Goal: Information Seeking & Learning: Learn about a topic

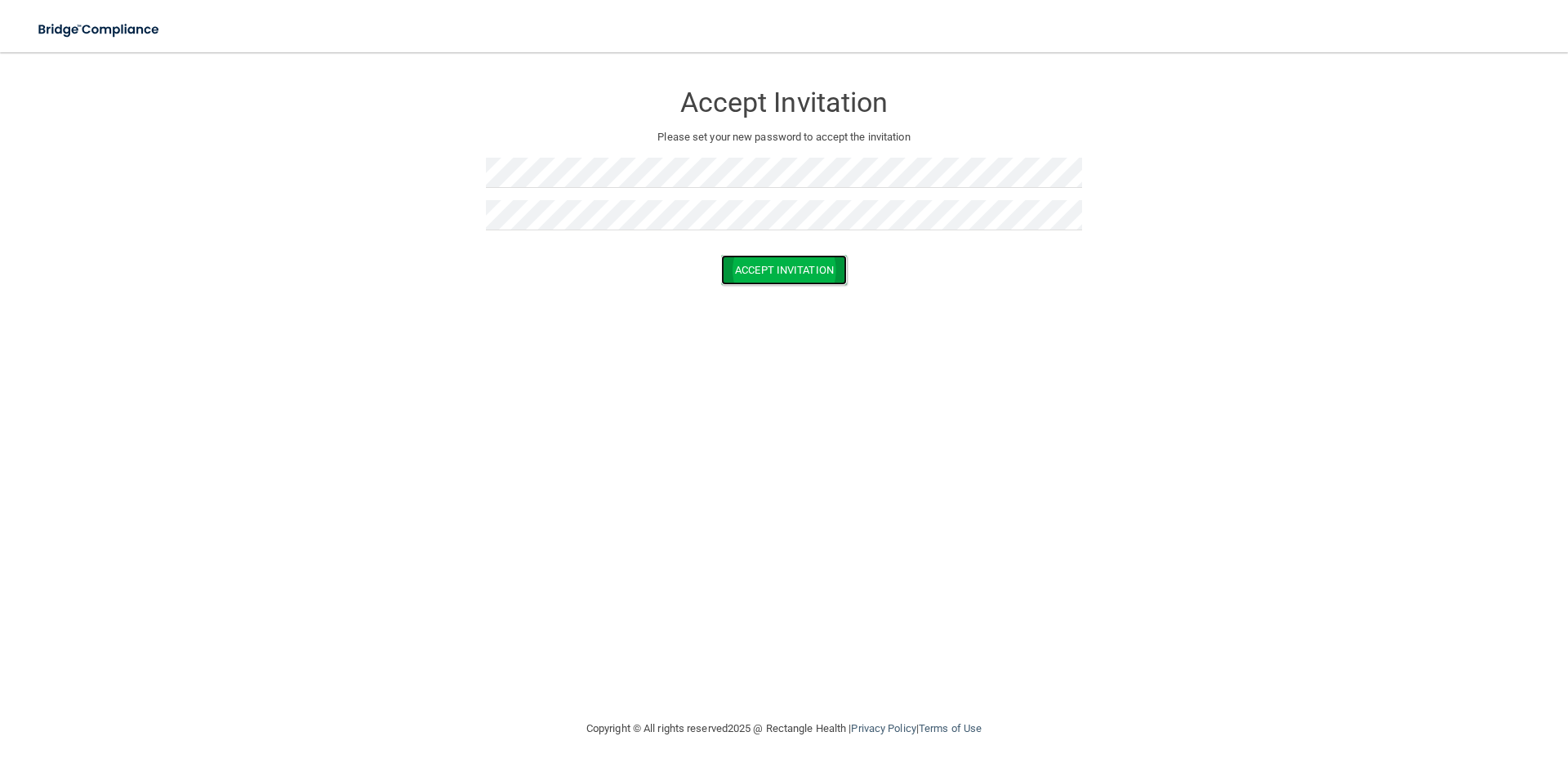
click at [789, 261] on button "Accept Invitation" at bounding box center [783, 270] width 126 height 30
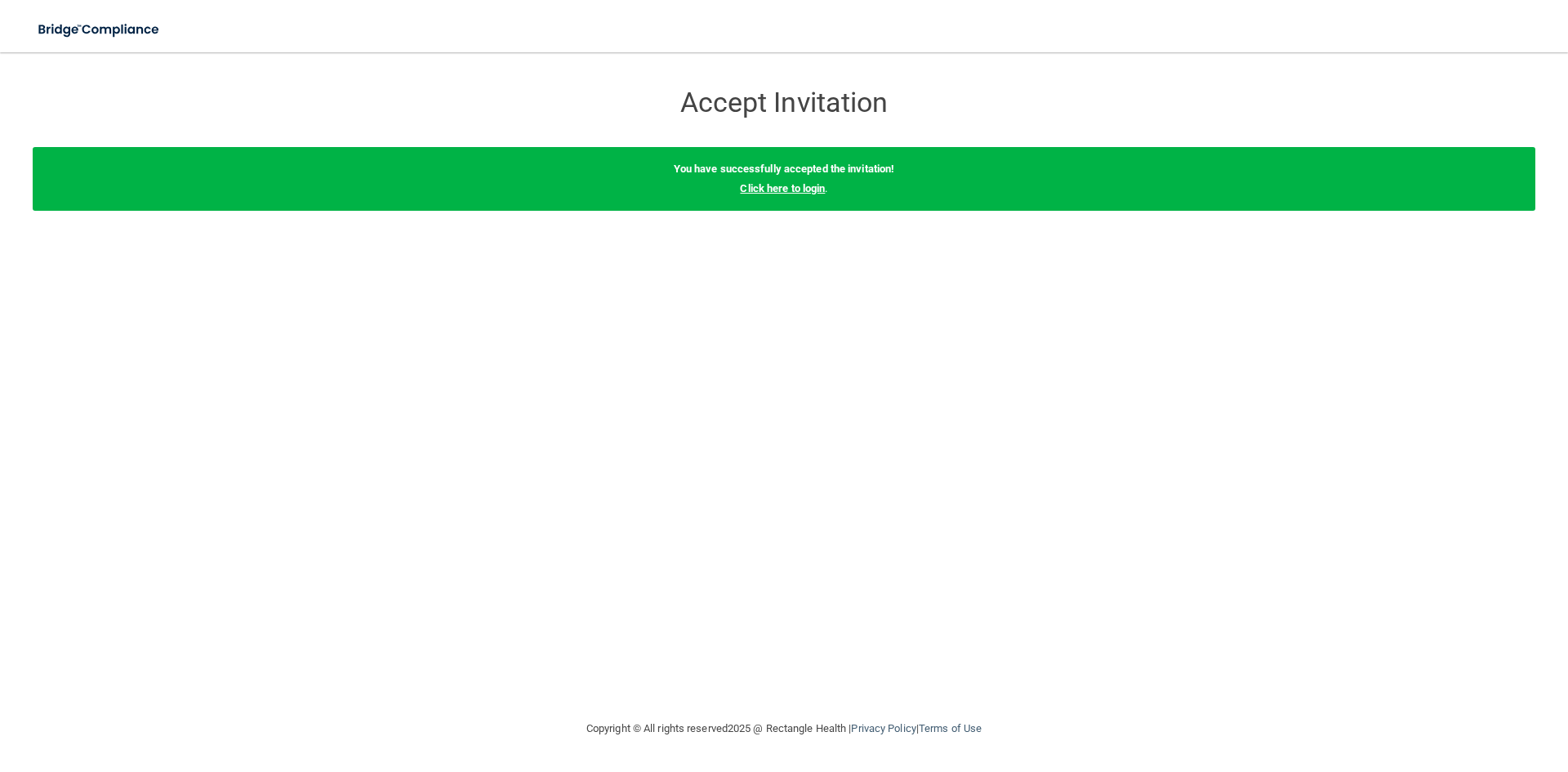
click at [797, 191] on link "Click here to login" at bounding box center [782, 188] width 85 height 12
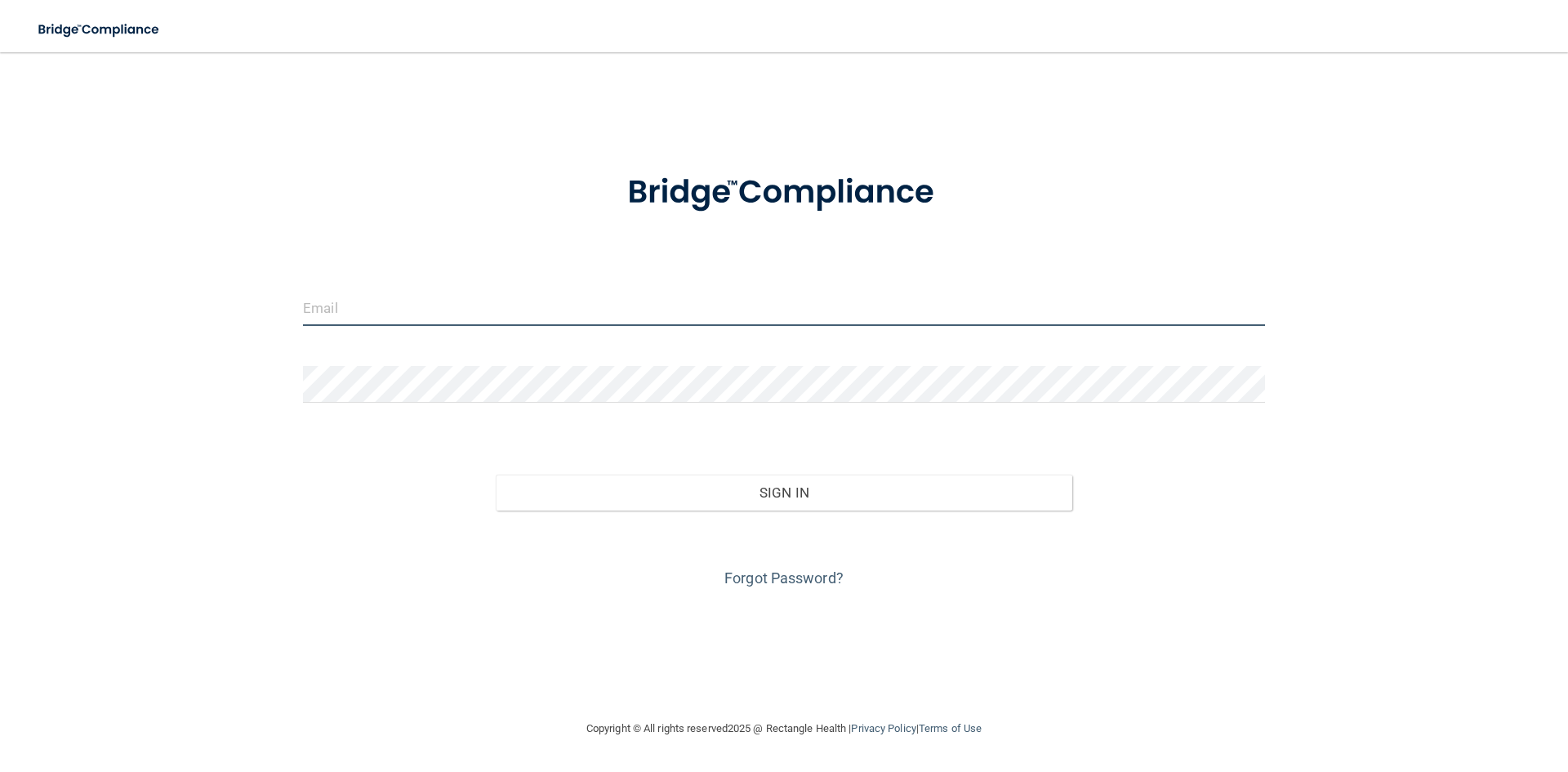
click at [452, 312] on input "email" at bounding box center [783, 307] width 962 height 37
type input "[PERSON_NAME][EMAIL_ADDRESS][PERSON_NAME][DOMAIN_NAME]"
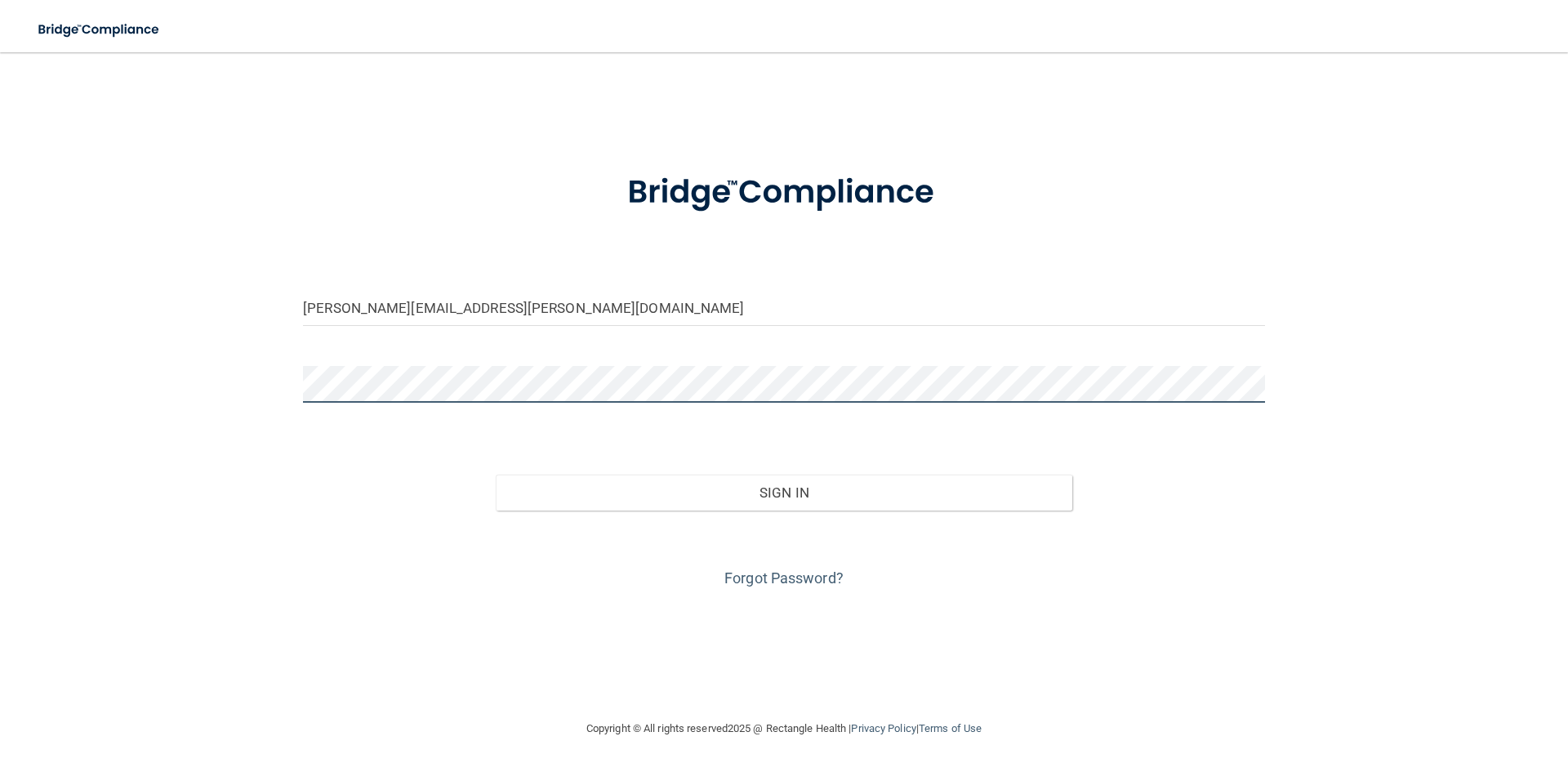
click at [495, 474] on button "Sign In" at bounding box center [784, 492] width 577 height 36
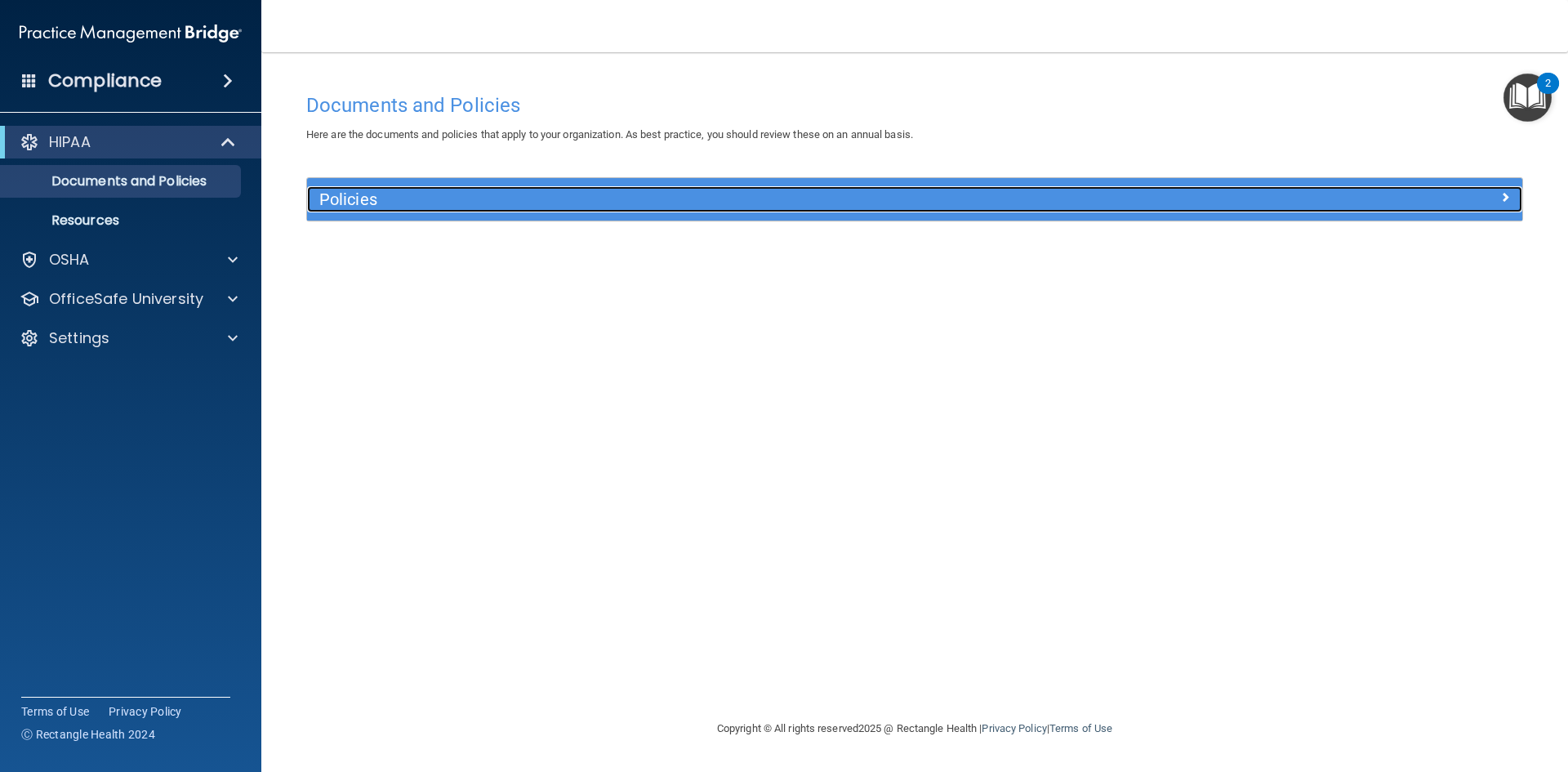
click at [469, 205] on h5 "Policies" at bounding box center [763, 199] width 887 height 18
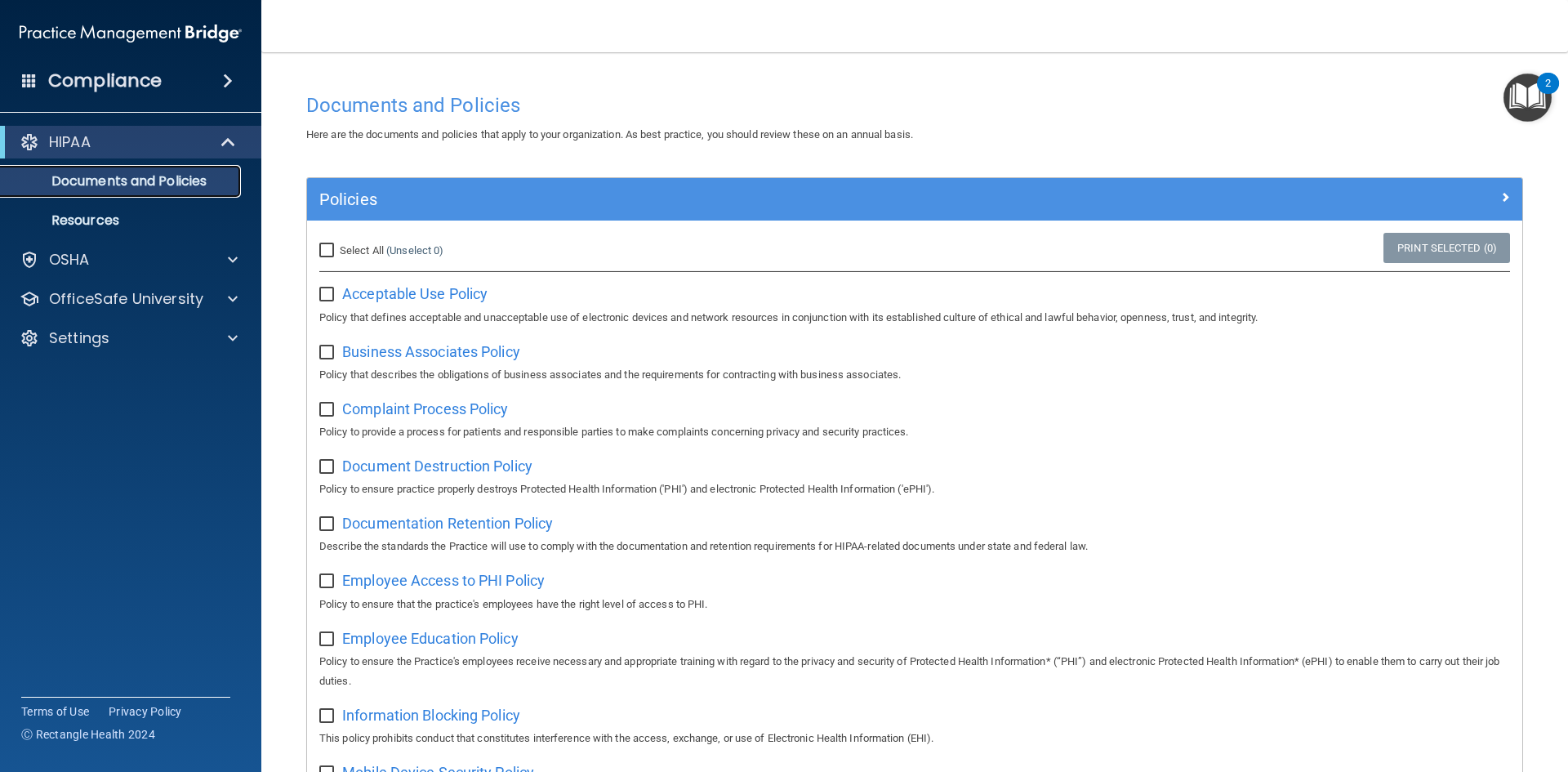
click at [111, 187] on p "Documents and Policies" at bounding box center [121, 181] width 223 height 17
click at [414, 294] on span "Acceptable Use Policy" at bounding box center [414, 293] width 145 height 17
click at [328, 291] on input "checkbox" at bounding box center [328, 295] width 18 height 13
click at [323, 295] on input "checkbox" at bounding box center [328, 295] width 18 height 13
checkbox input "false"
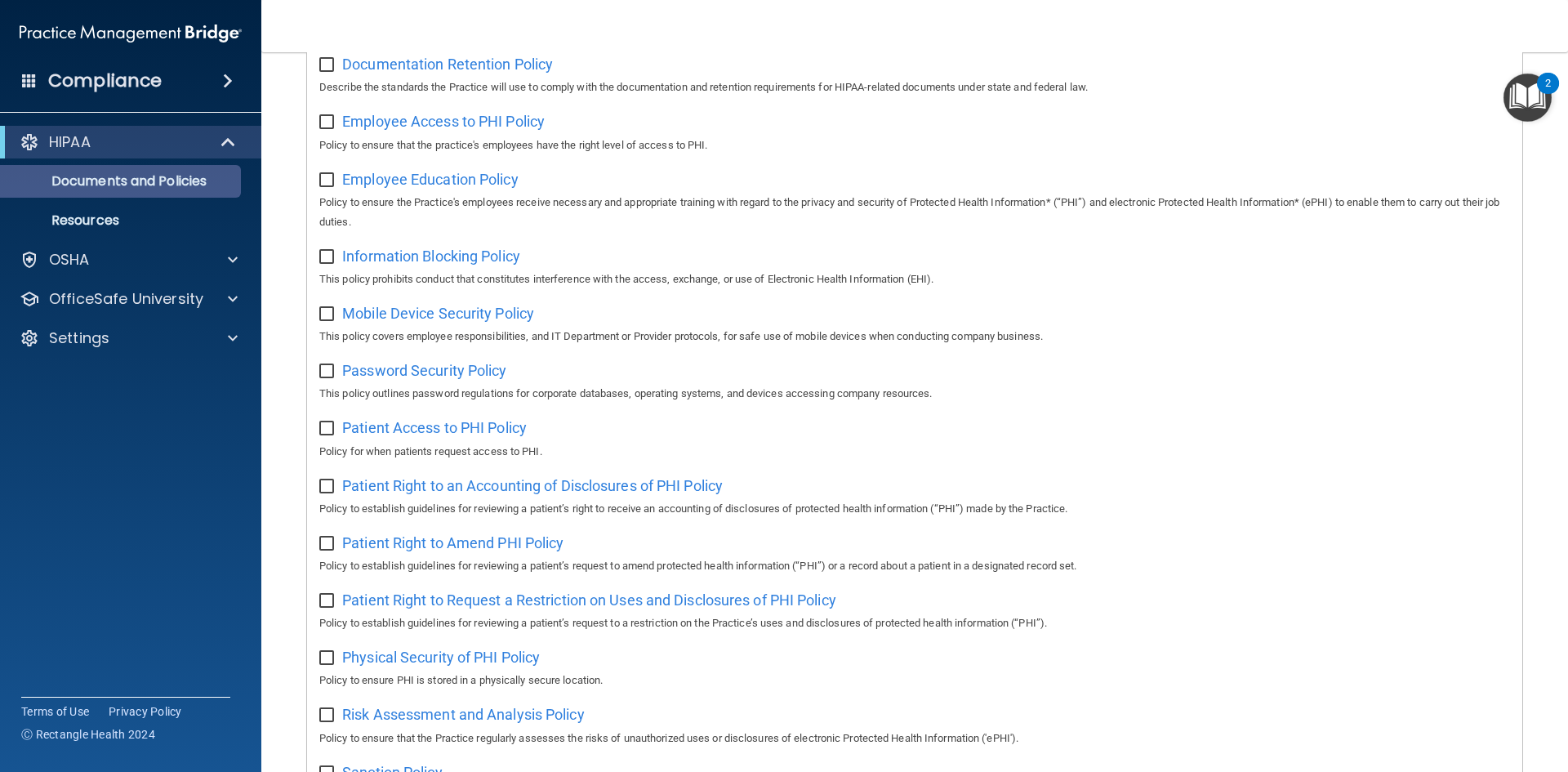
scroll to position [459, 0]
click at [120, 222] on p "Resources" at bounding box center [121, 220] width 223 height 17
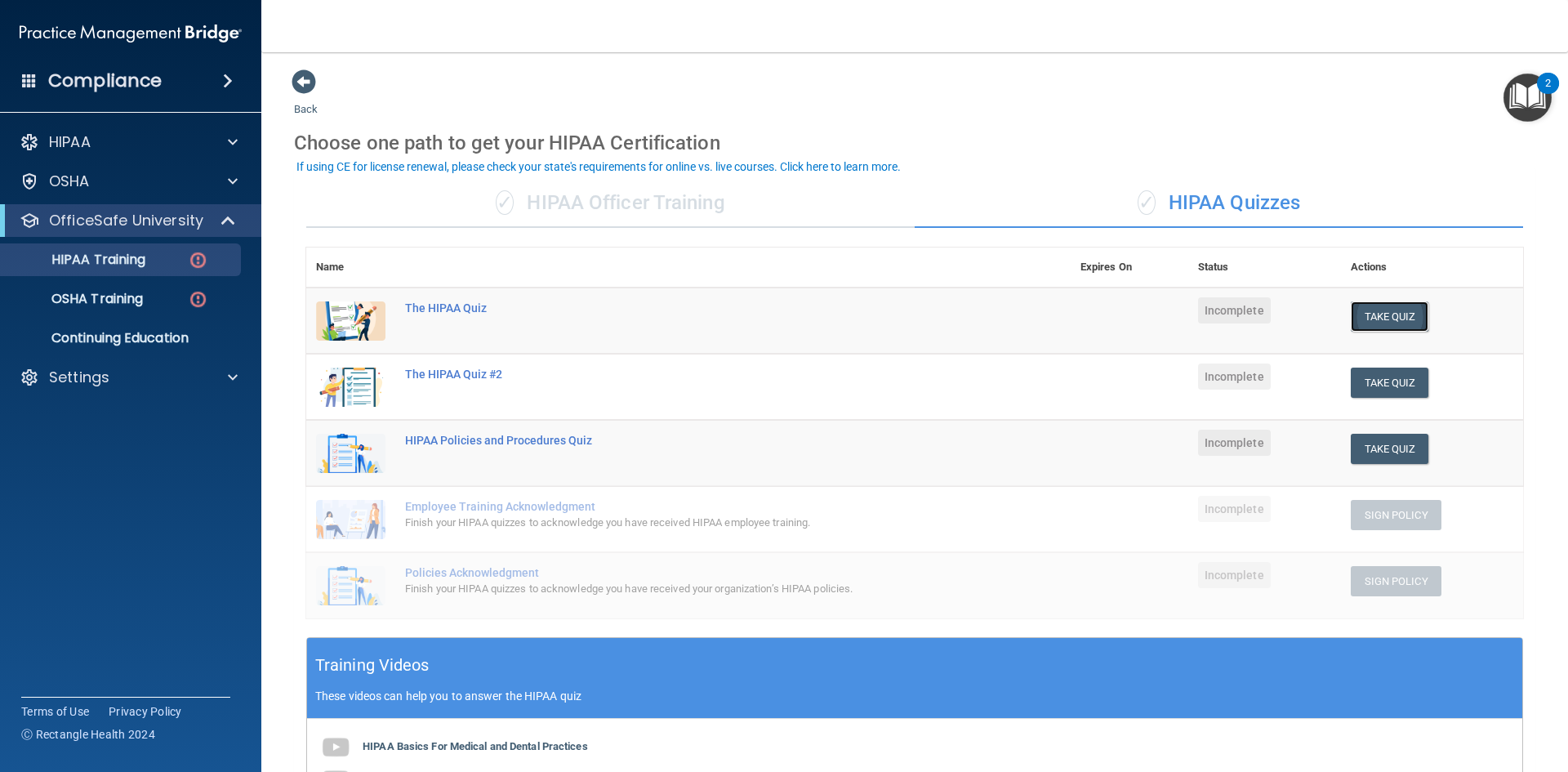
click at [1390, 316] on button "Take Quiz" at bounding box center [1389, 316] width 78 height 30
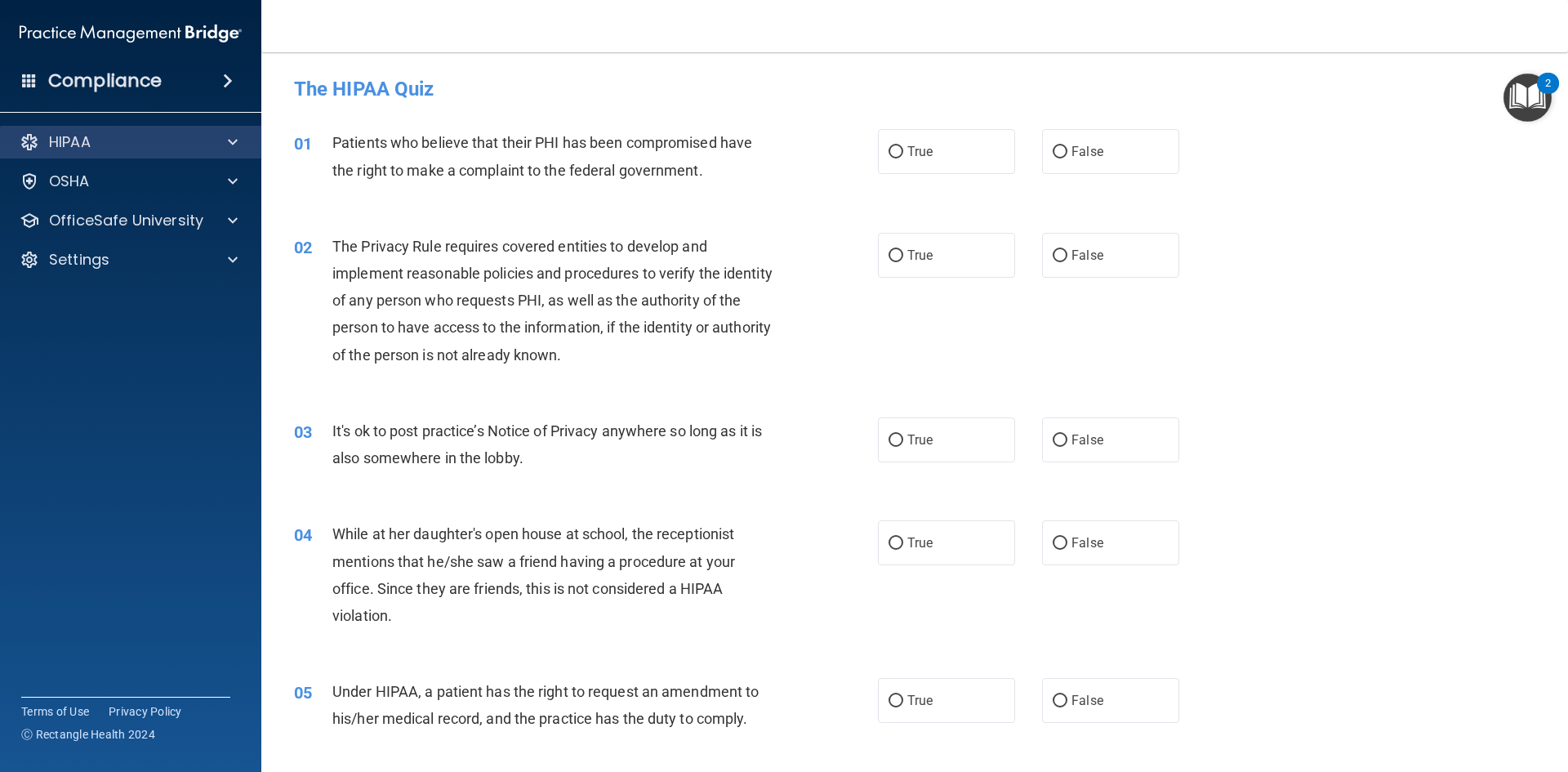
click at [102, 130] on div "HIPAA" at bounding box center [131, 142] width 262 height 33
click at [65, 149] on p "HIPAA" at bounding box center [70, 142] width 41 height 19
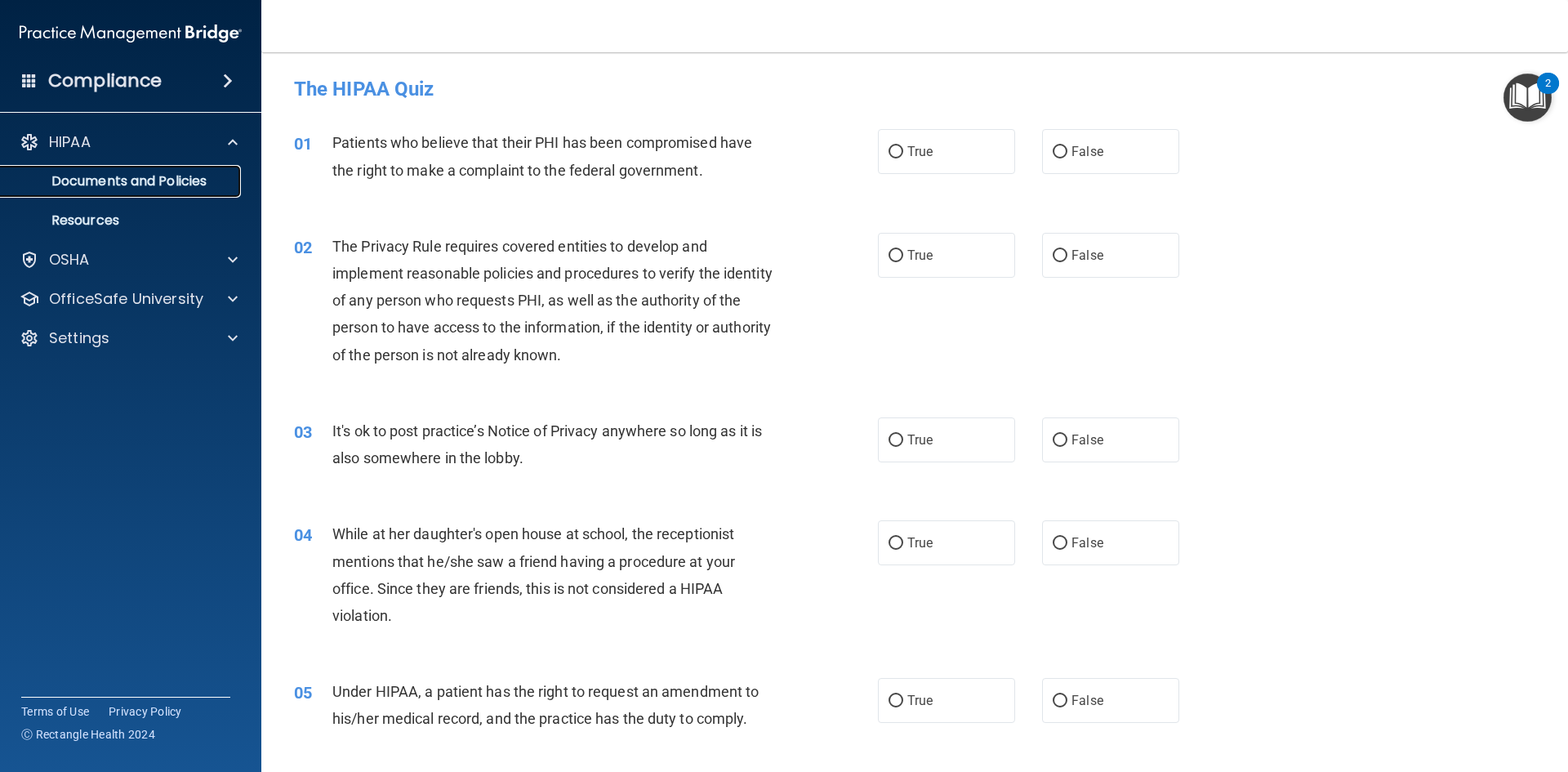
click at [85, 185] on p "Documents and Policies" at bounding box center [121, 181] width 223 height 17
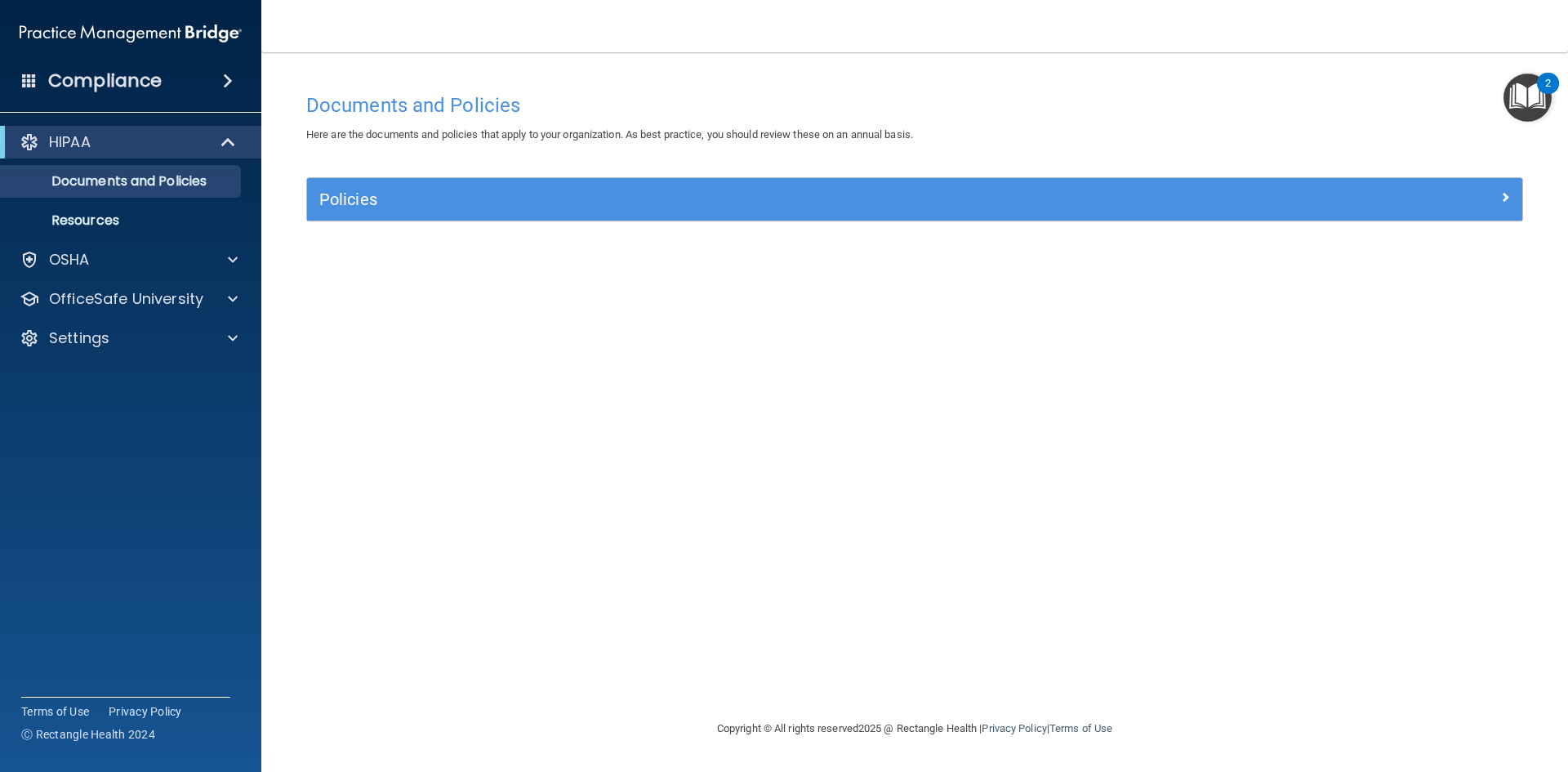
click at [517, 184] on div "Policies" at bounding box center [914, 199] width 1215 height 42
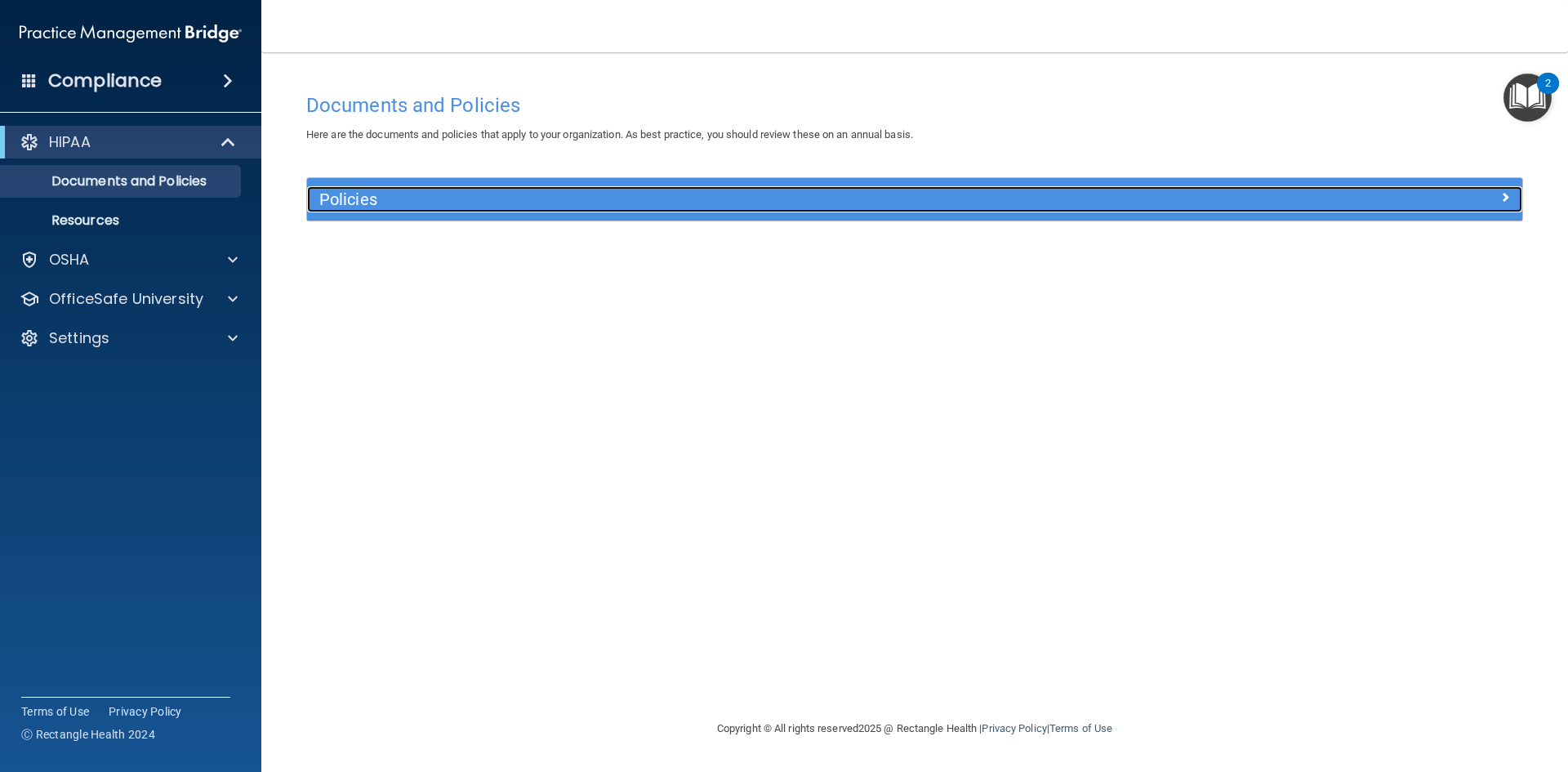
click at [533, 190] on h5 "Policies" at bounding box center [763, 199] width 887 height 18
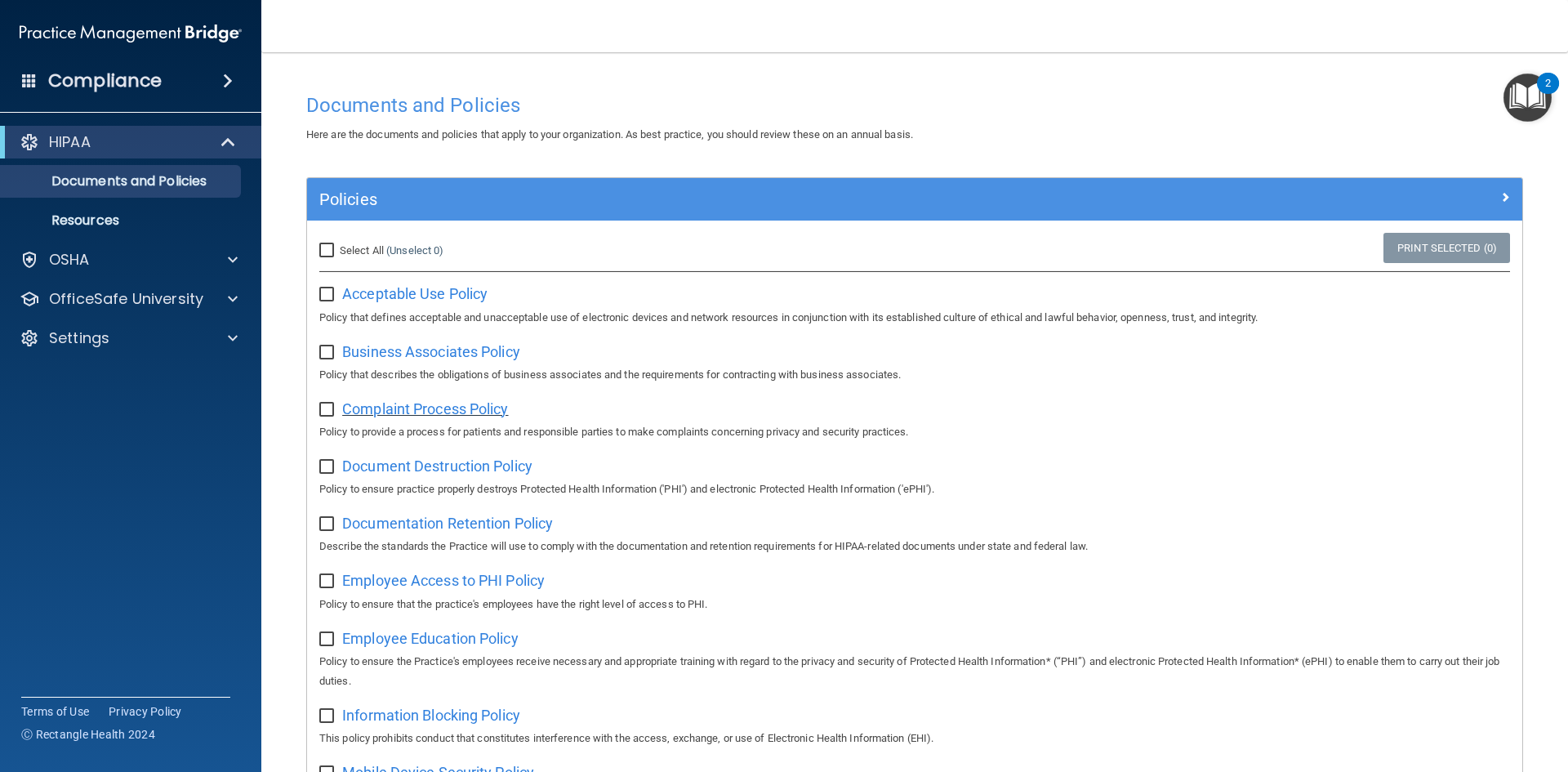
click at [456, 413] on span "Complaint Process Policy" at bounding box center [425, 408] width 165 height 17
drag, startPoint x: 112, startPoint y: 2, endPoint x: 70, endPoint y: 170, distance: 173.2
click at [127, 306] on p "OfficeSafe University" at bounding box center [126, 298] width 154 height 19
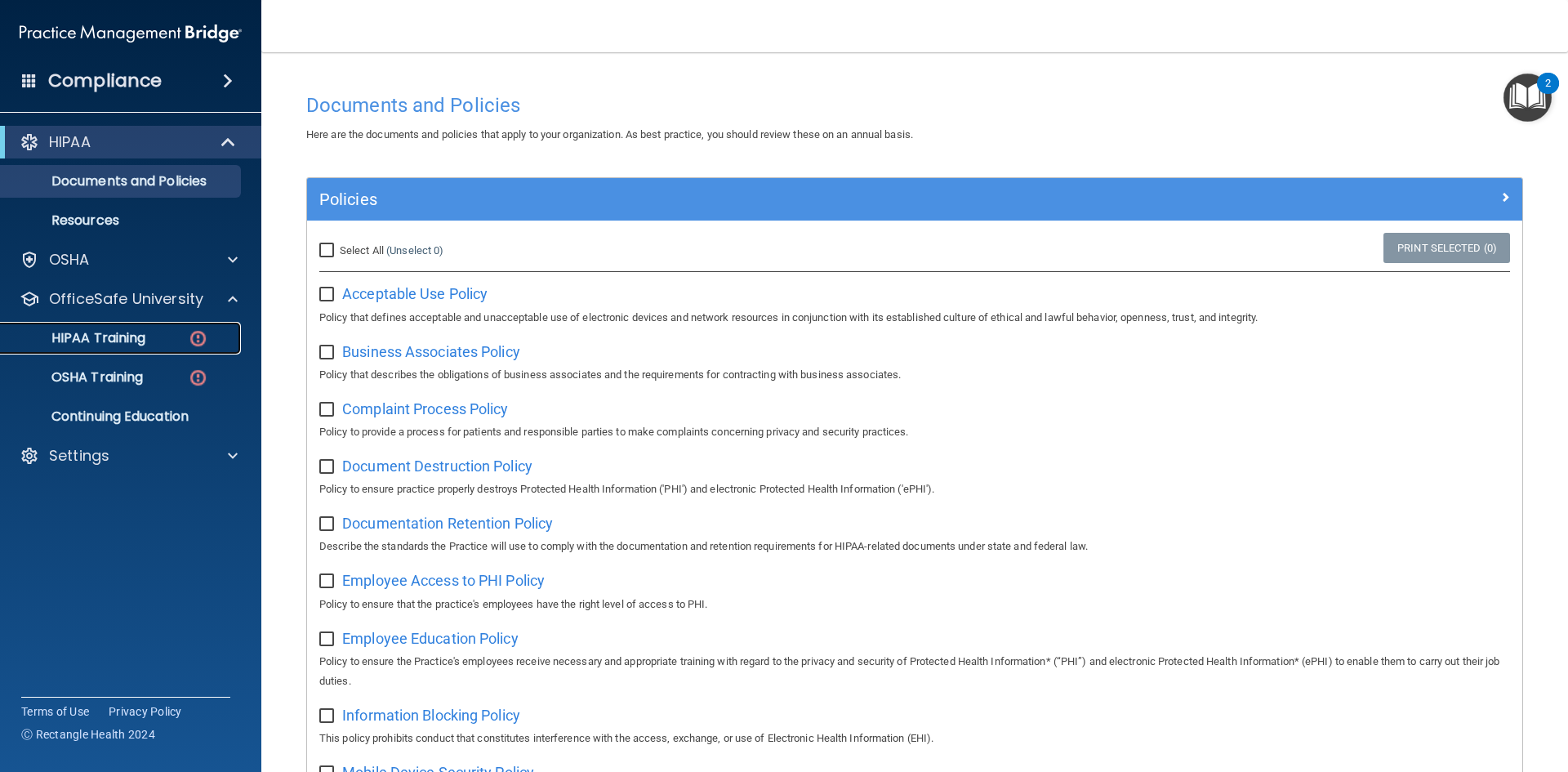
click at [182, 342] on div "HIPAA Training" at bounding box center [121, 338] width 223 height 17
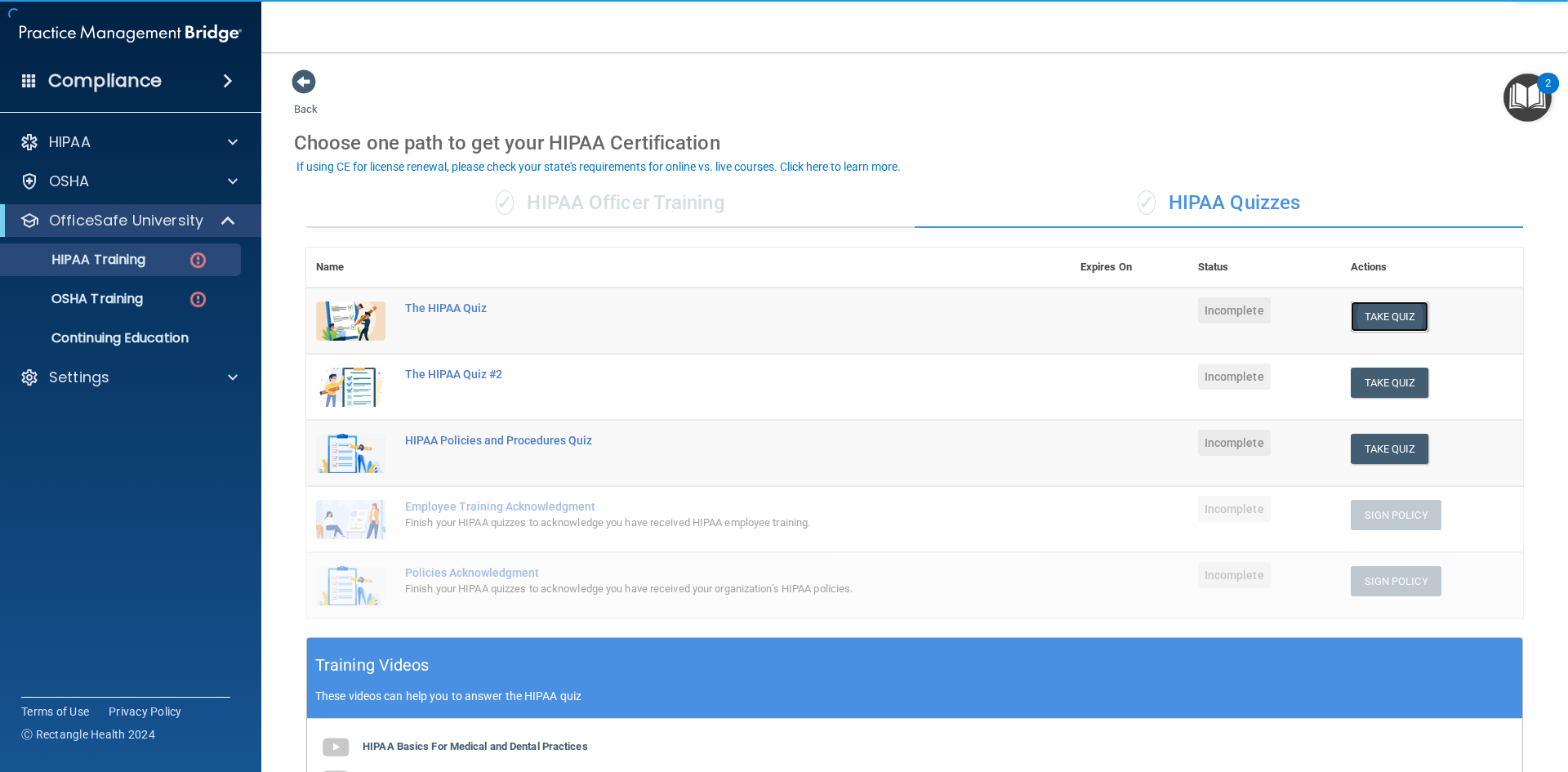
click at [1367, 319] on button "Take Quiz" at bounding box center [1389, 316] width 78 height 30
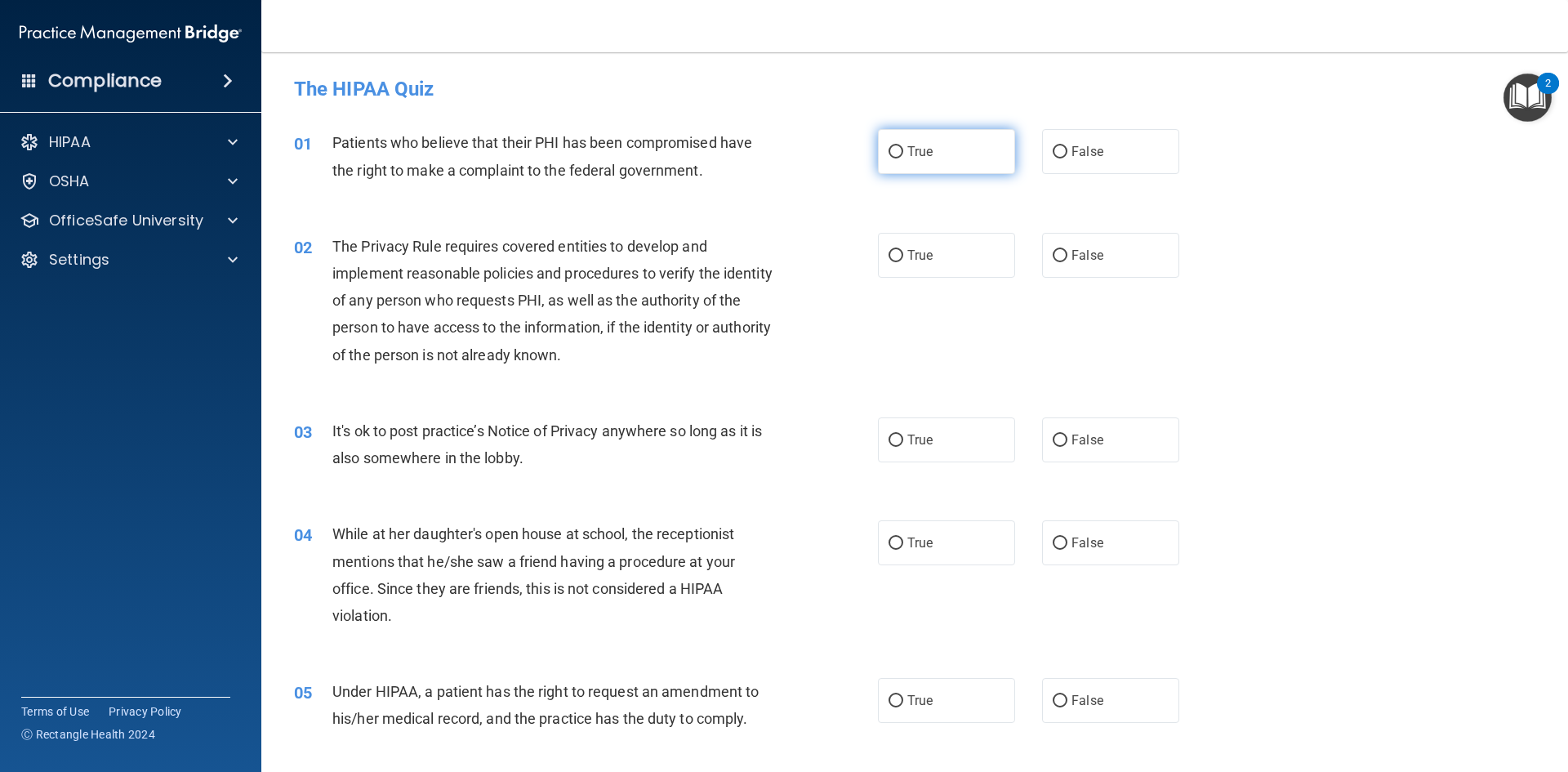
click at [925, 155] on span "True" at bounding box center [920, 151] width 26 height 16
click at [903, 155] on input "True" at bounding box center [896, 152] width 15 height 12
radio input "true"
click at [1080, 439] on span "False" at bounding box center [1087, 440] width 32 height 16
click at [1067, 439] on input "False" at bounding box center [1059, 441] width 15 height 12
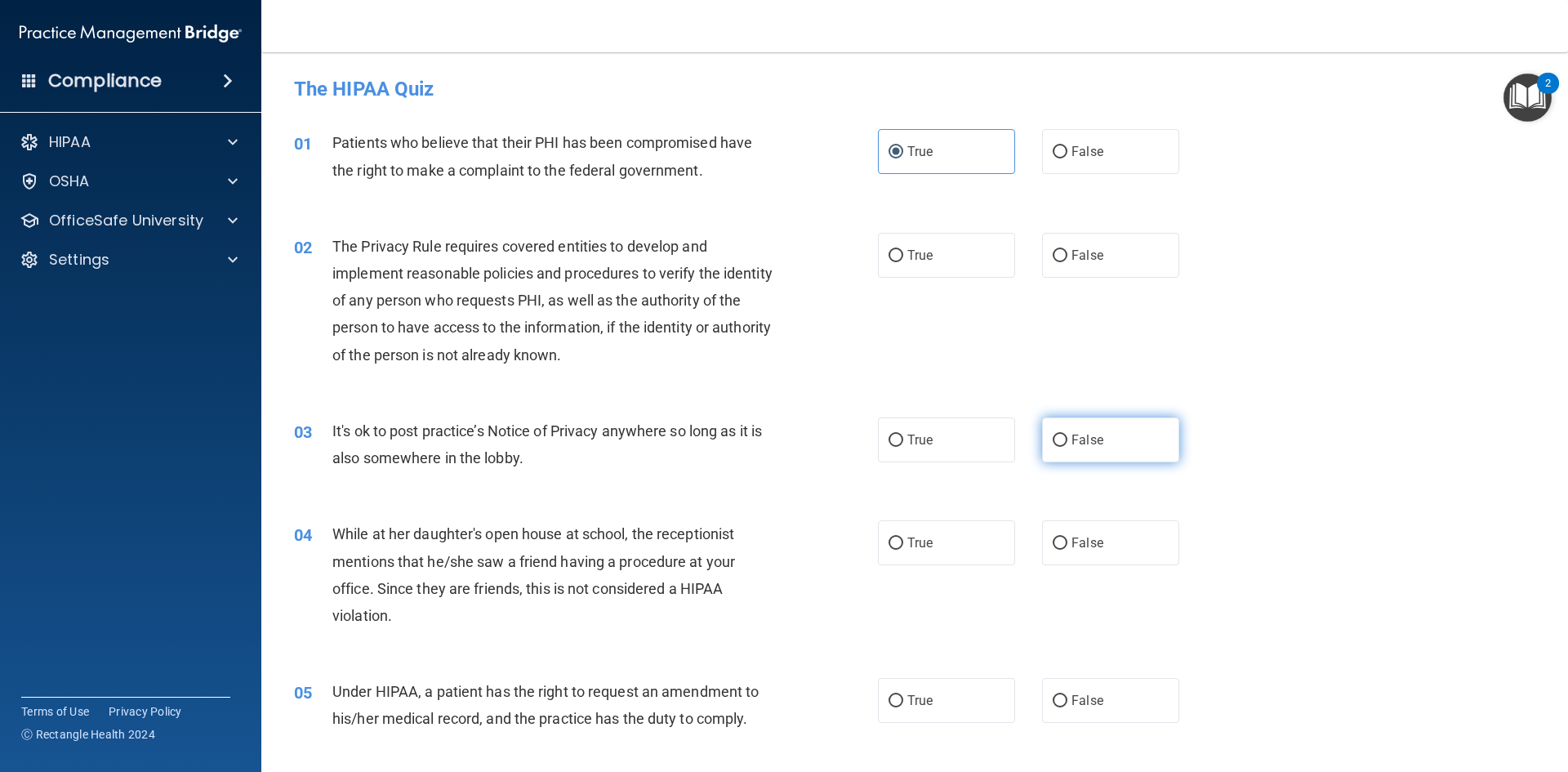
radio input "true"
click at [968, 255] on label "True" at bounding box center [946, 254] width 137 height 45
click at [903, 255] on input "True" at bounding box center [896, 256] width 15 height 12
radio input "true"
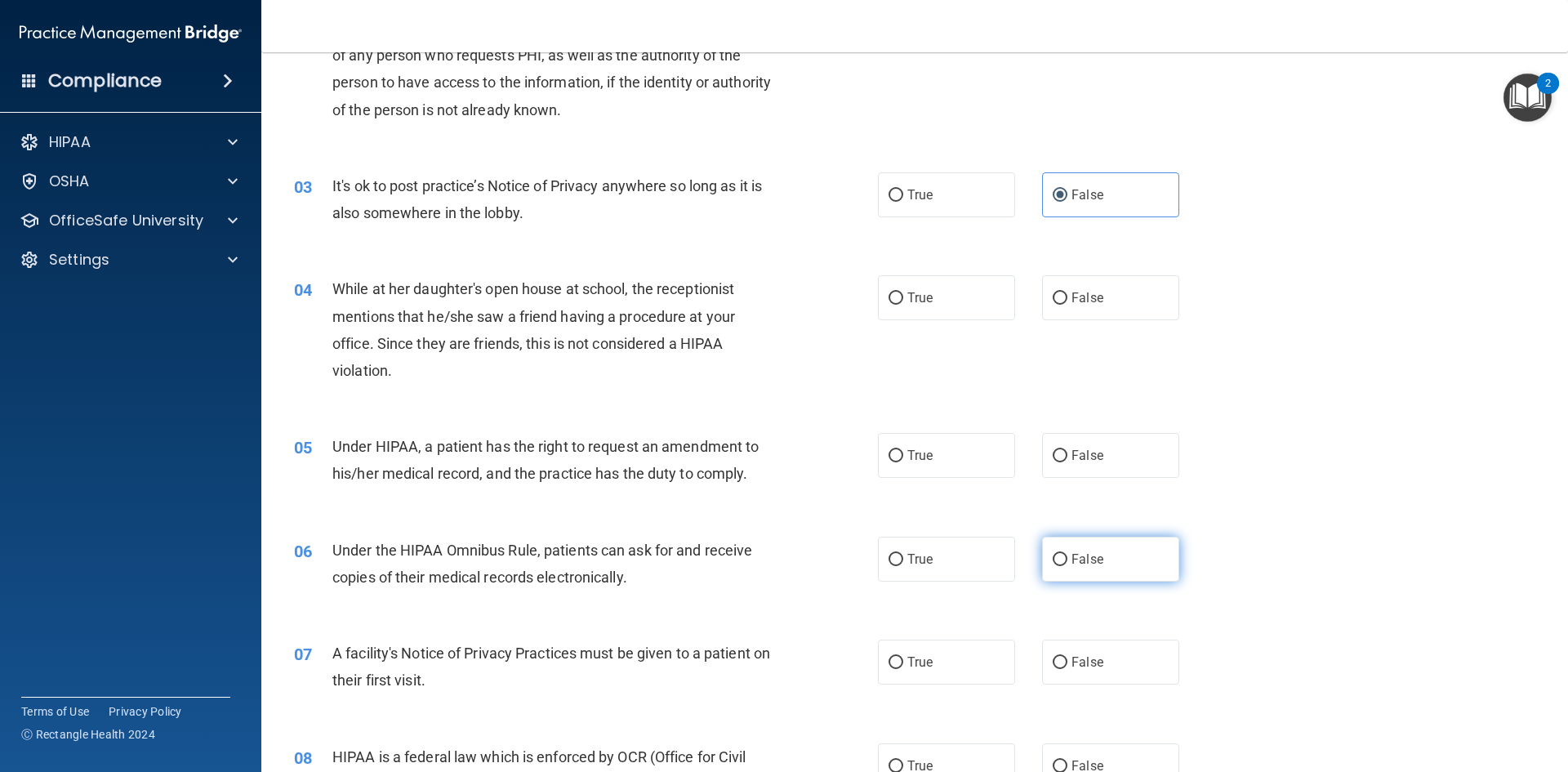
scroll to position [327, 0]
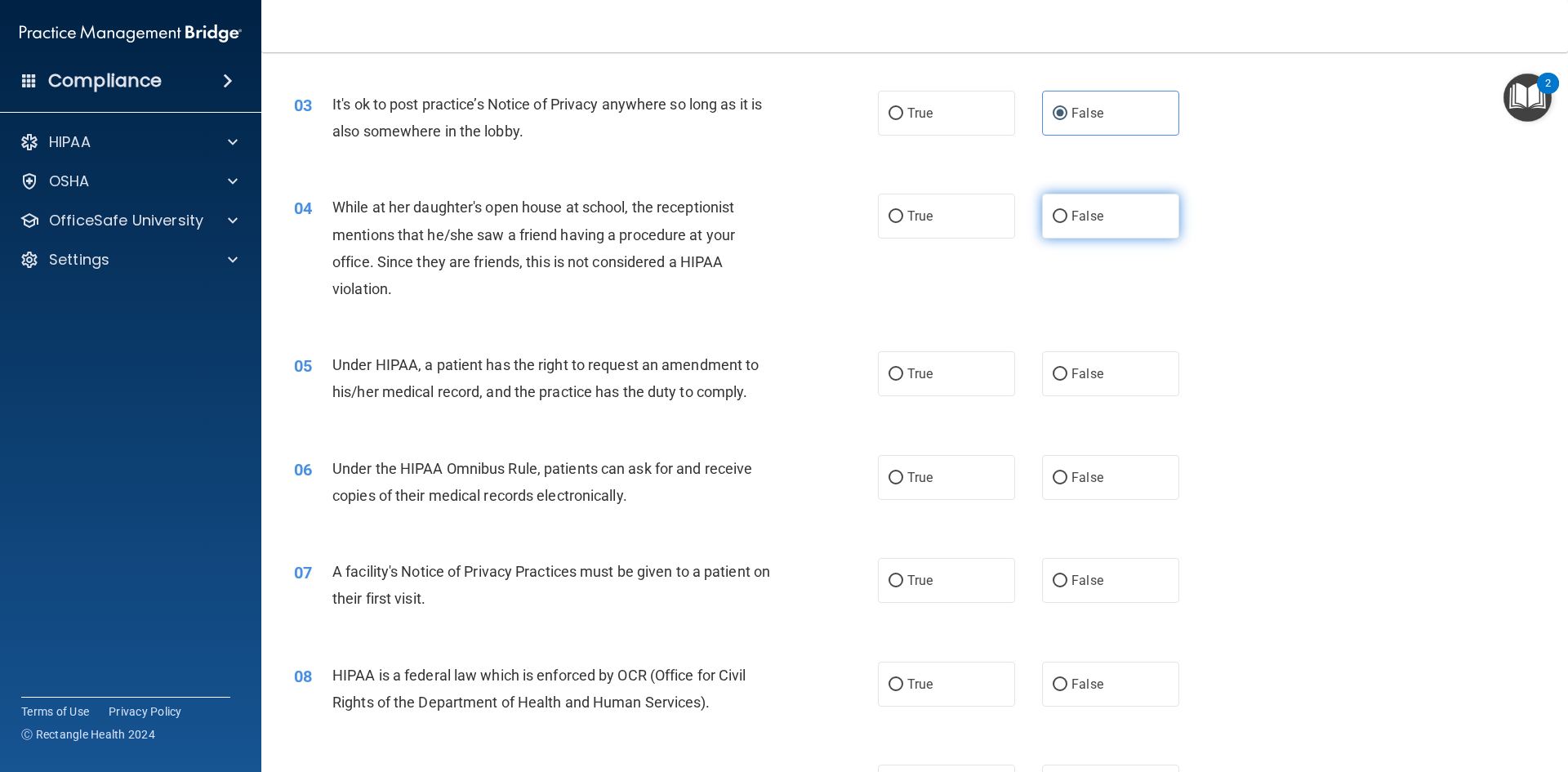
click at [1079, 209] on span "False" at bounding box center [1087, 217] width 32 height 16
click at [1067, 210] on input "False" at bounding box center [1059, 217] width 15 height 12
radio input "true"
click at [957, 364] on label "True" at bounding box center [946, 373] width 137 height 45
click at [903, 368] on input "True" at bounding box center [896, 374] width 15 height 12
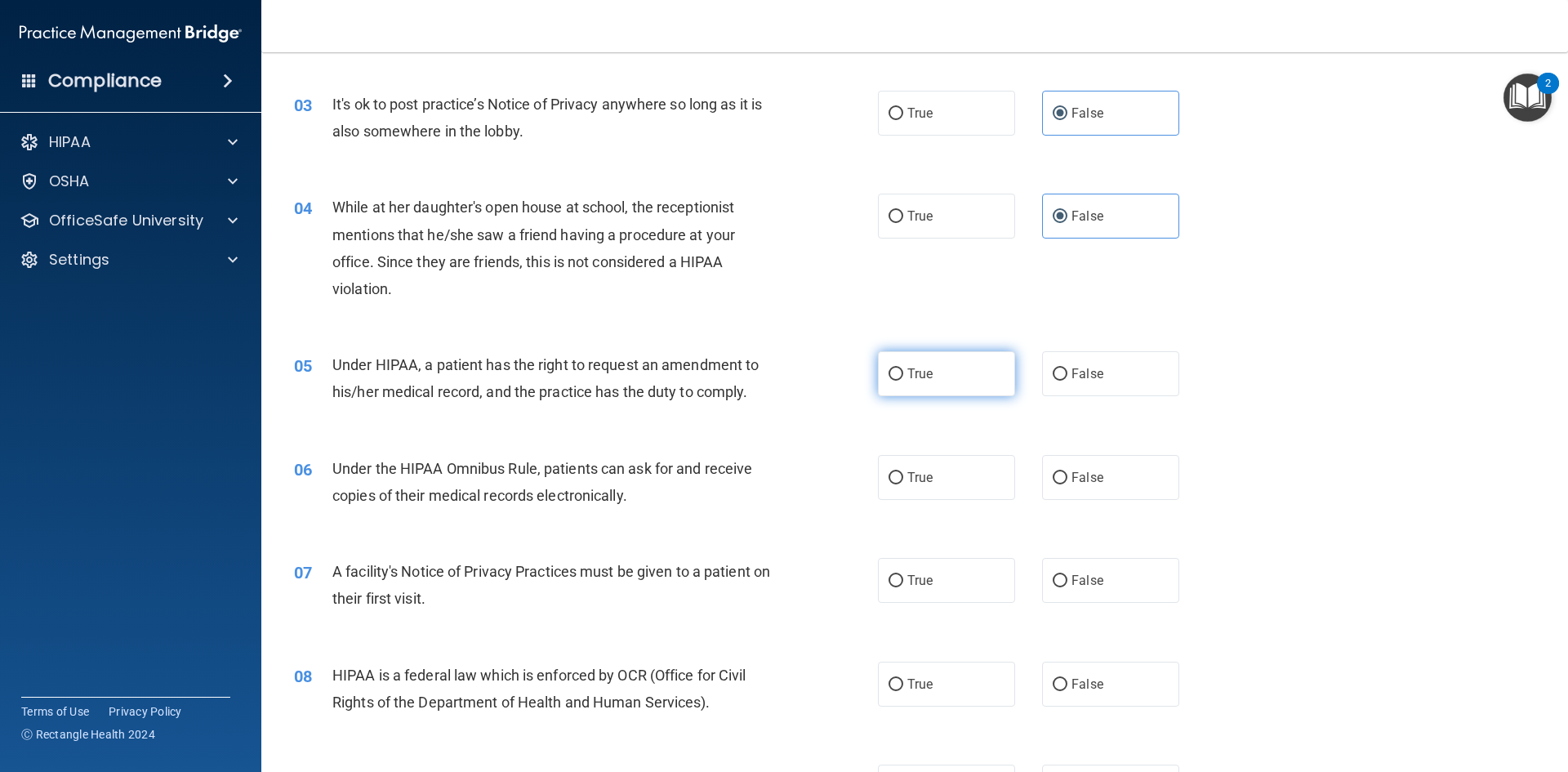
radio input "true"
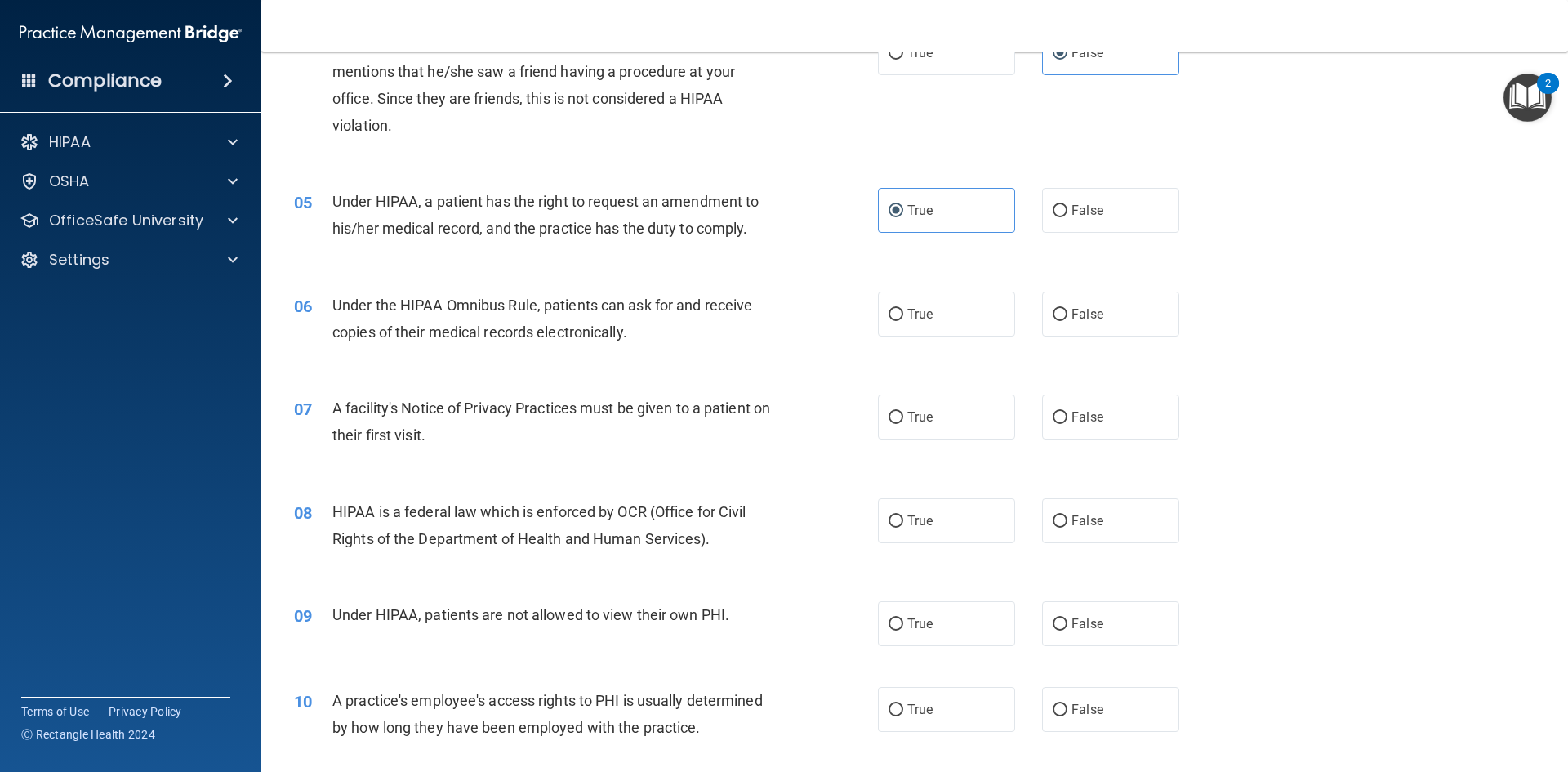
scroll to position [572, 0]
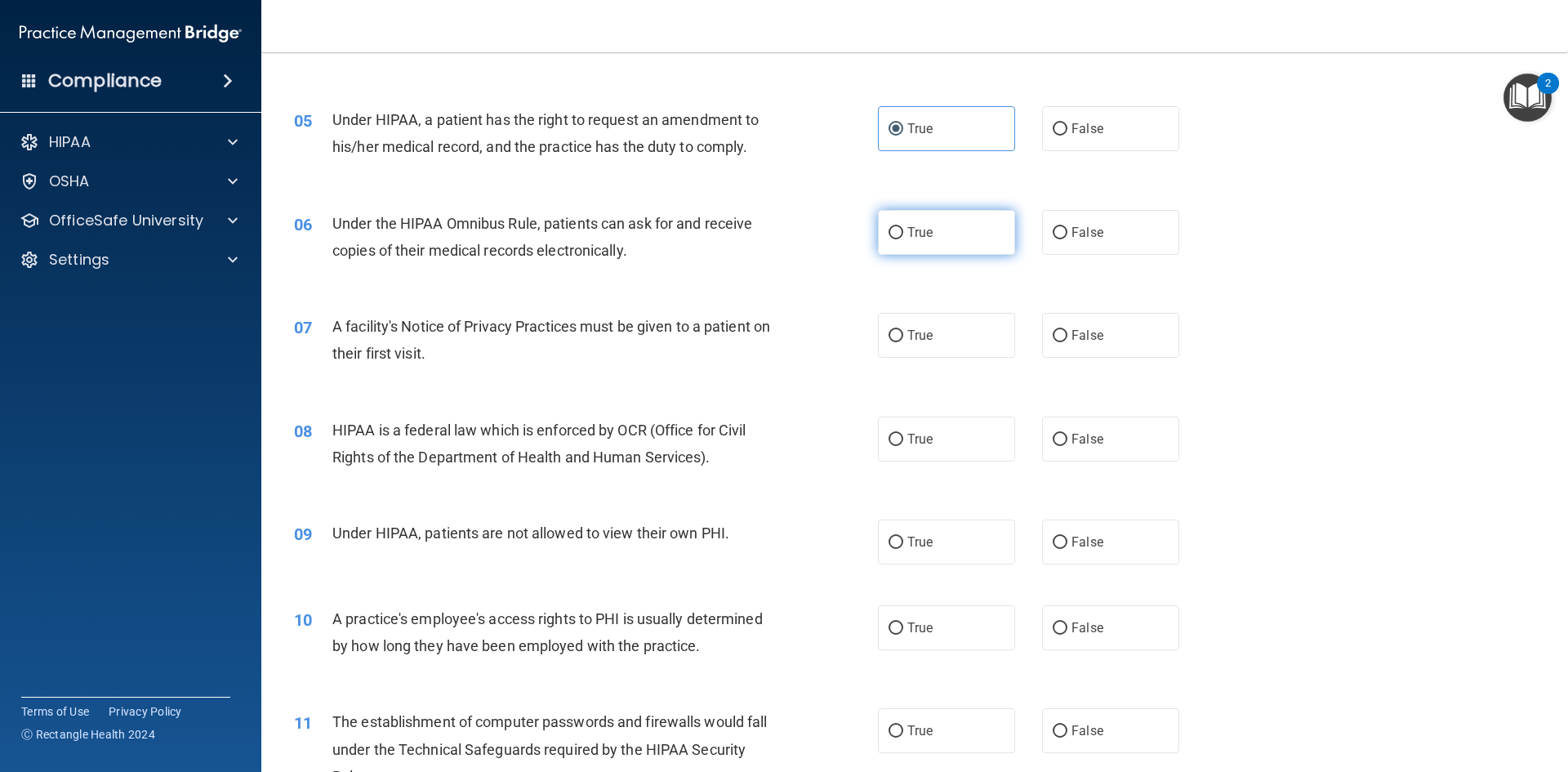
click at [892, 239] on input "True" at bounding box center [896, 233] width 15 height 12
radio input "true"
click at [906, 320] on label "True" at bounding box center [946, 335] width 137 height 45
click at [903, 330] on input "True" at bounding box center [896, 336] width 15 height 12
radio input "true"
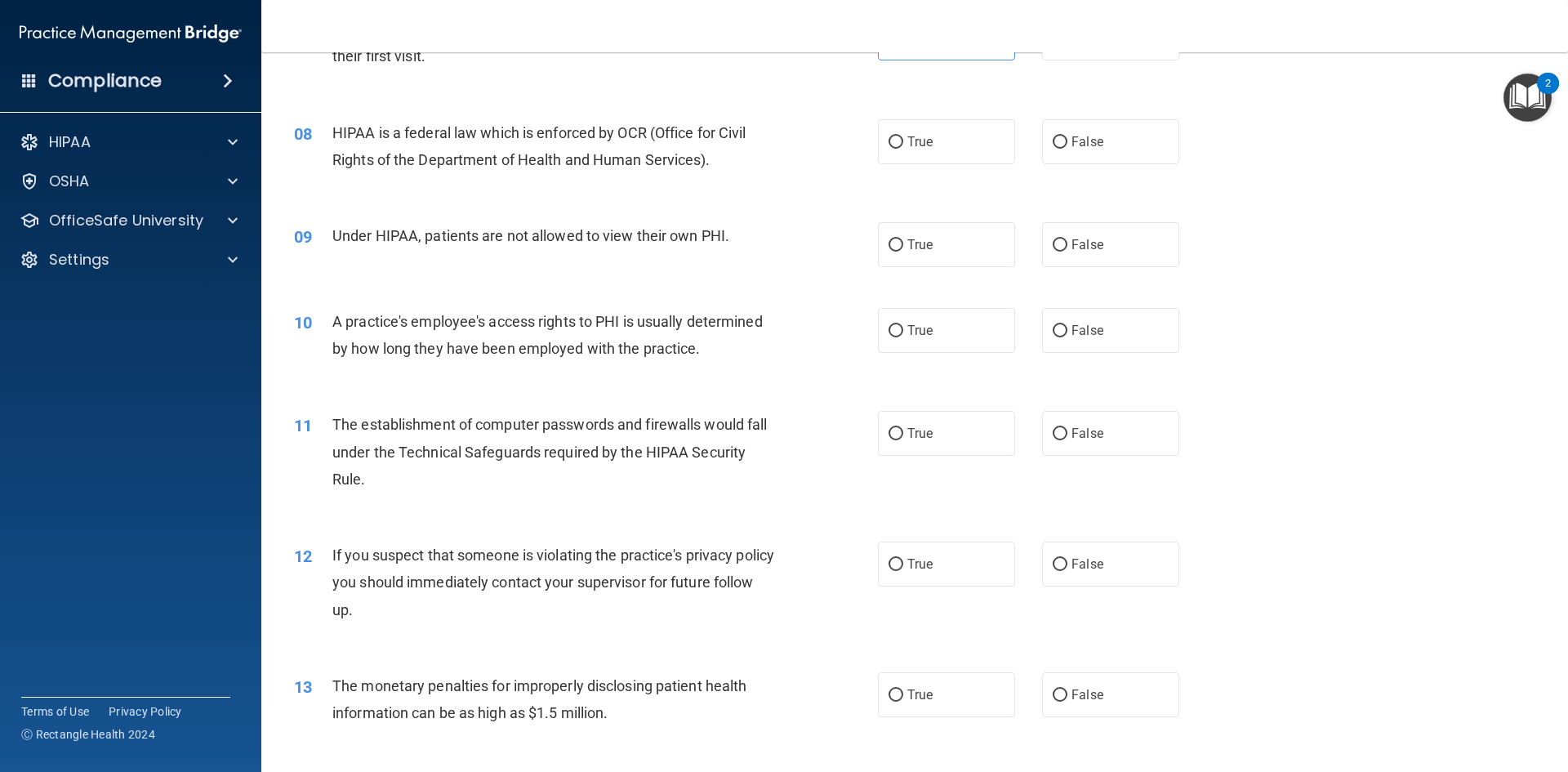
scroll to position [899, 0]
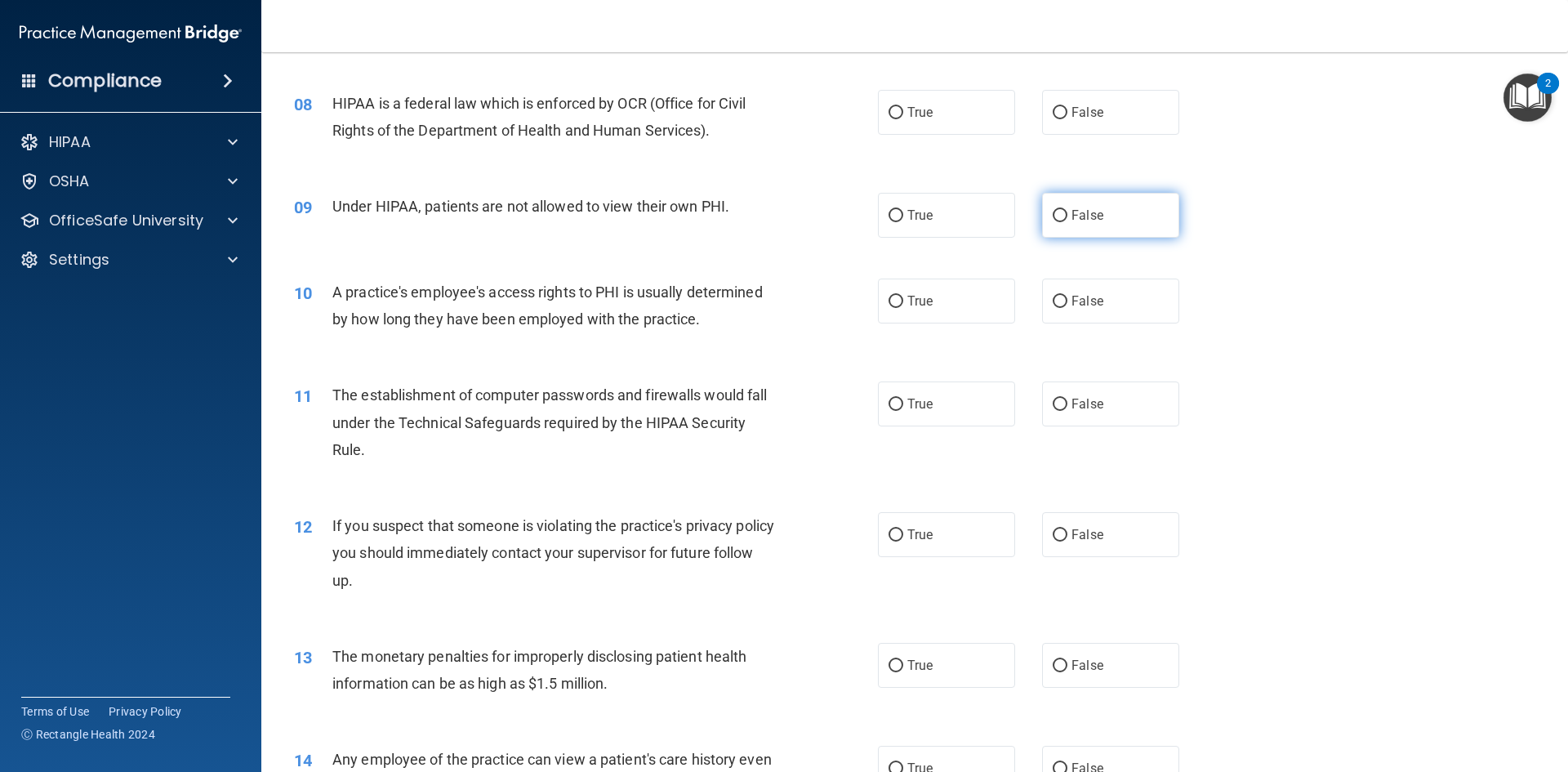
click at [1070, 232] on label "False" at bounding box center [1110, 215] width 137 height 45
click at [1067, 222] on input "False" at bounding box center [1059, 216] width 15 height 12
radio input "true"
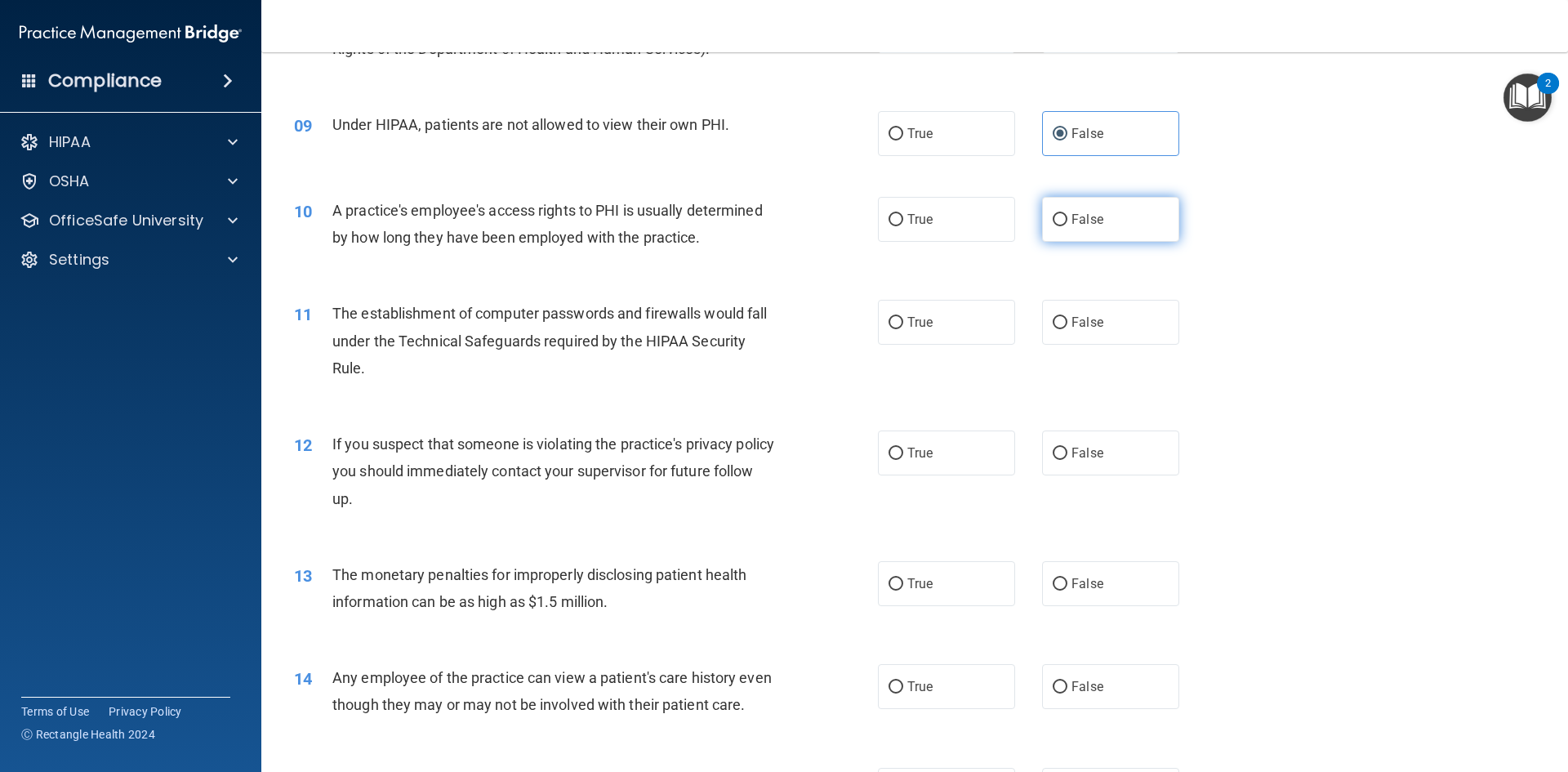
click at [1074, 227] on label "False" at bounding box center [1110, 219] width 137 height 45
click at [1067, 226] on input "False" at bounding box center [1059, 220] width 15 height 12
radio input "true"
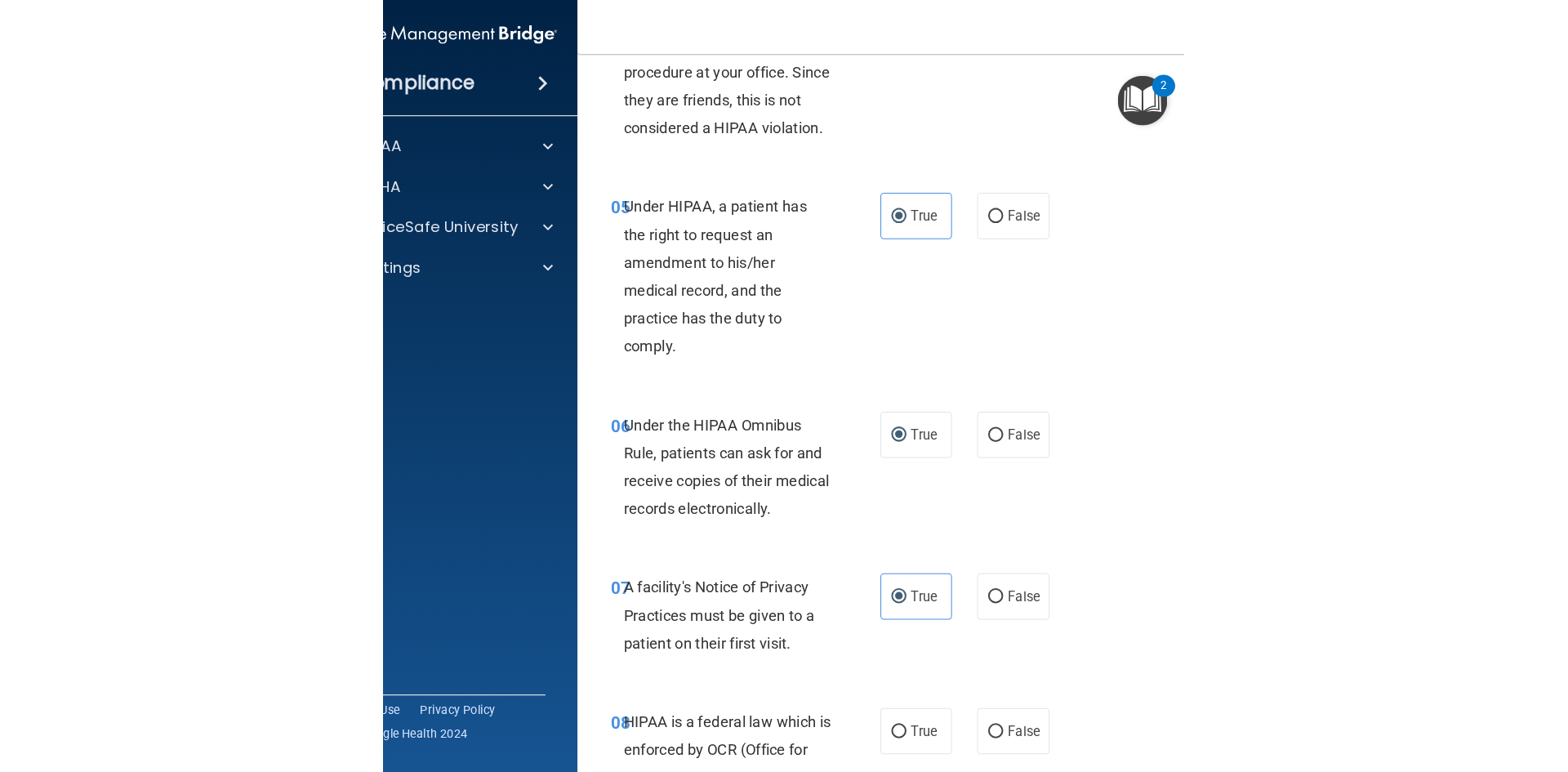
scroll to position [572, 0]
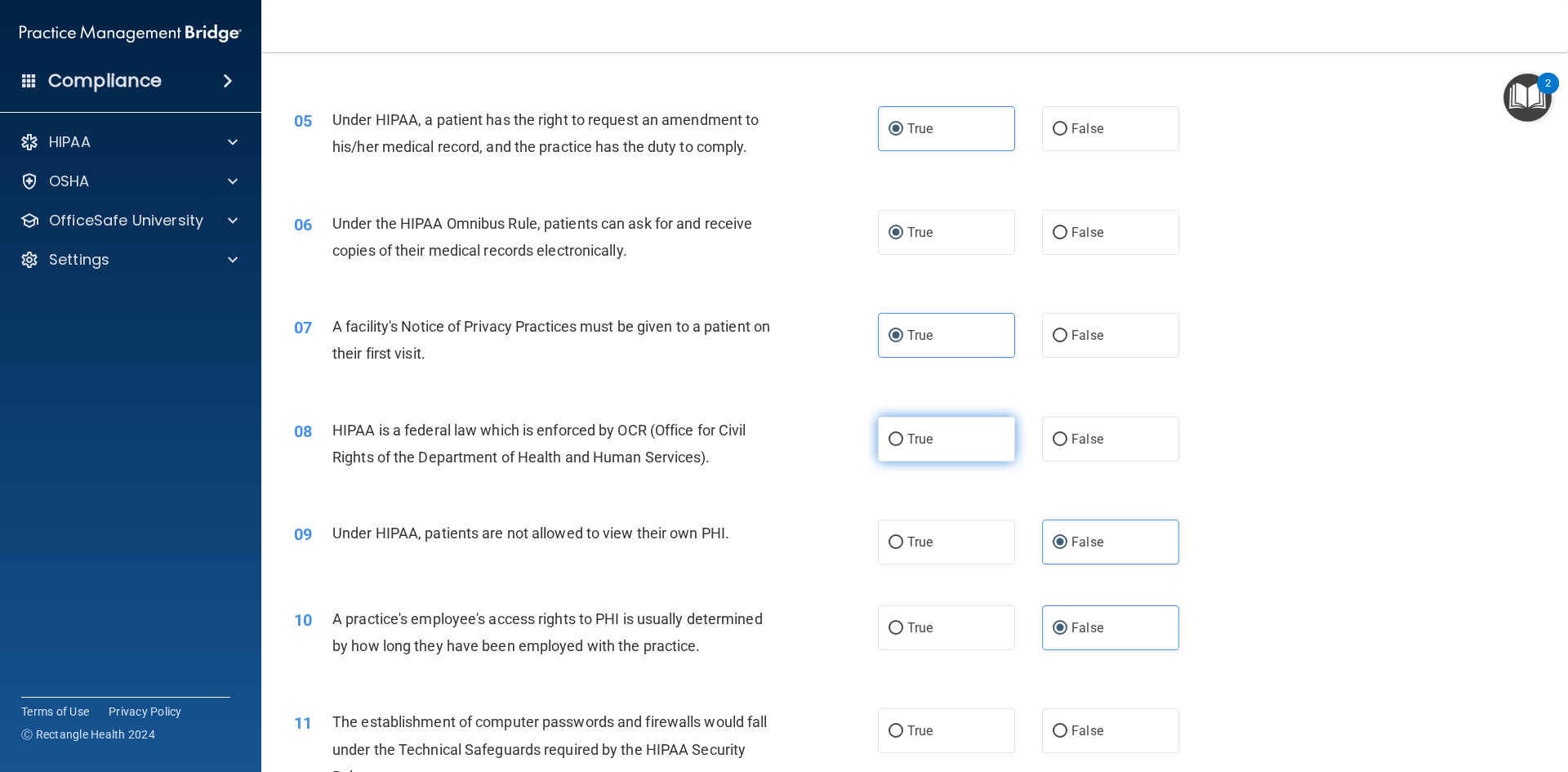
click at [898, 441] on label "True" at bounding box center [946, 438] width 137 height 45
click at [898, 441] on input "True" at bounding box center [896, 440] width 15 height 12
radio input "true"
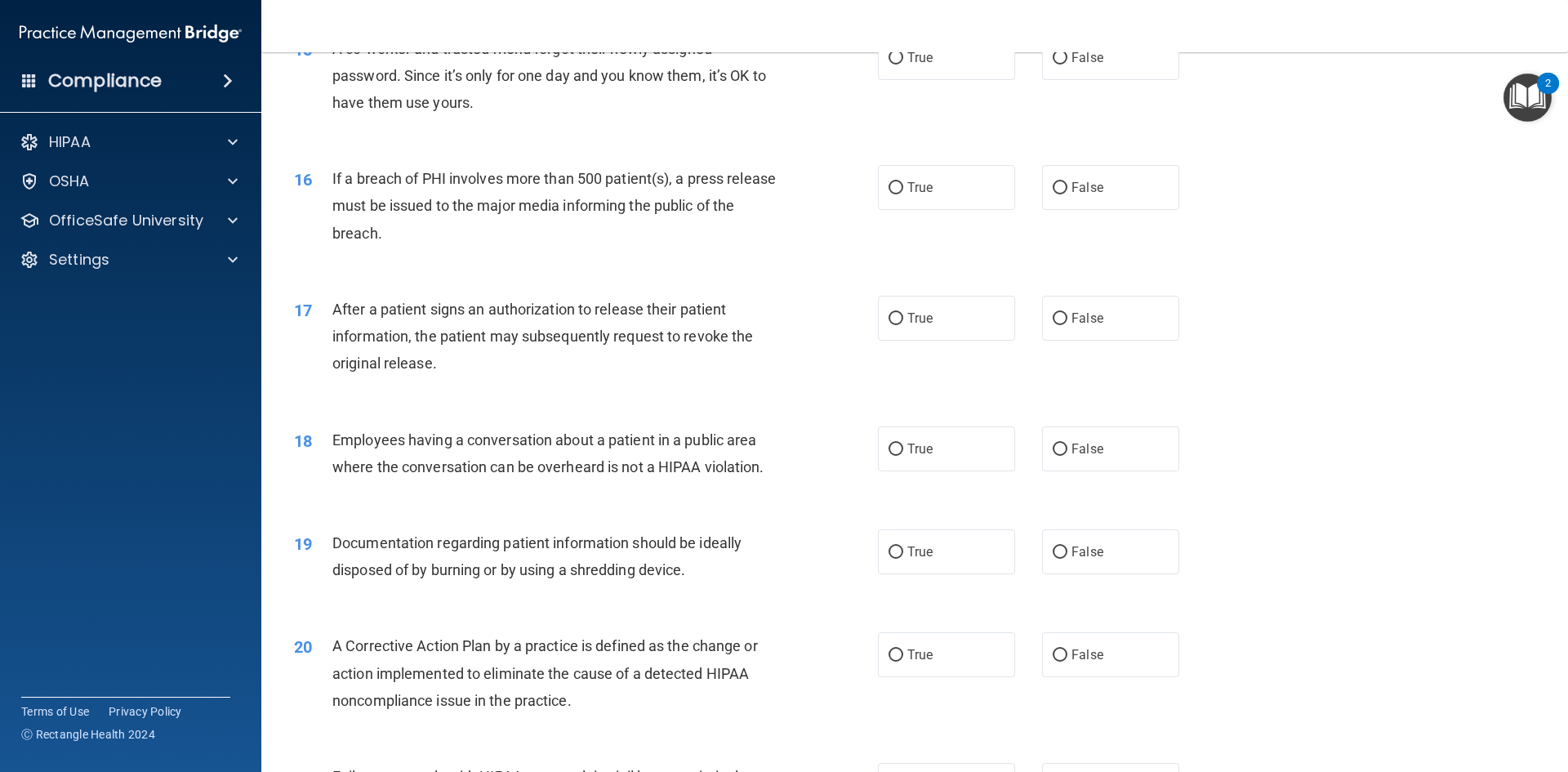
scroll to position [1062, 0]
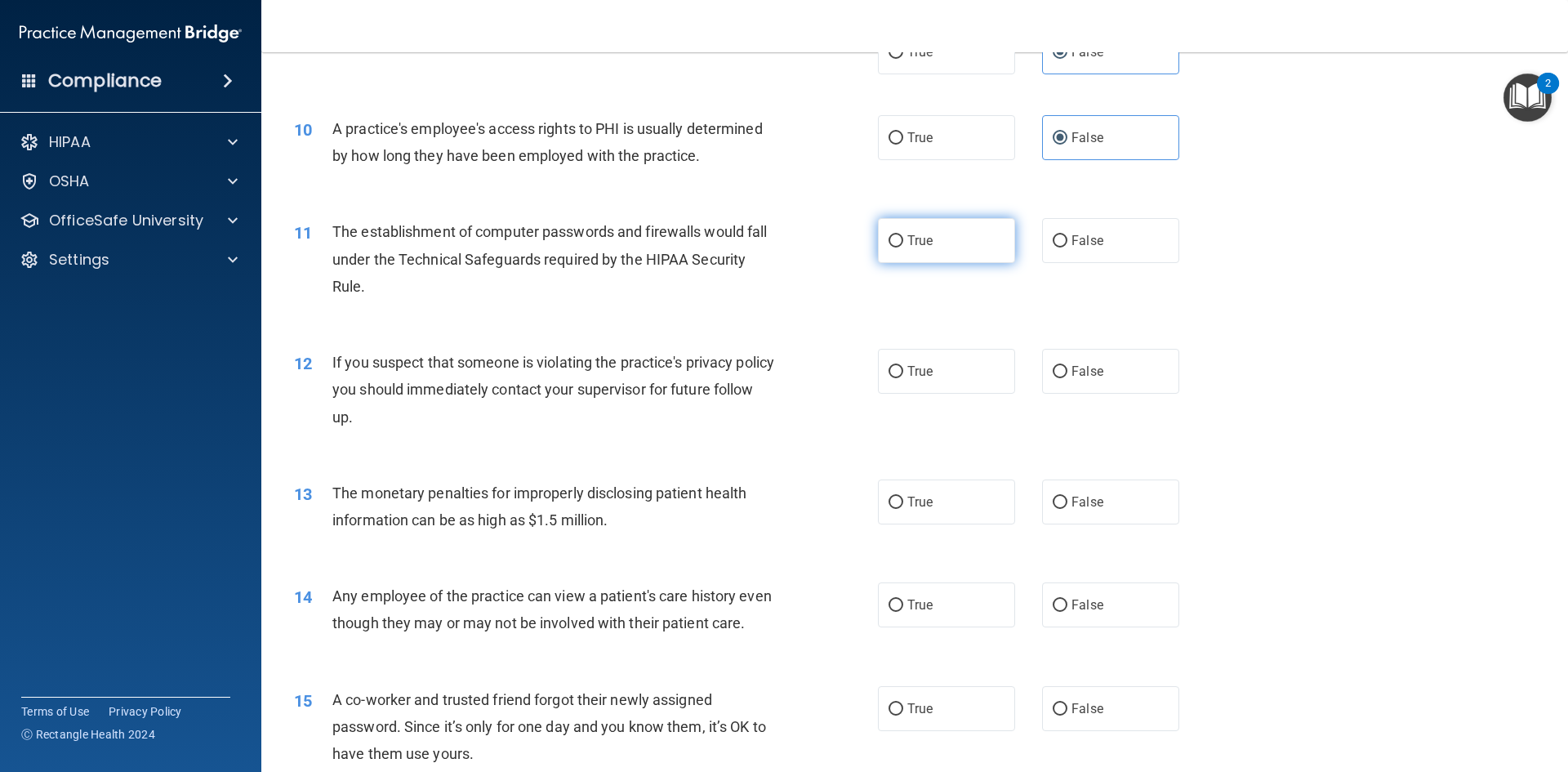
click at [922, 239] on span "True" at bounding box center [920, 240] width 26 height 16
click at [903, 239] on input "True" at bounding box center [896, 241] width 15 height 12
radio input "true"
click at [907, 366] on span "True" at bounding box center [920, 371] width 26 height 16
click at [903, 366] on input "True" at bounding box center [896, 372] width 15 height 12
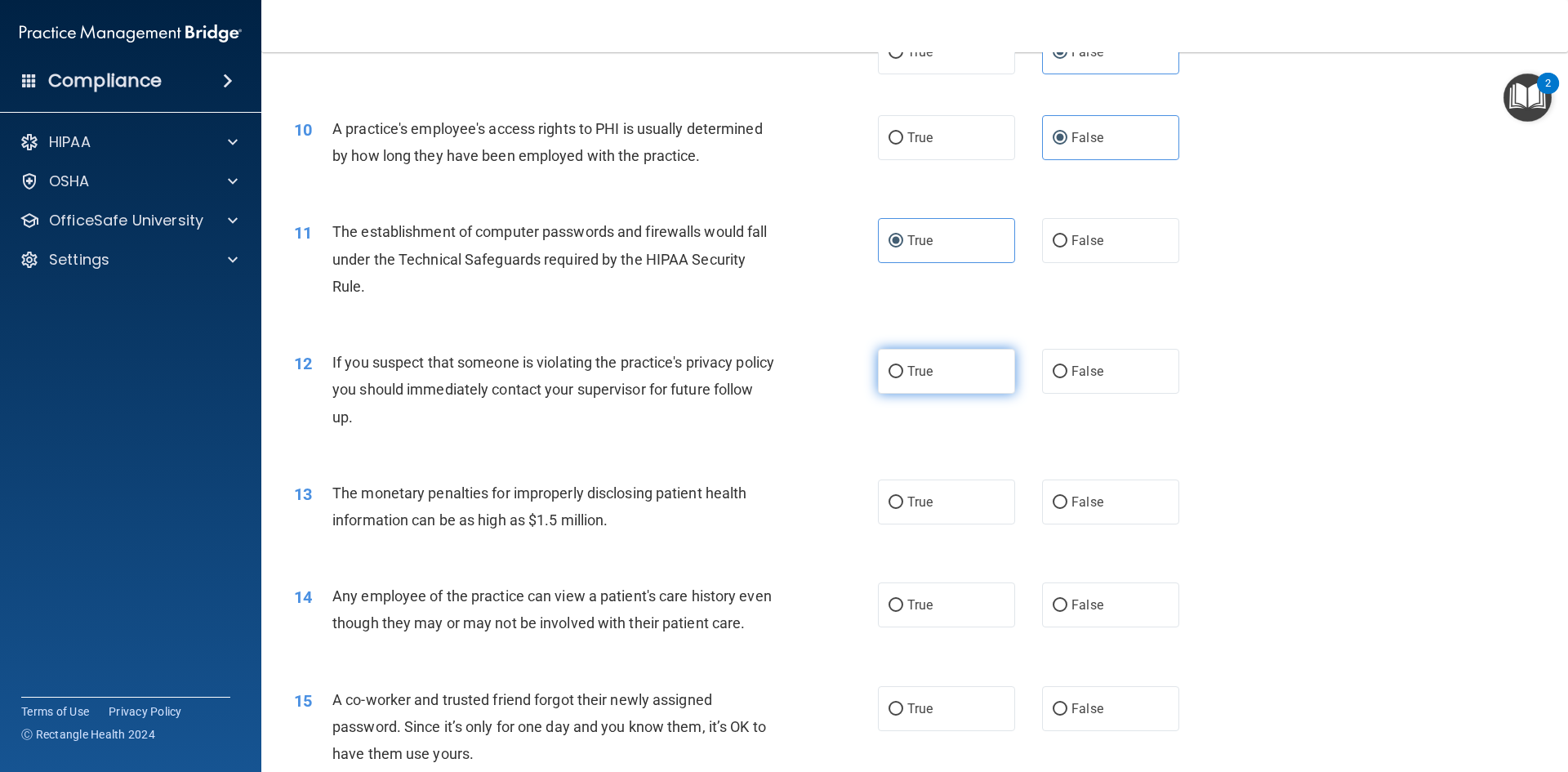
radio input "true"
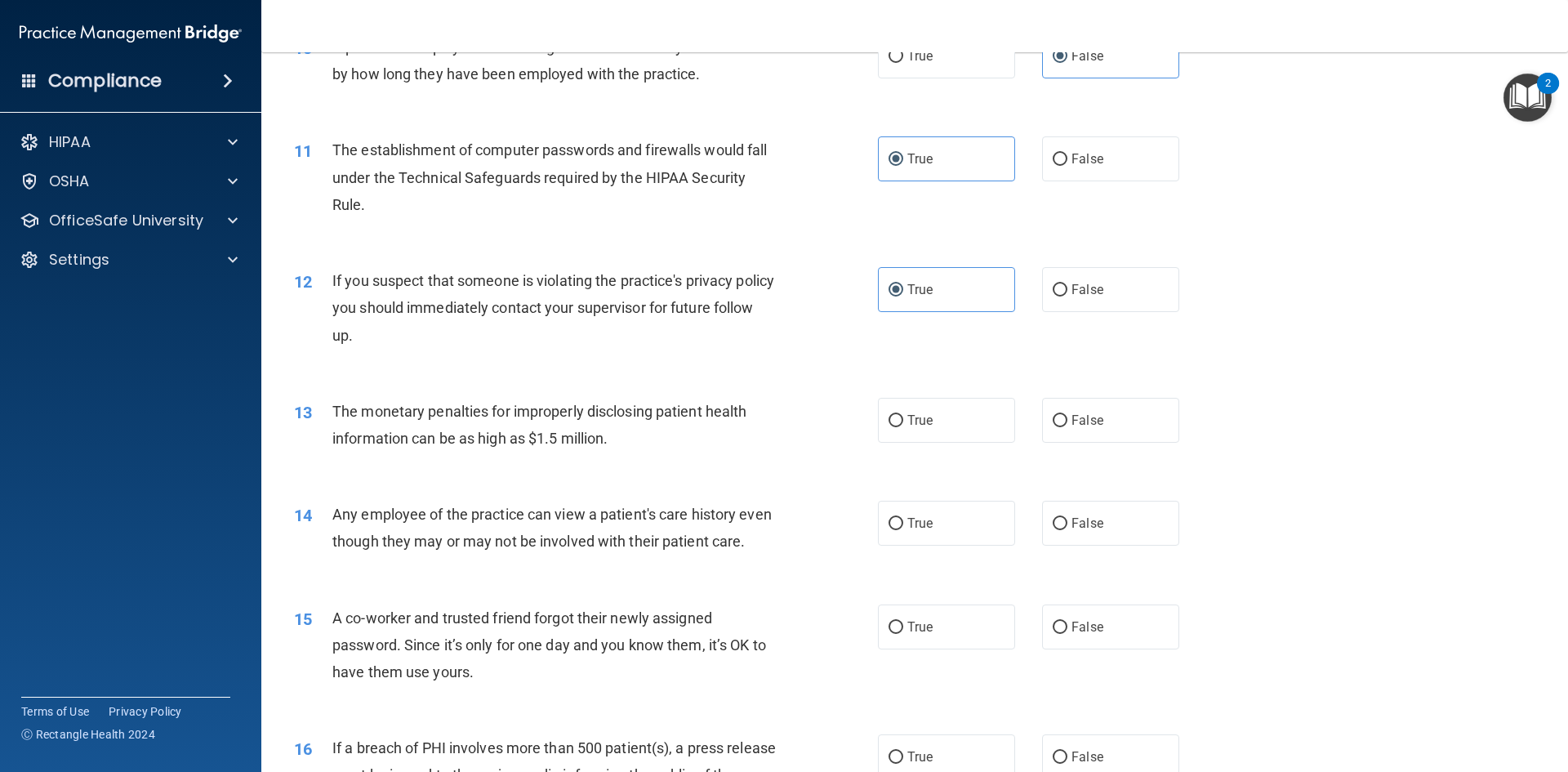
scroll to position [1225, 0]
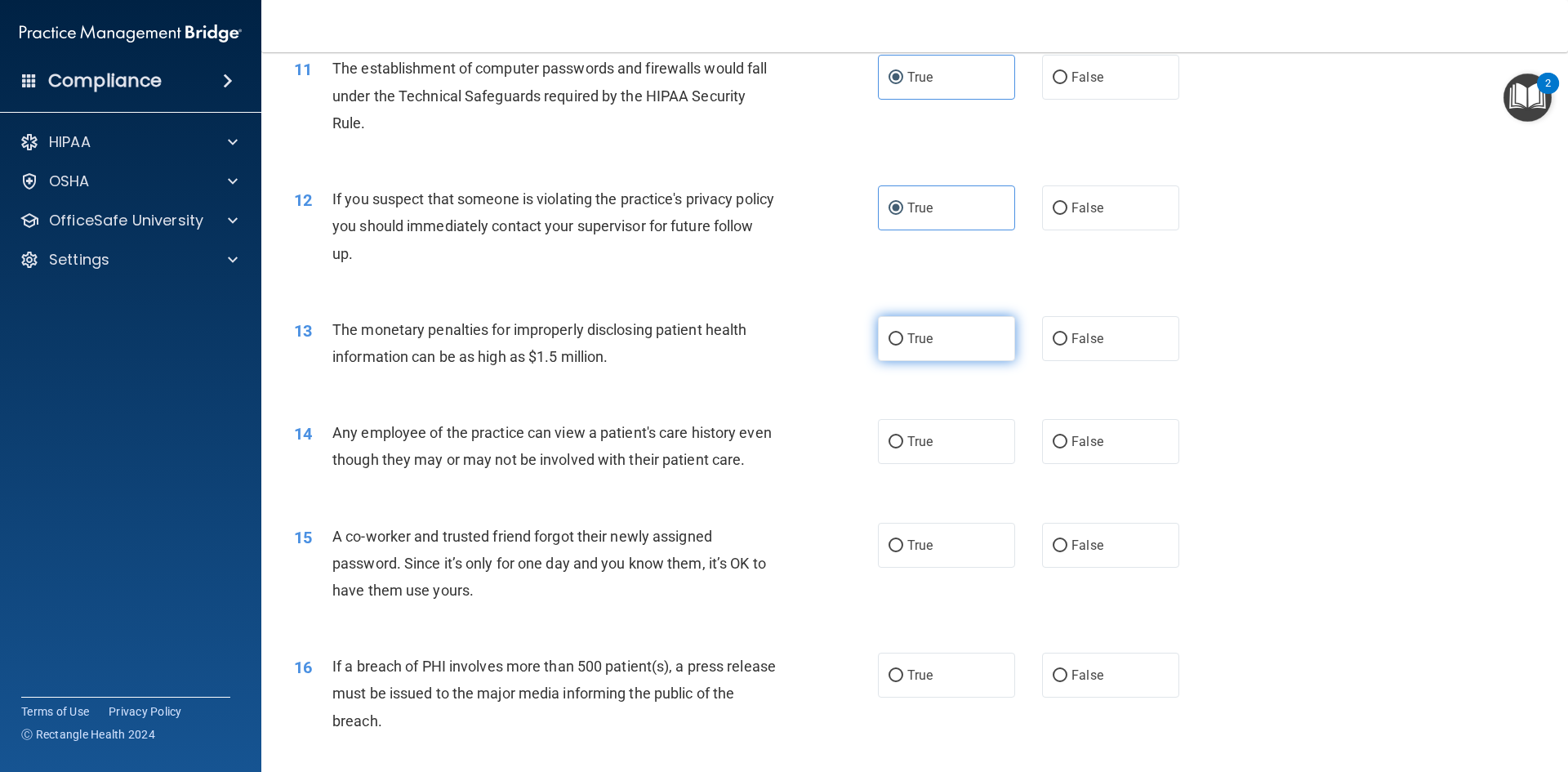
click at [934, 330] on label "True" at bounding box center [946, 338] width 137 height 45
click at [903, 334] on input "True" at bounding box center [896, 340] width 15 height 12
radio input "true"
click at [1062, 442] on label "False" at bounding box center [1110, 441] width 137 height 45
click at [1062, 442] on input "False" at bounding box center [1059, 443] width 15 height 12
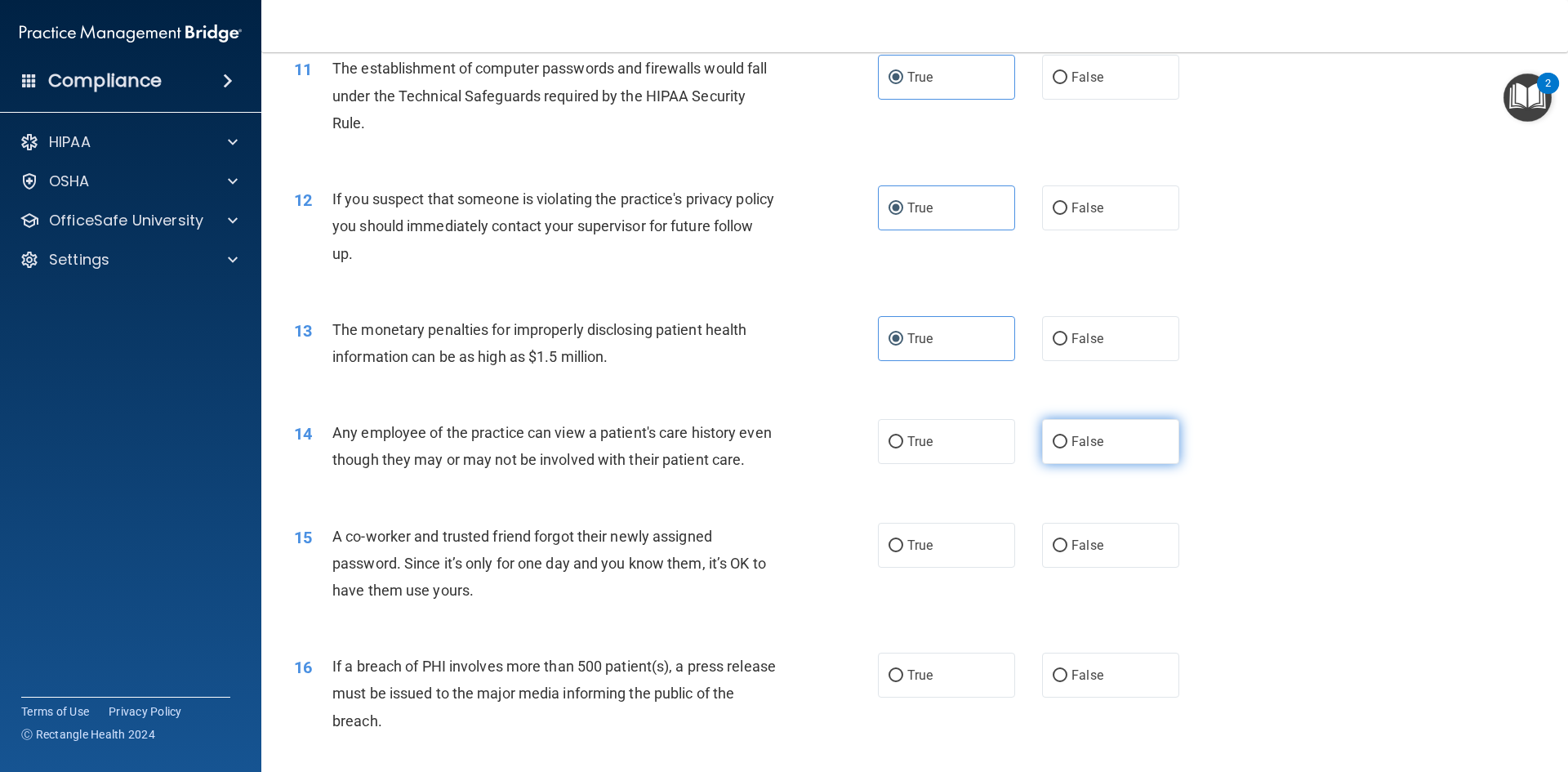
radio input "true"
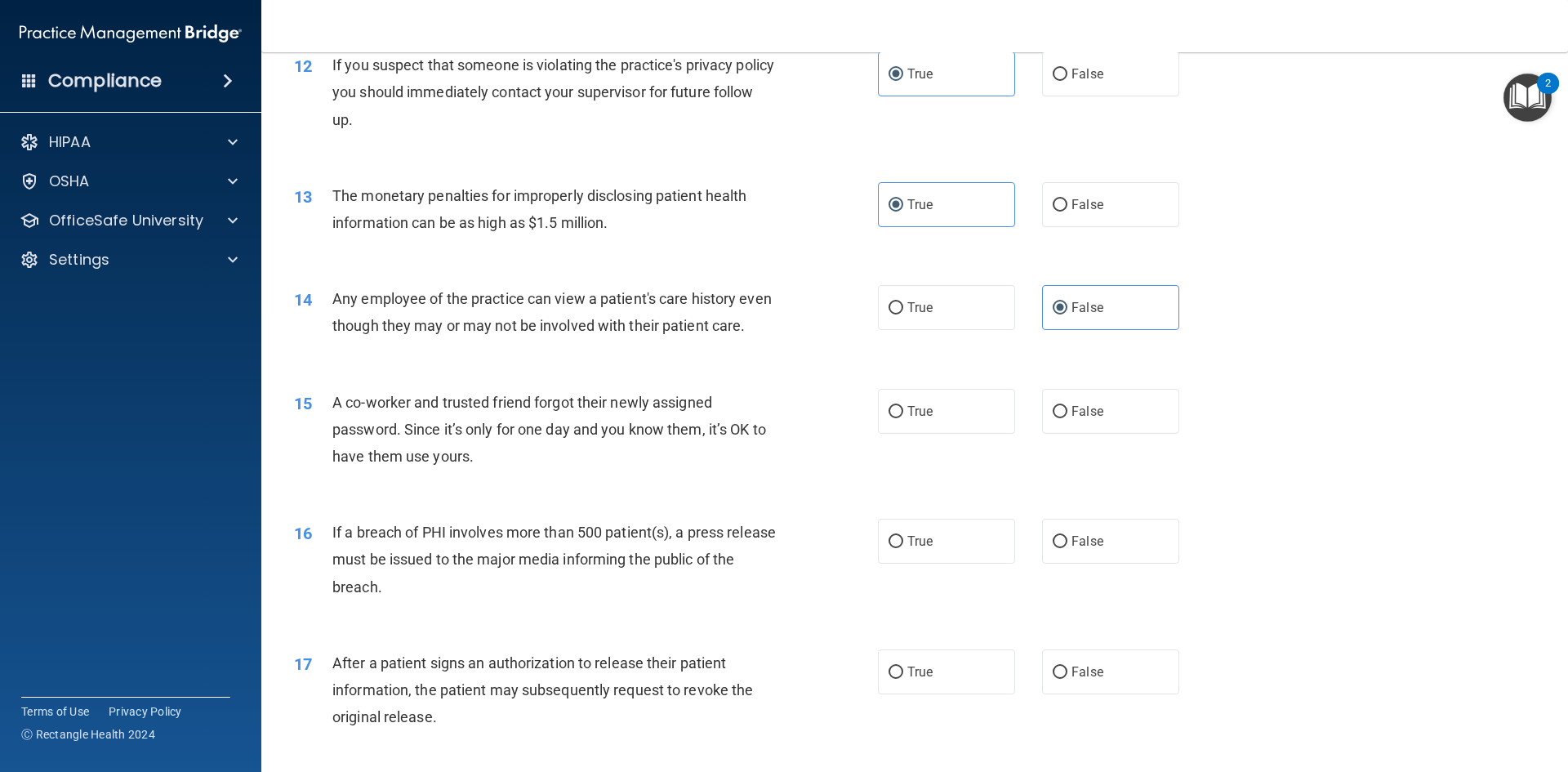
scroll to position [1388, 0]
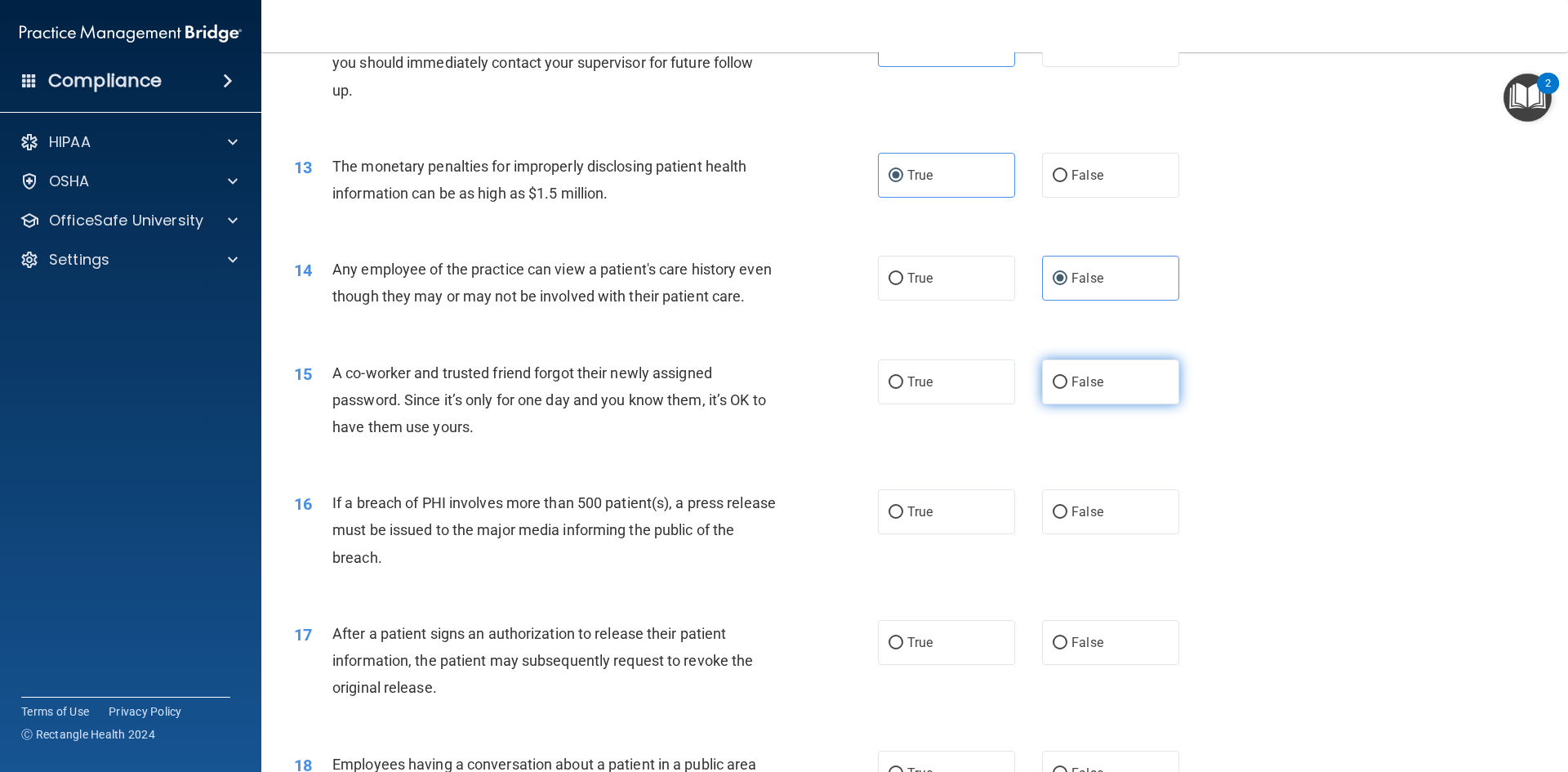
click at [1106, 404] on label "False" at bounding box center [1110, 381] width 137 height 45
click at [1067, 389] on input "False" at bounding box center [1059, 383] width 15 height 12
radio input "true"
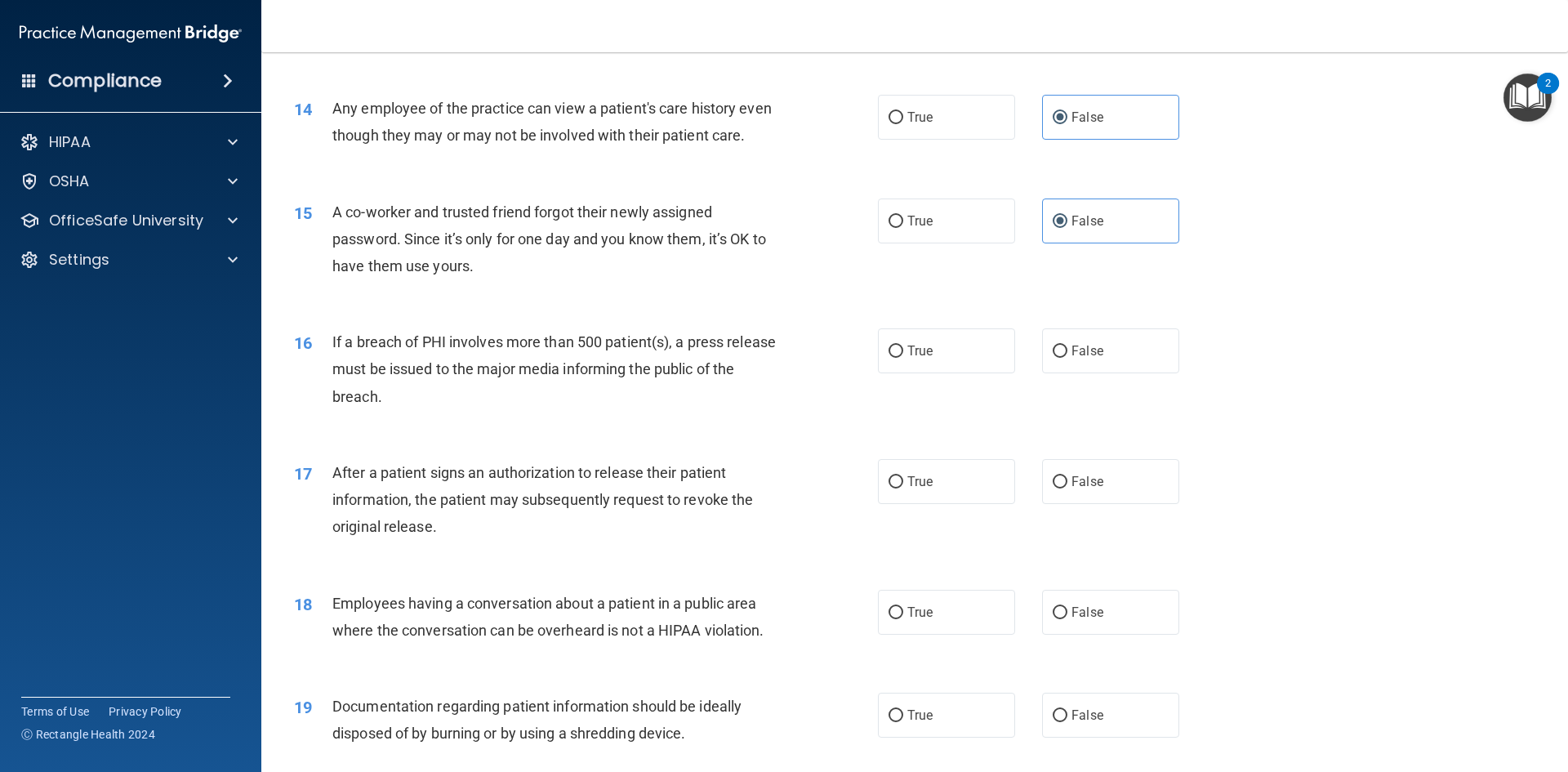
scroll to position [1552, 0]
click at [925, 365] on label "True" at bounding box center [946, 348] width 137 height 45
click at [903, 356] on input "True" at bounding box center [896, 349] width 15 height 12
radio input "true"
click at [907, 487] on span "True" at bounding box center [920, 479] width 26 height 16
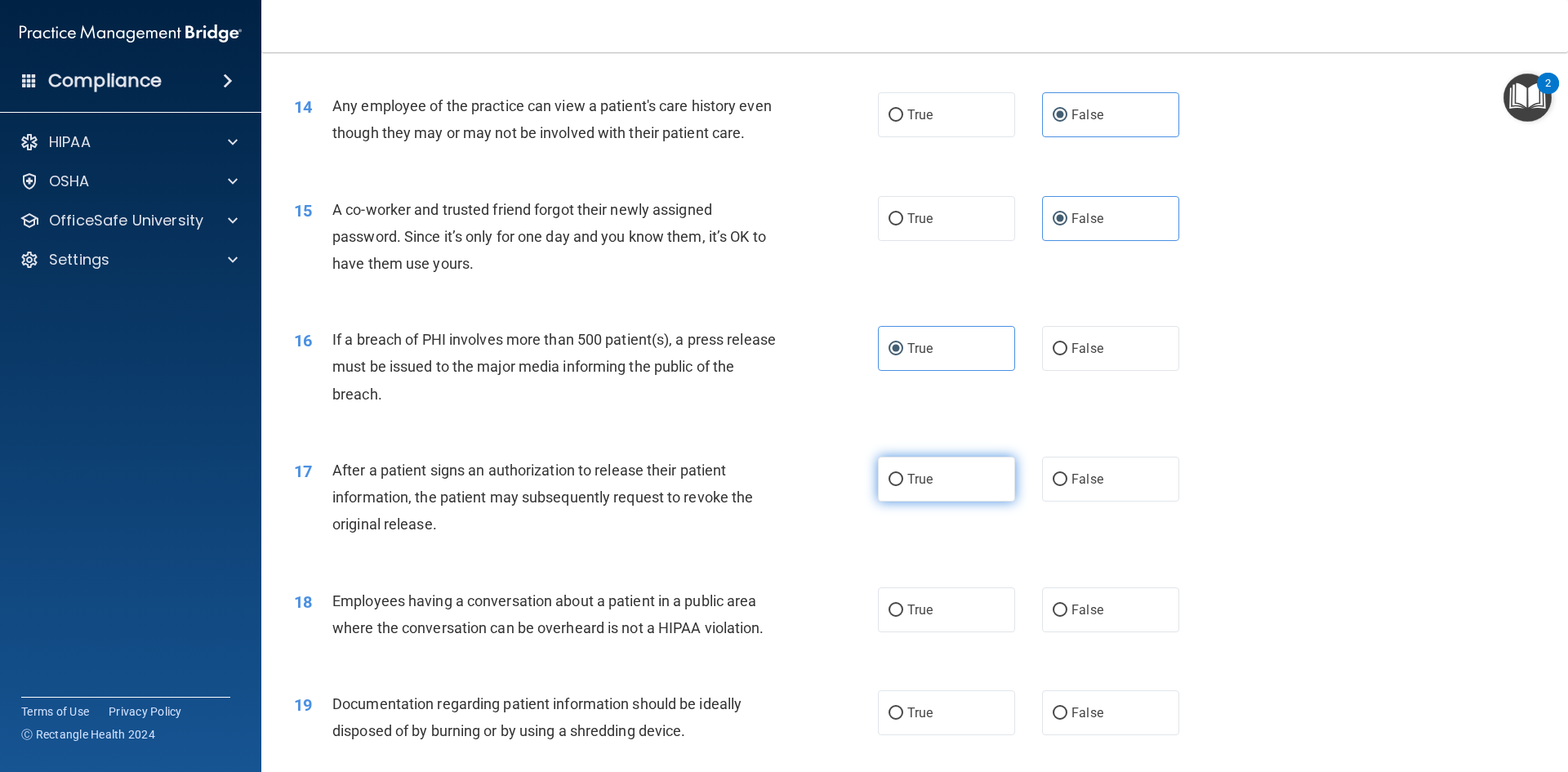
click at [903, 486] on input "True" at bounding box center [896, 480] width 15 height 12
radio input "true"
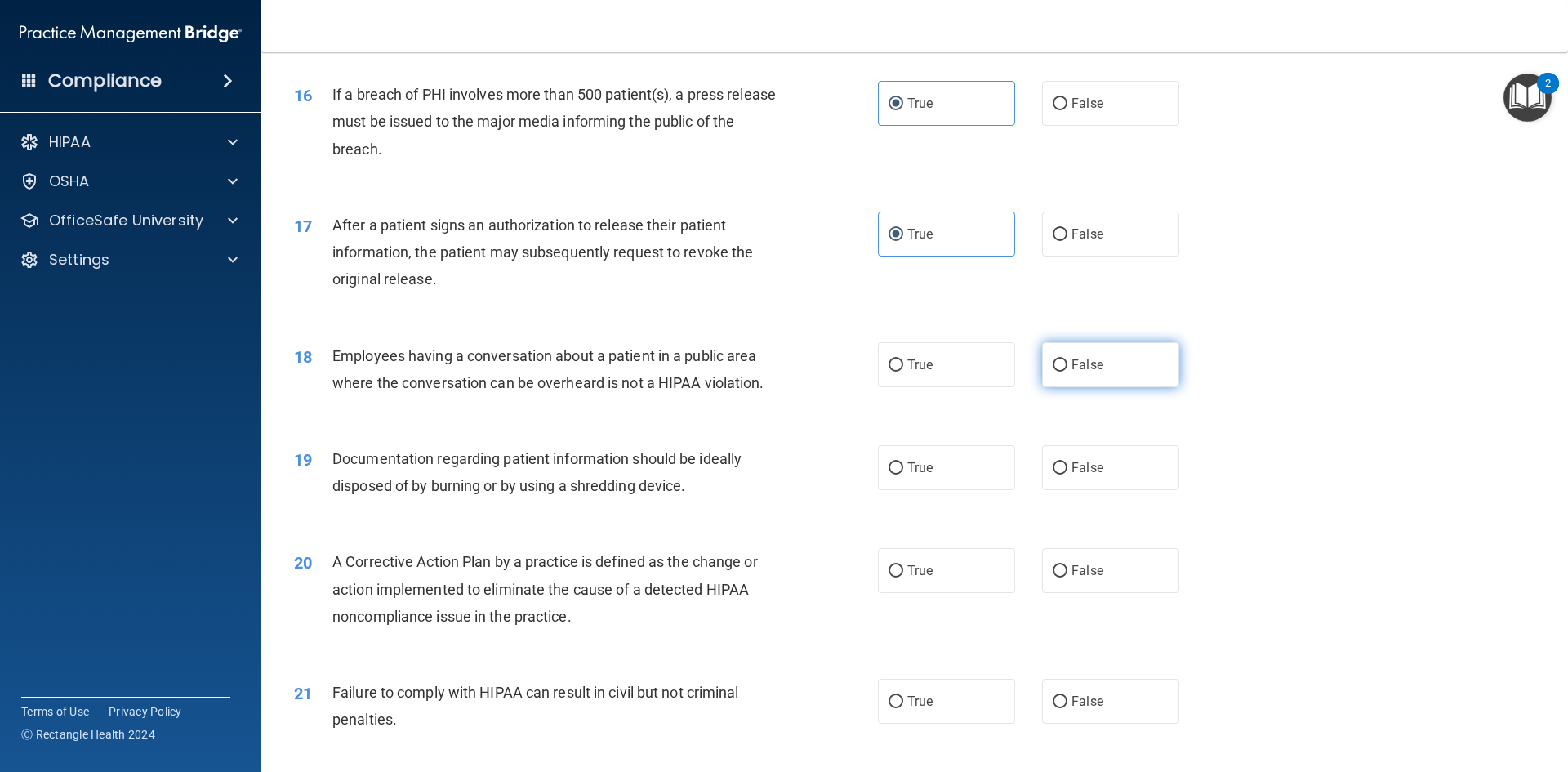
click at [1071, 372] on span "False" at bounding box center [1087, 364] width 32 height 16
click at [1067, 371] on input "False" at bounding box center [1059, 365] width 15 height 12
radio input "true"
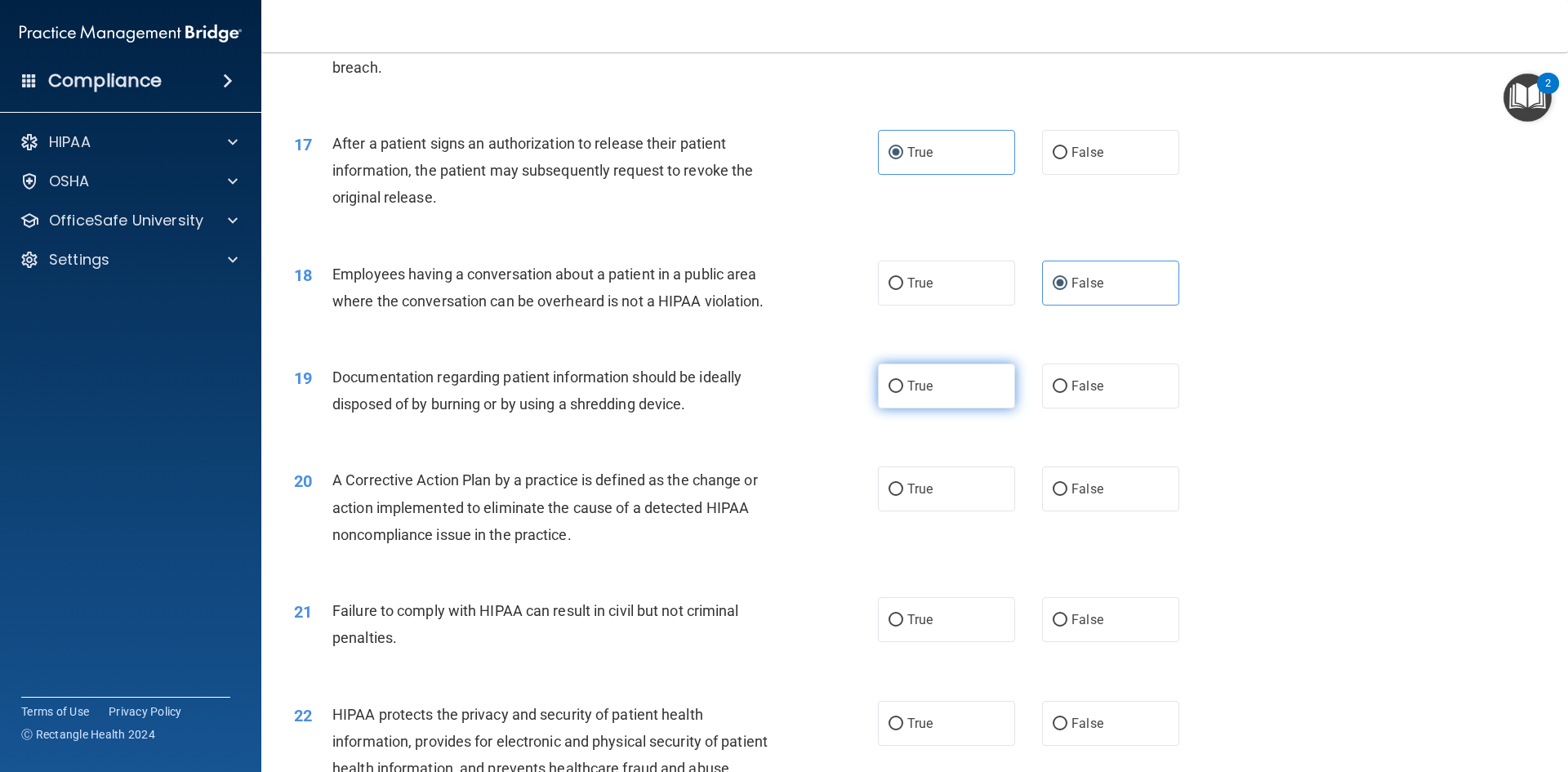
click at [912, 393] on span "True" at bounding box center [920, 386] width 26 height 16
click at [903, 393] on input "True" at bounding box center [896, 386] width 15 height 12
radio input "true"
click at [899, 511] on label "True" at bounding box center [946, 489] width 137 height 45
click at [899, 496] on input "True" at bounding box center [896, 489] width 15 height 12
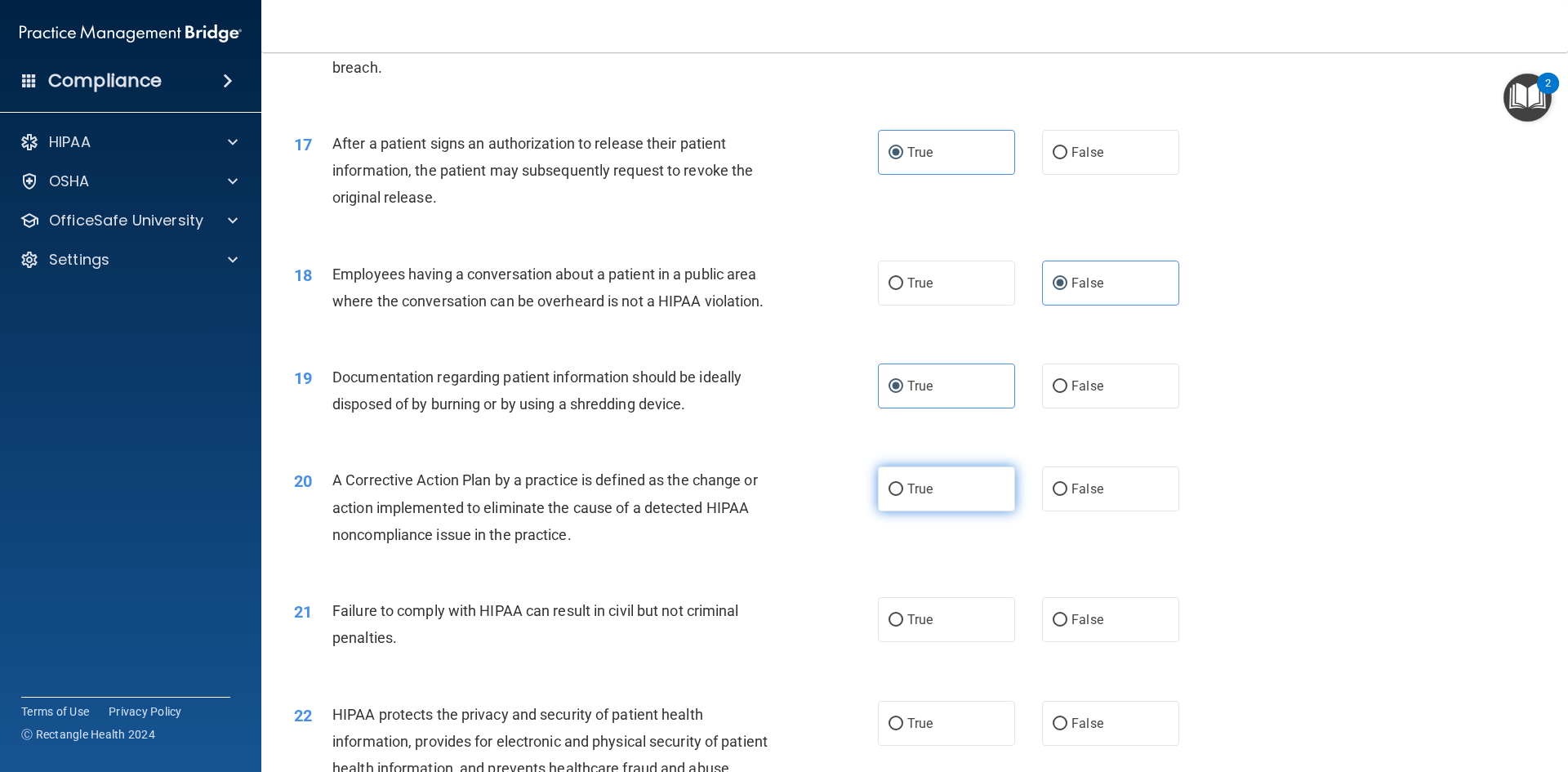
radio input "true"
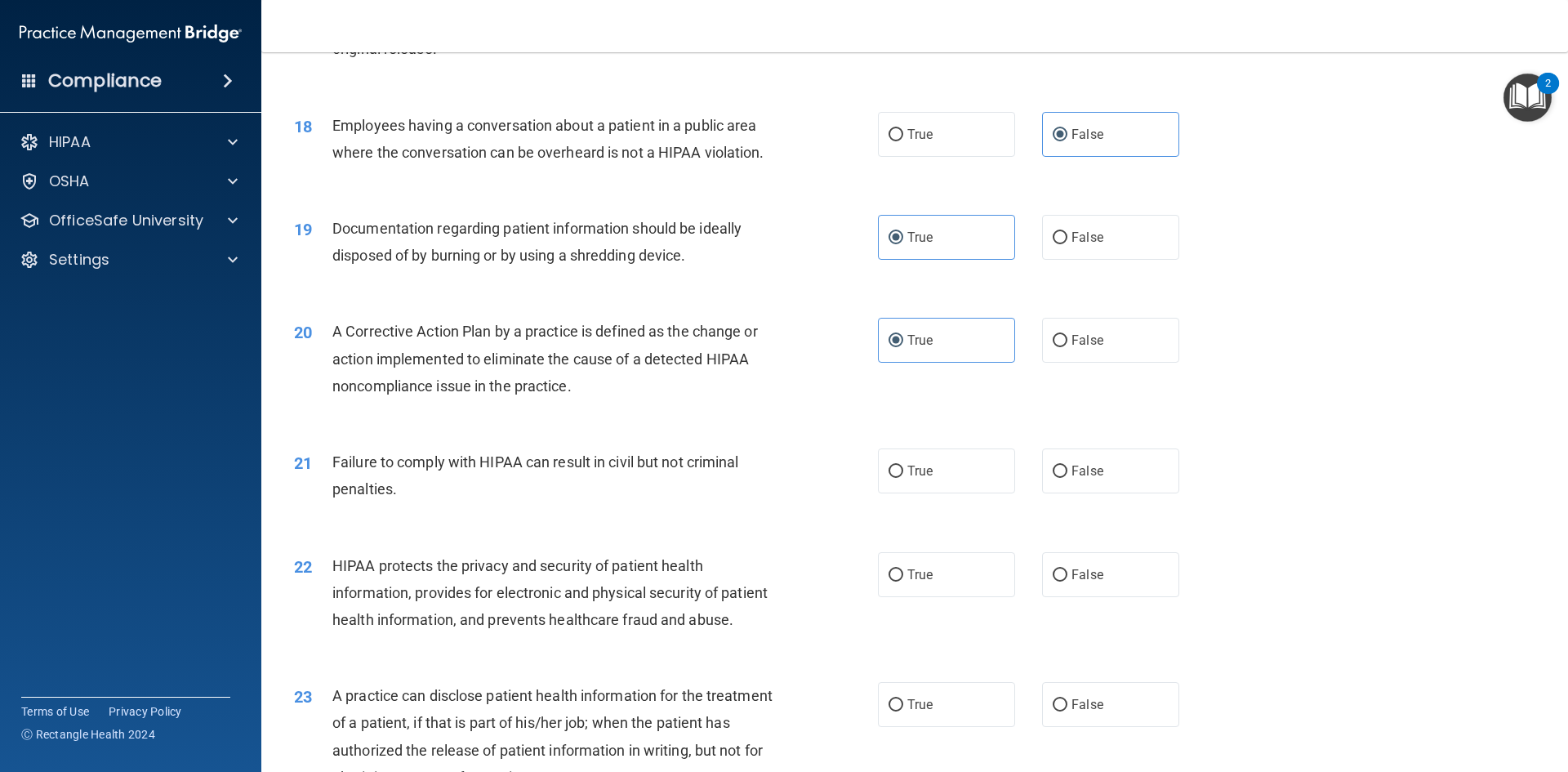
scroll to position [2124, 0]
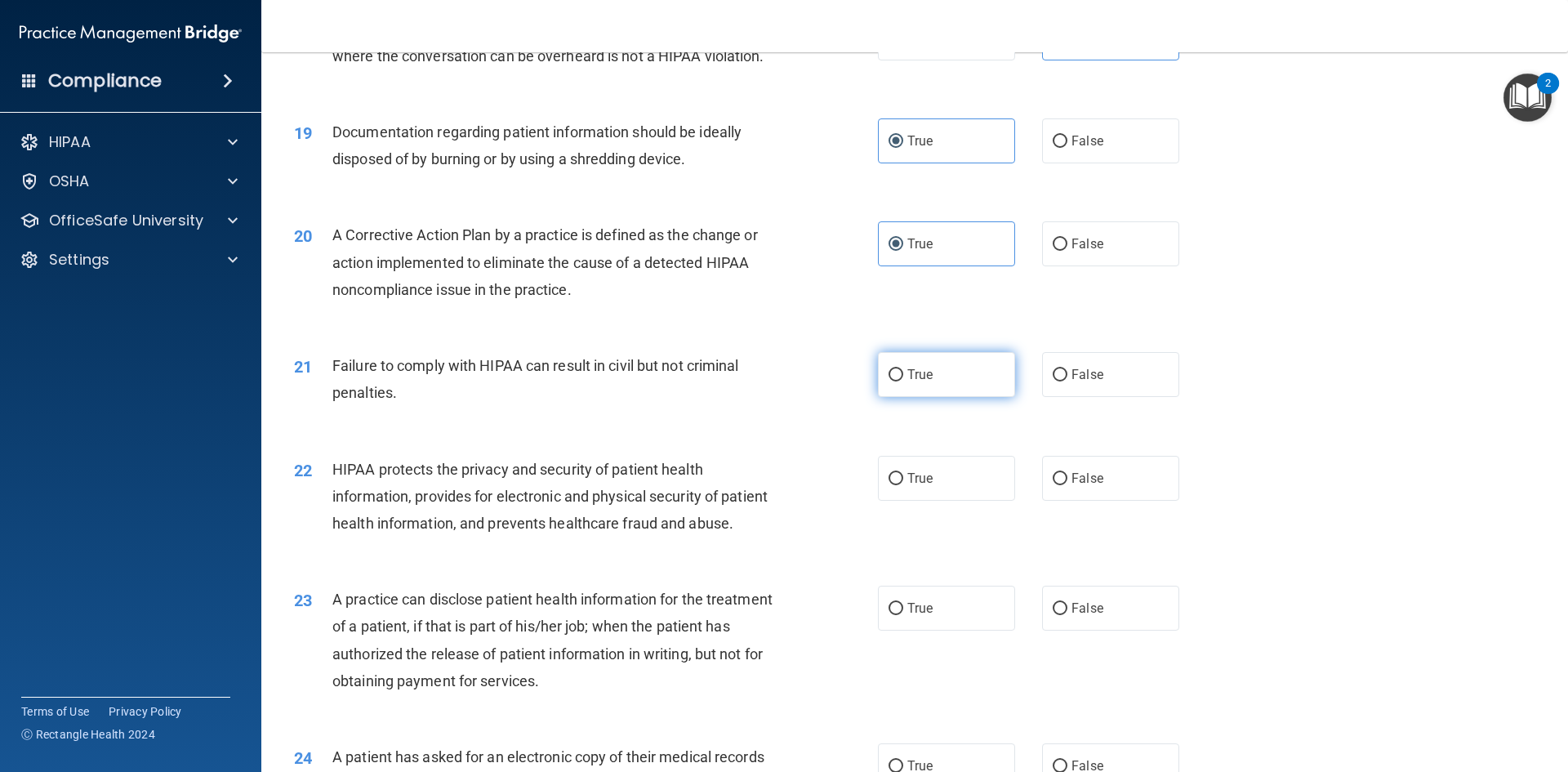
click at [912, 397] on label "True" at bounding box center [946, 374] width 137 height 45
click at [903, 381] on input "True" at bounding box center [896, 375] width 15 height 12
radio input "true"
click at [947, 501] on label "True" at bounding box center [946, 478] width 137 height 45
click at [903, 485] on input "True" at bounding box center [896, 479] width 15 height 12
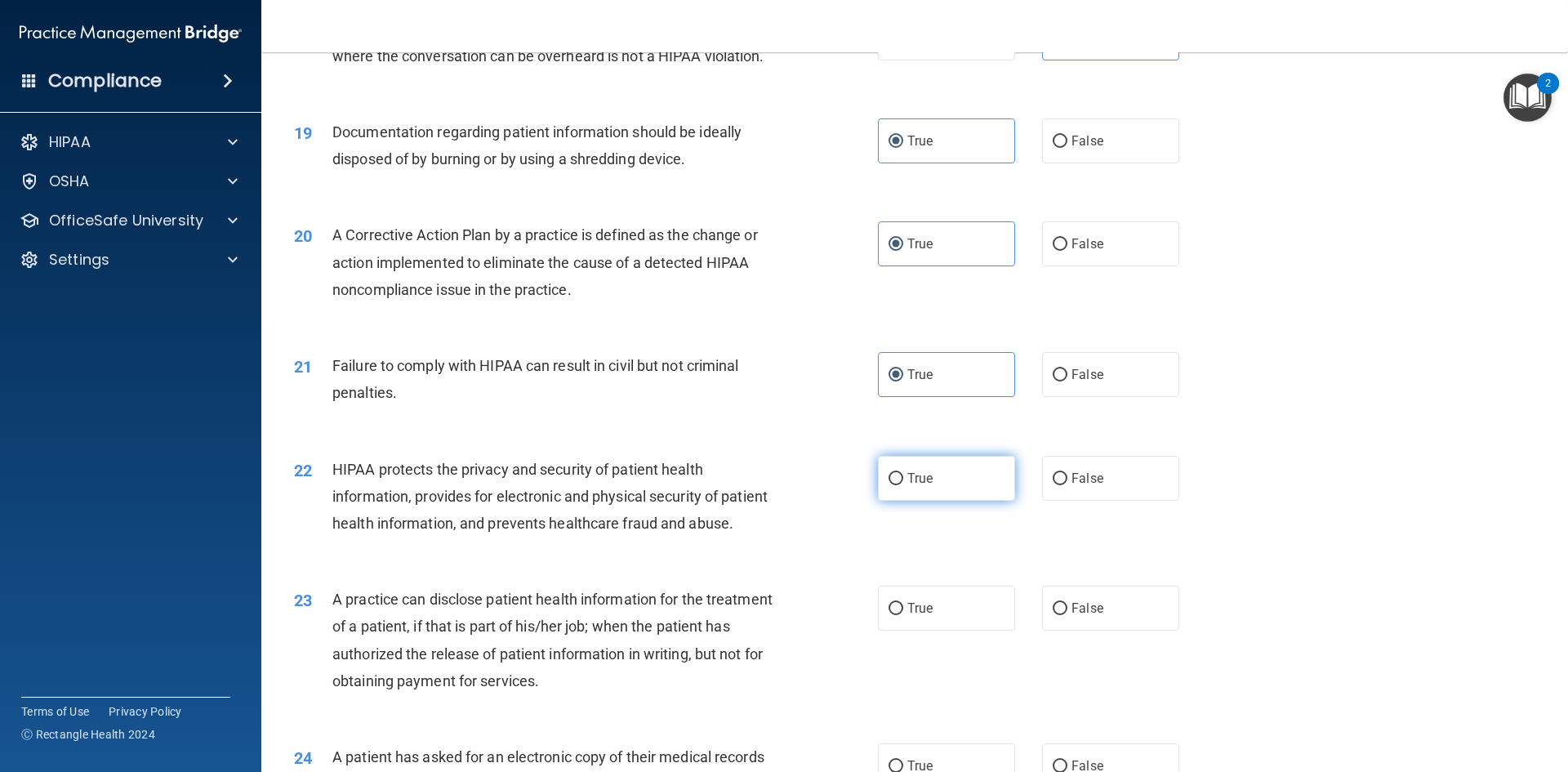
radio input "true"
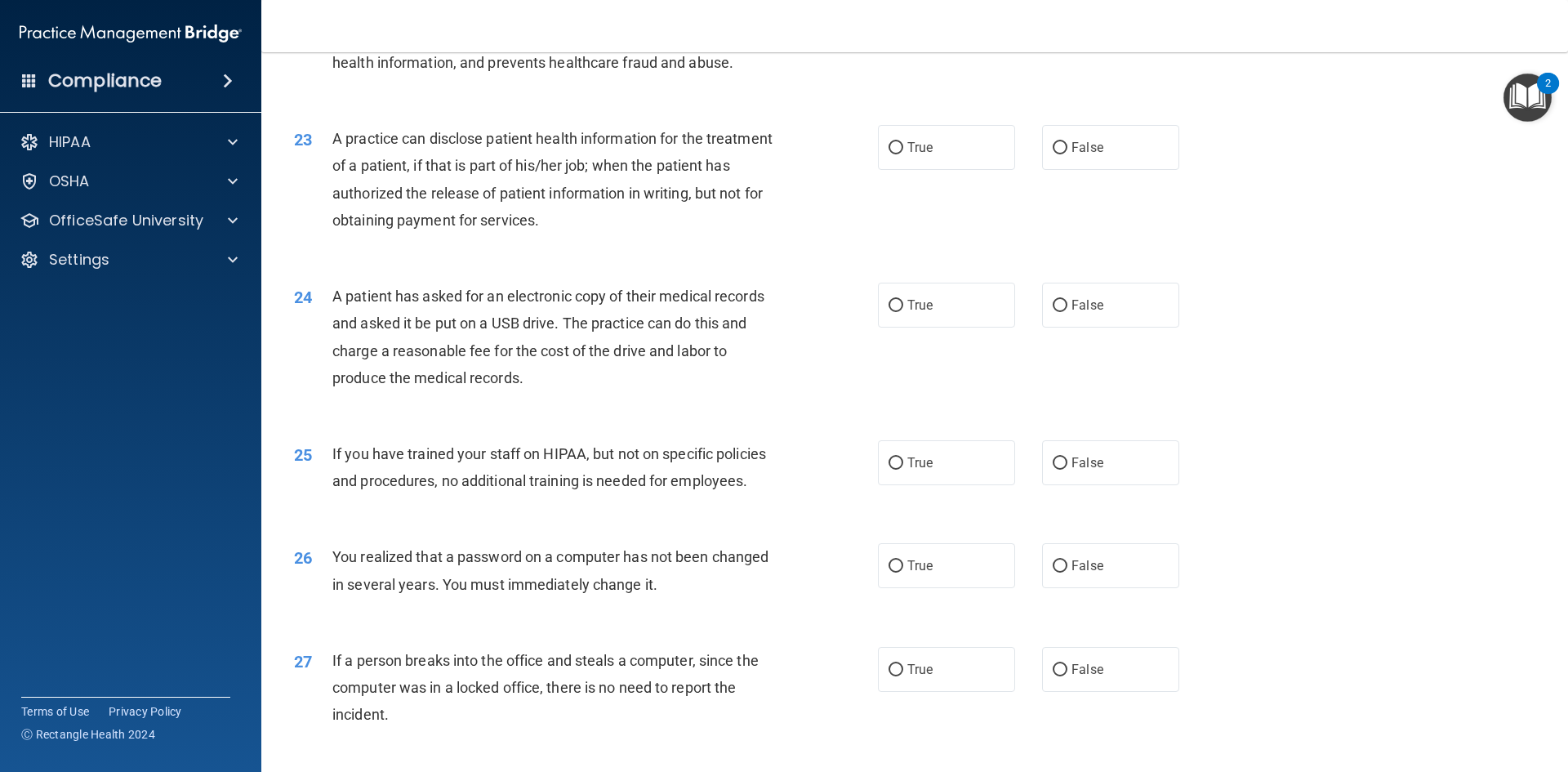
scroll to position [2614, 0]
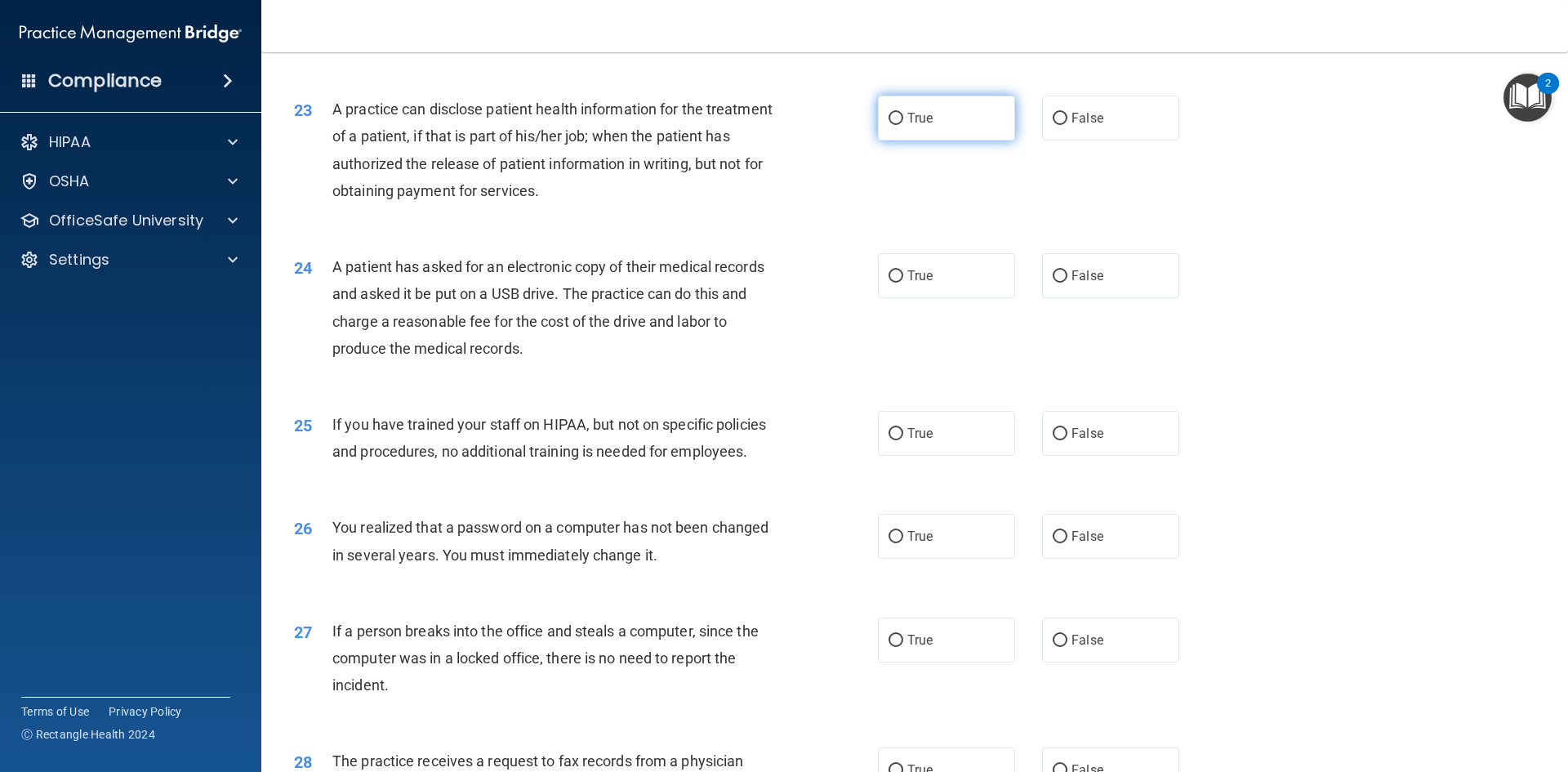
click at [884, 141] on label "True" at bounding box center [946, 118] width 137 height 45
click at [889, 125] on input "True" at bounding box center [896, 119] width 15 height 12
radio input "true"
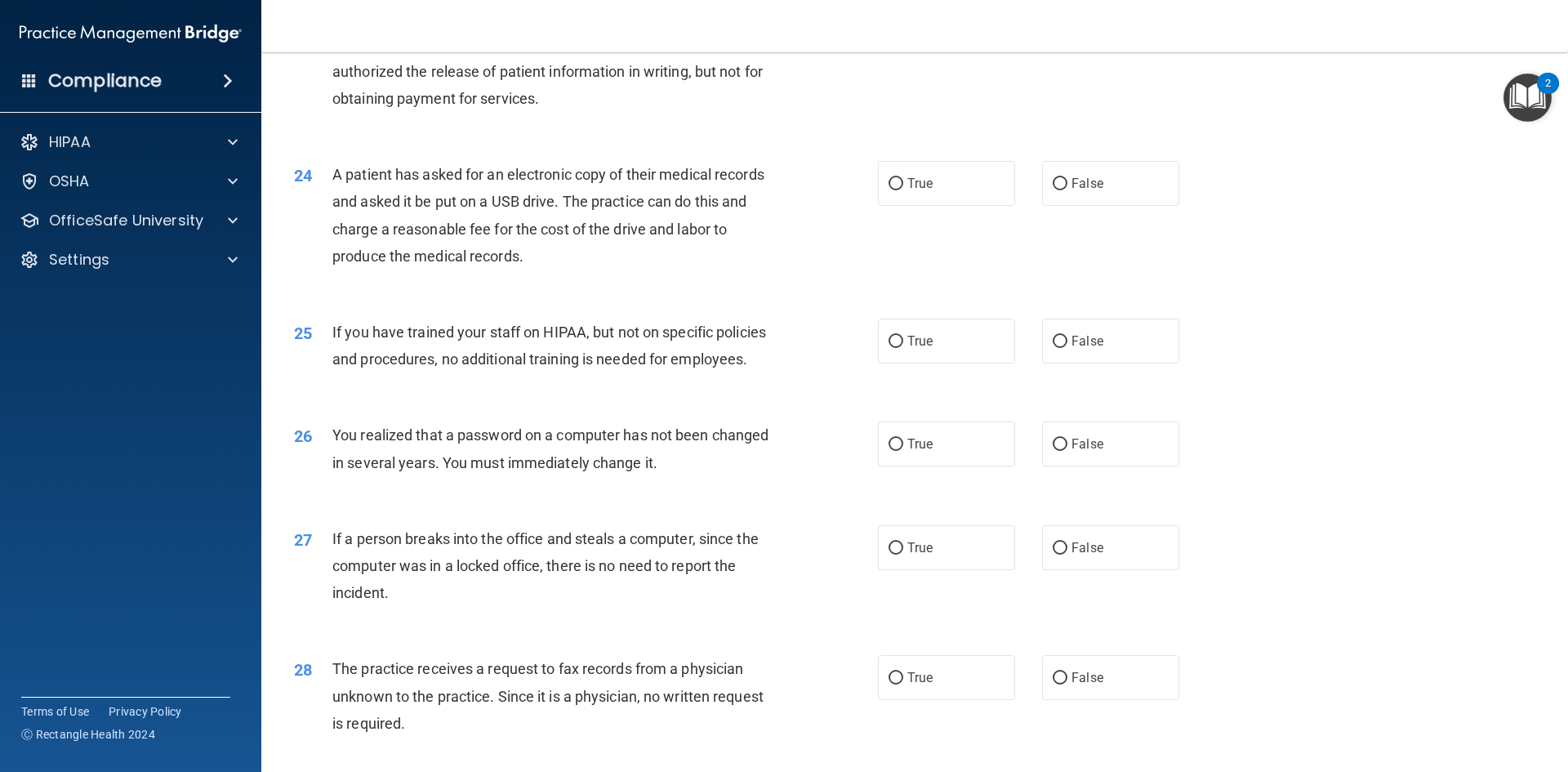
scroll to position [2777, 0]
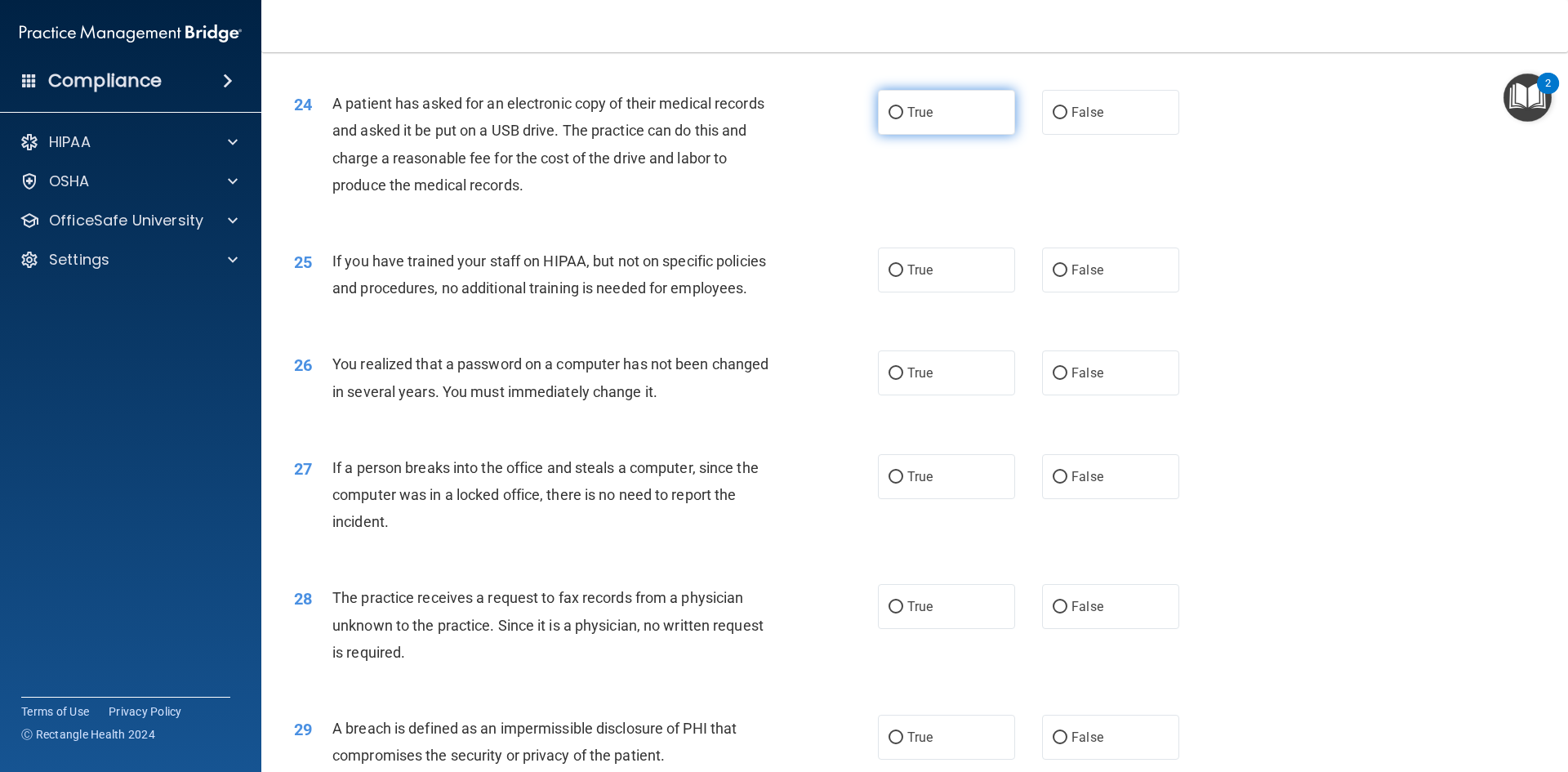
click at [920, 120] on span "True" at bounding box center [920, 113] width 26 height 16
click at [903, 119] on input "True" at bounding box center [896, 114] width 15 height 12
radio input "true"
click at [1054, 277] on input "False" at bounding box center [1059, 271] width 15 height 12
radio input "true"
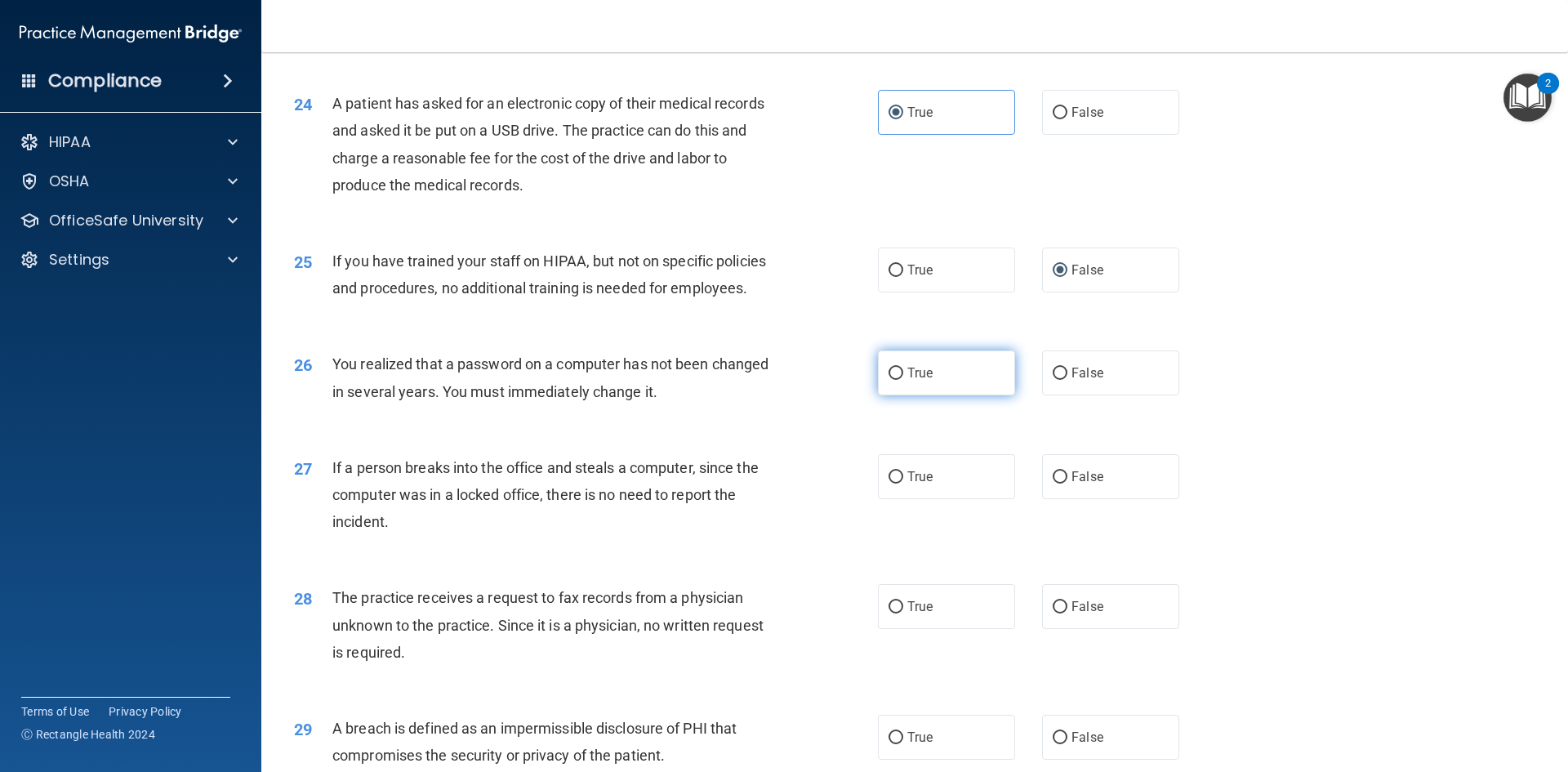
click at [901, 395] on label "True" at bounding box center [946, 372] width 137 height 45
click at [901, 379] on input "True" at bounding box center [896, 374] width 15 height 12
radio input "true"
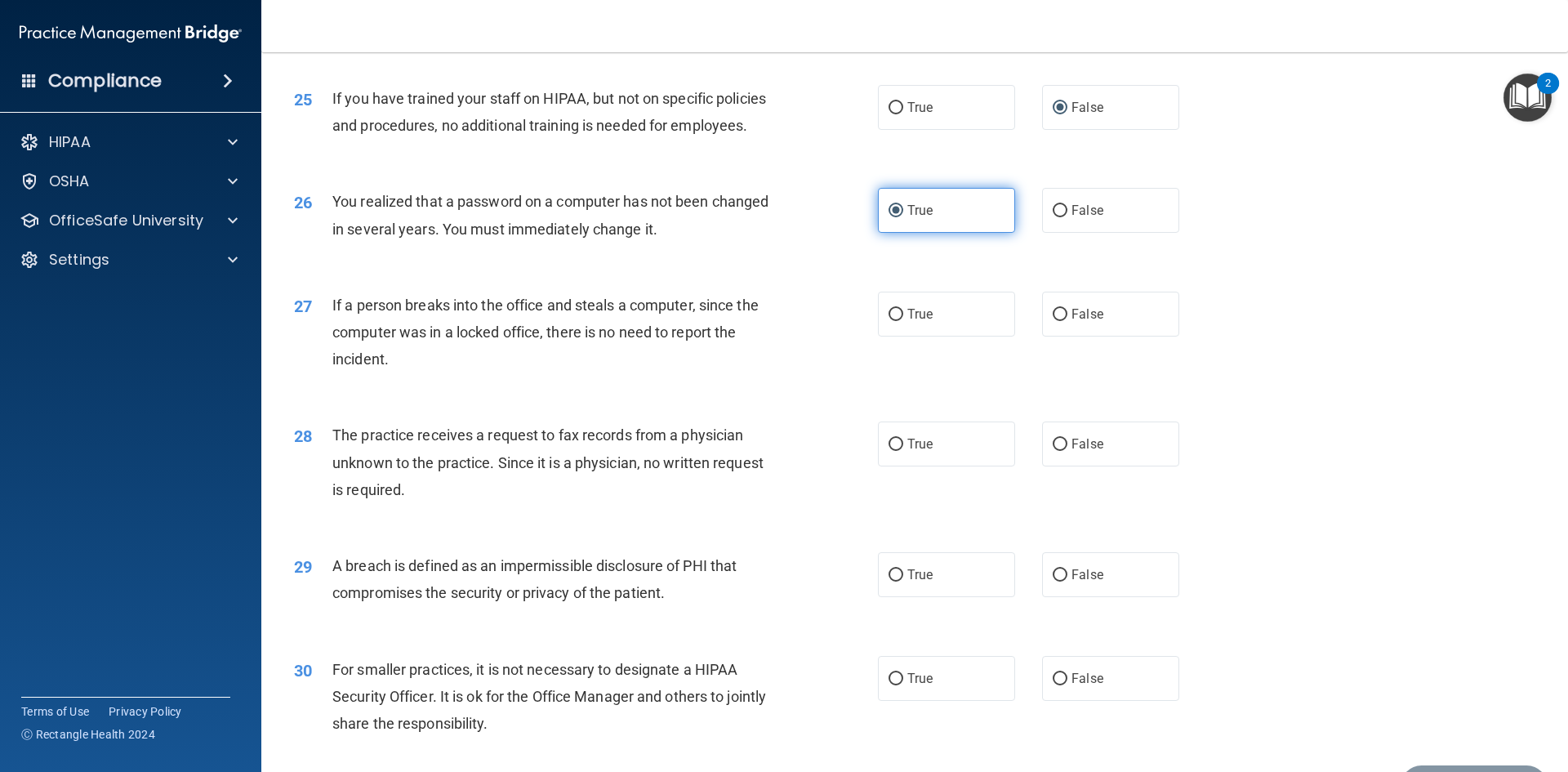
scroll to position [2940, 0]
click at [1055, 320] on input "False" at bounding box center [1059, 314] width 15 height 12
radio input "true"
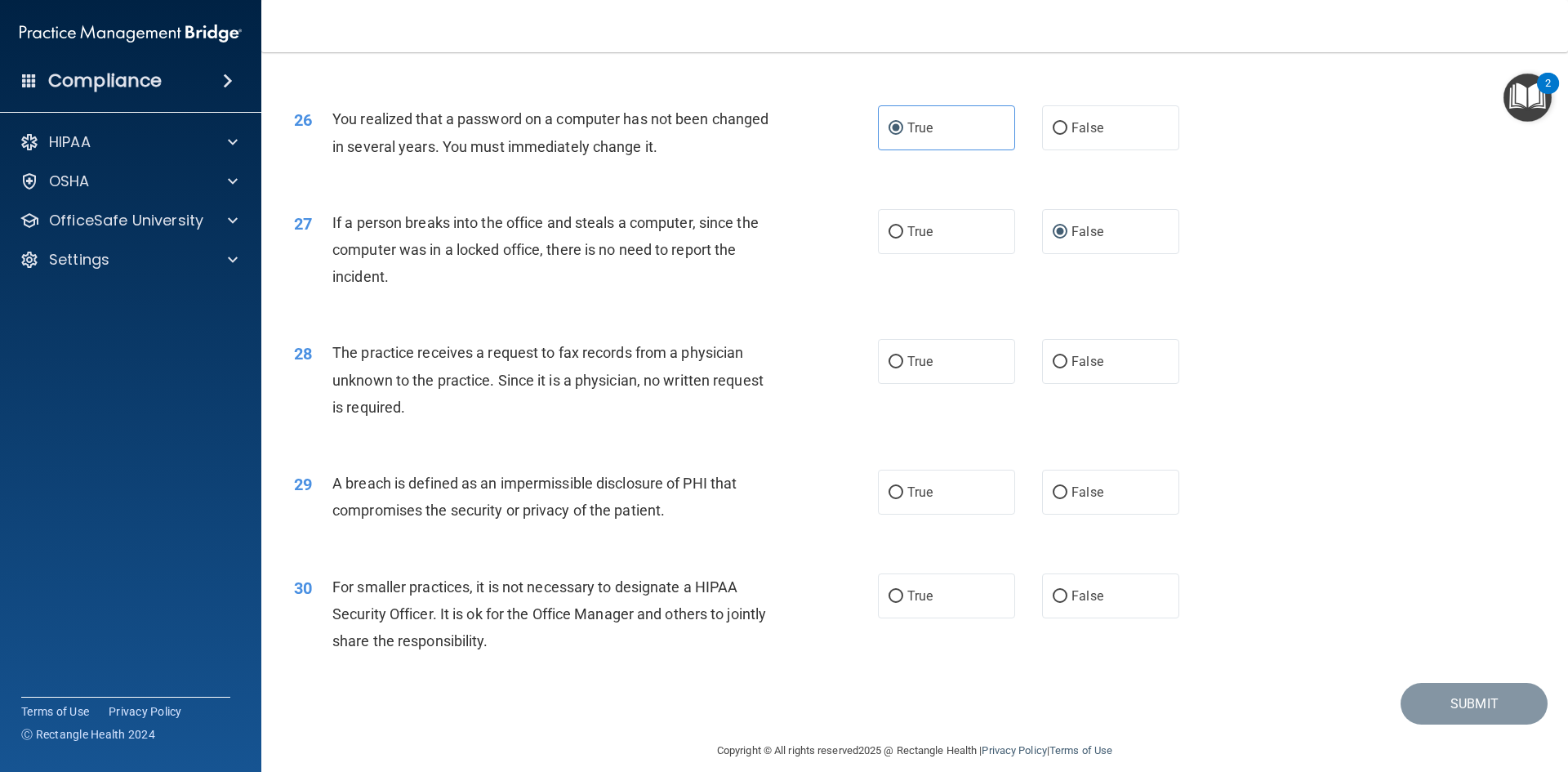
scroll to position [3094, 0]
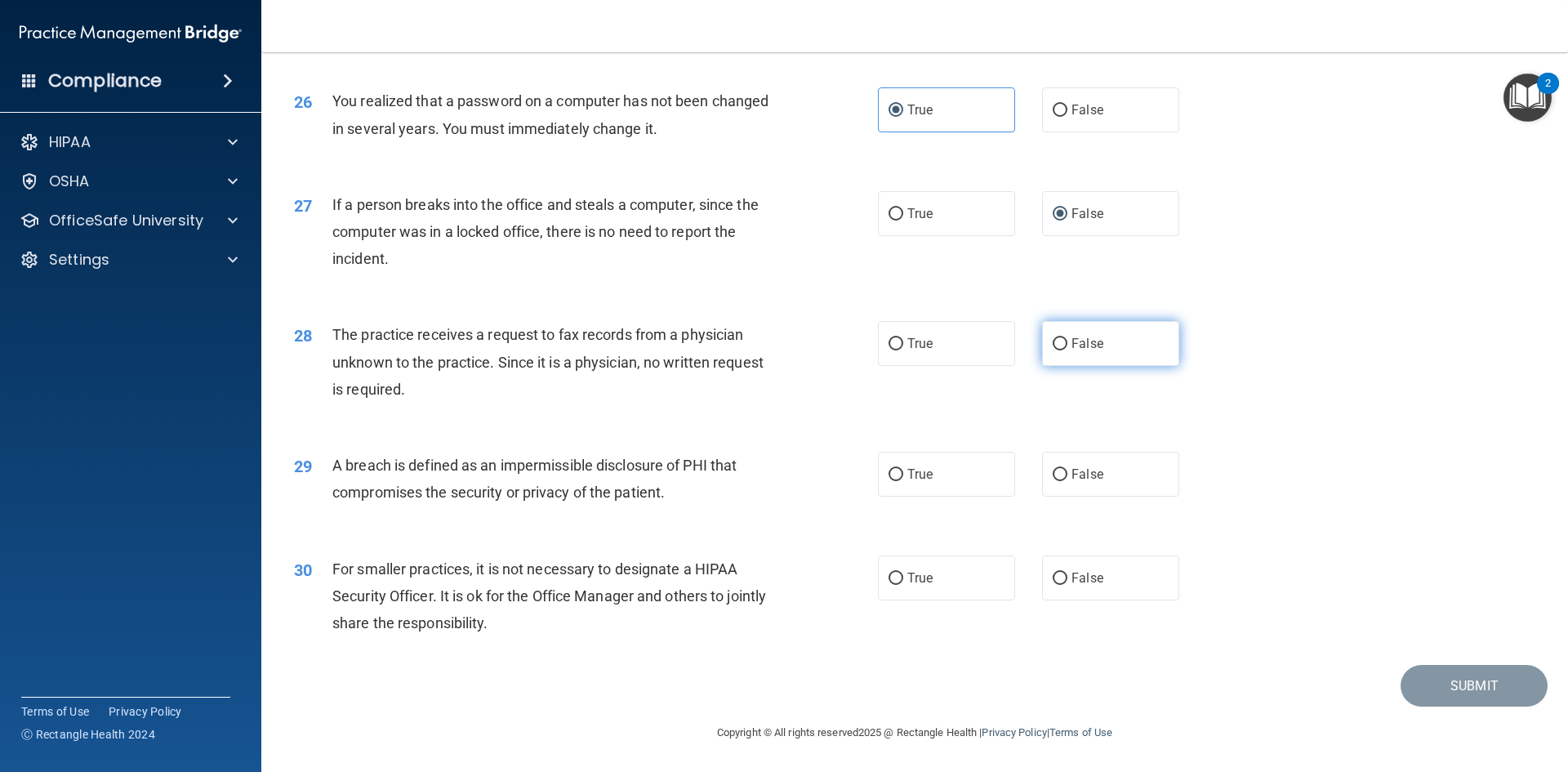
click at [1107, 354] on label "False" at bounding box center [1110, 343] width 137 height 45
click at [1067, 350] on input "False" at bounding box center [1059, 344] width 15 height 12
radio input "true"
click at [912, 473] on span "True" at bounding box center [920, 474] width 26 height 16
click at [903, 473] on input "True" at bounding box center [896, 475] width 15 height 12
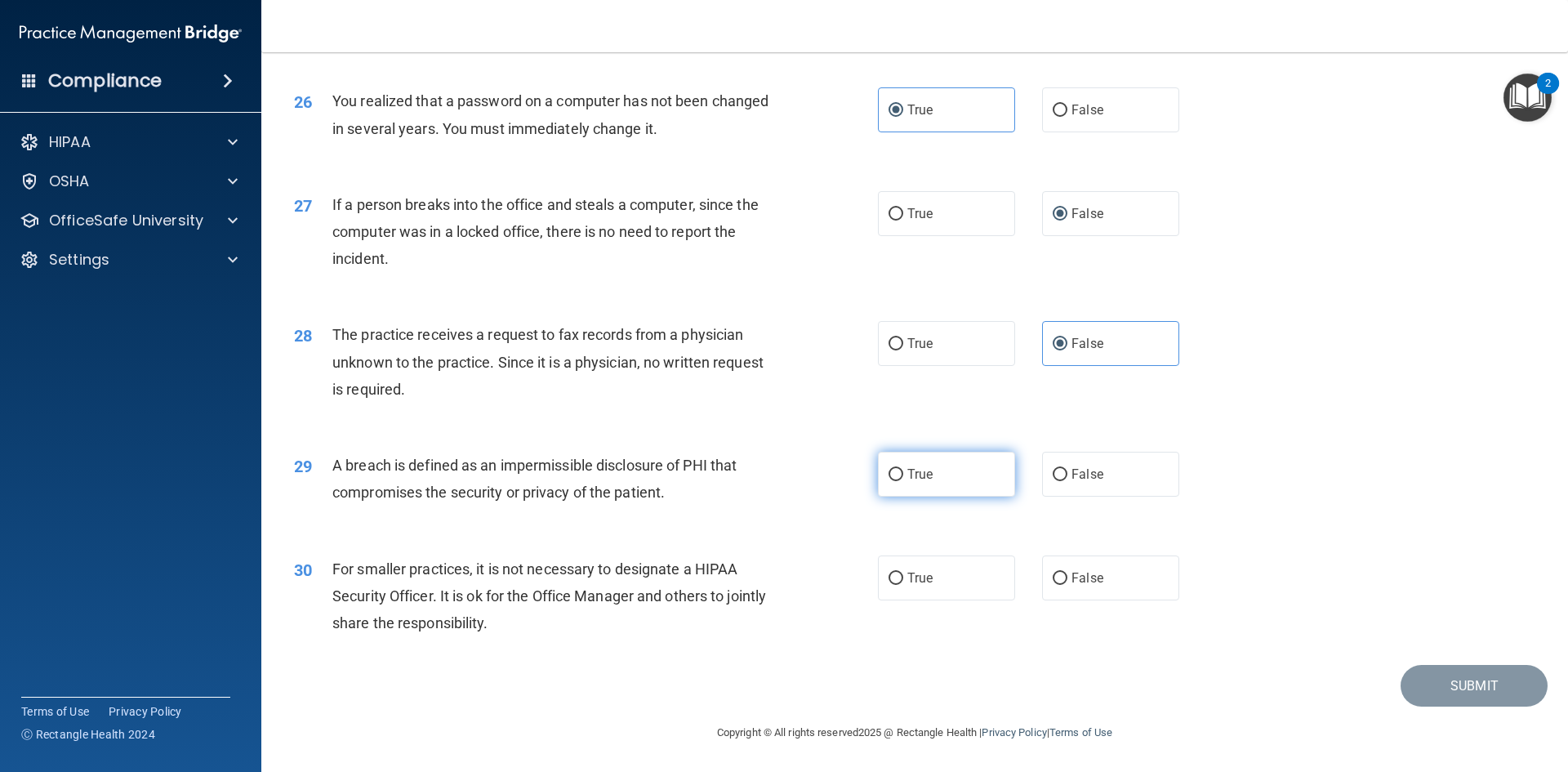
radio input "true"
click at [905, 567] on label "True" at bounding box center [946, 577] width 137 height 45
click at [903, 572] on input "True" at bounding box center [896, 578] width 15 height 12
radio input "true"
click at [1489, 676] on button "Submit" at bounding box center [1473, 685] width 147 height 41
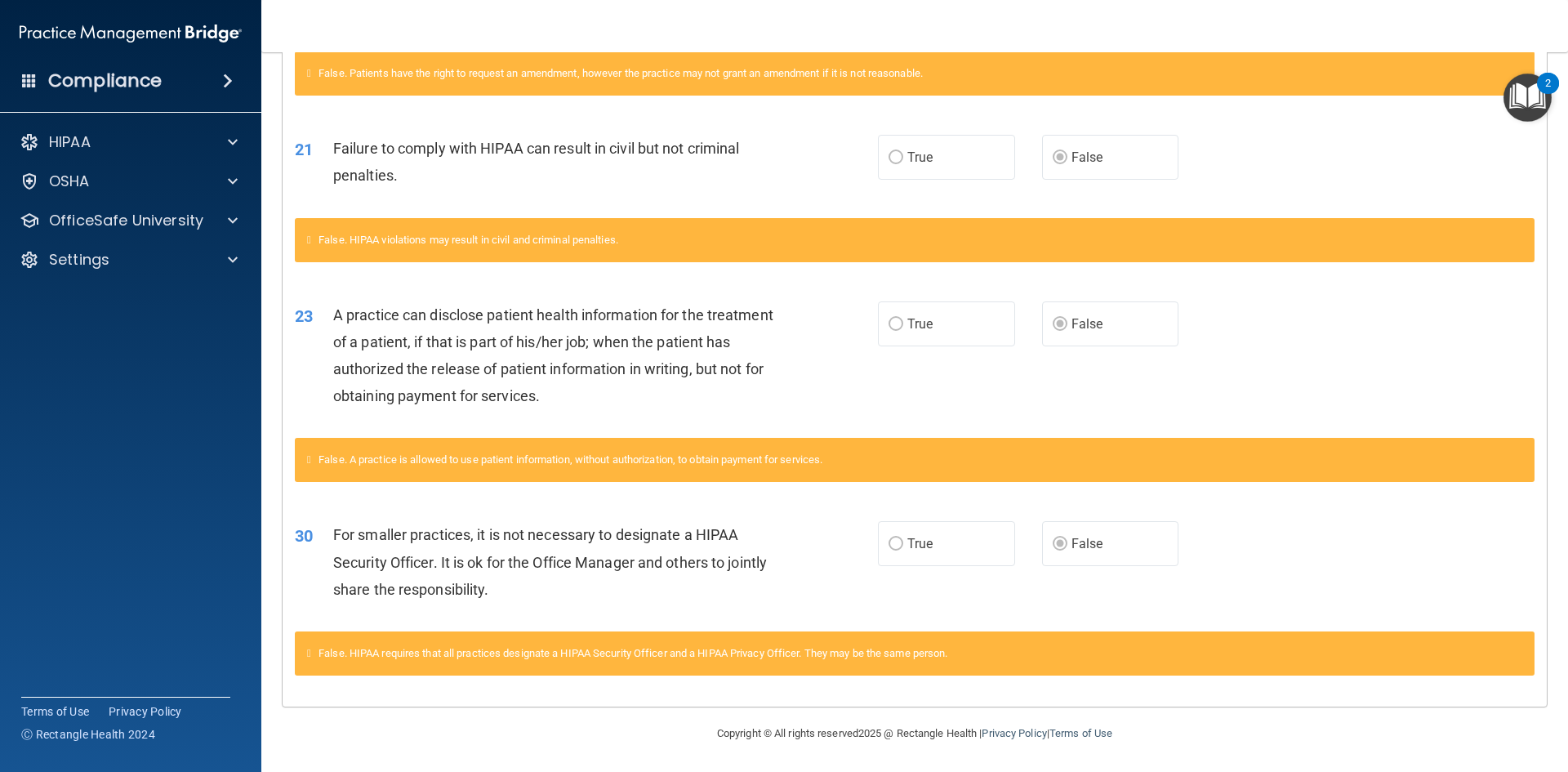
scroll to position [491, 0]
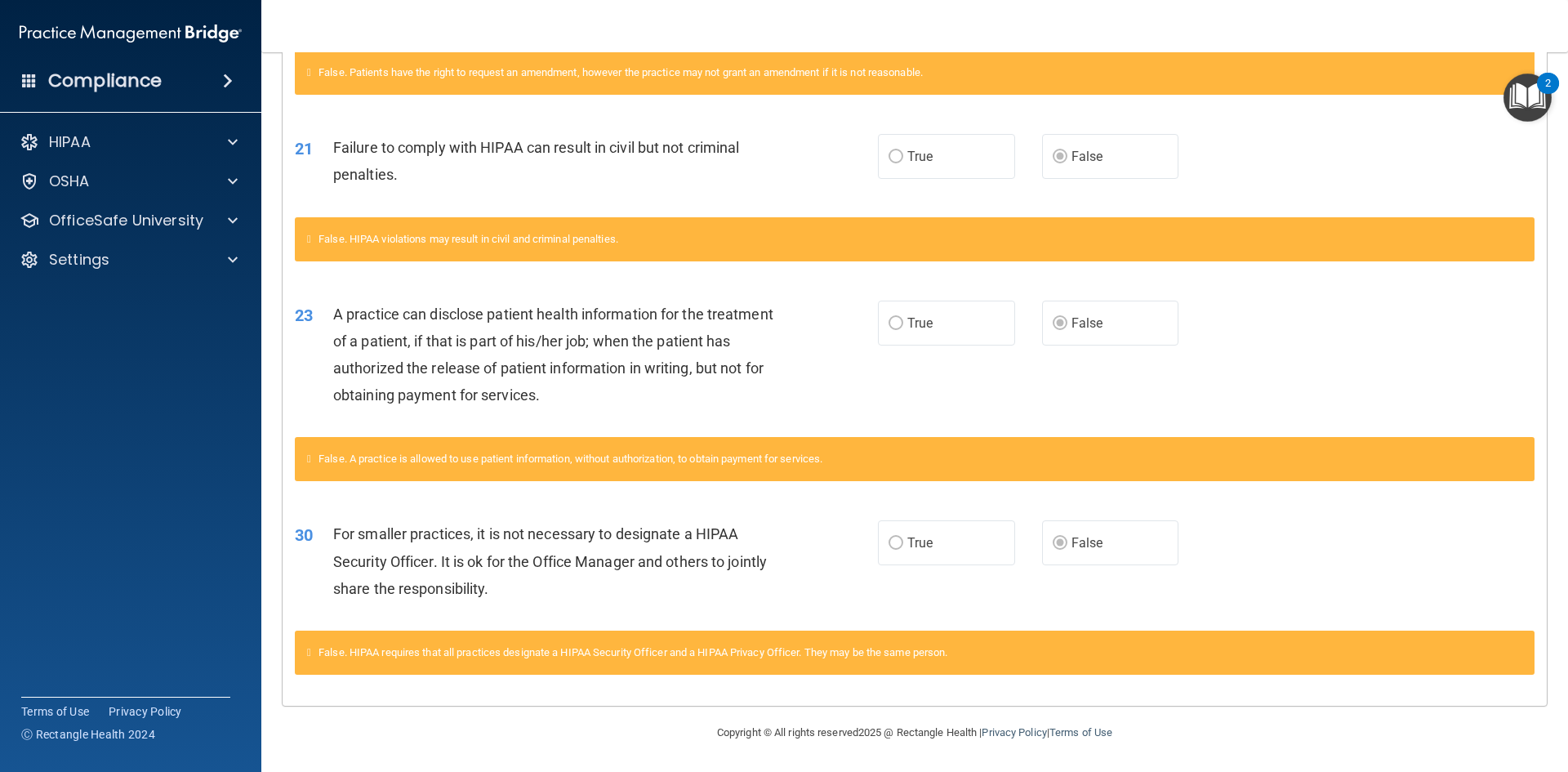
click at [125, 162] on div "HIPAA Documents and Policies Report an Incident Business Associates Emergency P…" at bounding box center [131, 203] width 262 height 170
click at [128, 212] on p "OfficeSafe University" at bounding box center [126, 220] width 154 height 19
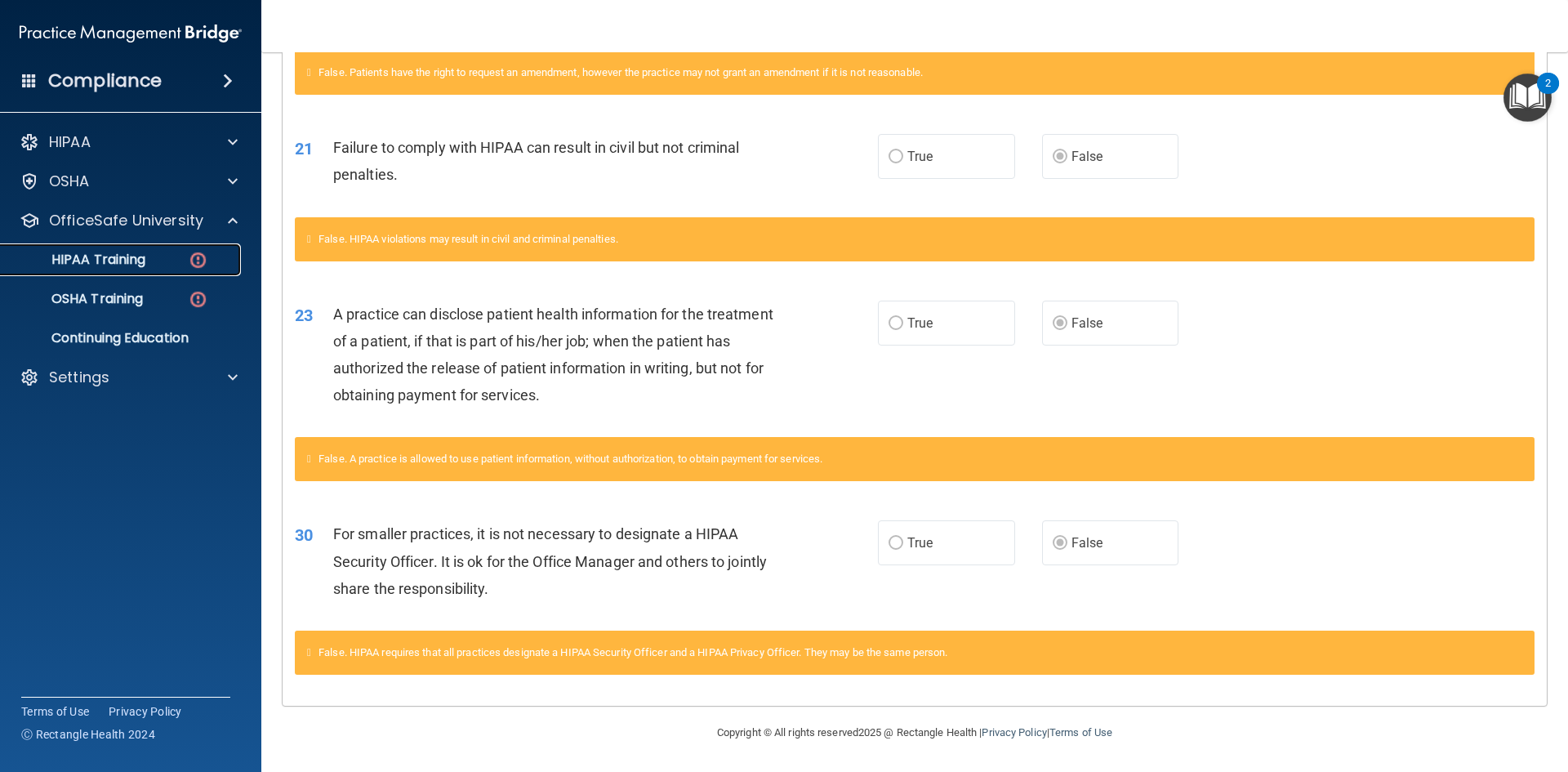
click at [158, 261] on div "HIPAA Training" at bounding box center [121, 260] width 223 height 17
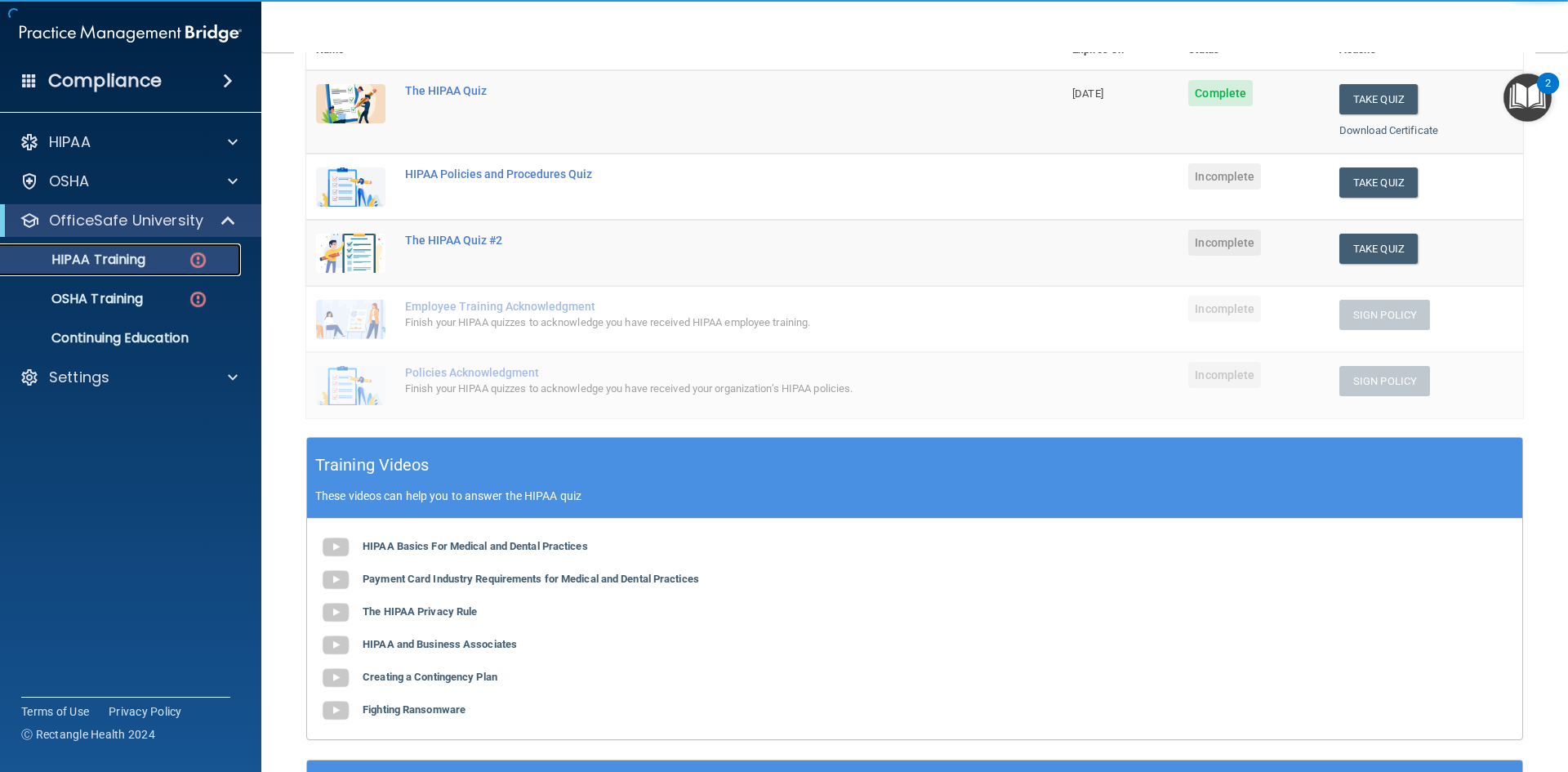
scroll to position [62, 0]
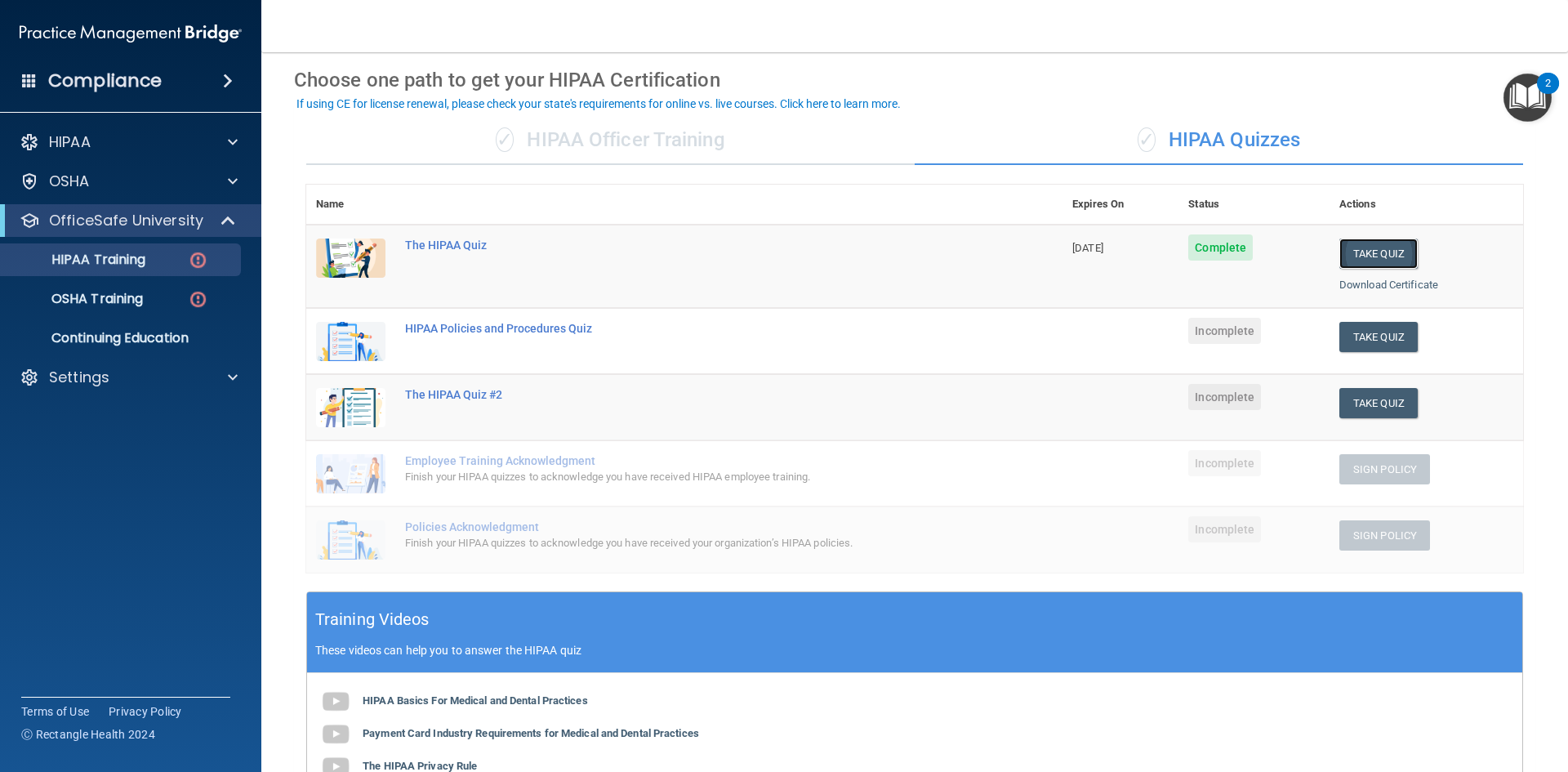
click at [1369, 254] on button "Take Quiz" at bounding box center [1378, 254] width 78 height 30
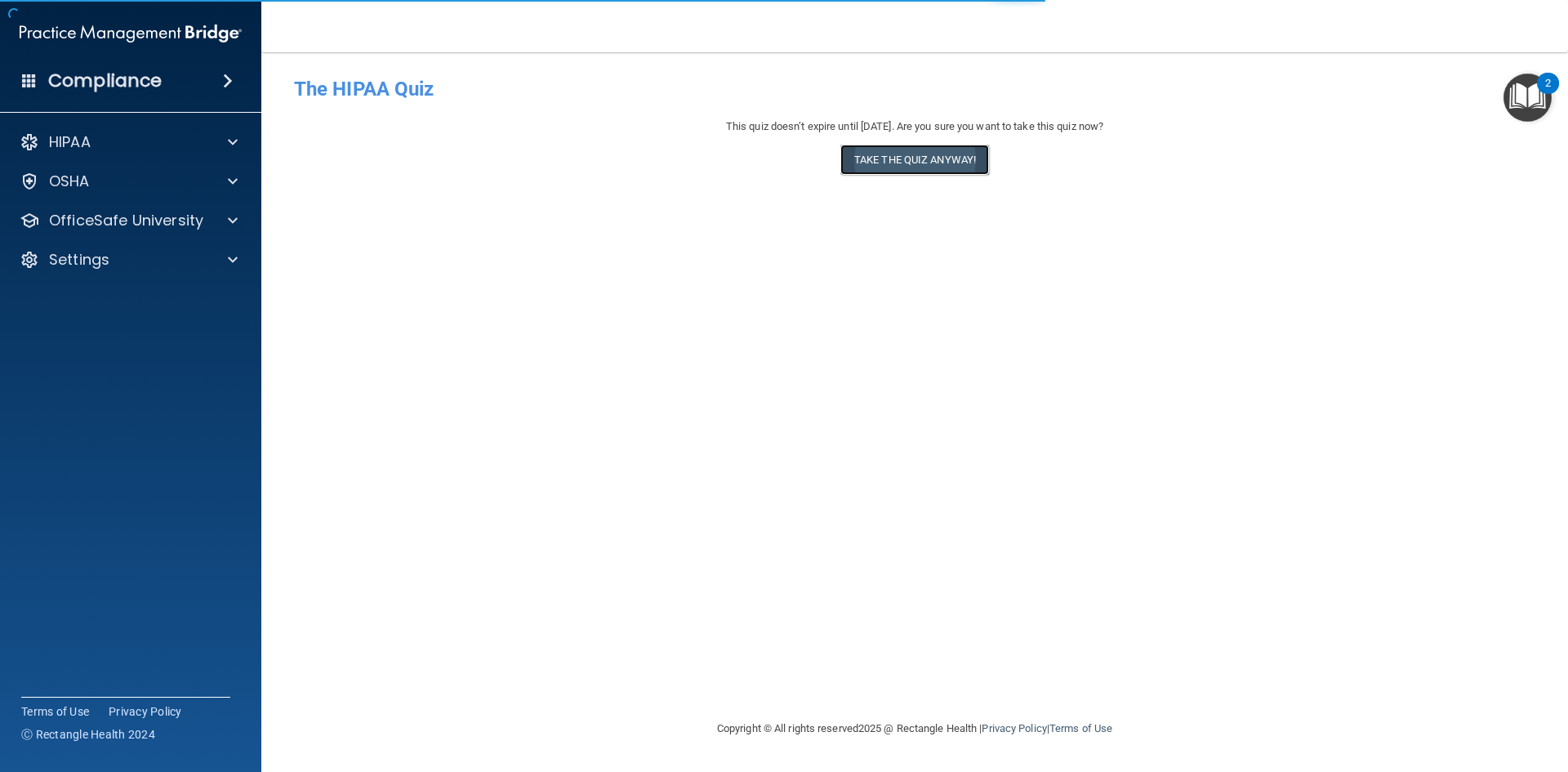
click at [934, 163] on button "Take the quiz anyway!" at bounding box center [914, 159] width 149 height 30
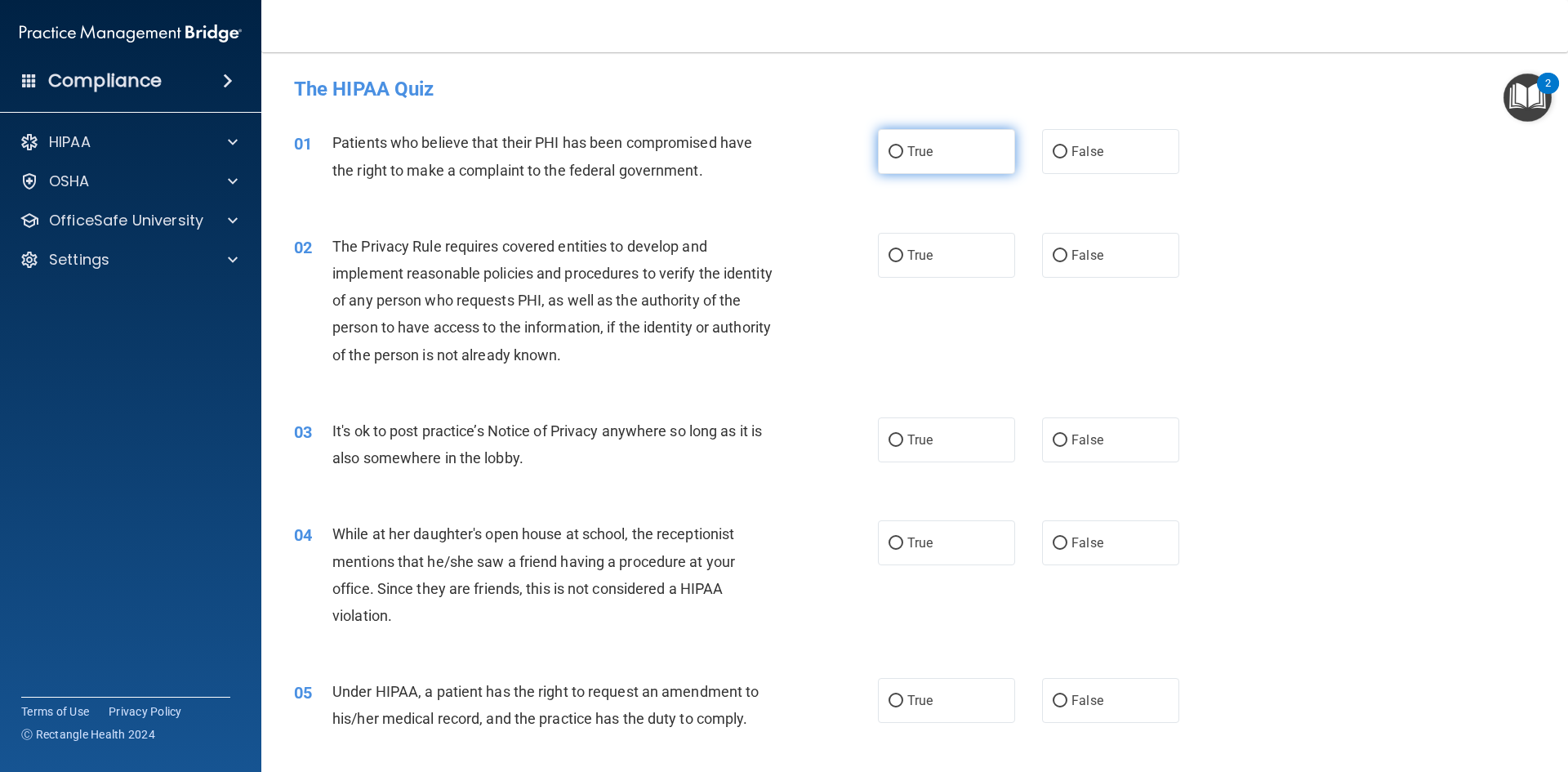
click at [893, 158] on input "True" at bounding box center [896, 152] width 15 height 12
radio input "true"
click at [890, 259] on input "True" at bounding box center [896, 256] width 15 height 12
radio input "true"
drag, startPoint x: 1056, startPoint y: 447, endPoint x: 1006, endPoint y: 469, distance: 54.6
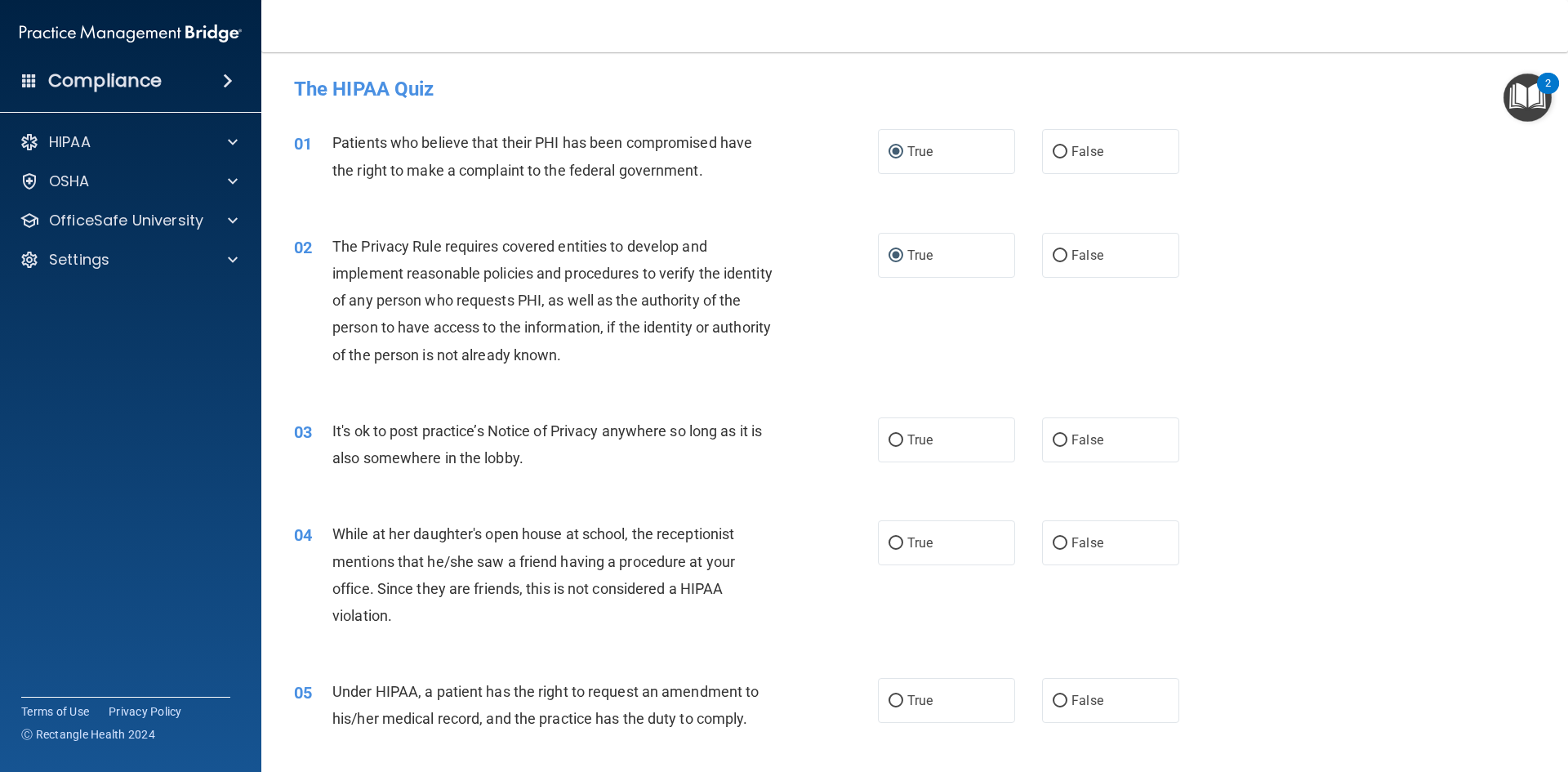
click at [1049, 449] on label "False" at bounding box center [1110, 439] width 137 height 45
click at [1052, 447] on input "False" at bounding box center [1059, 441] width 15 height 12
radio input "true"
click at [1112, 554] on label "False" at bounding box center [1110, 542] width 137 height 45
click at [1067, 549] on input "False" at bounding box center [1059, 544] width 15 height 12
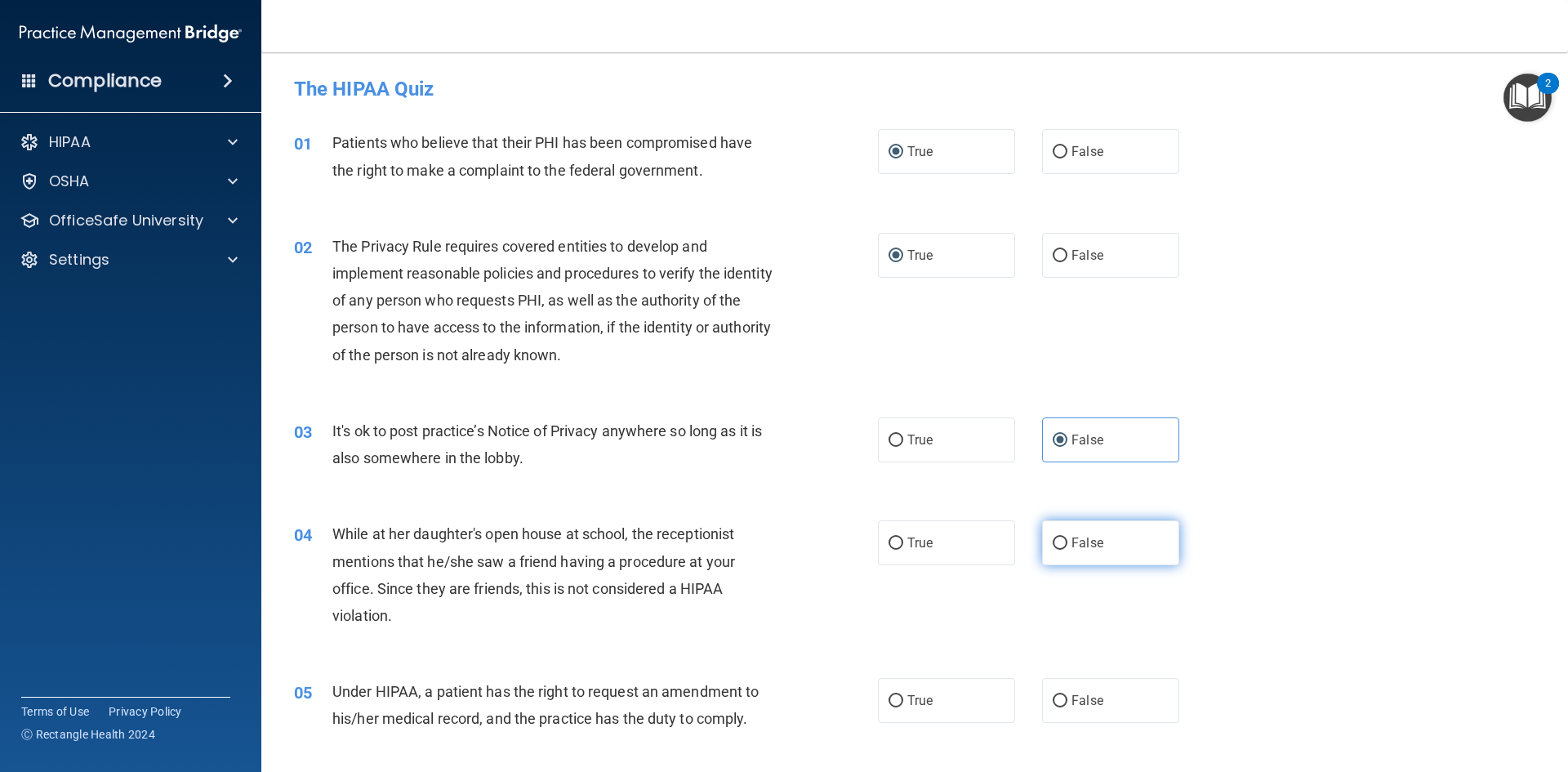
radio input "true"
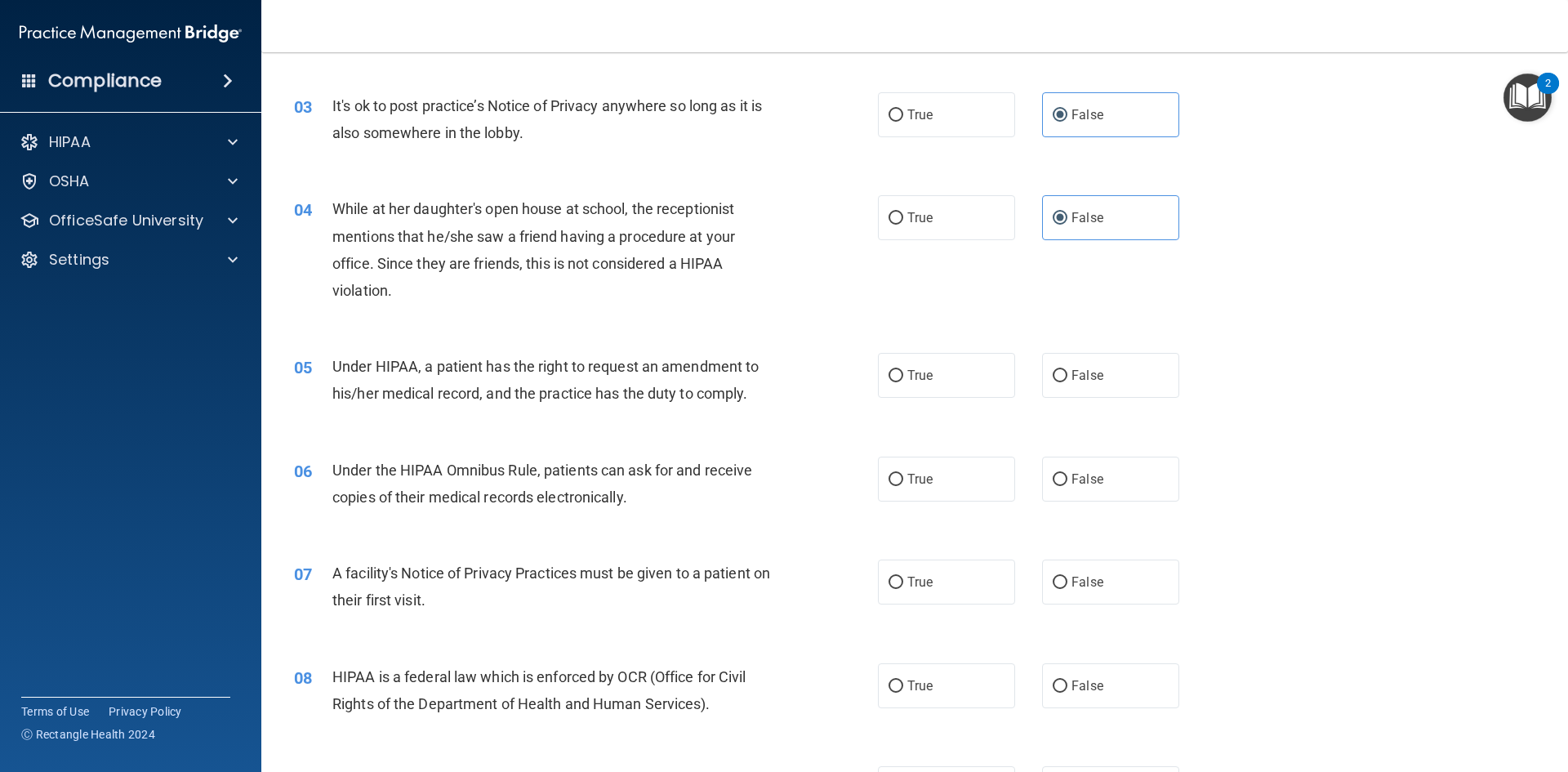
scroll to position [327, 0]
click at [1071, 376] on span "False" at bounding box center [1087, 374] width 32 height 16
click at [1064, 376] on input "False" at bounding box center [1059, 374] width 15 height 12
radio input "true"
click at [945, 479] on label "True" at bounding box center [946, 477] width 137 height 45
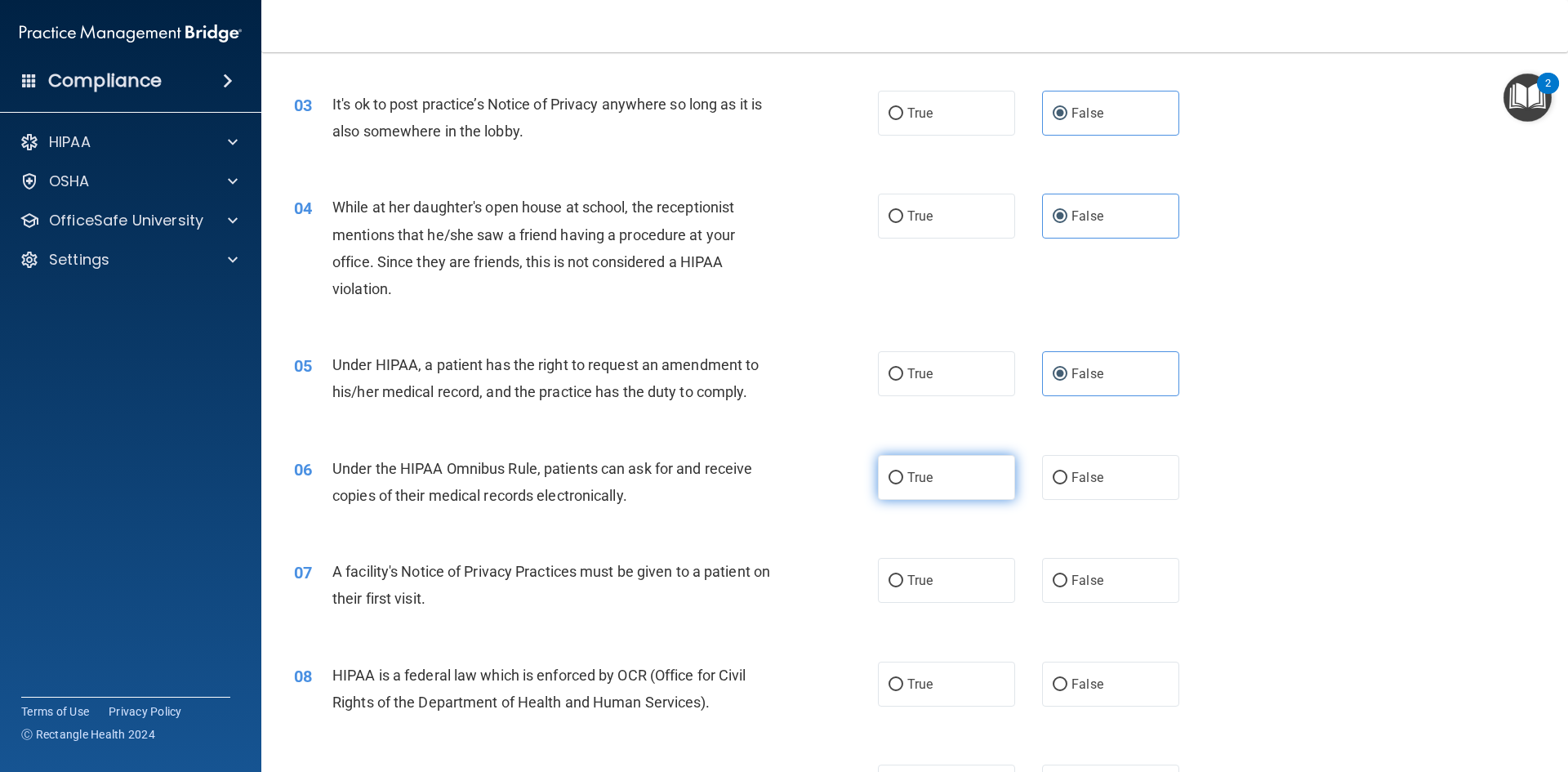
click at [903, 479] on input "True" at bounding box center [896, 478] width 15 height 12
radio input "true"
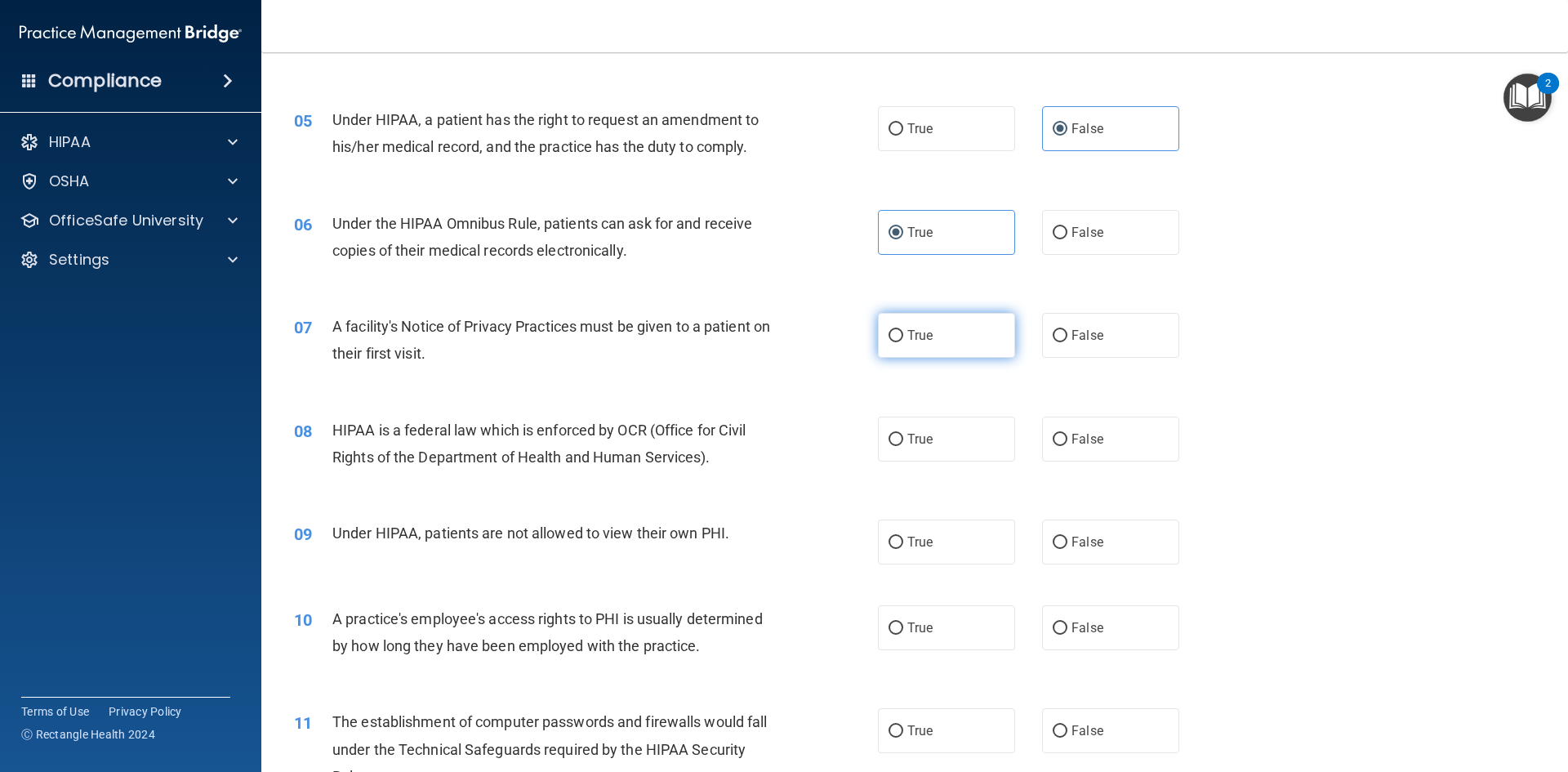
click at [949, 327] on label "True" at bounding box center [946, 335] width 137 height 45
click at [903, 330] on input "True" at bounding box center [896, 336] width 15 height 12
radio input "true"
click at [910, 453] on label "True" at bounding box center [946, 438] width 137 height 45
click at [903, 446] on input "True" at bounding box center [896, 440] width 15 height 12
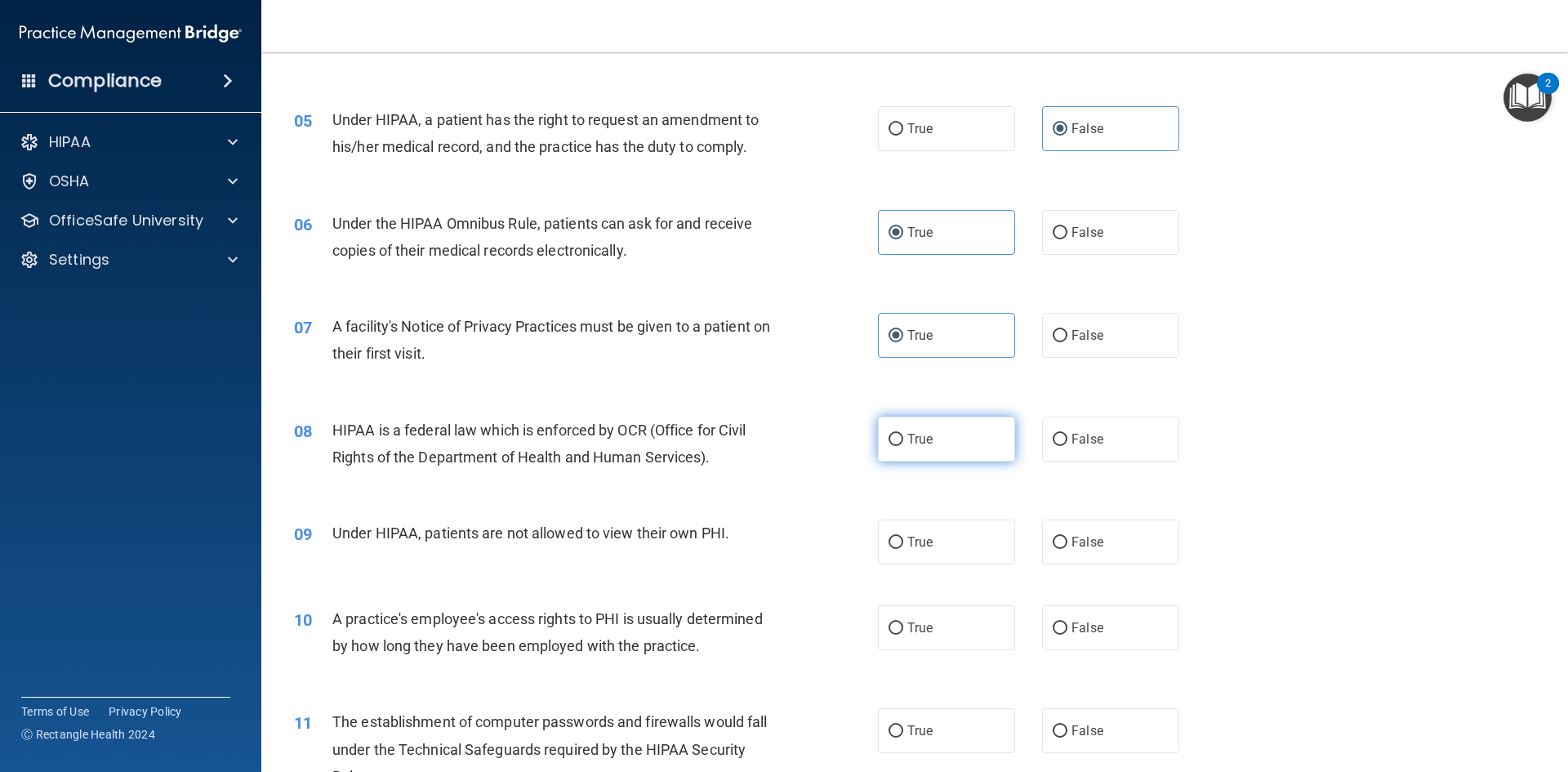
radio input "true"
click at [1088, 543] on span "False" at bounding box center [1087, 542] width 32 height 16
click at [1067, 543] on input "False" at bounding box center [1059, 543] width 15 height 12
radio input "true"
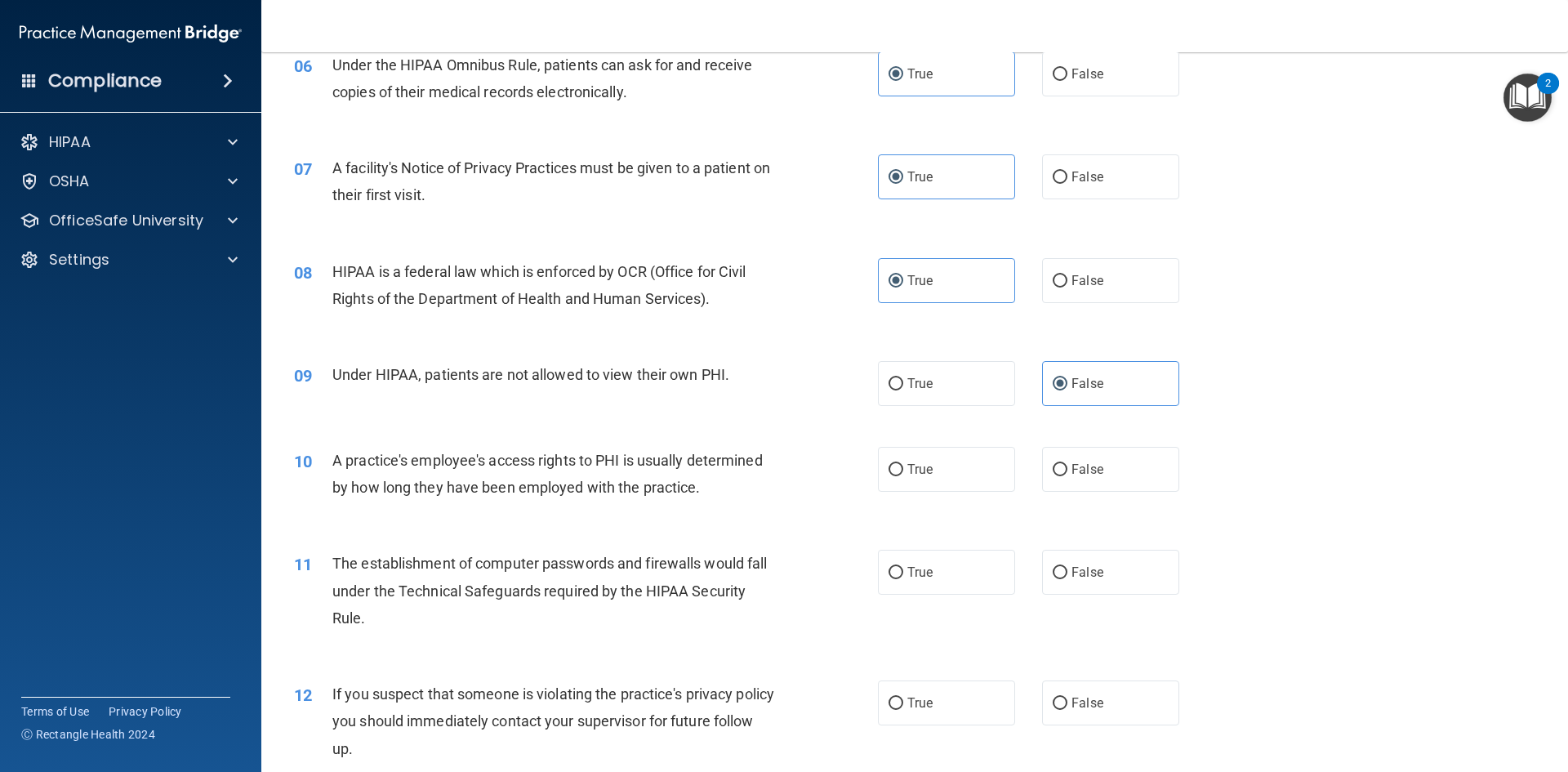
scroll to position [735, 0]
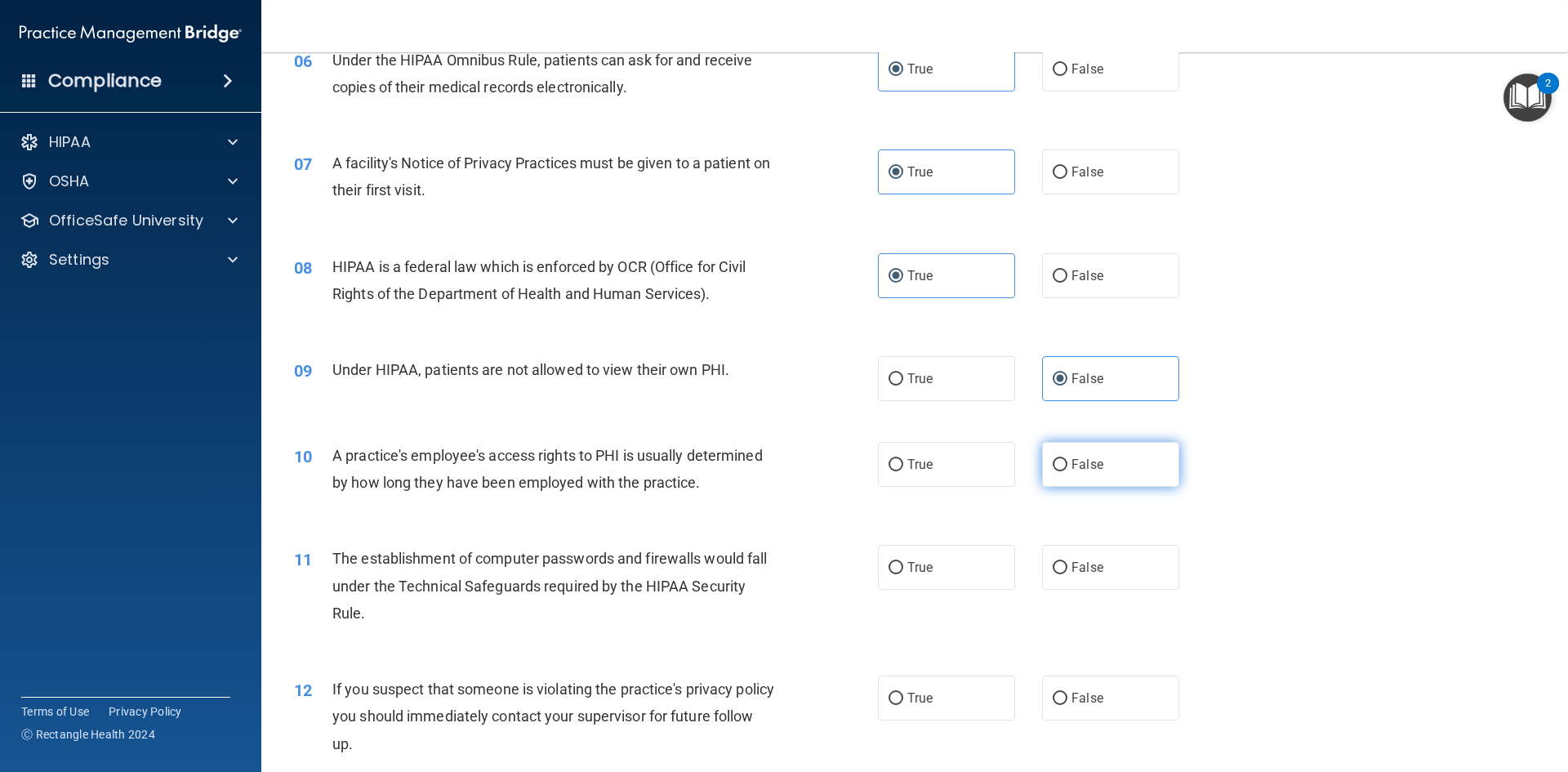
click at [1086, 463] on span "False" at bounding box center [1087, 465] width 32 height 16
click at [1067, 463] on input "False" at bounding box center [1059, 465] width 15 height 12
radio input "true"
click at [893, 558] on label "True" at bounding box center [946, 567] width 137 height 45
click at [893, 562] on input "True" at bounding box center [896, 568] width 15 height 12
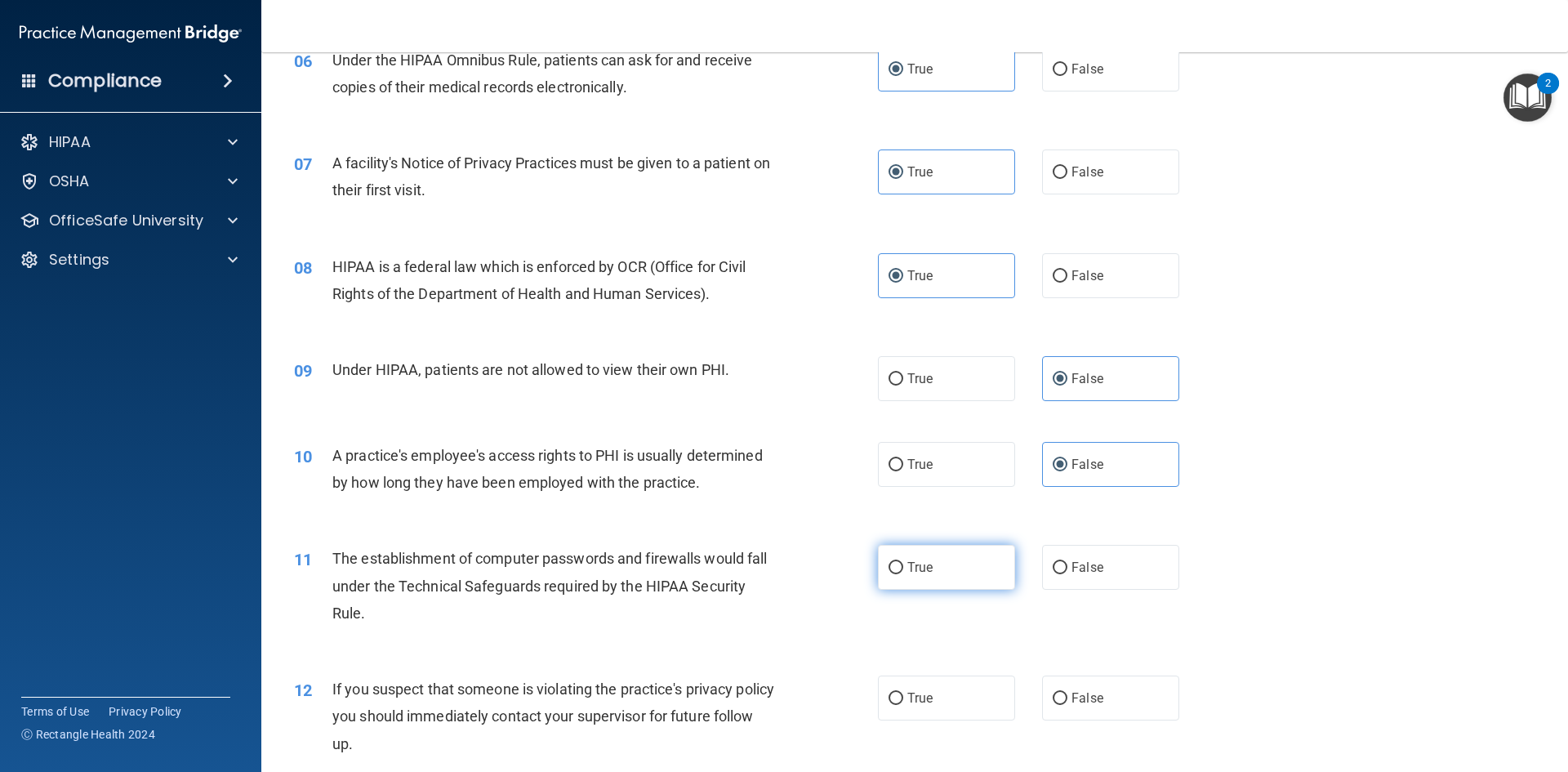
radio input "true"
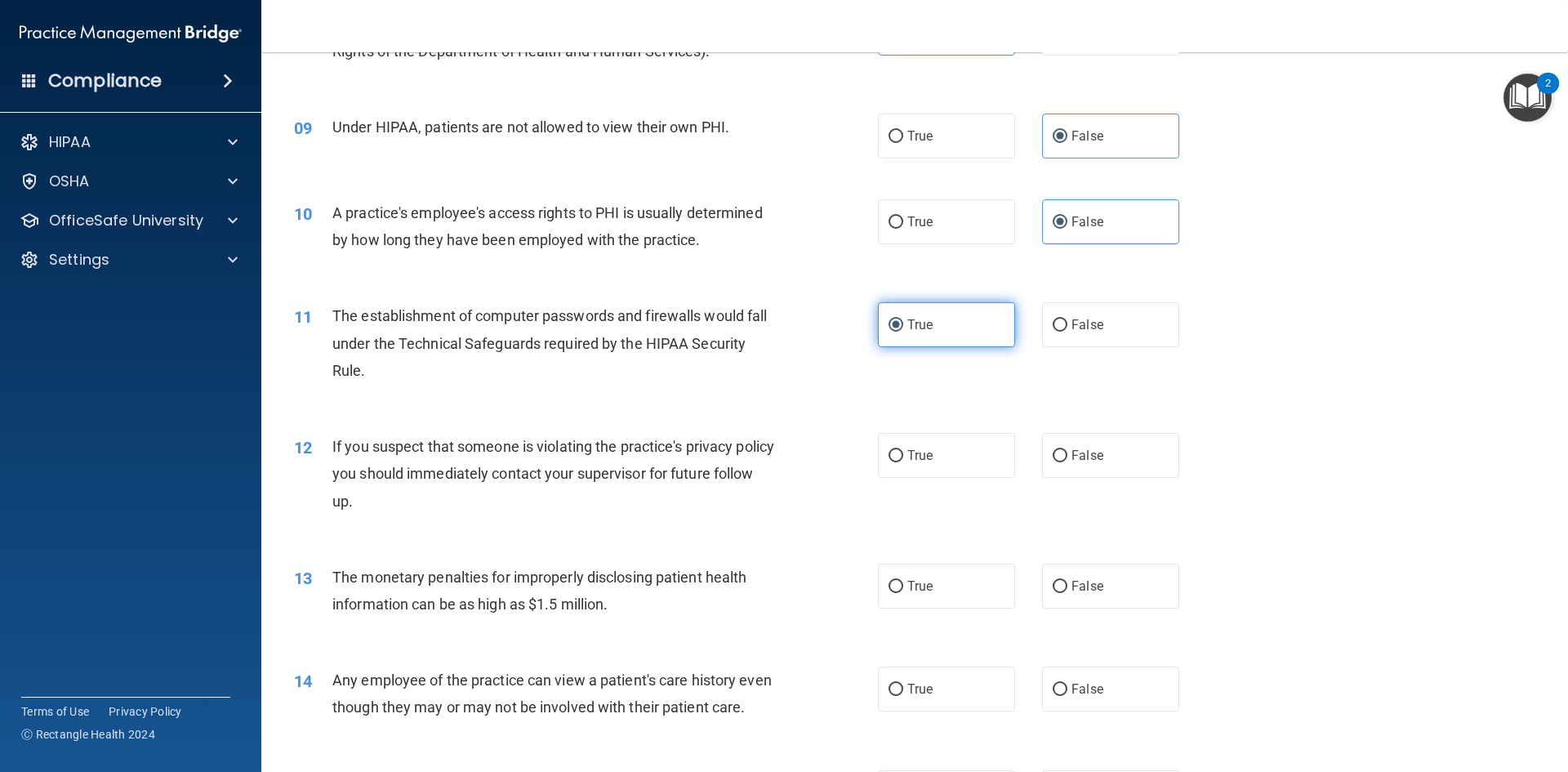
scroll to position [980, 0]
click at [951, 458] on label "True" at bounding box center [946, 452] width 137 height 45
click at [903, 458] on input "True" at bounding box center [896, 453] width 15 height 12
radio input "true"
click at [934, 579] on label "True" at bounding box center [946, 583] width 137 height 45
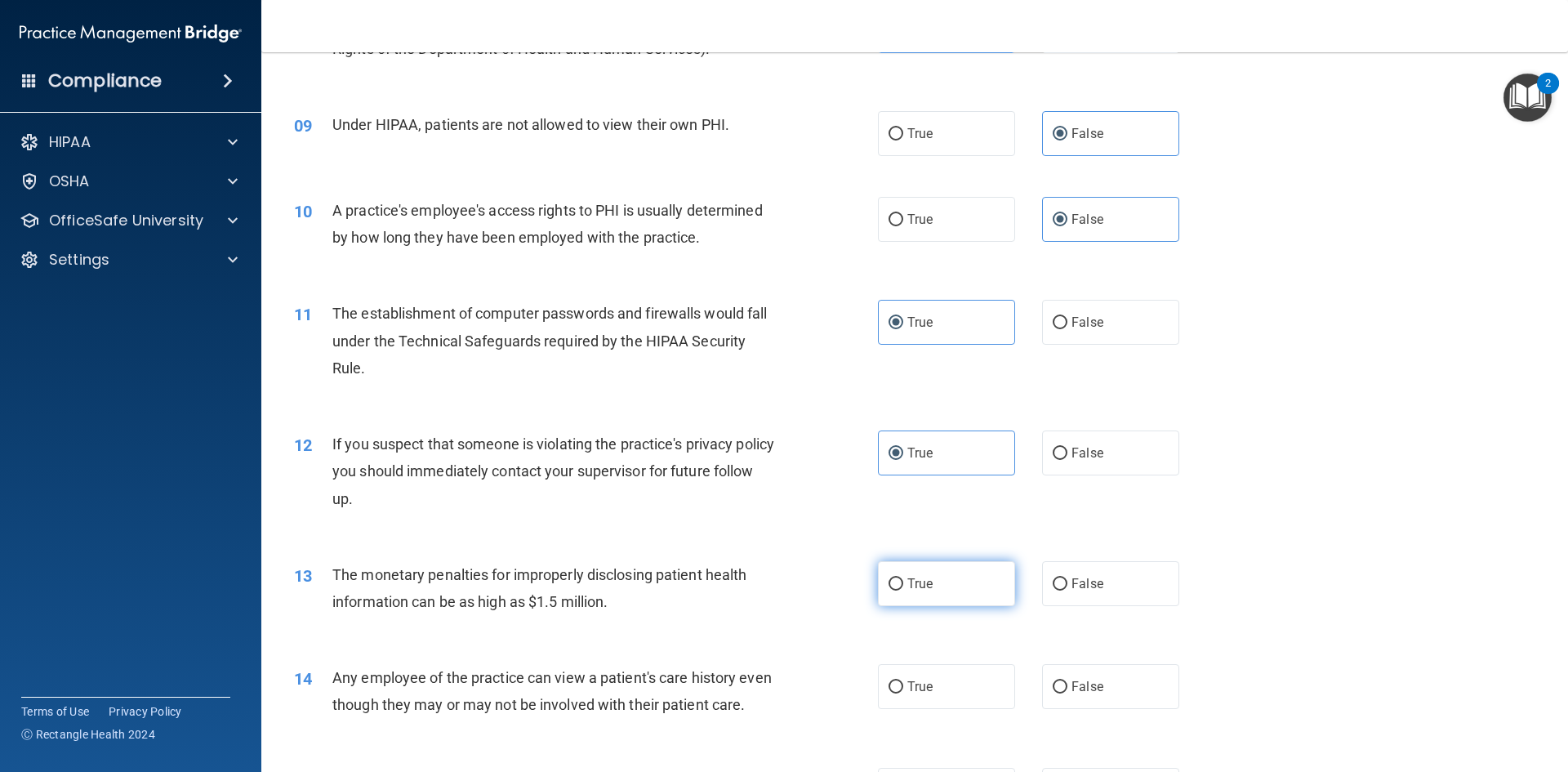
click at [903, 579] on input "True" at bounding box center [896, 585] width 15 height 12
radio input "true"
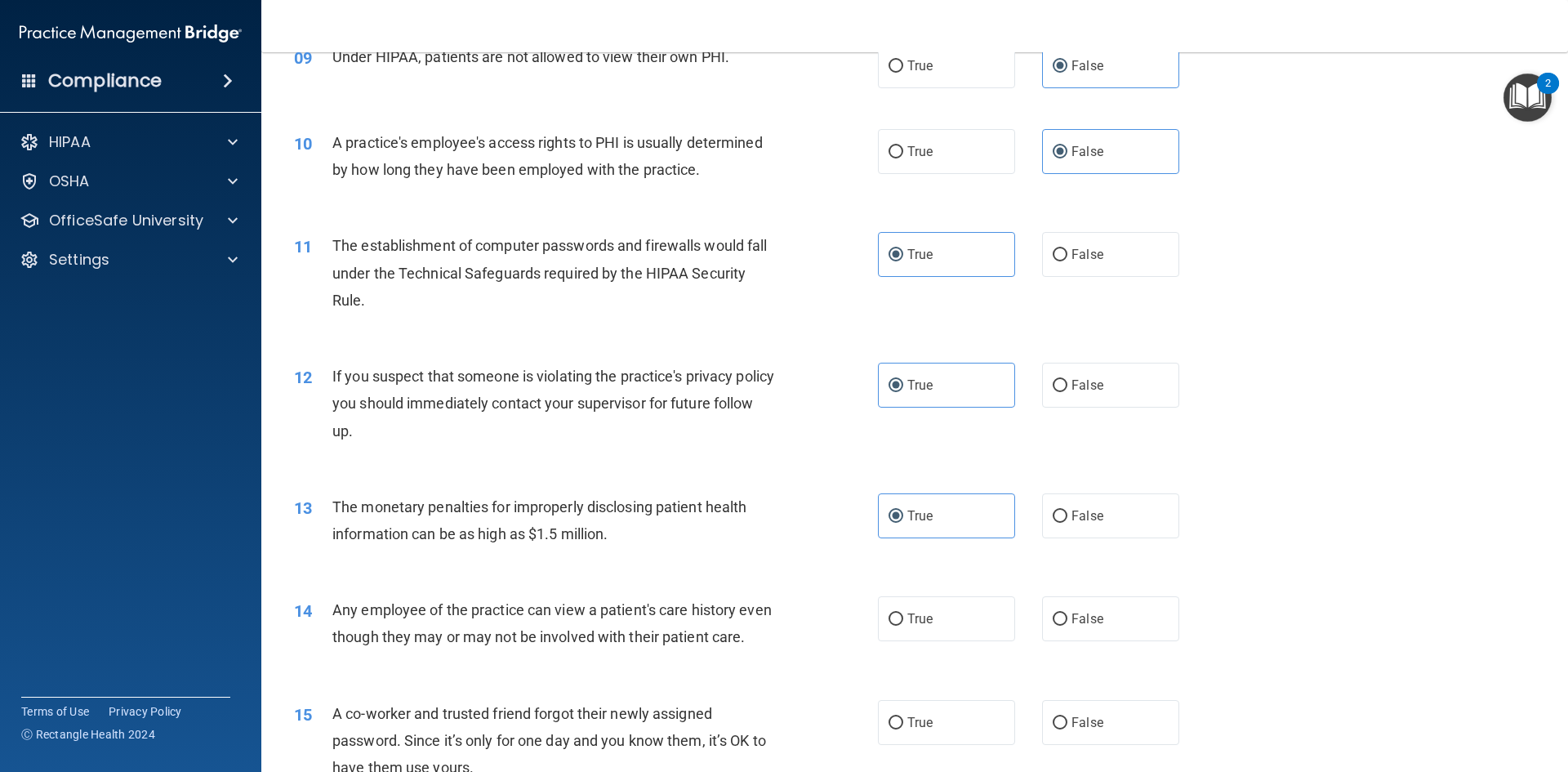
scroll to position [1225, 0]
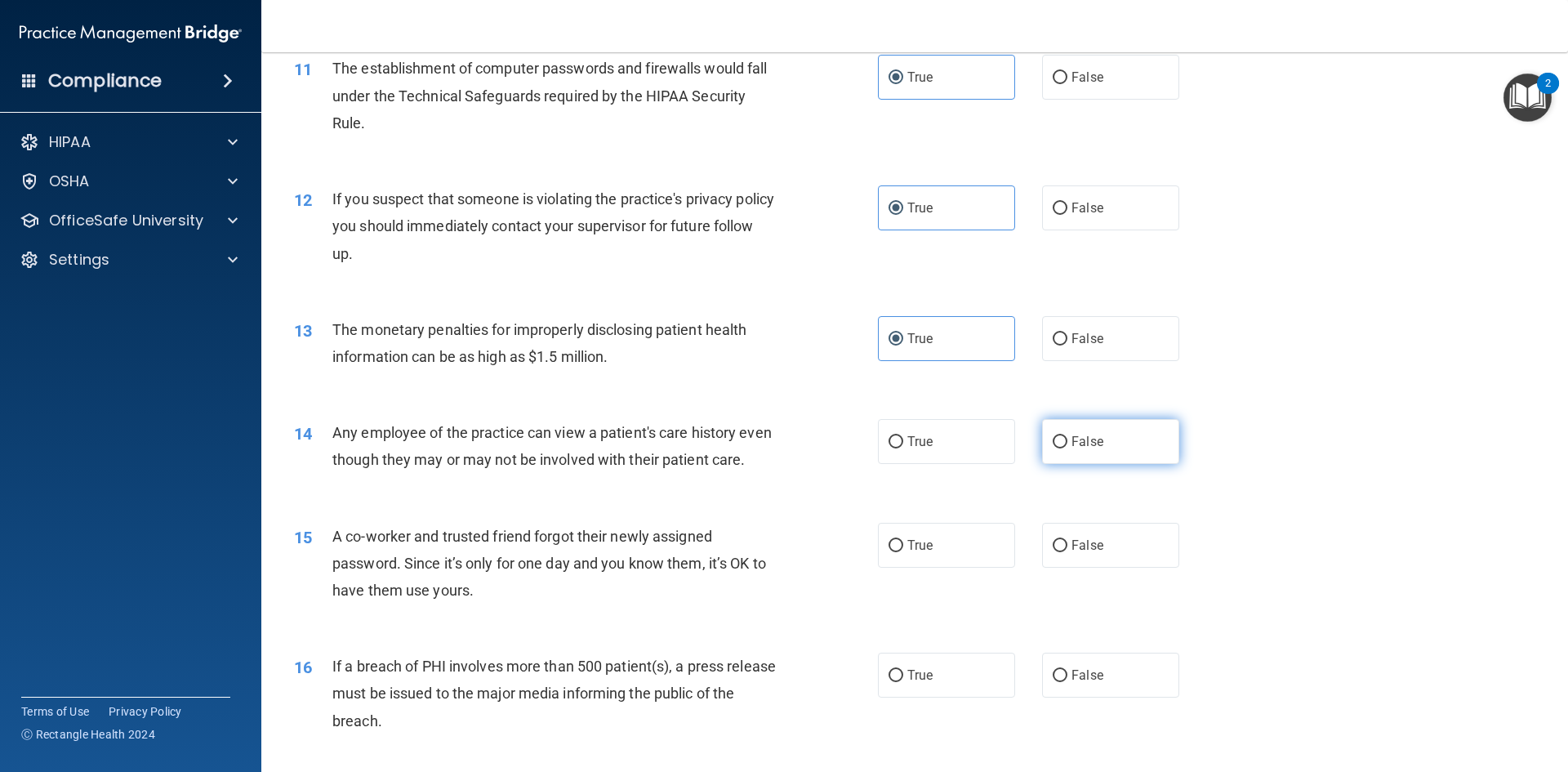
click at [1070, 451] on label "False" at bounding box center [1110, 441] width 137 height 45
click at [1067, 448] on input "False" at bounding box center [1059, 443] width 15 height 12
radio input "true"
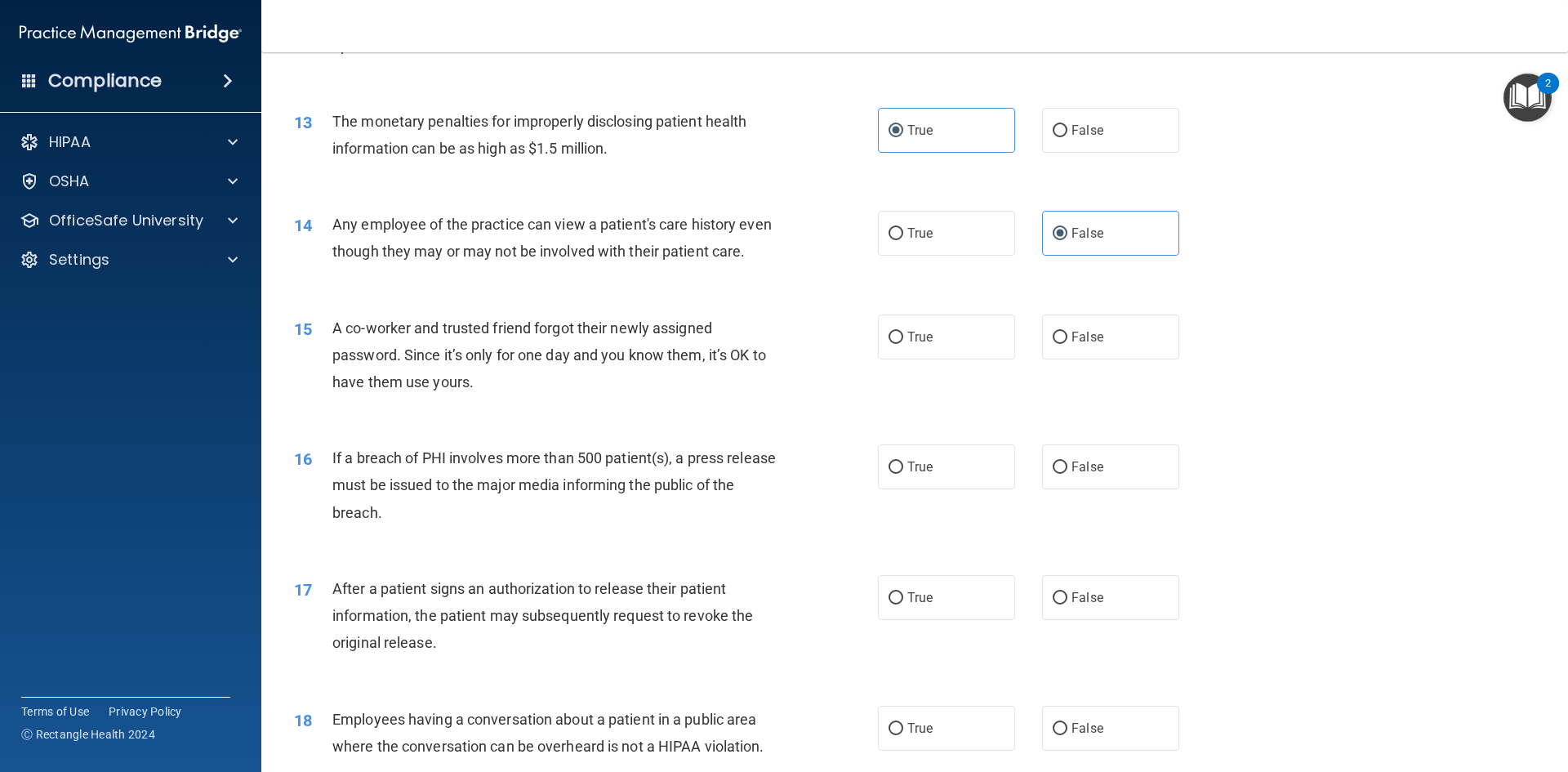
scroll to position [1470, 0]
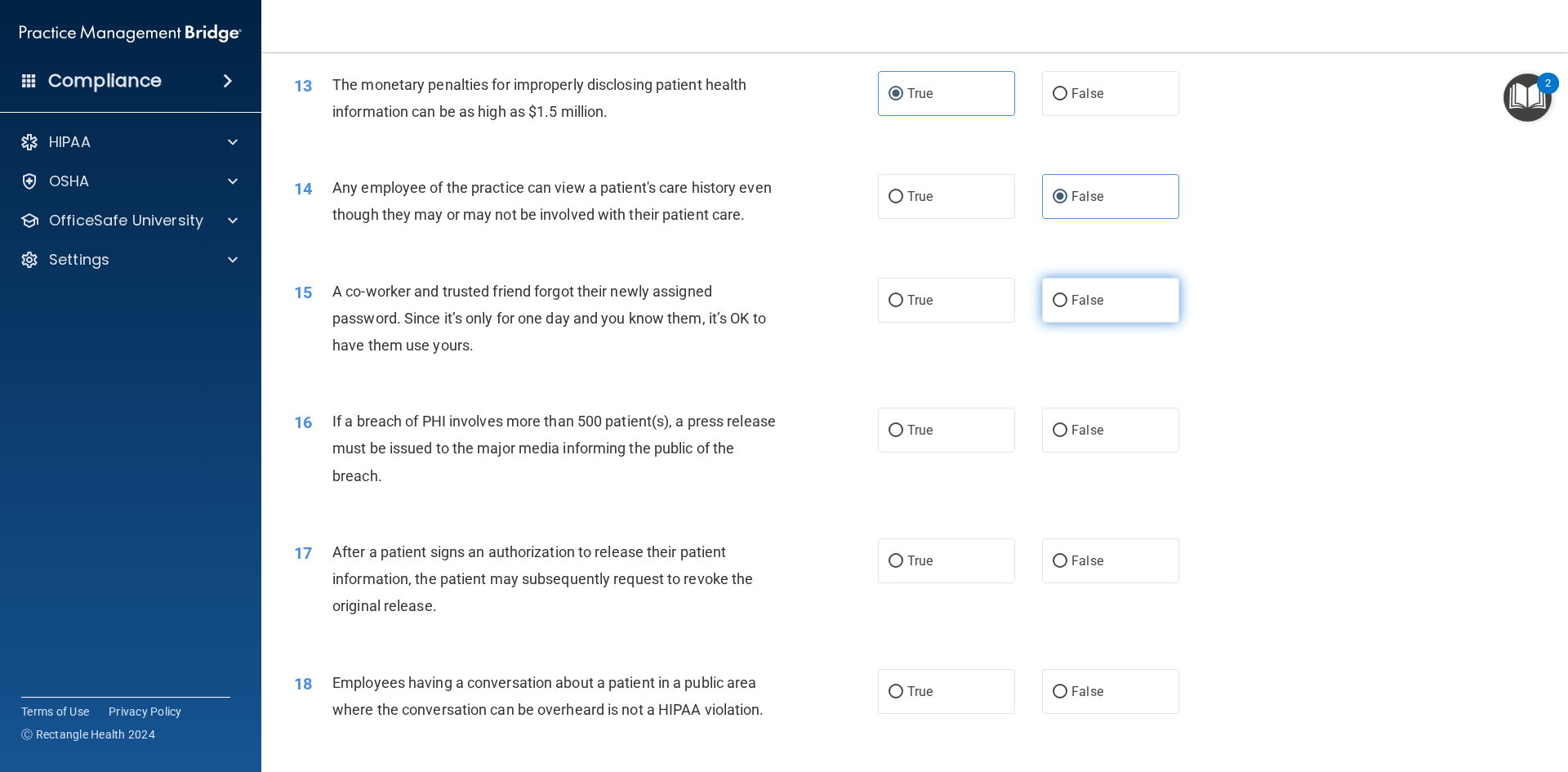
click at [1056, 323] on label "False" at bounding box center [1110, 299] width 137 height 45
click at [1056, 307] on input "False" at bounding box center [1059, 301] width 15 height 12
radio input "true"
click at [912, 437] on span "True" at bounding box center [920, 430] width 26 height 16
click at [903, 437] on input "True" at bounding box center [896, 431] width 15 height 12
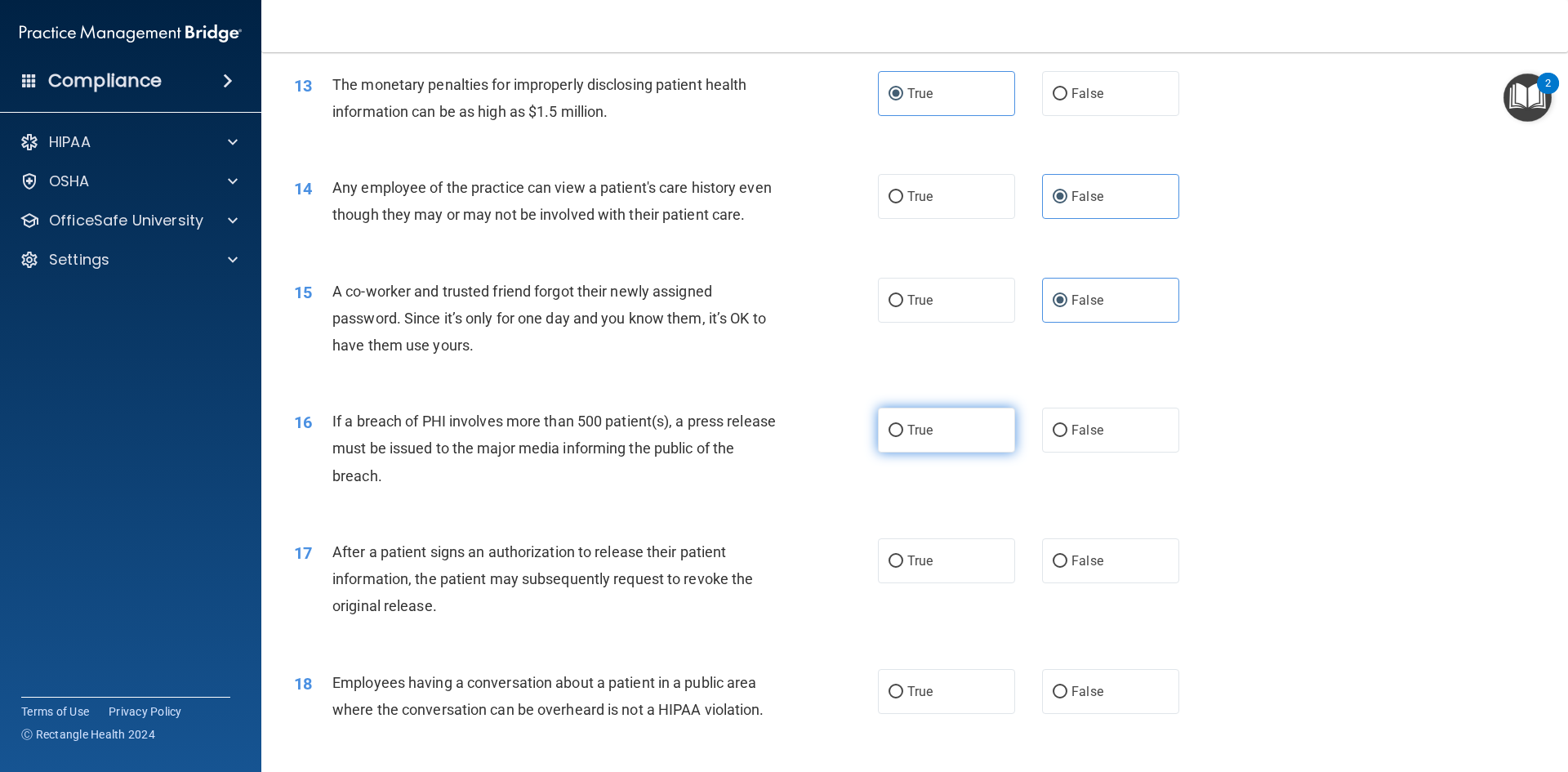
radio input "true"
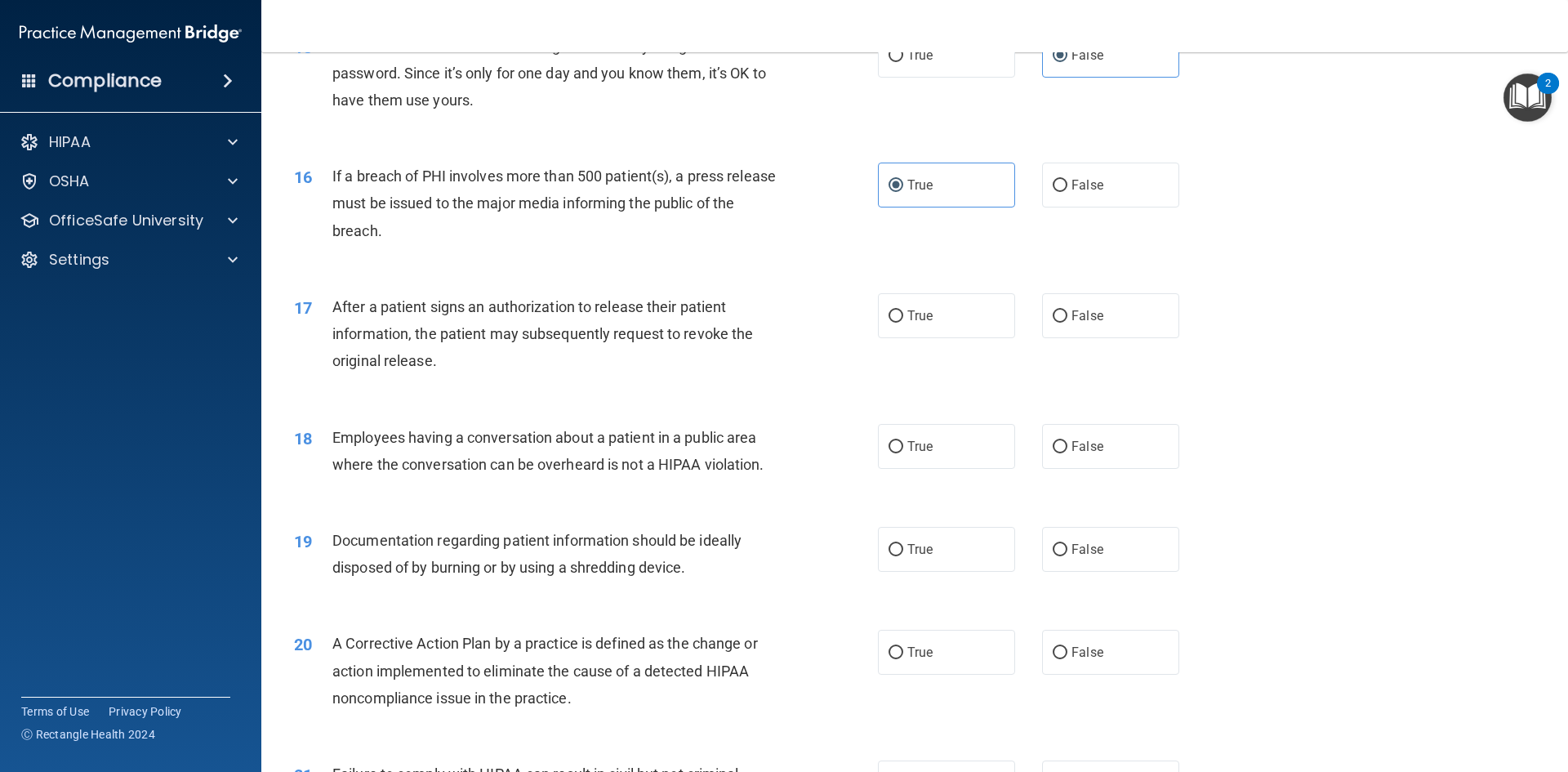
scroll to position [1797, 0]
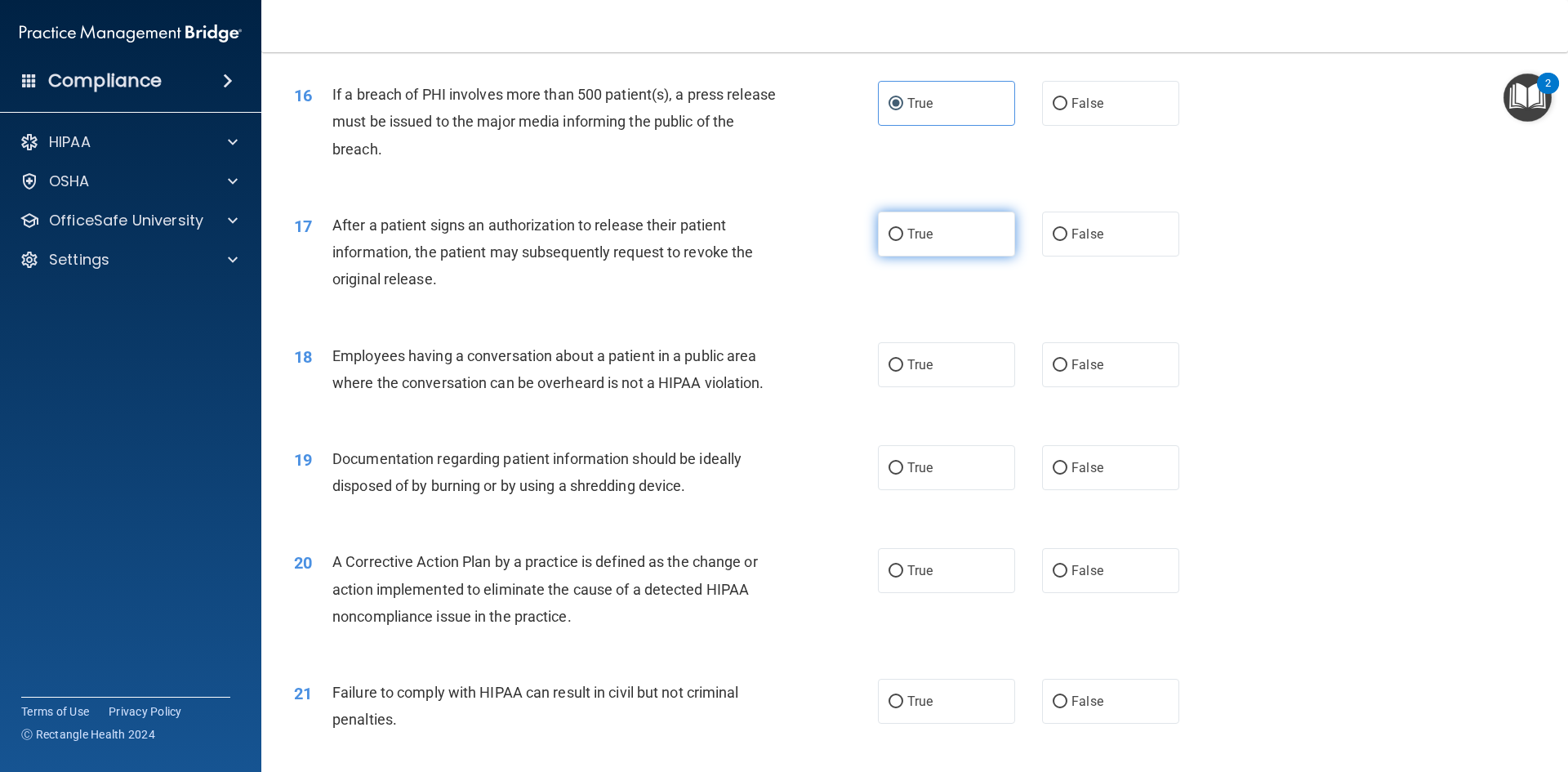
click at [890, 241] on input "True" at bounding box center [896, 235] width 15 height 12
radio input "true"
click at [1112, 380] on label "False" at bounding box center [1110, 364] width 137 height 45
click at [1067, 371] on input "False" at bounding box center [1059, 365] width 15 height 12
radio input "true"
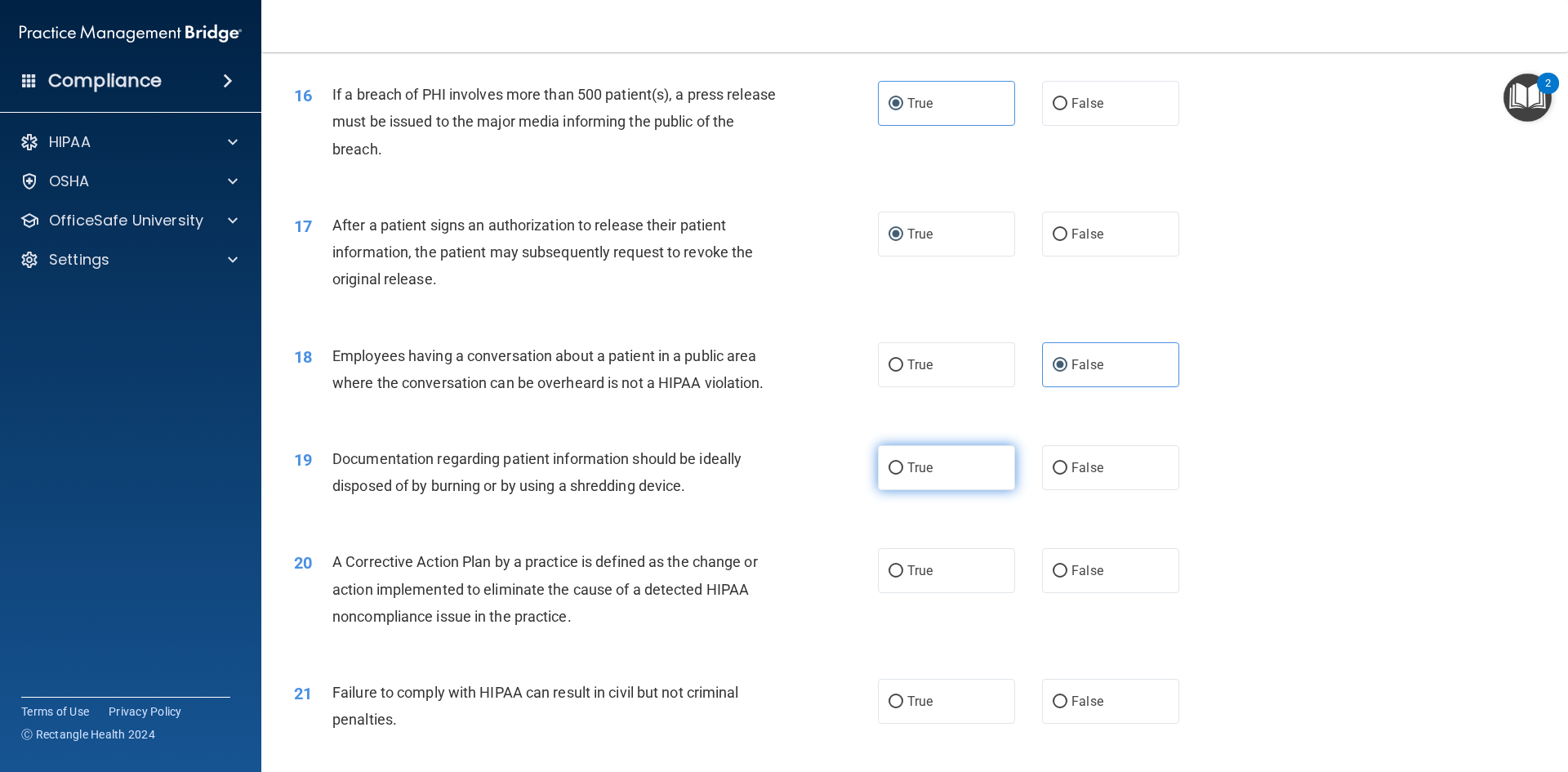
click at [900, 490] on label "True" at bounding box center [946, 467] width 137 height 45
click at [900, 474] on input "True" at bounding box center [896, 468] width 15 height 12
radio input "true"
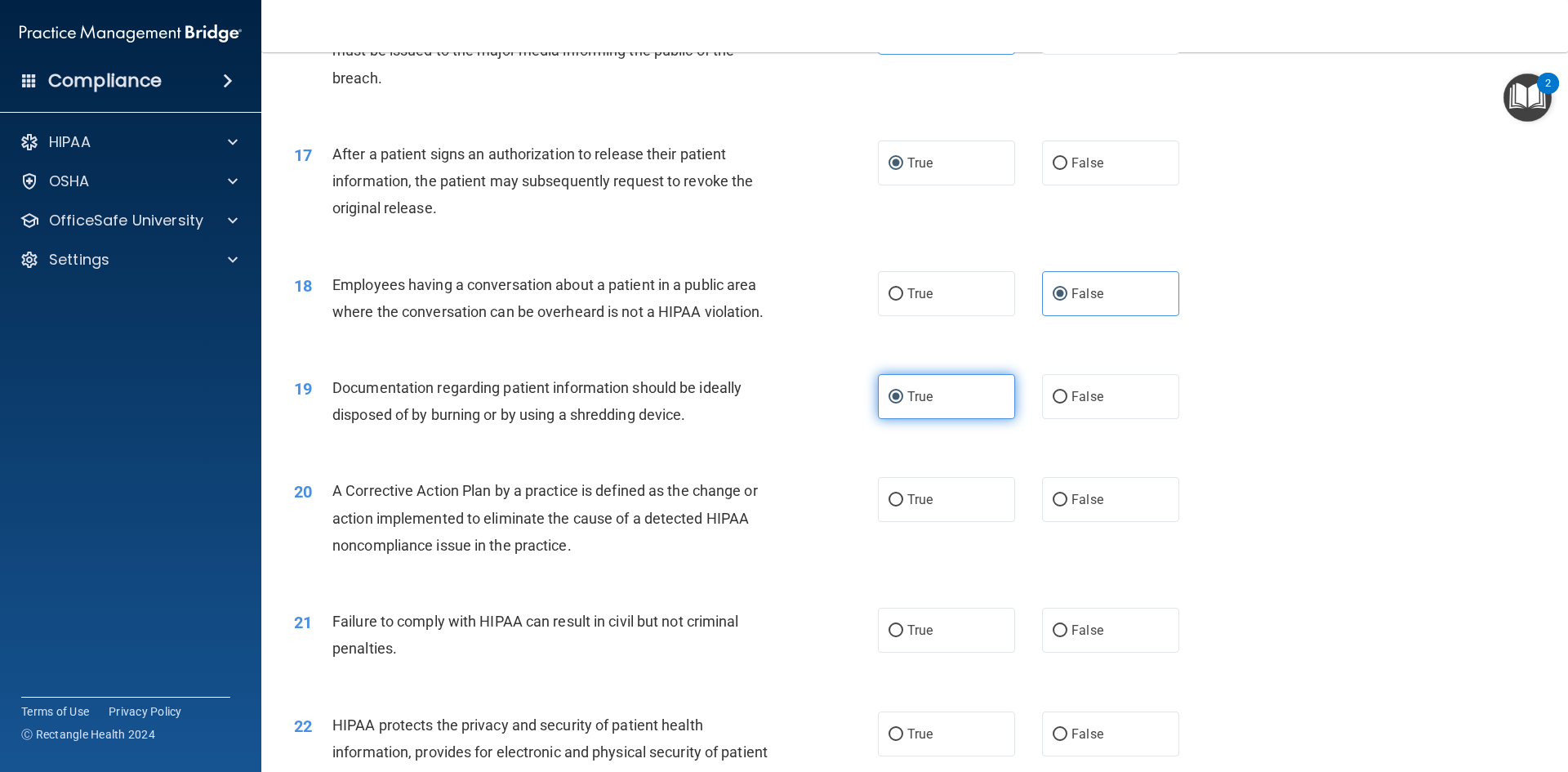
scroll to position [1960, 0]
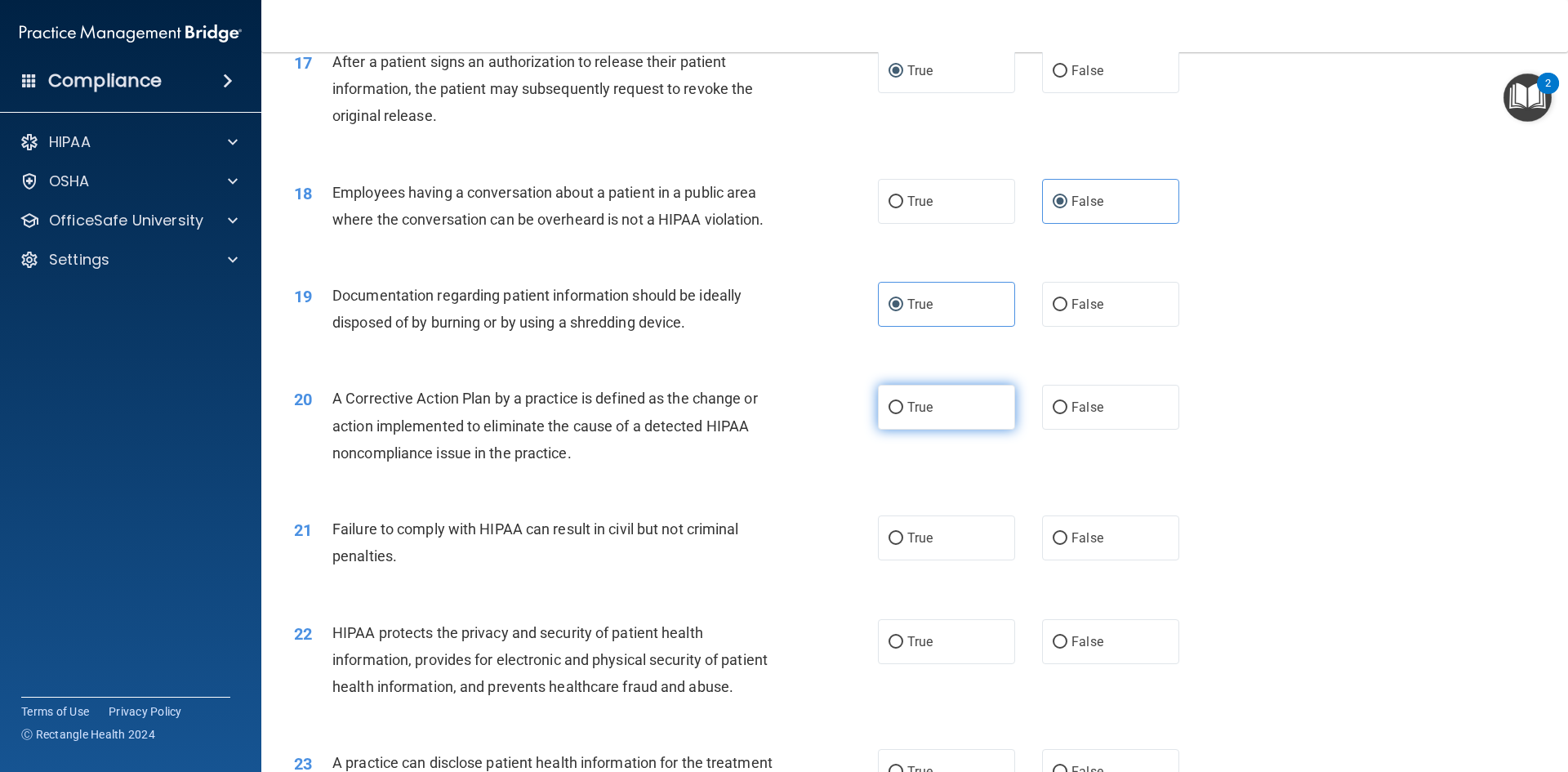
click at [915, 425] on label "True" at bounding box center [946, 407] width 137 height 45
click at [903, 414] on input "True" at bounding box center [896, 408] width 15 height 12
radio input "true"
click at [1065, 554] on label "False" at bounding box center [1110, 538] width 137 height 45
click at [1065, 545] on input "False" at bounding box center [1059, 539] width 15 height 12
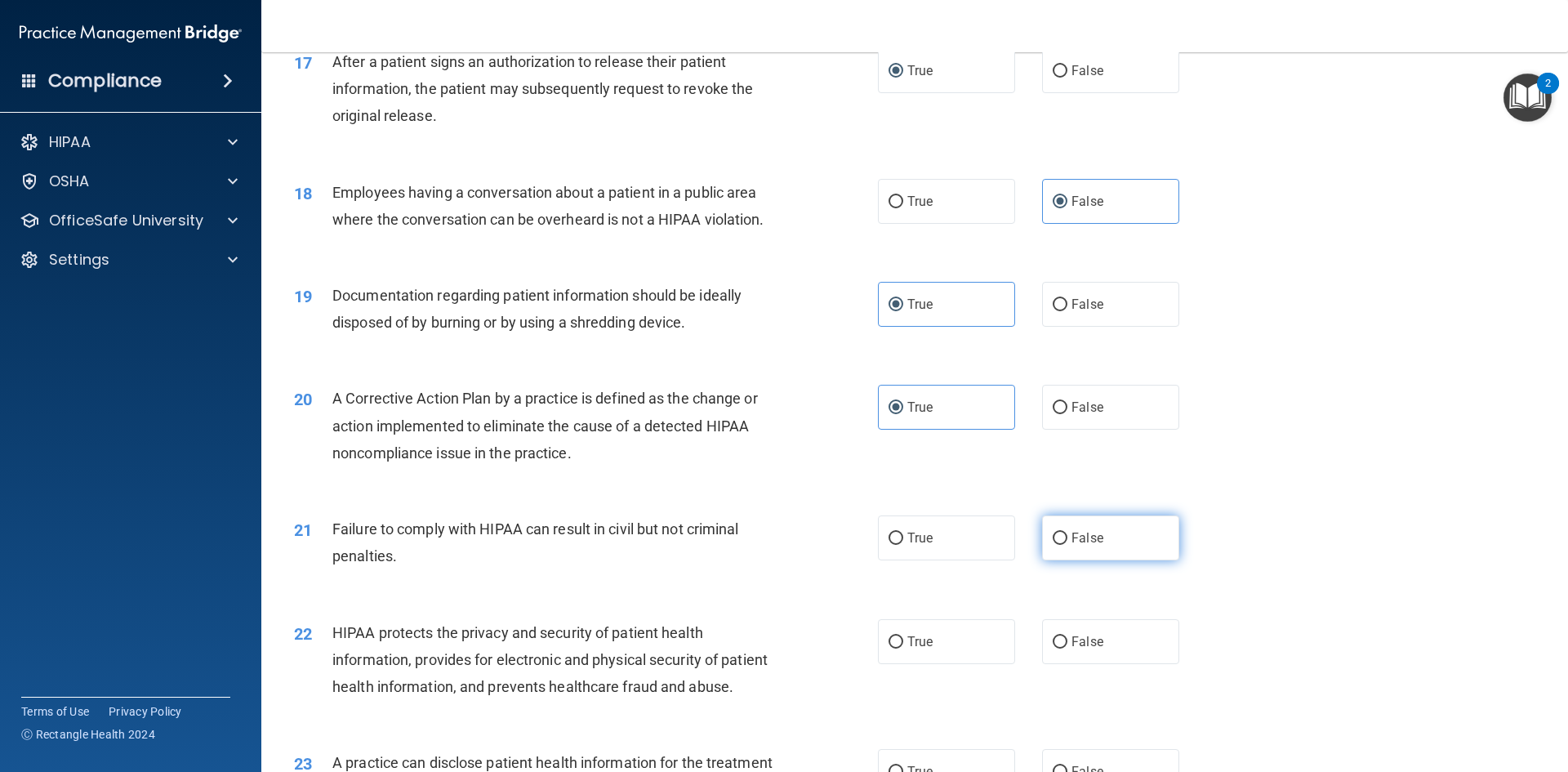
radio input "true"
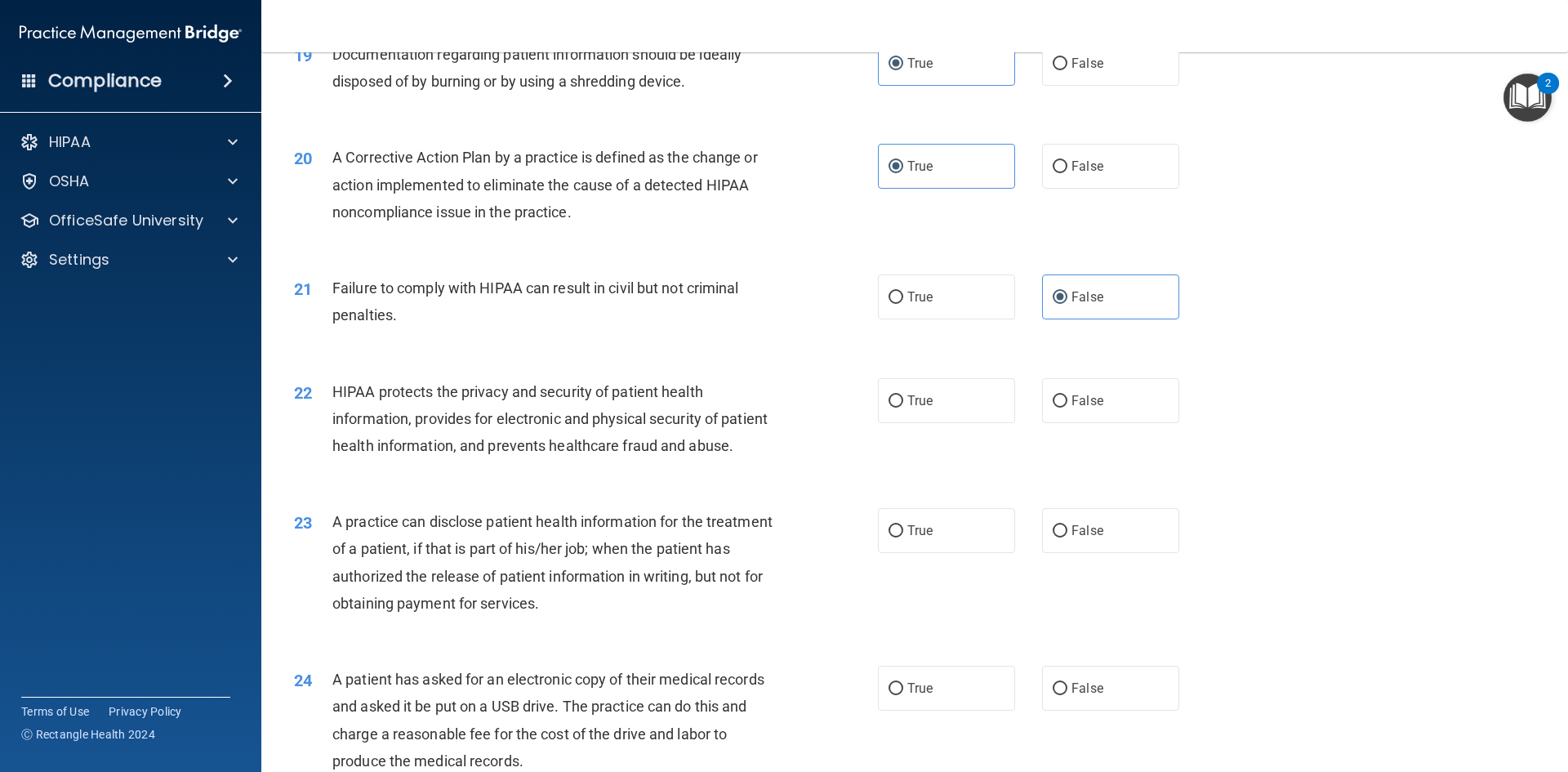
scroll to position [2205, 0]
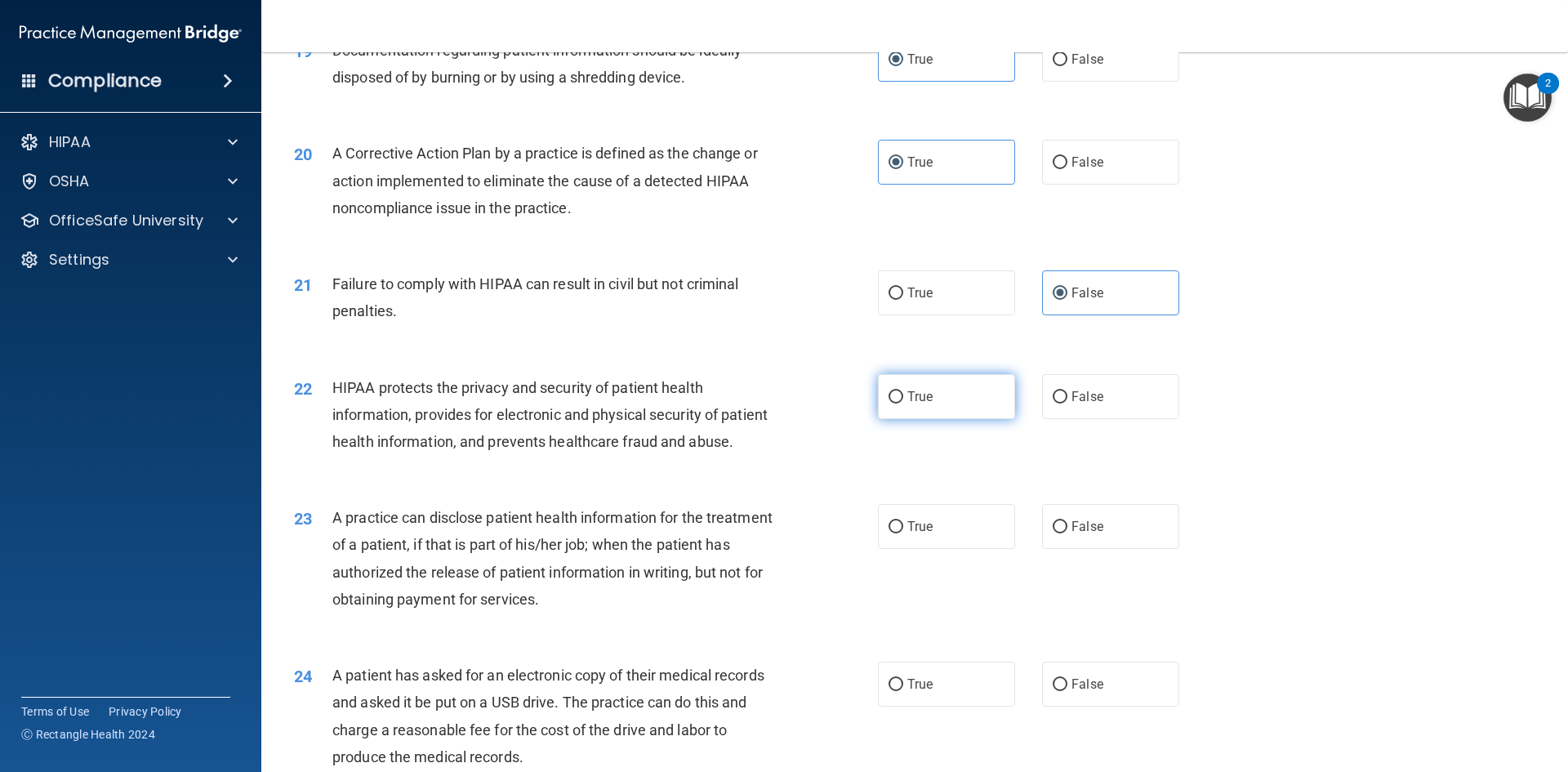
click at [932, 419] on label "True" at bounding box center [946, 396] width 137 height 45
click at [903, 403] on input "True" at bounding box center [896, 397] width 15 height 12
radio input "true"
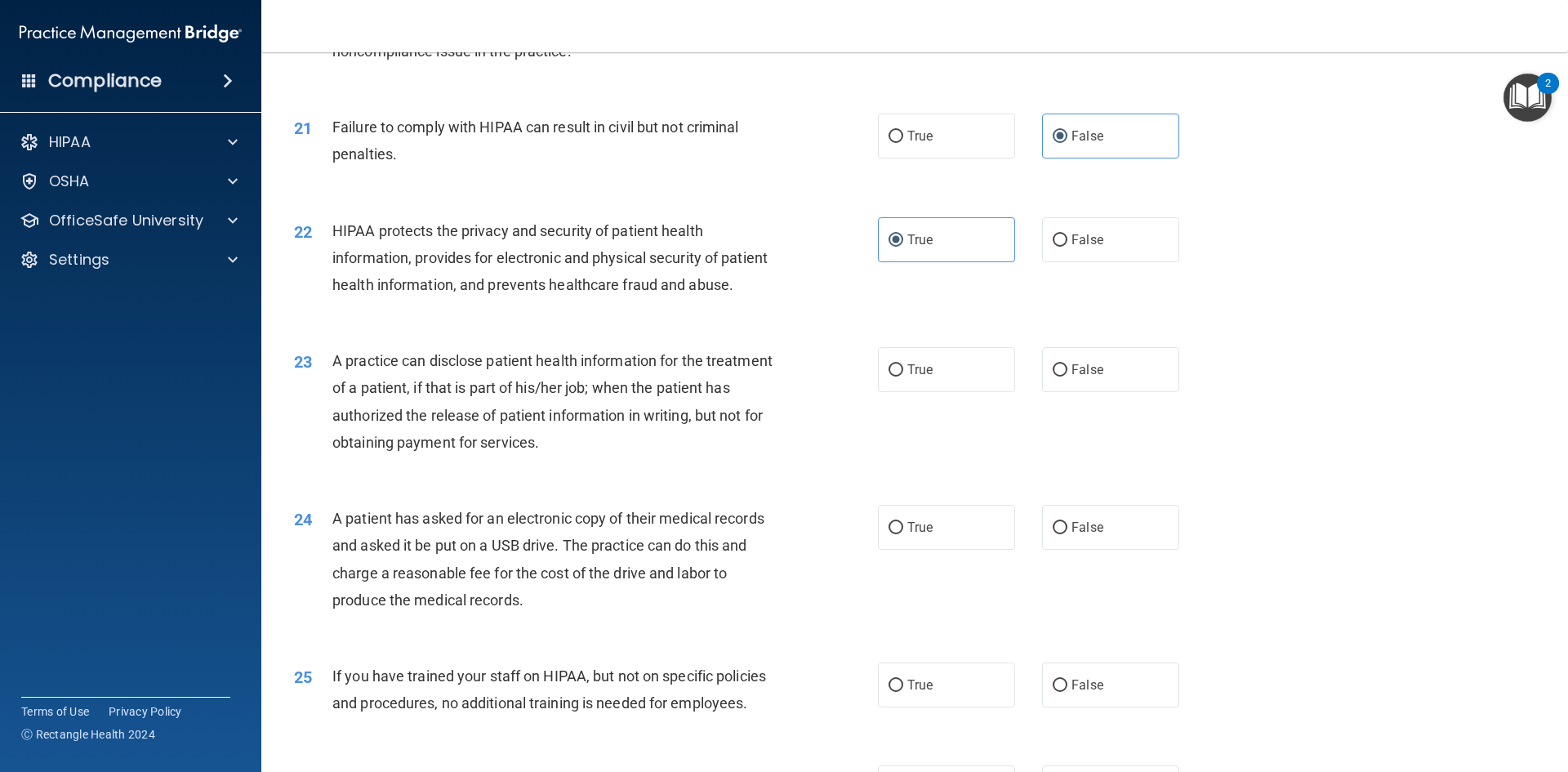
scroll to position [2369, 0]
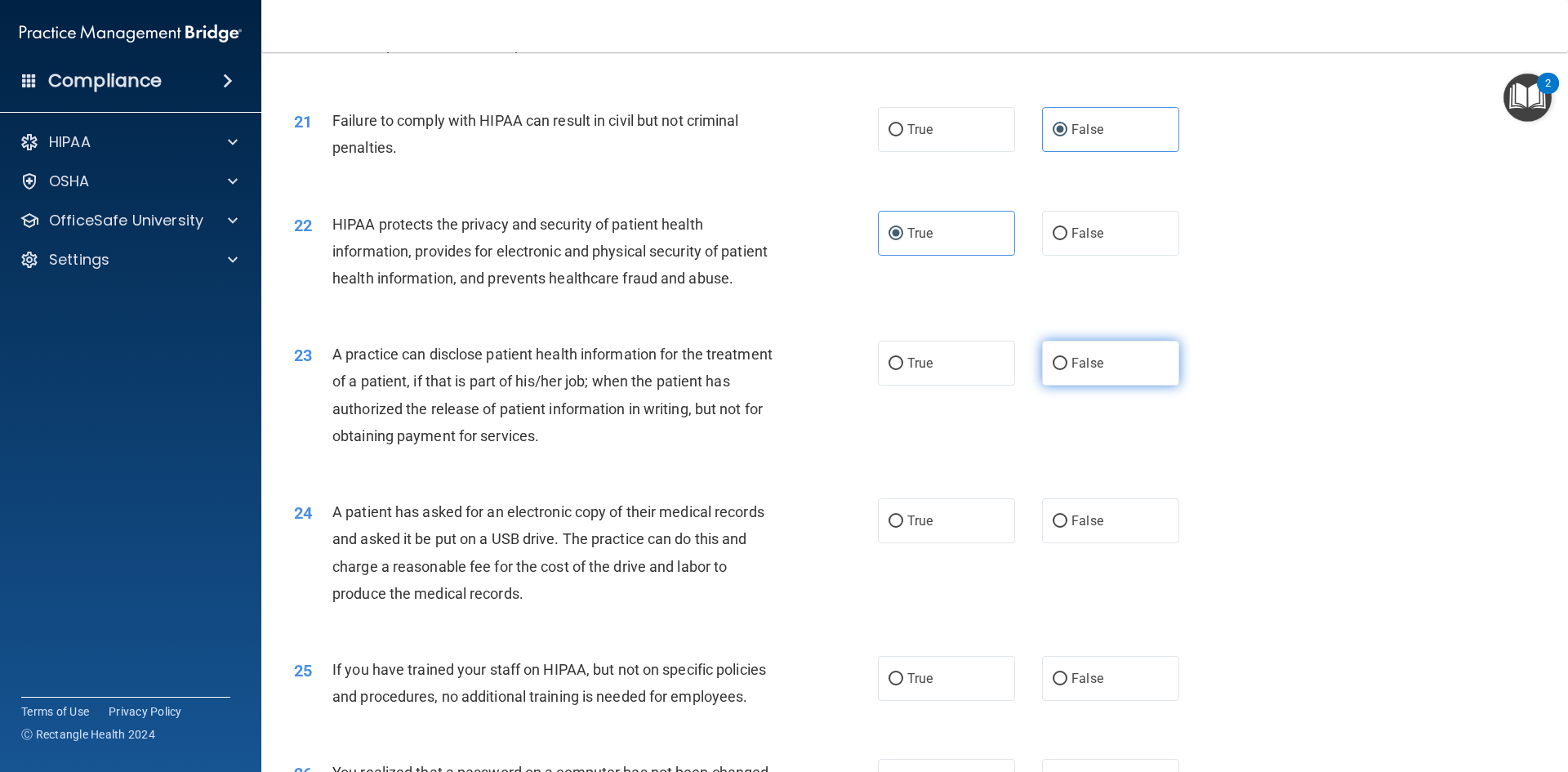
click at [1059, 370] on input "False" at bounding box center [1059, 364] width 15 height 12
radio input "true"
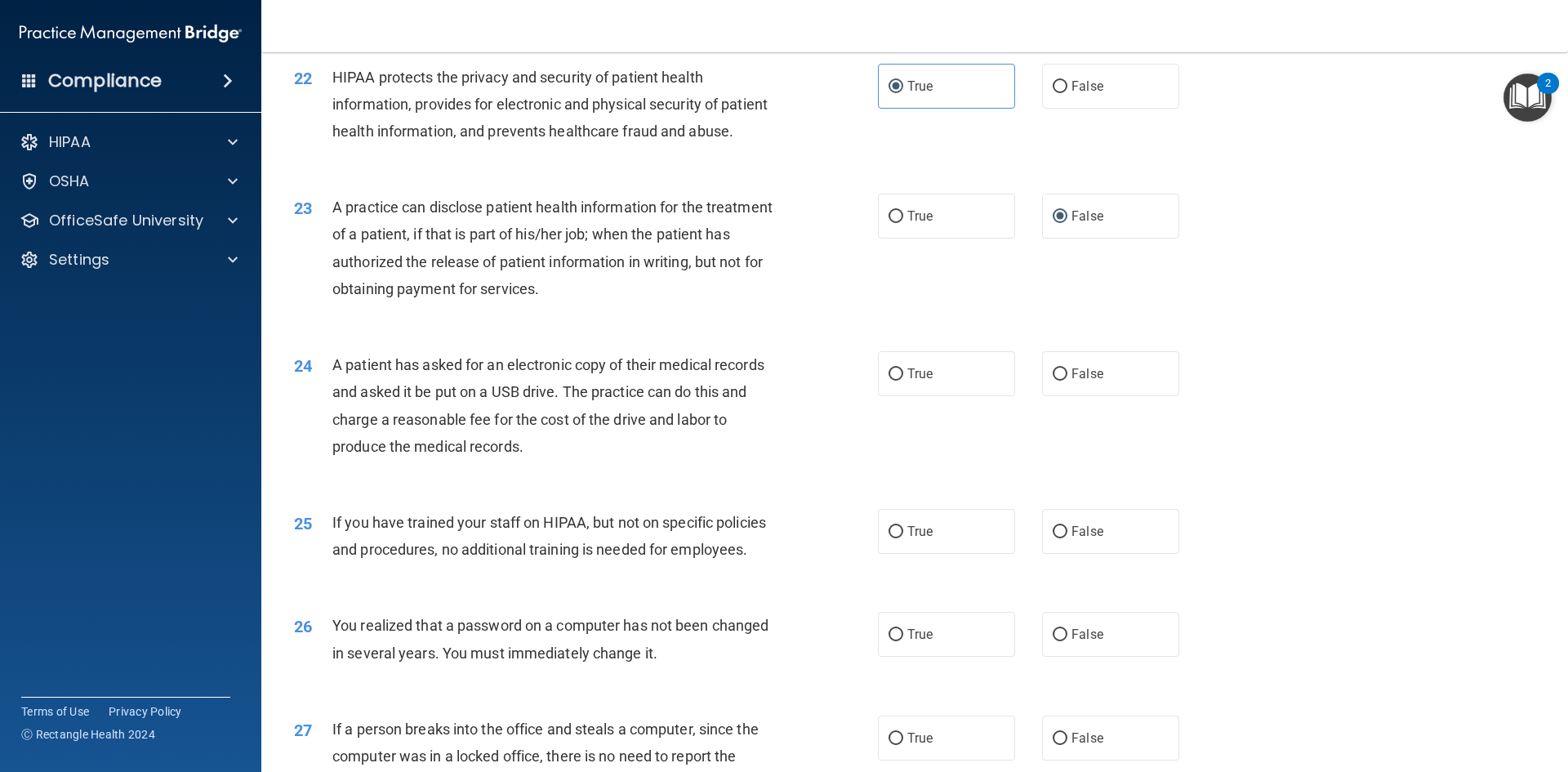
scroll to position [2533, 0]
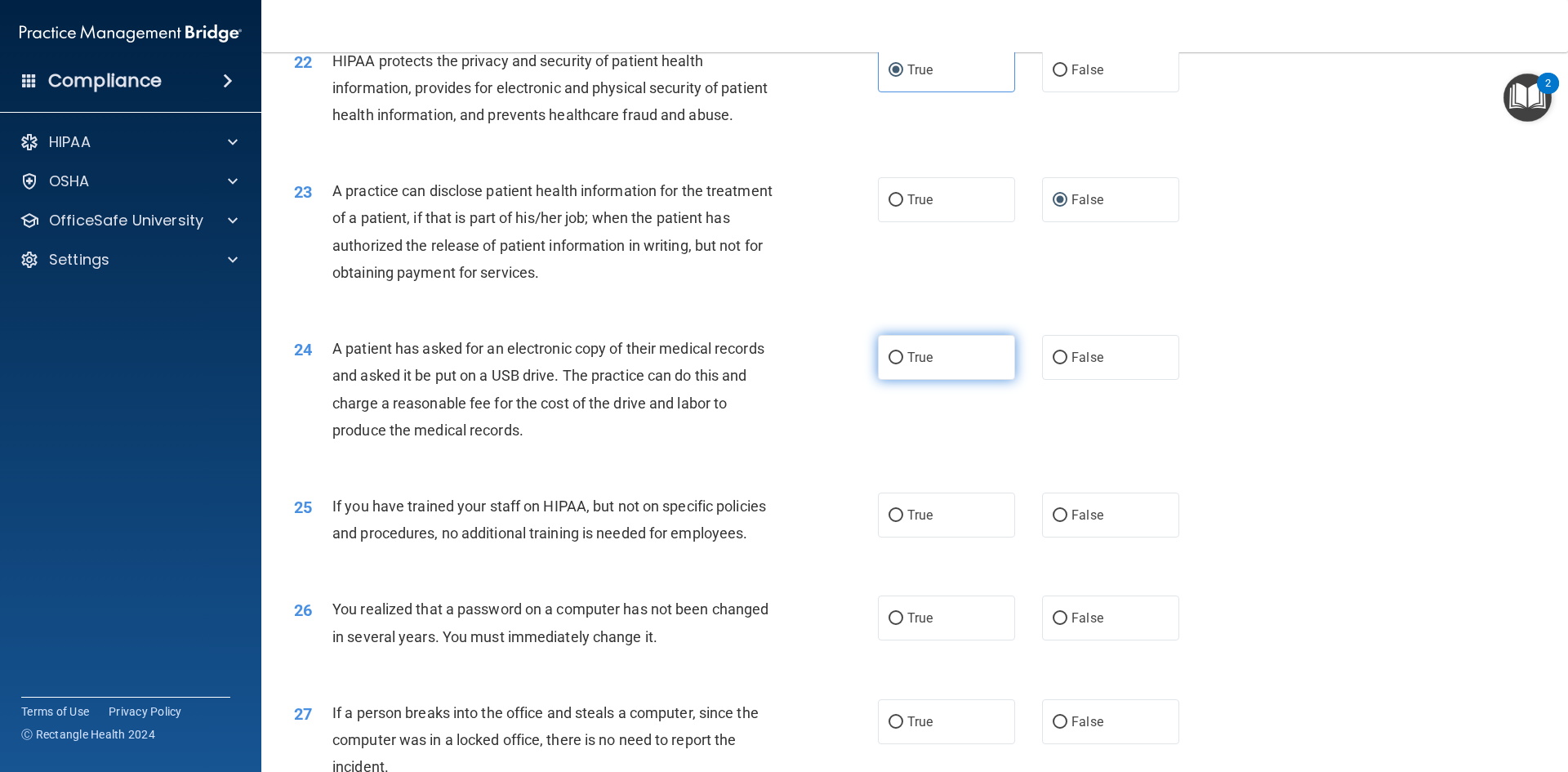
click at [920, 365] on span "True" at bounding box center [920, 357] width 26 height 16
click at [903, 364] on input "True" at bounding box center [896, 358] width 15 height 12
radio input "true"
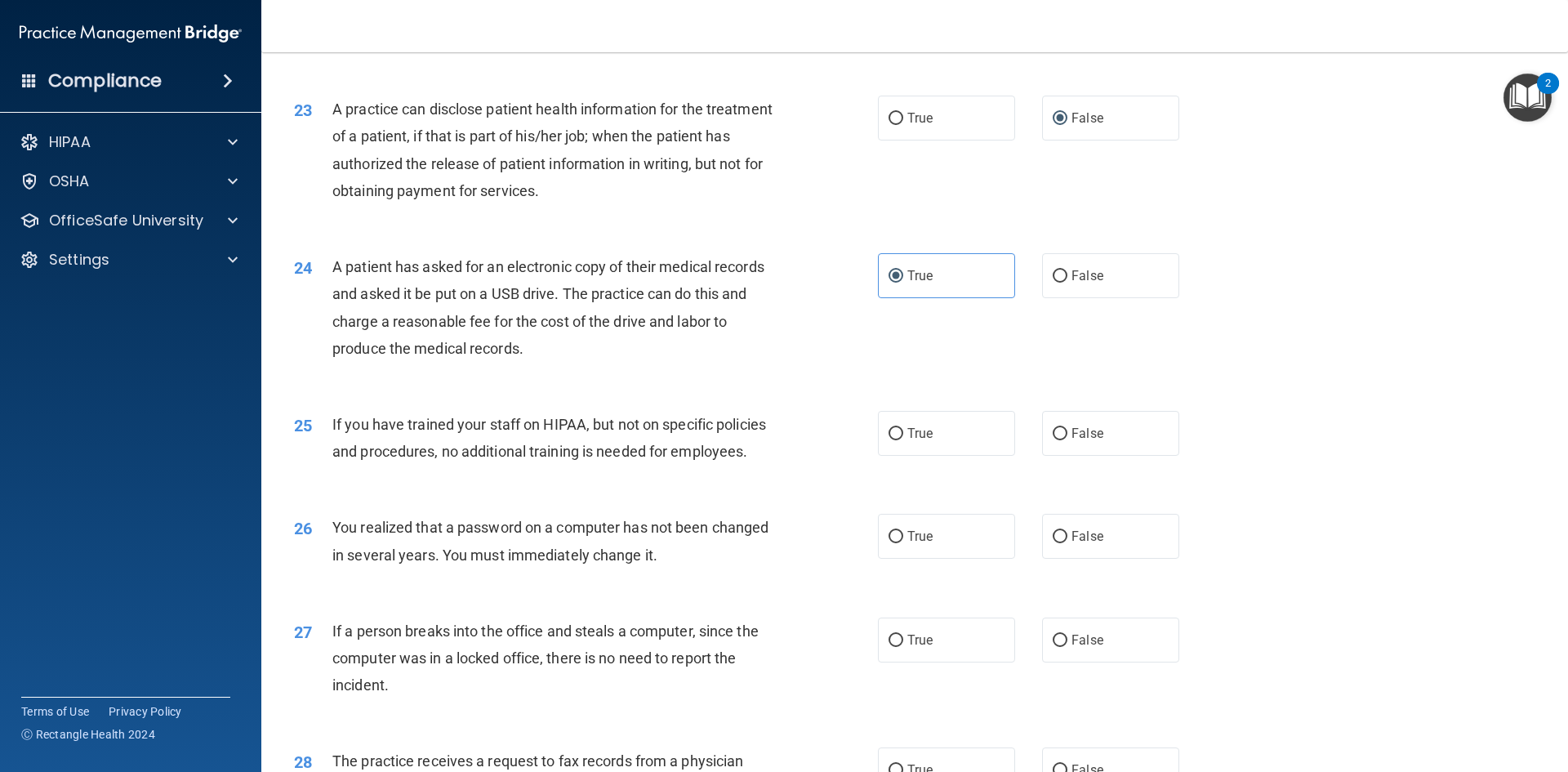
scroll to position [2695, 0]
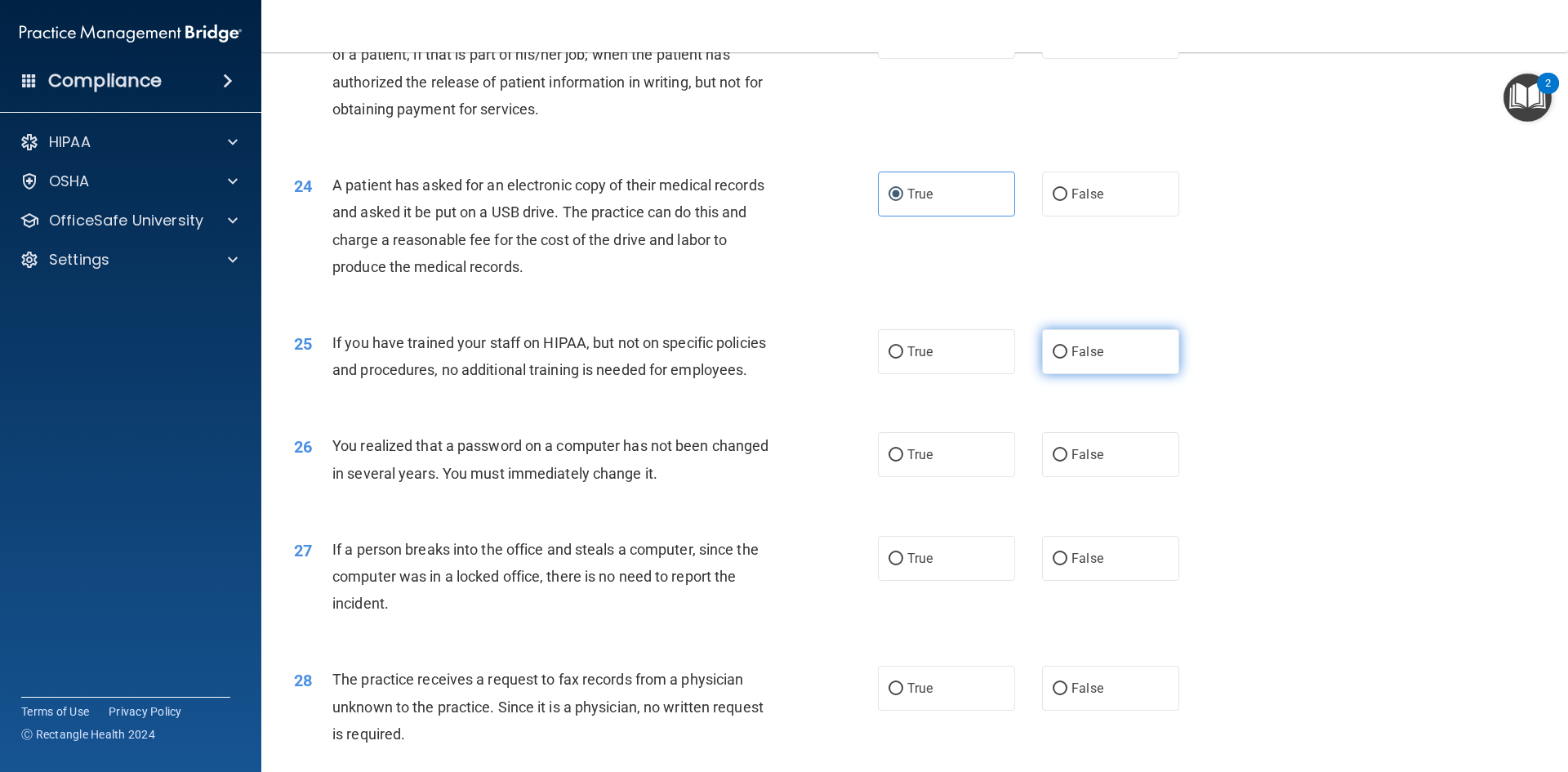
click at [1042, 374] on label "False" at bounding box center [1110, 351] width 137 height 45
click at [1052, 358] on input "False" at bounding box center [1059, 352] width 15 height 12
radio input "true"
click at [907, 462] on span "True" at bounding box center [920, 455] width 26 height 16
click at [902, 461] on input "True" at bounding box center [896, 455] width 15 height 12
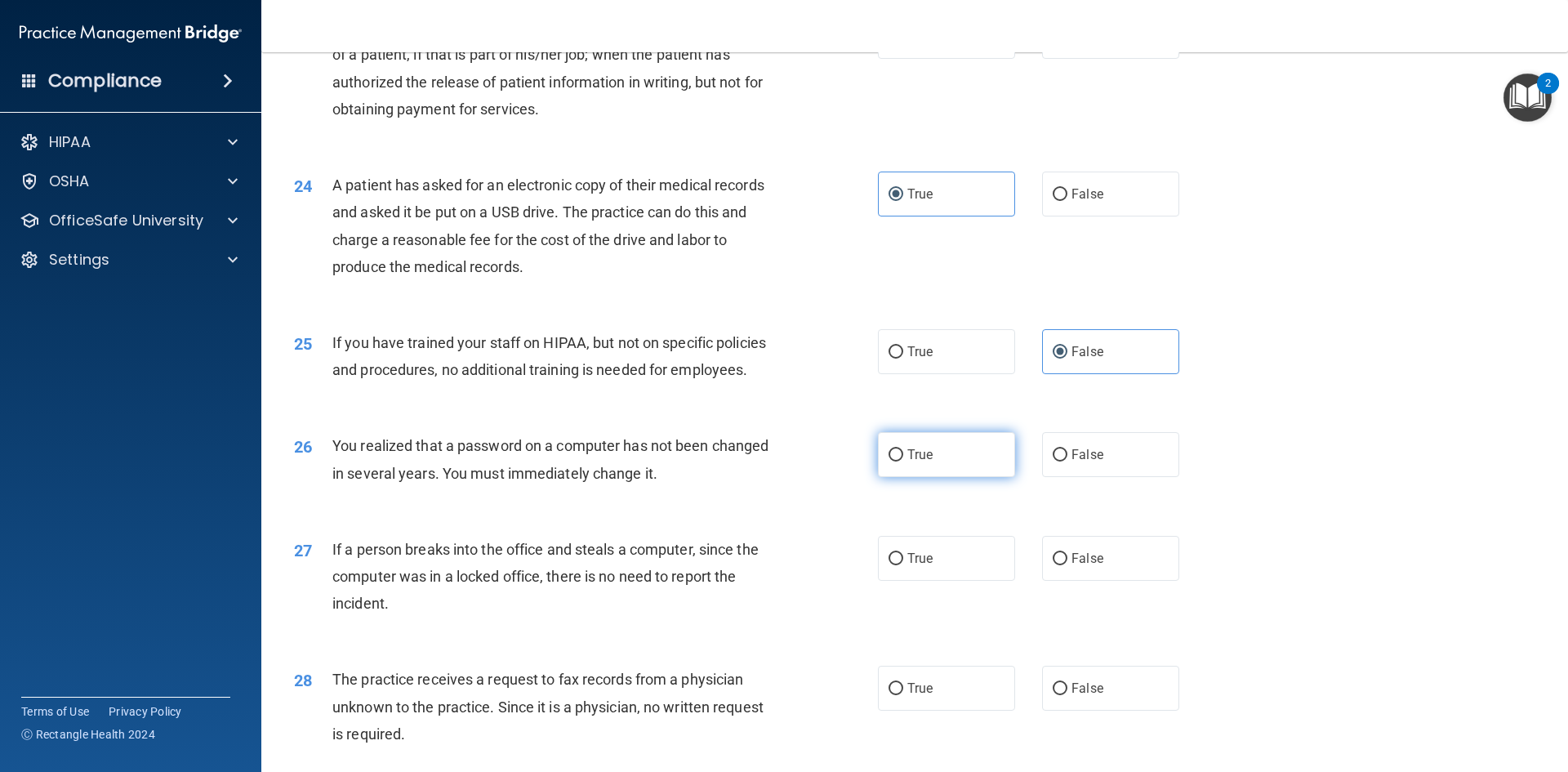
radio input "true"
click at [1111, 581] on label "False" at bounding box center [1110, 558] width 137 height 45
click at [1067, 565] on input "False" at bounding box center [1059, 559] width 15 height 12
radio input "true"
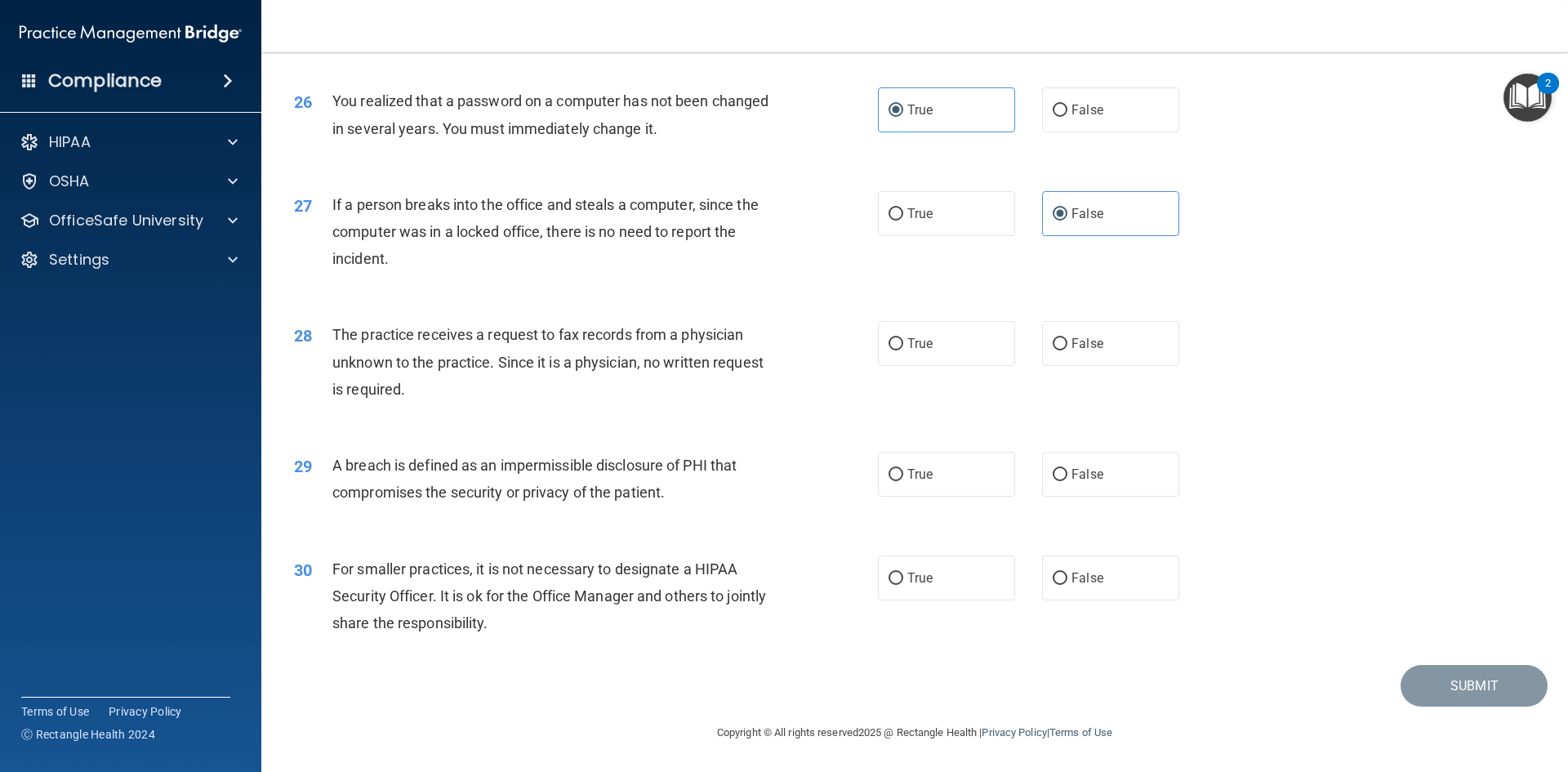
scroll to position [3094, 0]
click at [1073, 346] on span "False" at bounding box center [1087, 343] width 32 height 16
click at [1067, 346] on input "False" at bounding box center [1059, 344] width 15 height 12
radio input "true"
click at [921, 488] on label "True" at bounding box center [946, 474] width 137 height 45
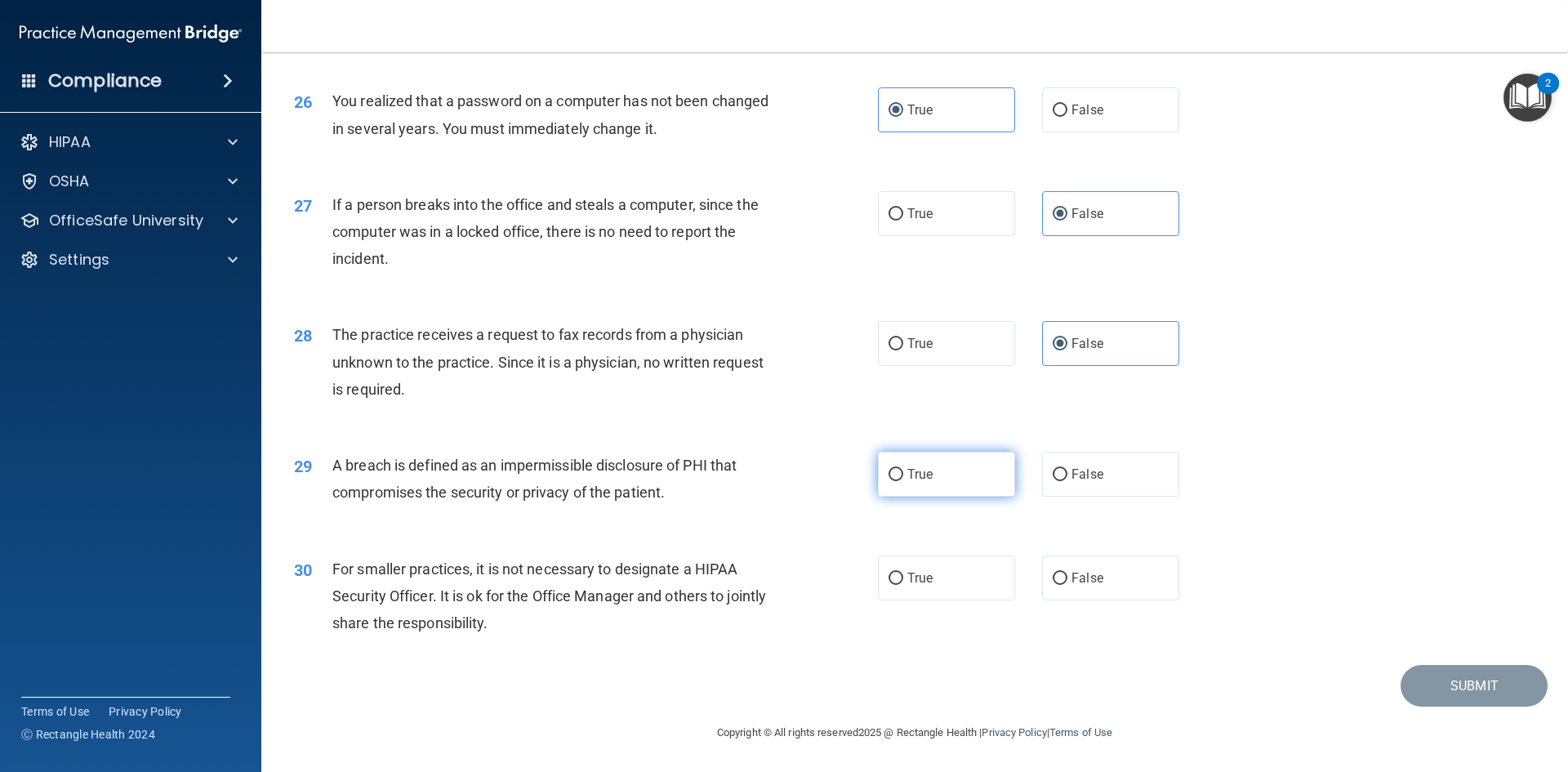
click at [903, 482] on input "True" at bounding box center [896, 475] width 15 height 12
radio input "true"
click at [1065, 568] on label "False" at bounding box center [1110, 577] width 137 height 45
click at [1065, 572] on input "False" at bounding box center [1059, 578] width 15 height 12
radio input "true"
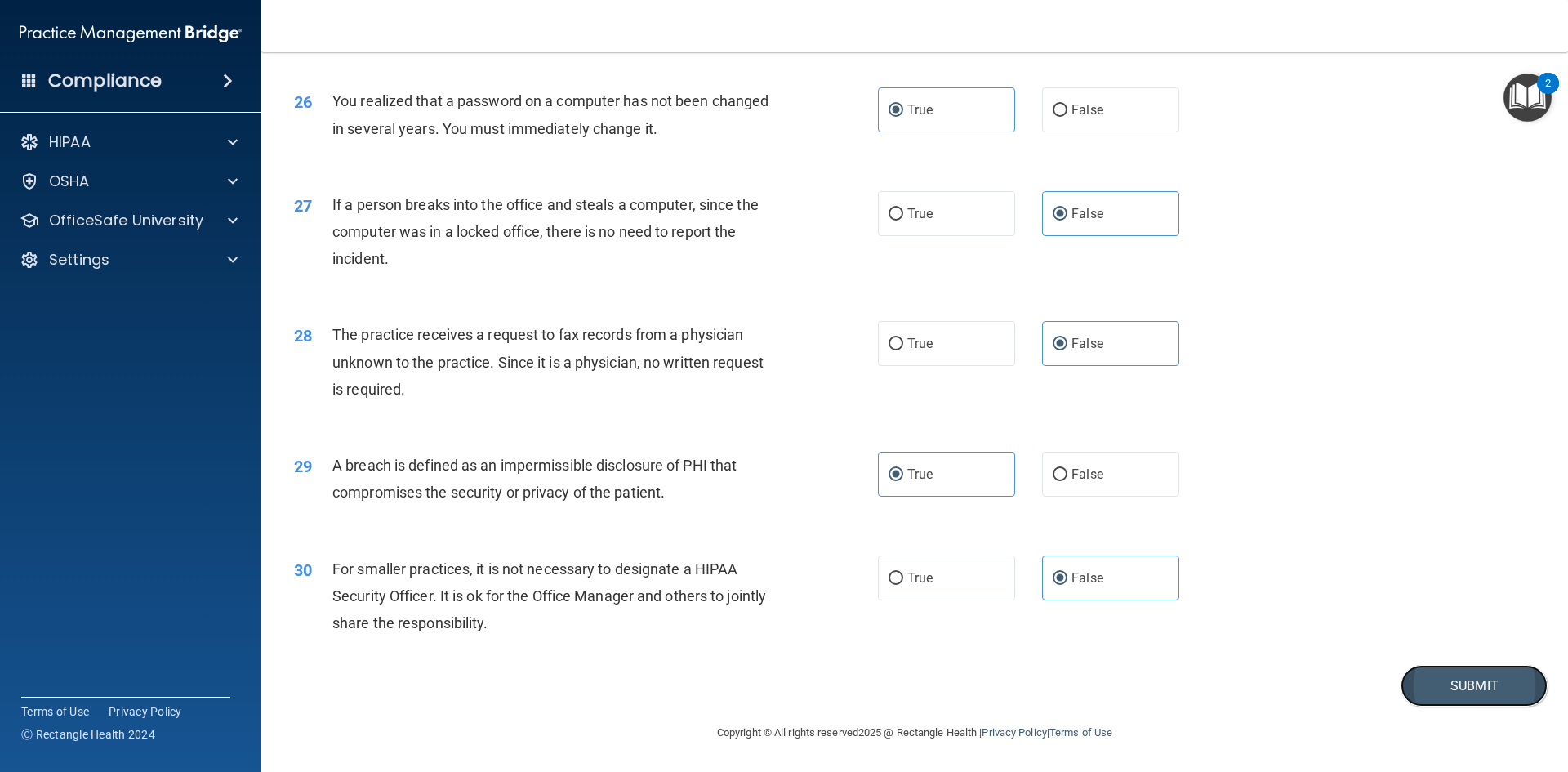
click at [1438, 695] on button "Submit" at bounding box center [1473, 685] width 147 height 41
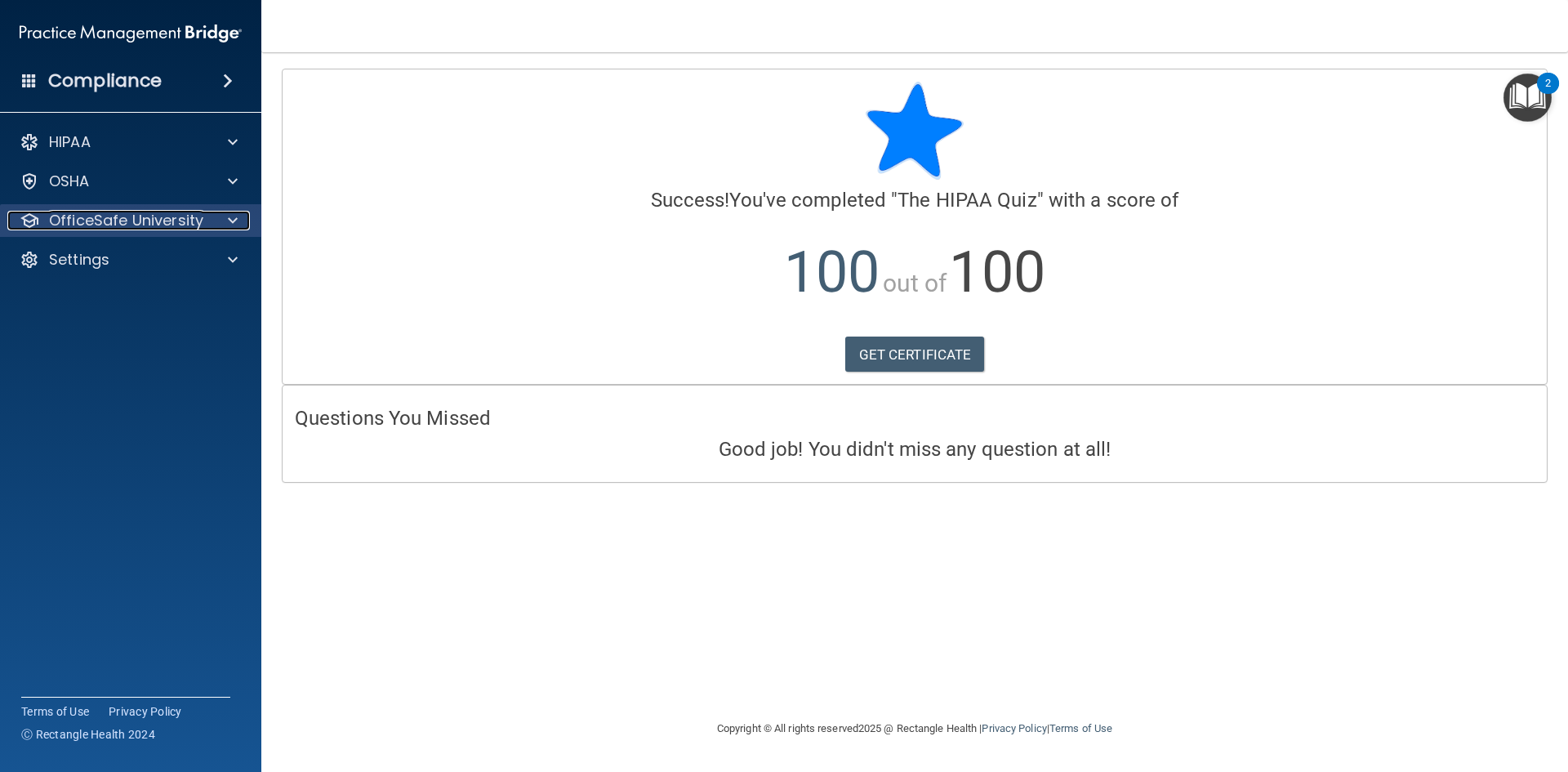
click at [99, 221] on p "OfficeSafe University" at bounding box center [126, 220] width 154 height 19
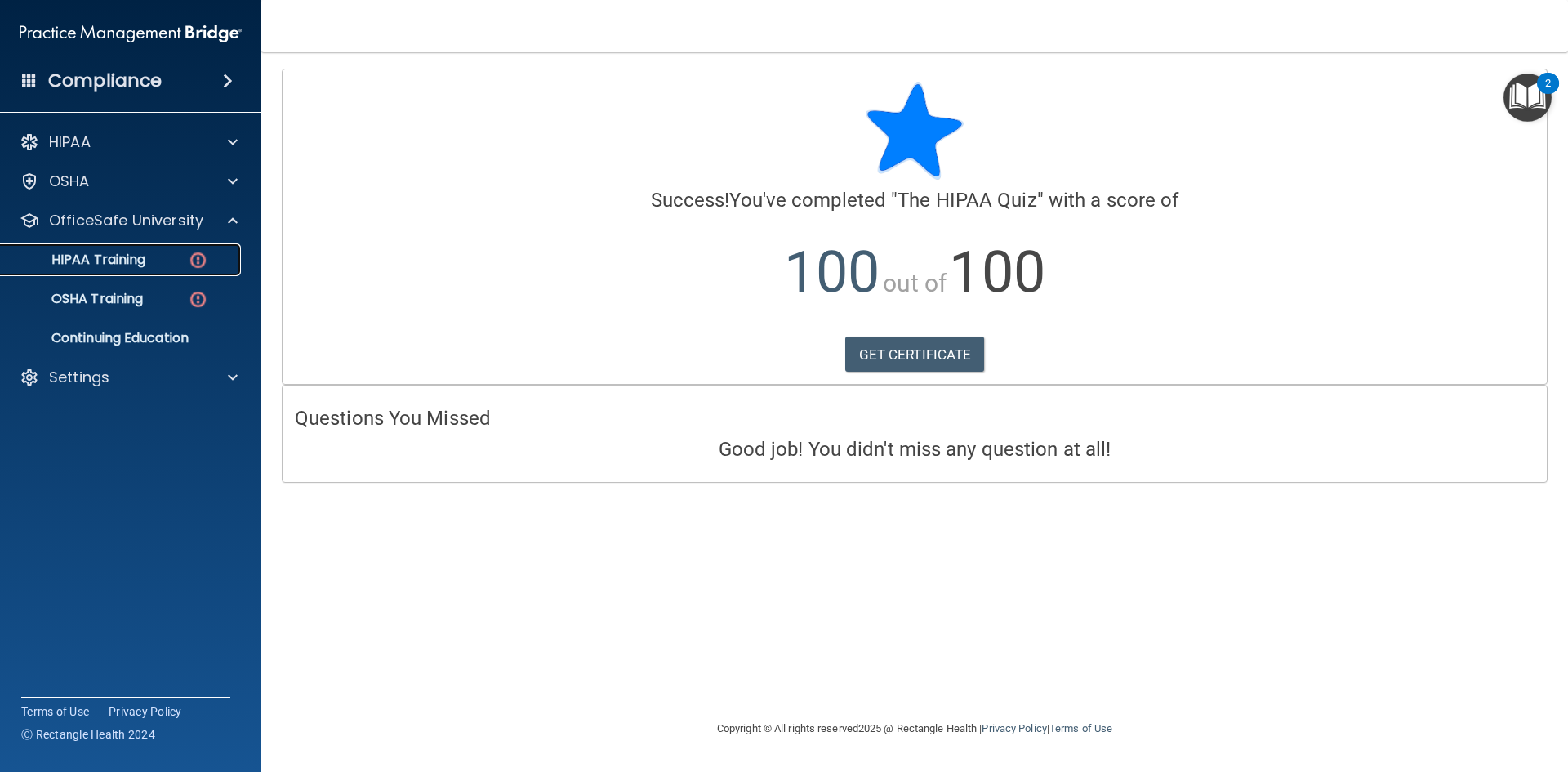
click at [131, 258] on p "HIPAA Training" at bounding box center [77, 260] width 135 height 17
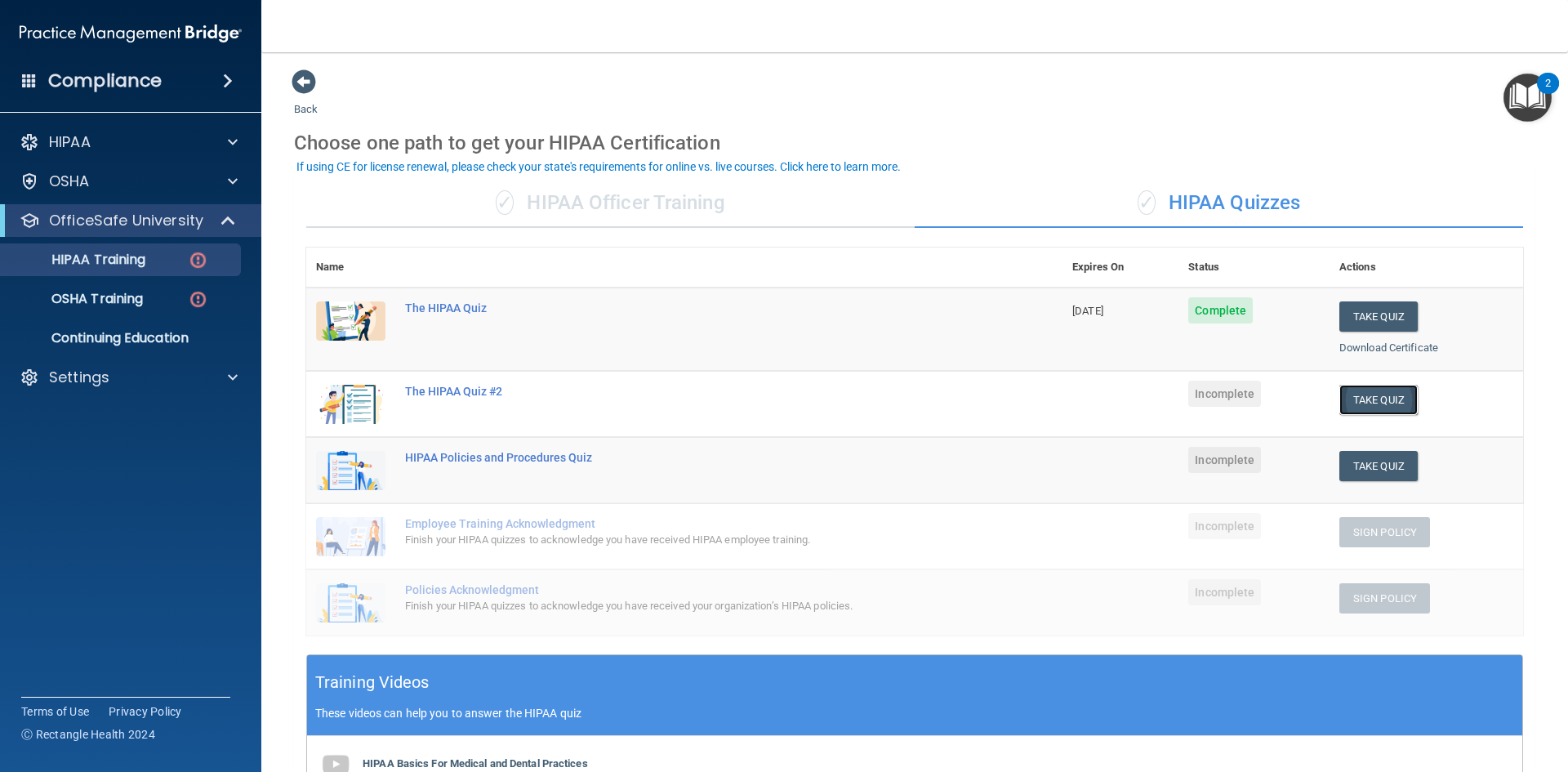
click at [1358, 396] on button "Take Quiz" at bounding box center [1378, 400] width 78 height 30
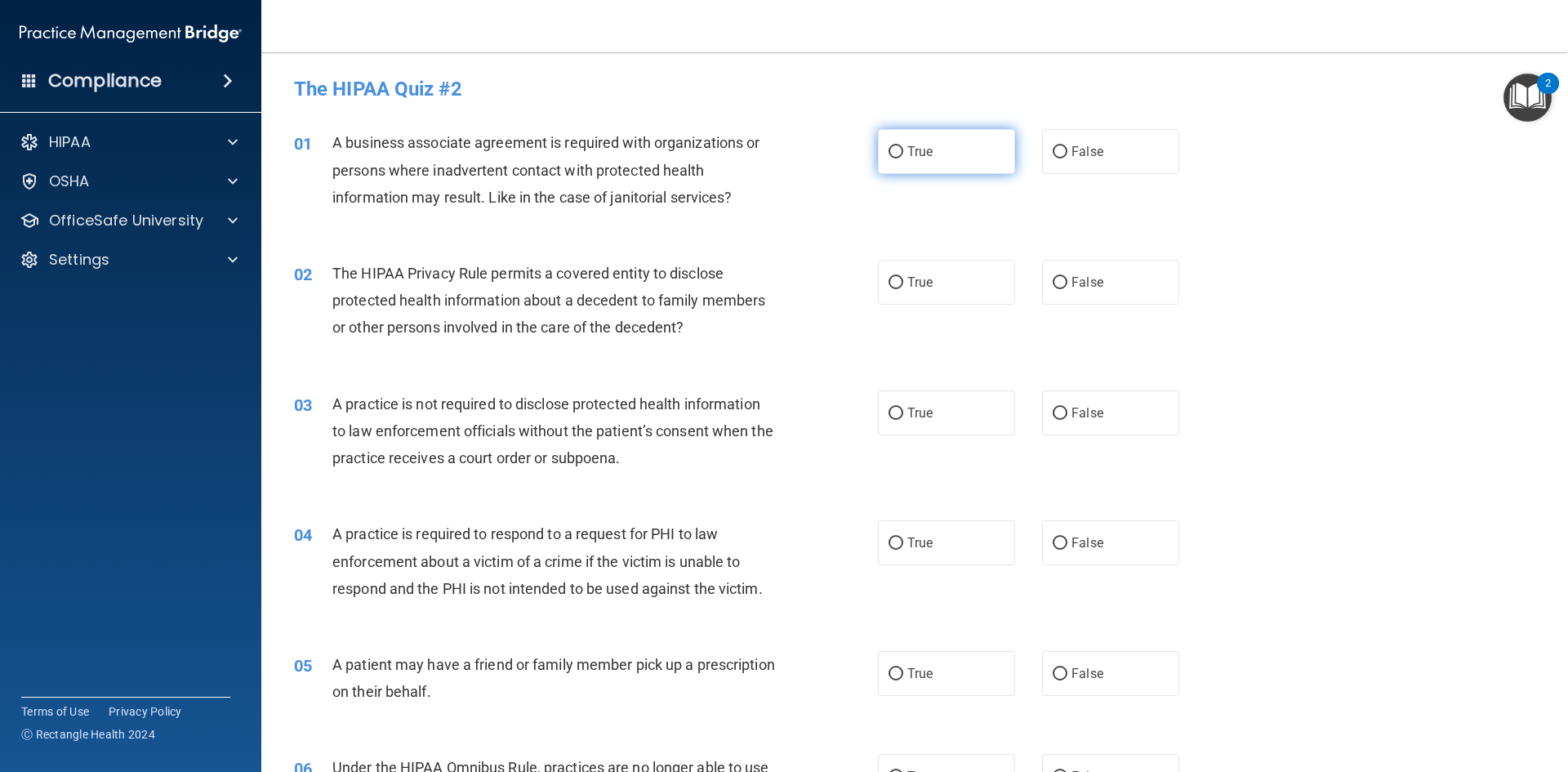
click at [898, 158] on label "True" at bounding box center [946, 151] width 137 height 45
click at [898, 158] on input "True" at bounding box center [896, 152] width 15 height 12
radio input "true"
click at [1133, 281] on label "False" at bounding box center [1110, 282] width 137 height 45
click at [1067, 281] on input "False" at bounding box center [1059, 283] width 15 height 12
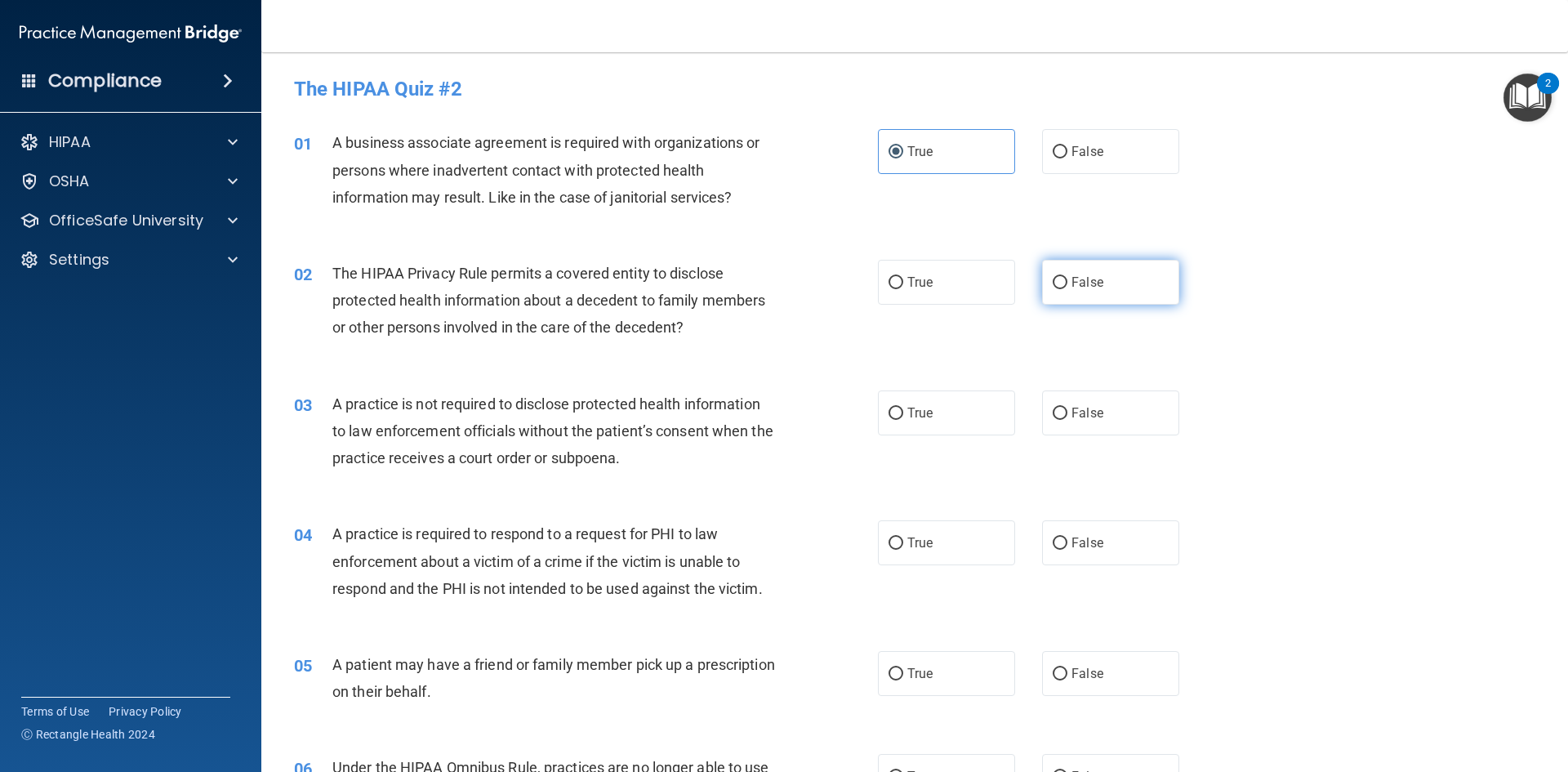
radio input "true"
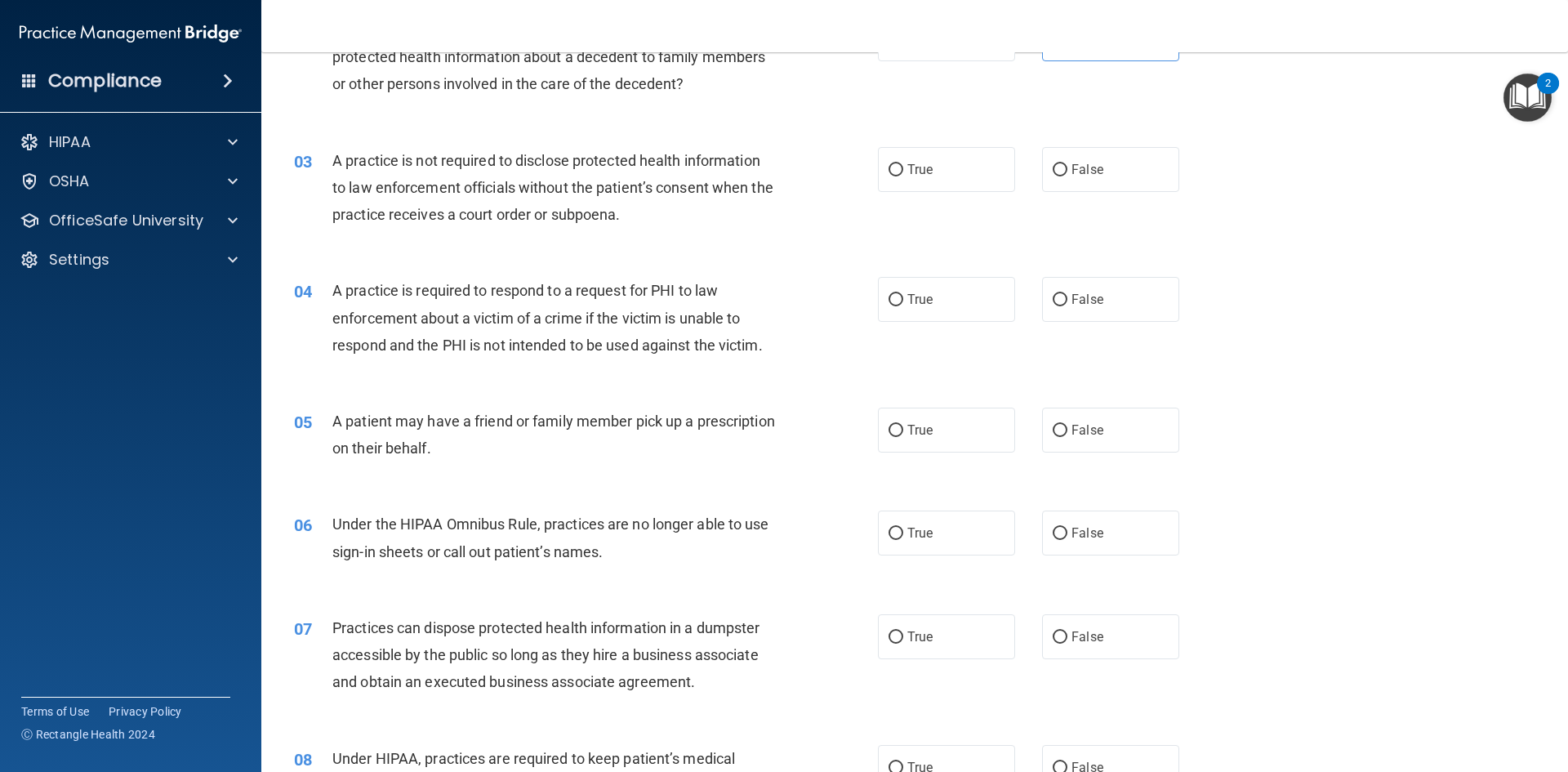
scroll to position [245, 0]
click at [1093, 160] on span "False" at bounding box center [1087, 168] width 32 height 16
click at [1067, 163] on input "False" at bounding box center [1059, 169] width 15 height 12
radio input "true"
click at [1132, 295] on label "False" at bounding box center [1110, 298] width 137 height 45
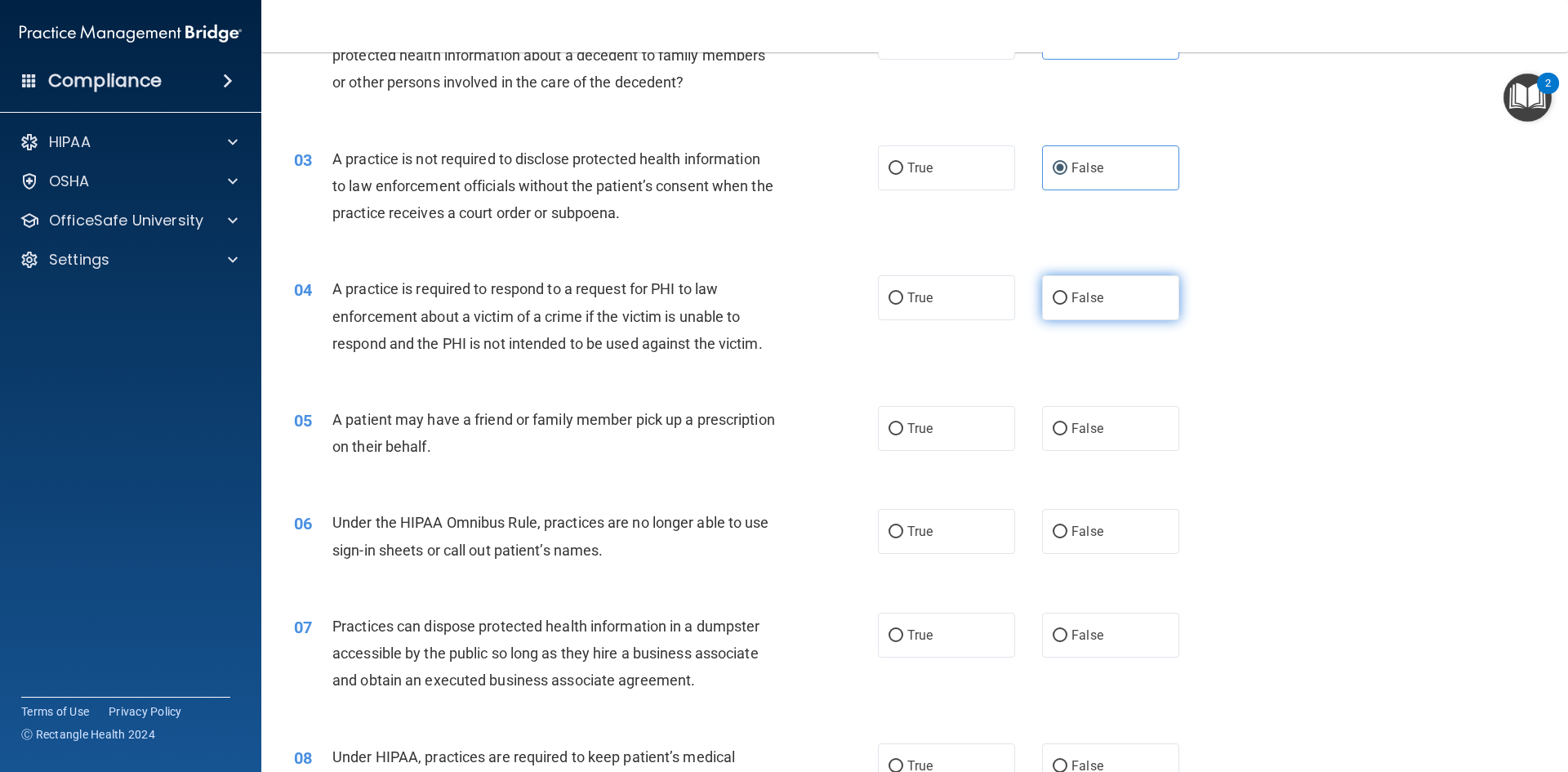
click at [1067, 295] on input "False" at bounding box center [1059, 298] width 15 height 12
radio input "true"
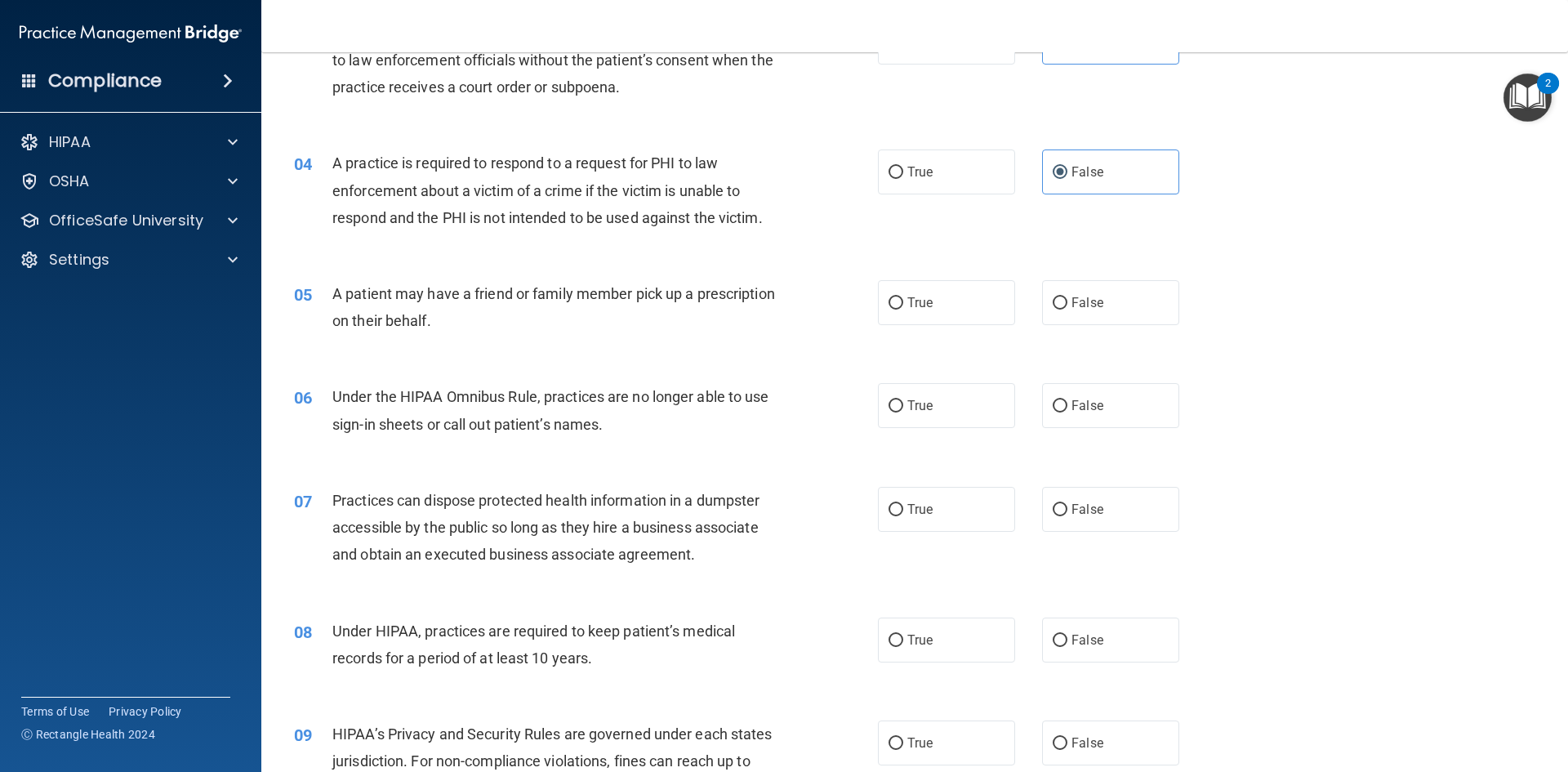
scroll to position [408, 0]
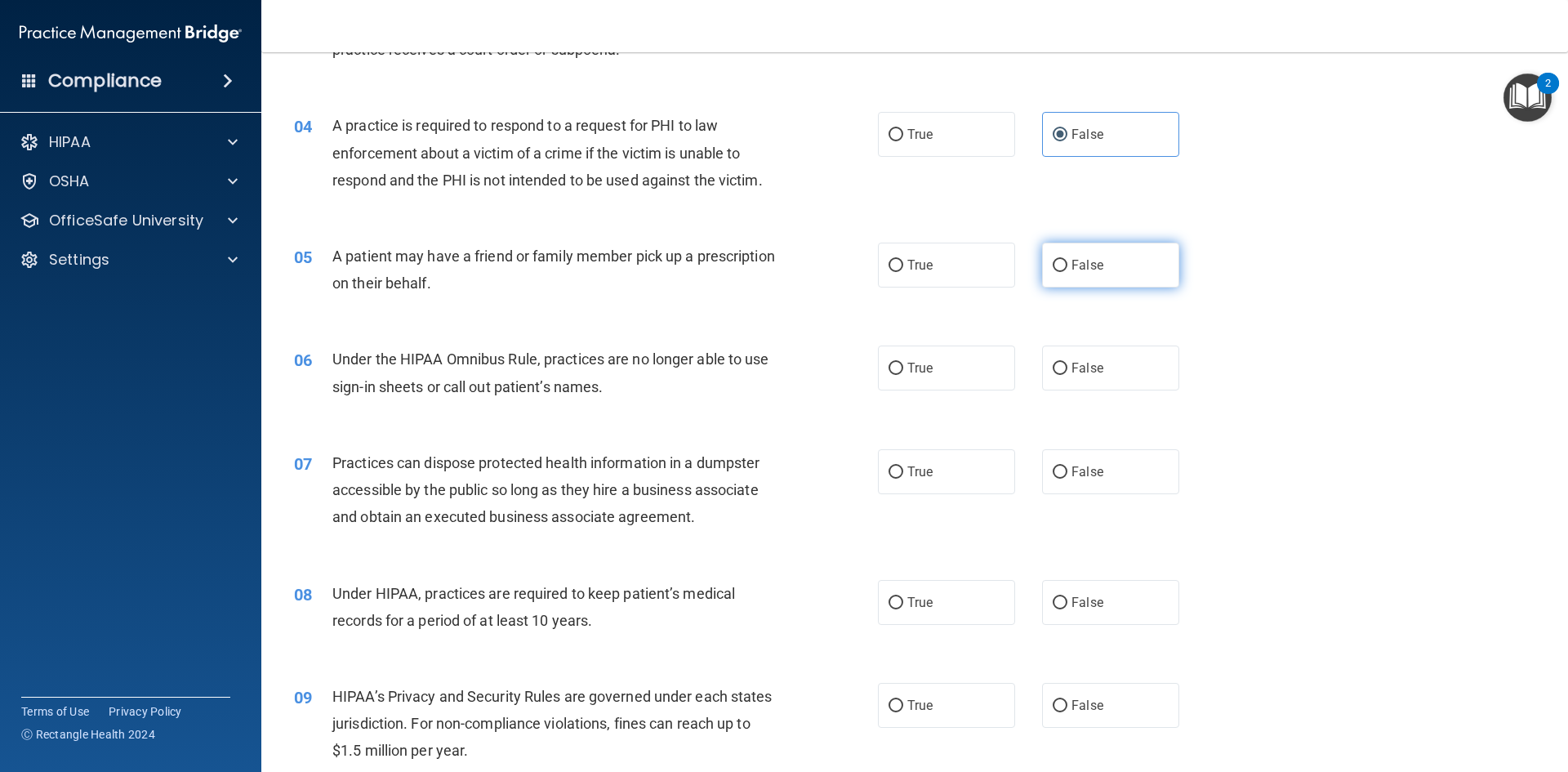
click at [1078, 257] on span "False" at bounding box center [1087, 265] width 32 height 16
click at [1067, 260] on input "False" at bounding box center [1059, 266] width 15 height 12
radio input "true"
click at [947, 388] on label "True" at bounding box center [946, 368] width 137 height 45
click at [903, 375] on input "True" at bounding box center [896, 369] width 15 height 12
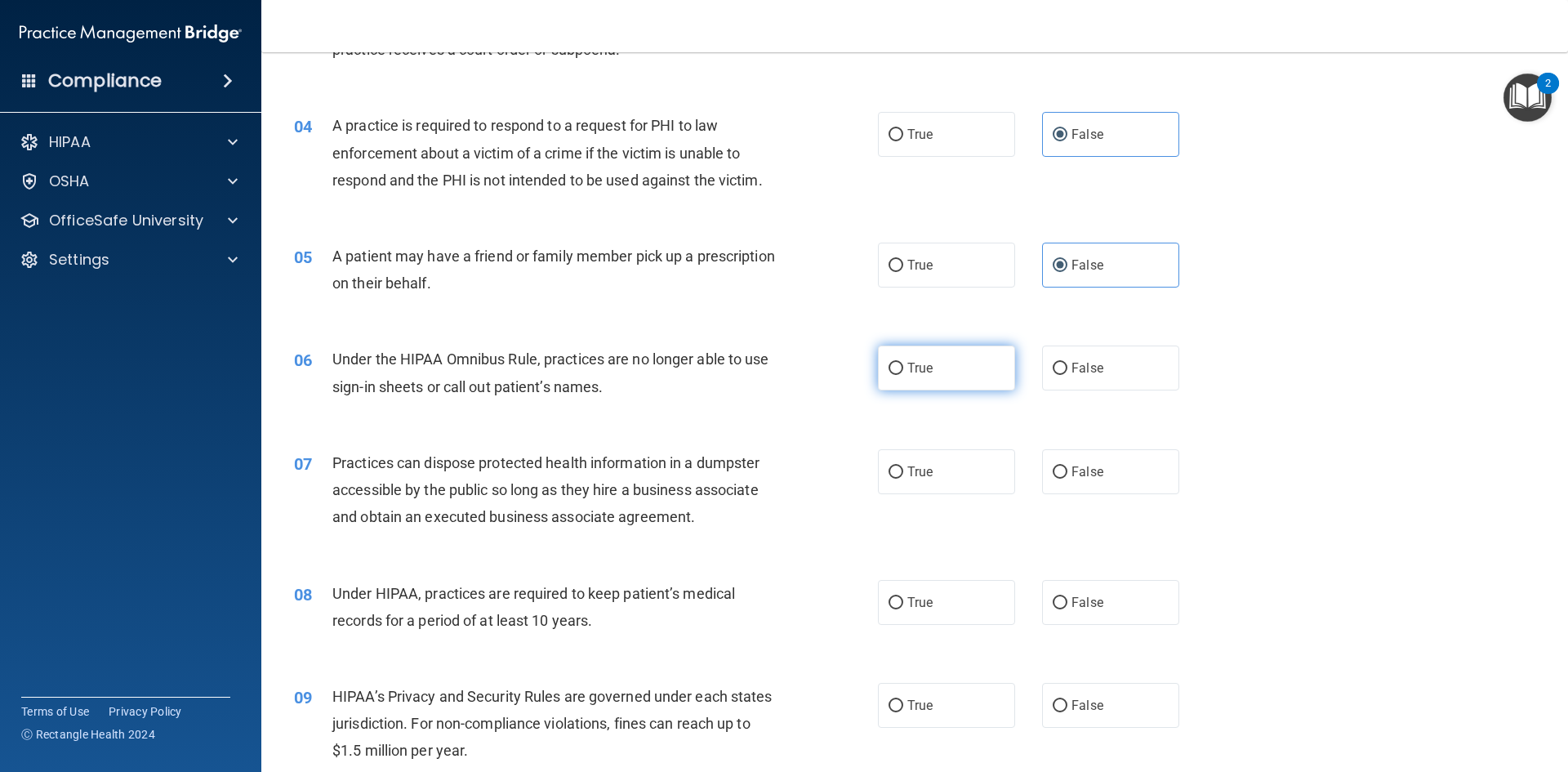
radio input "true"
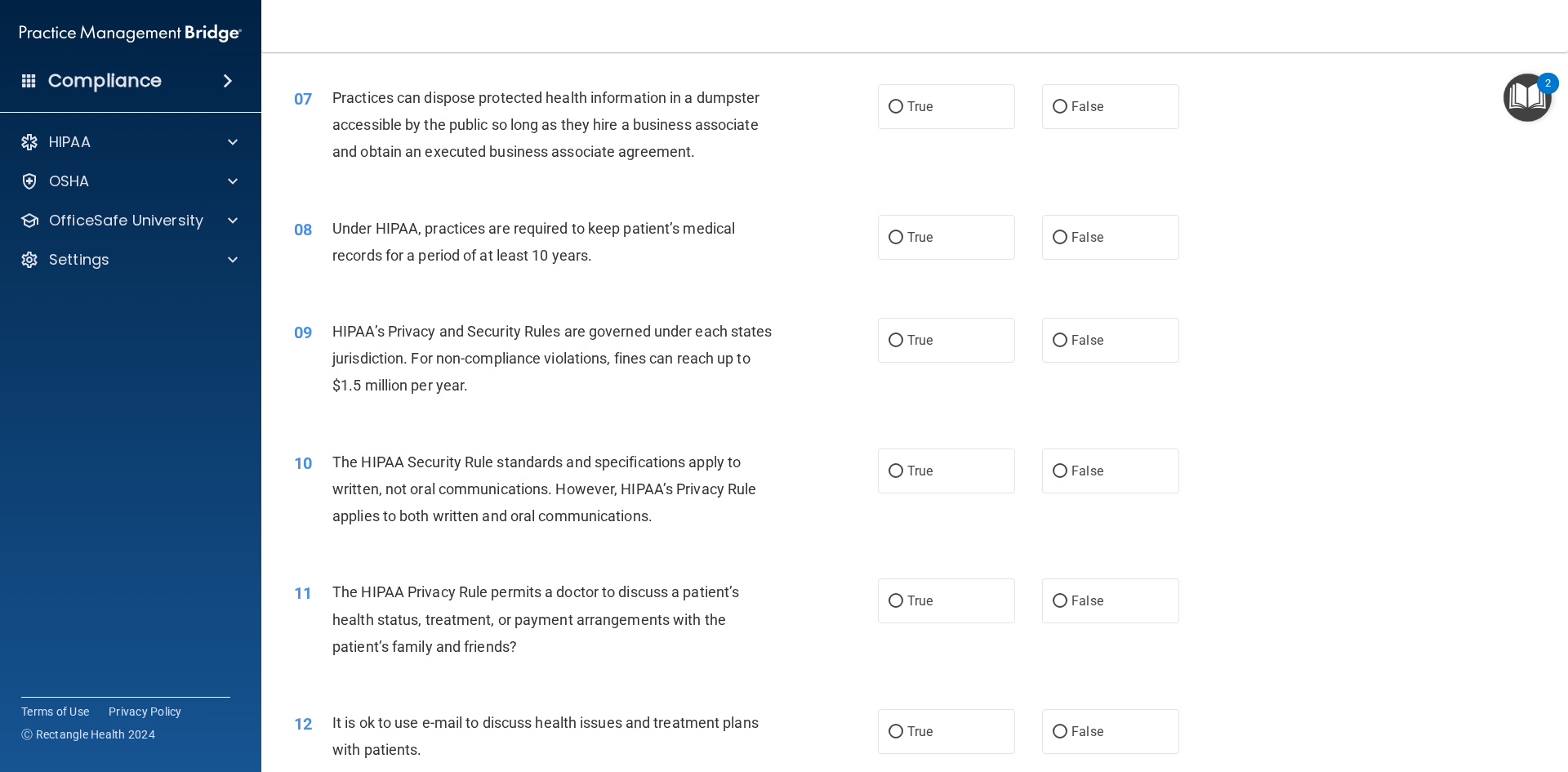
scroll to position [735, 0]
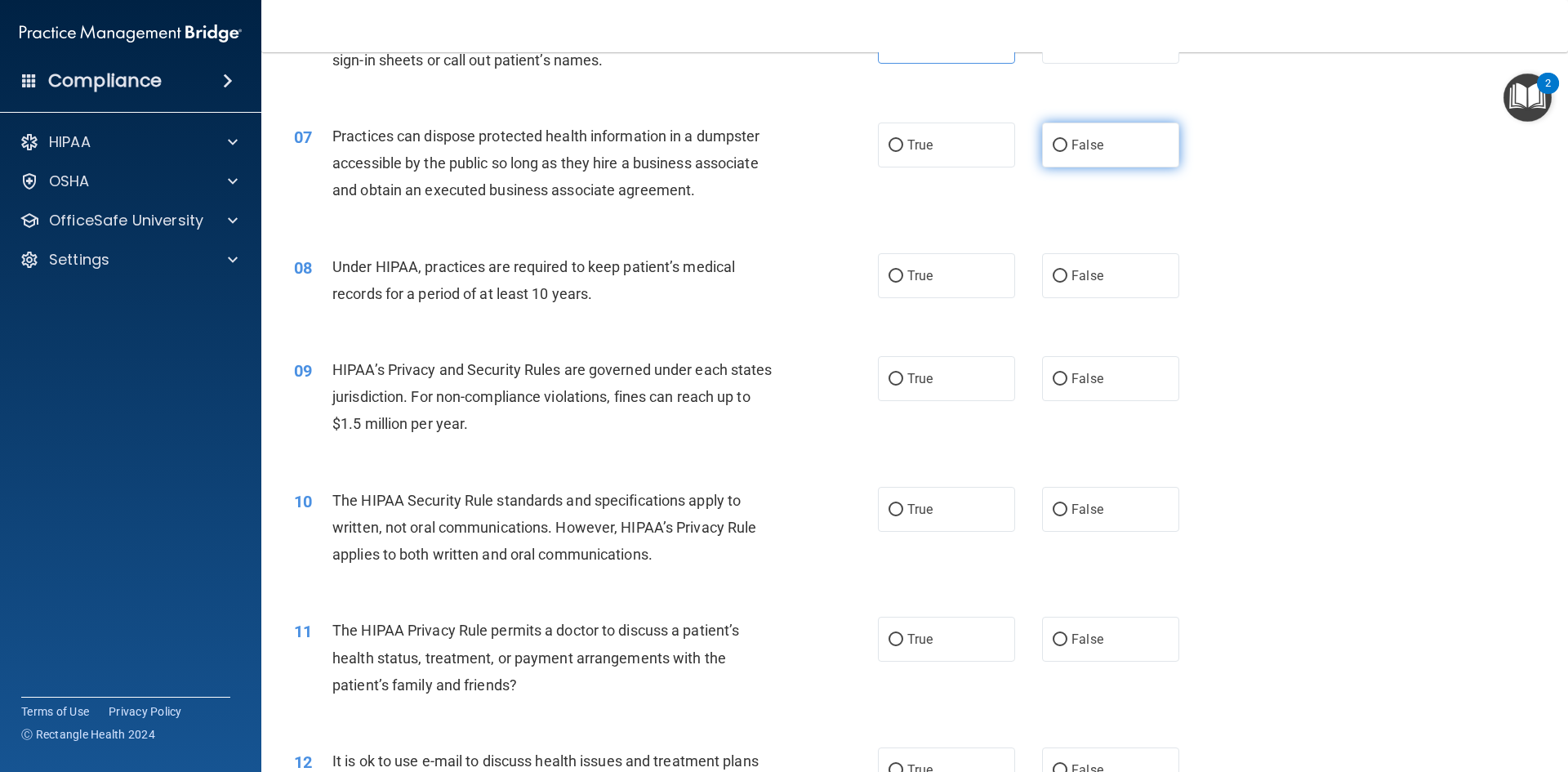
click at [1112, 130] on label "False" at bounding box center [1110, 144] width 137 height 45
click at [1067, 140] on input "False" at bounding box center [1059, 146] width 15 height 12
radio input "true"
click at [1117, 277] on label "False" at bounding box center [1110, 276] width 137 height 45
click at [1067, 277] on input "False" at bounding box center [1059, 276] width 15 height 12
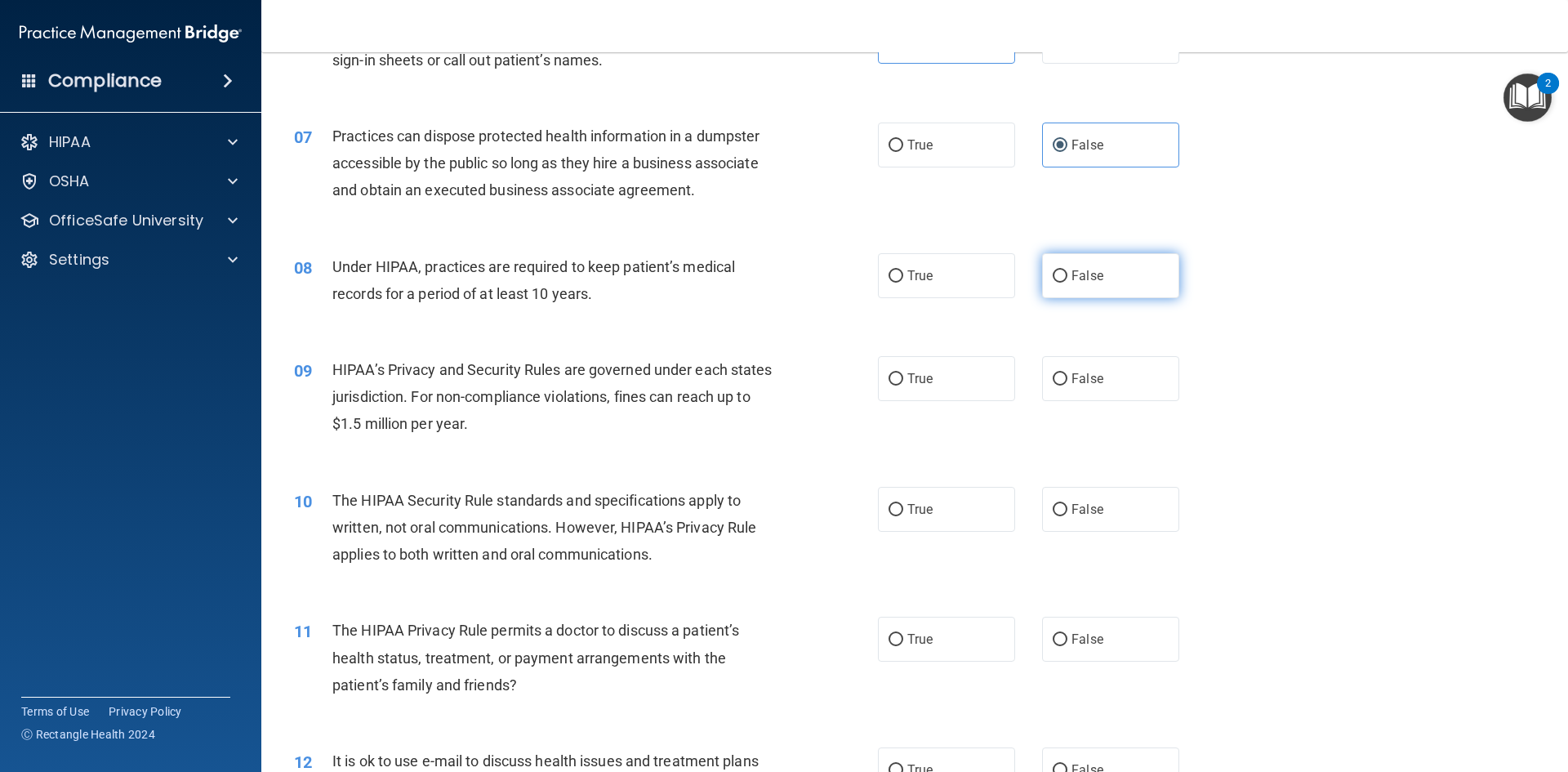
radio input "true"
click at [914, 357] on label "True" at bounding box center [946, 379] width 137 height 45
click at [903, 373] on input "True" at bounding box center [896, 379] width 15 height 12
radio input "true"
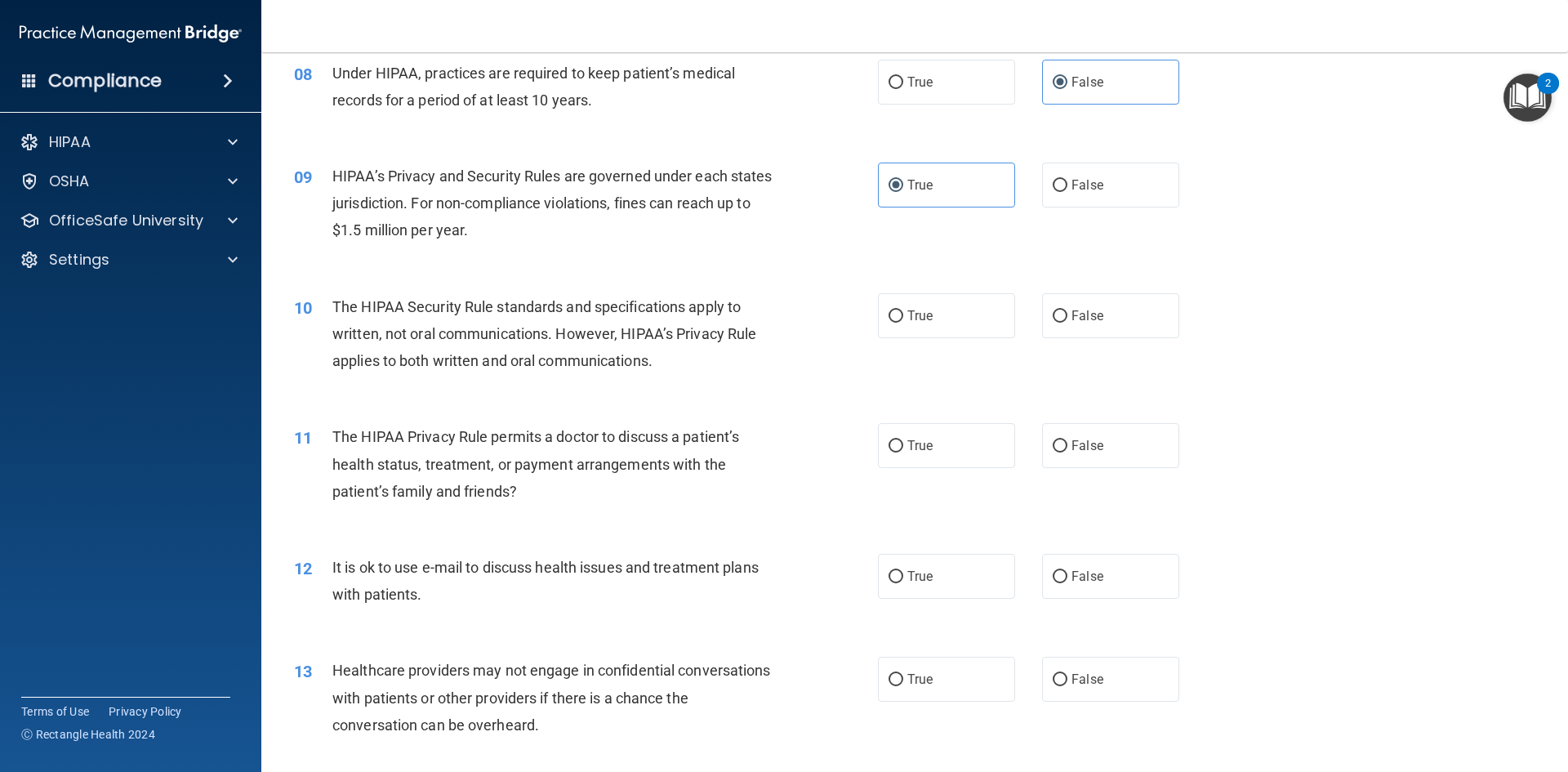
scroll to position [1062, 0]
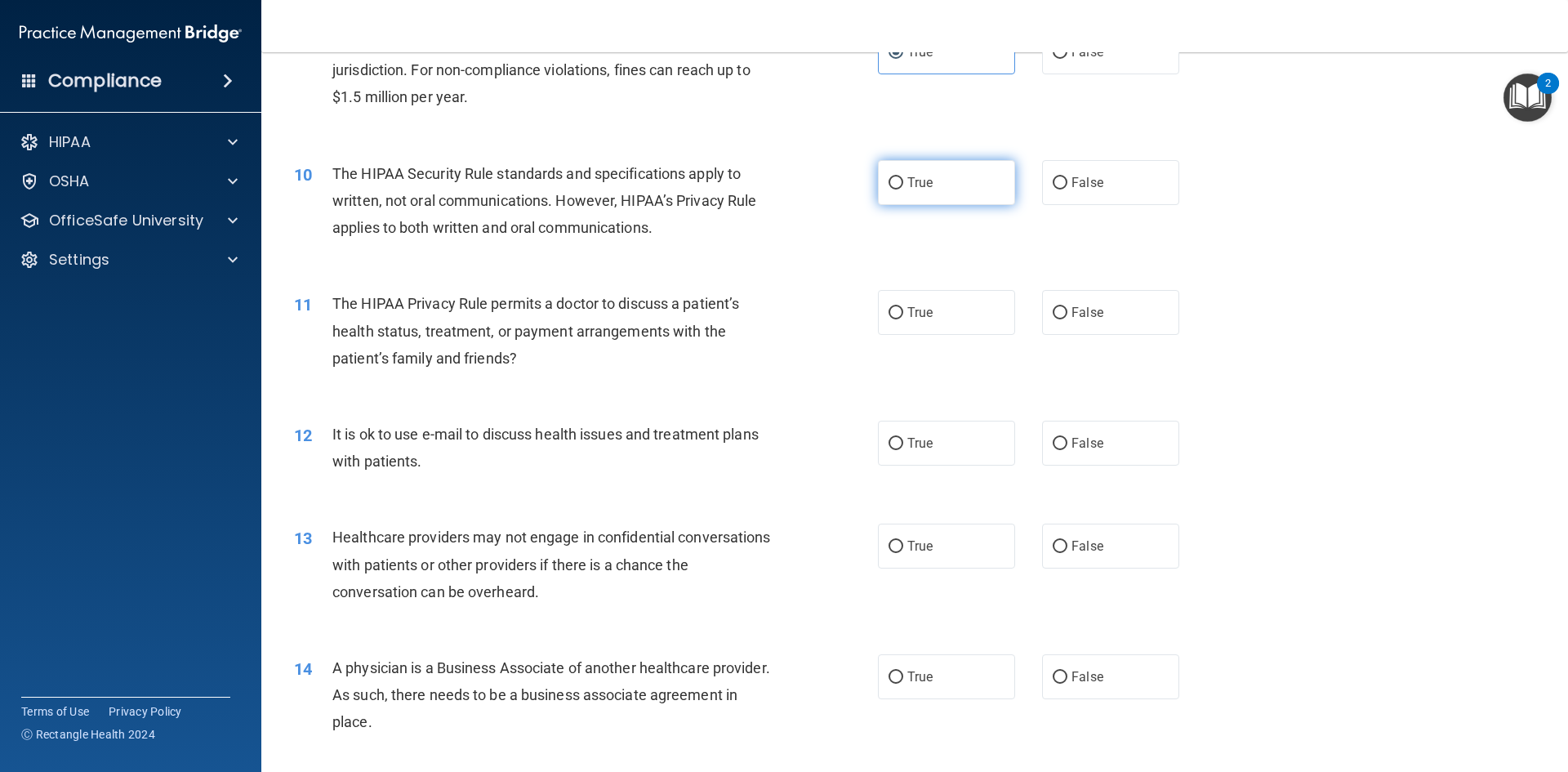
click at [943, 175] on label "True" at bounding box center [946, 182] width 137 height 45
click at [903, 177] on input "True" at bounding box center [896, 183] width 15 height 12
radio input "true"
click at [1085, 186] on span "False" at bounding box center [1087, 183] width 32 height 16
click at [1067, 186] on input "False" at bounding box center [1059, 183] width 15 height 12
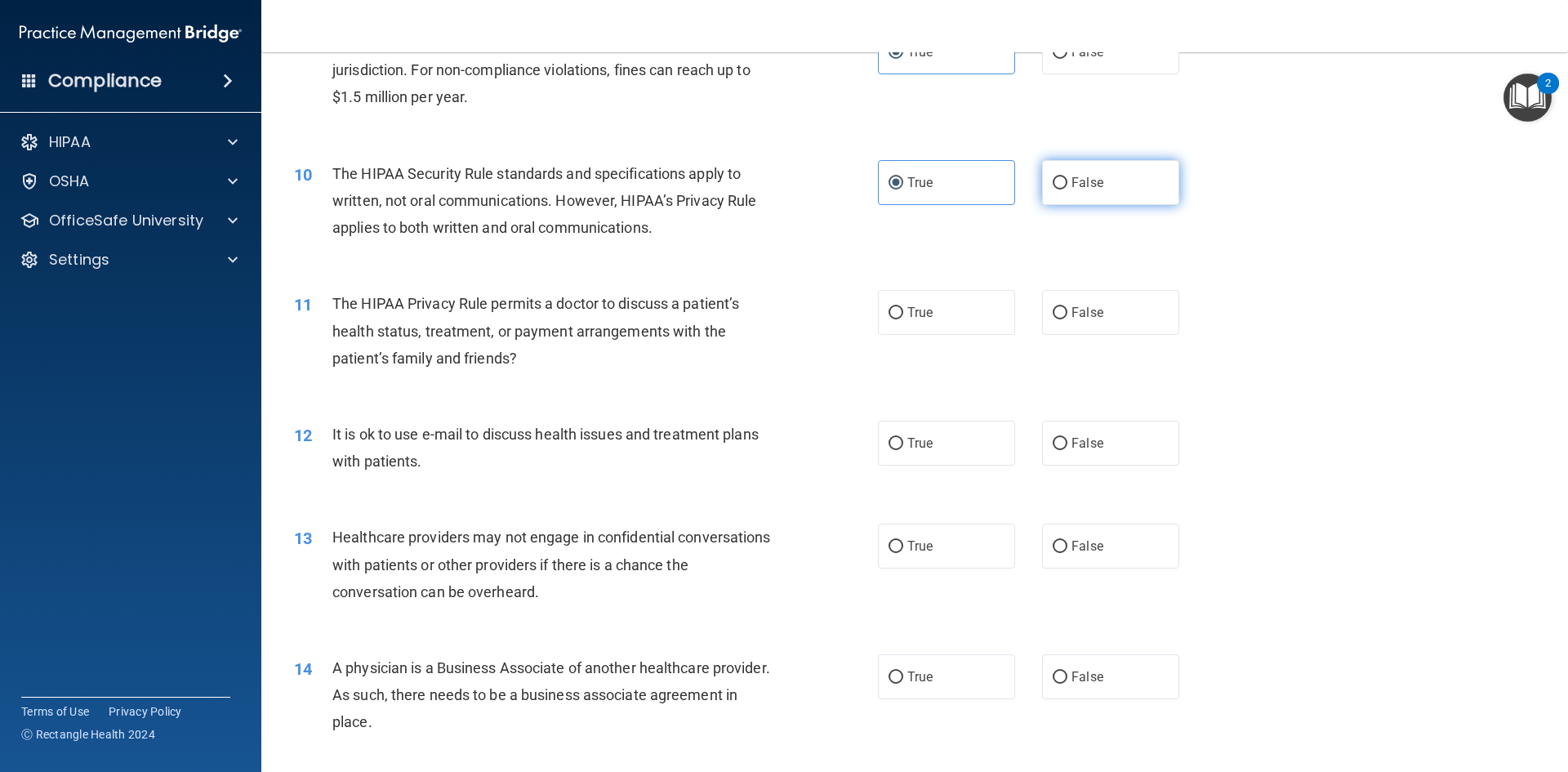
radio input "true"
click at [878, 169] on label "True" at bounding box center [946, 182] width 137 height 45
click at [889, 177] on input "True" at bounding box center [896, 183] width 15 height 12
radio input "true"
radio input "false"
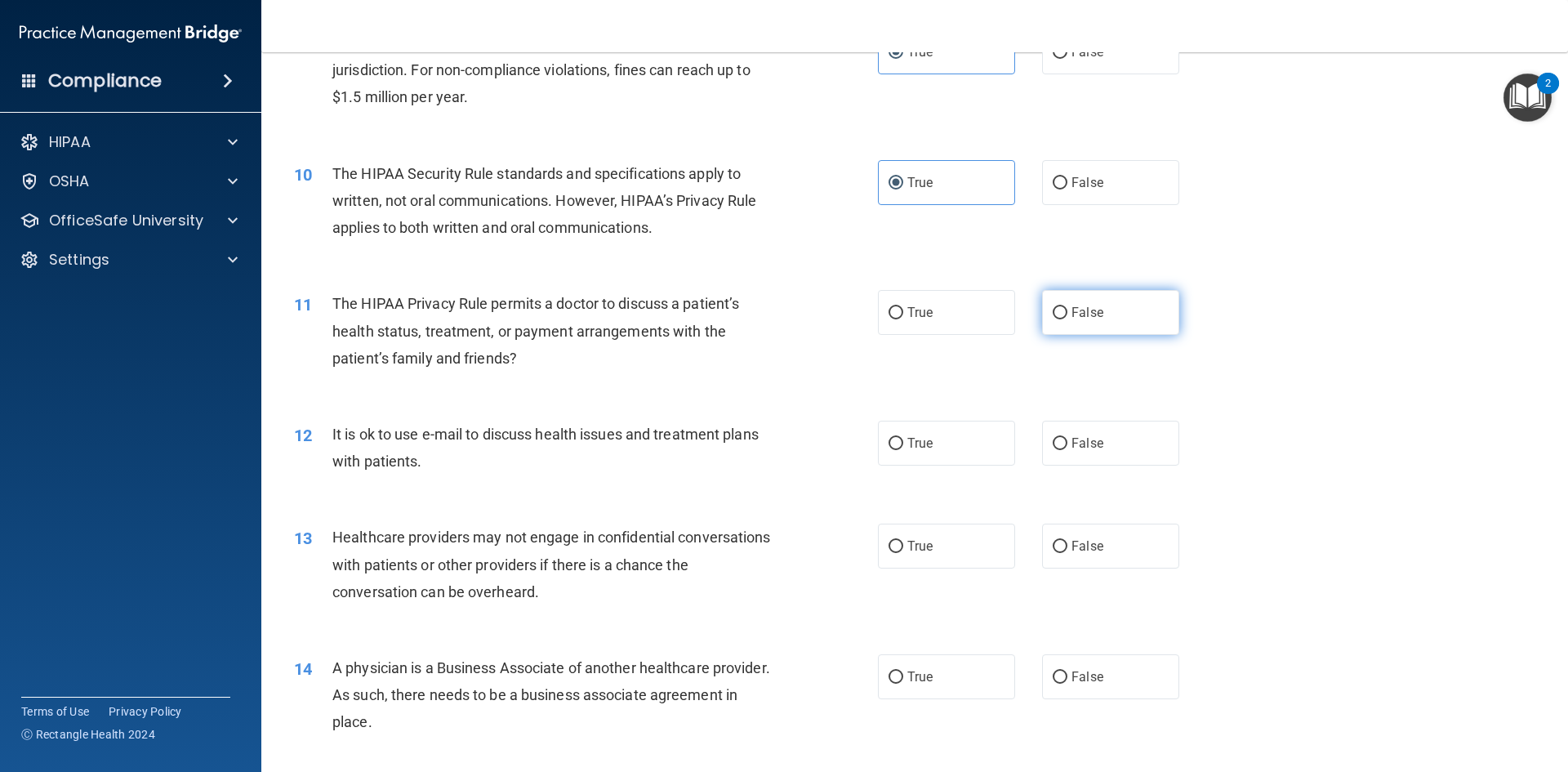
click at [1084, 312] on span "False" at bounding box center [1087, 312] width 32 height 16
click at [1067, 312] on input "False" at bounding box center [1059, 313] width 15 height 12
radio input "true"
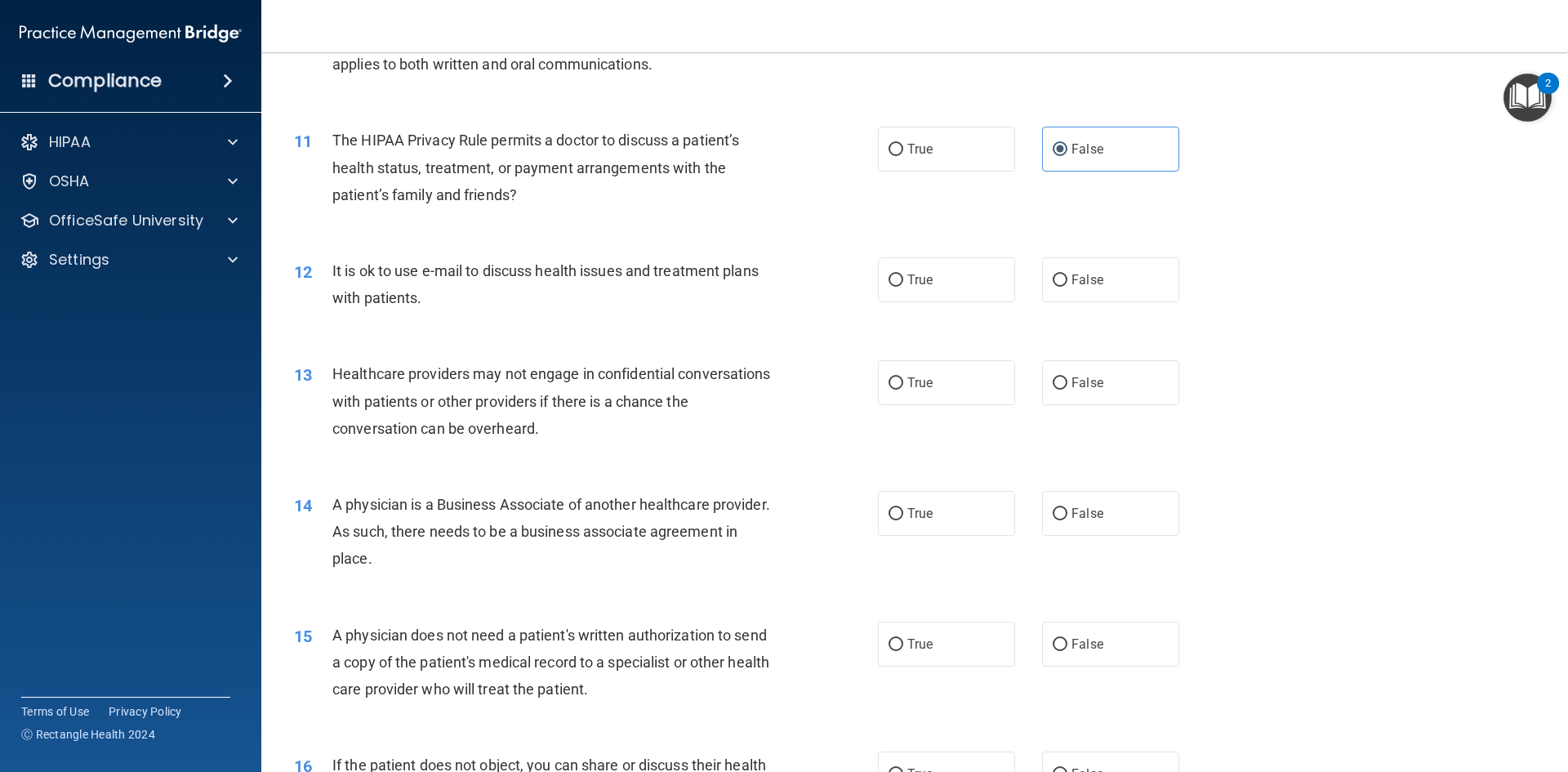
scroll to position [1307, 0]
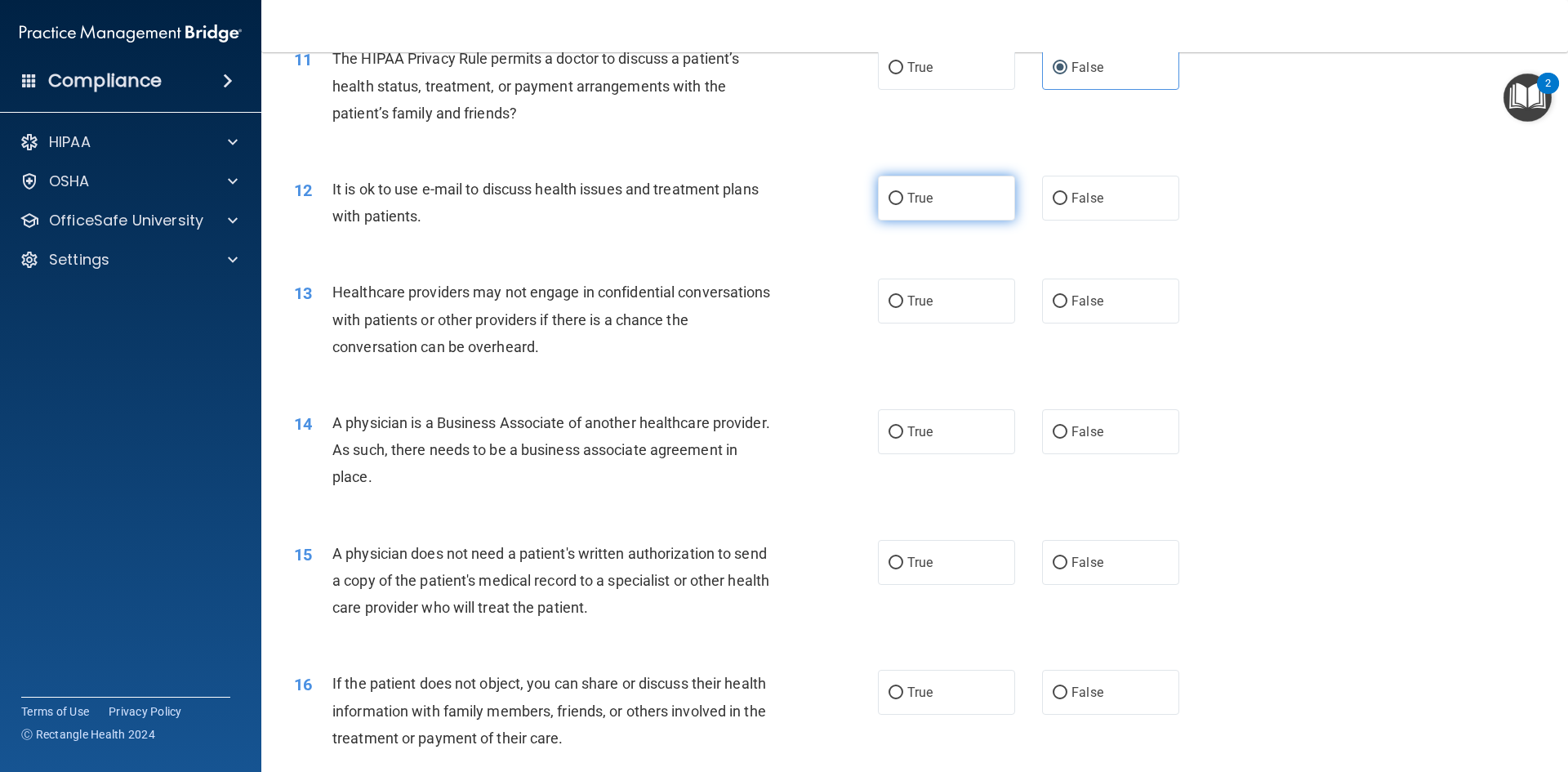
click at [946, 196] on label "True" at bounding box center [946, 197] width 137 height 45
click at [903, 196] on input "True" at bounding box center [896, 199] width 15 height 12
radio input "true"
click at [1059, 210] on label "False" at bounding box center [1110, 197] width 137 height 45
click at [1059, 205] on input "False" at bounding box center [1059, 199] width 15 height 12
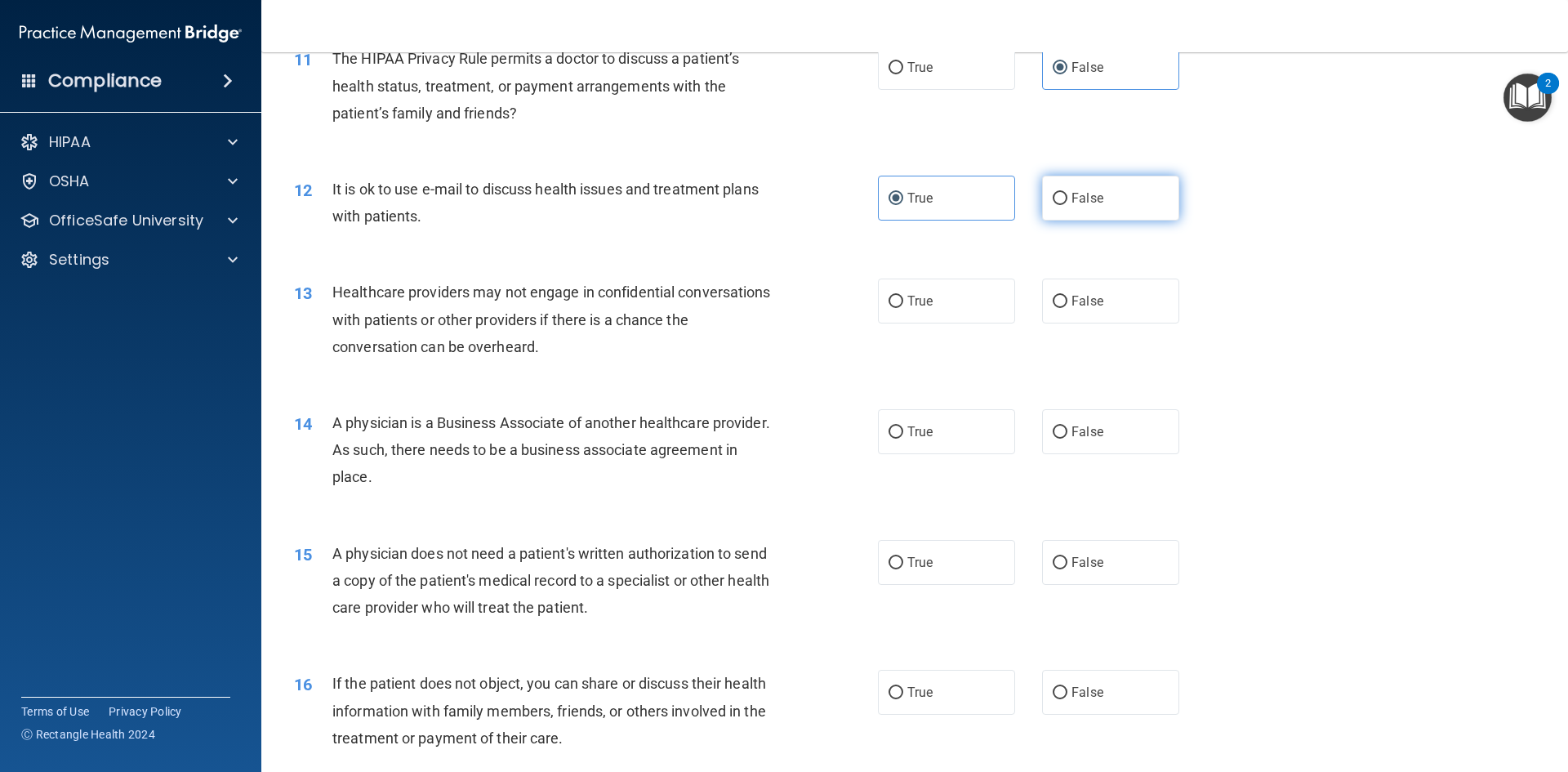
radio input "true"
click at [978, 191] on label "True" at bounding box center [946, 197] width 137 height 45
click at [903, 193] on input "True" at bounding box center [896, 199] width 15 height 12
radio input "true"
click at [1086, 200] on span "False" at bounding box center [1087, 198] width 32 height 16
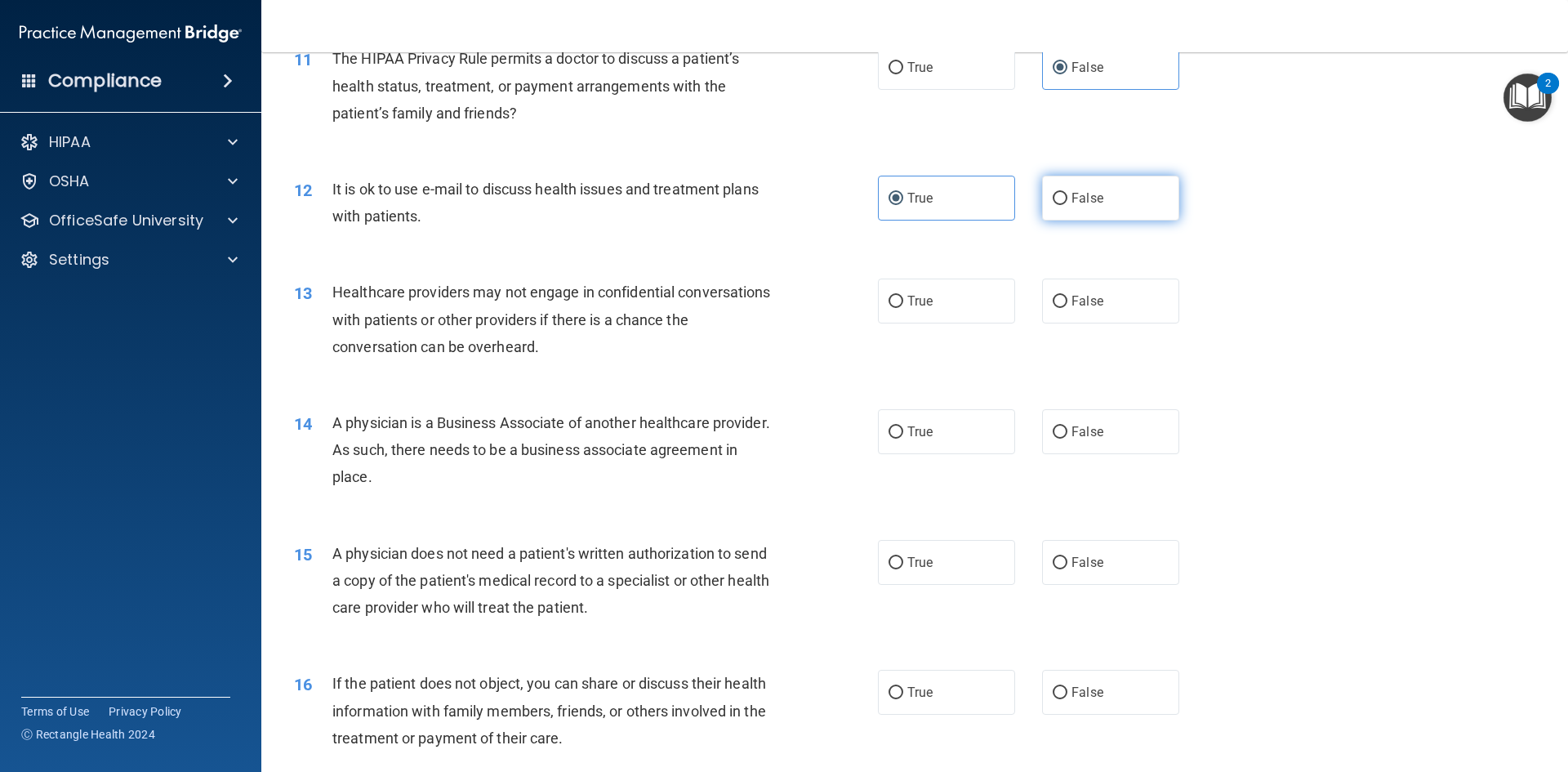
click at [1067, 200] on input "False" at bounding box center [1059, 199] width 15 height 12
radio input "true"
click at [907, 201] on span "True" at bounding box center [920, 198] width 26 height 16
click at [903, 201] on input "True" at bounding box center [896, 199] width 15 height 12
radio input "true"
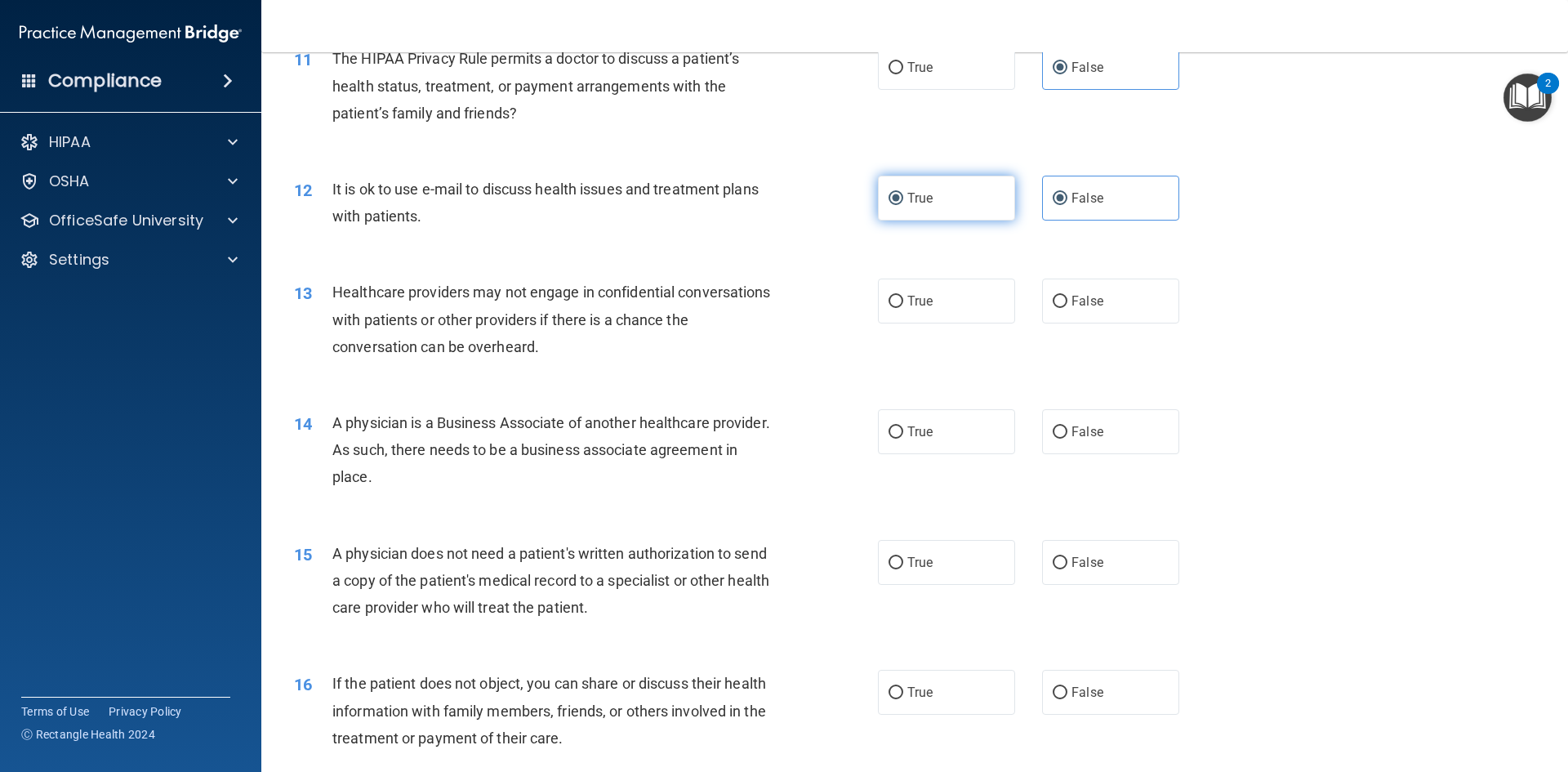
radio input "false"
click at [914, 294] on span "True" at bounding box center [920, 301] width 26 height 16
click at [903, 296] on input "True" at bounding box center [896, 302] width 15 height 12
radio input "true"
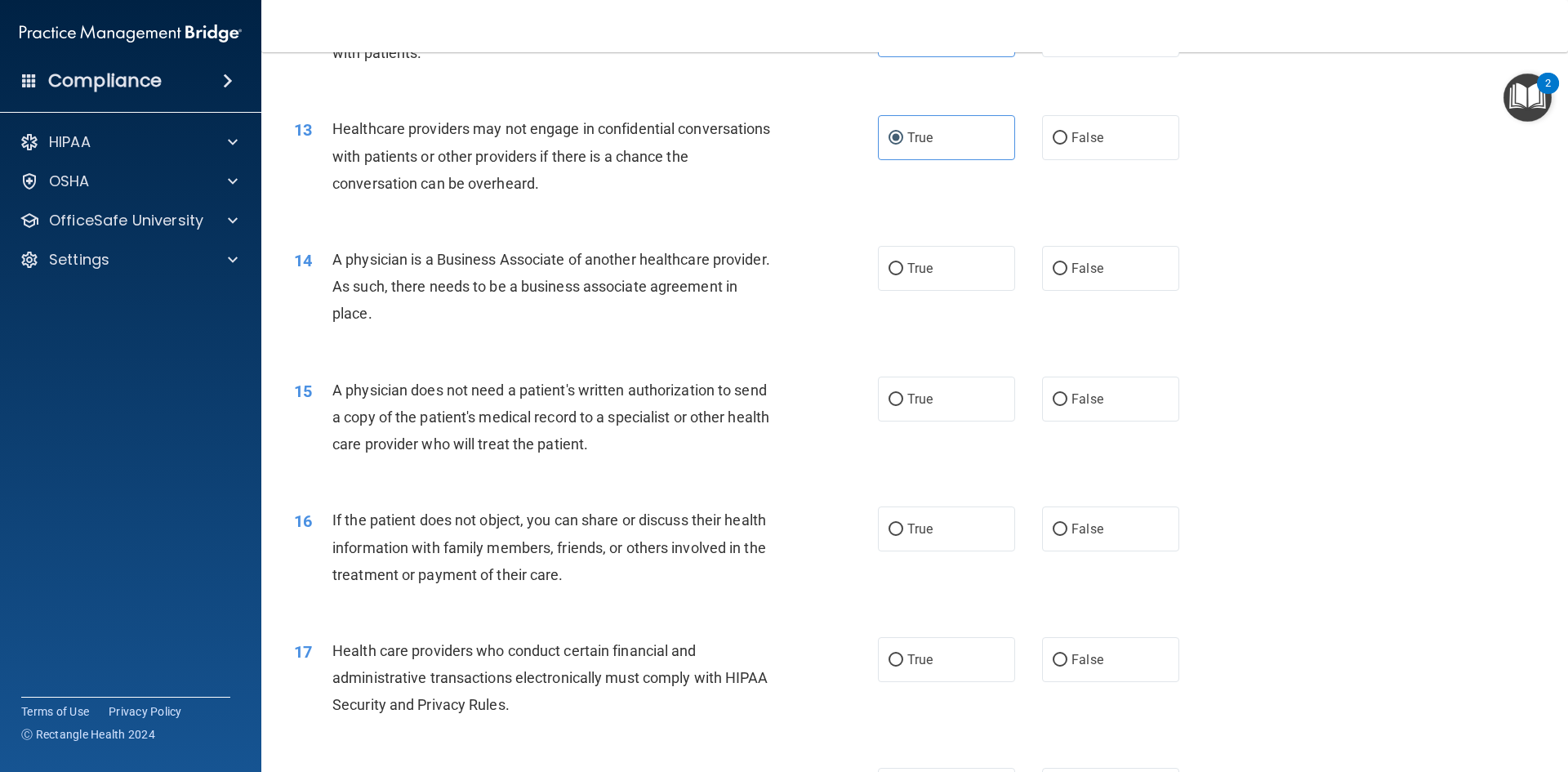
scroll to position [1552, 0]
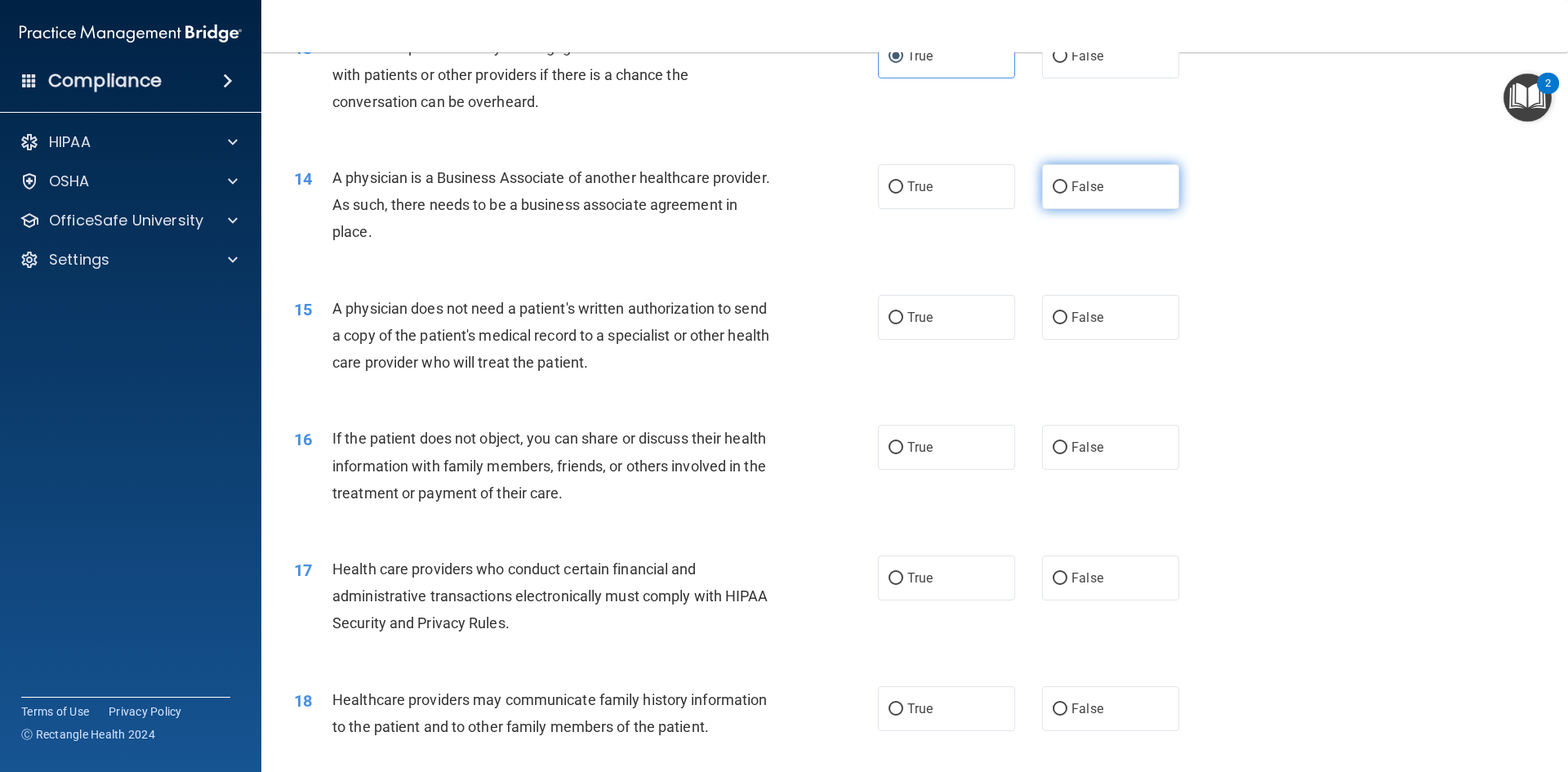
click at [1134, 185] on label "False" at bounding box center [1110, 187] width 137 height 45
click at [1067, 185] on input "False" at bounding box center [1059, 187] width 15 height 12
radio input "true"
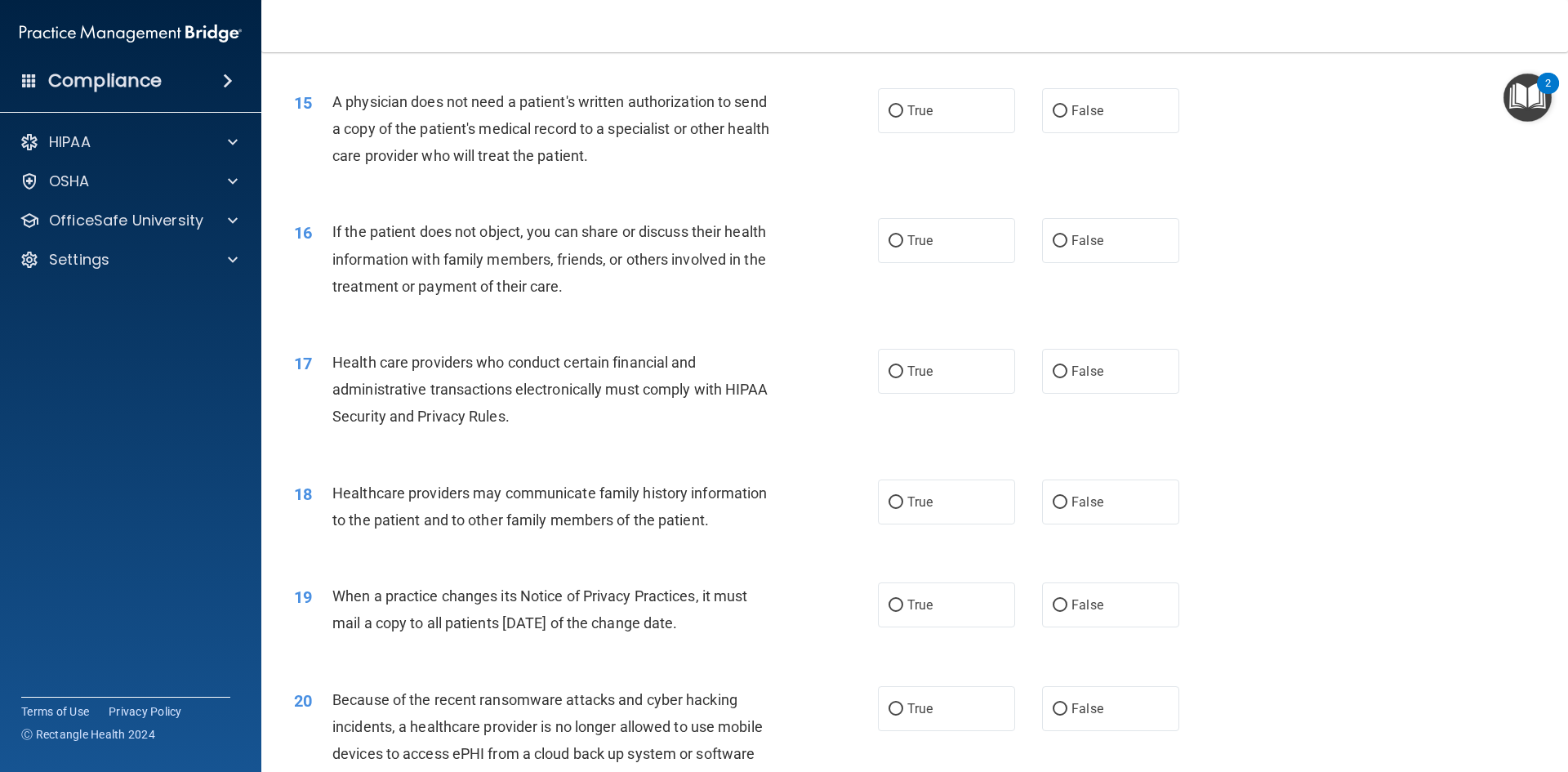
scroll to position [1797, 0]
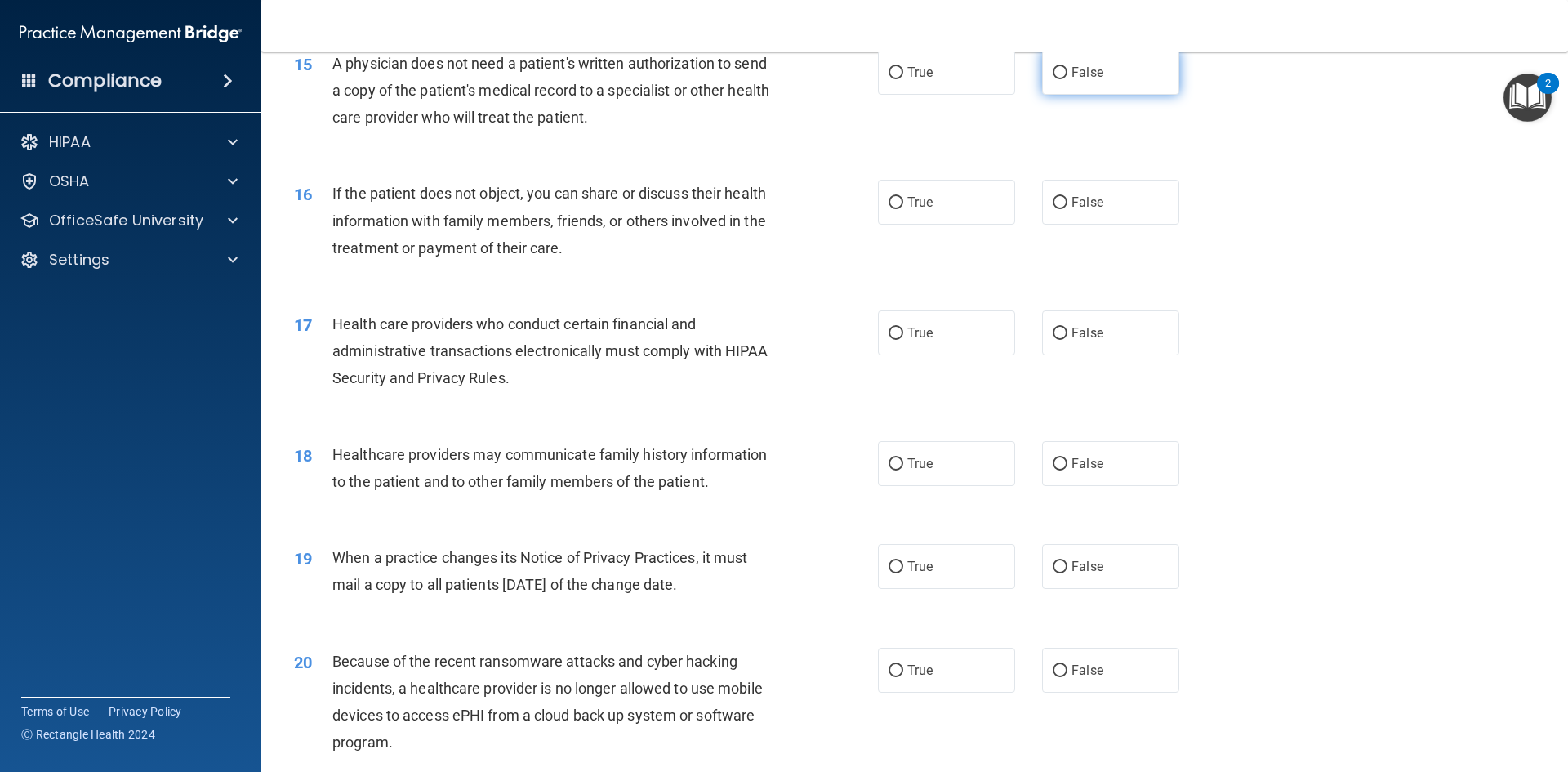
click at [1132, 85] on label "False" at bounding box center [1110, 72] width 137 height 45
click at [1067, 79] on input "False" at bounding box center [1059, 73] width 15 height 12
radio input "true"
click at [1102, 210] on label "False" at bounding box center [1110, 202] width 137 height 45
click at [1067, 210] on input "False" at bounding box center [1059, 203] width 15 height 12
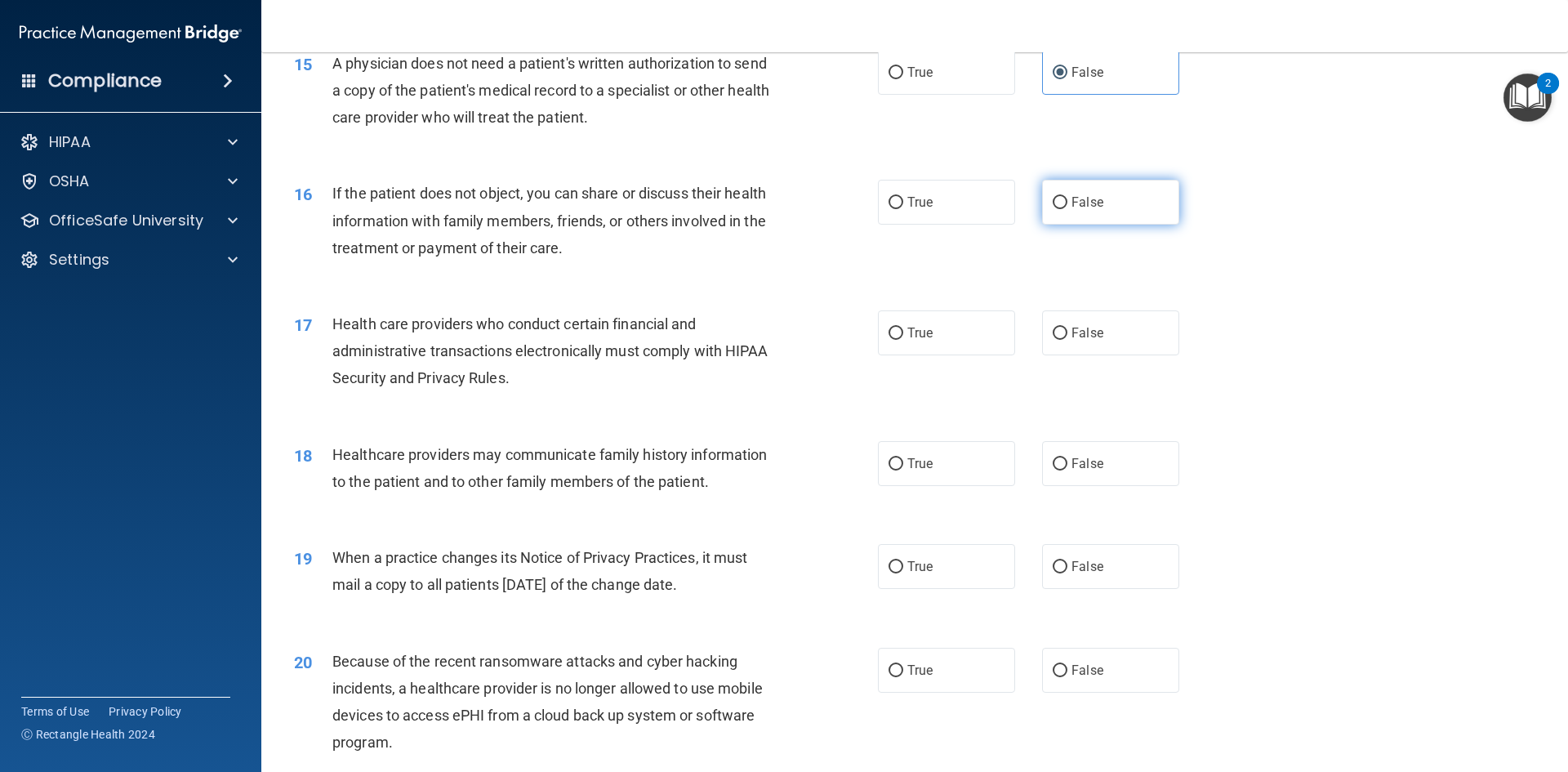
radio input "true"
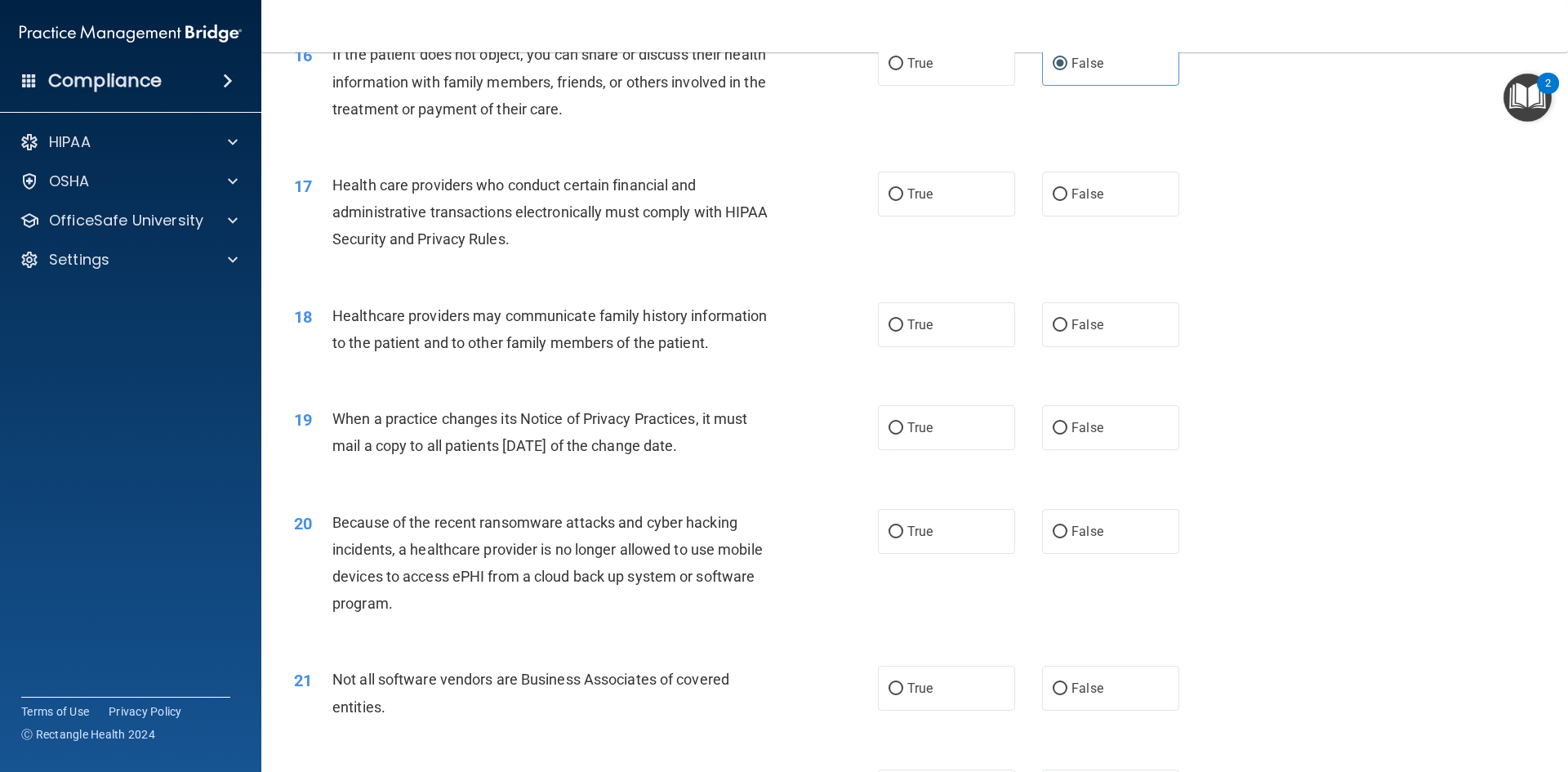
scroll to position [1960, 0]
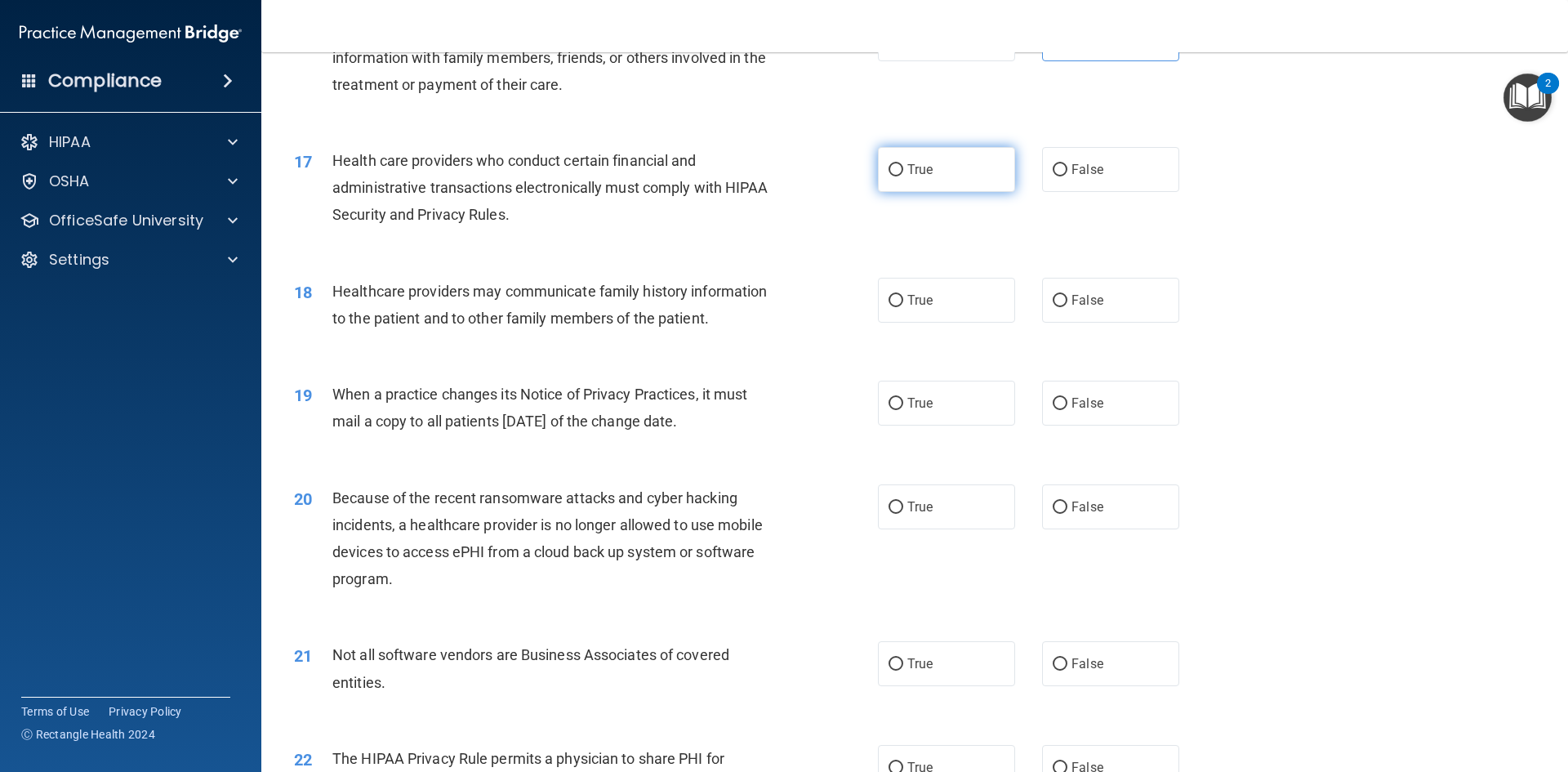
click at [907, 177] on label "True" at bounding box center [946, 169] width 137 height 45
click at [903, 176] on input "True" at bounding box center [896, 171] width 15 height 12
radio input "true"
click at [1114, 295] on label "False" at bounding box center [1110, 299] width 137 height 45
click at [1067, 295] on input "False" at bounding box center [1059, 301] width 15 height 12
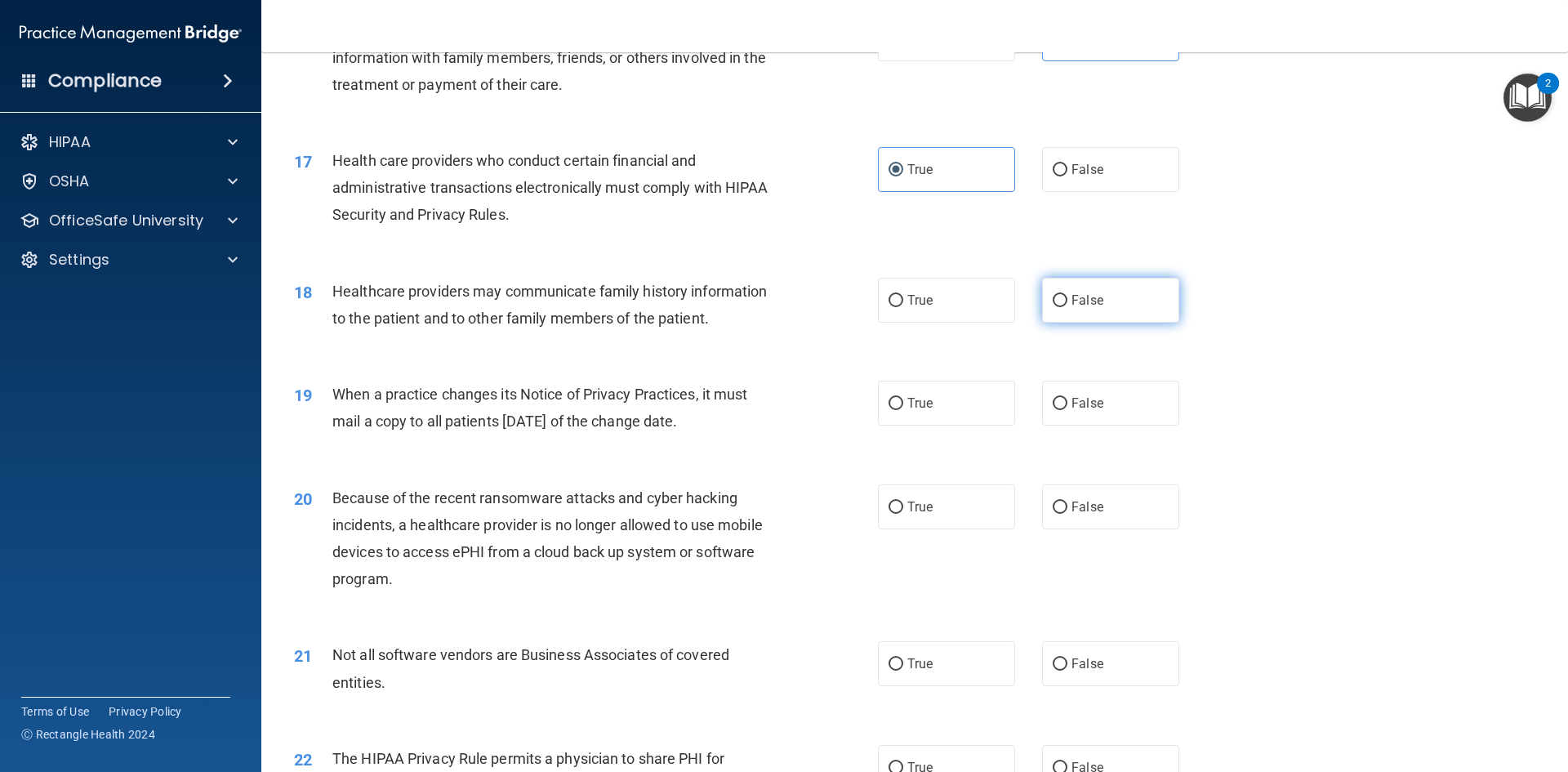
radio input "true"
click at [900, 397] on label "True" at bounding box center [946, 402] width 137 height 45
click at [900, 398] on input "True" at bounding box center [896, 404] width 15 height 12
radio input "true"
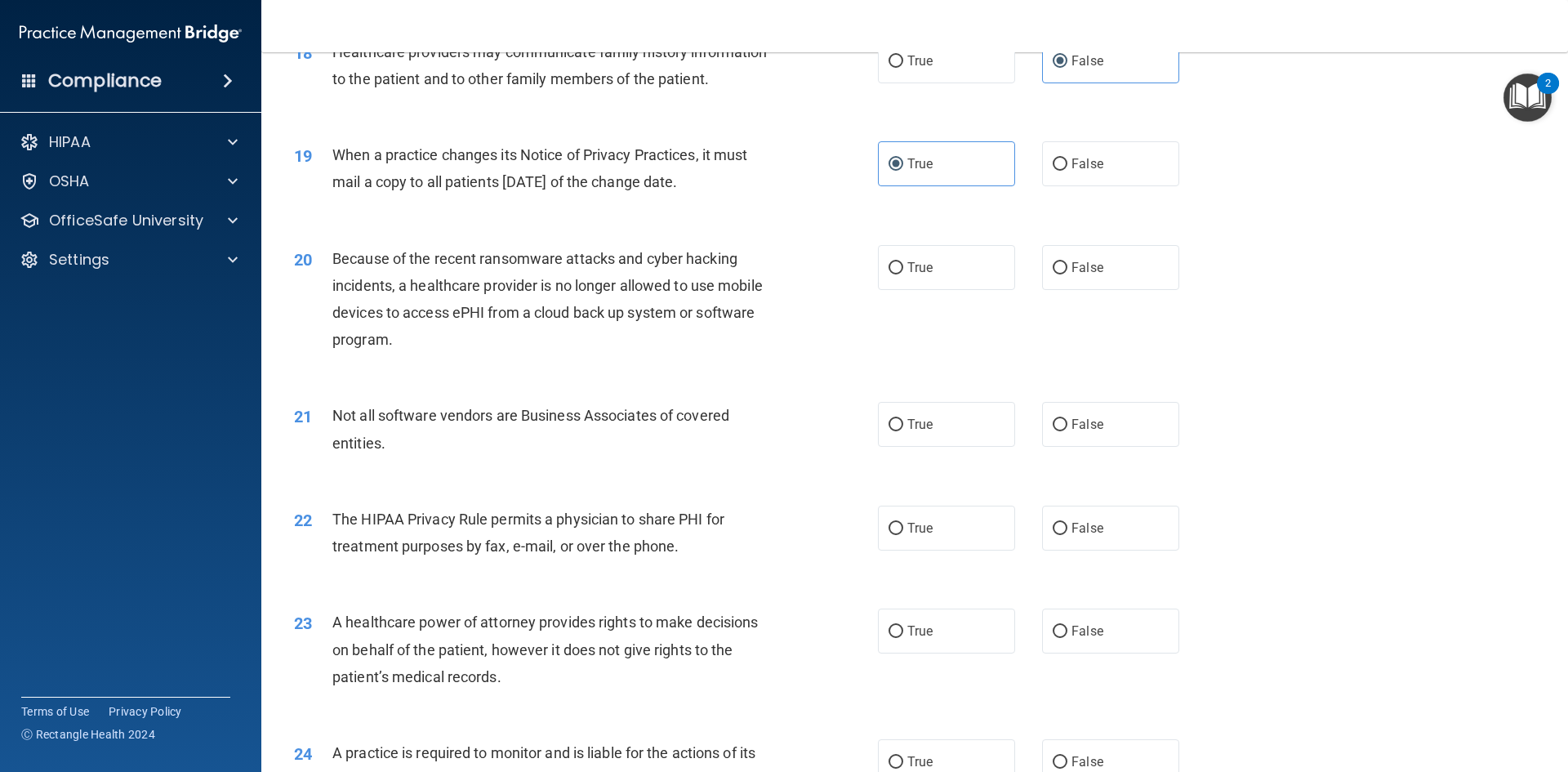
scroll to position [2205, 0]
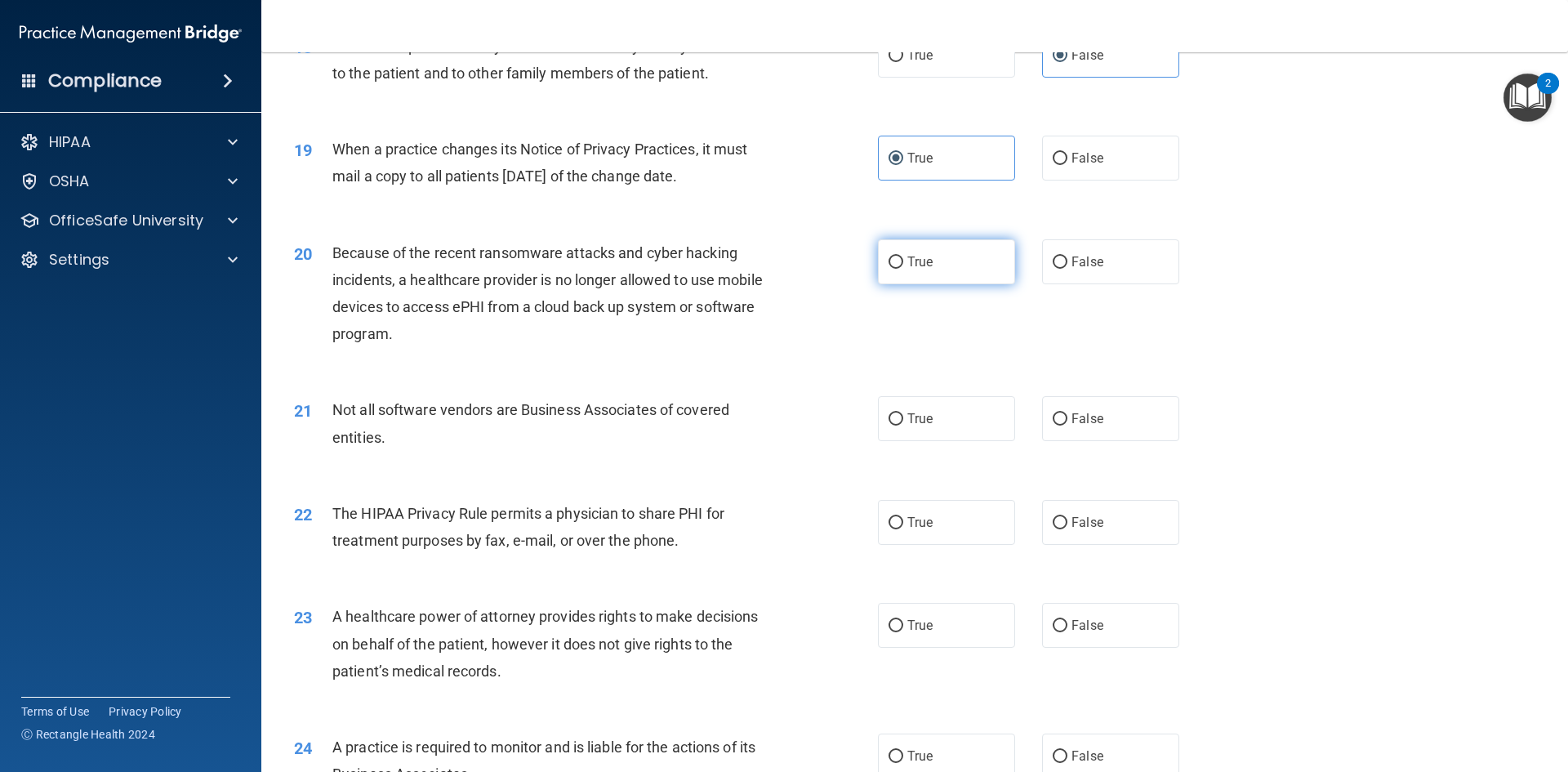
click at [920, 268] on span "True" at bounding box center [920, 262] width 26 height 16
click at [903, 268] on input "True" at bounding box center [896, 262] width 15 height 12
radio input "true"
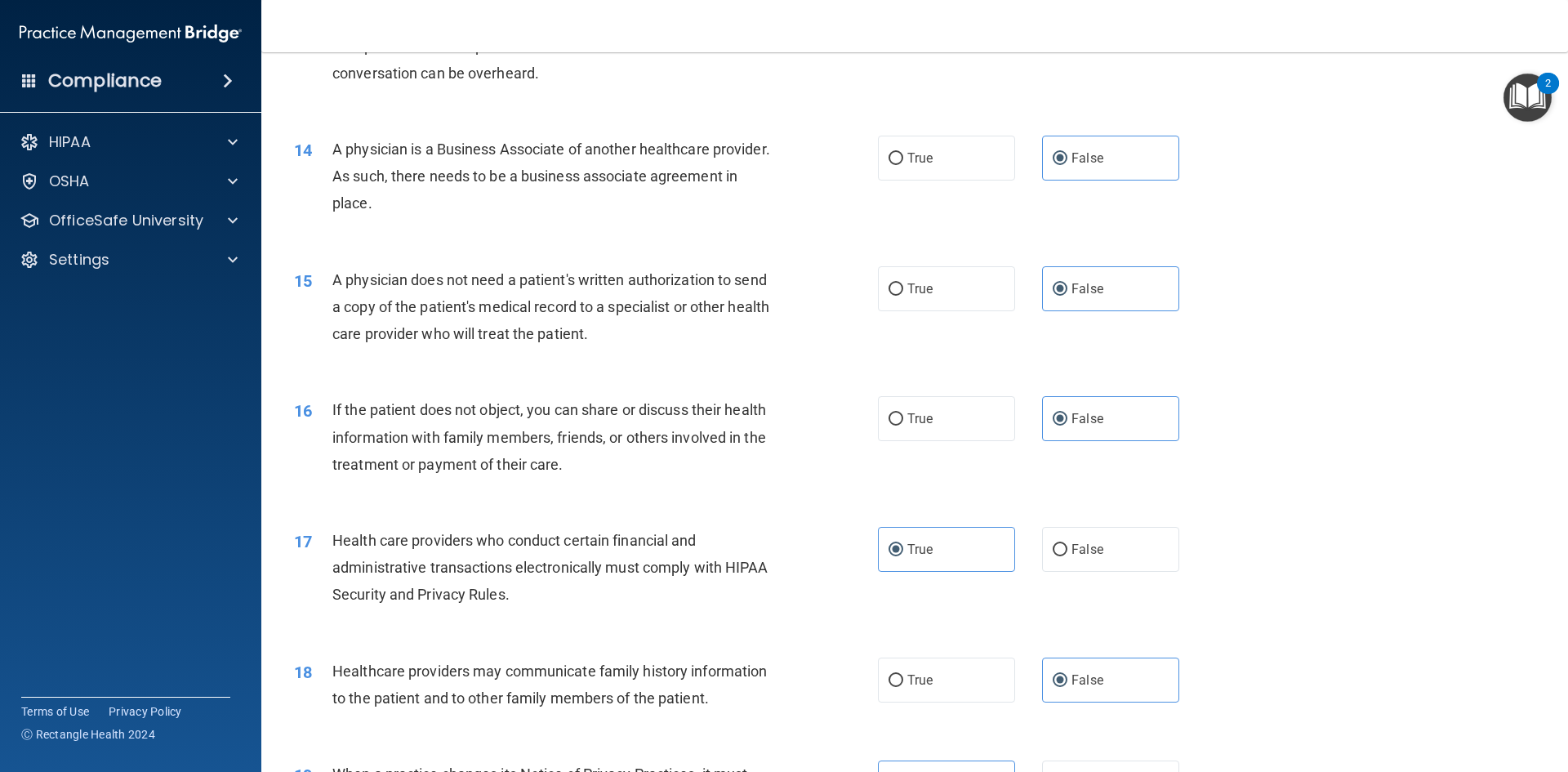
scroll to position [1552, 0]
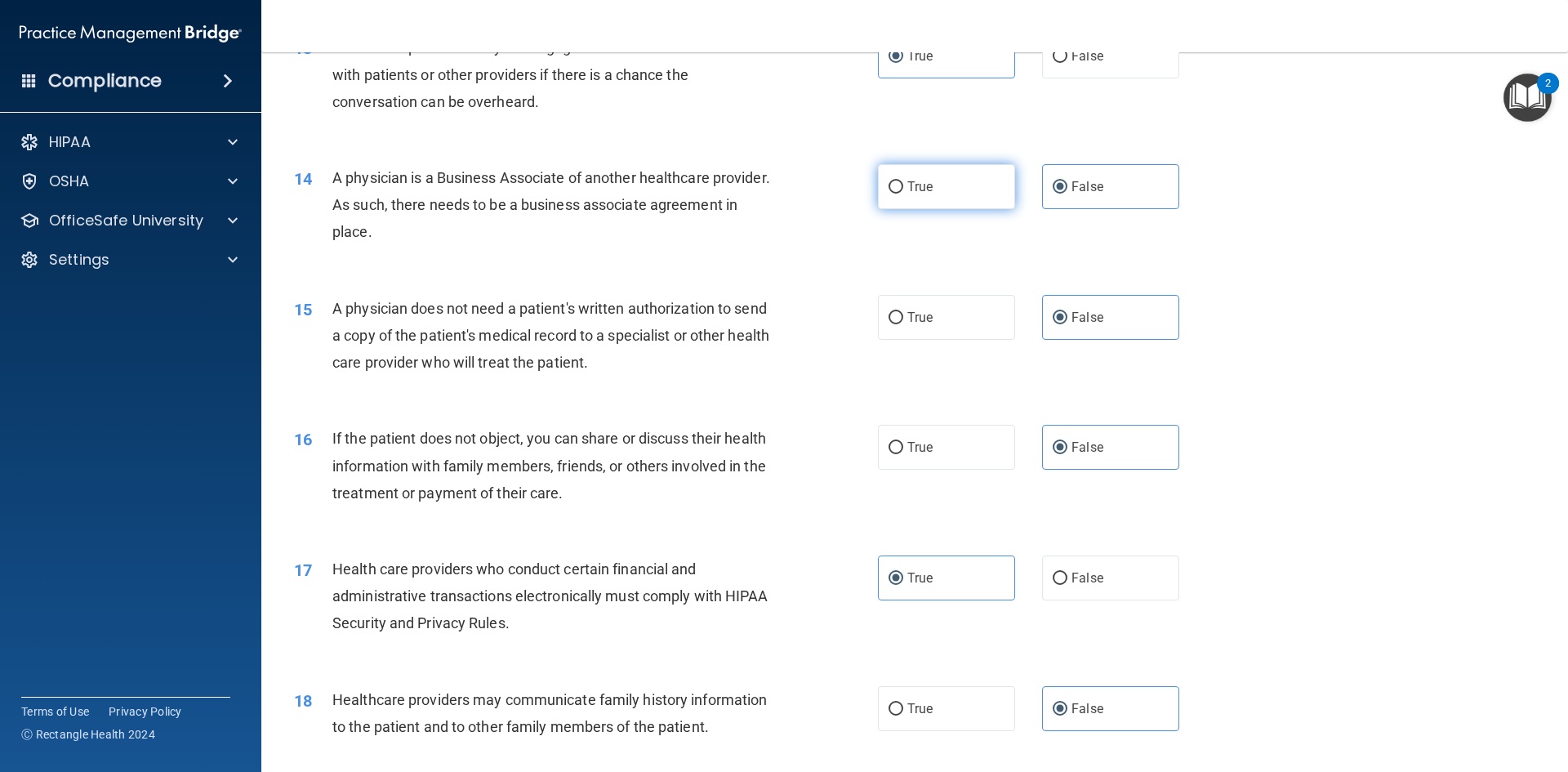
click at [948, 170] on label "True" at bounding box center [946, 187] width 137 height 45
click at [903, 181] on input "True" at bounding box center [896, 187] width 15 height 12
radio input "true"
radio input "false"
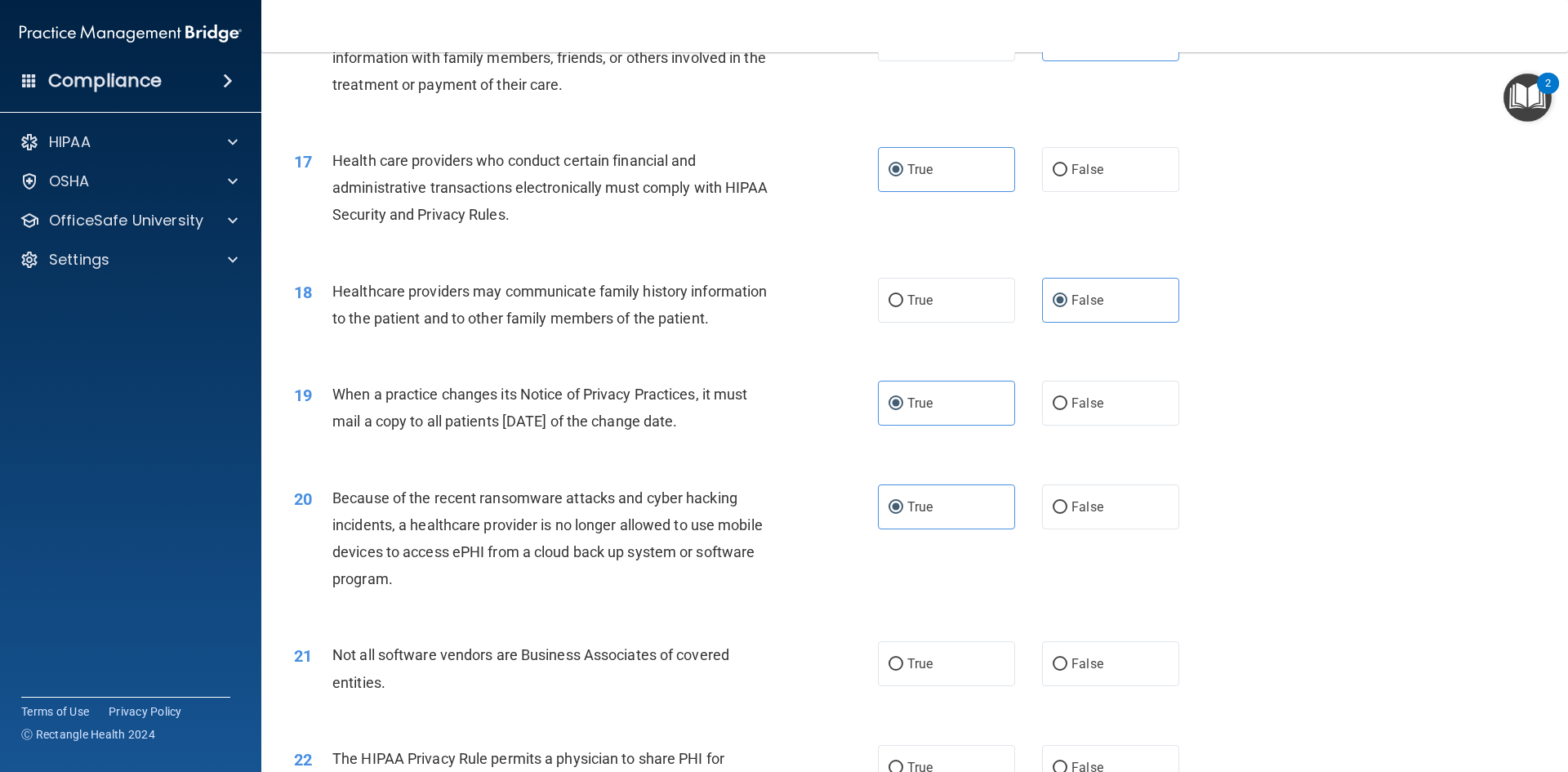
scroll to position [2124, 0]
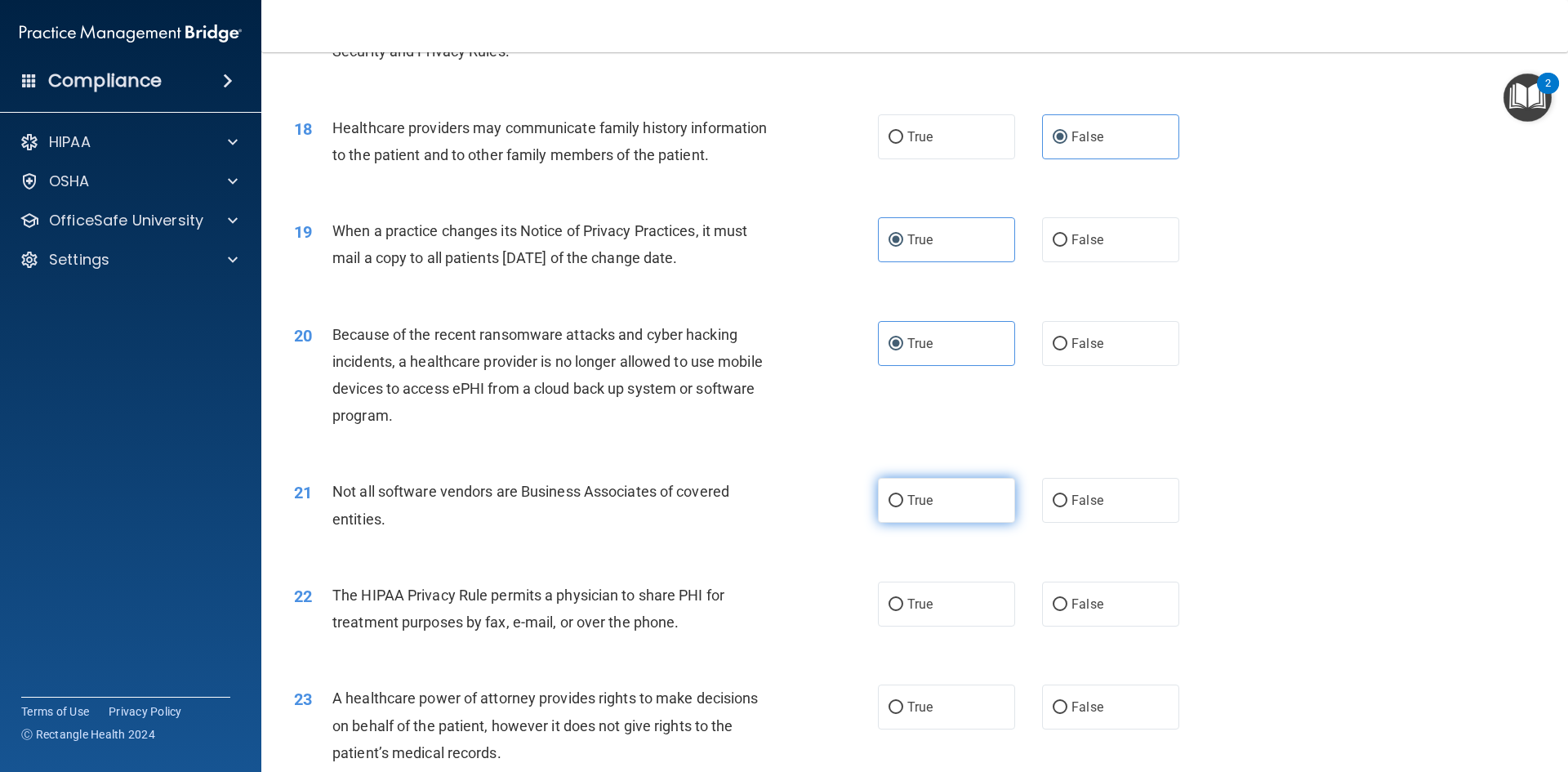
click at [940, 513] on label "True" at bounding box center [946, 500] width 137 height 45
click at [903, 507] on input "True" at bounding box center [896, 501] width 15 height 12
radio input "true"
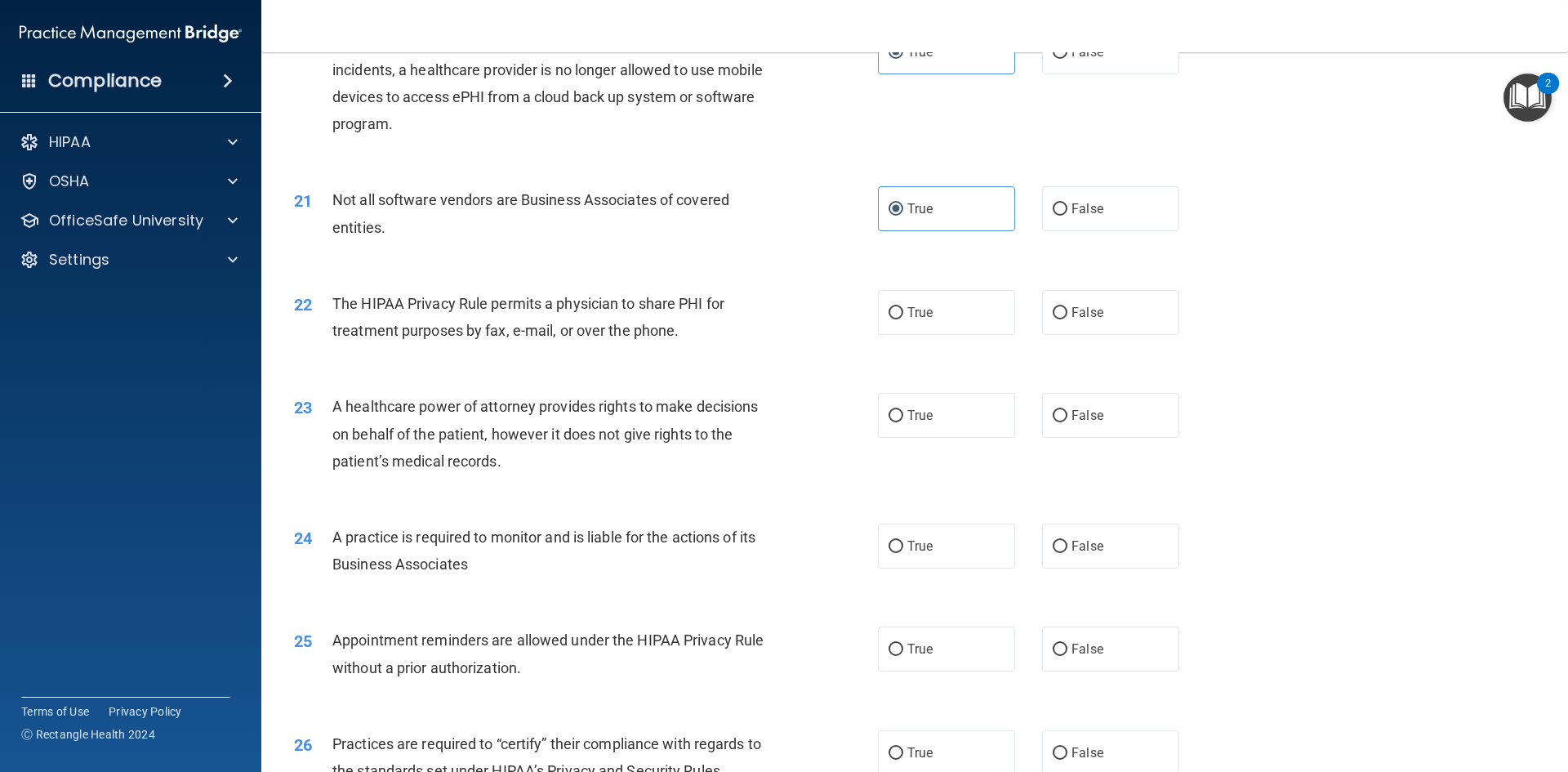
scroll to position [2451, 0]
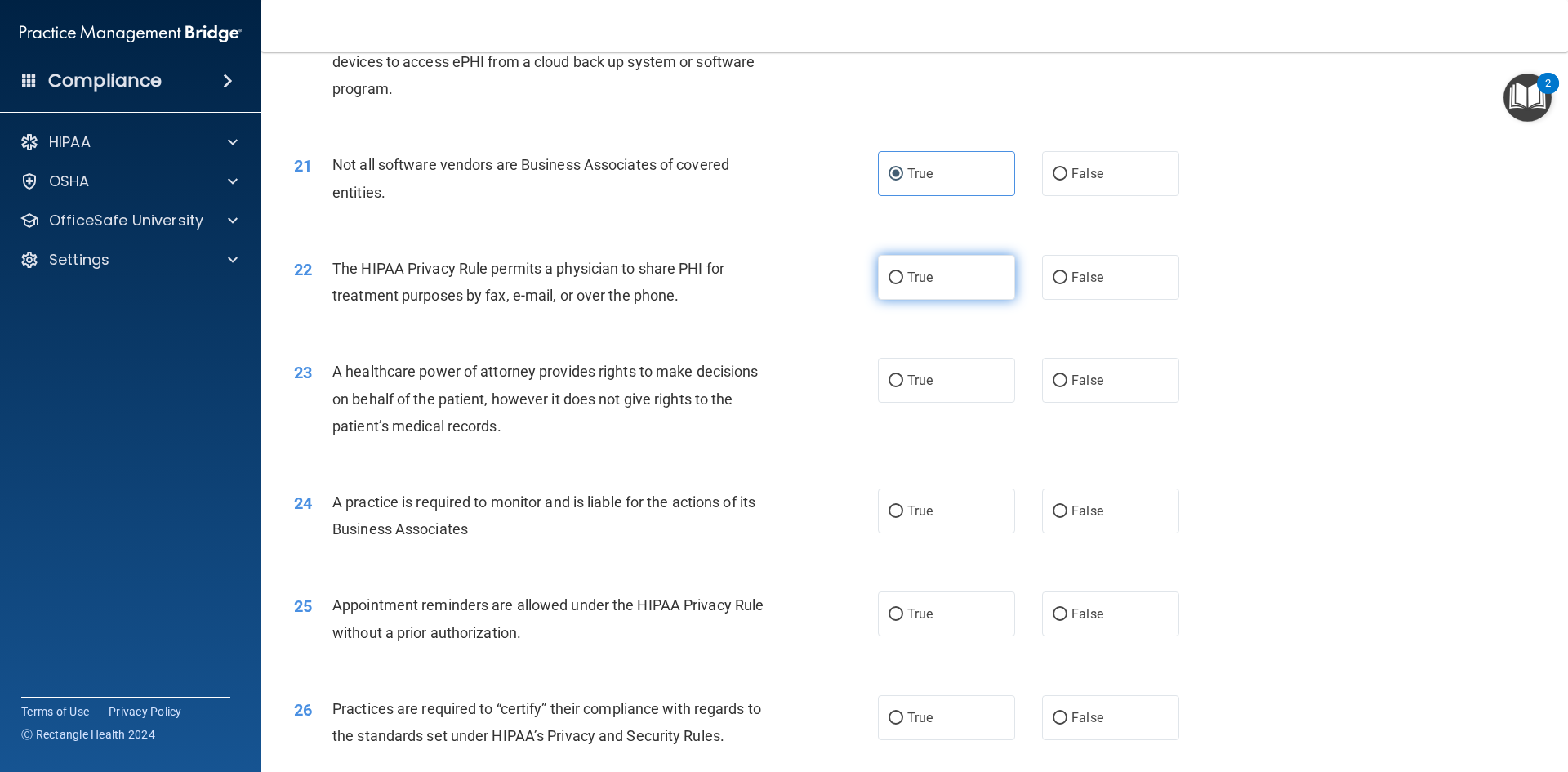
click at [912, 283] on span "True" at bounding box center [920, 277] width 26 height 16
click at [903, 283] on input "True" at bounding box center [896, 278] width 15 height 12
radio input "true"
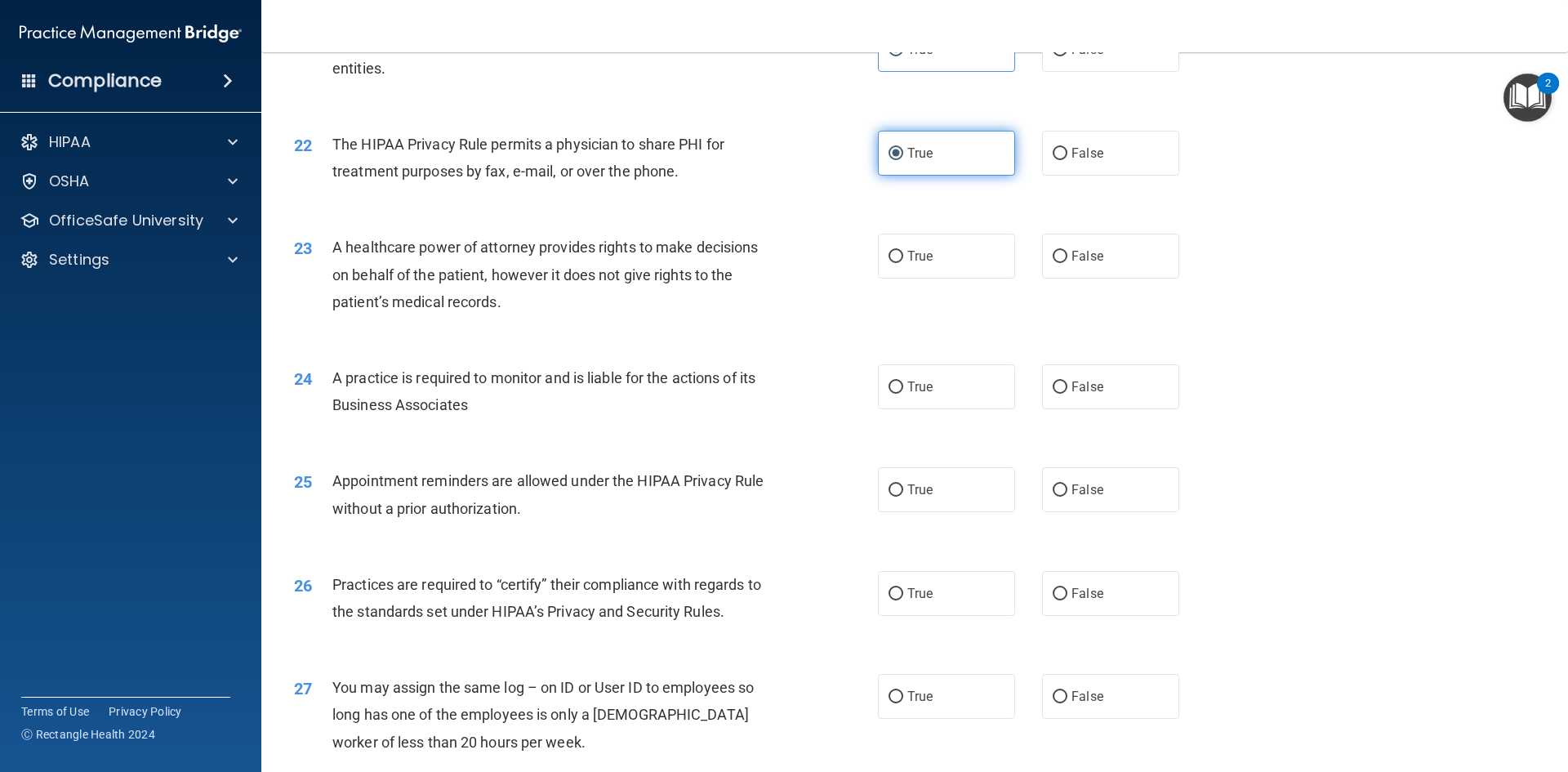
scroll to position [2614, 0]
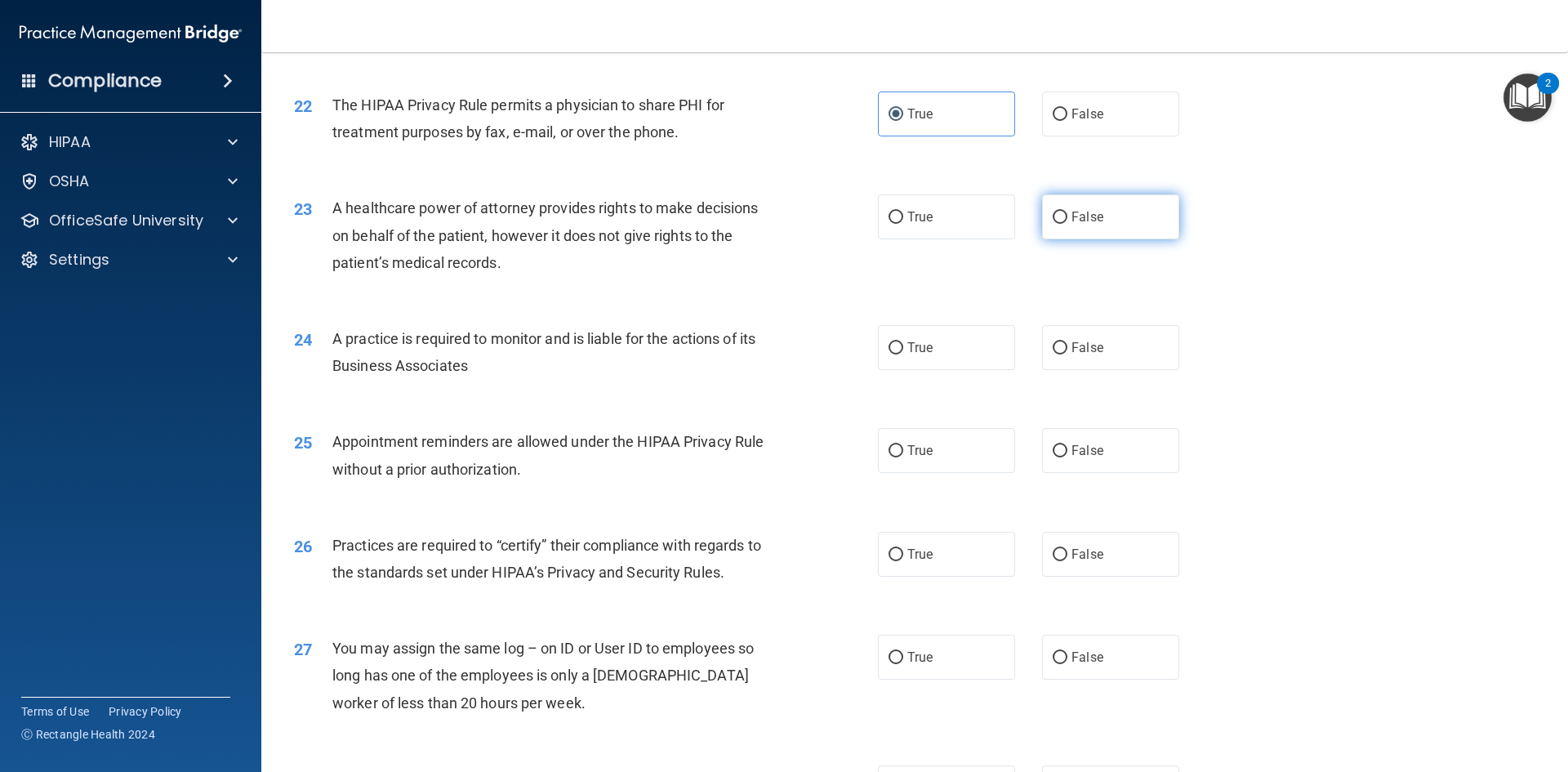
click at [1091, 217] on span "False" at bounding box center [1087, 217] width 32 height 16
click at [1067, 217] on input "False" at bounding box center [1059, 217] width 15 height 12
radio input "true"
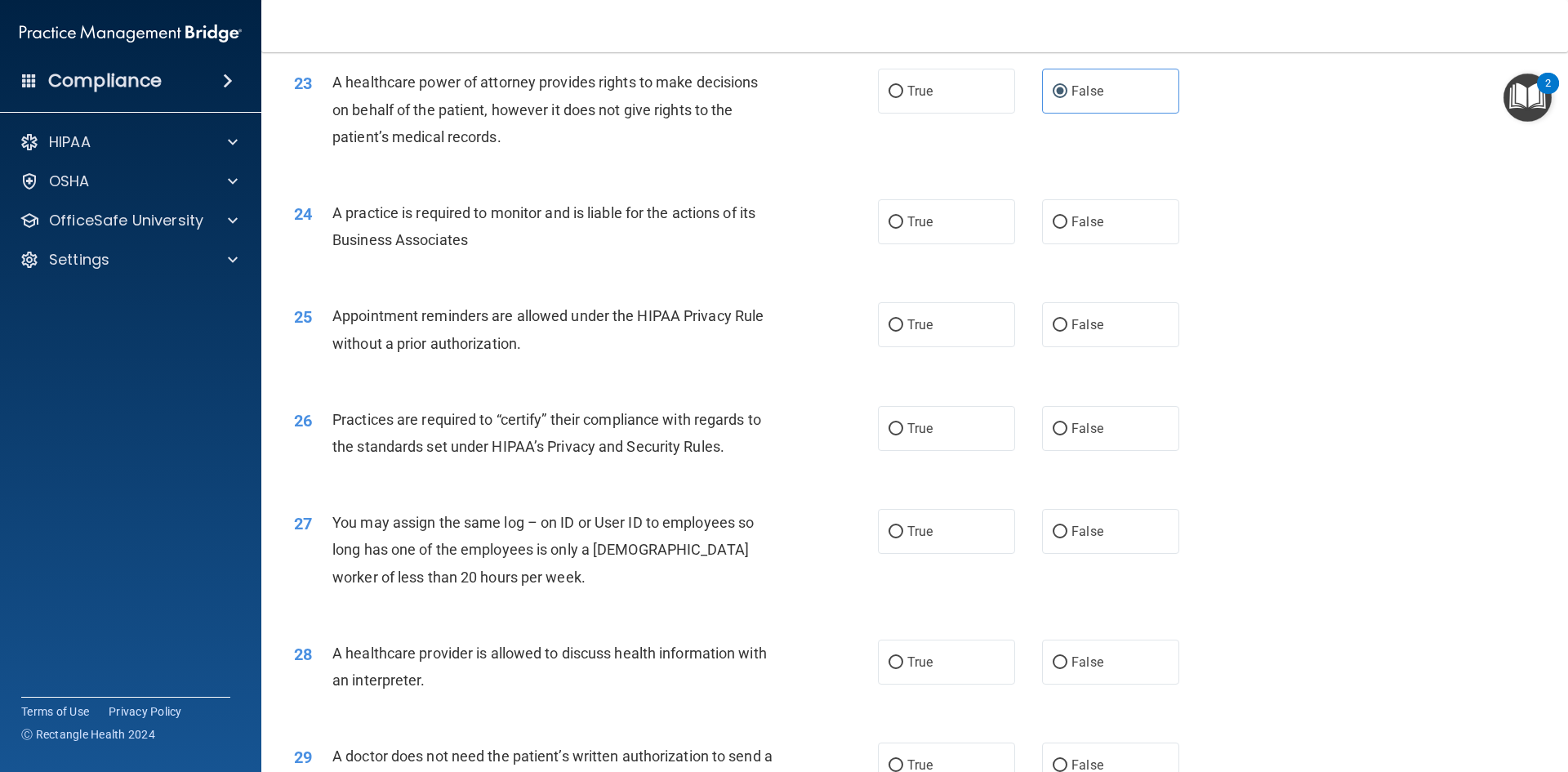
scroll to position [2777, 0]
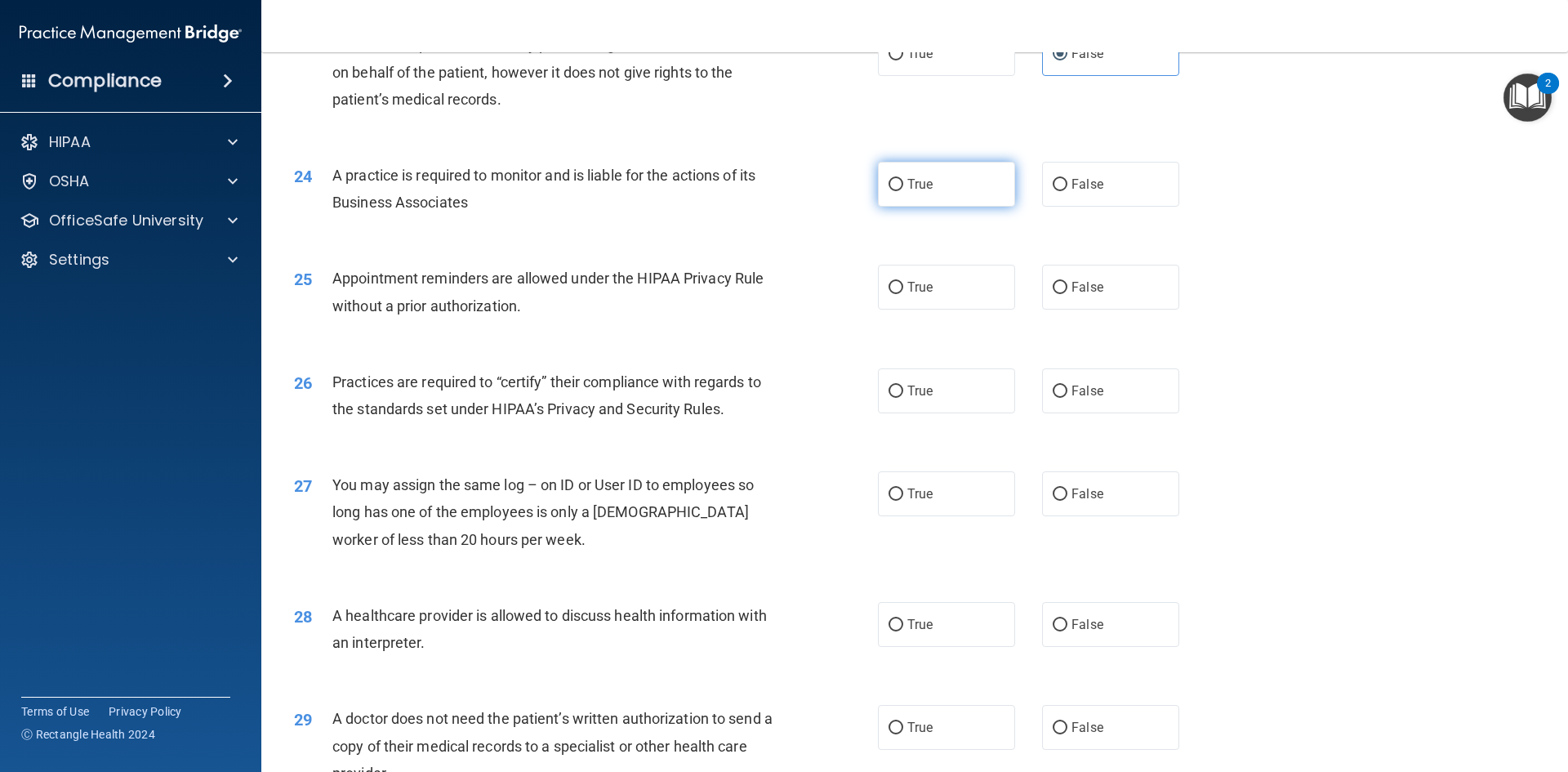
click at [956, 196] on label "True" at bounding box center [946, 184] width 137 height 45
click at [903, 191] on input "True" at bounding box center [896, 185] width 15 height 12
radio input "true"
click at [1066, 277] on label "False" at bounding box center [1110, 287] width 137 height 45
click at [1066, 282] on input "False" at bounding box center [1059, 288] width 15 height 12
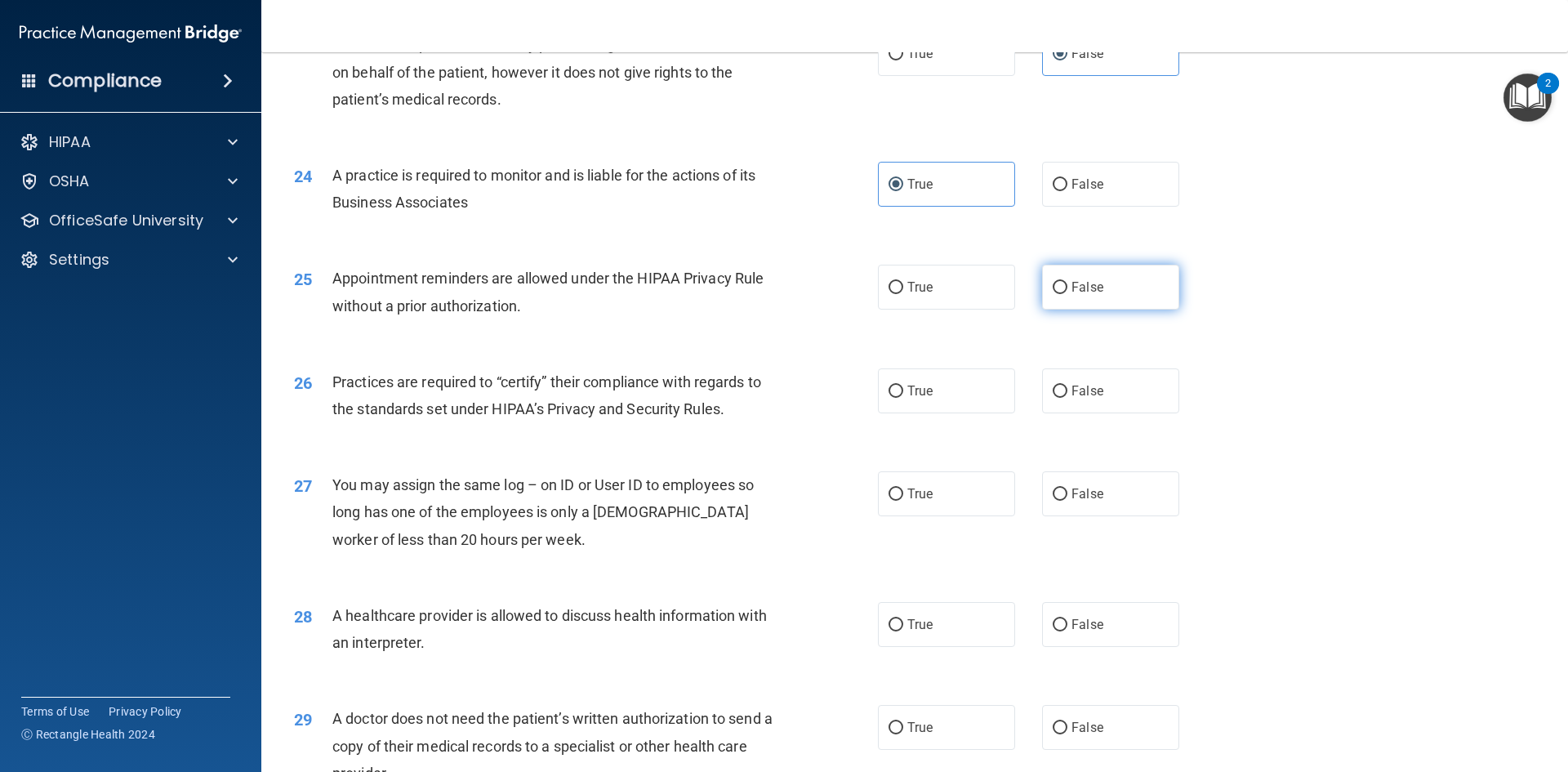
radio input "true"
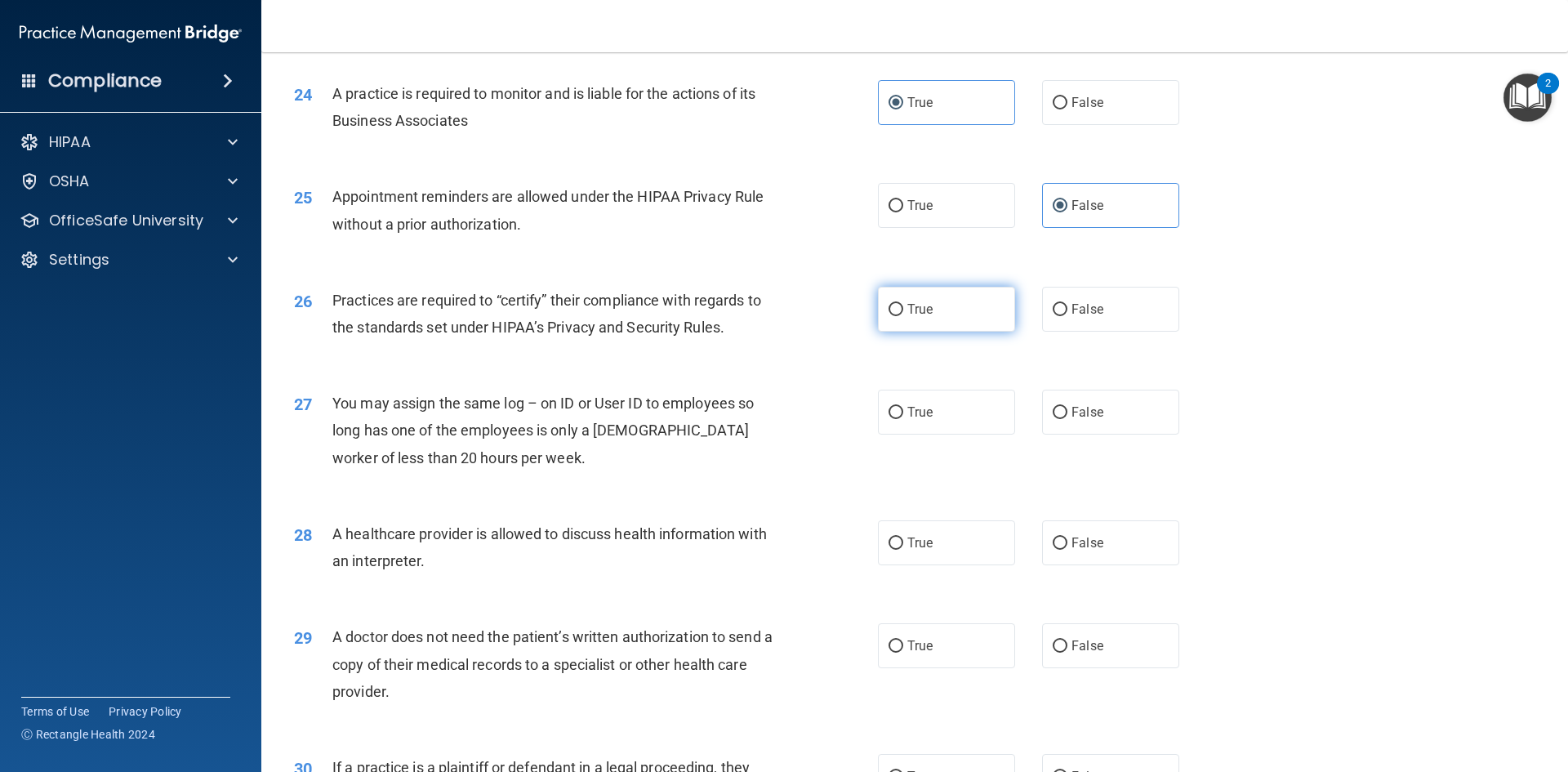
click at [922, 304] on span "True" at bounding box center [920, 309] width 26 height 16
click at [903, 304] on input "True" at bounding box center [896, 310] width 15 height 12
radio input "true"
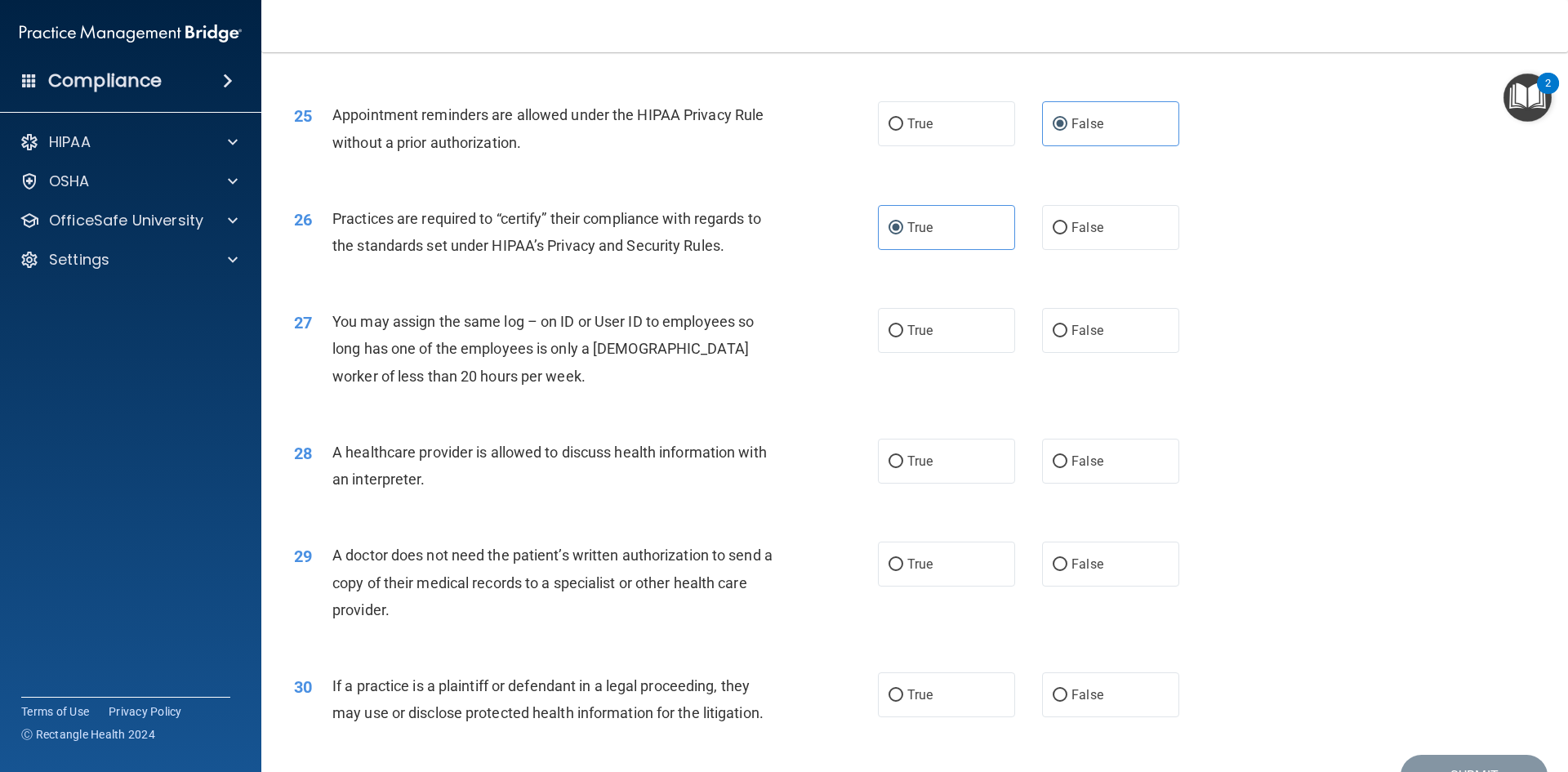
scroll to position [3022, 0]
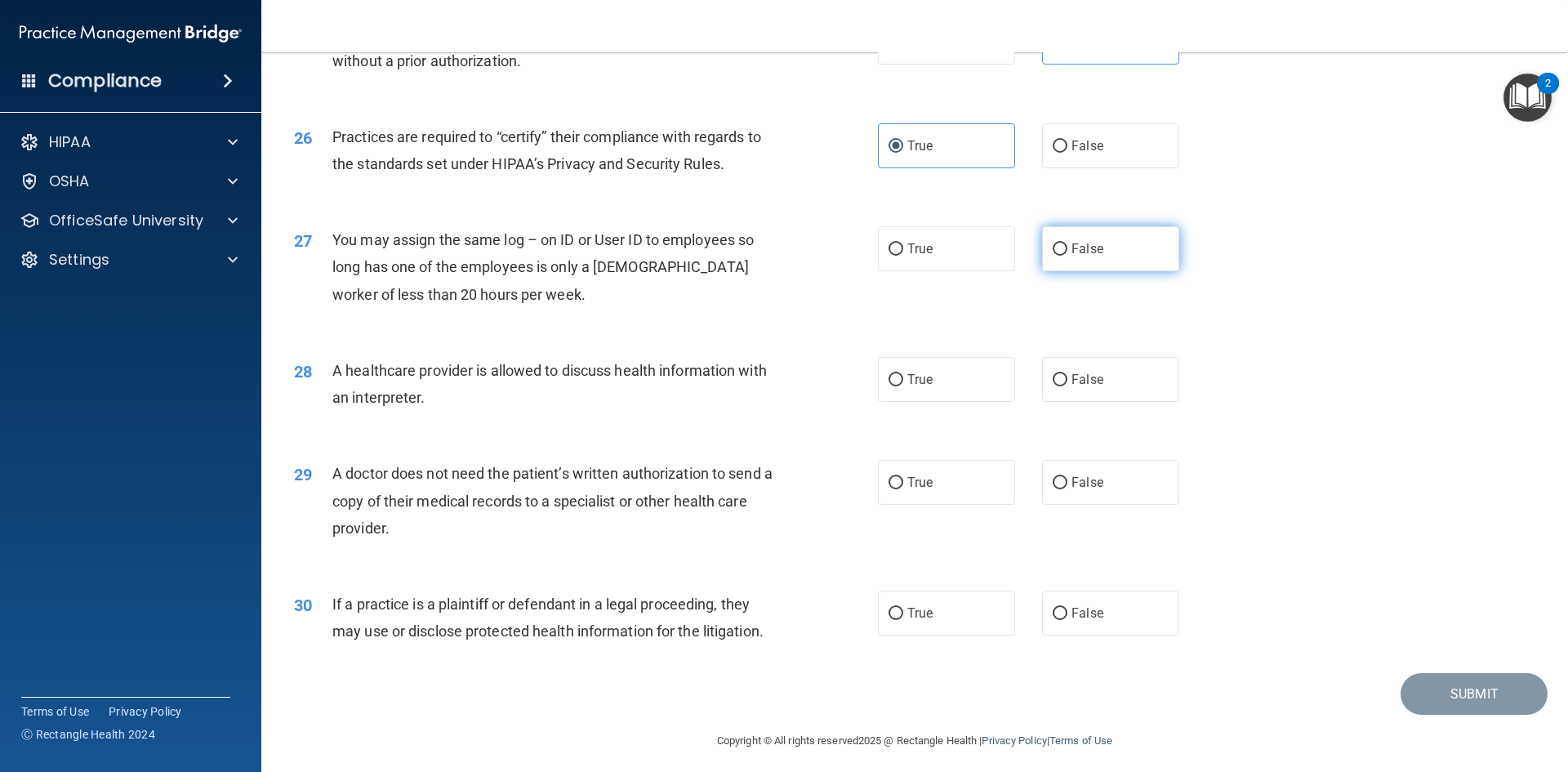
click at [1071, 236] on label "False" at bounding box center [1110, 248] width 137 height 45
click at [1067, 244] on input "False" at bounding box center [1059, 250] width 15 height 12
radio input "true"
click at [1069, 393] on label "False" at bounding box center [1110, 379] width 137 height 45
click at [1067, 386] on input "False" at bounding box center [1059, 380] width 15 height 12
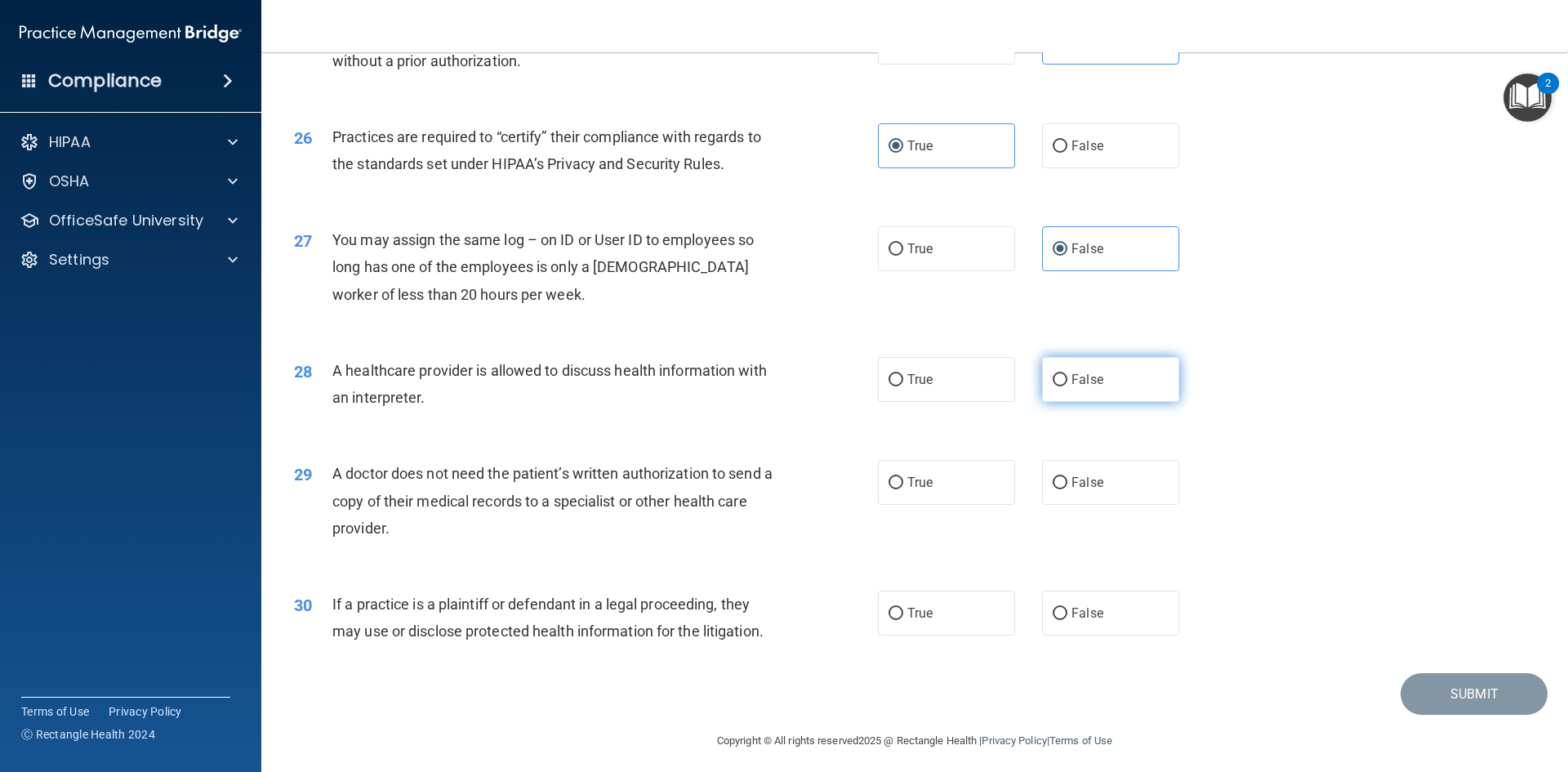
radio input "true"
click at [1042, 475] on label "False" at bounding box center [1110, 482] width 137 height 45
click at [1052, 477] on input "False" at bounding box center [1059, 483] width 15 height 12
radio input "true"
click at [917, 600] on label "True" at bounding box center [946, 613] width 137 height 45
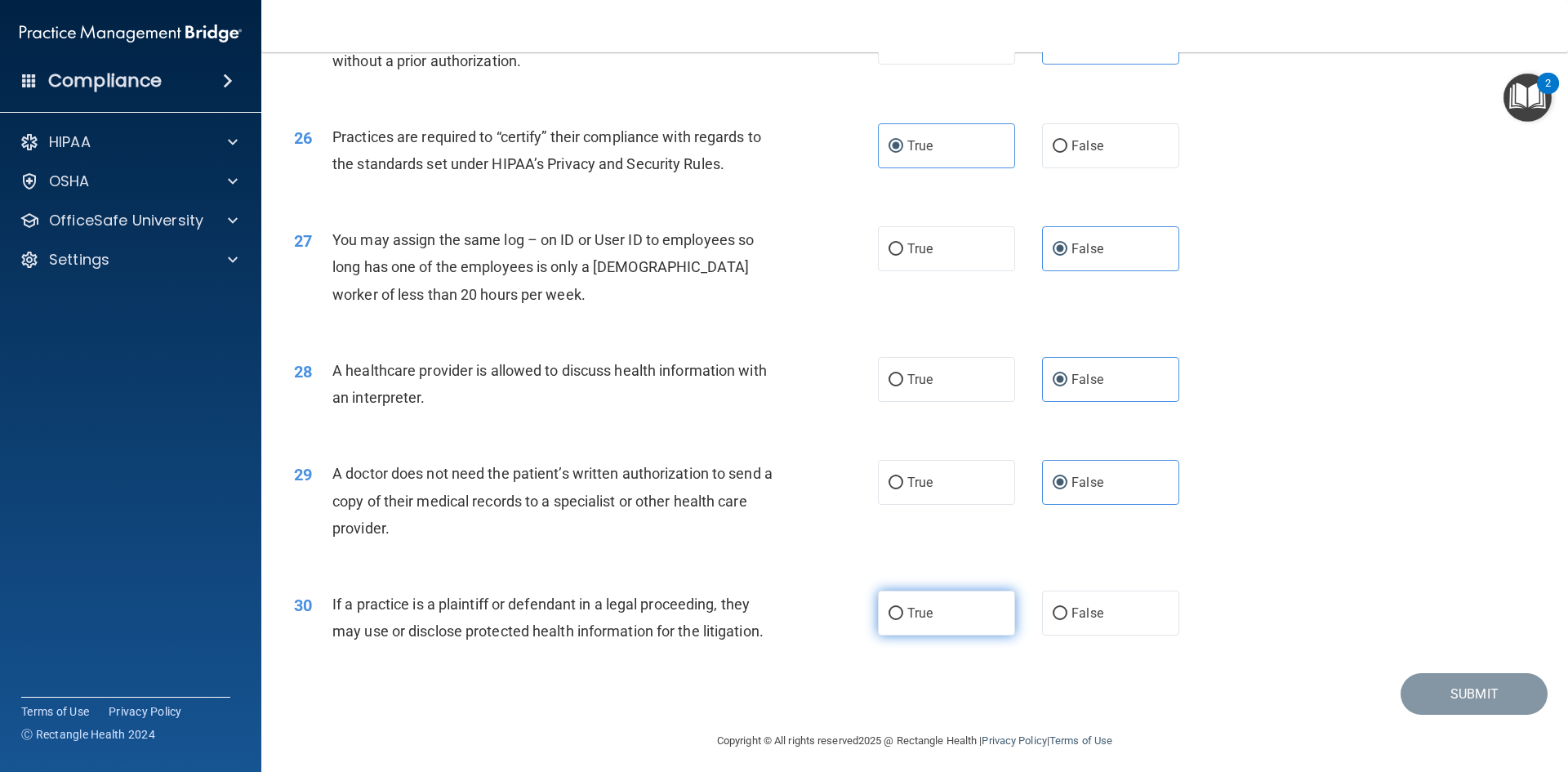
click at [903, 607] on input "True" at bounding box center [896, 614] width 15 height 12
radio input "true"
click at [1473, 708] on button "Submit" at bounding box center [1473, 694] width 147 height 41
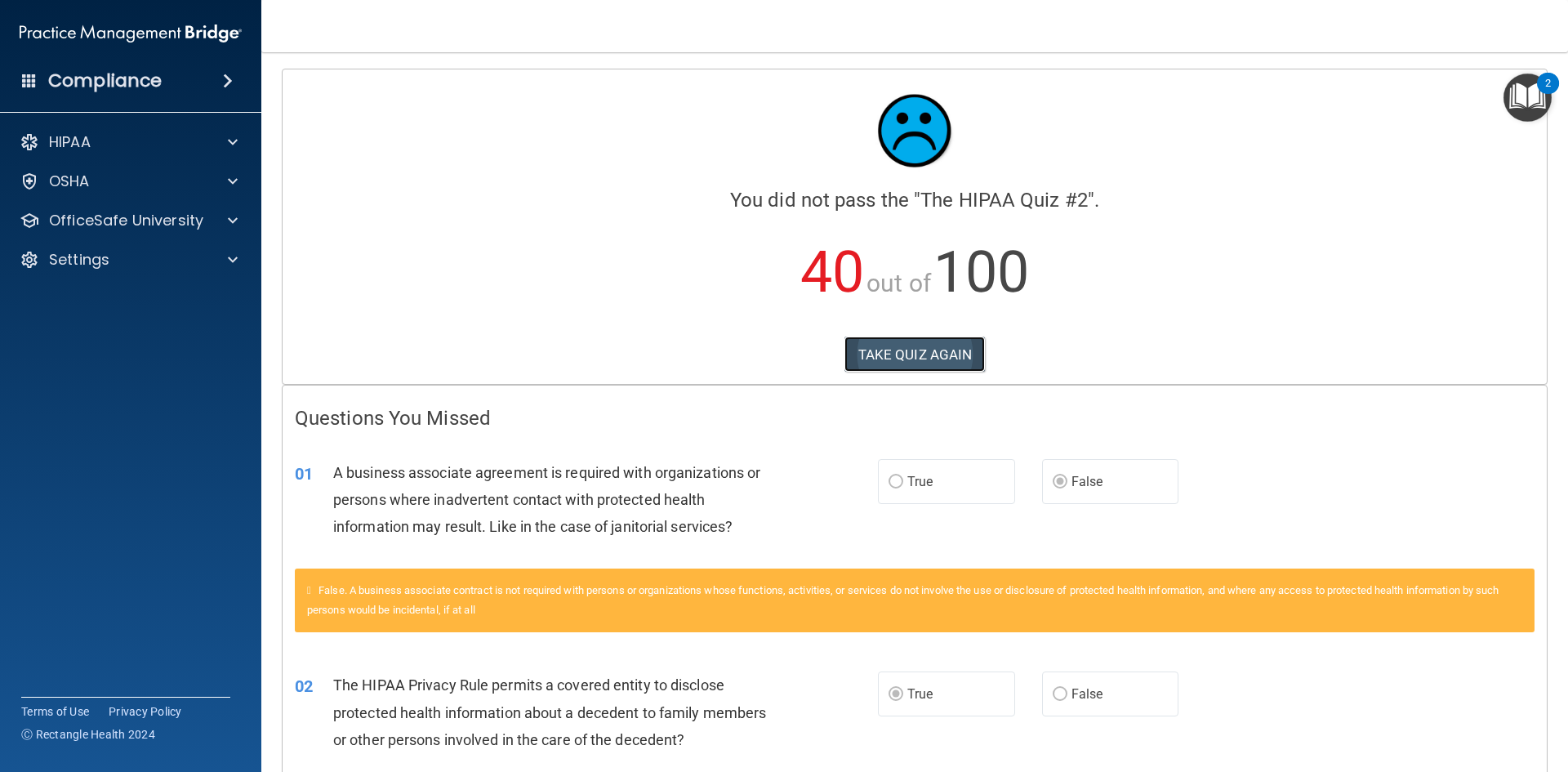
click at [920, 361] on button "TAKE QUIZ AGAIN" at bounding box center [914, 354] width 142 height 36
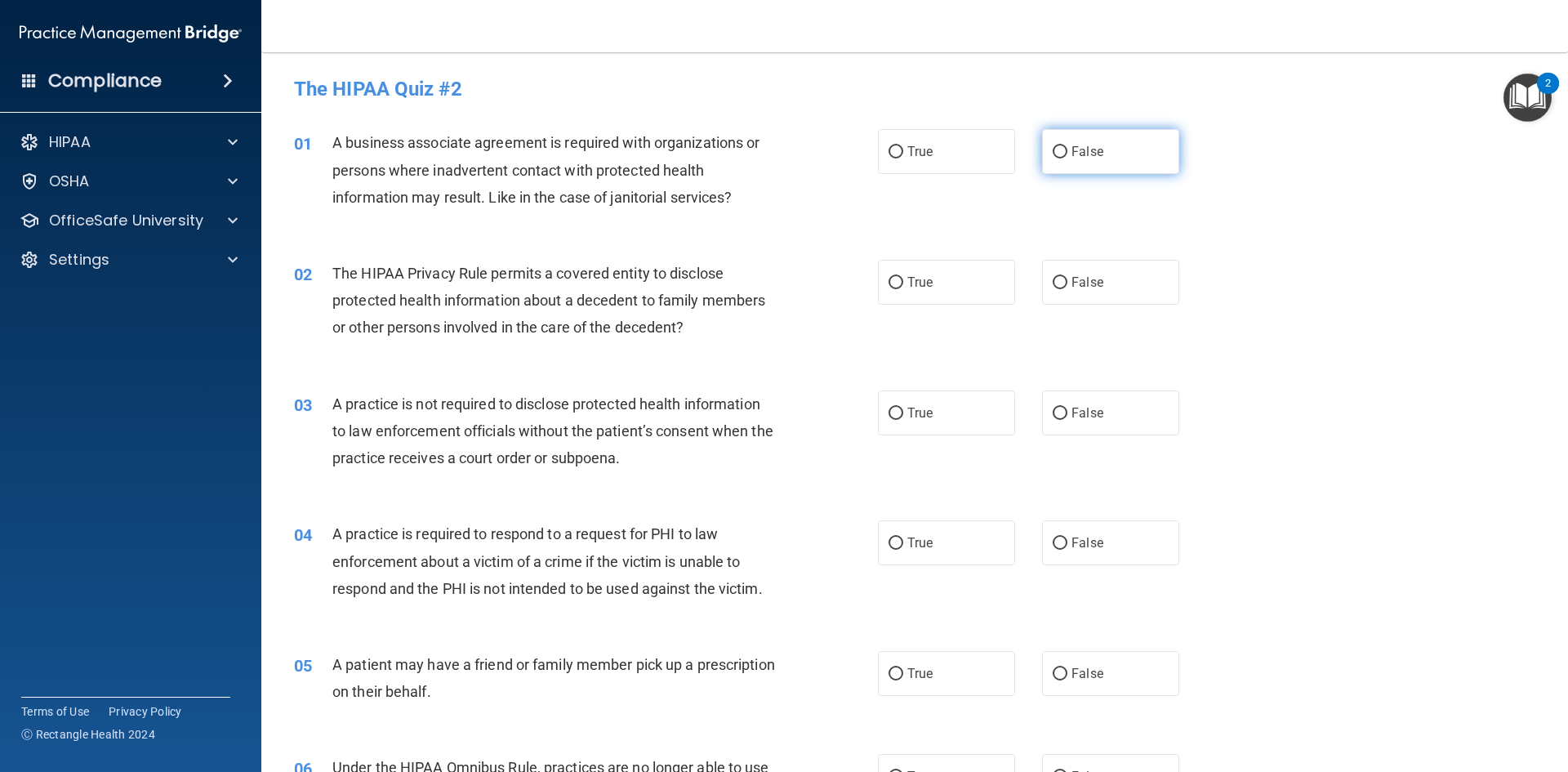
click at [1056, 158] on input "False" at bounding box center [1059, 152] width 15 height 12
radio input "true"
click at [899, 278] on label "True" at bounding box center [946, 282] width 137 height 45
click at [899, 278] on input "True" at bounding box center [896, 283] width 15 height 12
radio input "true"
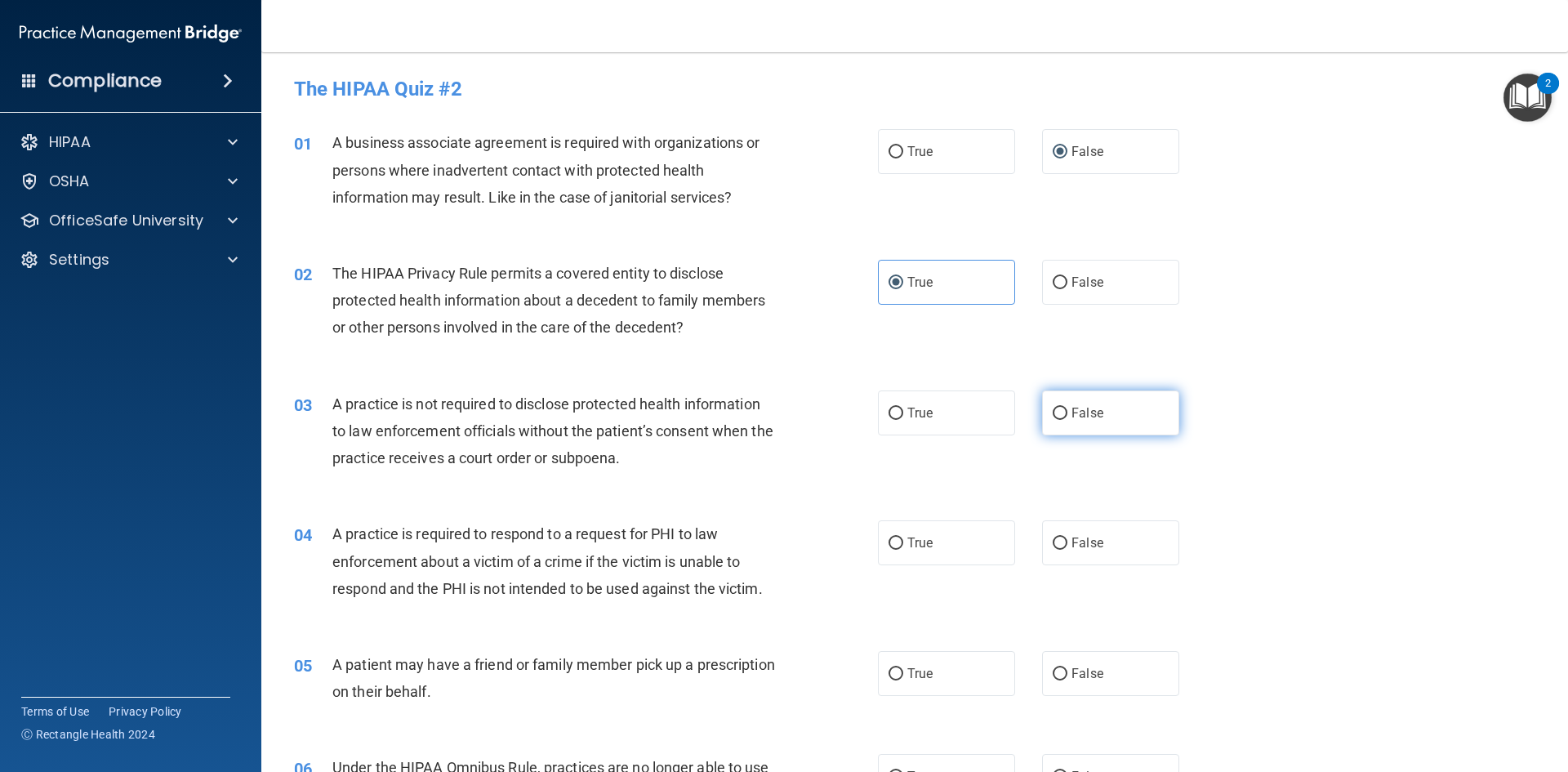
click at [1042, 410] on label "False" at bounding box center [1110, 413] width 137 height 45
click at [1052, 410] on input "False" at bounding box center [1059, 414] width 15 height 12
radio input "true"
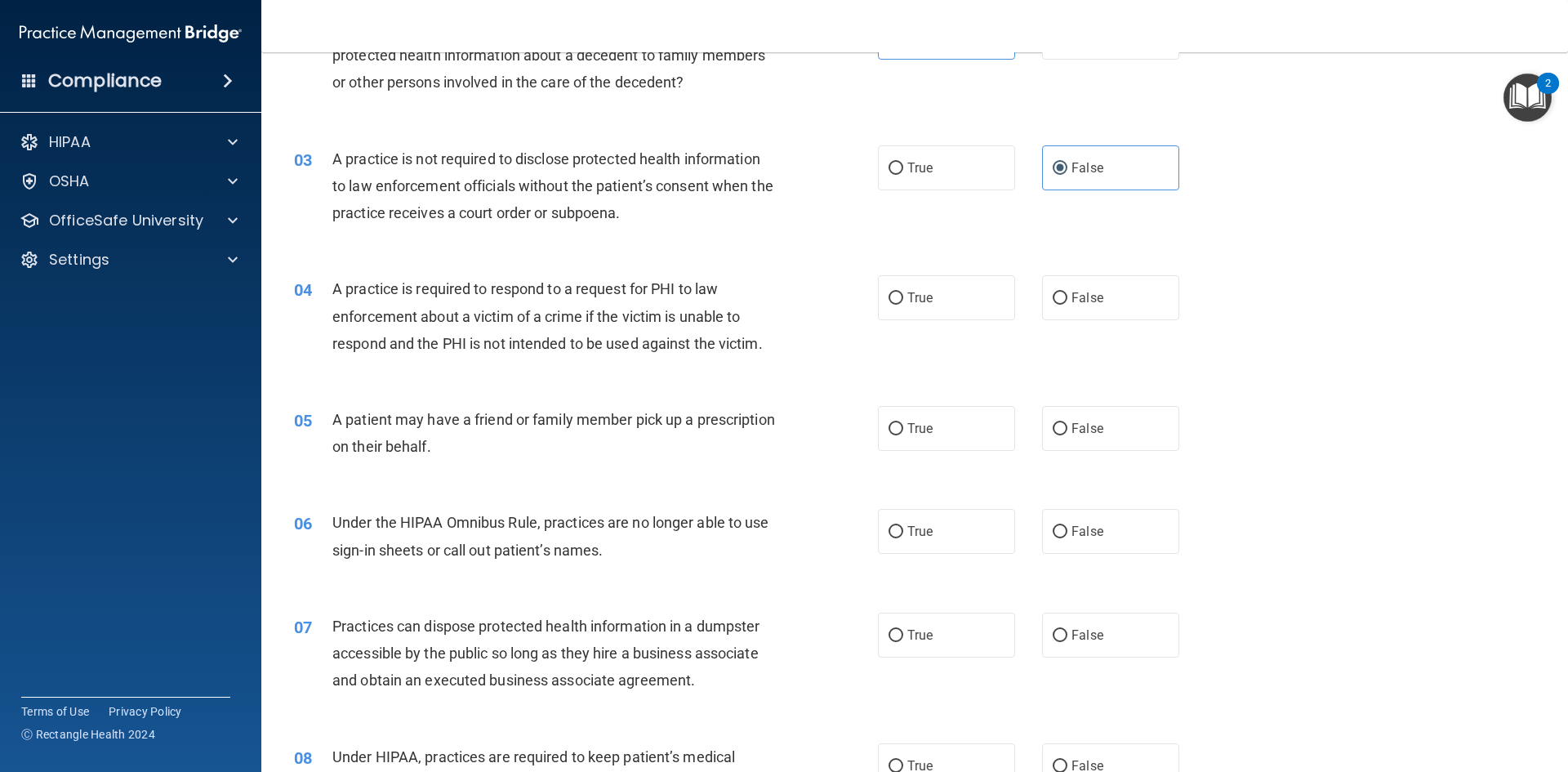
scroll to position [408, 0]
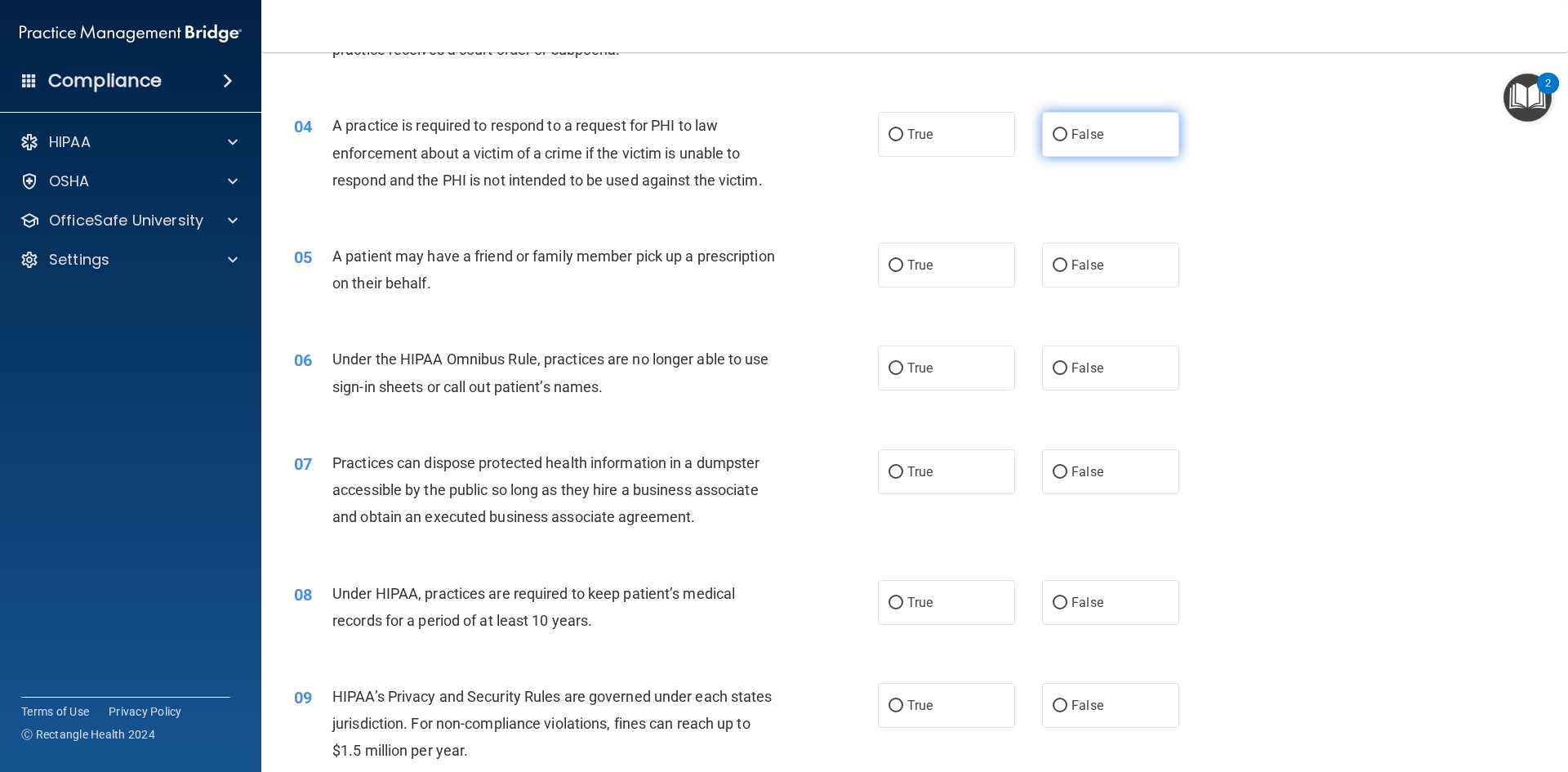
click at [1136, 142] on label "False" at bounding box center [1110, 134] width 137 height 45
click at [1067, 142] on input "False" at bounding box center [1059, 136] width 15 height 12
radio input "true"
click at [912, 261] on span "True" at bounding box center [920, 265] width 26 height 16
click at [903, 261] on input "True" at bounding box center [896, 266] width 15 height 12
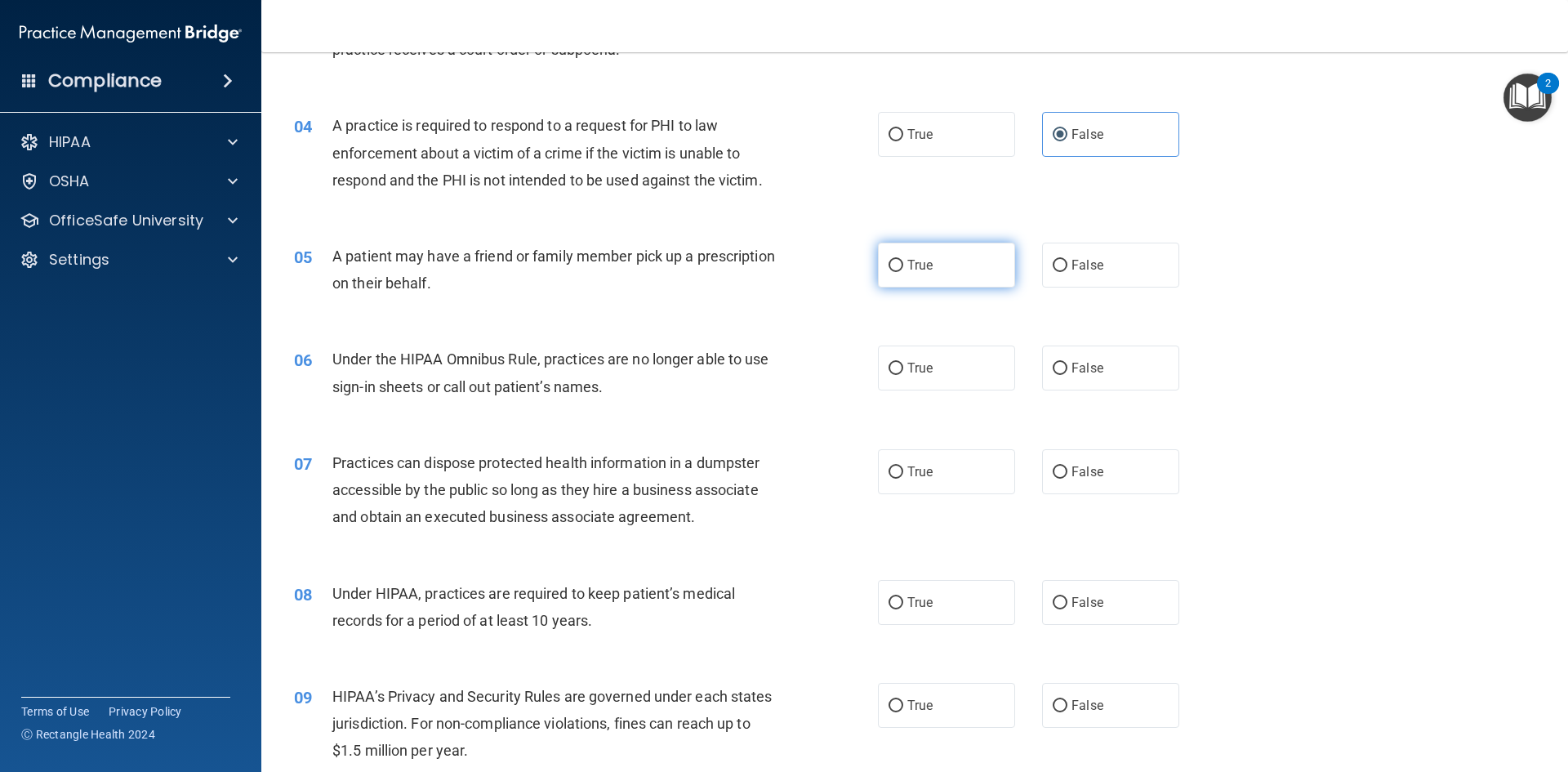
radio input "true"
click at [1042, 365] on label "False" at bounding box center [1110, 368] width 137 height 45
click at [1052, 365] on input "False" at bounding box center [1059, 369] width 15 height 12
radio input "true"
click at [1086, 463] on label "False" at bounding box center [1110, 471] width 137 height 45
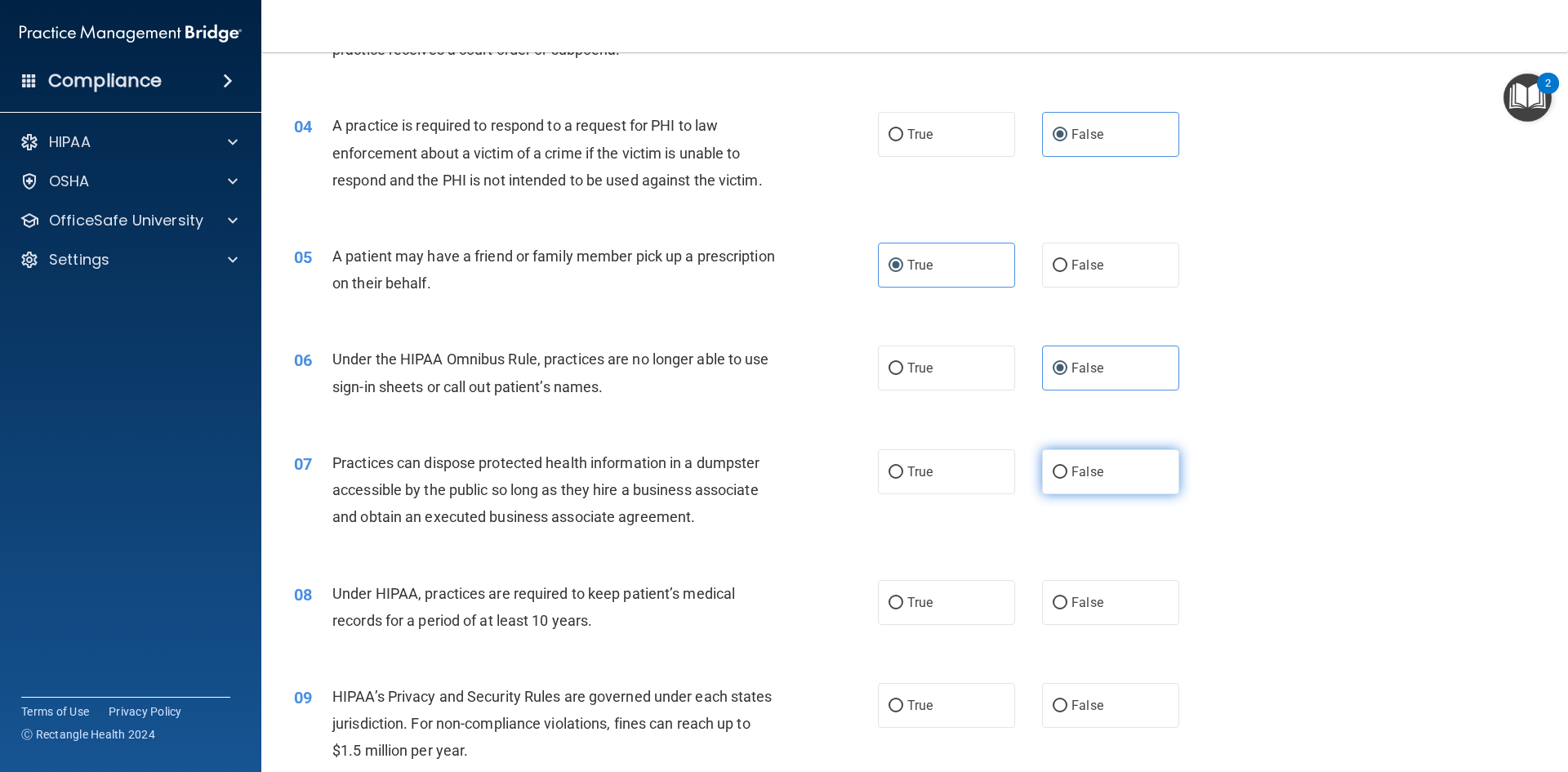
click at [1067, 467] on input "False" at bounding box center [1059, 473] width 15 height 12
radio input "true"
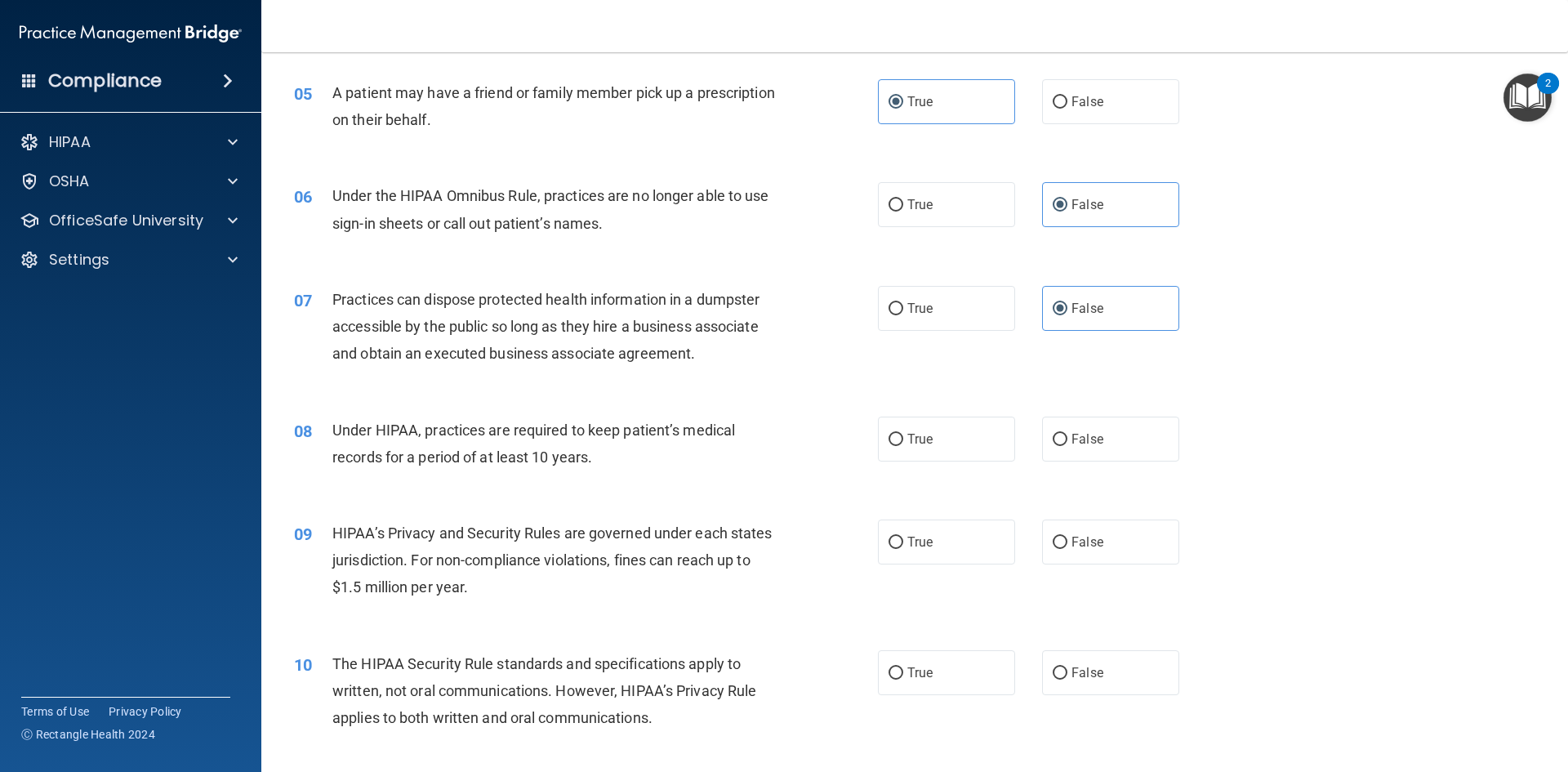
scroll to position [735, 0]
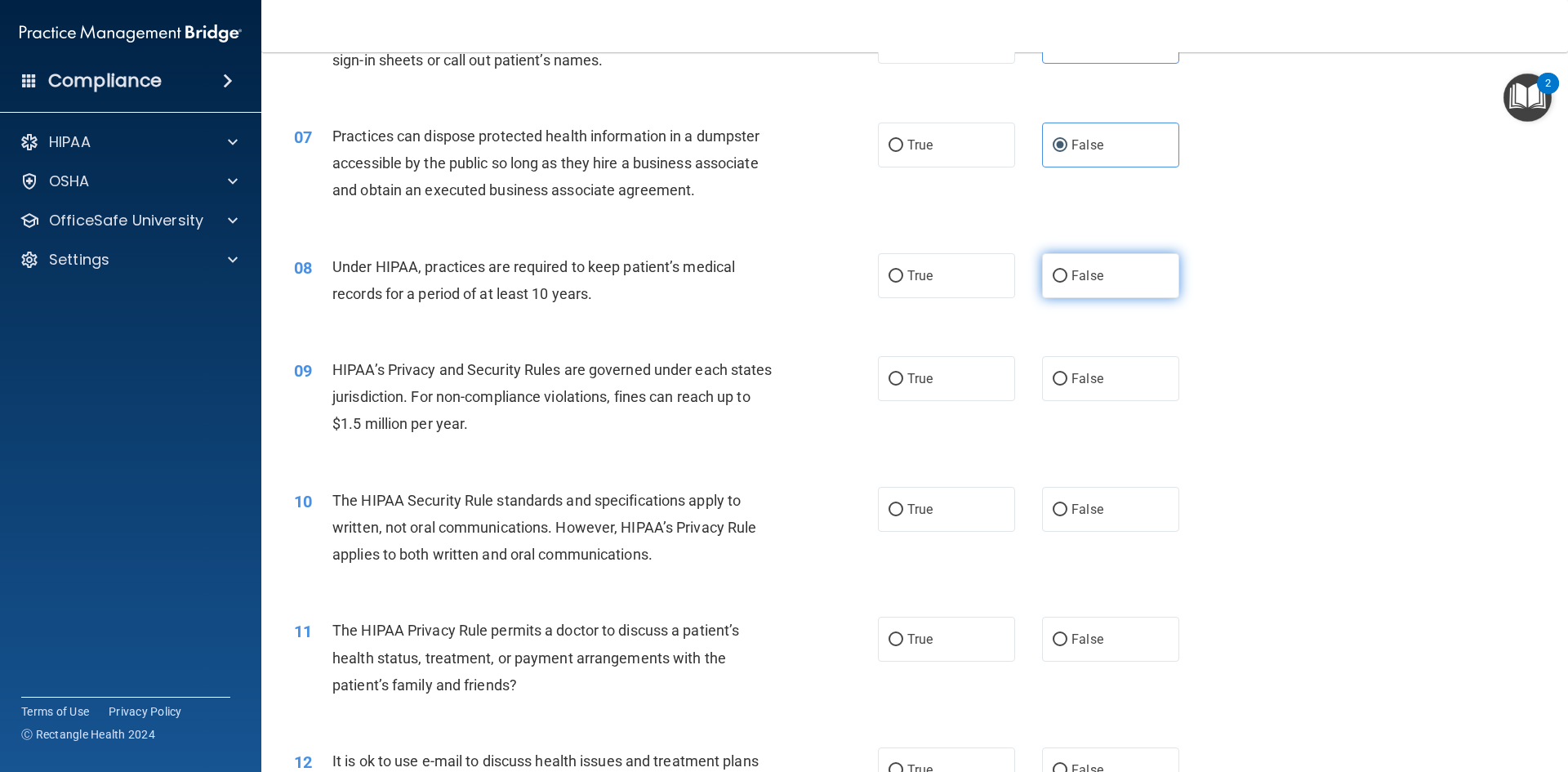
click at [1066, 267] on label "False" at bounding box center [1110, 276] width 137 height 45
click at [1066, 270] on input "False" at bounding box center [1059, 276] width 15 height 12
radio input "true"
click at [1075, 369] on label "False" at bounding box center [1110, 379] width 137 height 45
click at [1067, 373] on input "False" at bounding box center [1059, 379] width 15 height 12
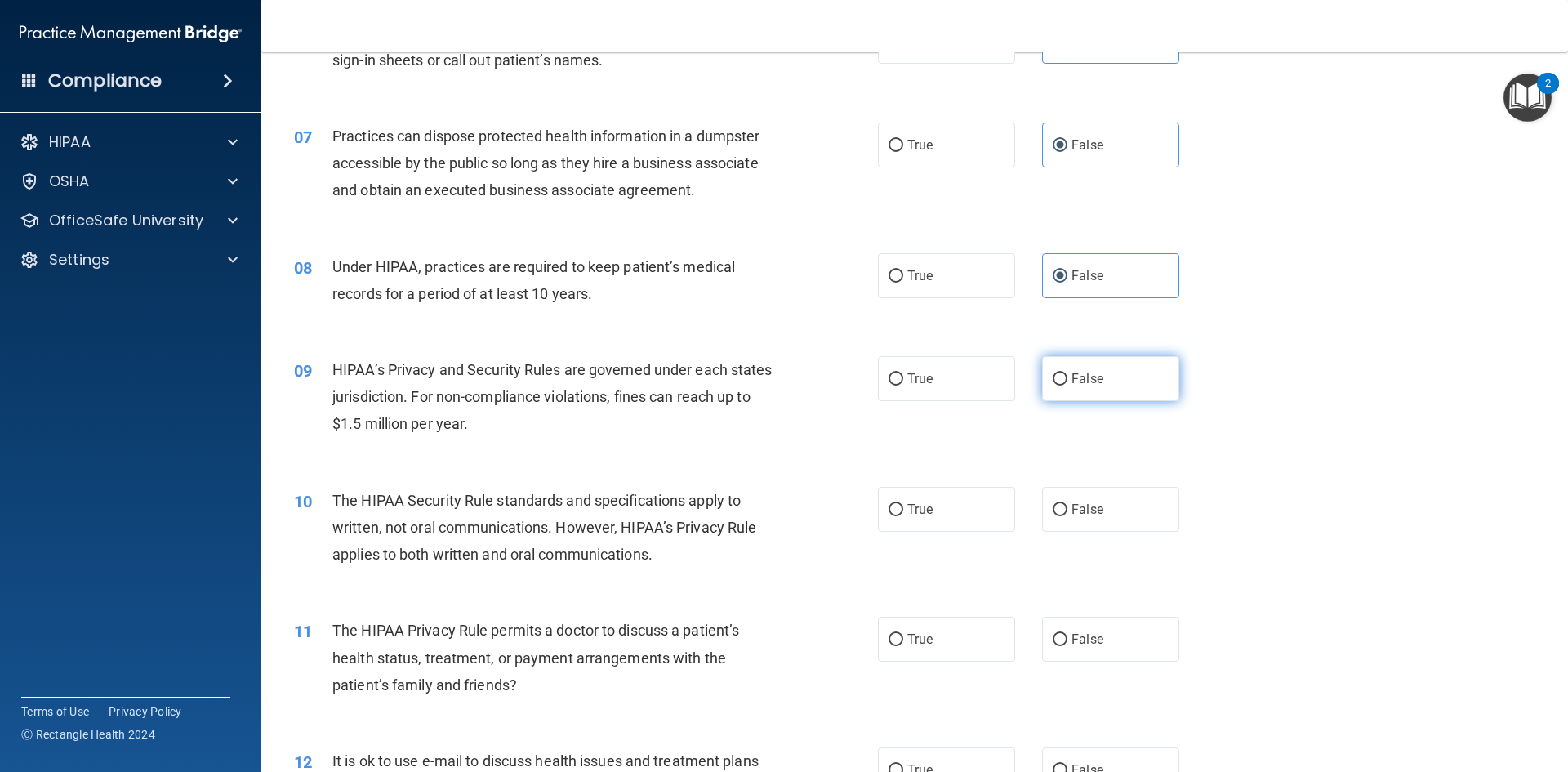
radio input "true"
click at [978, 495] on label "True" at bounding box center [946, 509] width 137 height 45
click at [903, 504] on input "True" at bounding box center [896, 511] width 15 height 12
radio input "true"
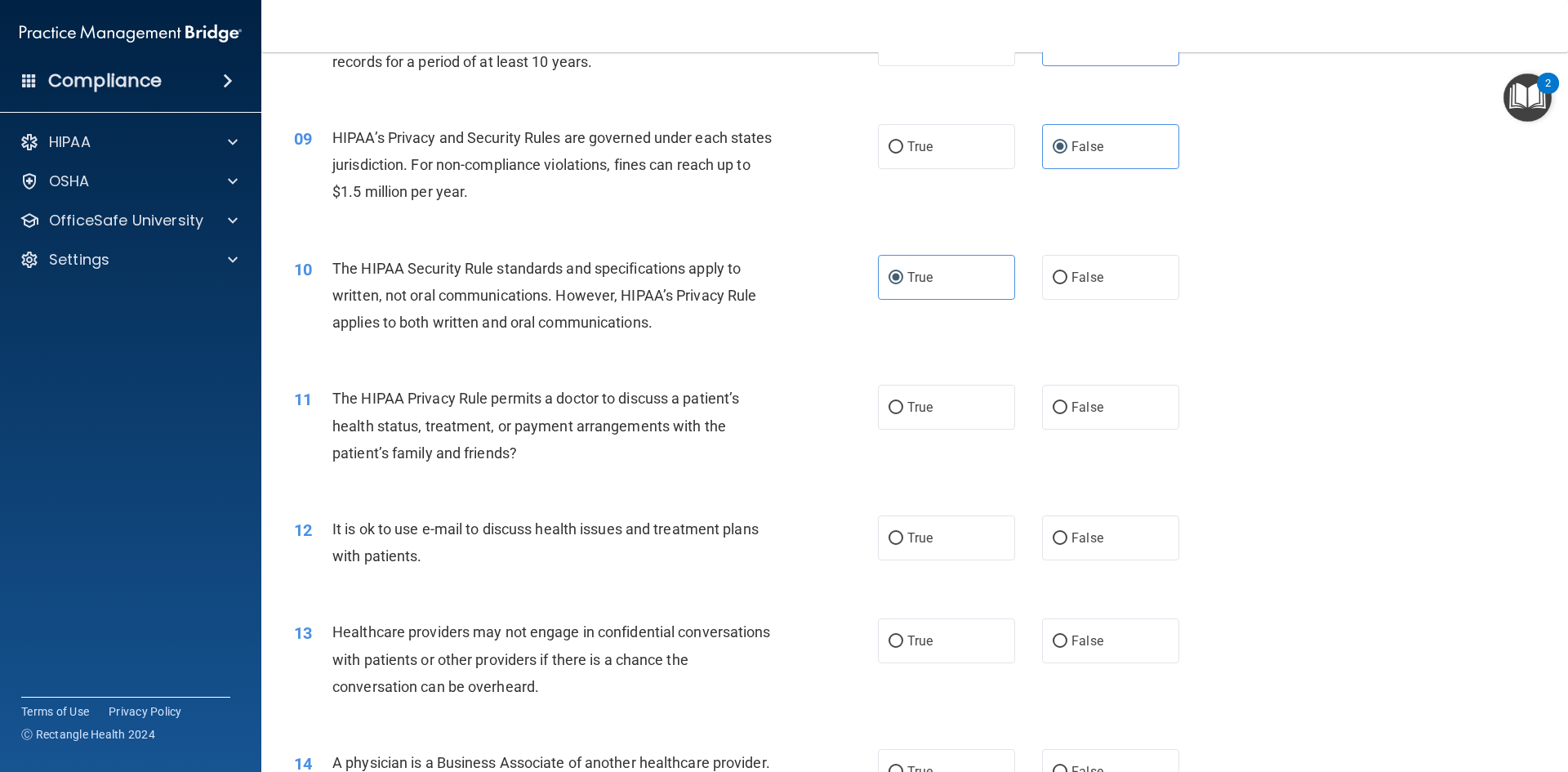
scroll to position [1062, 0]
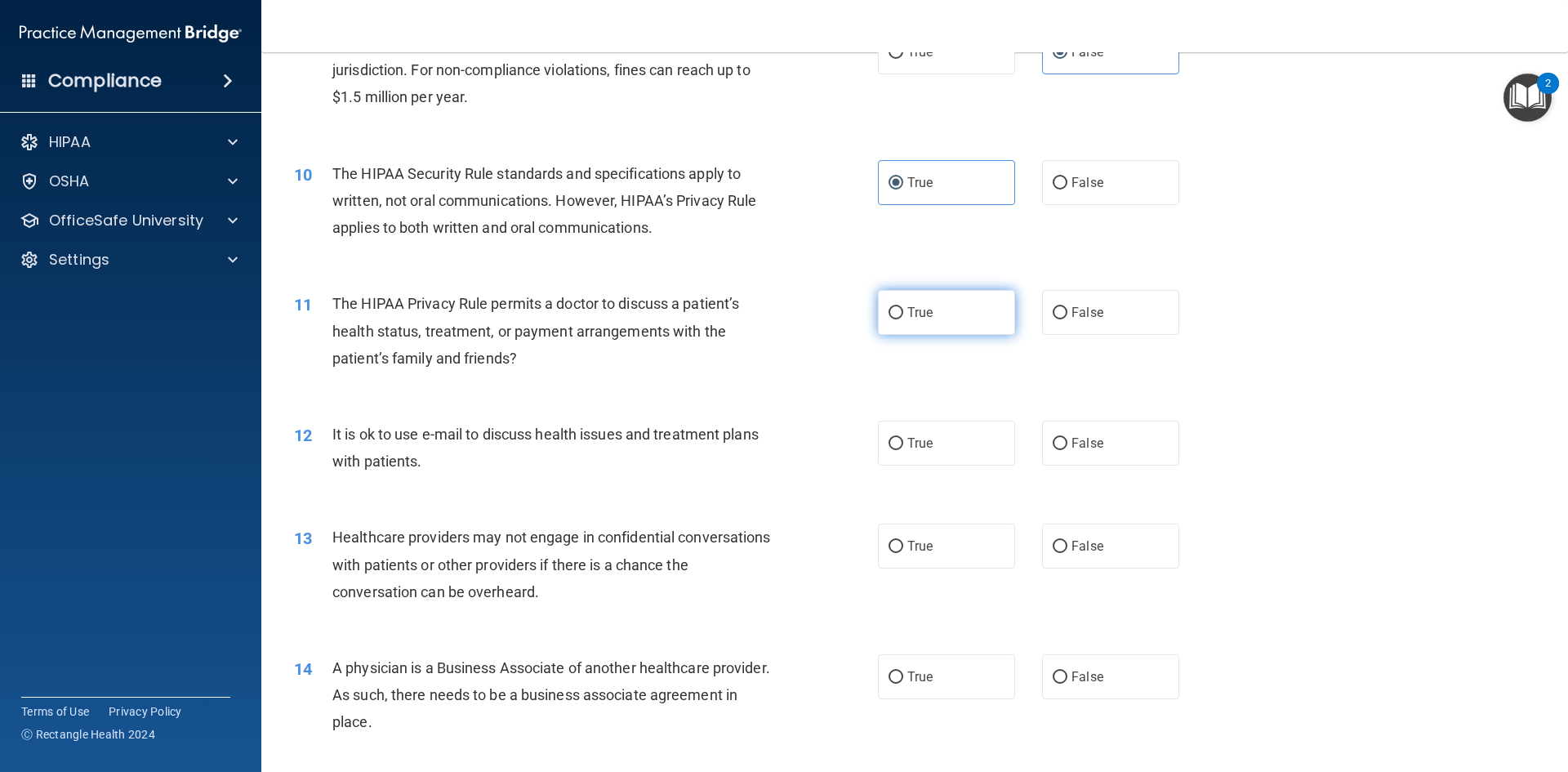
click at [912, 320] on span "True" at bounding box center [920, 312] width 26 height 16
click at [903, 320] on input "True" at bounding box center [896, 313] width 15 height 12
radio input "true"
click at [910, 444] on span "True" at bounding box center [920, 444] width 26 height 16
click at [903, 444] on input "True" at bounding box center [896, 444] width 15 height 12
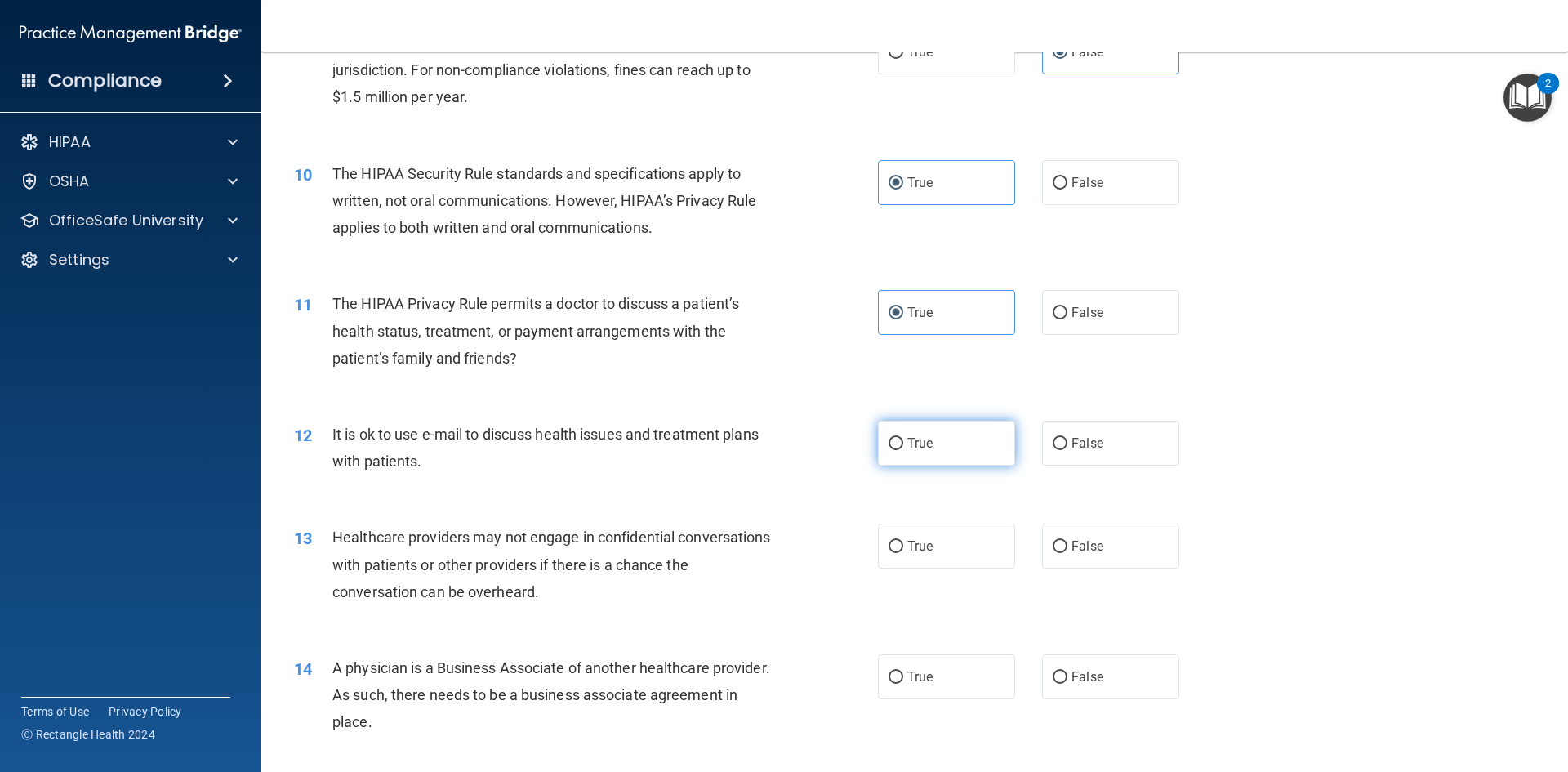
radio input "true"
click at [1057, 533] on label "False" at bounding box center [1110, 546] width 137 height 45
click at [1057, 540] on input "False" at bounding box center [1059, 547] width 15 height 12
radio input "true"
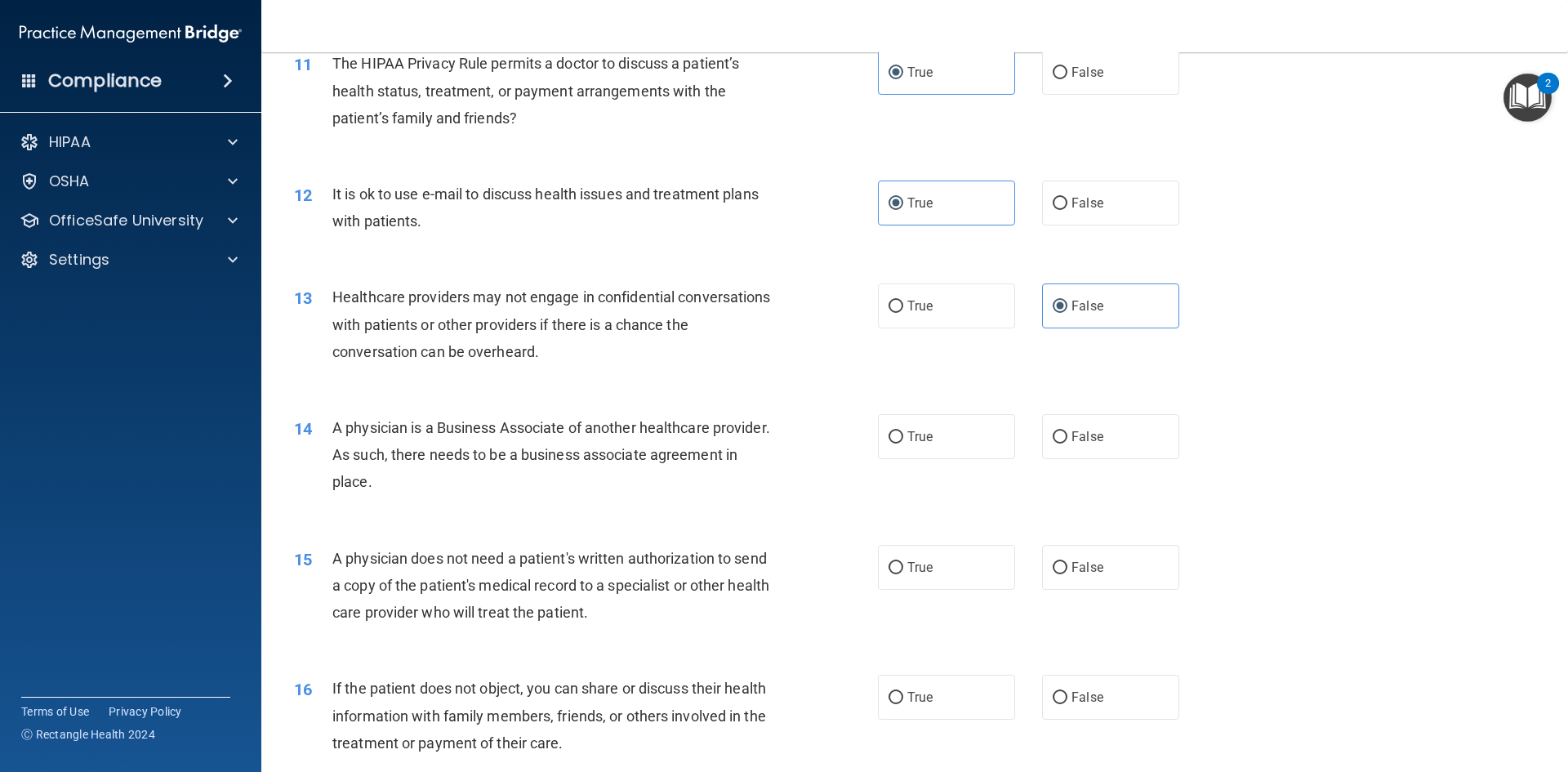
scroll to position [1307, 0]
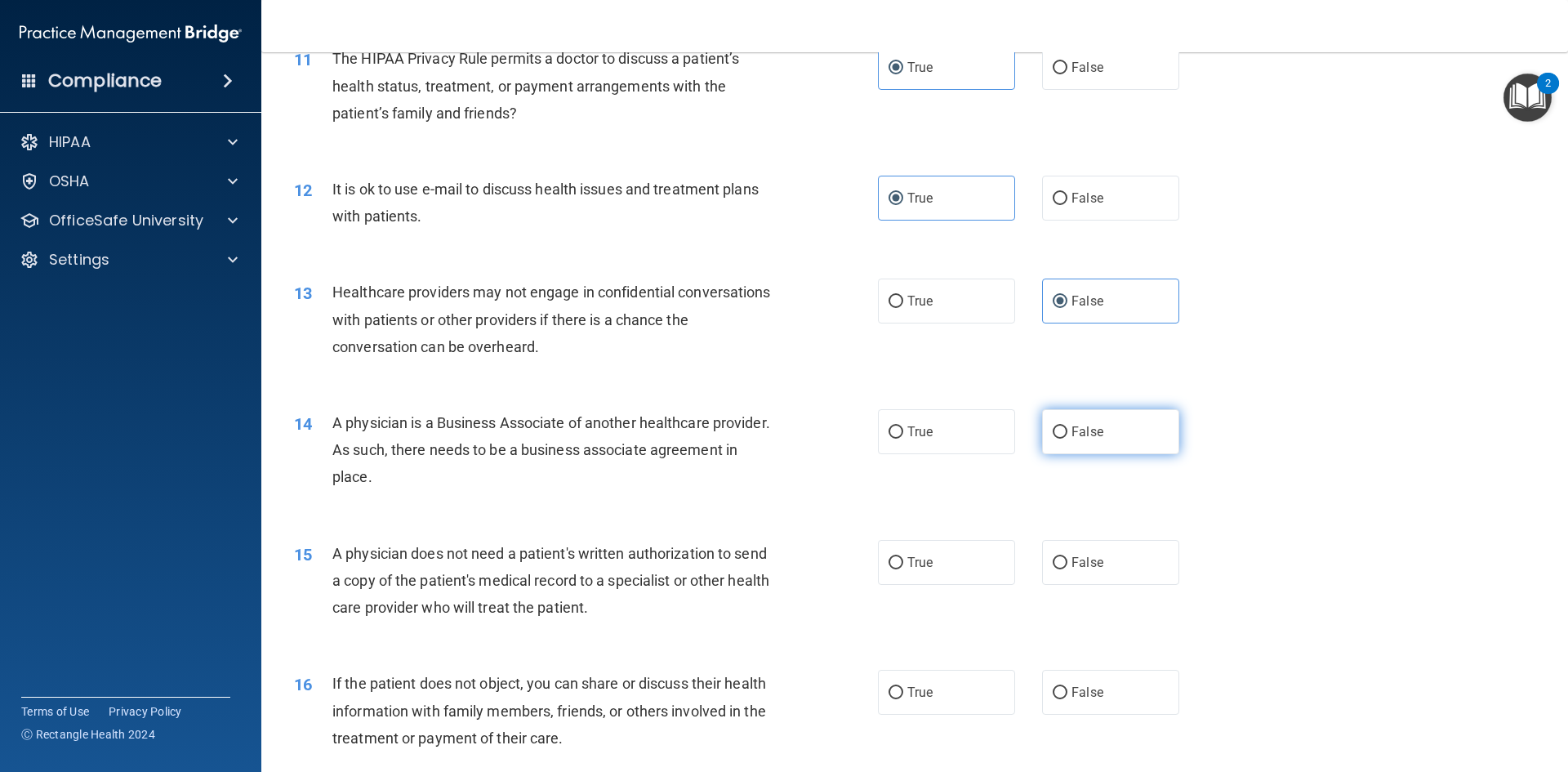
click at [1042, 443] on label "False" at bounding box center [1110, 431] width 137 height 45
click at [1052, 438] on input "False" at bounding box center [1059, 432] width 15 height 12
radio input "true"
click at [905, 551] on label "True" at bounding box center [946, 562] width 137 height 45
click at [903, 557] on input "True" at bounding box center [896, 563] width 15 height 12
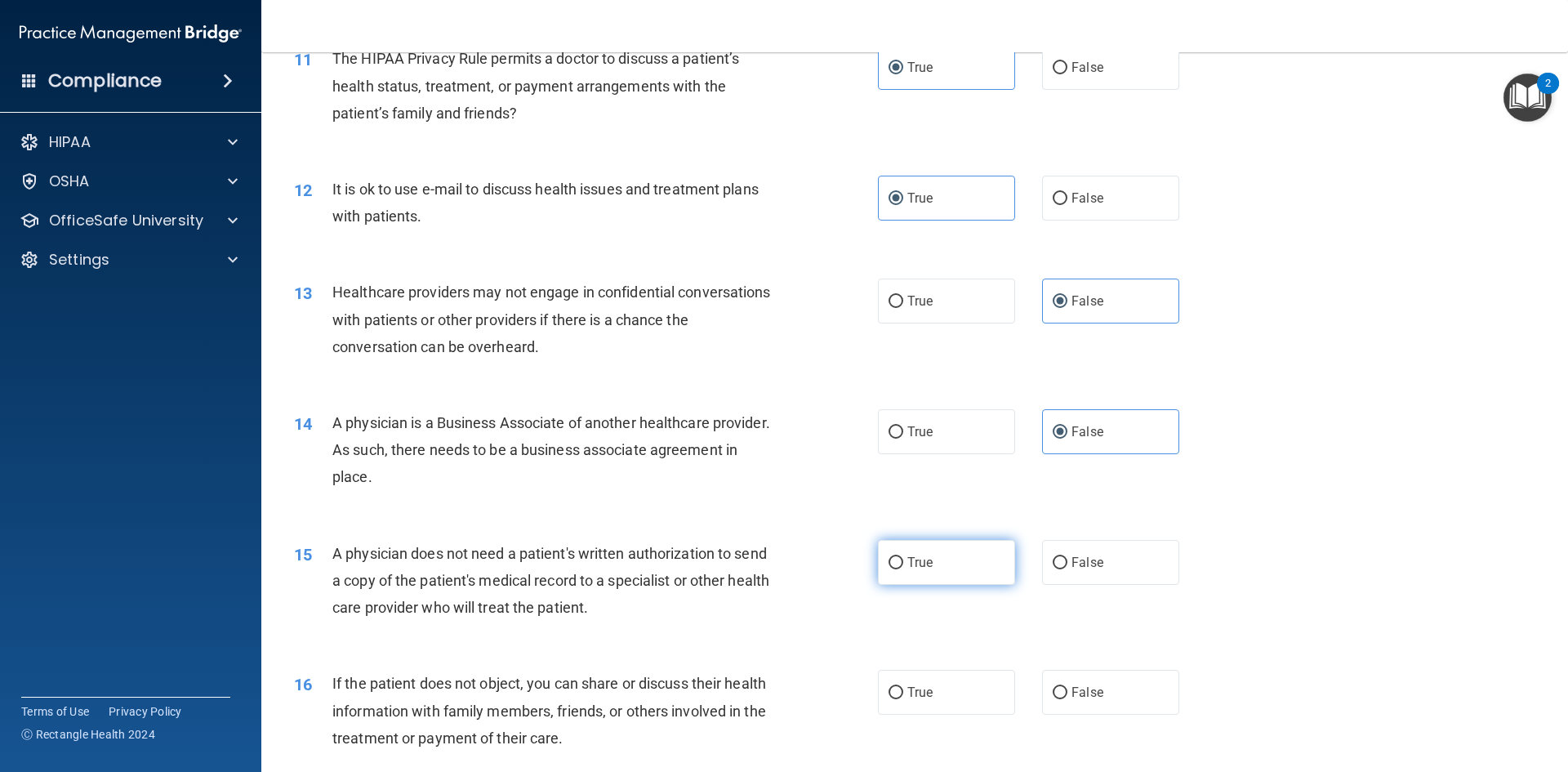
radio input "true"
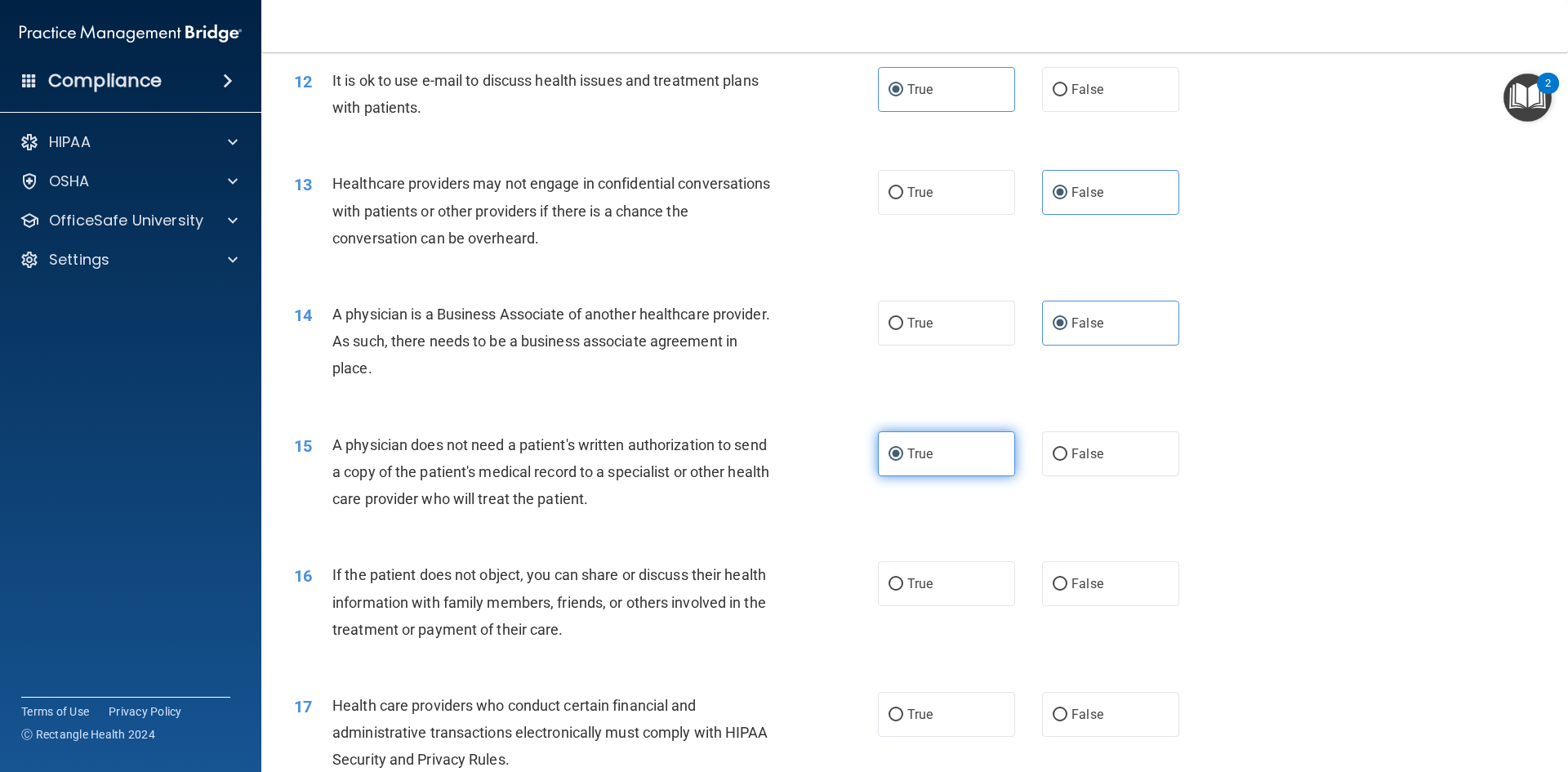
scroll to position [1552, 0]
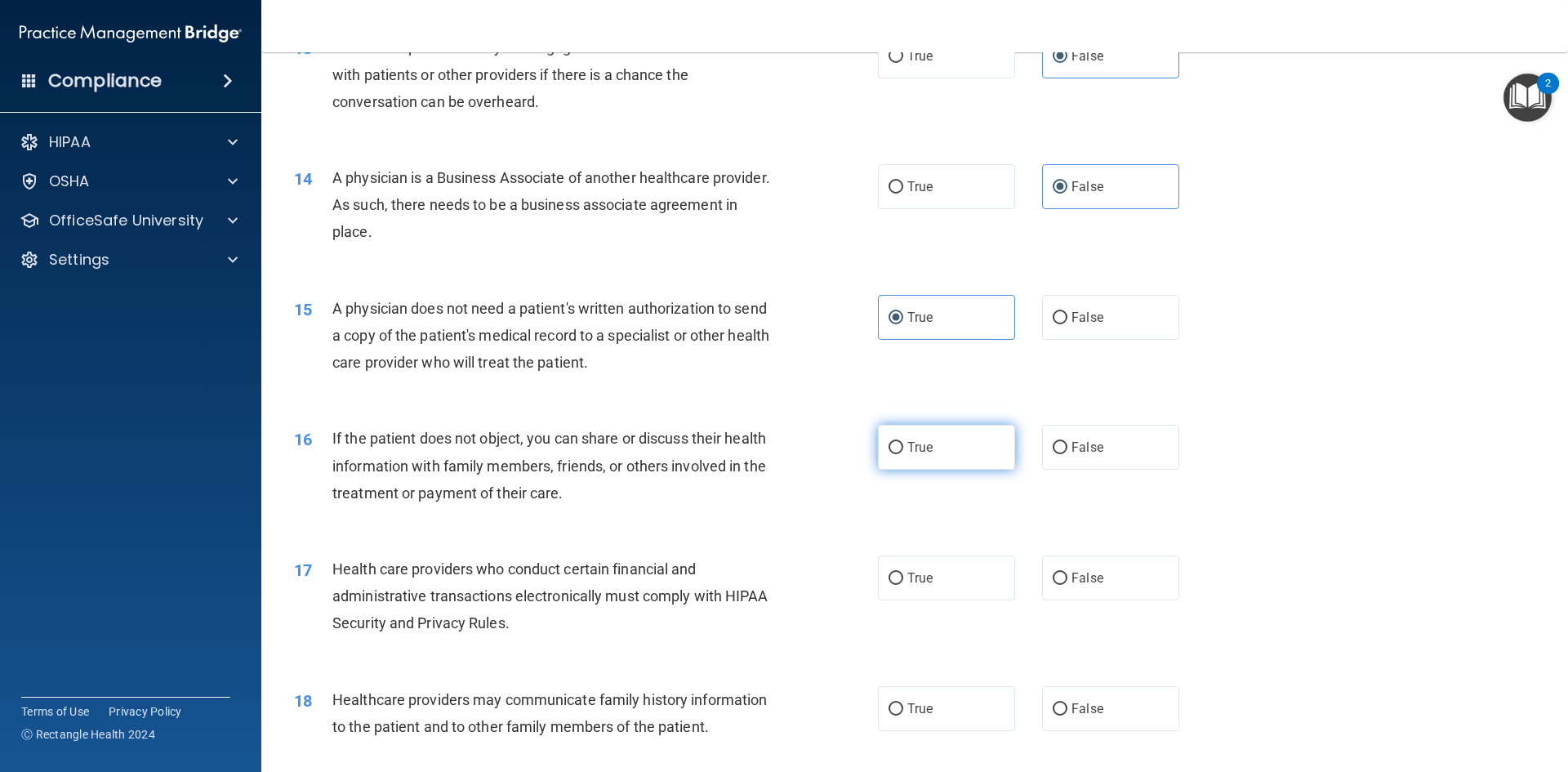
click at [925, 453] on span "True" at bounding box center [920, 447] width 26 height 16
click at [903, 453] on input "True" at bounding box center [896, 448] width 15 height 12
radio input "true"
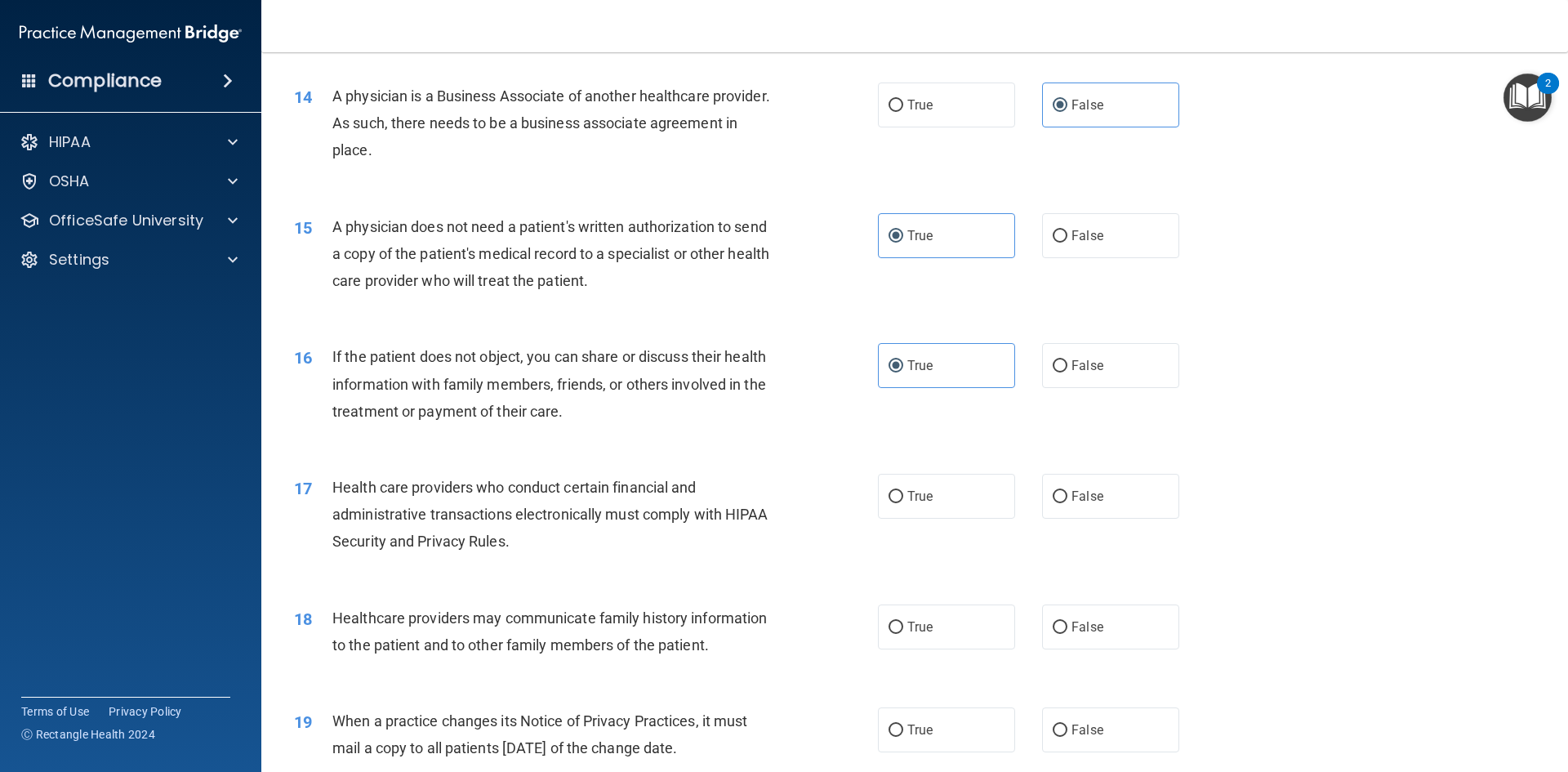
scroll to position [1716, 0]
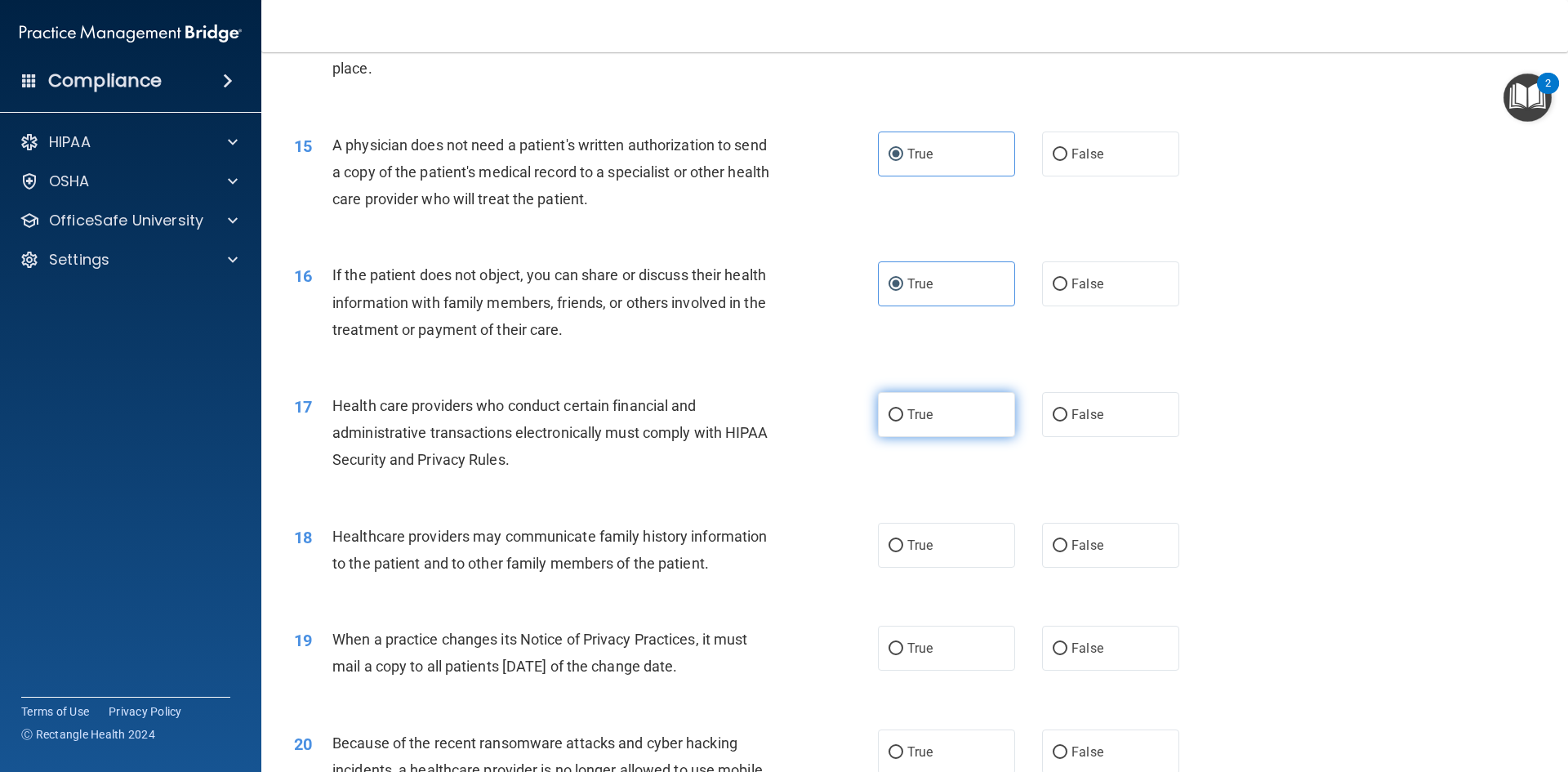
click at [907, 420] on span "True" at bounding box center [920, 415] width 26 height 16
click at [901, 420] on input "True" at bounding box center [896, 415] width 15 height 12
radio input "true"
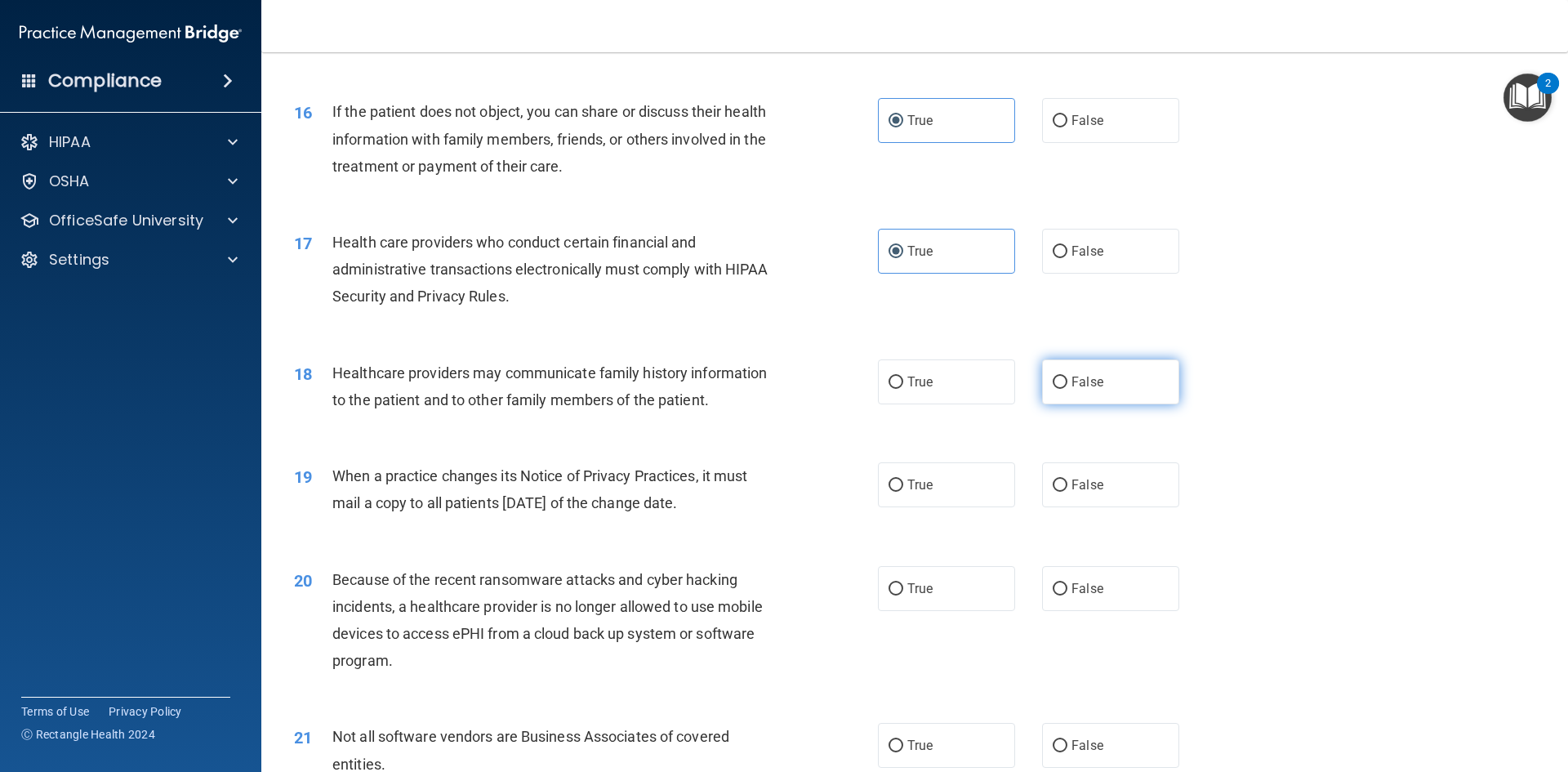
click at [1071, 385] on span "False" at bounding box center [1087, 382] width 32 height 16
click at [1067, 385] on input "False" at bounding box center [1059, 383] width 15 height 12
radio input "true"
click at [1124, 476] on label "False" at bounding box center [1110, 484] width 137 height 45
click at [1067, 480] on input "False" at bounding box center [1059, 486] width 15 height 12
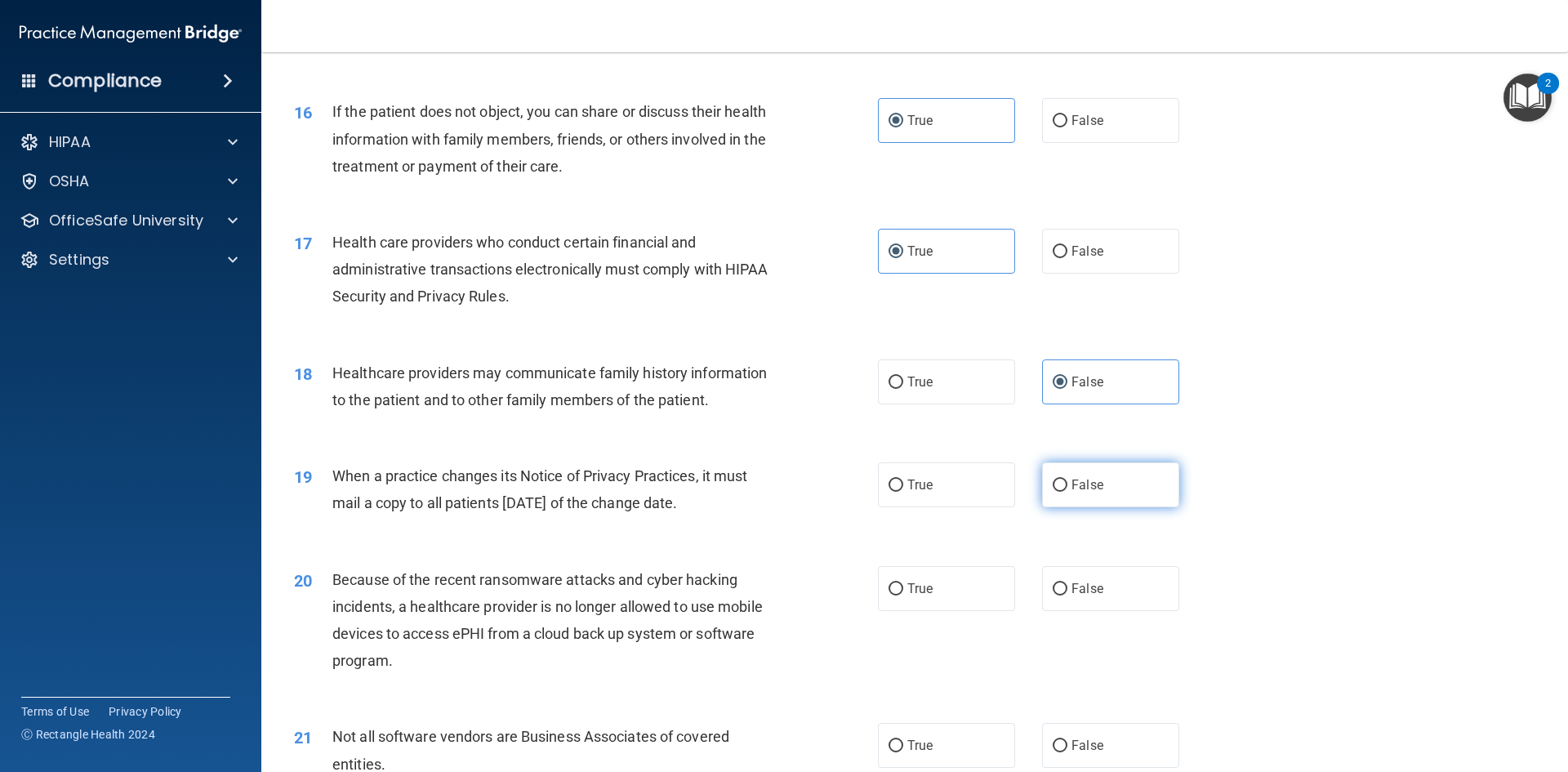
radio input "true"
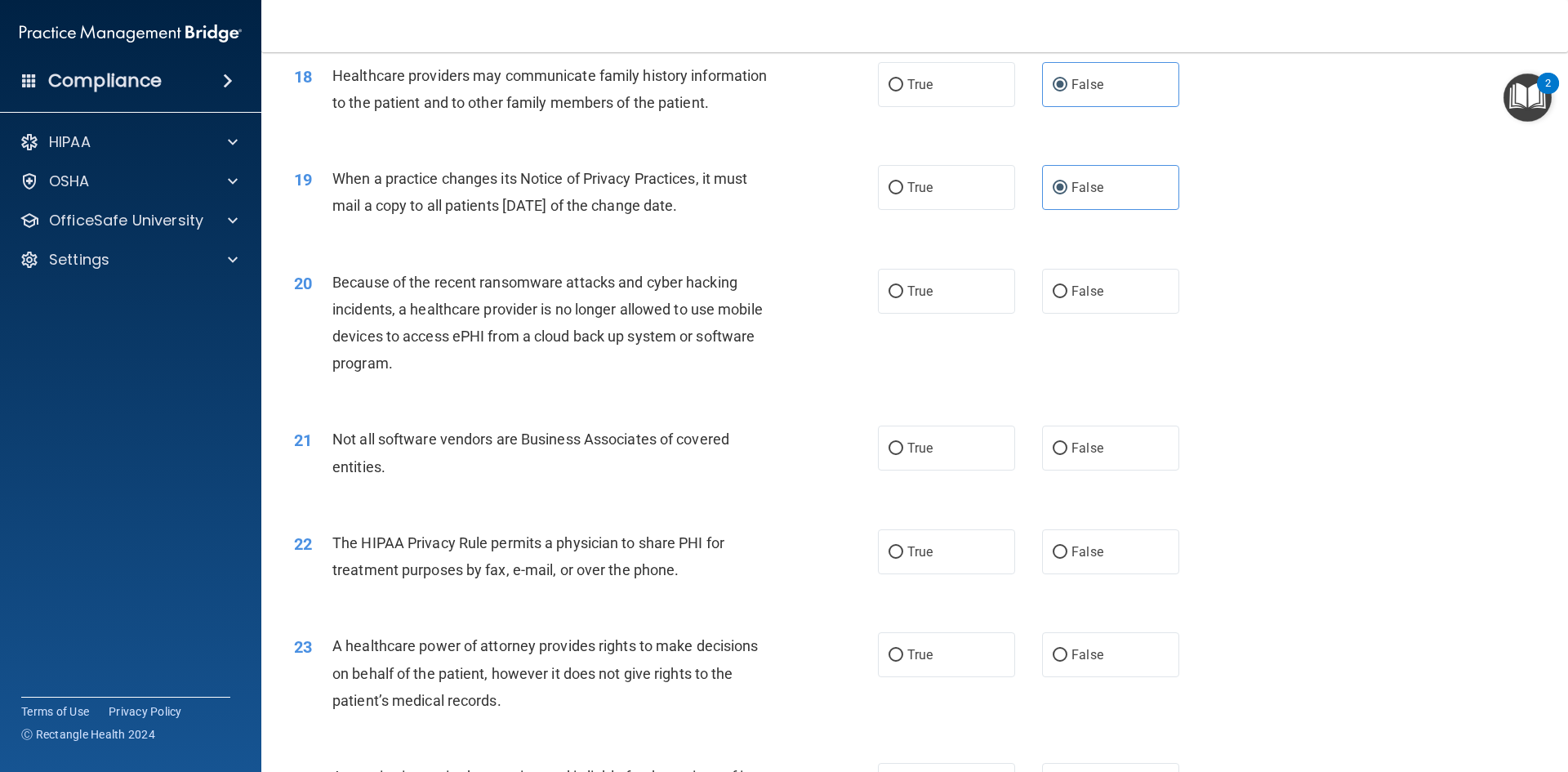
scroll to position [2205, 0]
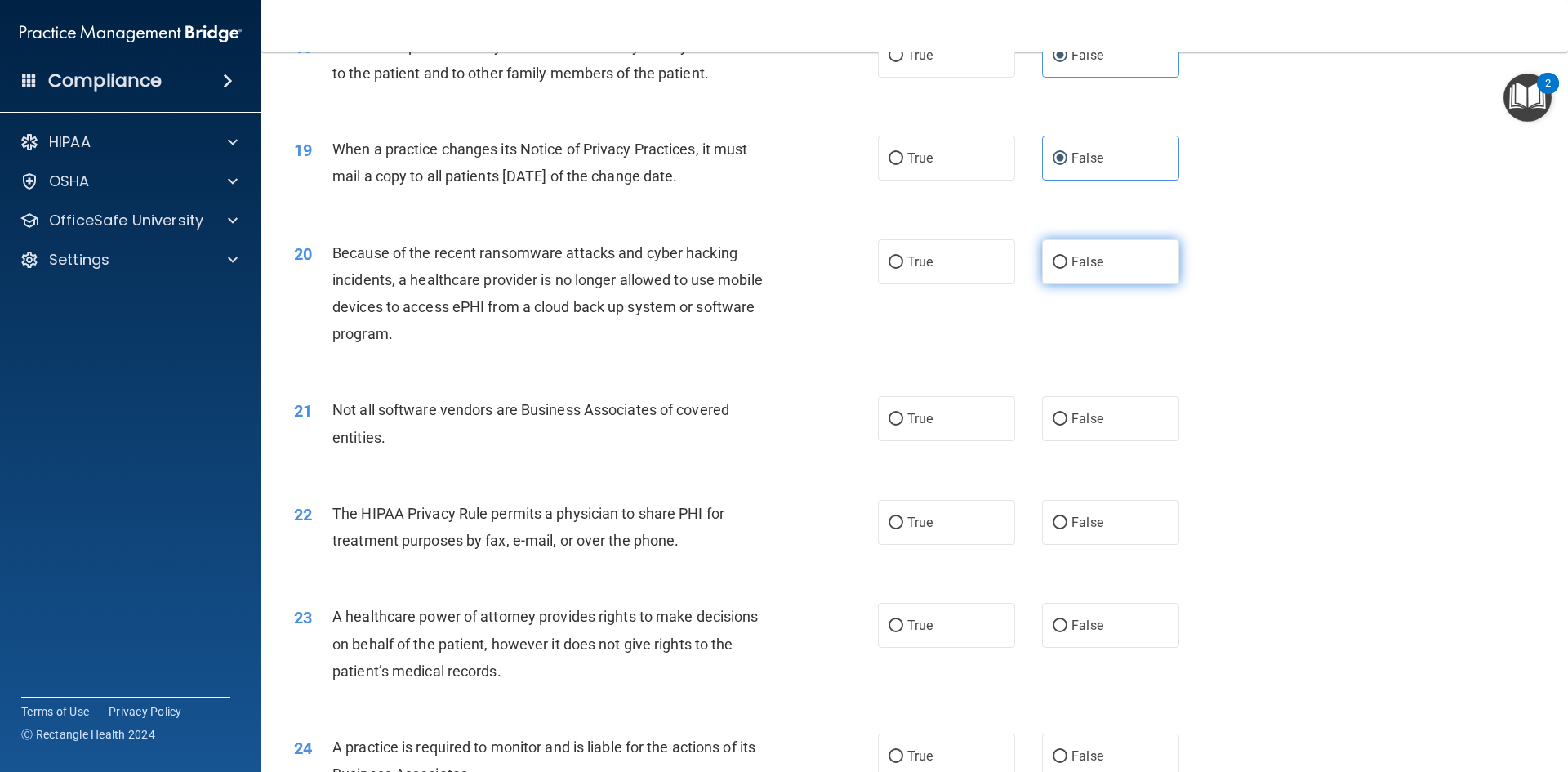
click at [1078, 261] on span "False" at bounding box center [1087, 262] width 32 height 16
click at [1067, 261] on input "False" at bounding box center [1059, 262] width 15 height 12
radio input "true"
click at [953, 419] on label "True" at bounding box center [946, 418] width 137 height 45
click at [903, 419] on input "True" at bounding box center [896, 420] width 15 height 12
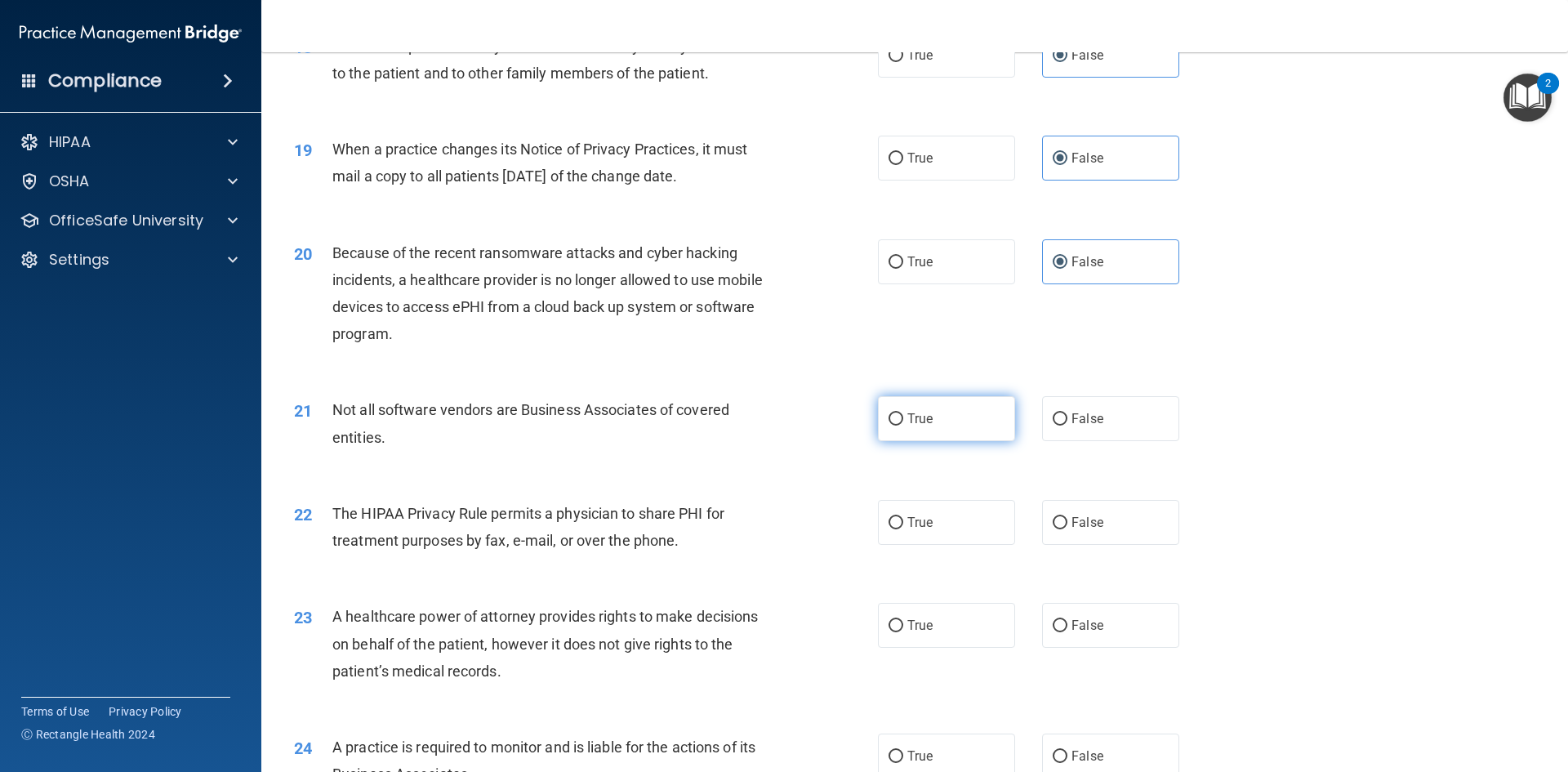
radio input "true"
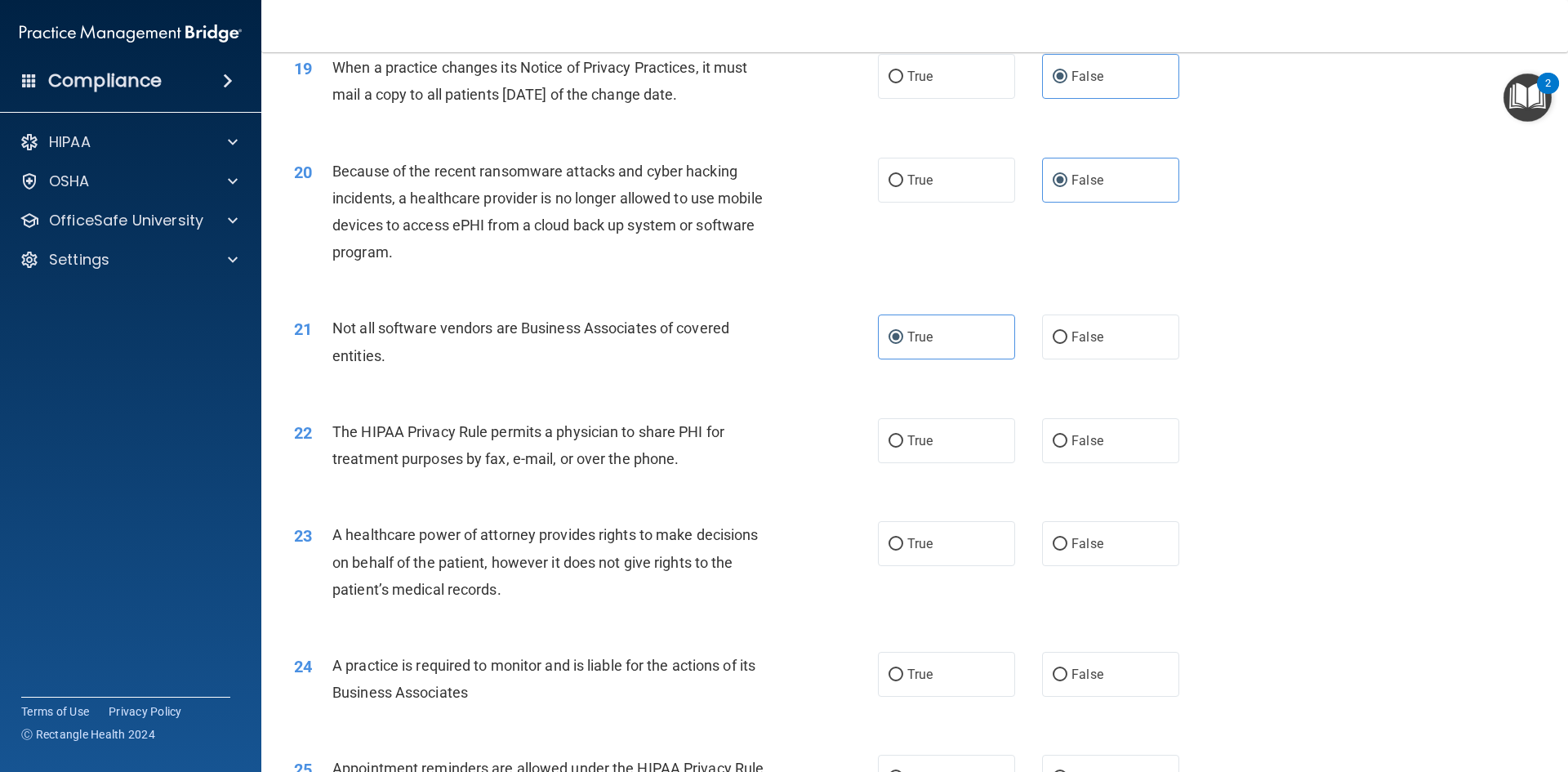
scroll to position [2369, 0]
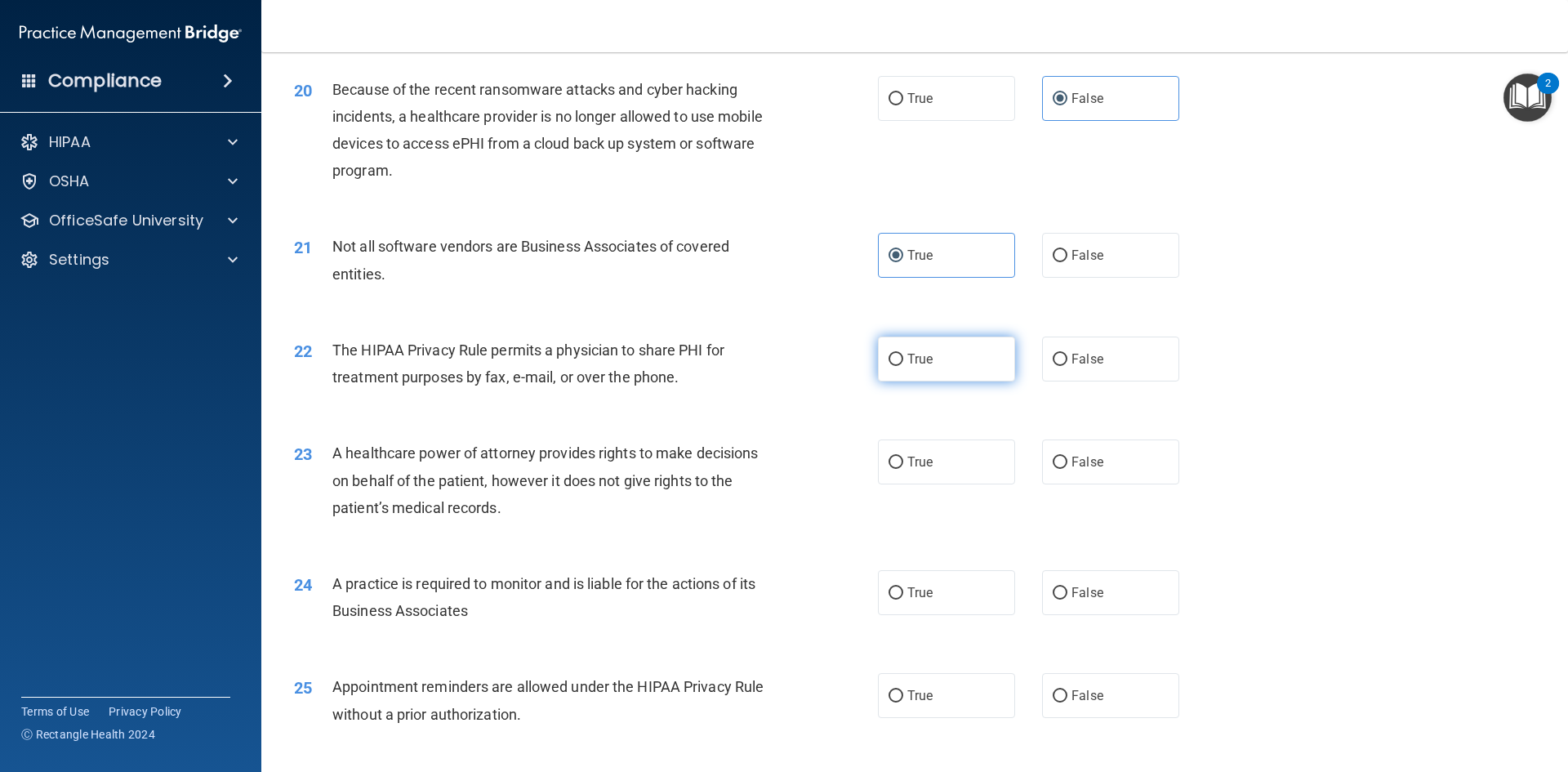
click at [912, 357] on span "True" at bounding box center [920, 359] width 26 height 16
click at [903, 357] on input "True" at bounding box center [896, 360] width 15 height 12
radio input "true"
click at [1107, 455] on label "False" at bounding box center [1110, 461] width 137 height 45
click at [1067, 457] on input "False" at bounding box center [1059, 463] width 15 height 12
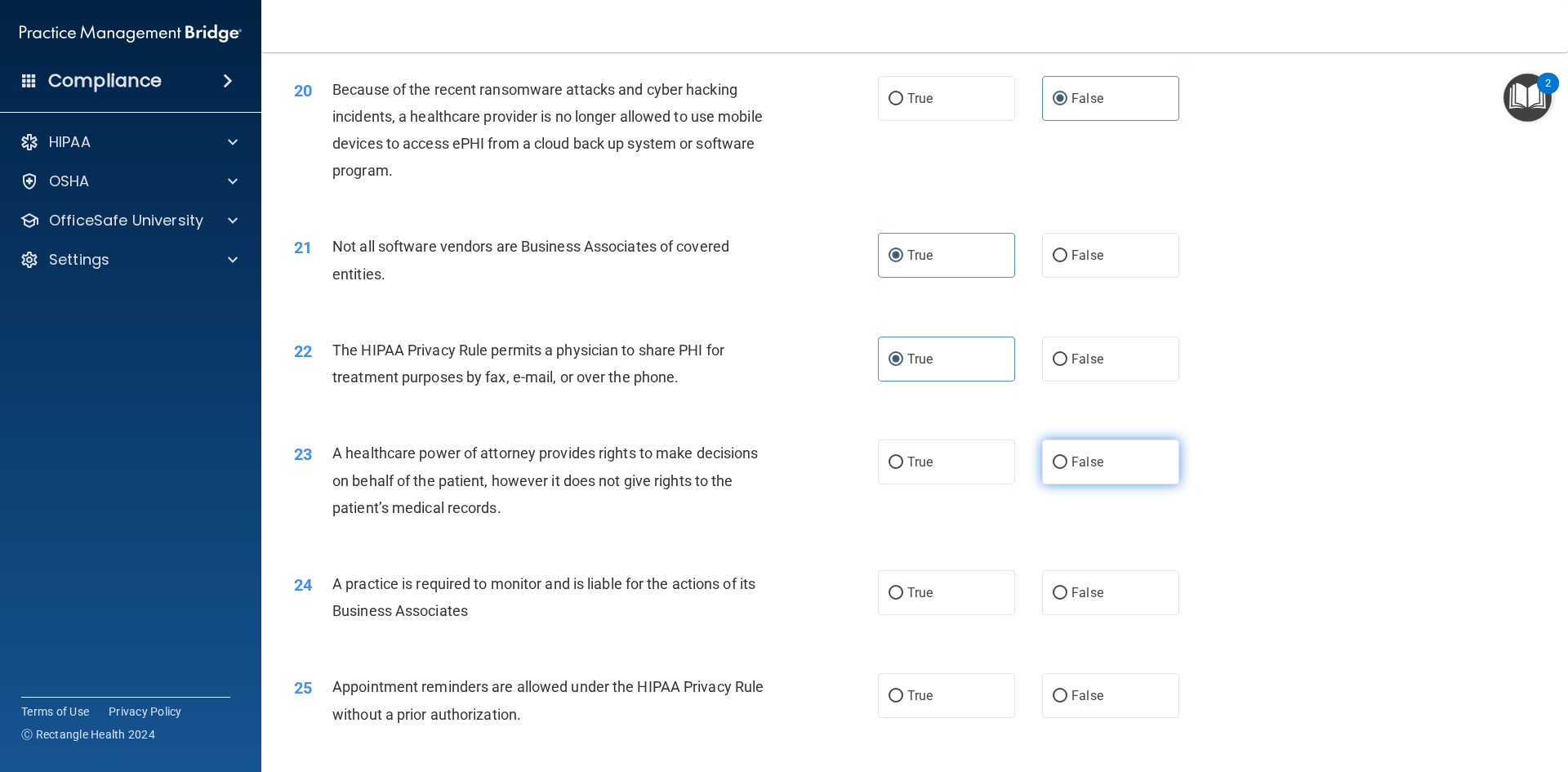
radio input "true"
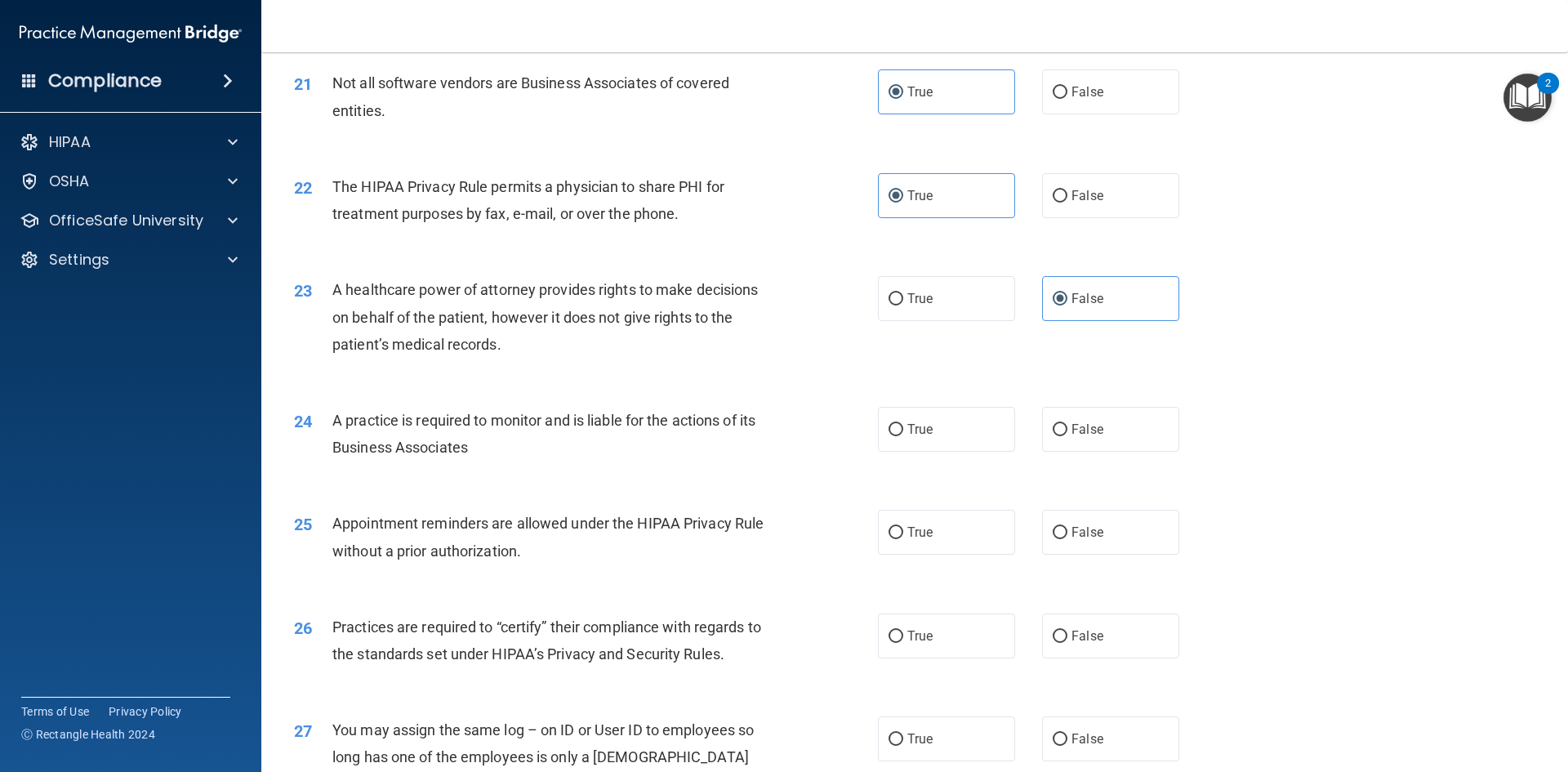
scroll to position [2614, 0]
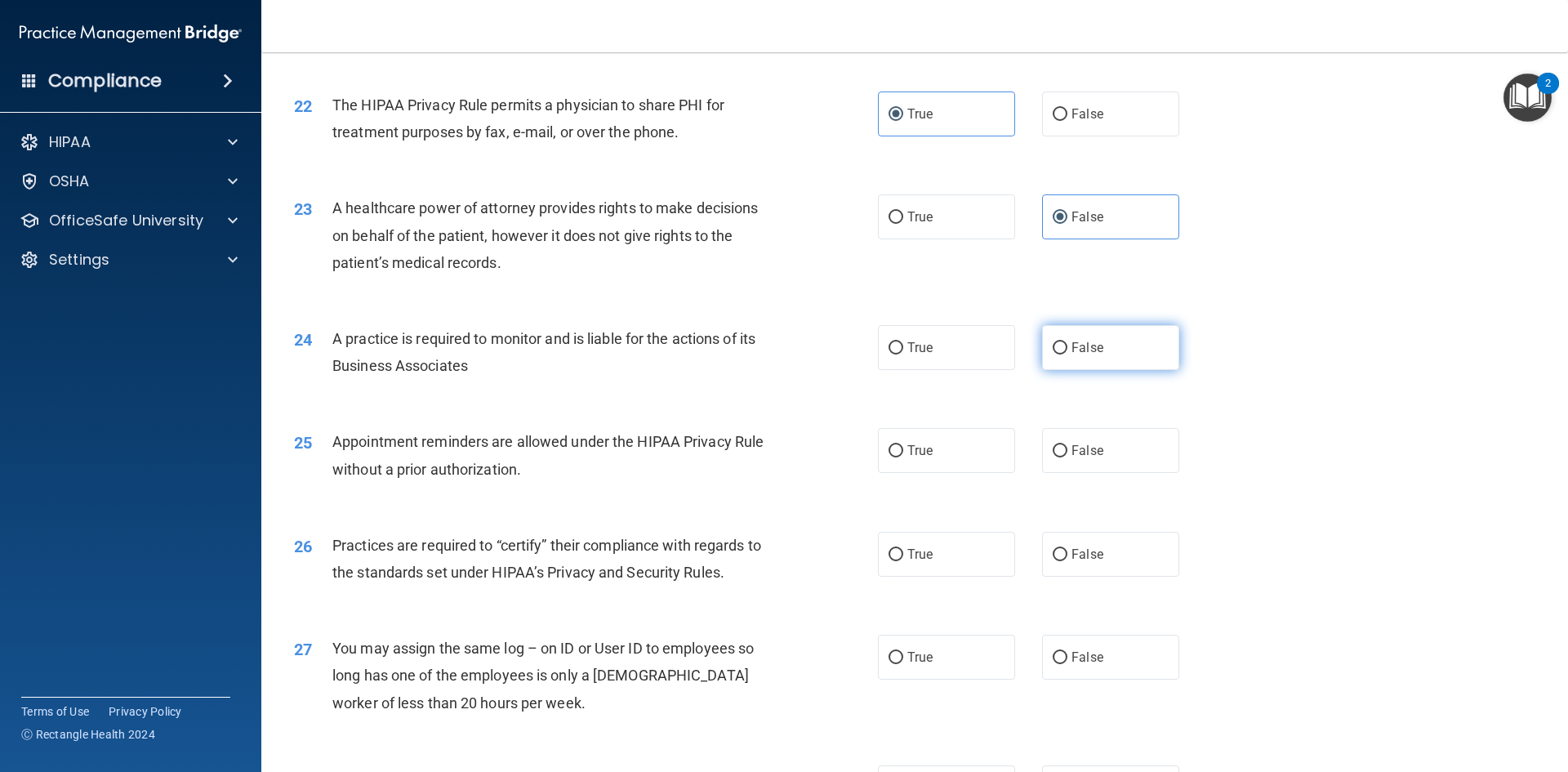
click at [1089, 342] on span "False" at bounding box center [1087, 348] width 32 height 16
click at [1067, 342] on input "False" at bounding box center [1059, 349] width 15 height 12
radio input "true"
click at [979, 459] on label "True" at bounding box center [946, 450] width 137 height 45
click at [903, 458] on input "True" at bounding box center [896, 452] width 15 height 12
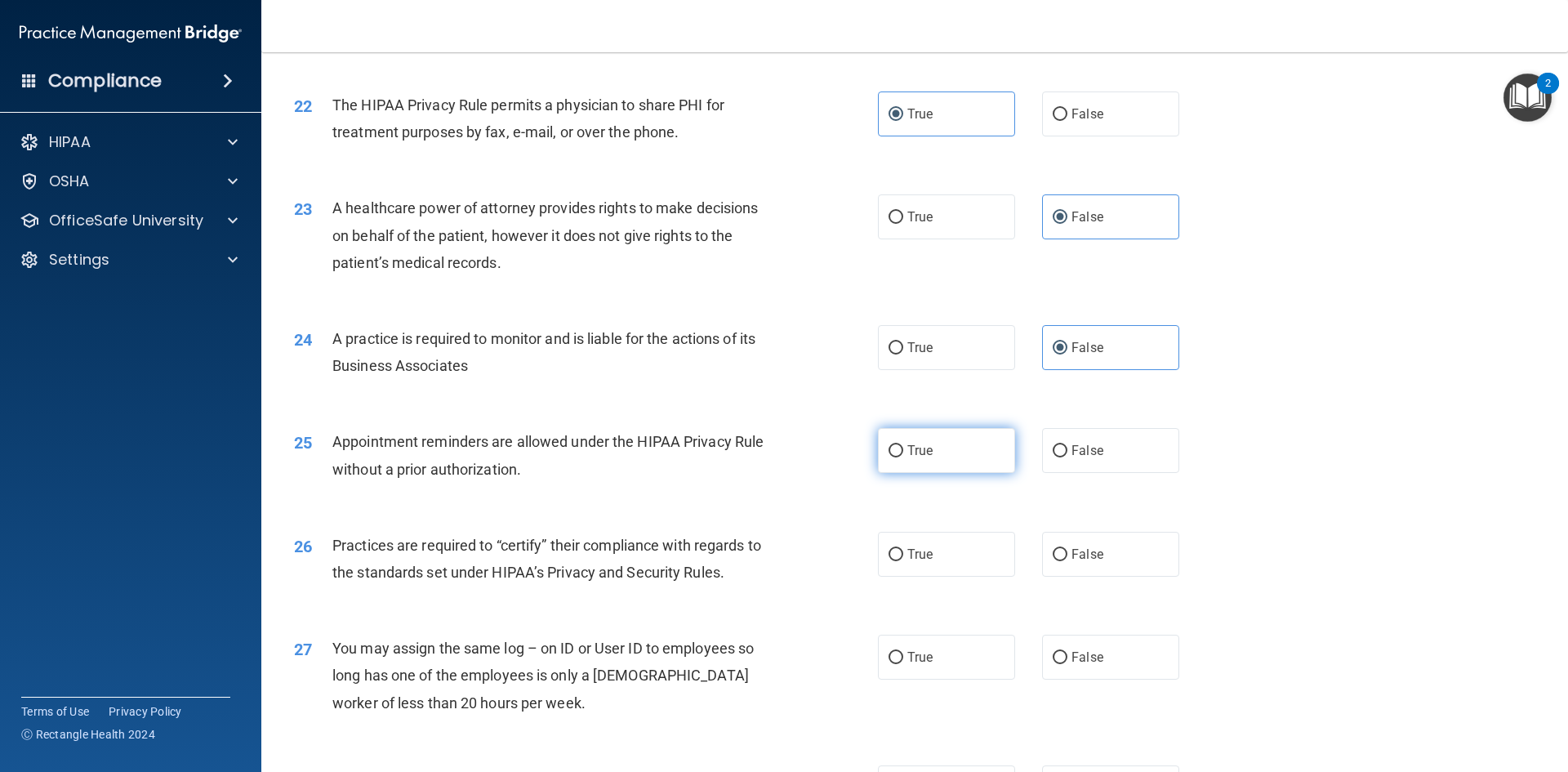
radio input "true"
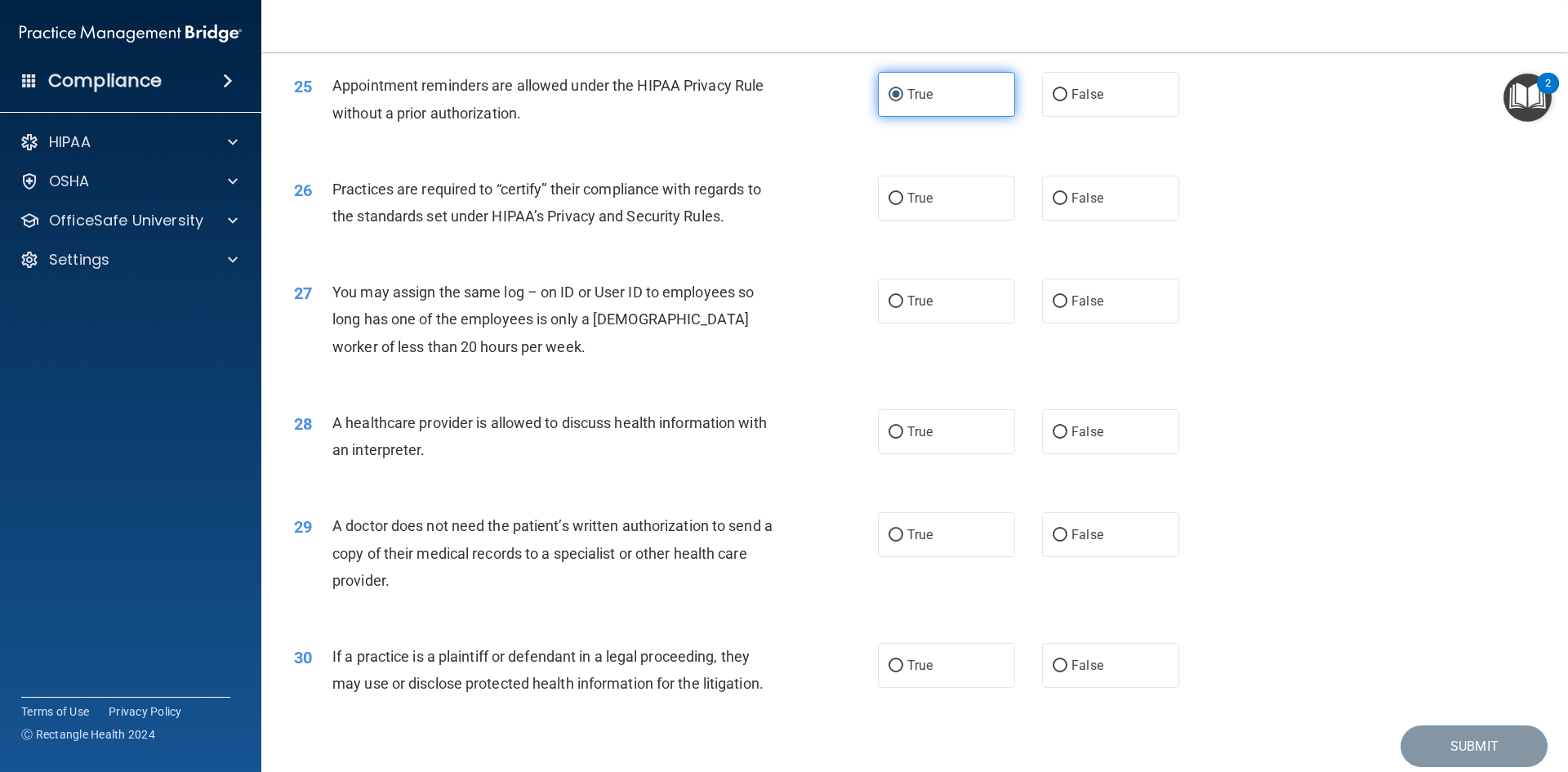
scroll to position [2940, 0]
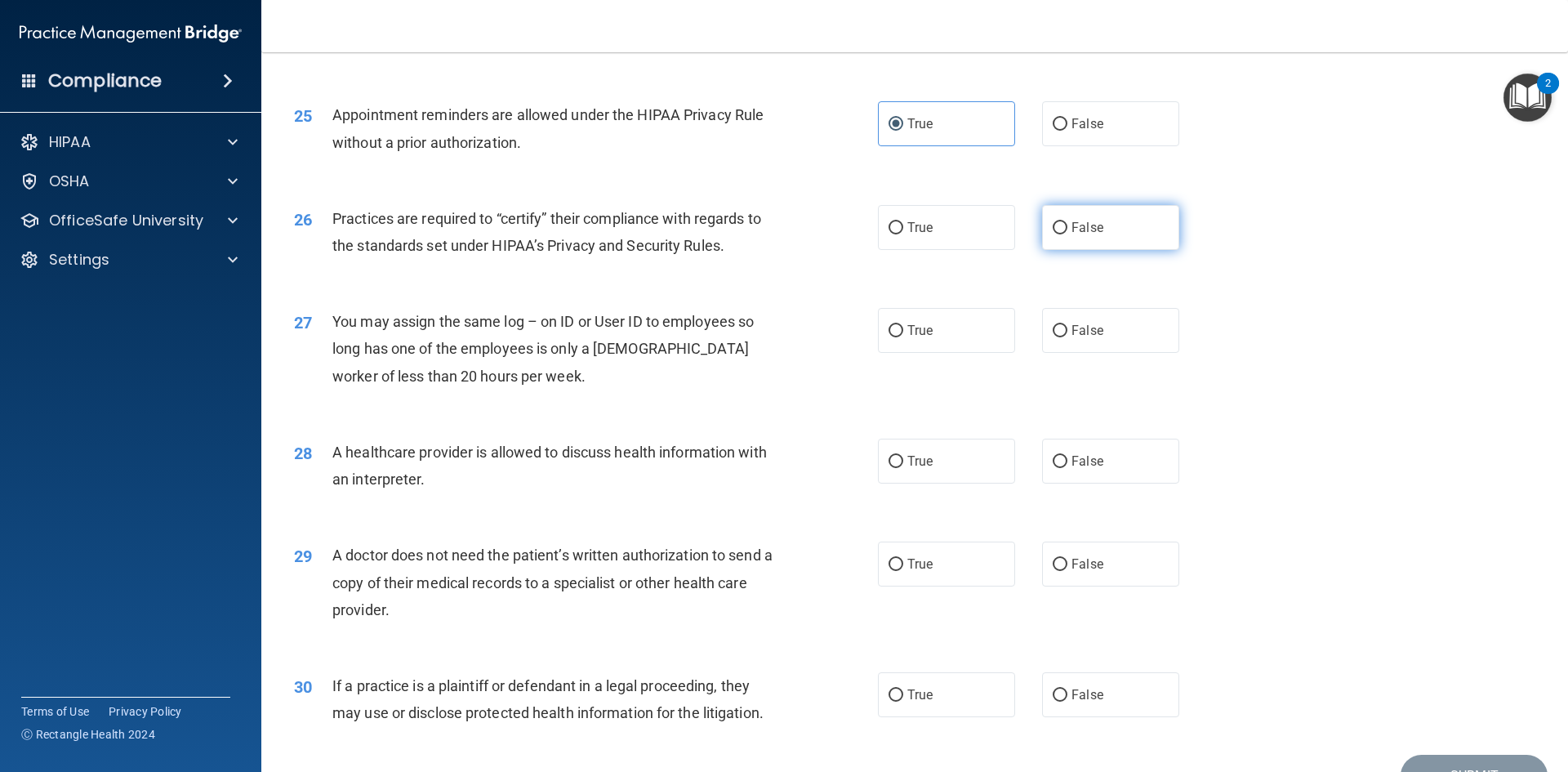
click at [1085, 223] on span "False" at bounding box center [1087, 228] width 32 height 16
click at [1067, 223] on input "False" at bounding box center [1059, 228] width 15 height 12
radio input "true"
click at [1108, 341] on label "False" at bounding box center [1110, 330] width 137 height 45
click at [1067, 337] on input "False" at bounding box center [1059, 331] width 15 height 12
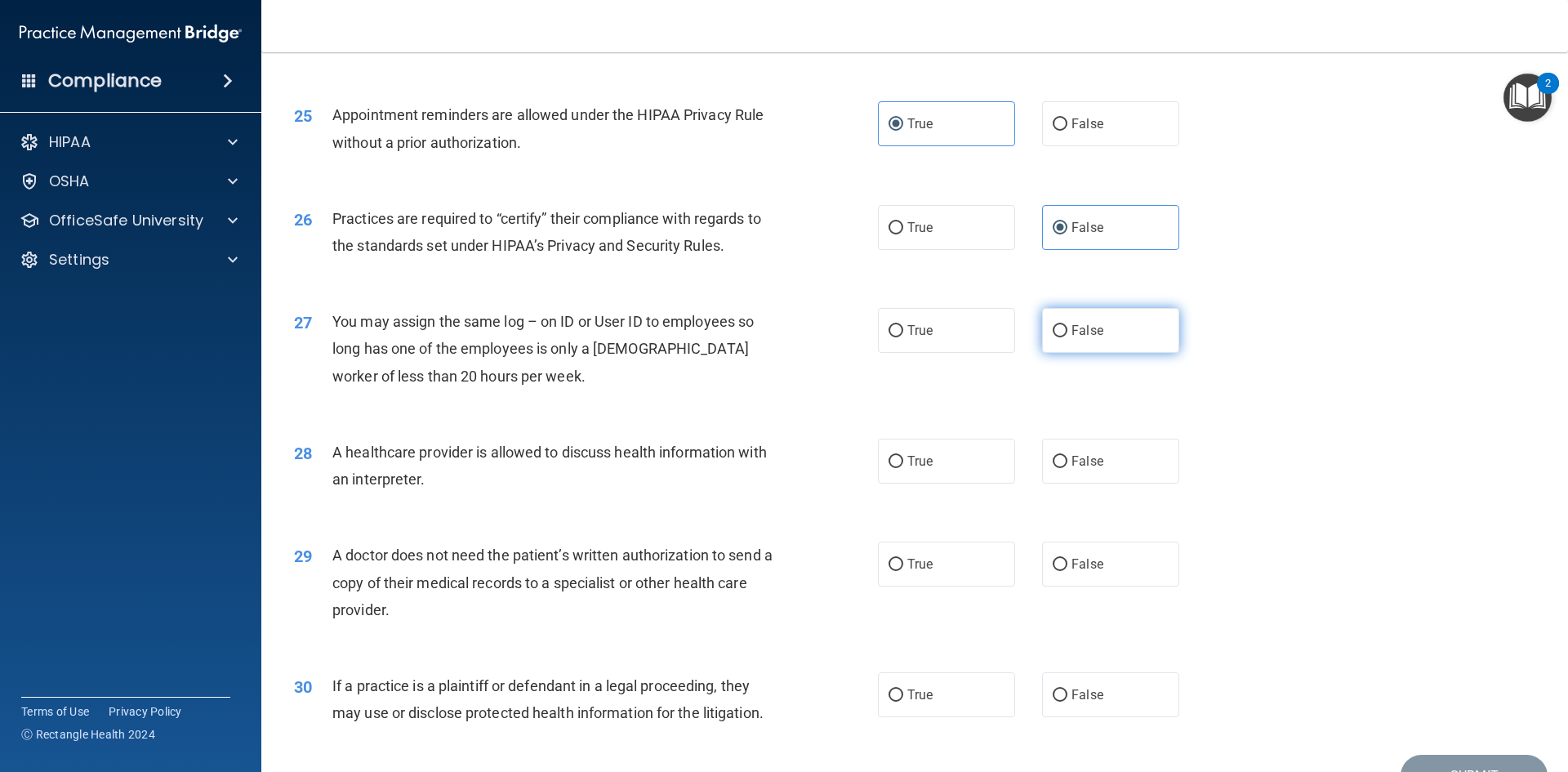
radio input "true"
click at [912, 459] on span "True" at bounding box center [920, 461] width 26 height 16
click at [903, 459] on input "True" at bounding box center [896, 462] width 15 height 12
radio input "true"
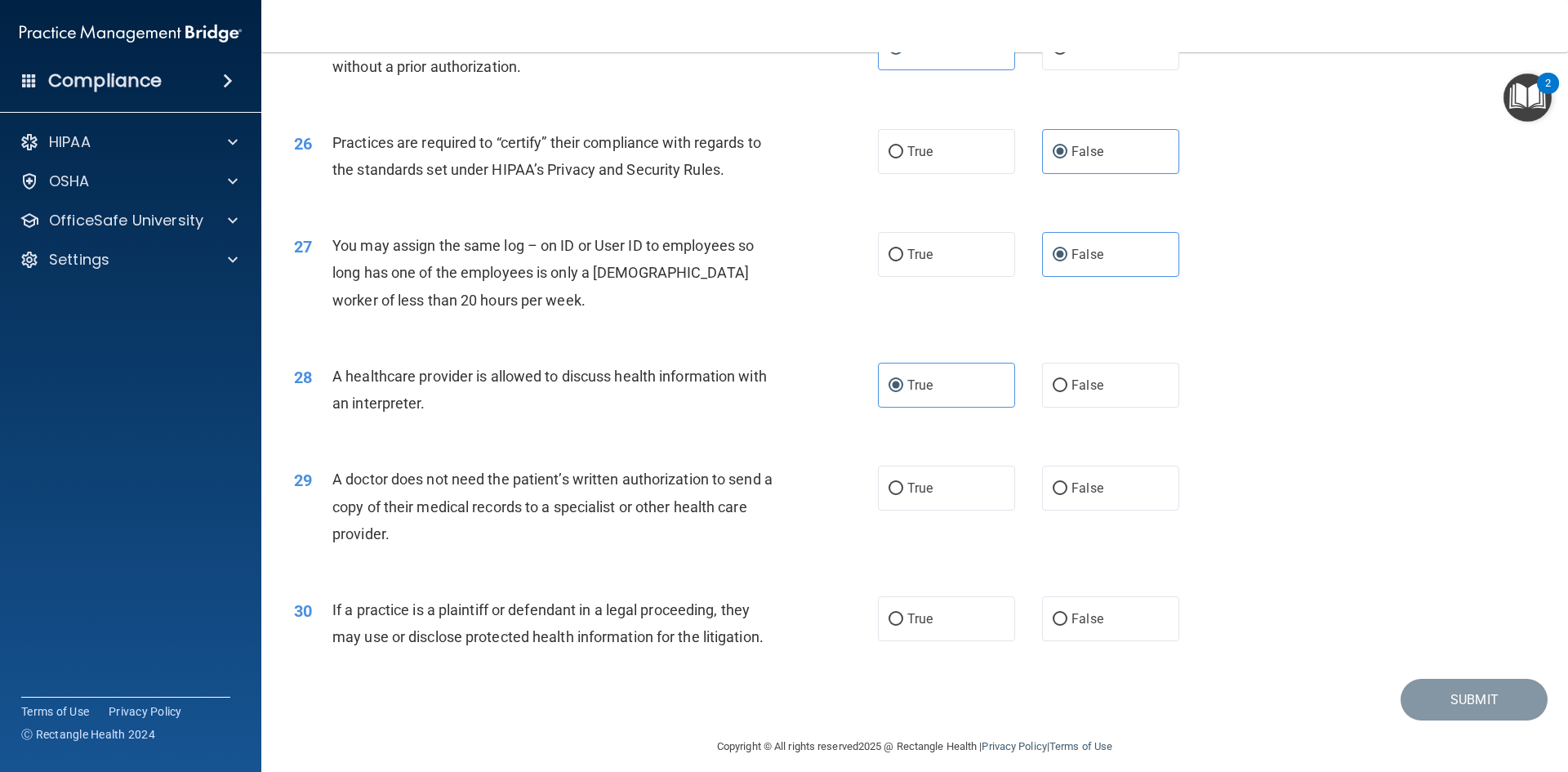
scroll to position [3031, 0]
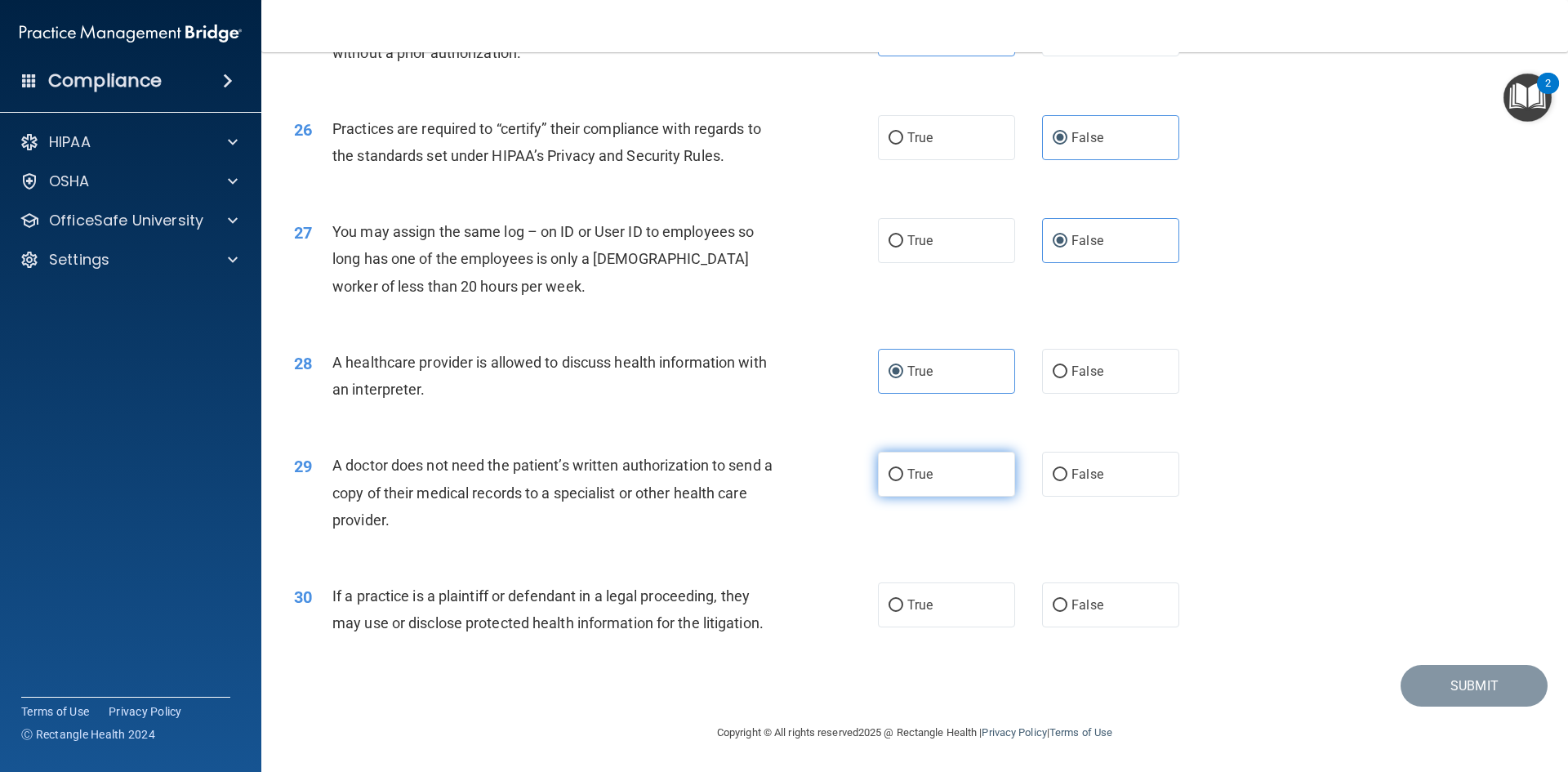
click at [918, 468] on span "True" at bounding box center [920, 474] width 26 height 16
click at [903, 469] on input "True" at bounding box center [896, 475] width 15 height 12
radio input "true"
click at [904, 586] on label "True" at bounding box center [946, 605] width 137 height 45
click at [903, 599] on input "True" at bounding box center [896, 606] width 15 height 12
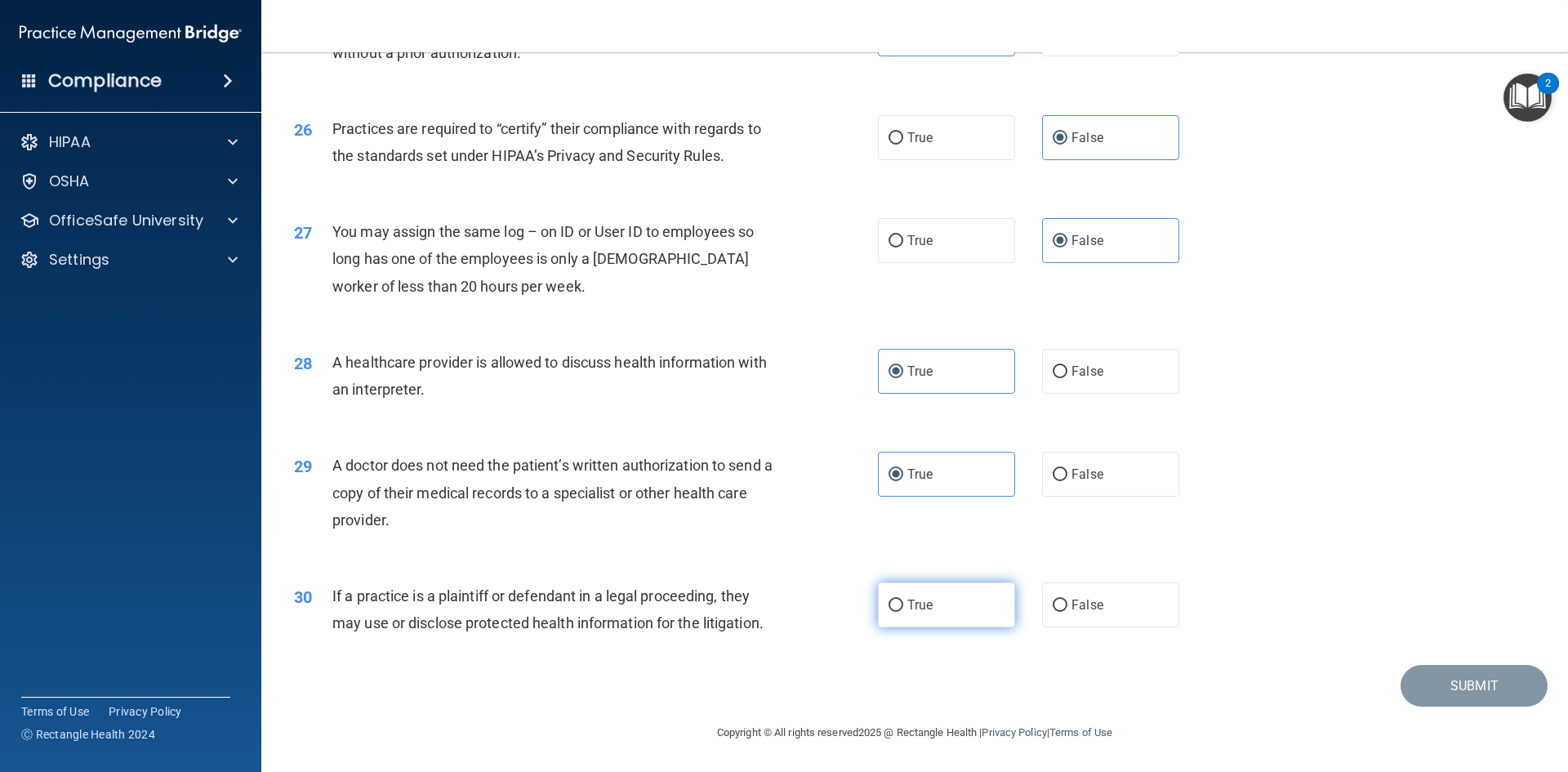
radio input "true"
click at [1410, 668] on button "Submit" at bounding box center [1473, 685] width 147 height 41
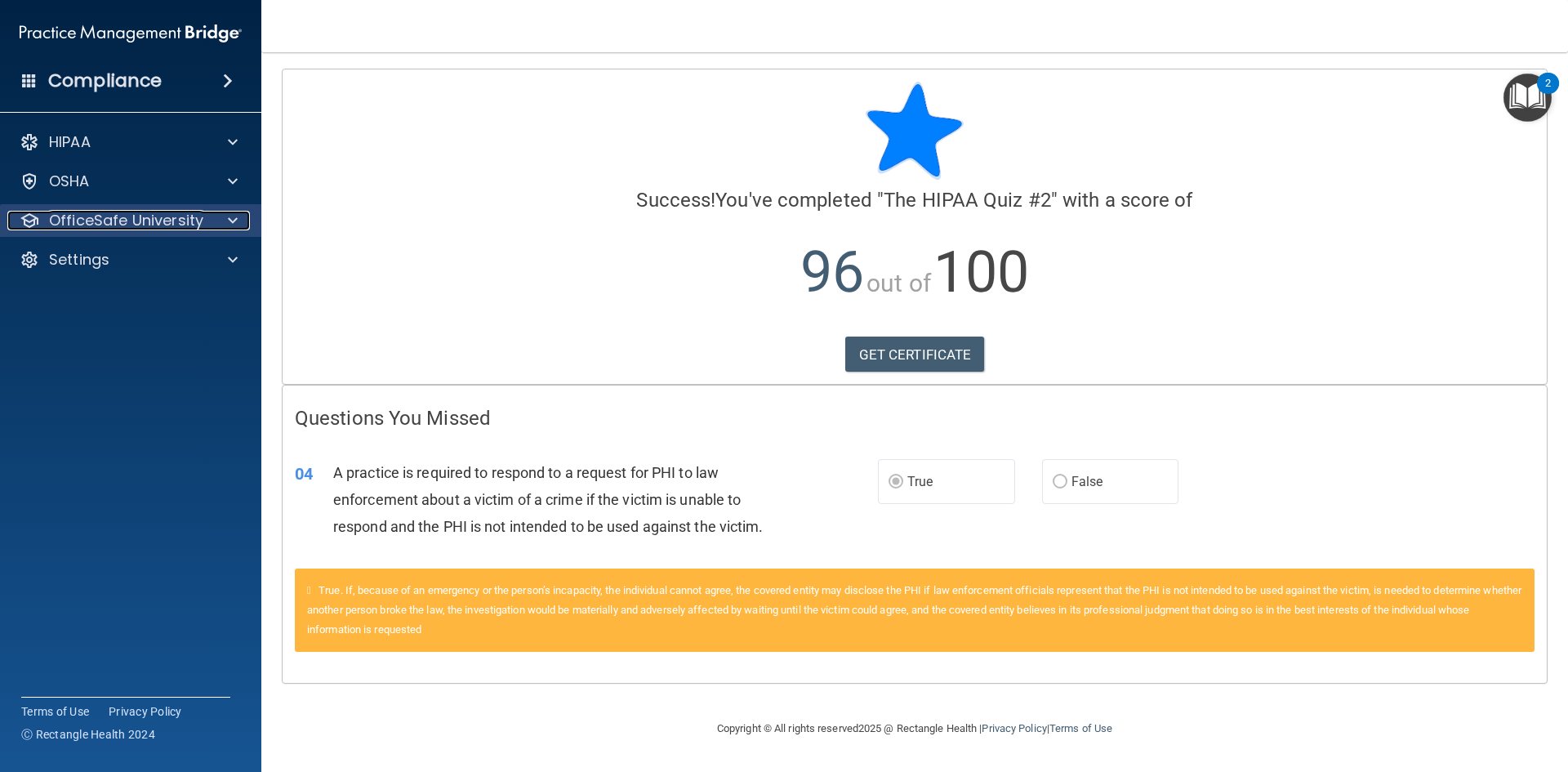
click at [138, 227] on p "OfficeSafe University" at bounding box center [126, 220] width 154 height 19
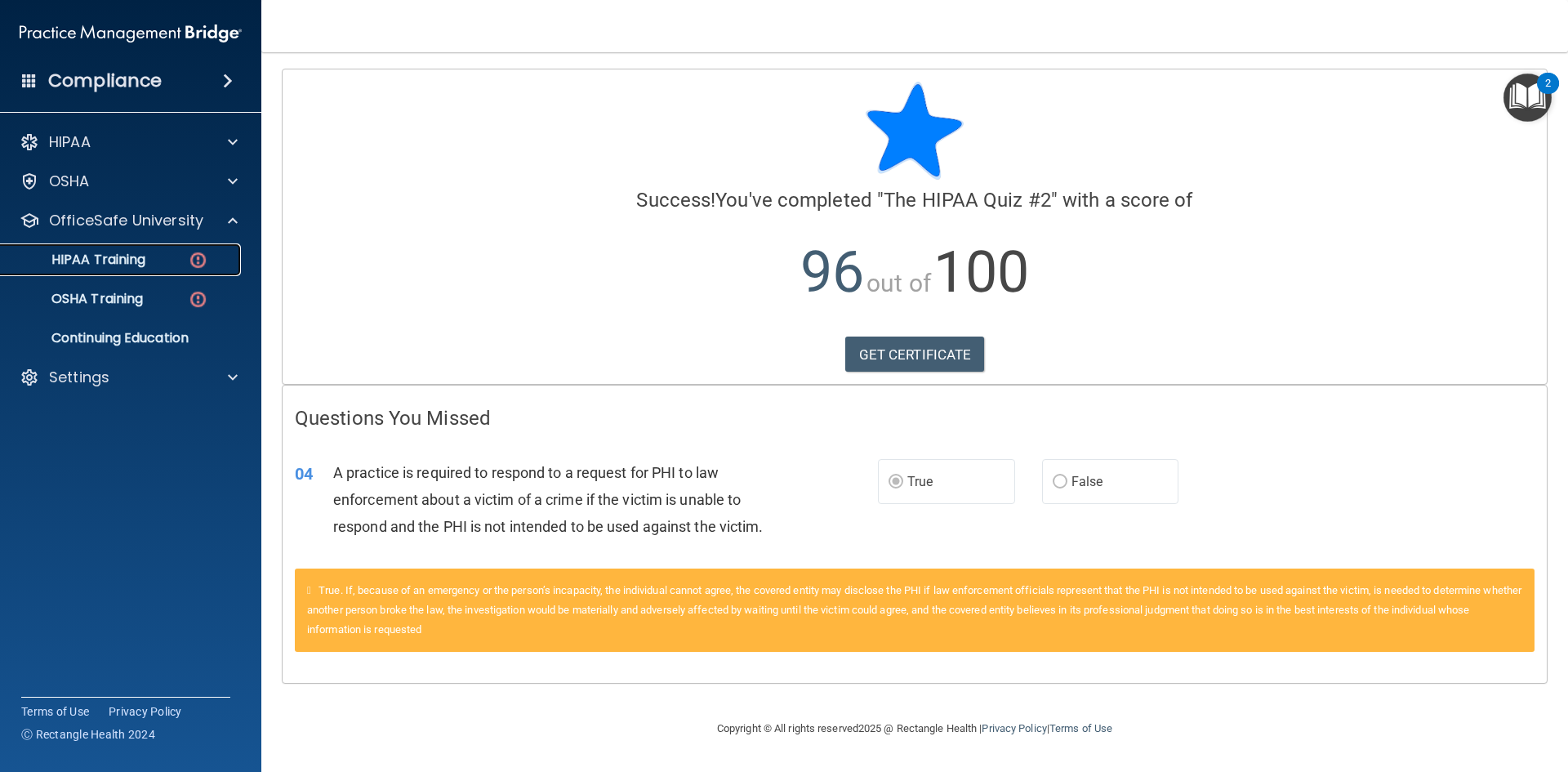
click at [157, 264] on div "HIPAA Training" at bounding box center [121, 260] width 223 height 17
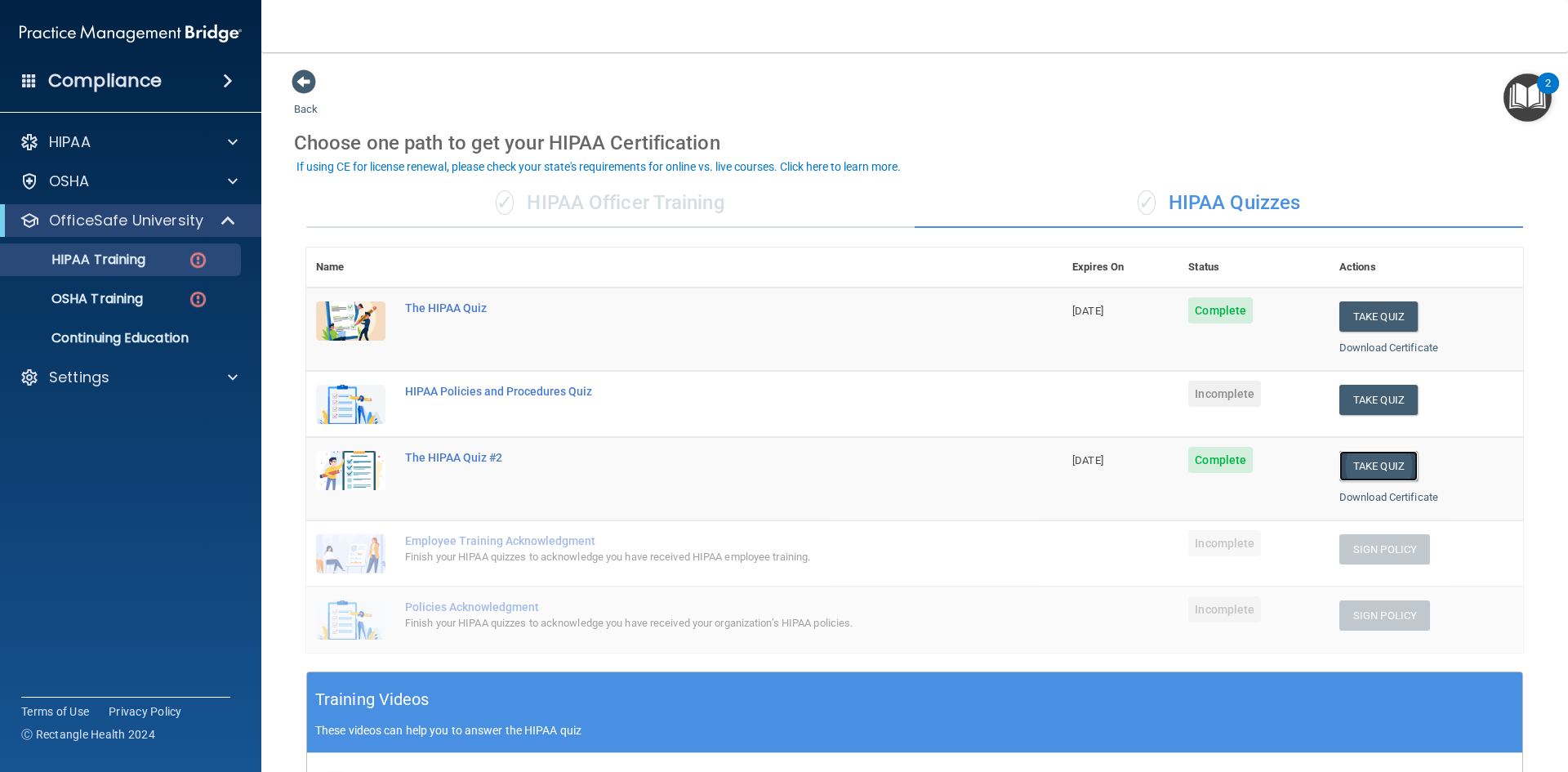
click at [1378, 466] on button "Take Quiz" at bounding box center [1378, 466] width 78 height 30
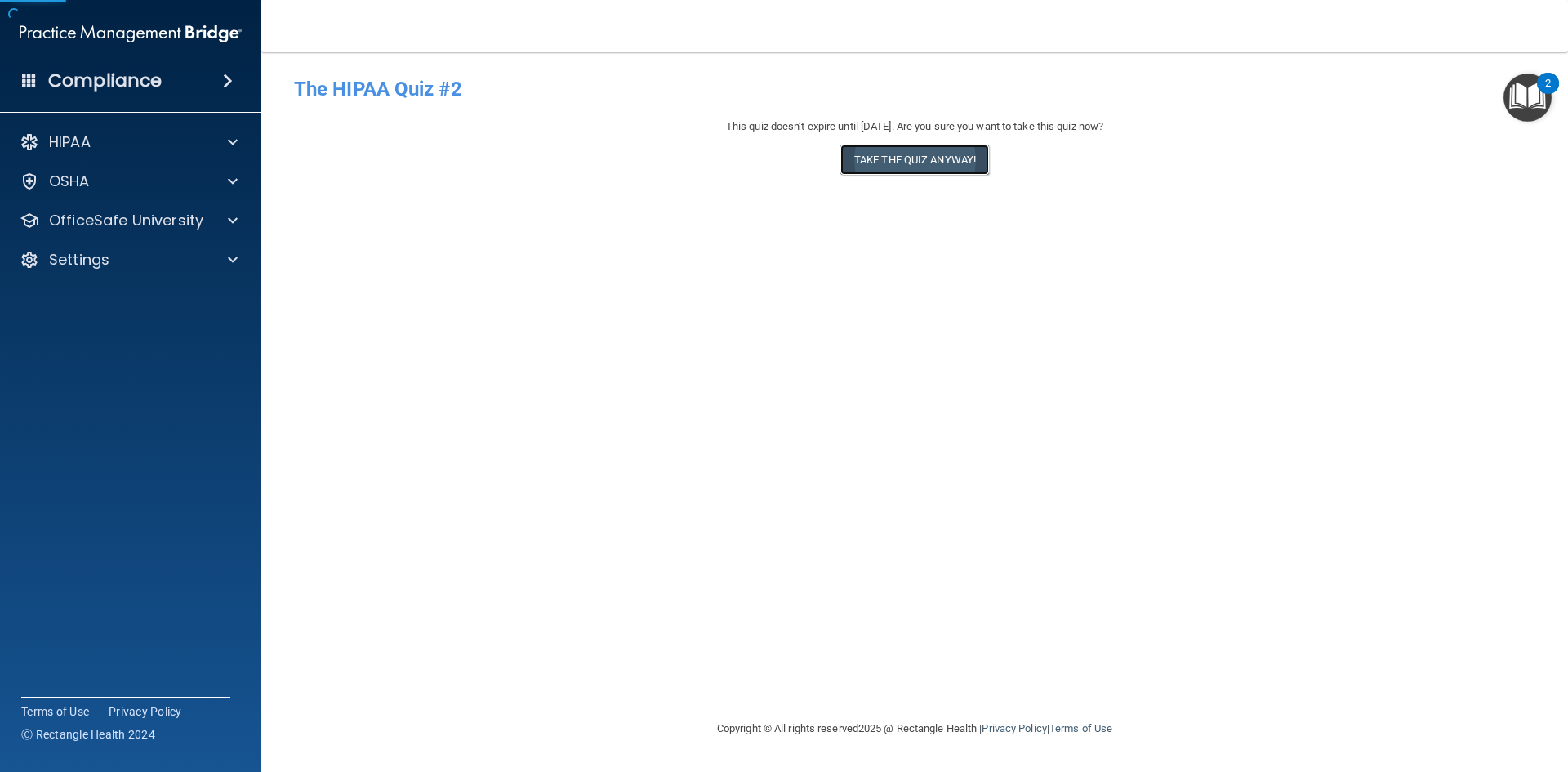
click at [895, 158] on button "Take the quiz anyway!" at bounding box center [914, 159] width 149 height 30
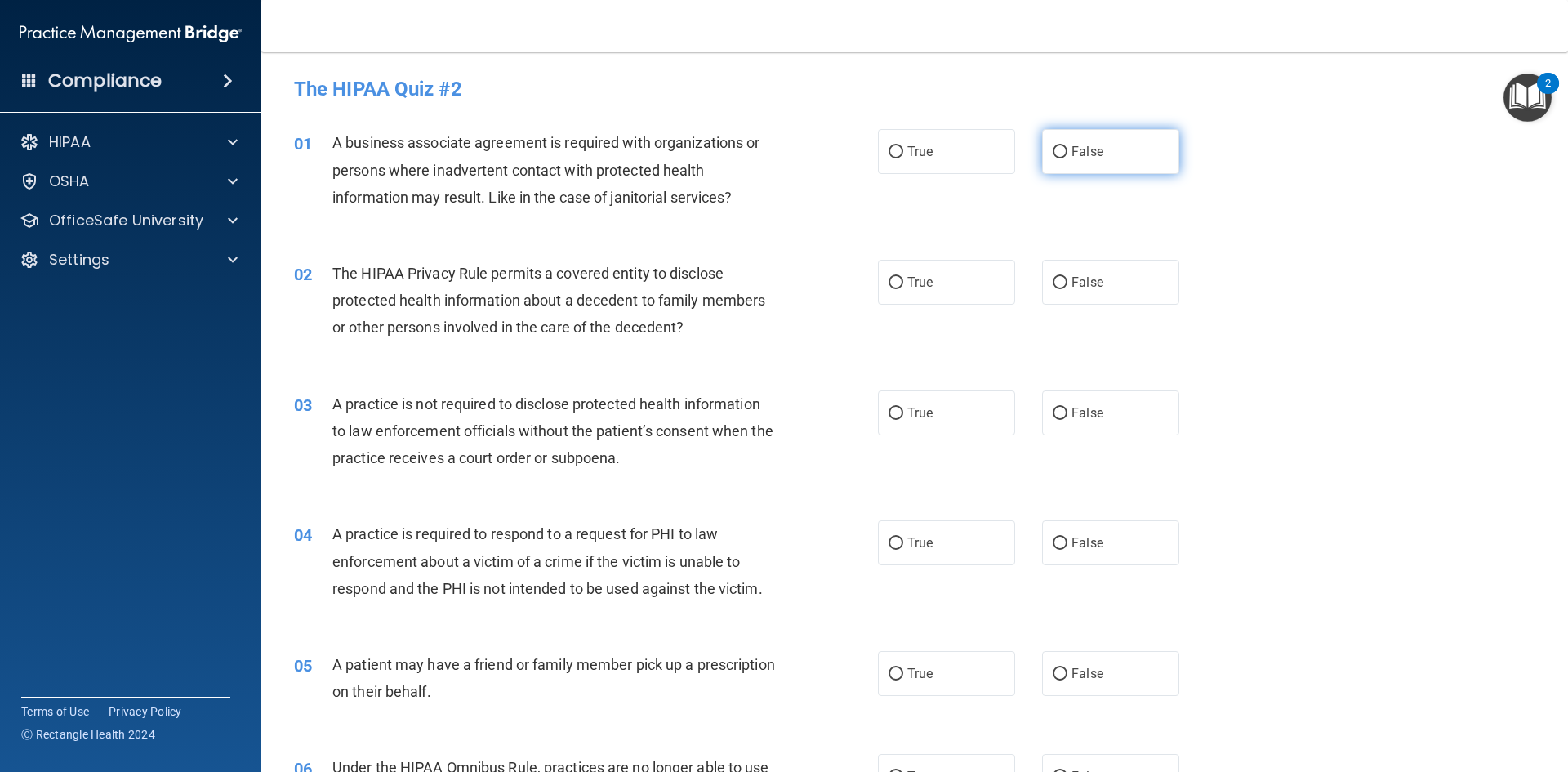
click at [1053, 149] on input "False" at bounding box center [1059, 152] width 15 height 12
radio input "true"
click at [901, 300] on label "True" at bounding box center [946, 282] width 137 height 45
click at [901, 289] on input "True" at bounding box center [896, 283] width 15 height 12
radio input "true"
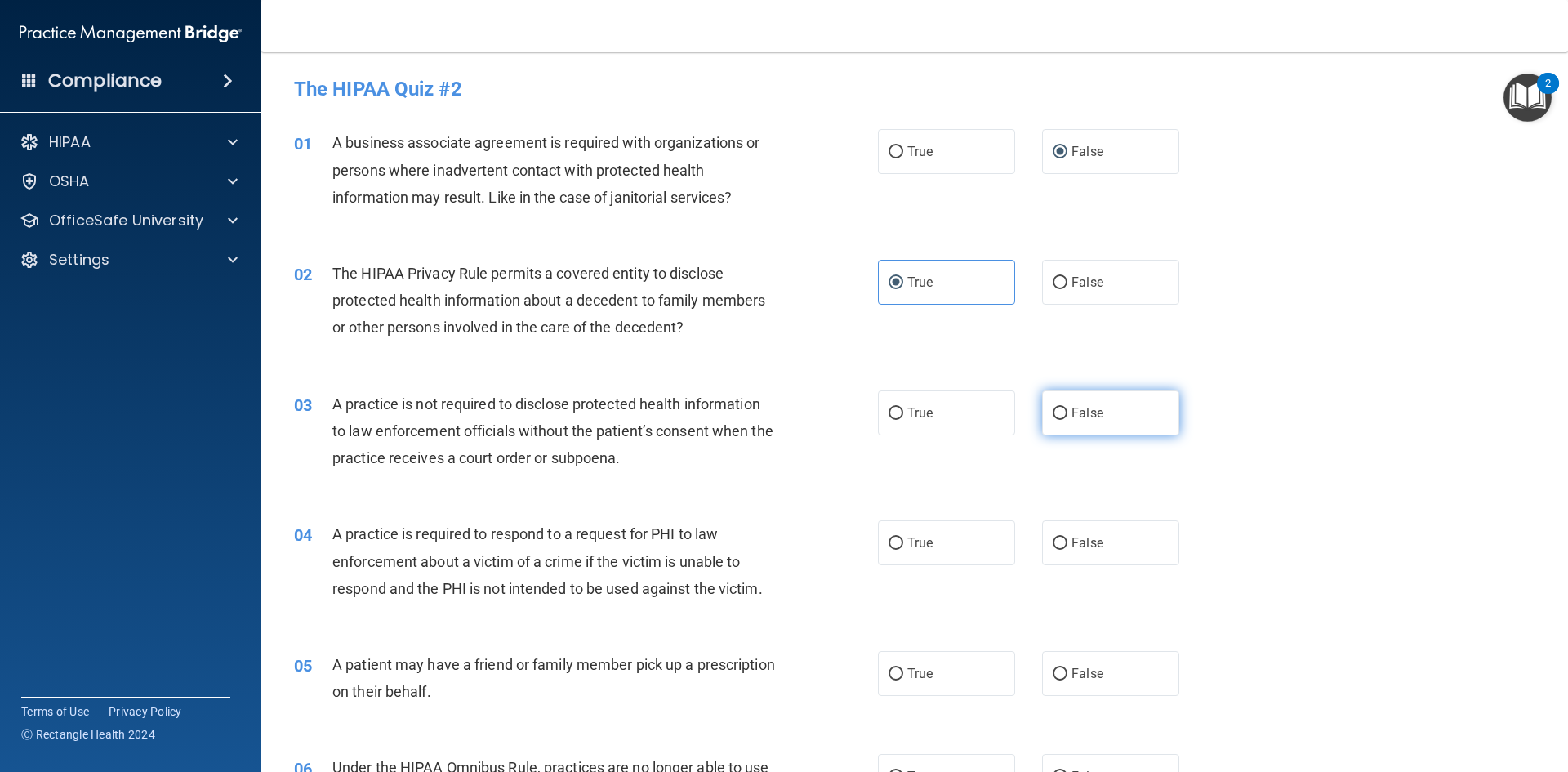
click at [1099, 415] on label "False" at bounding box center [1110, 413] width 137 height 45
click at [1067, 415] on input "False" at bounding box center [1059, 414] width 15 height 12
radio input "true"
click at [925, 555] on label "True" at bounding box center [946, 542] width 137 height 45
click at [903, 549] on input "True" at bounding box center [896, 544] width 15 height 12
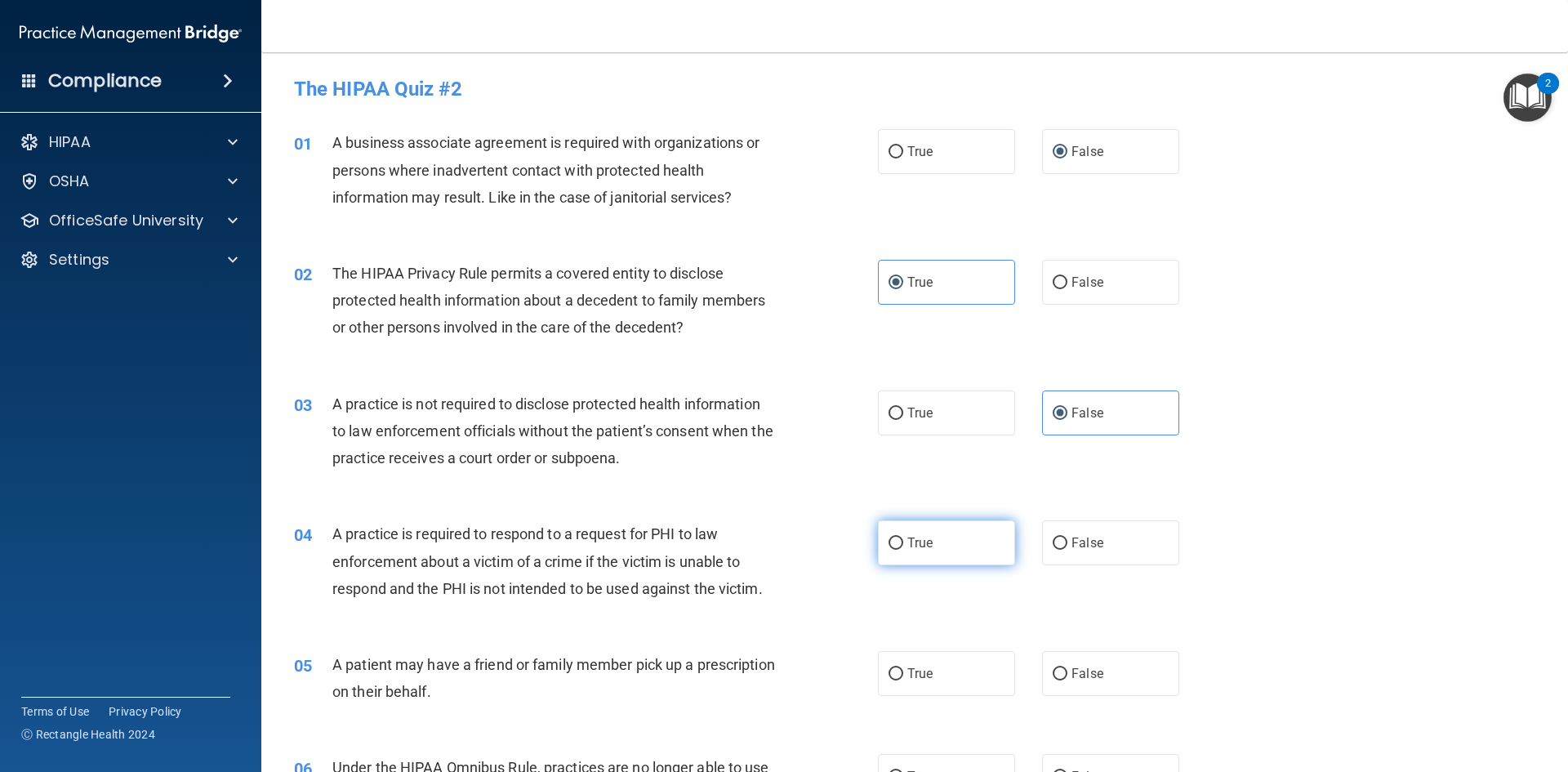
radio input "true"
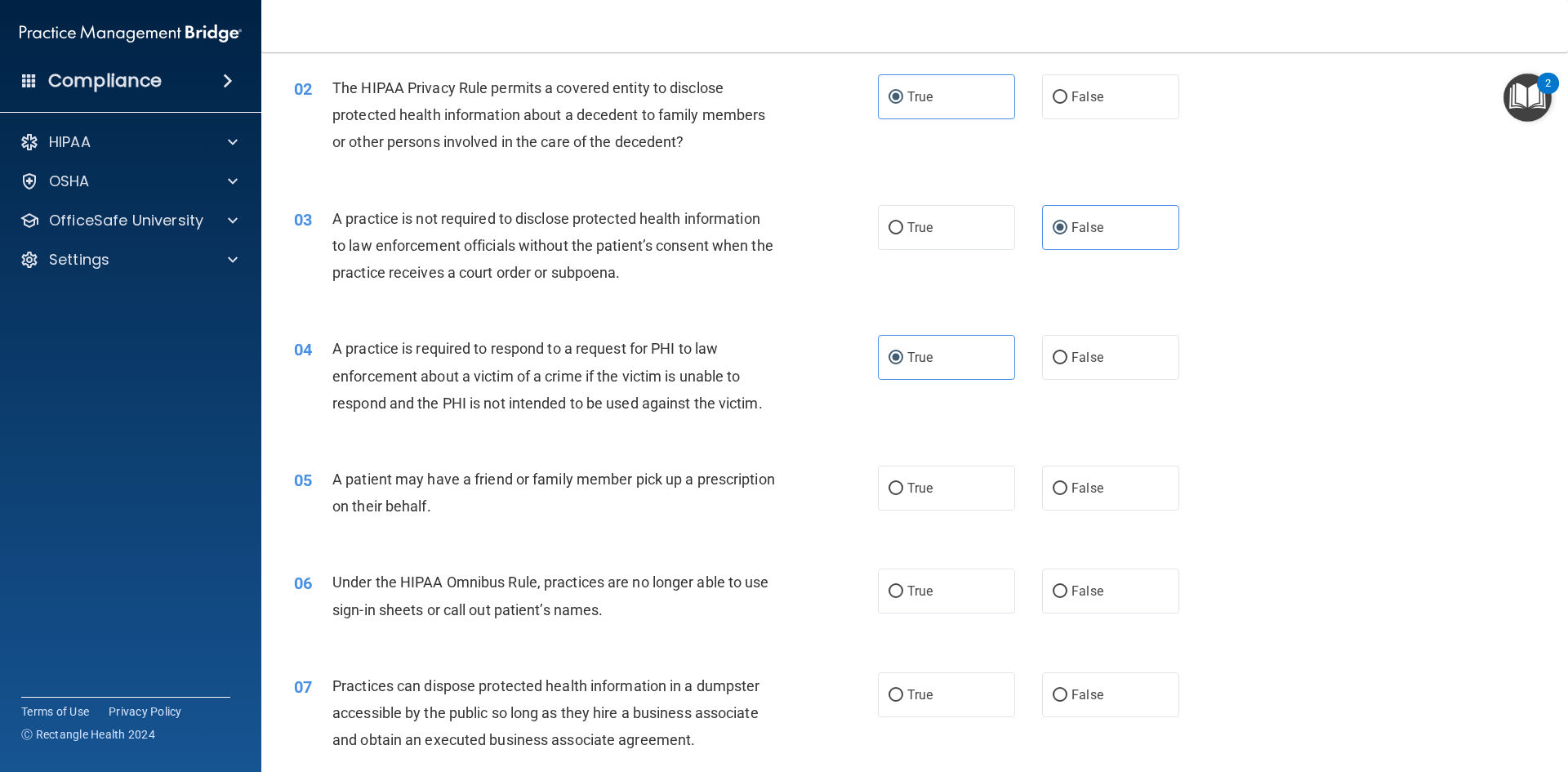
scroll to position [245, 0]
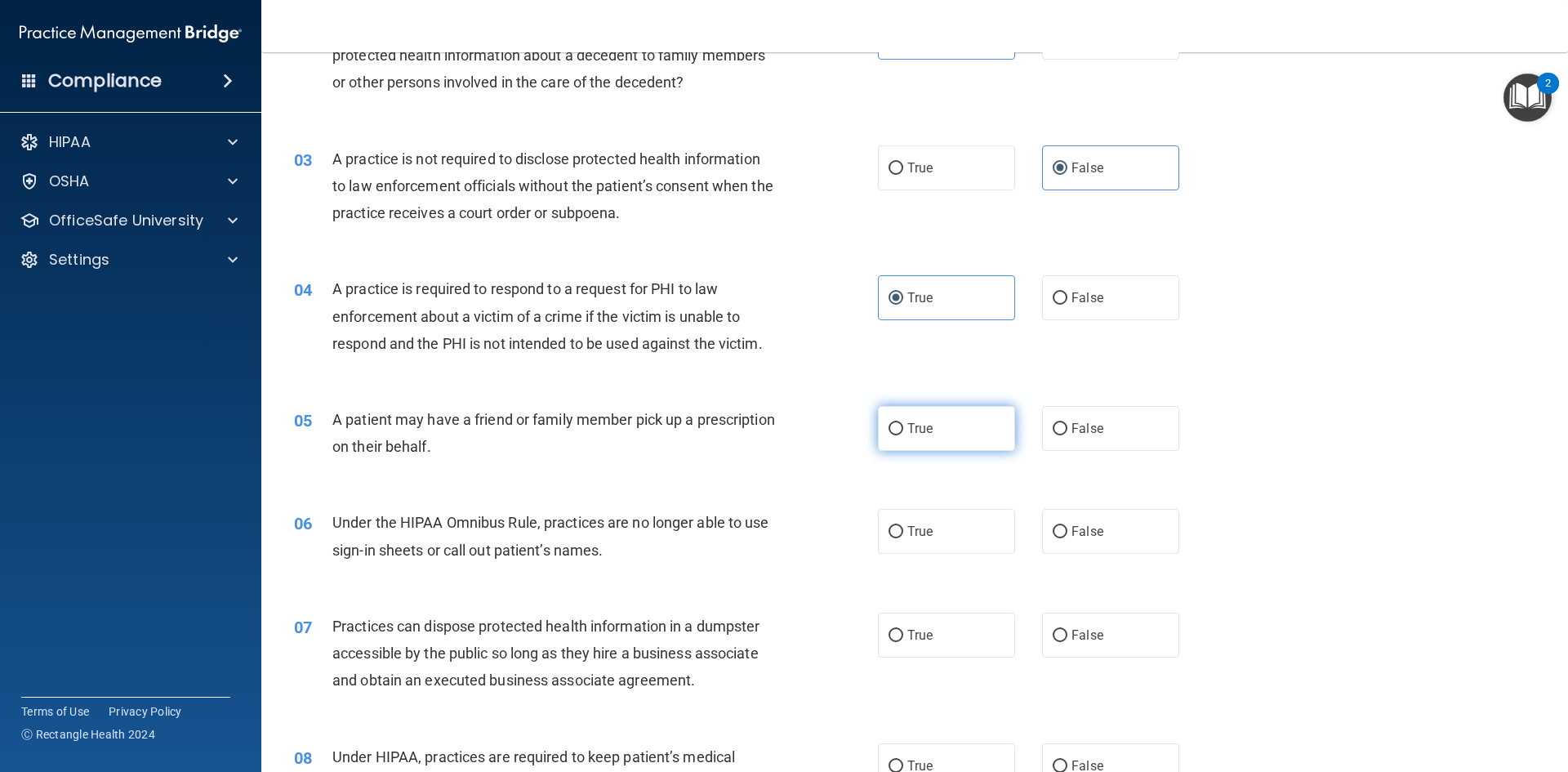
click at [922, 444] on label "True" at bounding box center [946, 428] width 137 height 45
click at [903, 436] on input "True" at bounding box center [896, 430] width 15 height 12
radio input "true"
click at [1082, 520] on label "False" at bounding box center [1110, 531] width 137 height 45
click at [1067, 526] on input "False" at bounding box center [1059, 533] width 15 height 12
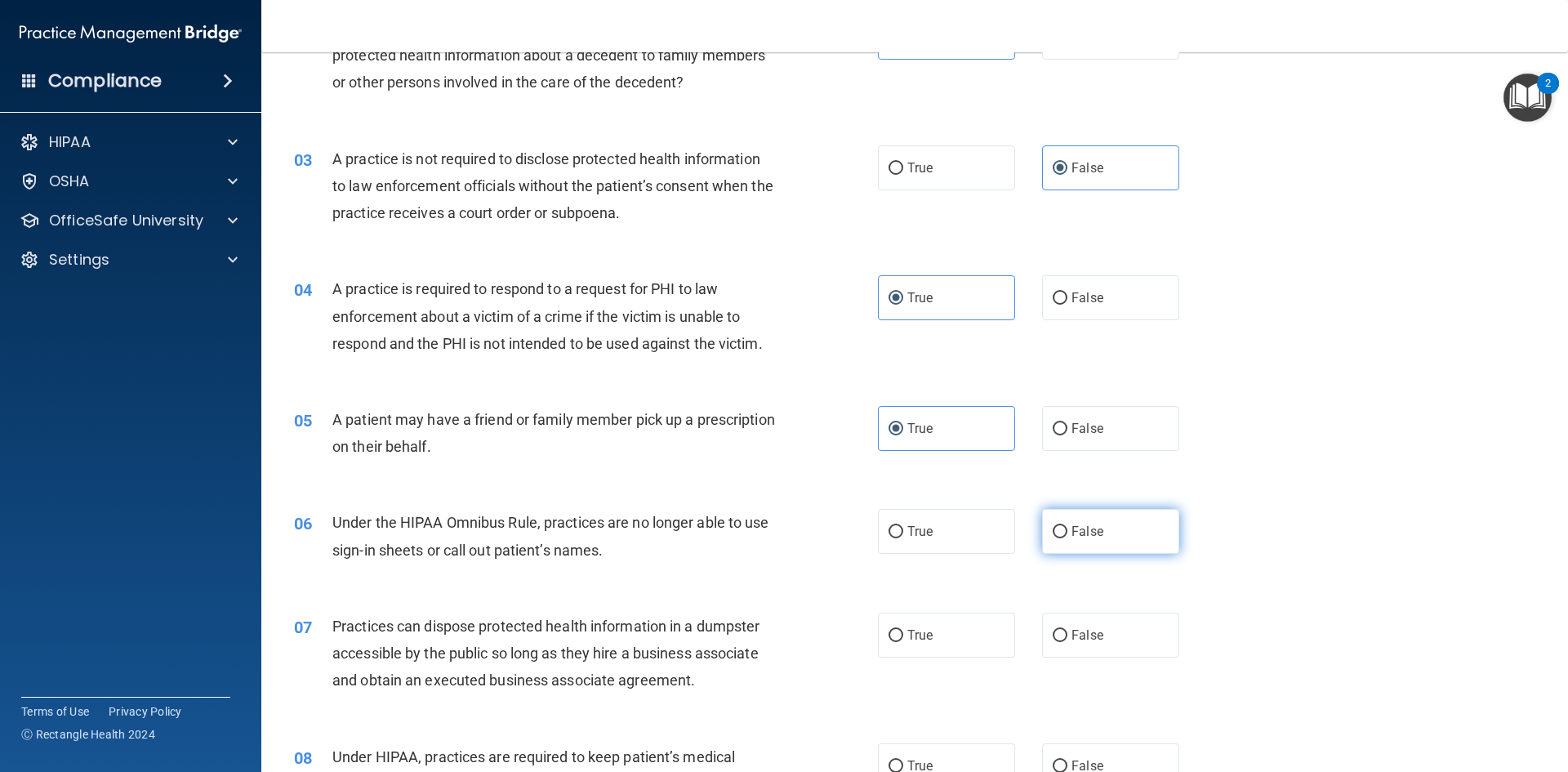
radio input "true"
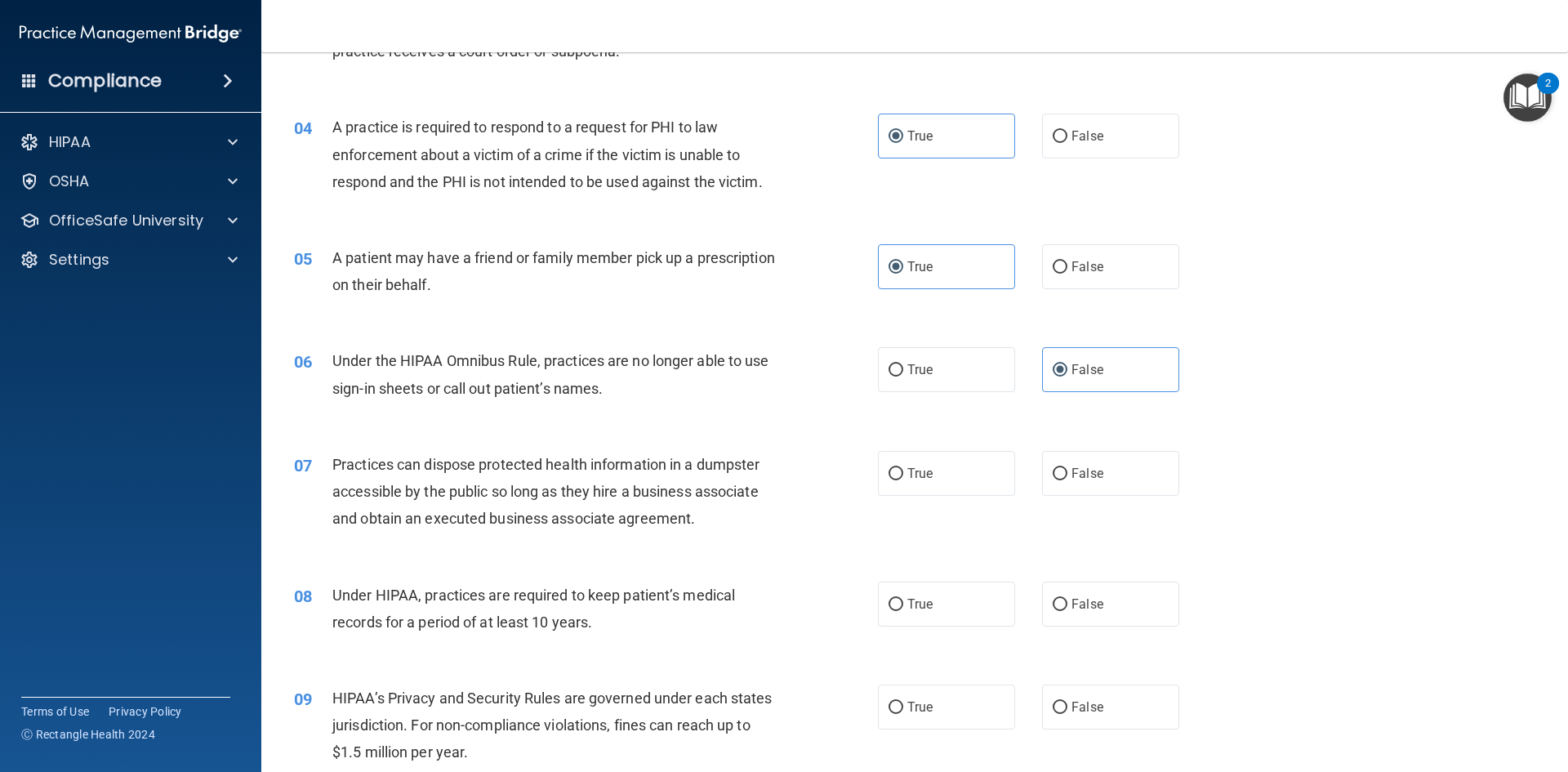
scroll to position [408, 0]
click at [1089, 476] on span "False" at bounding box center [1087, 472] width 32 height 16
click at [1067, 476] on input "False" at bounding box center [1059, 473] width 15 height 12
radio input "true"
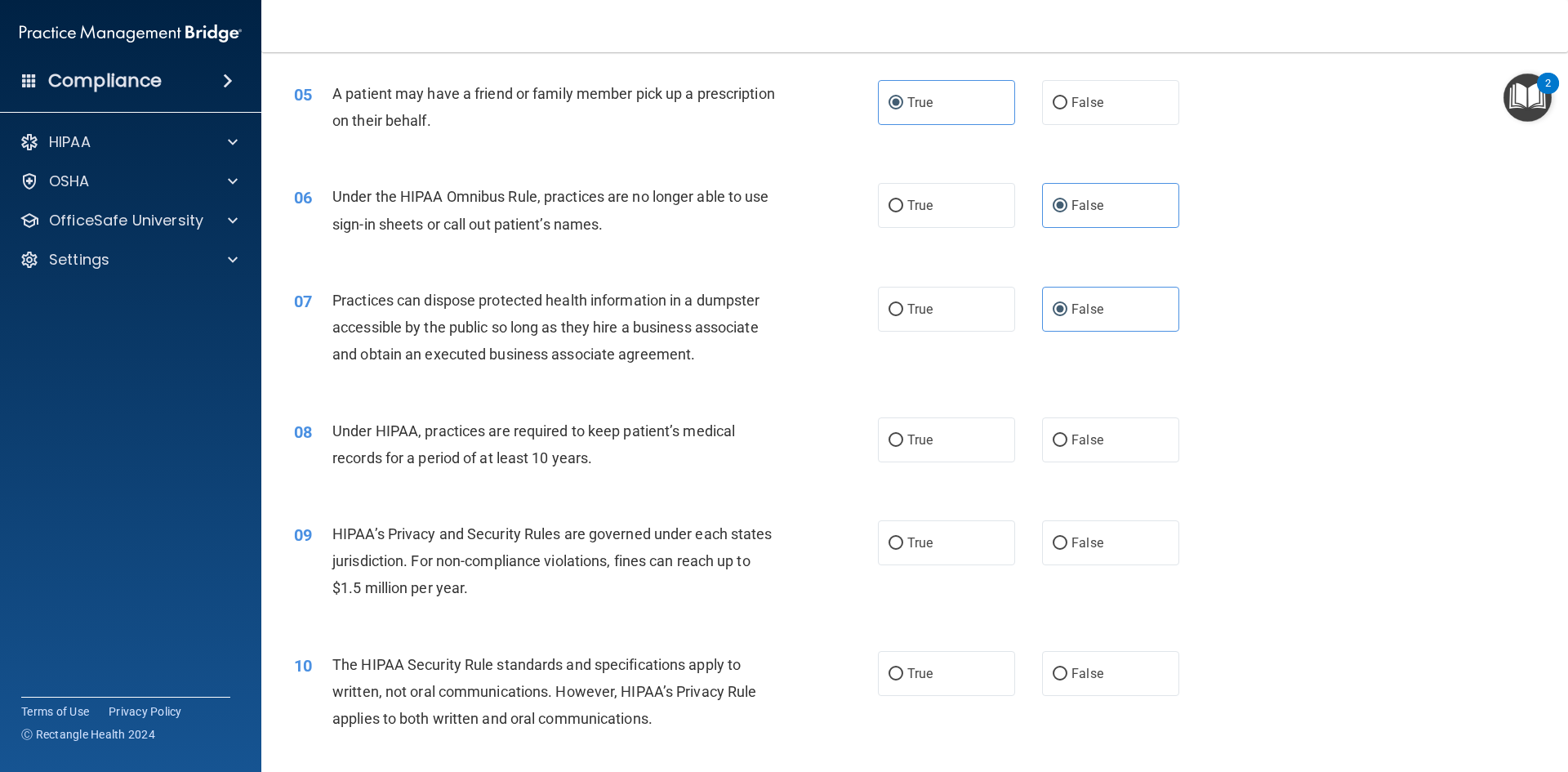
scroll to position [653, 0]
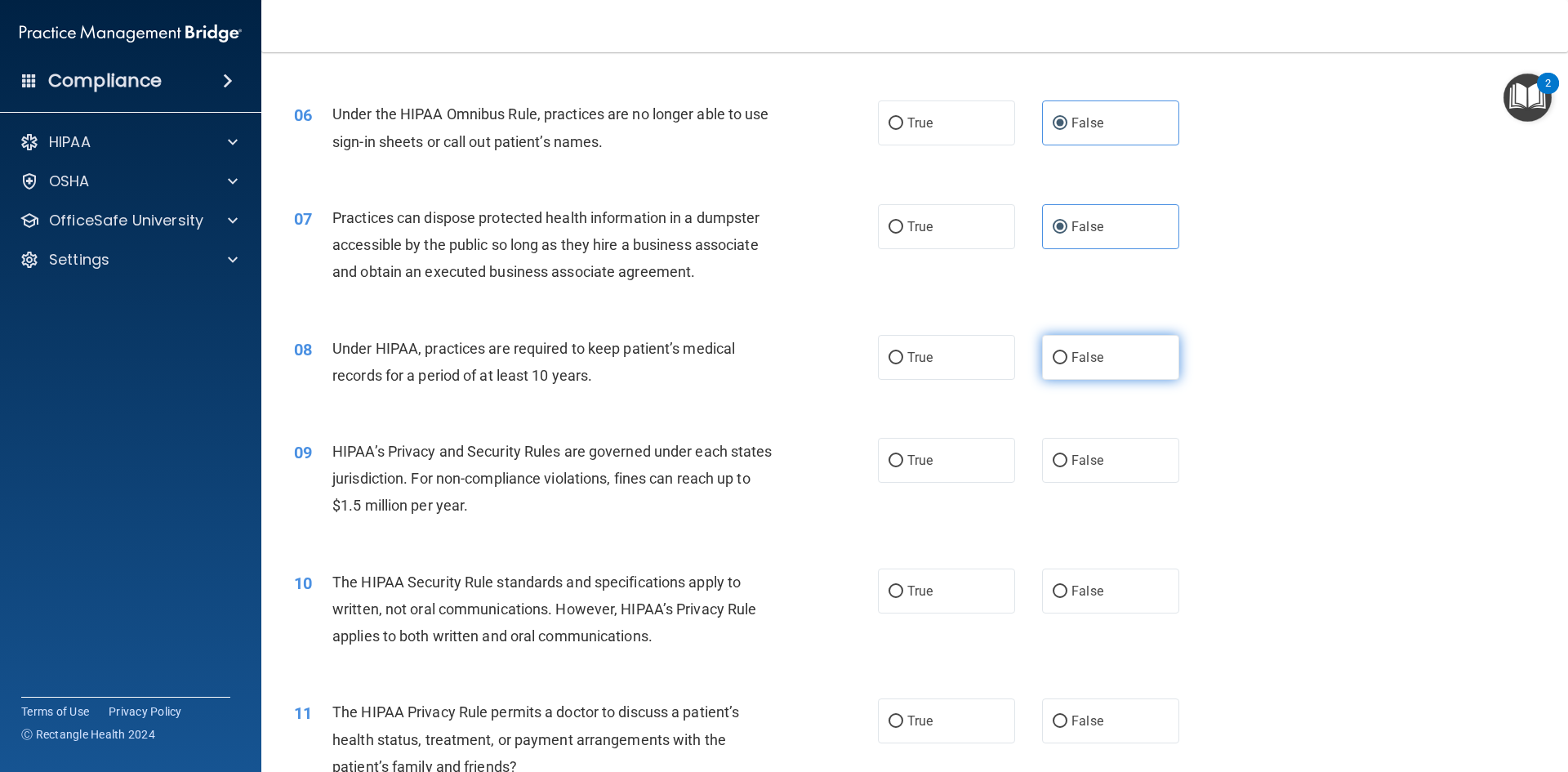
click at [1119, 357] on label "False" at bounding box center [1110, 357] width 137 height 45
click at [1067, 357] on input "False" at bounding box center [1059, 358] width 15 height 12
radio input "true"
click at [1125, 460] on label "False" at bounding box center [1110, 460] width 137 height 45
click at [1067, 460] on input "False" at bounding box center [1059, 461] width 15 height 12
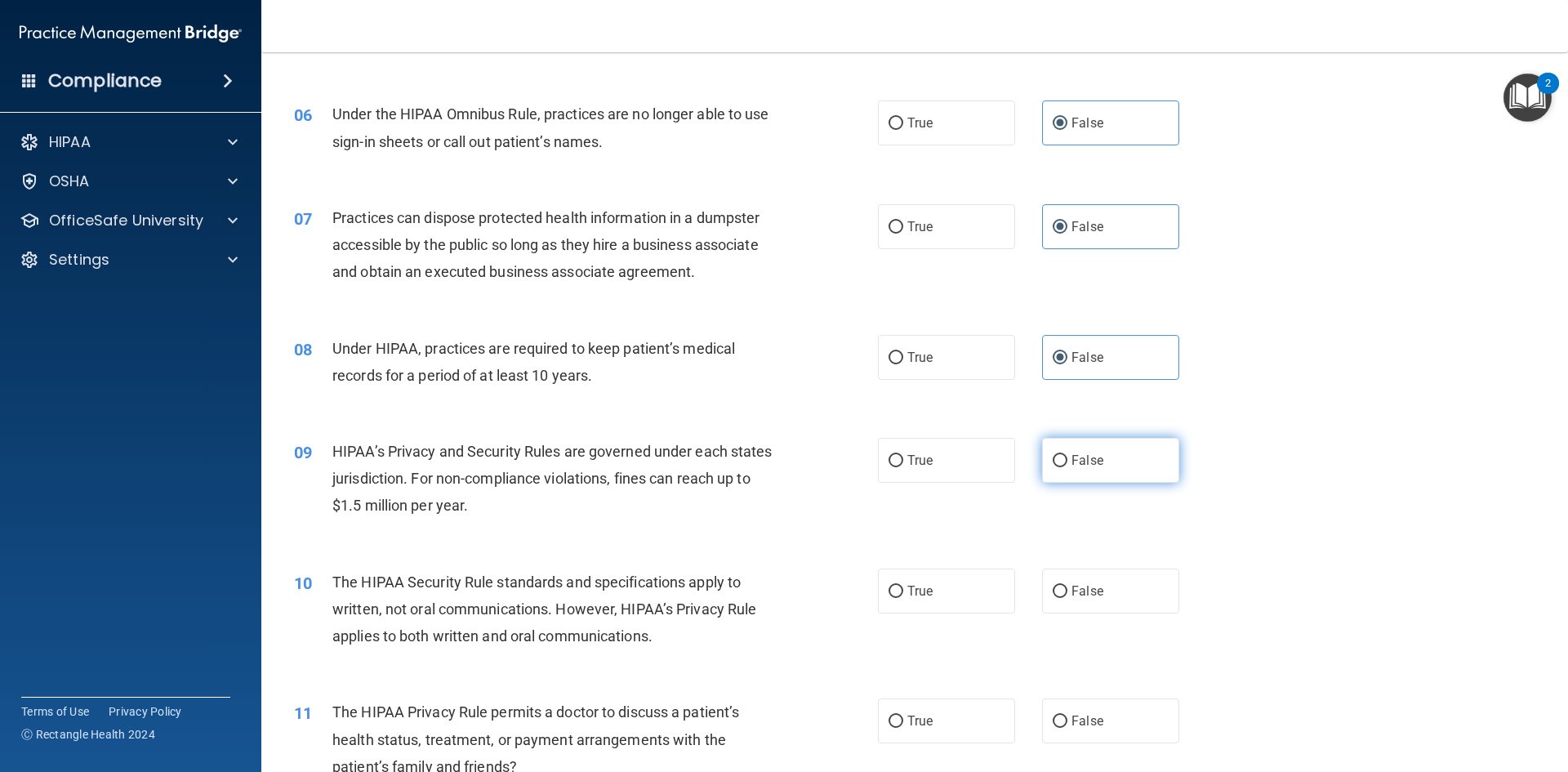
radio input "true"
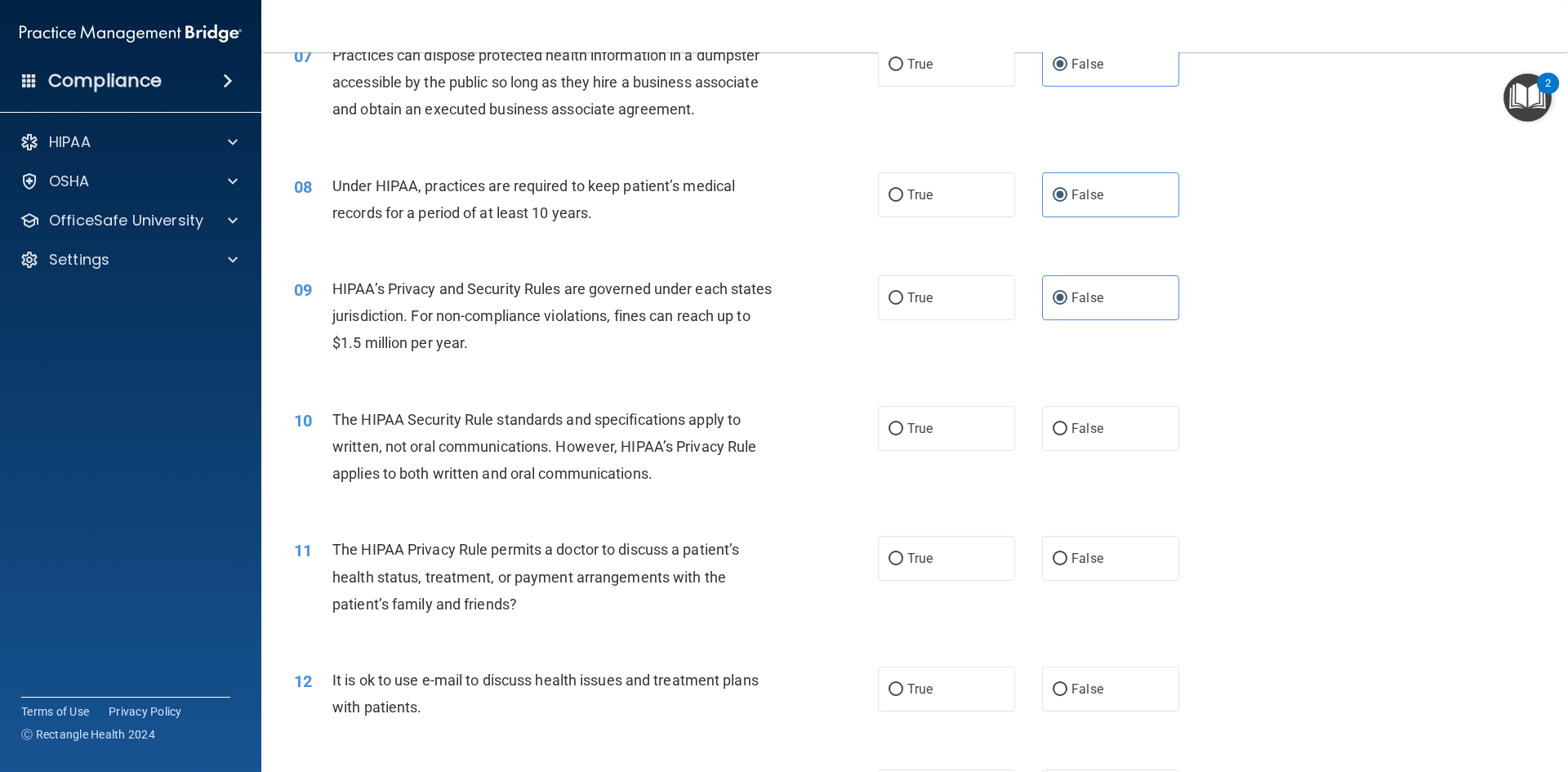
scroll to position [817, 0]
click at [989, 425] on label "True" at bounding box center [946, 427] width 137 height 45
click at [903, 425] on input "True" at bounding box center [896, 429] width 15 height 12
radio input "true"
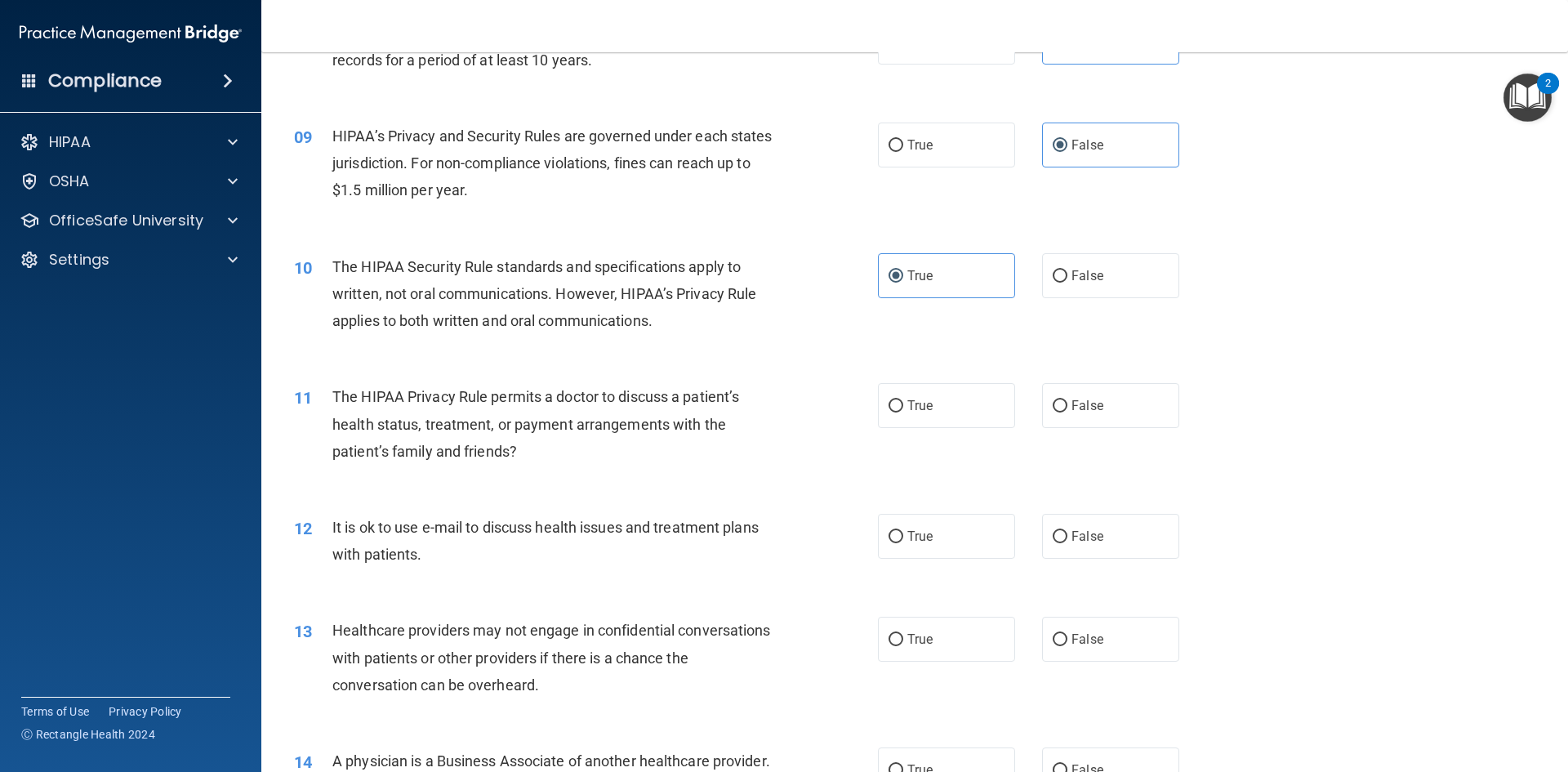
scroll to position [980, 0]
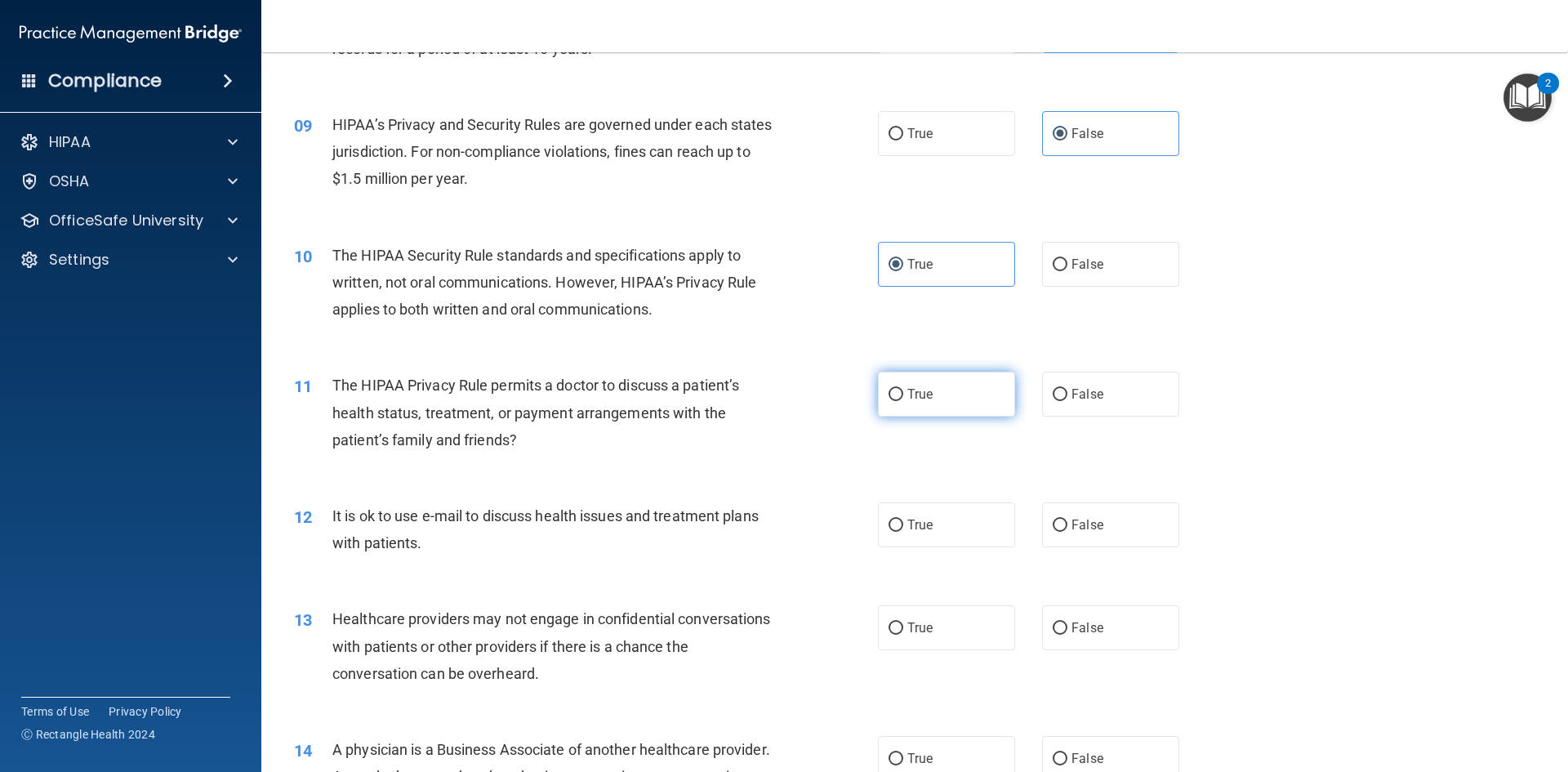
click at [934, 393] on label "True" at bounding box center [946, 393] width 137 height 45
click at [903, 393] on input "True" at bounding box center [896, 395] width 15 height 12
radio input "true"
click at [953, 516] on label "True" at bounding box center [946, 525] width 137 height 45
click at [903, 519] on input "True" at bounding box center [896, 526] width 15 height 12
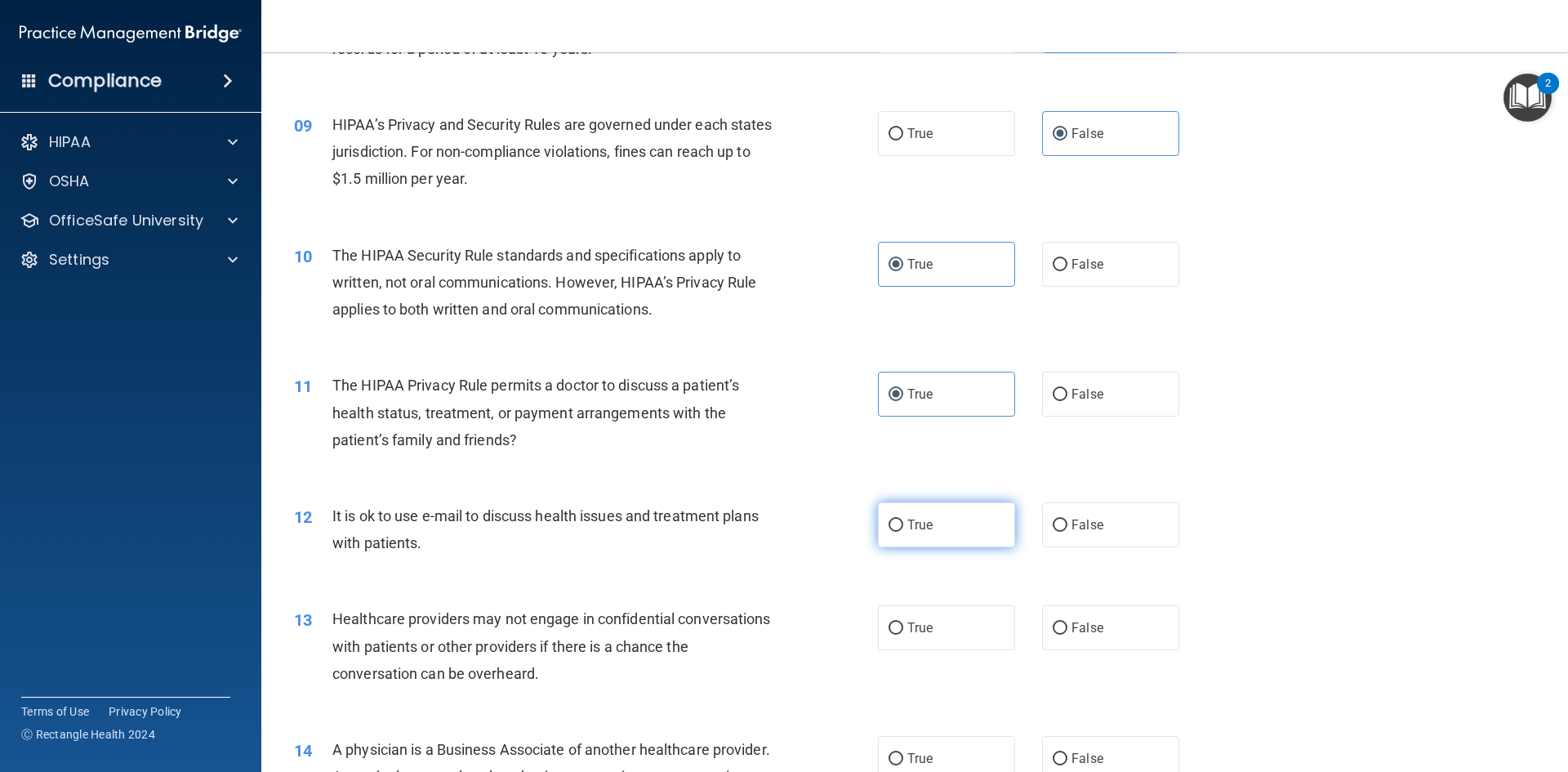
radio input "true"
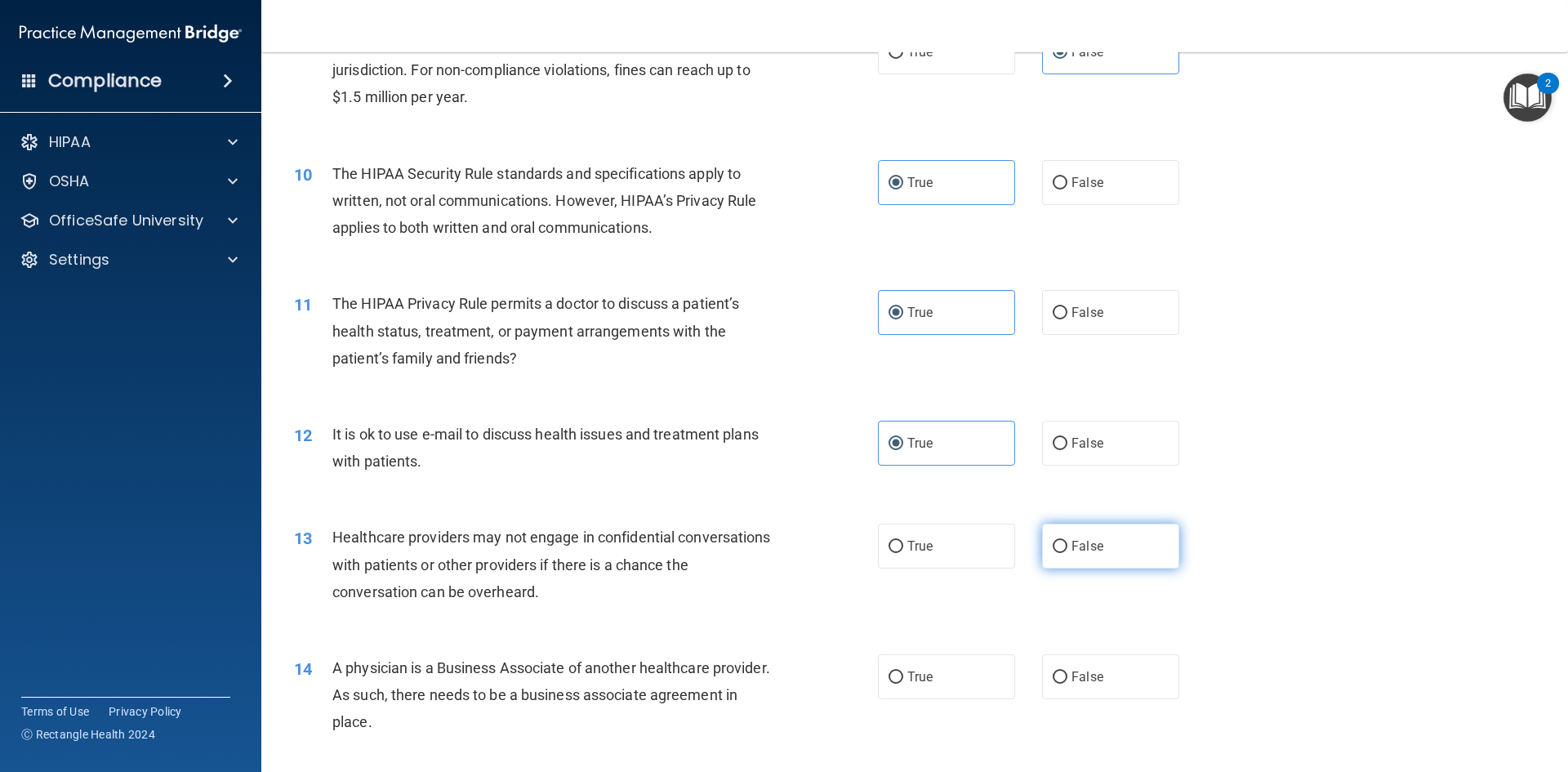
click at [1045, 534] on label "False" at bounding box center [1110, 546] width 137 height 45
click at [1052, 540] on input "False" at bounding box center [1059, 547] width 15 height 12
radio input "true"
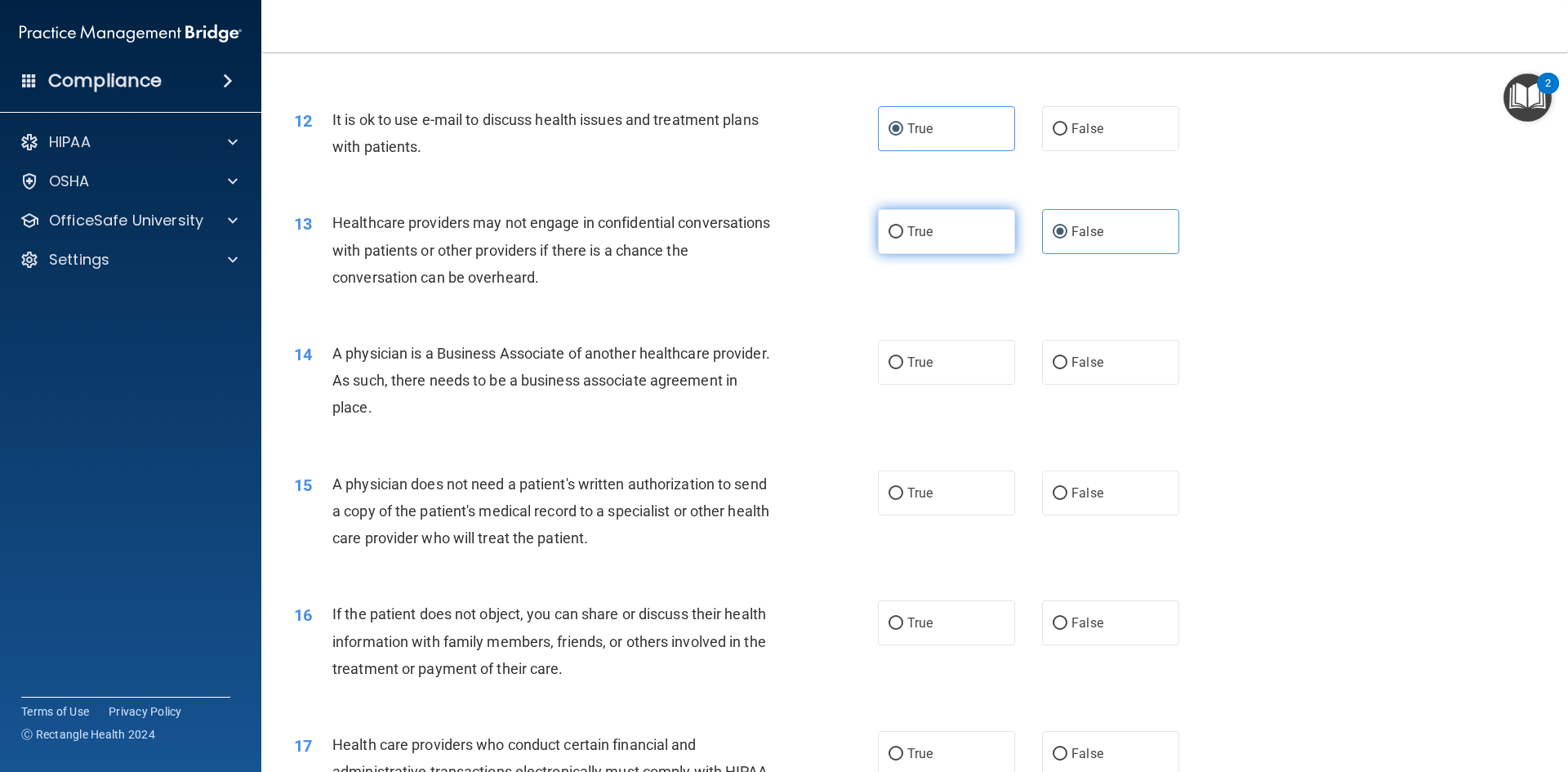
scroll to position [1388, 0]
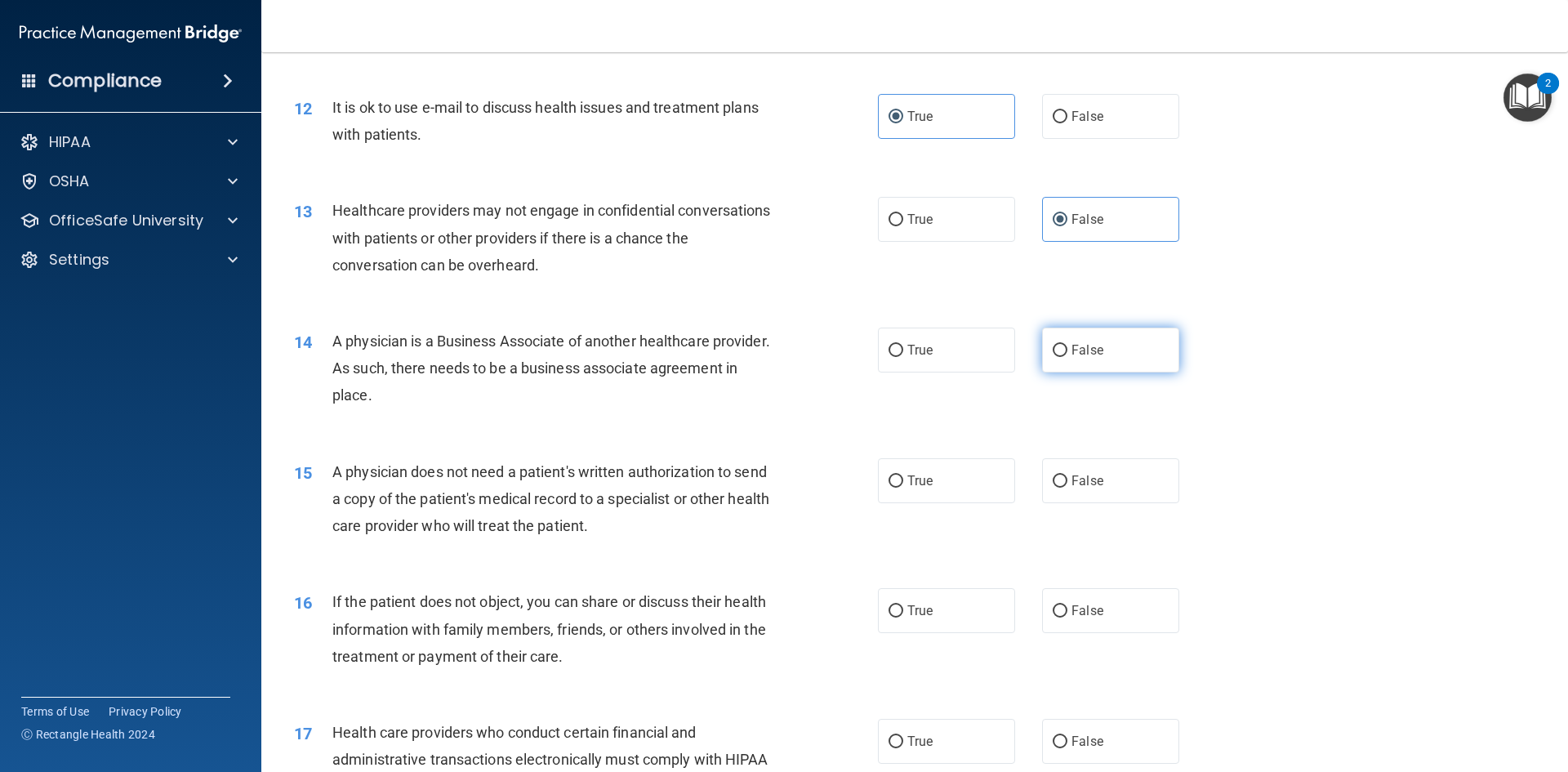
click at [1073, 341] on label "False" at bounding box center [1110, 349] width 137 height 45
click at [1067, 345] on input "False" at bounding box center [1059, 351] width 15 height 12
radio input "true"
click at [897, 484] on input "True" at bounding box center [896, 482] width 15 height 12
radio input "true"
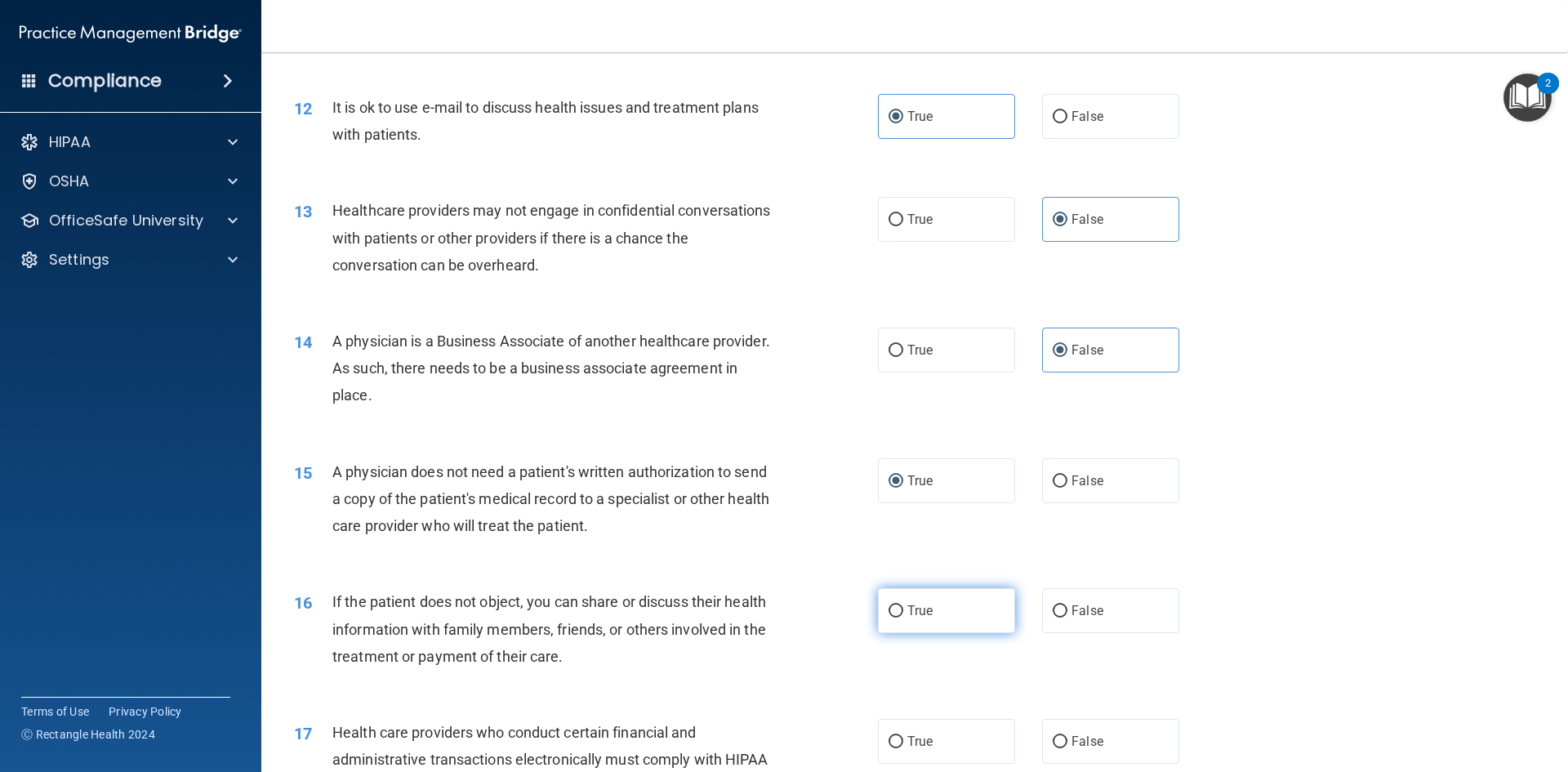
click at [912, 612] on span "True" at bounding box center [920, 611] width 26 height 16
click at [903, 612] on input "True" at bounding box center [896, 612] width 15 height 12
radio input "true"
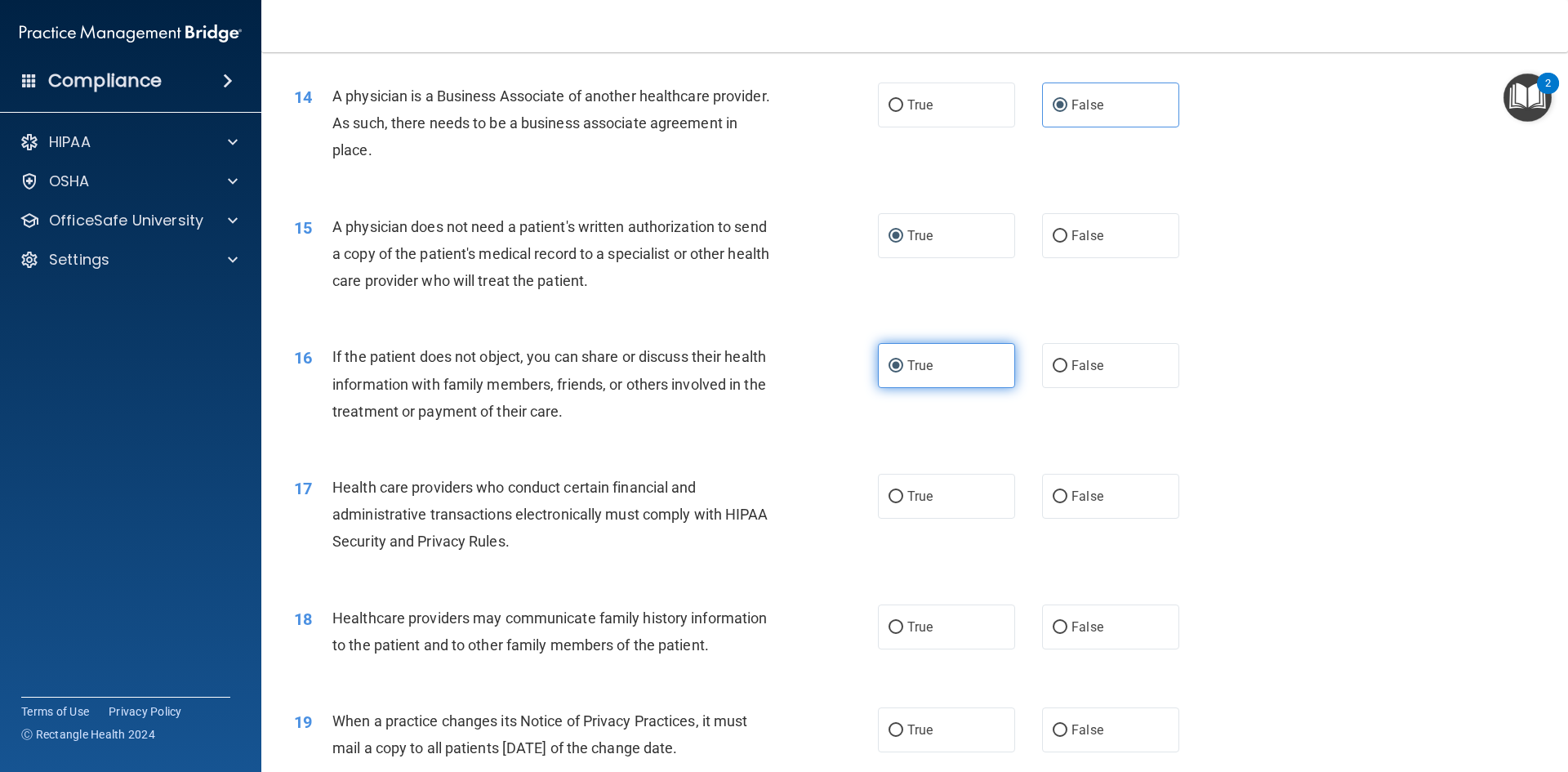
scroll to position [1716, 0]
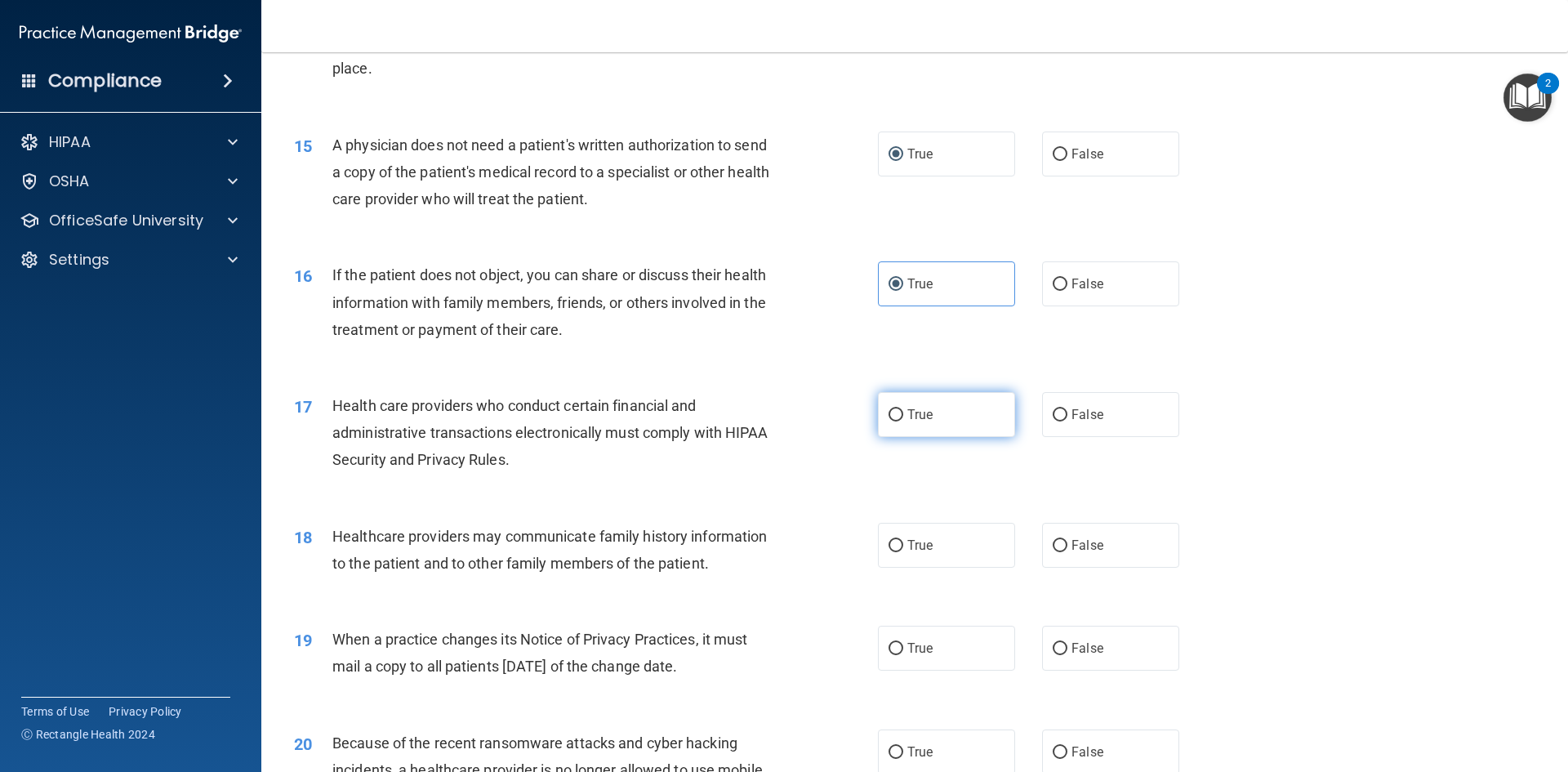
click at [963, 405] on label "True" at bounding box center [946, 414] width 137 height 45
click at [903, 409] on input "True" at bounding box center [896, 415] width 15 height 12
radio input "true"
click at [1060, 550] on label "False" at bounding box center [1110, 545] width 137 height 45
click at [1060, 550] on input "False" at bounding box center [1059, 546] width 15 height 12
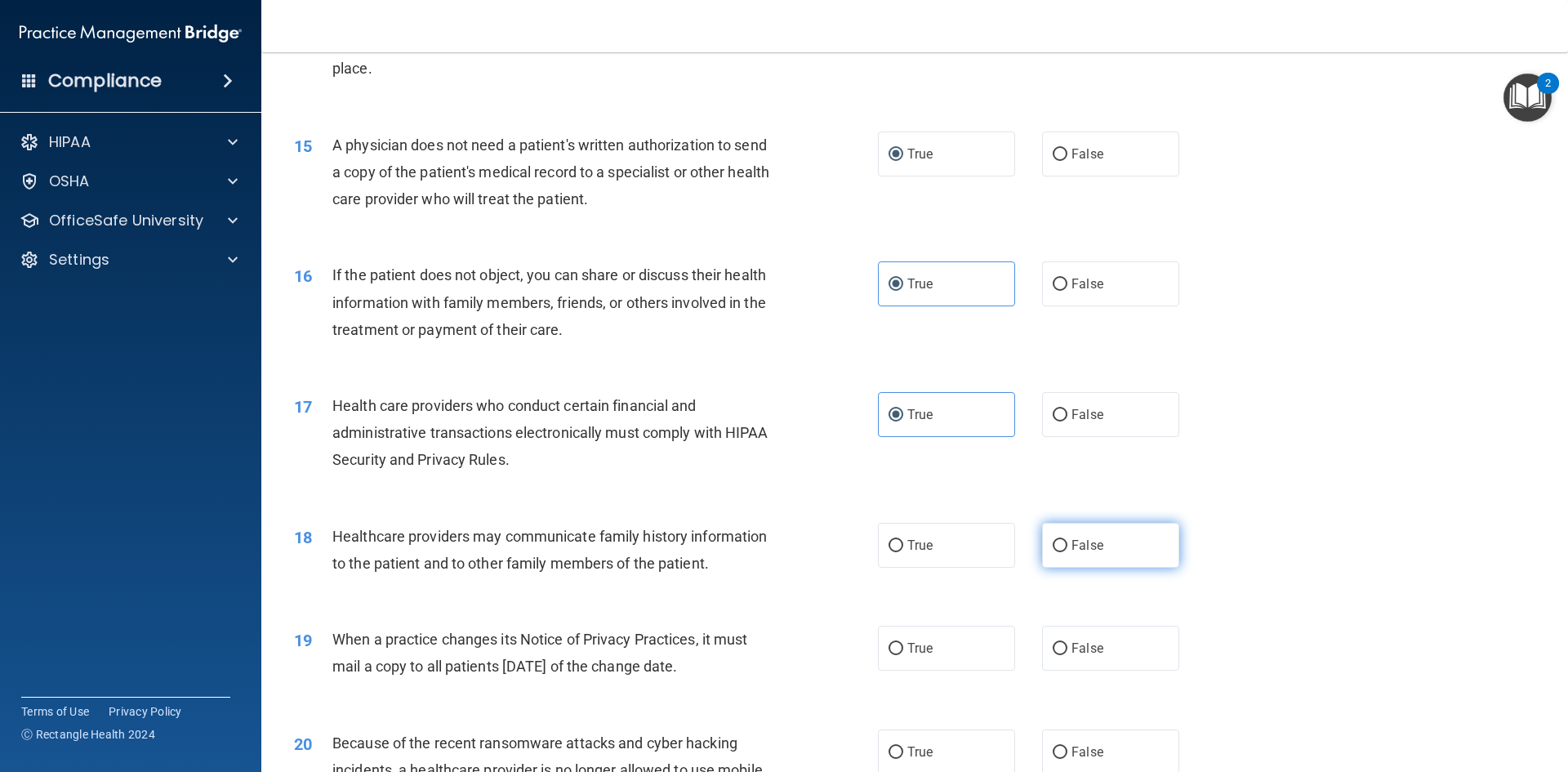
radio input "true"
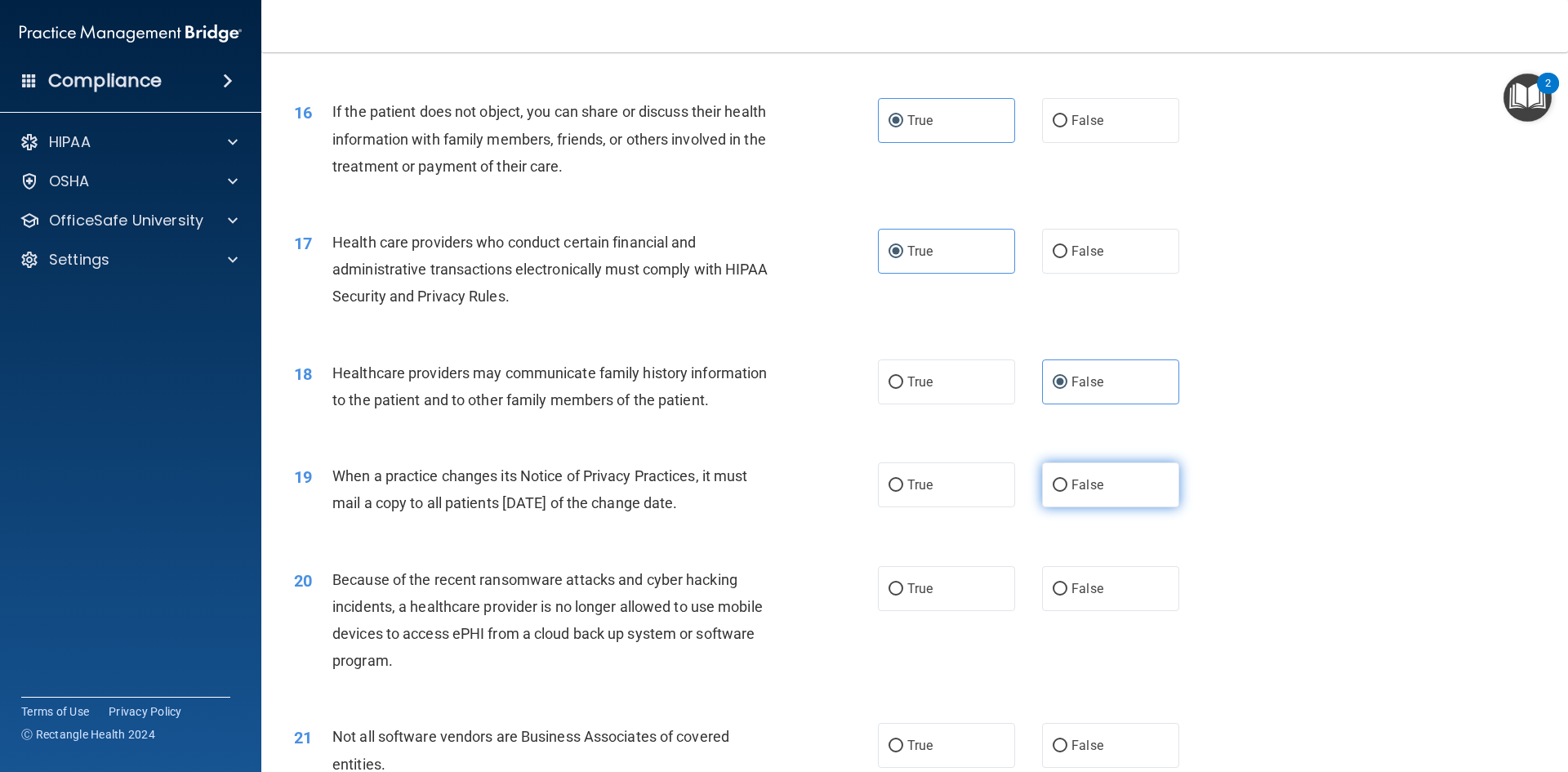
click at [1110, 489] on label "False" at bounding box center [1110, 484] width 137 height 45
click at [1067, 489] on input "False" at bounding box center [1059, 486] width 15 height 12
radio input "true"
click at [1110, 606] on label "False" at bounding box center [1110, 588] width 137 height 45
click at [1067, 595] on input "False" at bounding box center [1059, 590] width 15 height 12
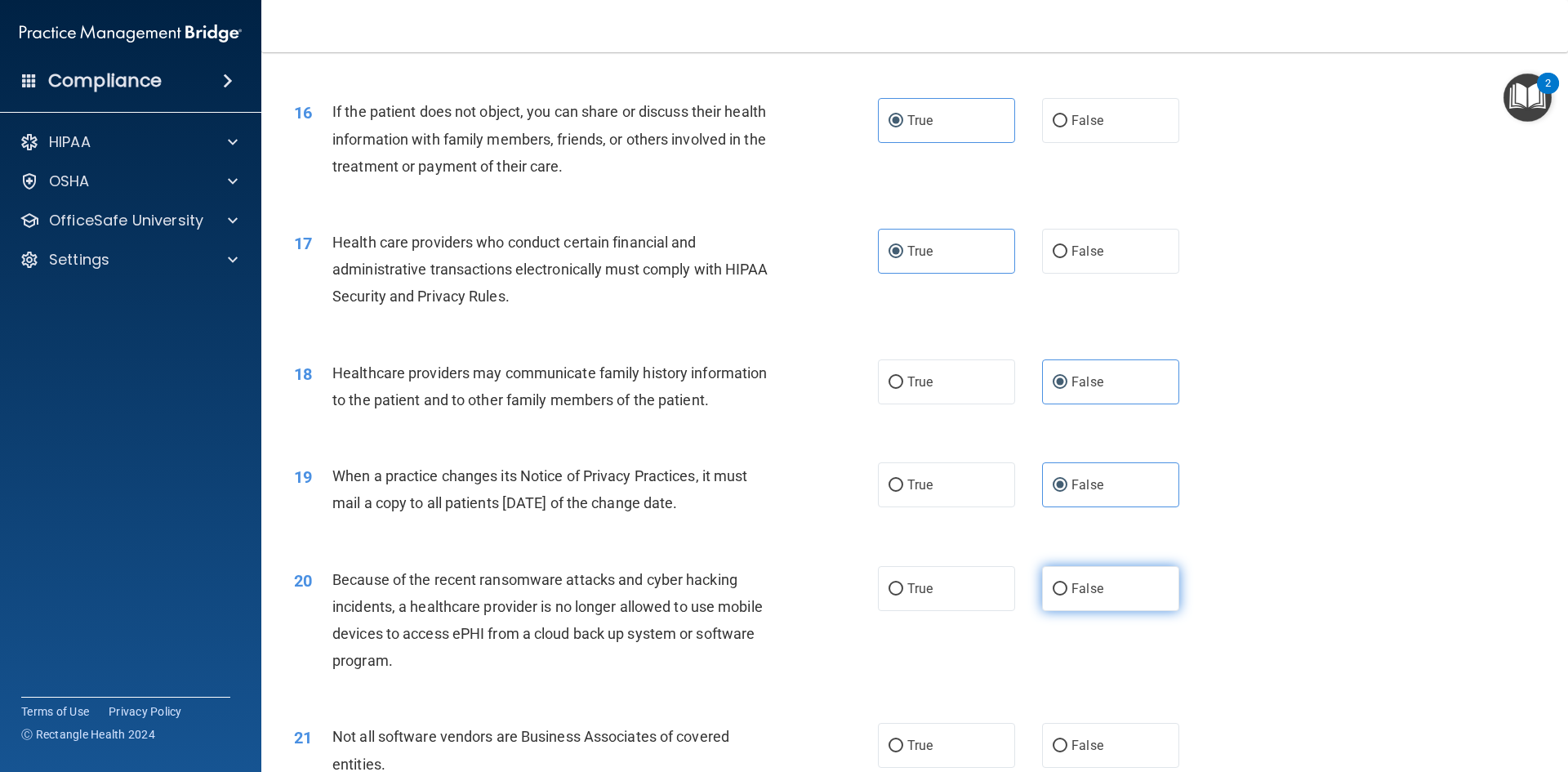
radio input "true"
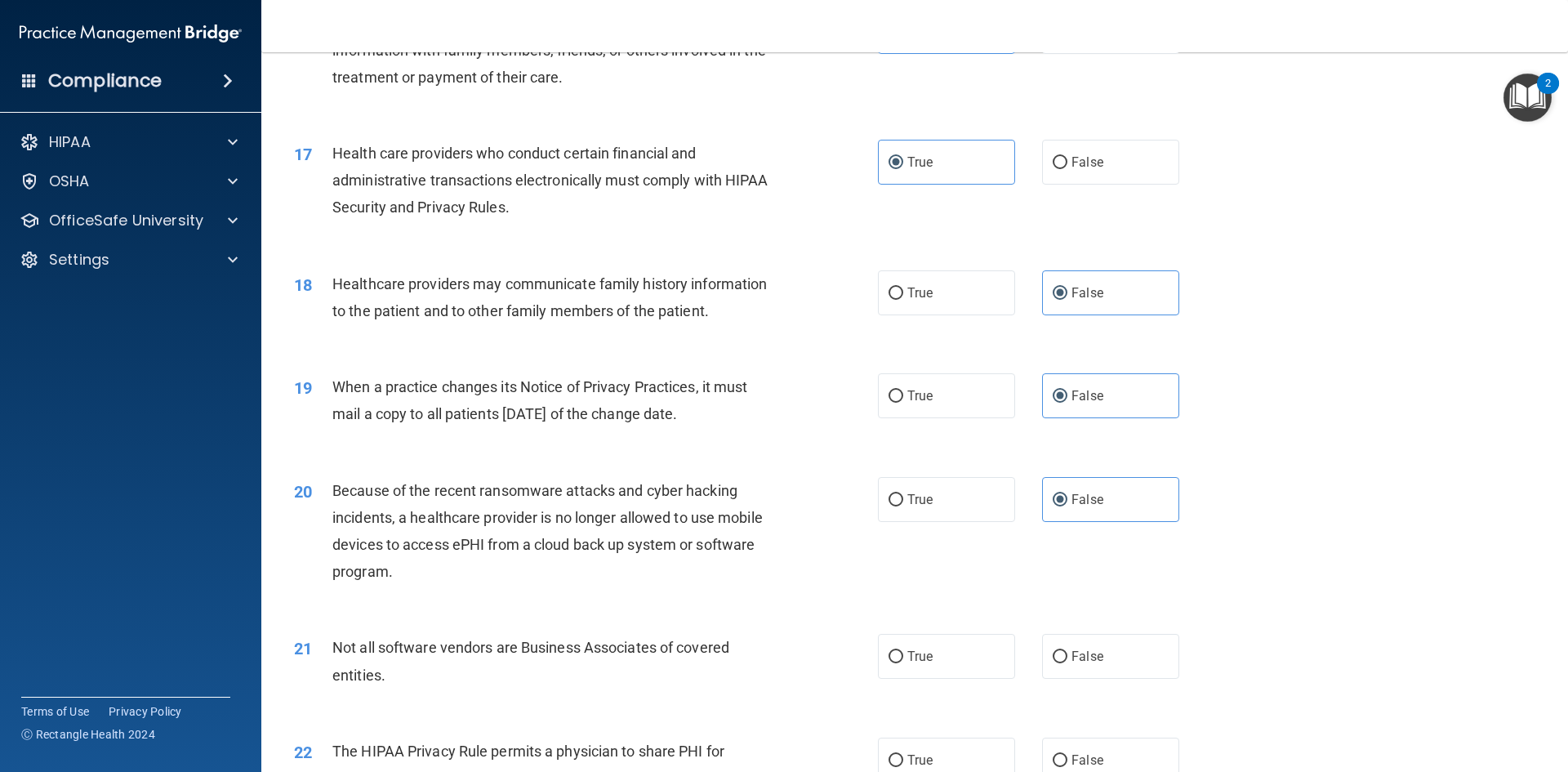
scroll to position [2124, 0]
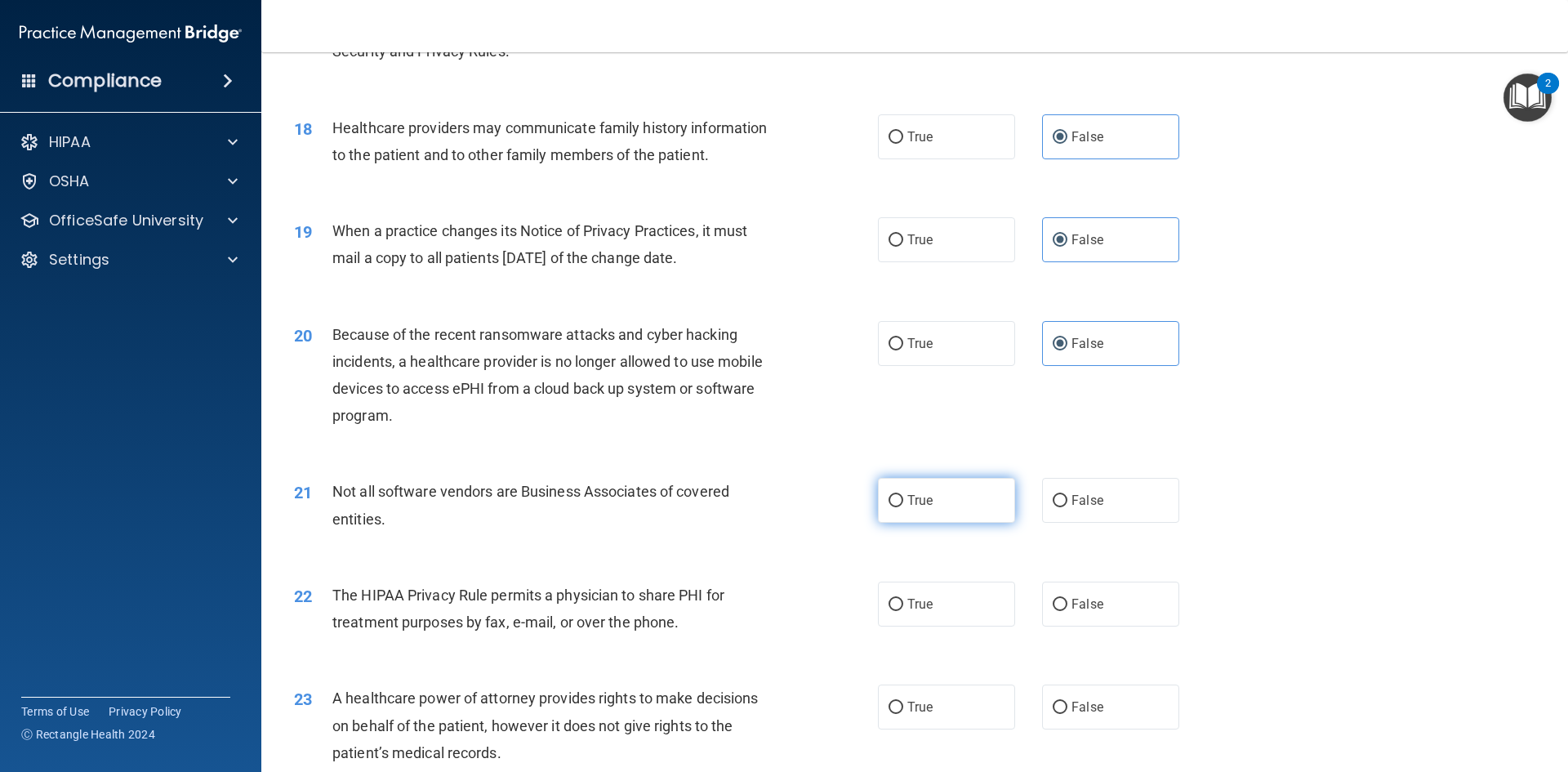
click at [944, 504] on label "True" at bounding box center [946, 500] width 137 height 45
click at [903, 504] on input "True" at bounding box center [896, 501] width 15 height 12
radio input "true"
click at [945, 608] on label "True" at bounding box center [946, 604] width 137 height 45
click at [903, 608] on input "True" at bounding box center [896, 605] width 15 height 12
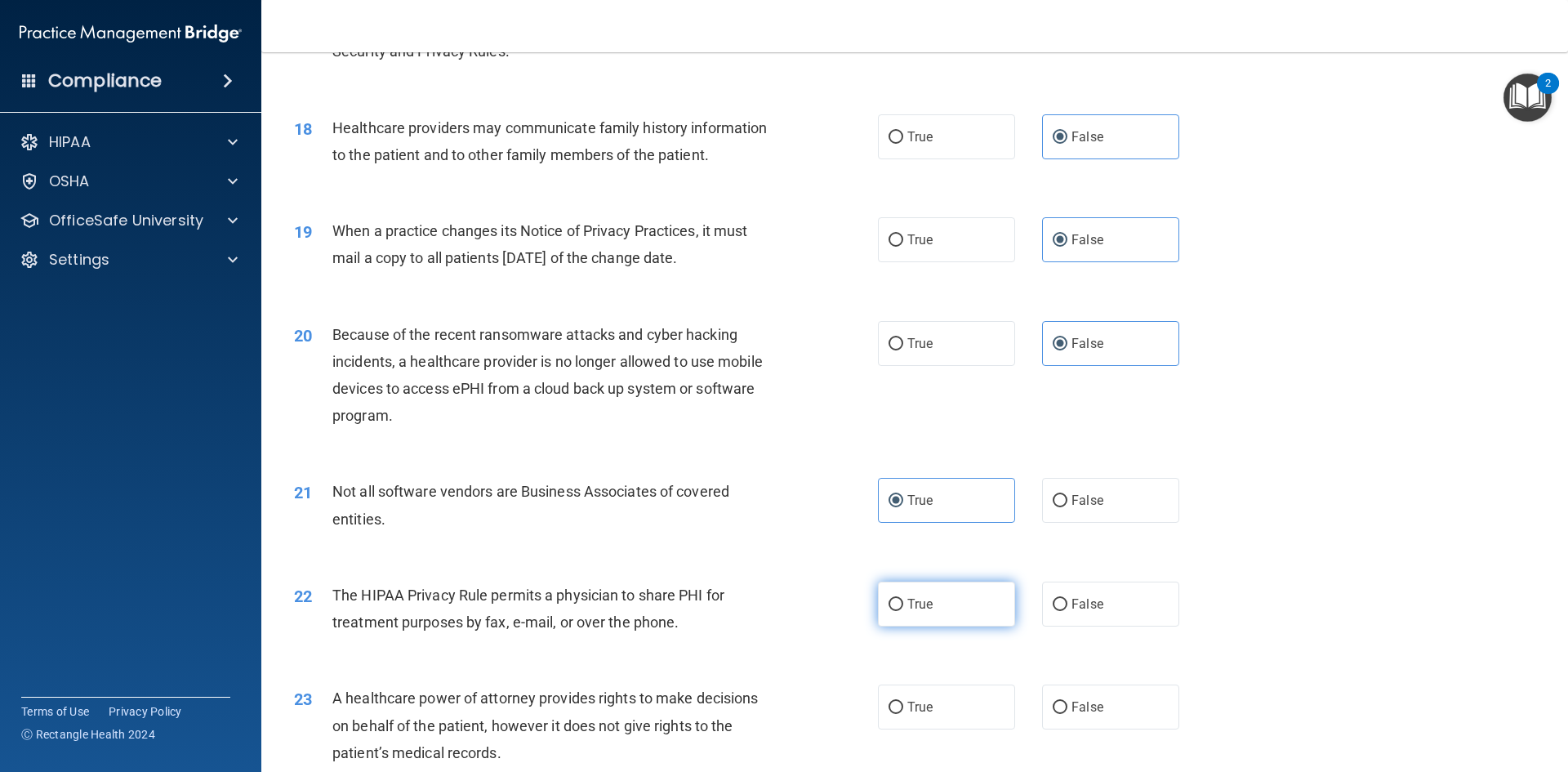
radio input "true"
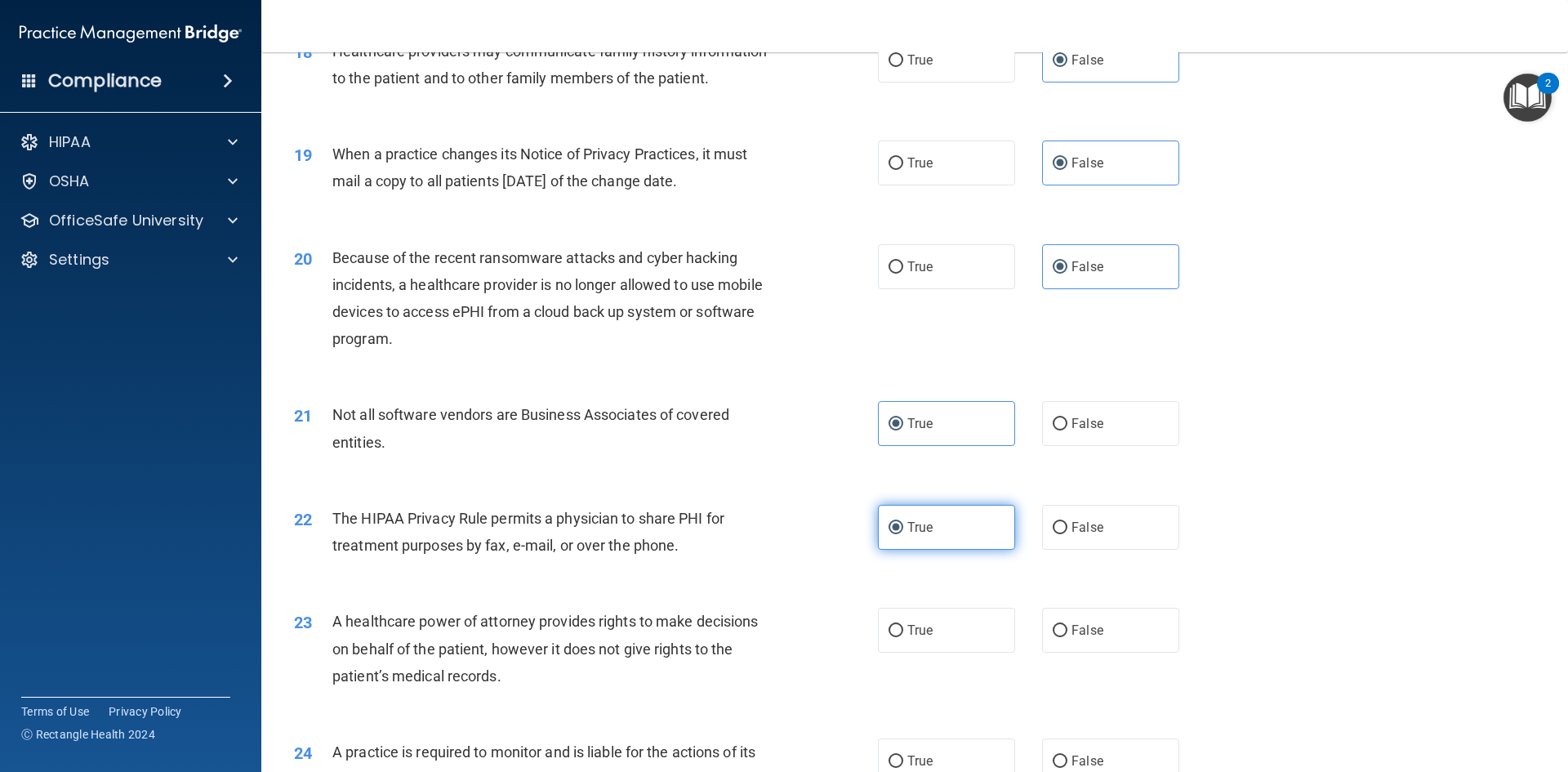
scroll to position [2287, 0]
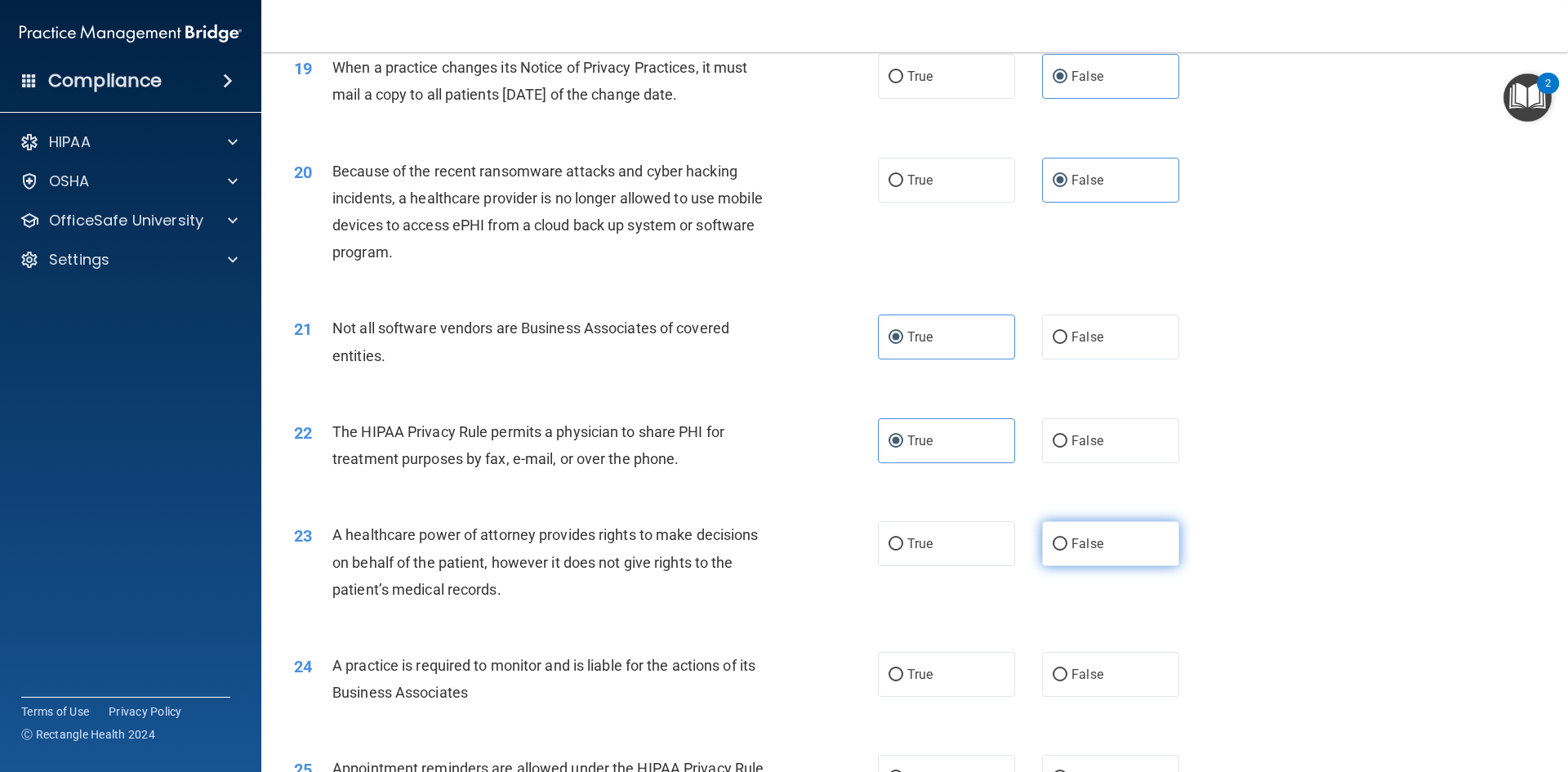
click at [1083, 552] on label "False" at bounding box center [1110, 543] width 137 height 45
click at [1067, 550] on input "False" at bounding box center [1059, 544] width 15 height 12
radio input "true"
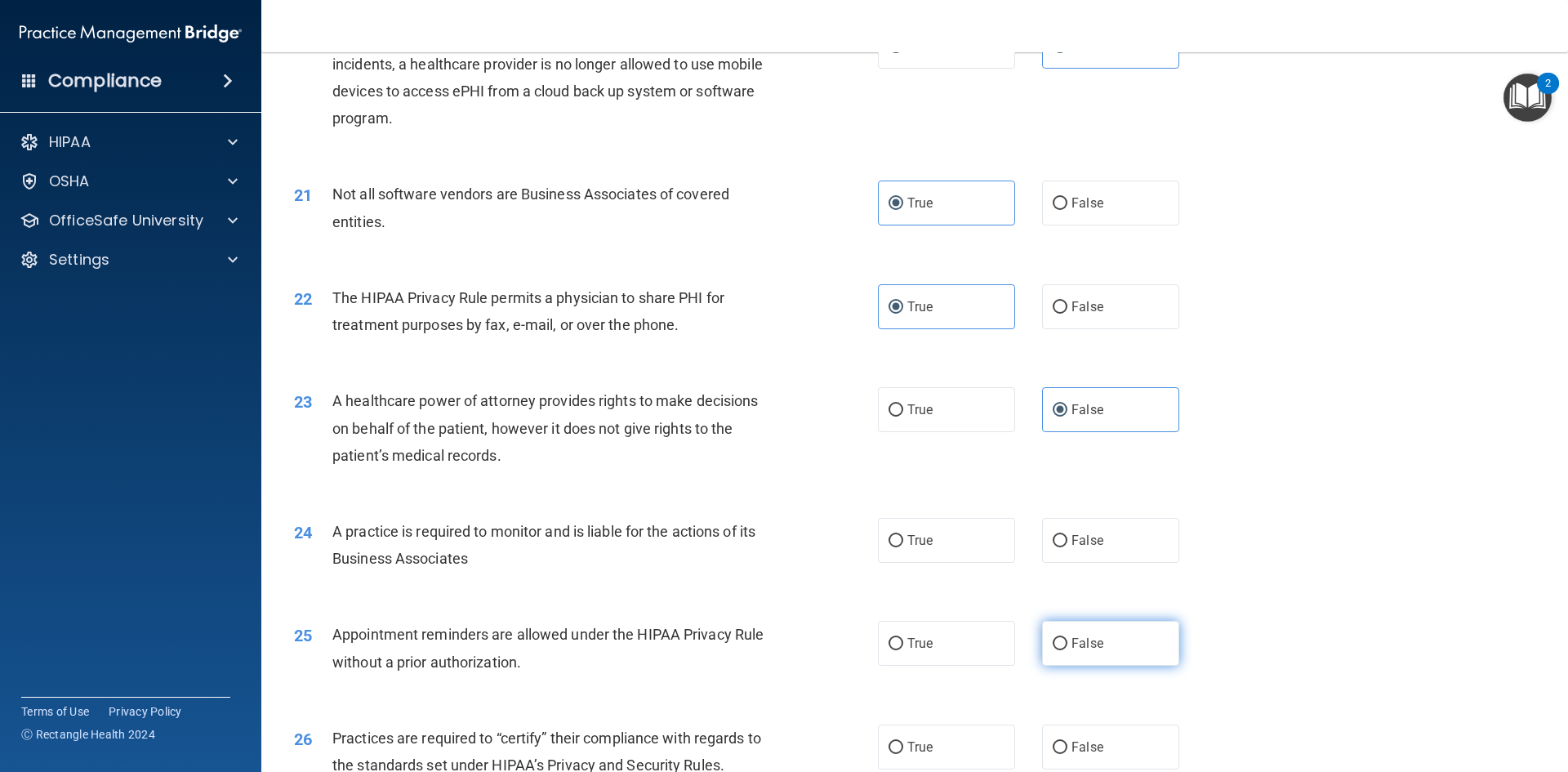
scroll to position [2451, 0]
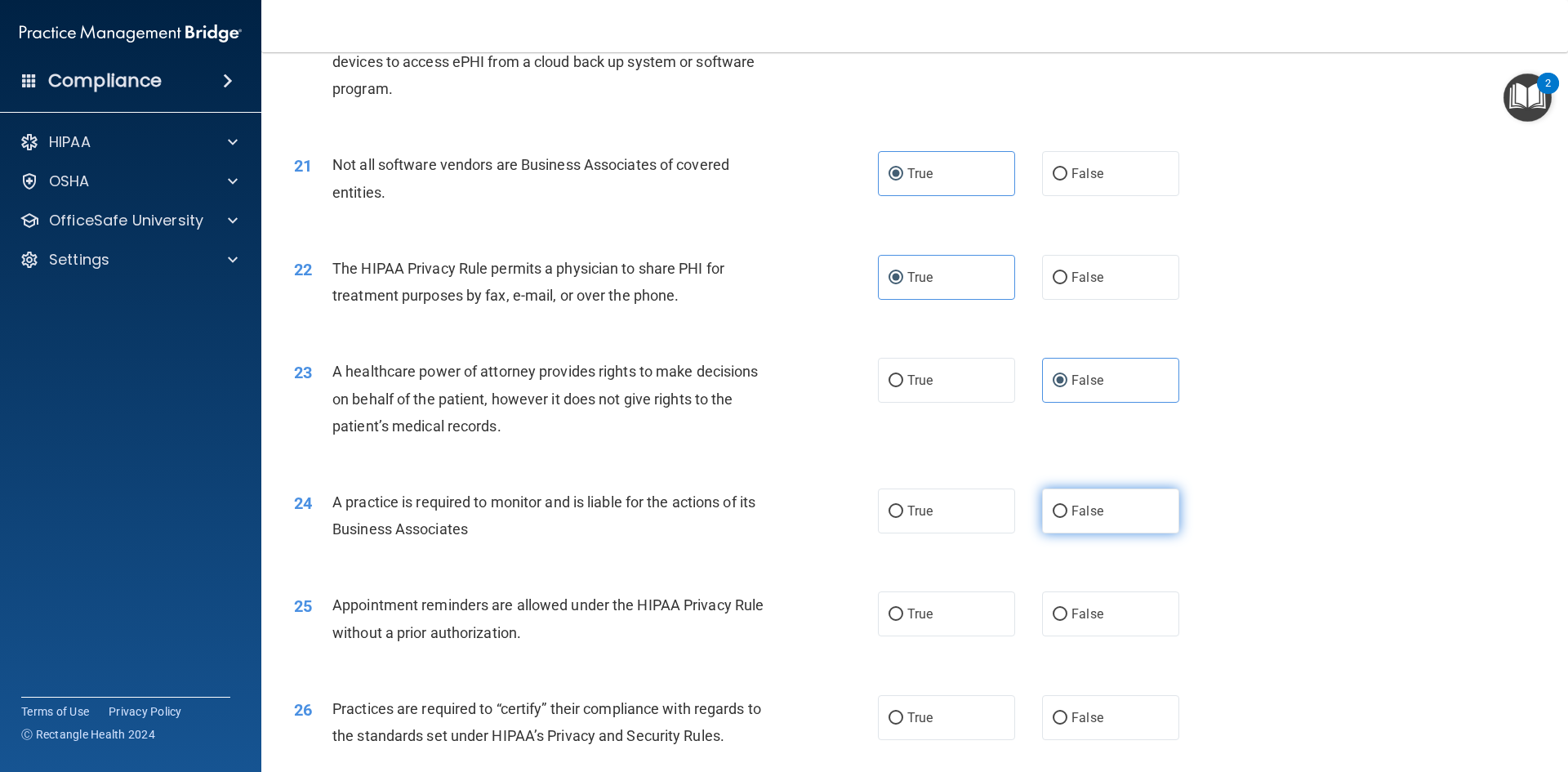
click at [1068, 503] on label "False" at bounding box center [1110, 511] width 137 height 45
click at [1067, 505] on input "False" at bounding box center [1059, 511] width 15 height 12
radio input "true"
click at [962, 627] on label "True" at bounding box center [946, 614] width 137 height 45
click at [903, 621] on input "True" at bounding box center [896, 614] width 15 height 12
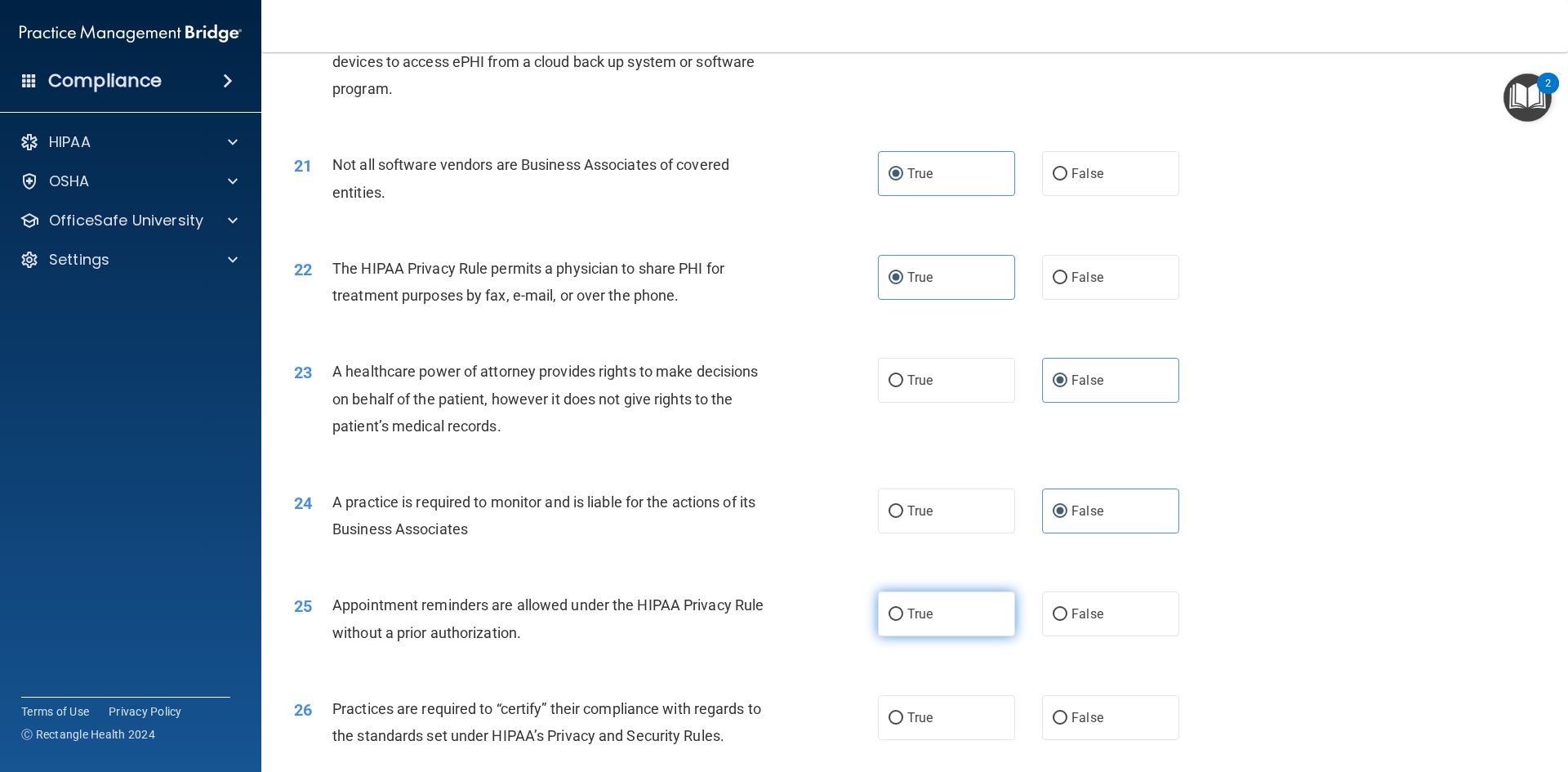
radio input "true"
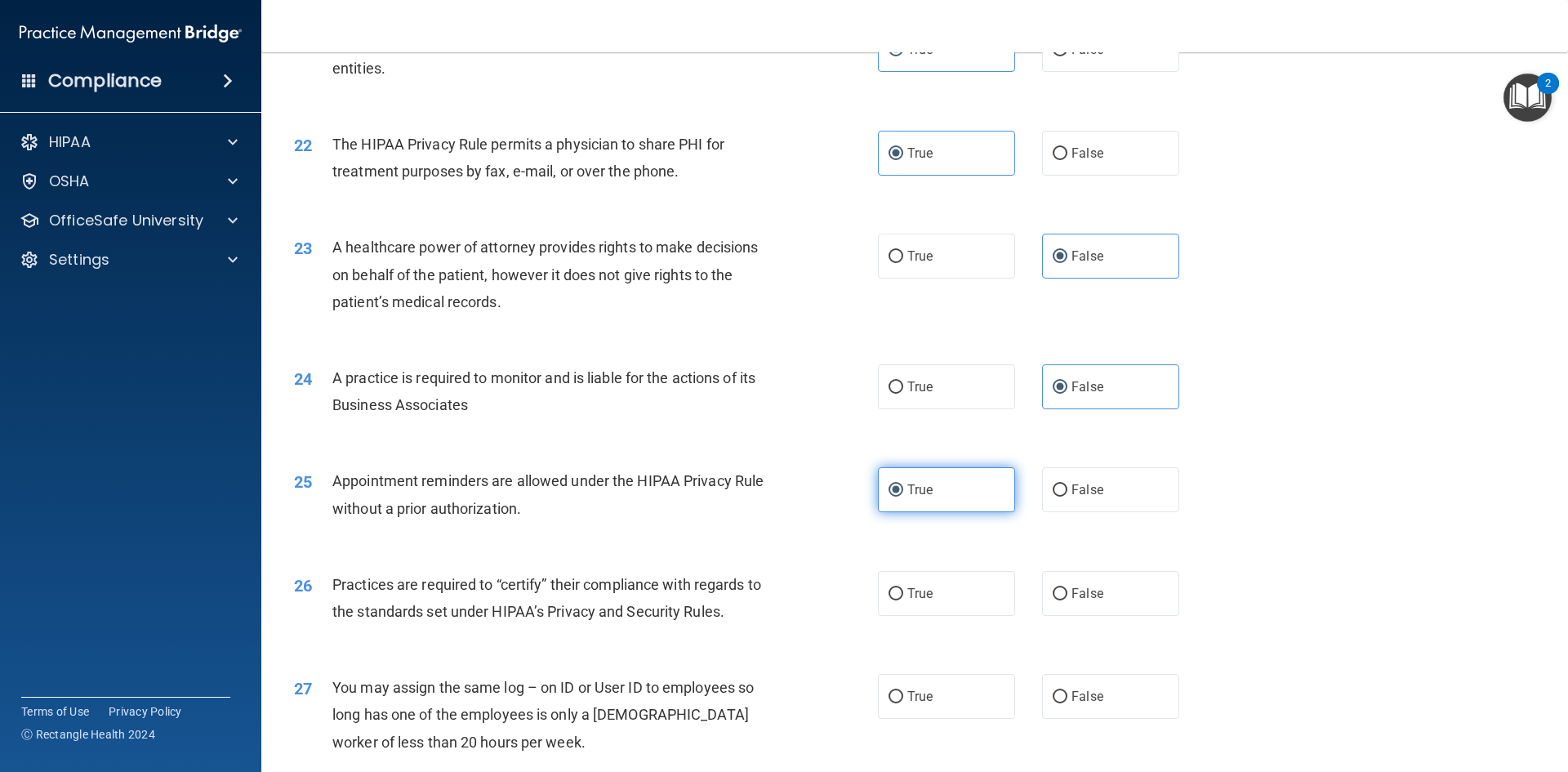
scroll to position [2614, 0]
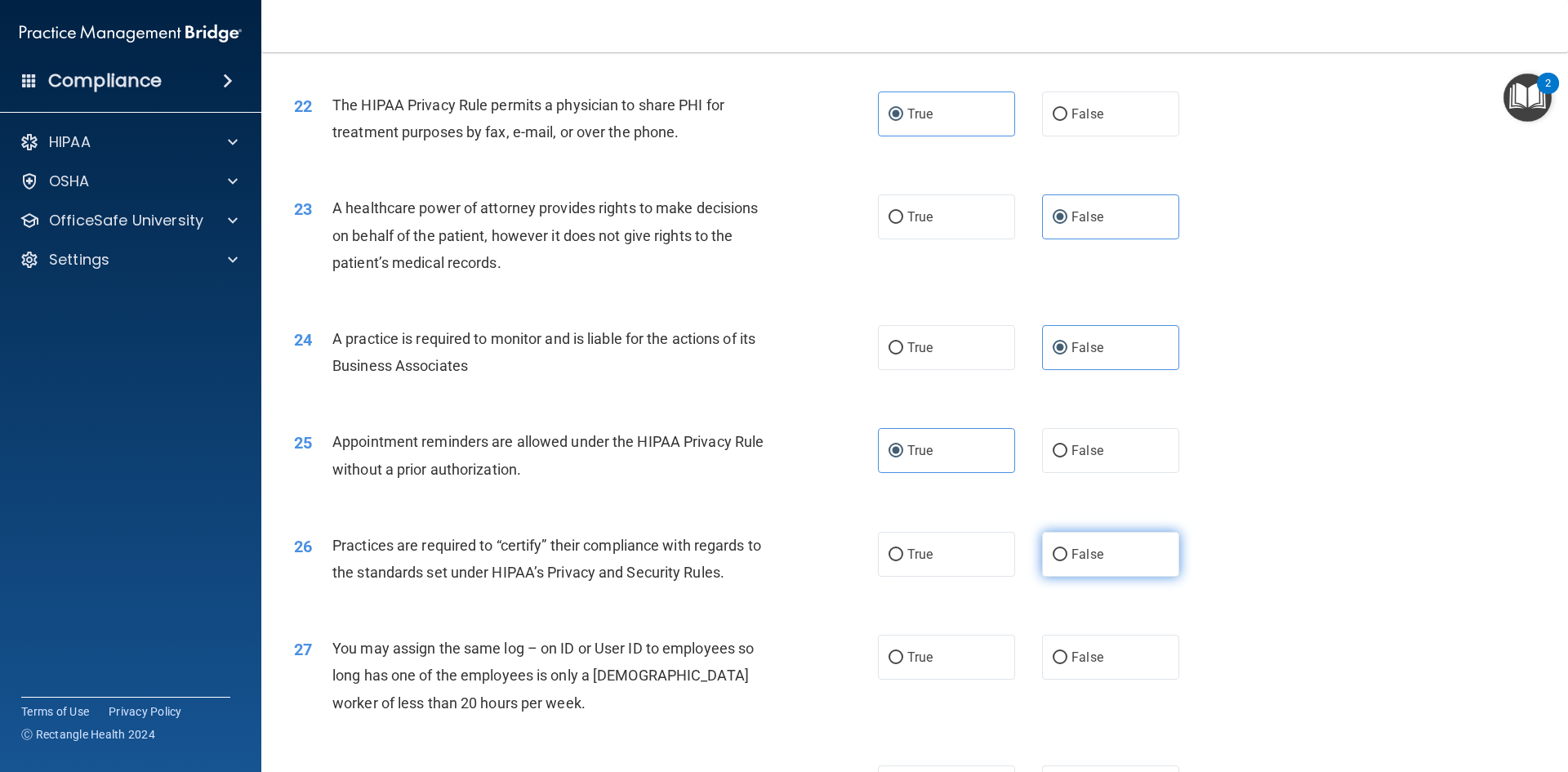
click at [1059, 565] on label "False" at bounding box center [1110, 554] width 137 height 45
click at [1059, 561] on input "False" at bounding box center [1059, 555] width 15 height 12
radio input "true"
click at [1132, 659] on label "False" at bounding box center [1110, 657] width 137 height 45
click at [1067, 659] on input "False" at bounding box center [1059, 658] width 15 height 12
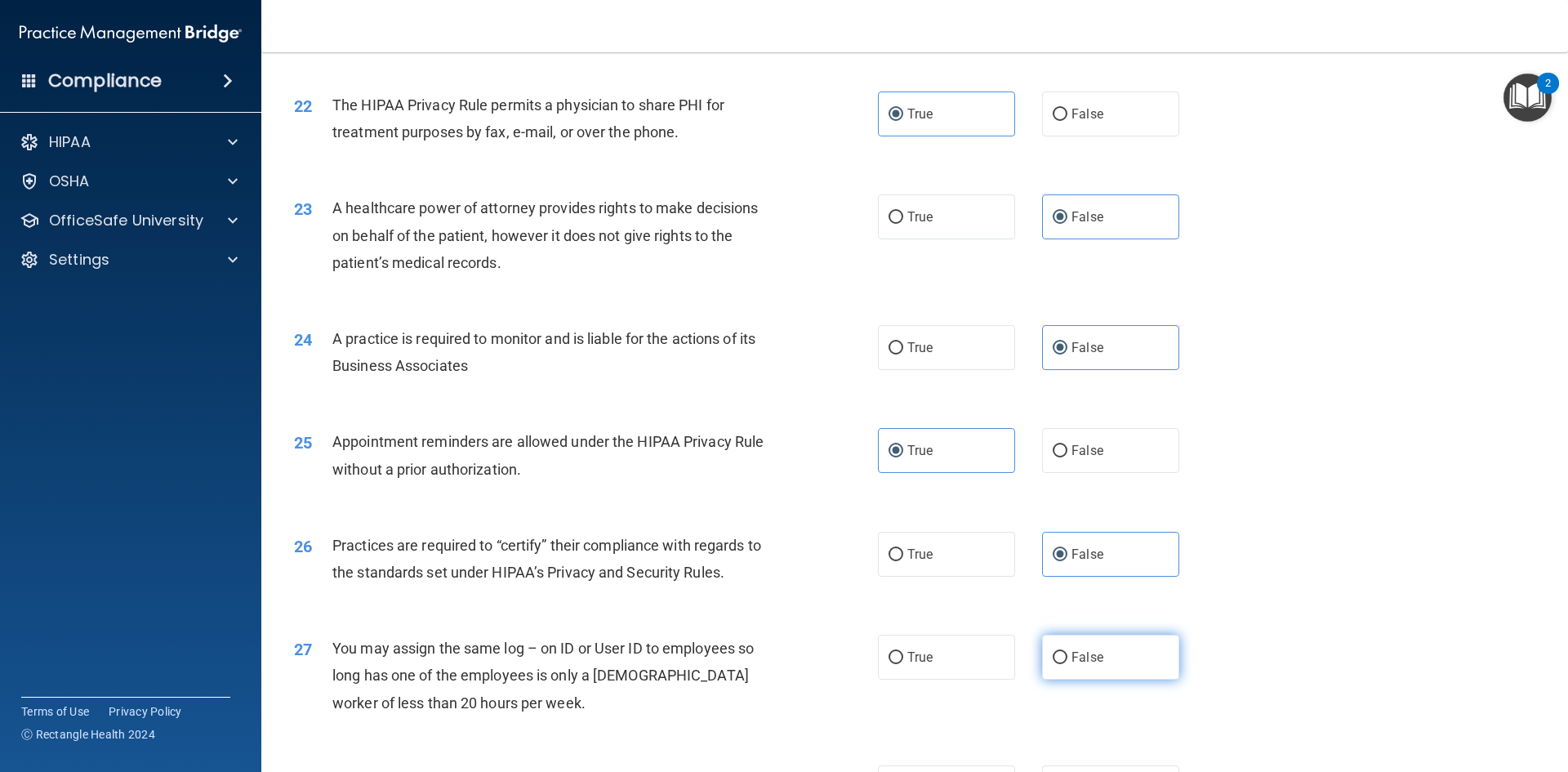
radio input "true"
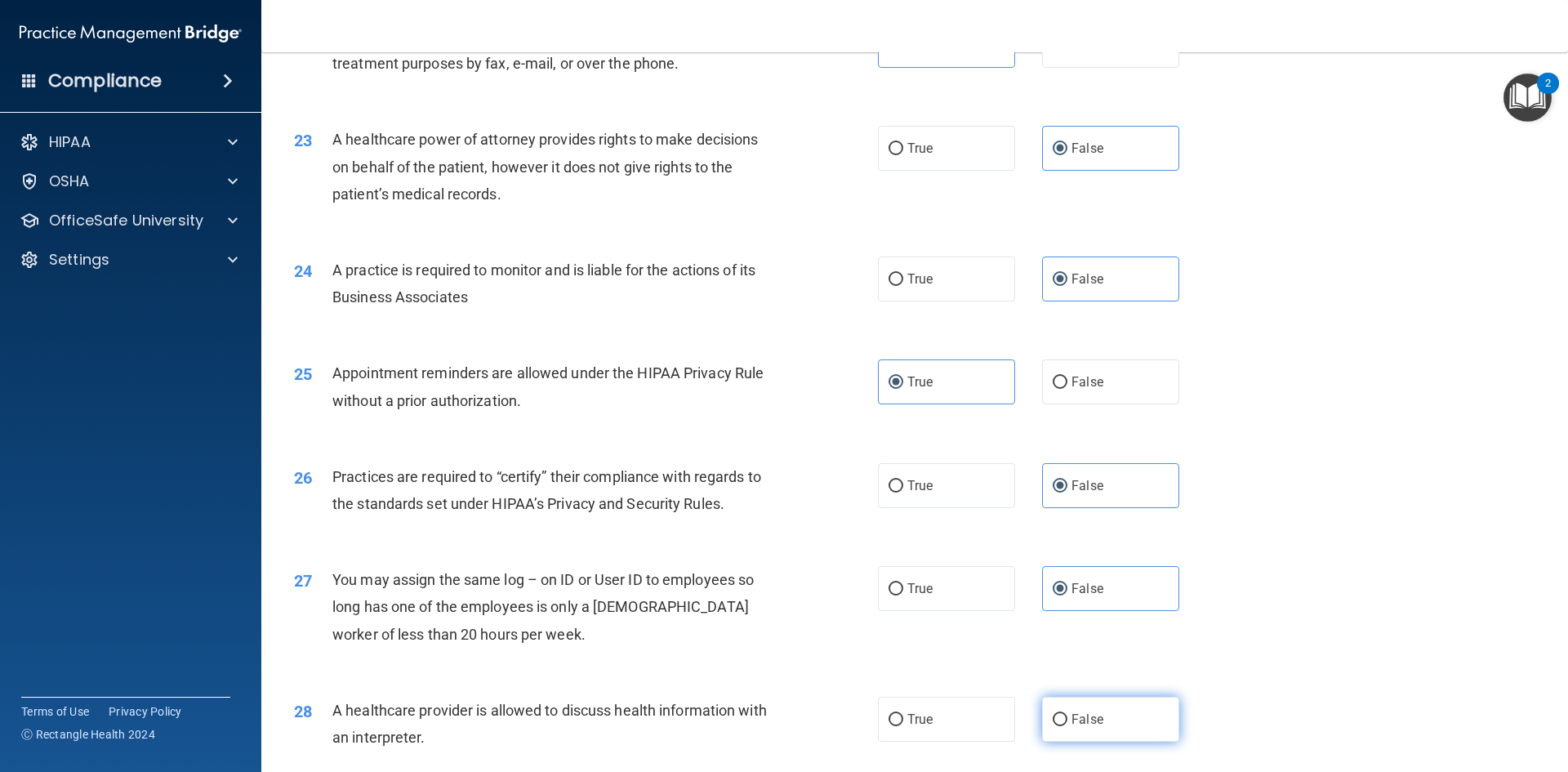
scroll to position [2777, 0]
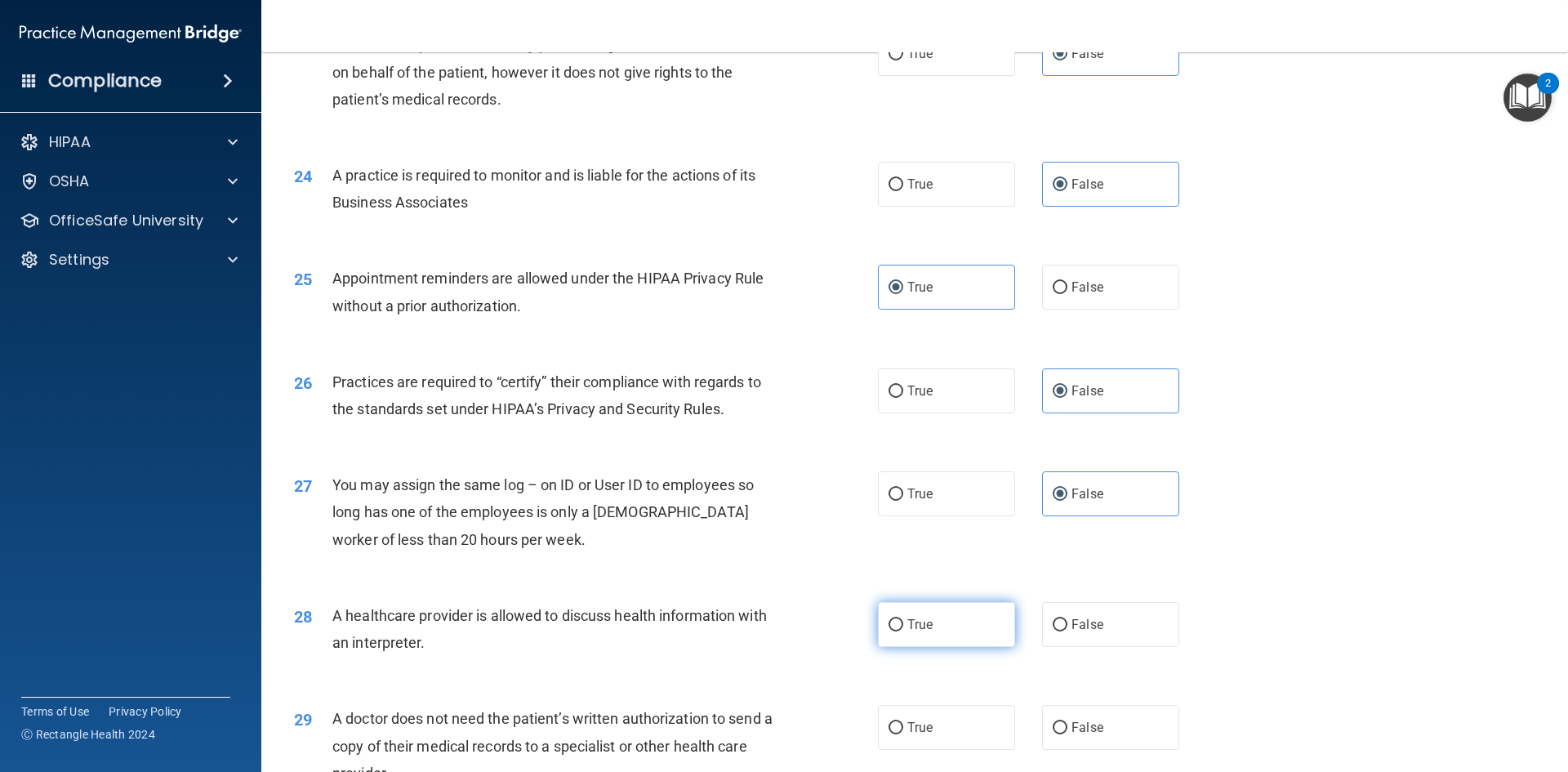
click at [965, 628] on label "True" at bounding box center [946, 624] width 137 height 45
click at [903, 628] on input "True" at bounding box center [896, 625] width 15 height 12
radio input "true"
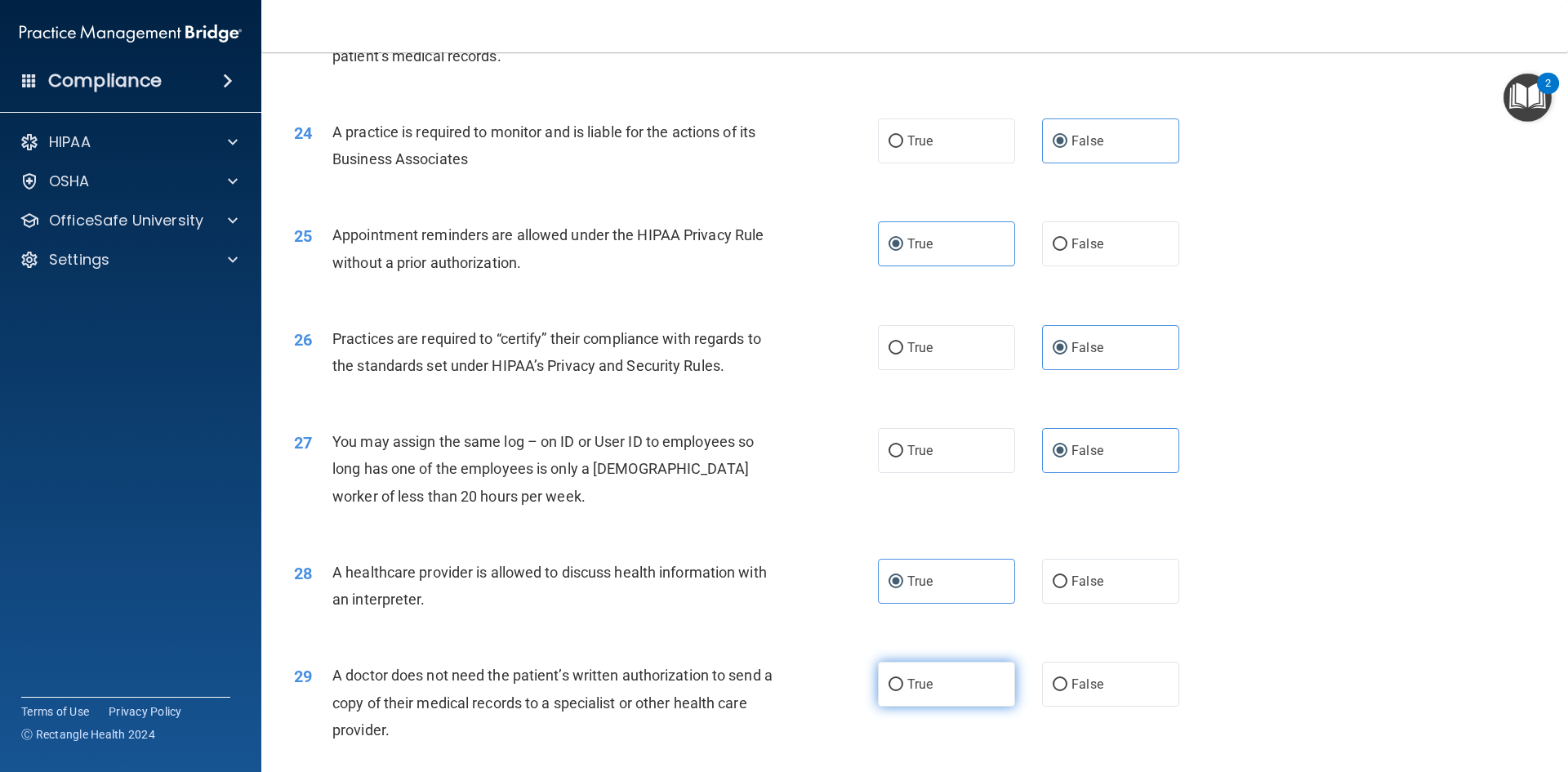
scroll to position [2859, 0]
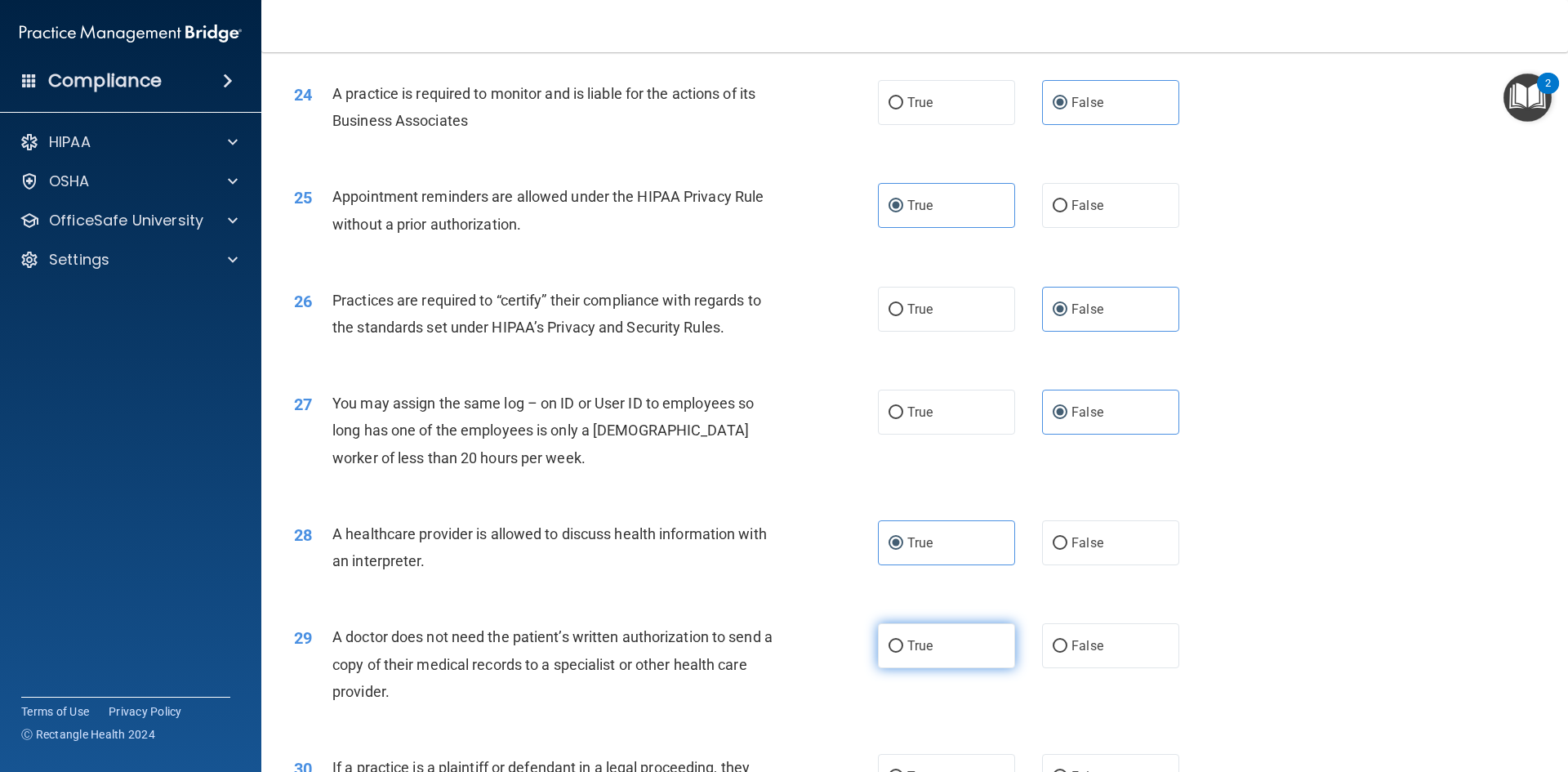
click at [909, 659] on label "True" at bounding box center [946, 645] width 137 height 45
click at [903, 652] on input "True" at bounding box center [896, 646] width 15 height 12
radio input "true"
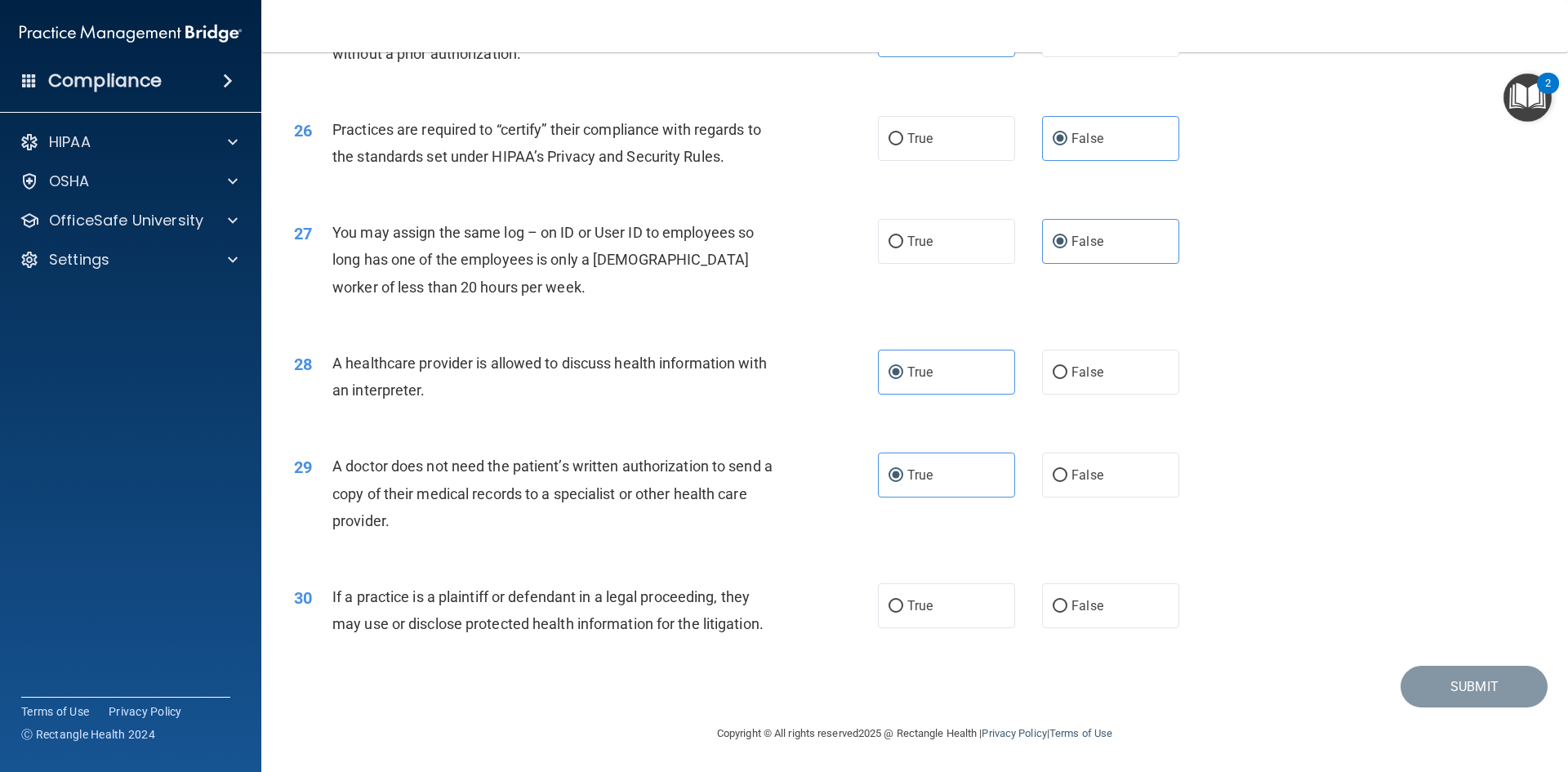
scroll to position [3031, 0]
click at [921, 621] on label "True" at bounding box center [946, 605] width 137 height 45
click at [903, 612] on input "True" at bounding box center [896, 606] width 15 height 12
radio input "true"
click at [1454, 697] on button "Submit" at bounding box center [1473, 685] width 147 height 41
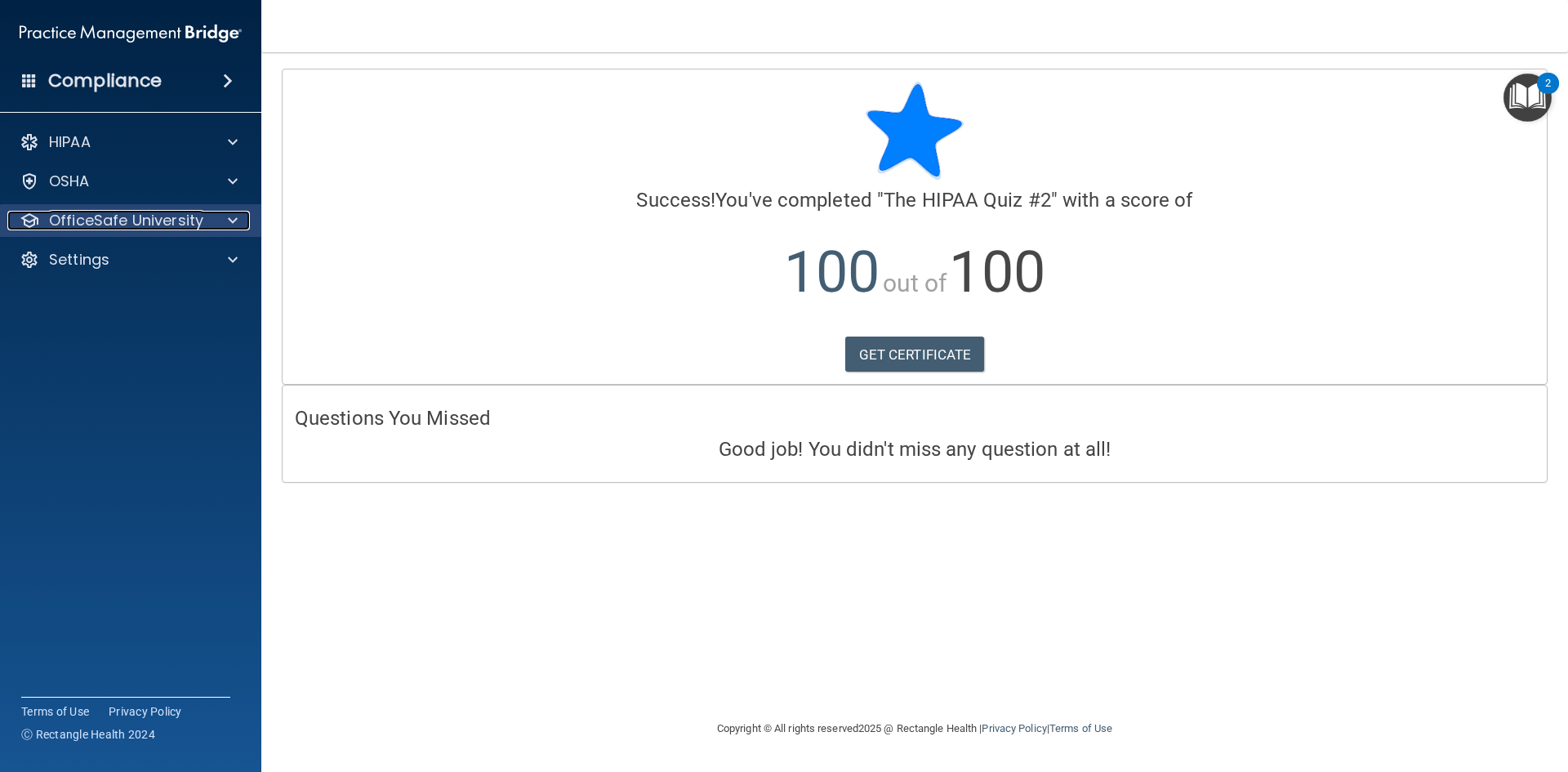
click at [110, 219] on p "OfficeSafe University" at bounding box center [126, 220] width 154 height 19
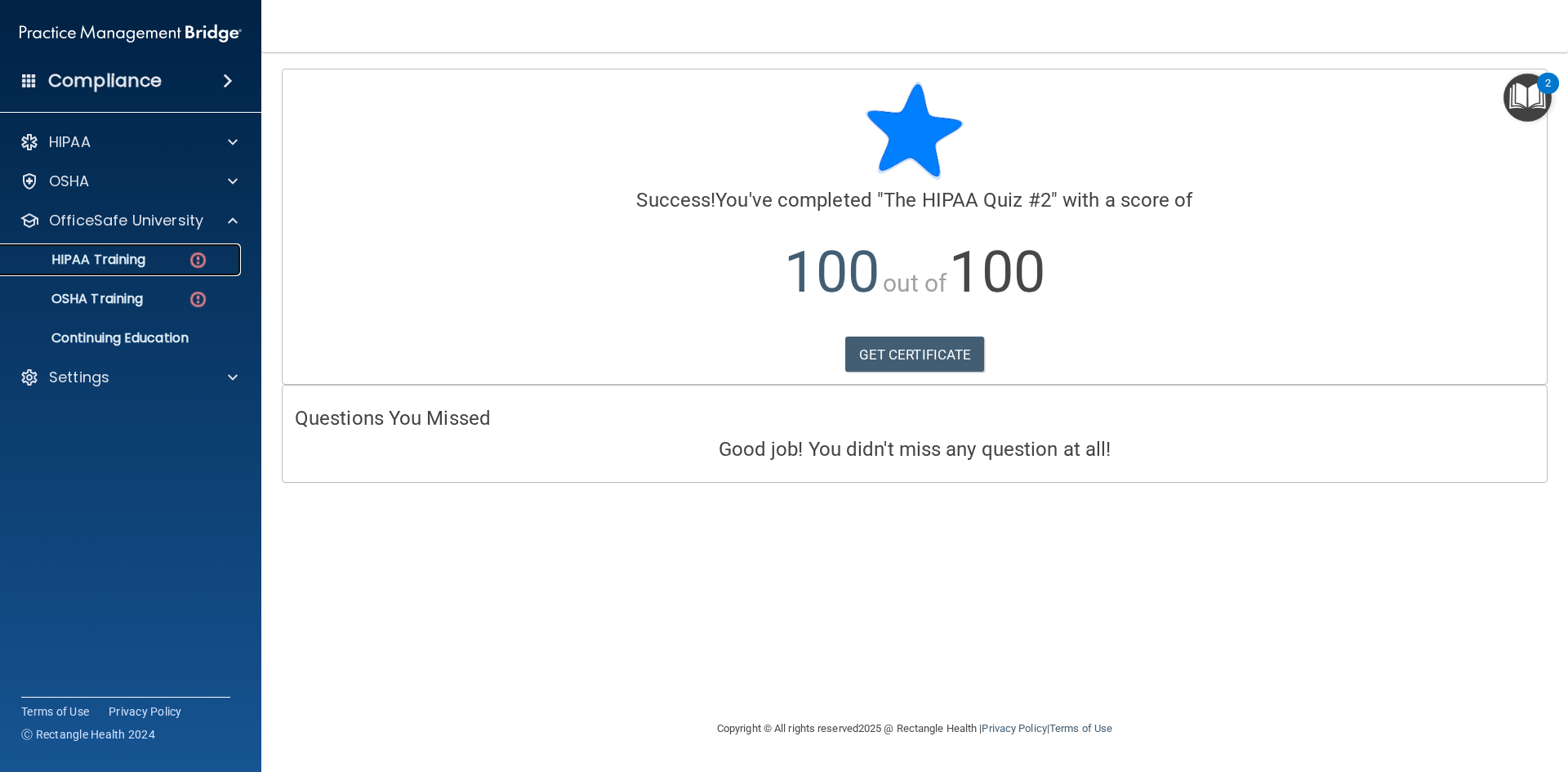
click at [131, 259] on p "HIPAA Training" at bounding box center [77, 260] width 135 height 17
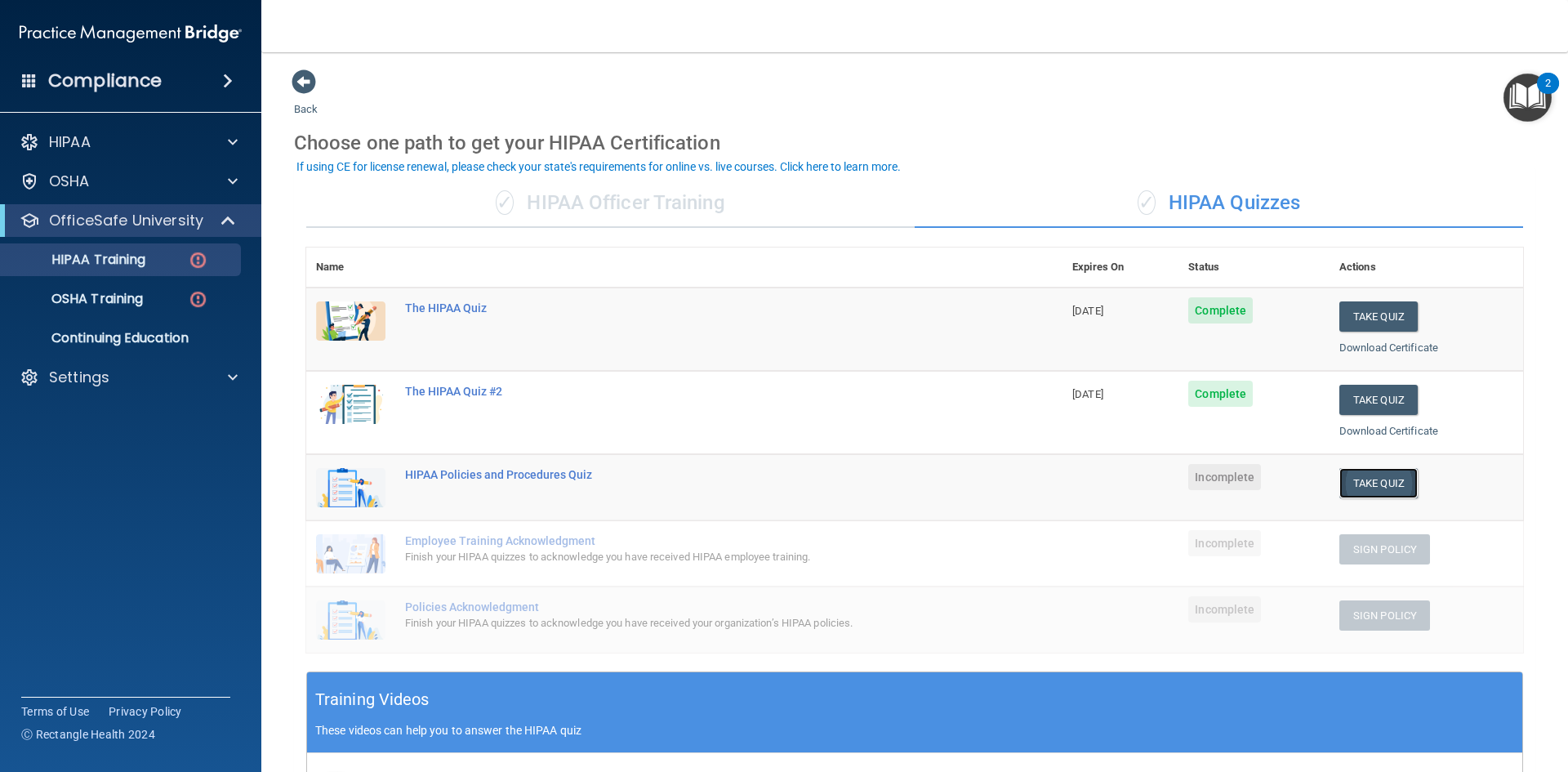
click at [1388, 482] on button "Take Quiz" at bounding box center [1378, 483] width 78 height 30
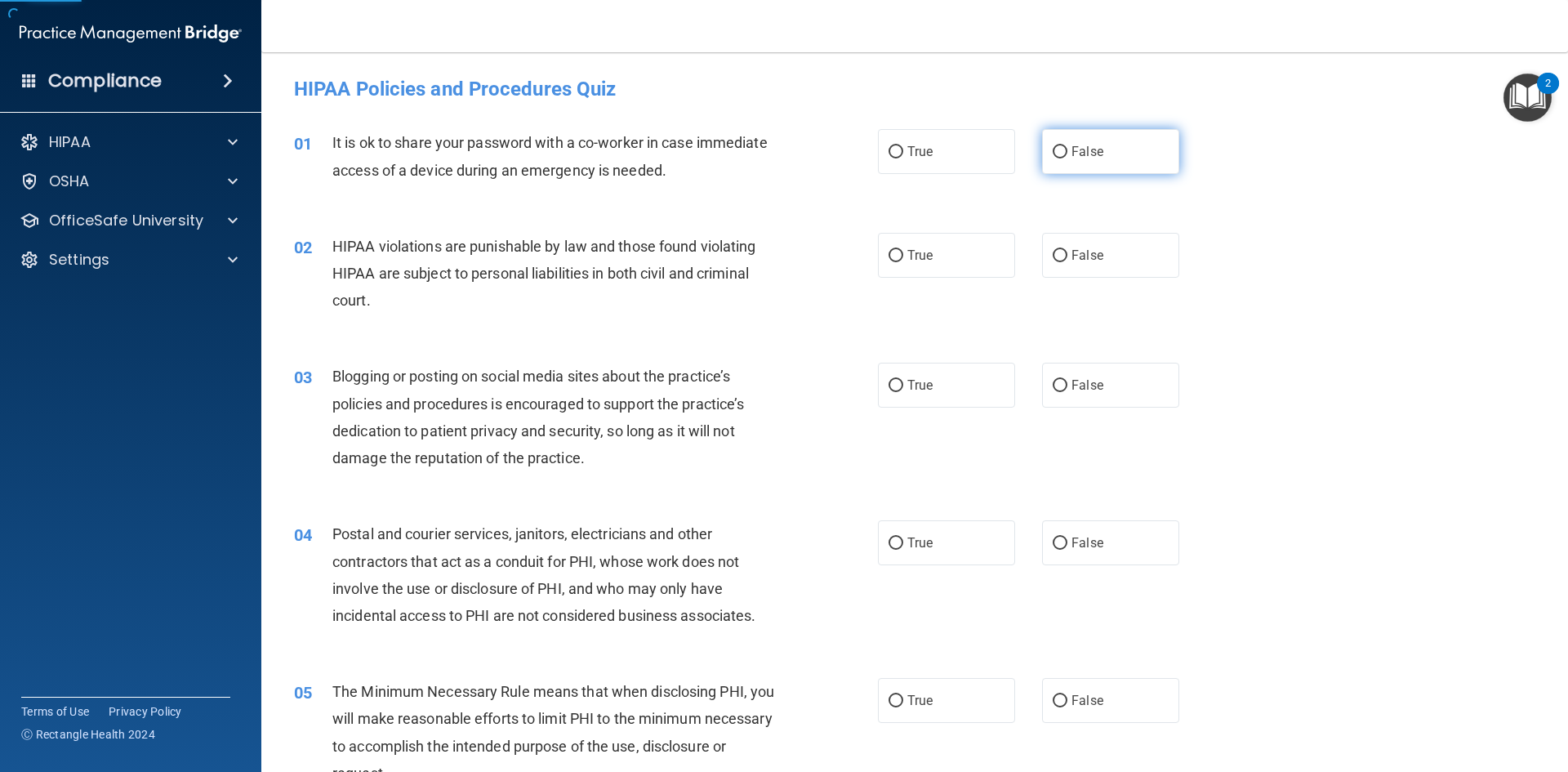
click at [1109, 168] on label "False" at bounding box center [1110, 151] width 137 height 45
click at [1067, 158] on input "False" at bounding box center [1059, 152] width 15 height 12
radio input "true"
click at [971, 263] on label "True" at bounding box center [946, 254] width 137 height 45
click at [903, 262] on input "True" at bounding box center [896, 256] width 15 height 12
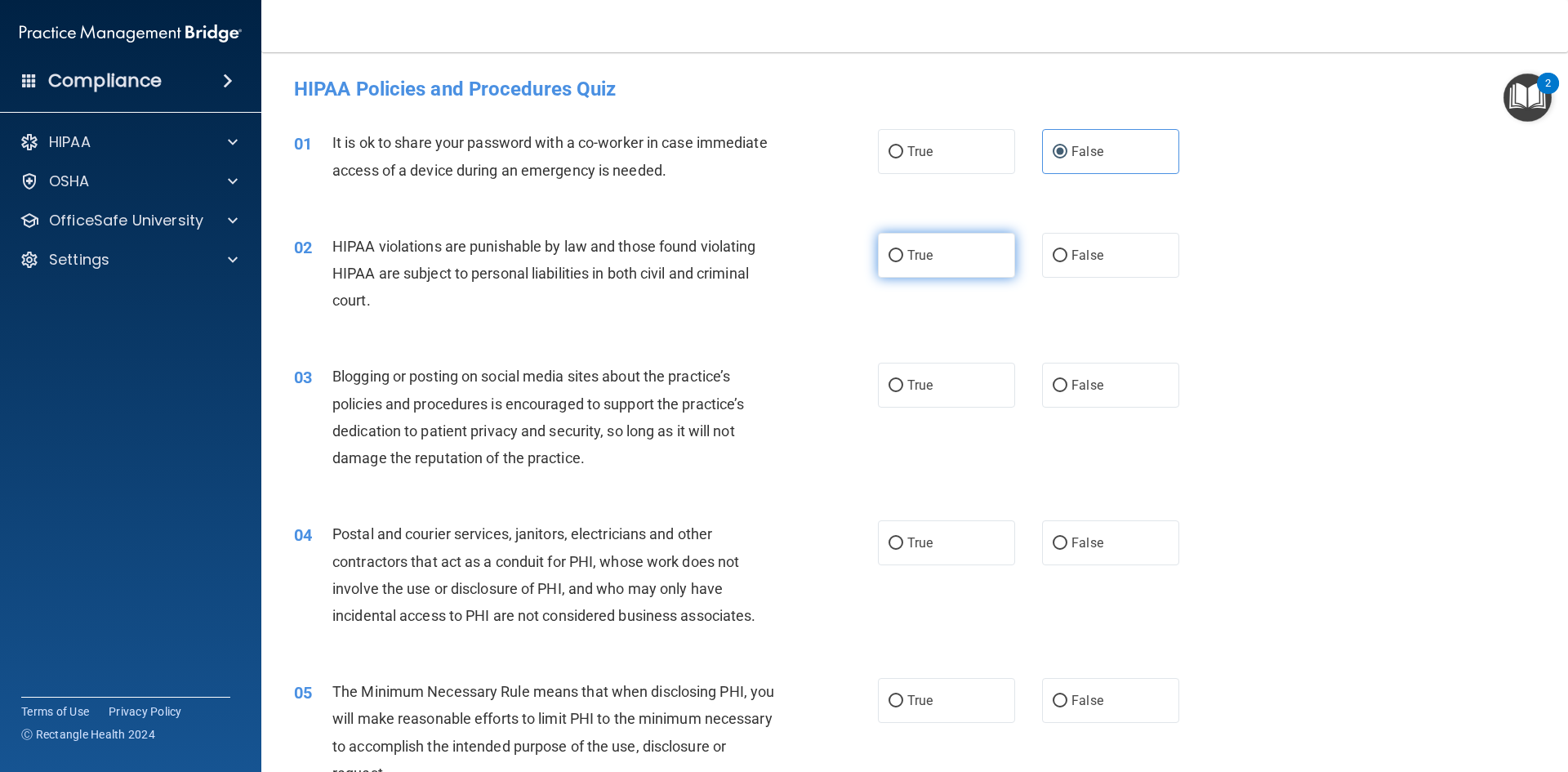
radio input "true"
click at [1056, 394] on label "False" at bounding box center [1110, 385] width 137 height 45
click at [1056, 392] on input "False" at bounding box center [1059, 386] width 15 height 12
radio input "true"
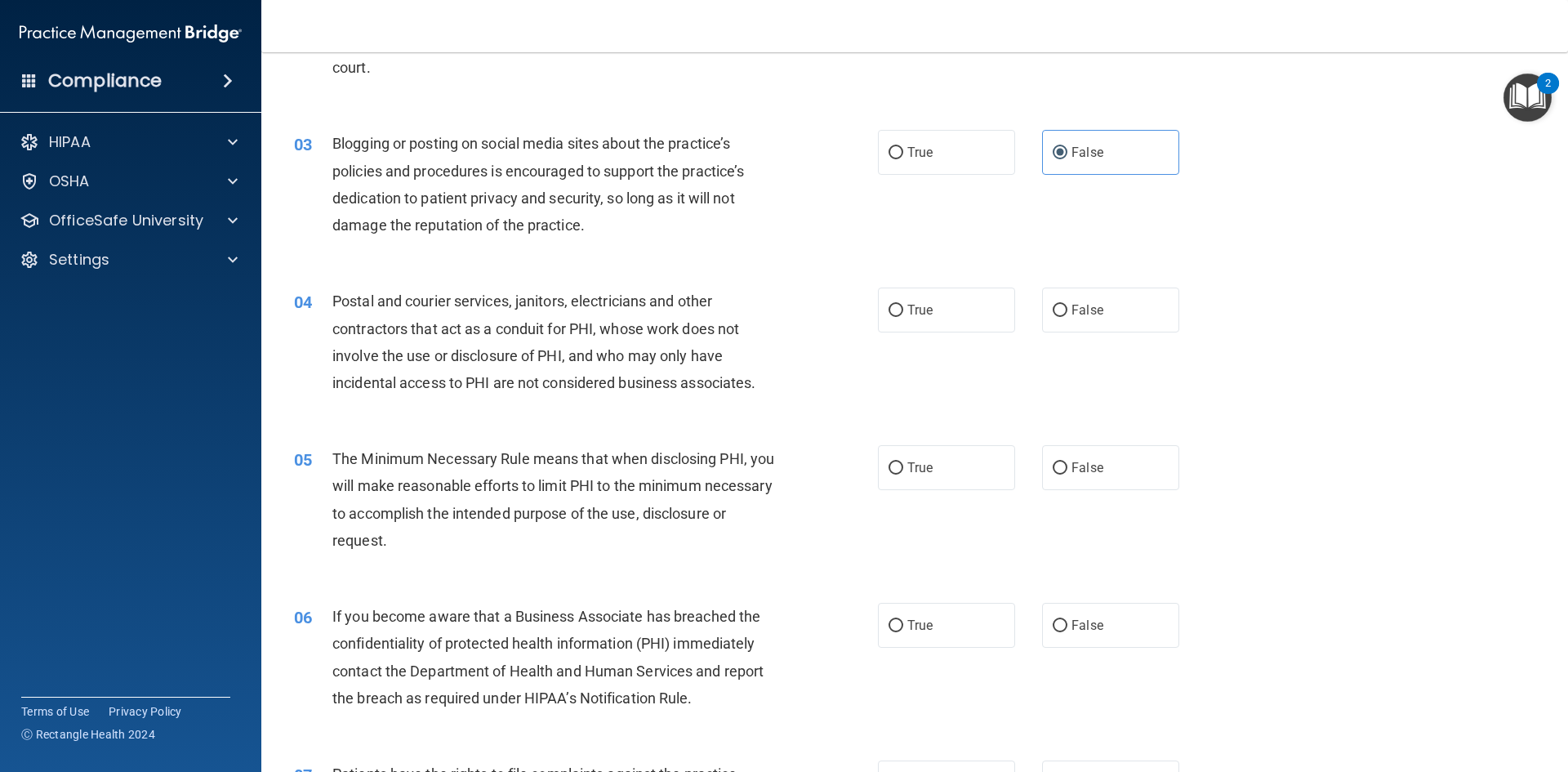
scroll to position [245, 0]
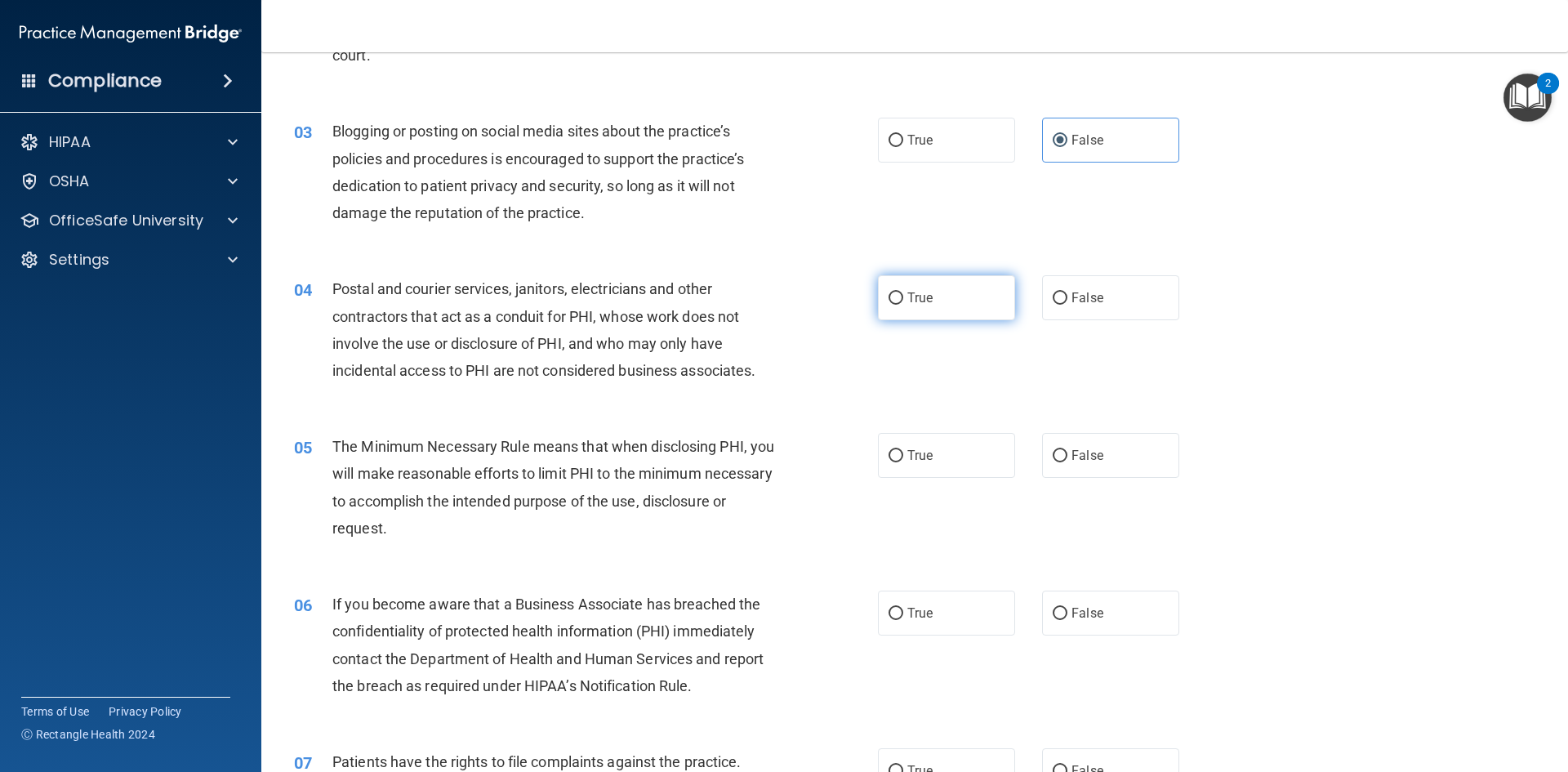
click at [917, 306] on label "True" at bounding box center [946, 298] width 137 height 45
click at [903, 305] on input "True" at bounding box center [896, 298] width 15 height 12
radio input "true"
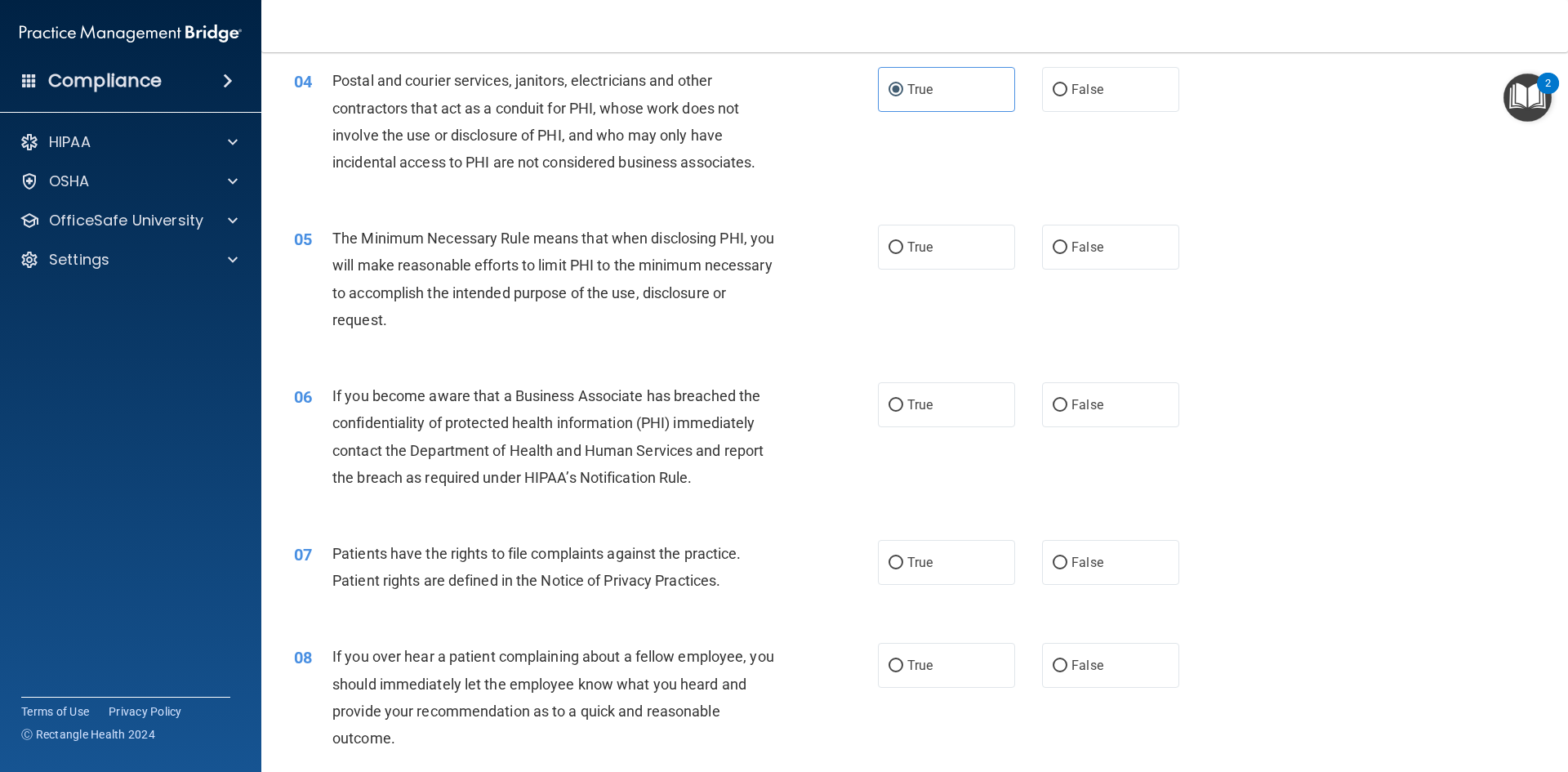
scroll to position [490, 0]
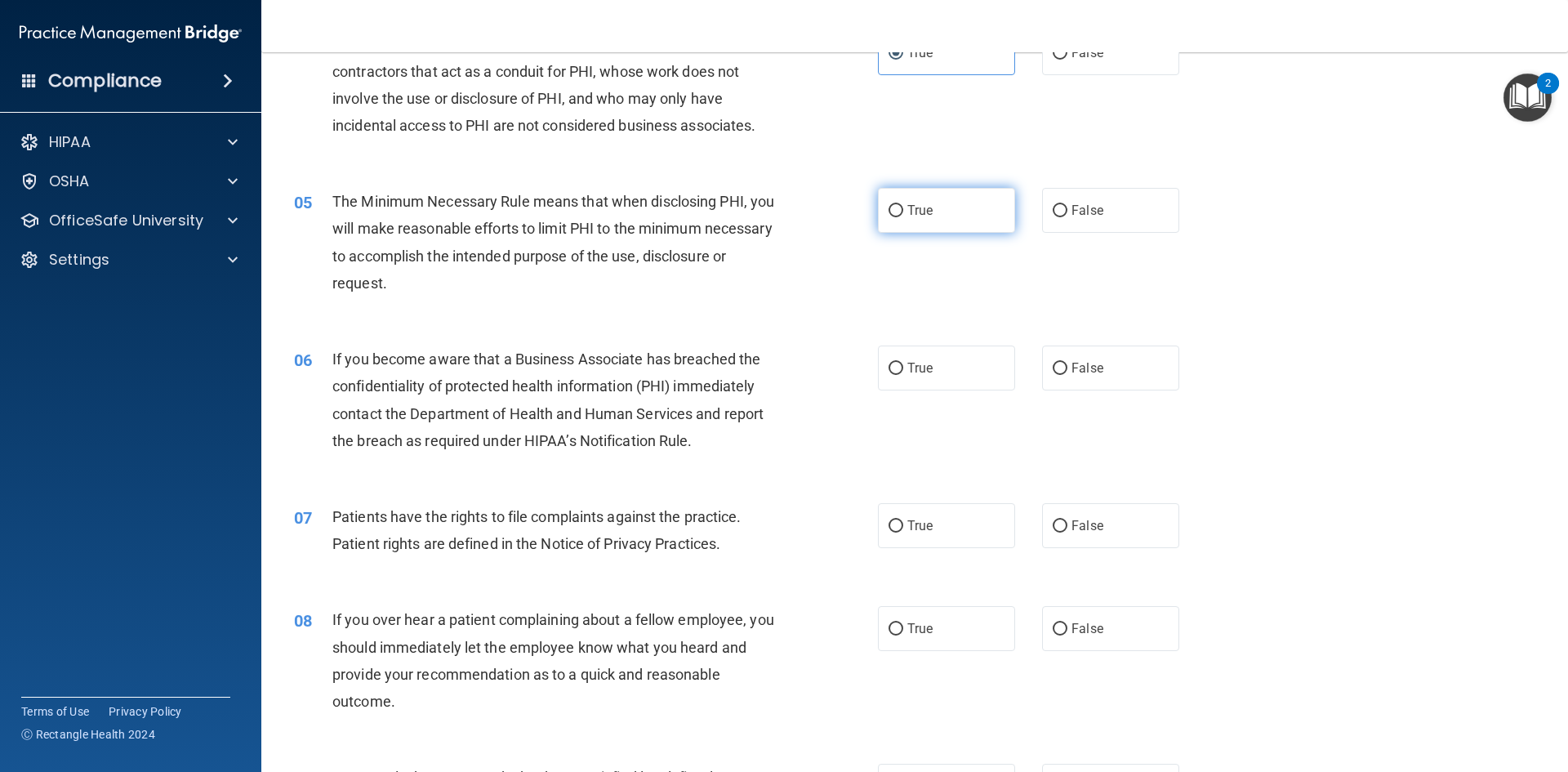
click at [934, 210] on label "True" at bounding box center [946, 210] width 137 height 45
click at [903, 210] on input "True" at bounding box center [896, 211] width 15 height 12
radio input "true"
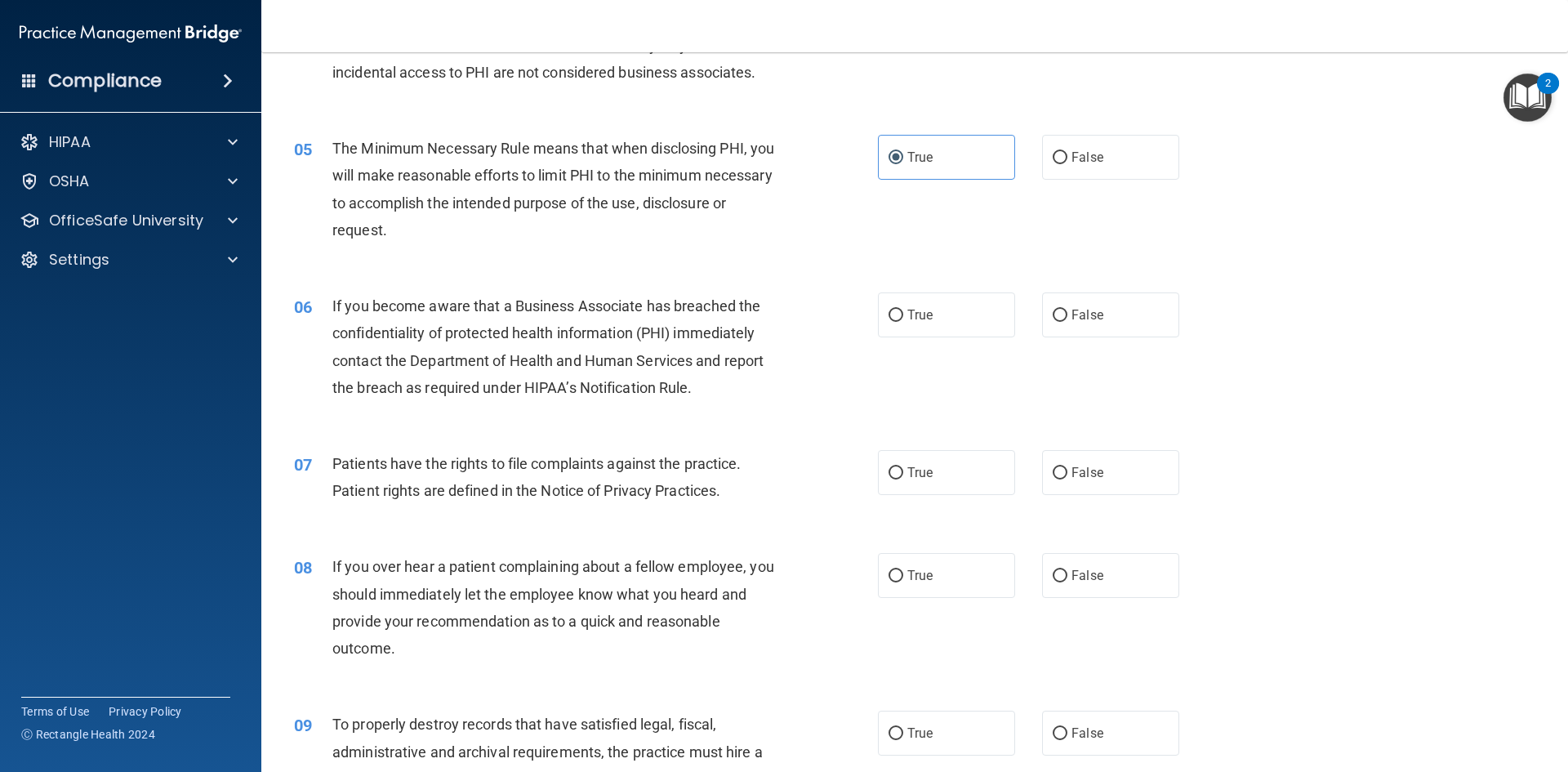
scroll to position [572, 0]
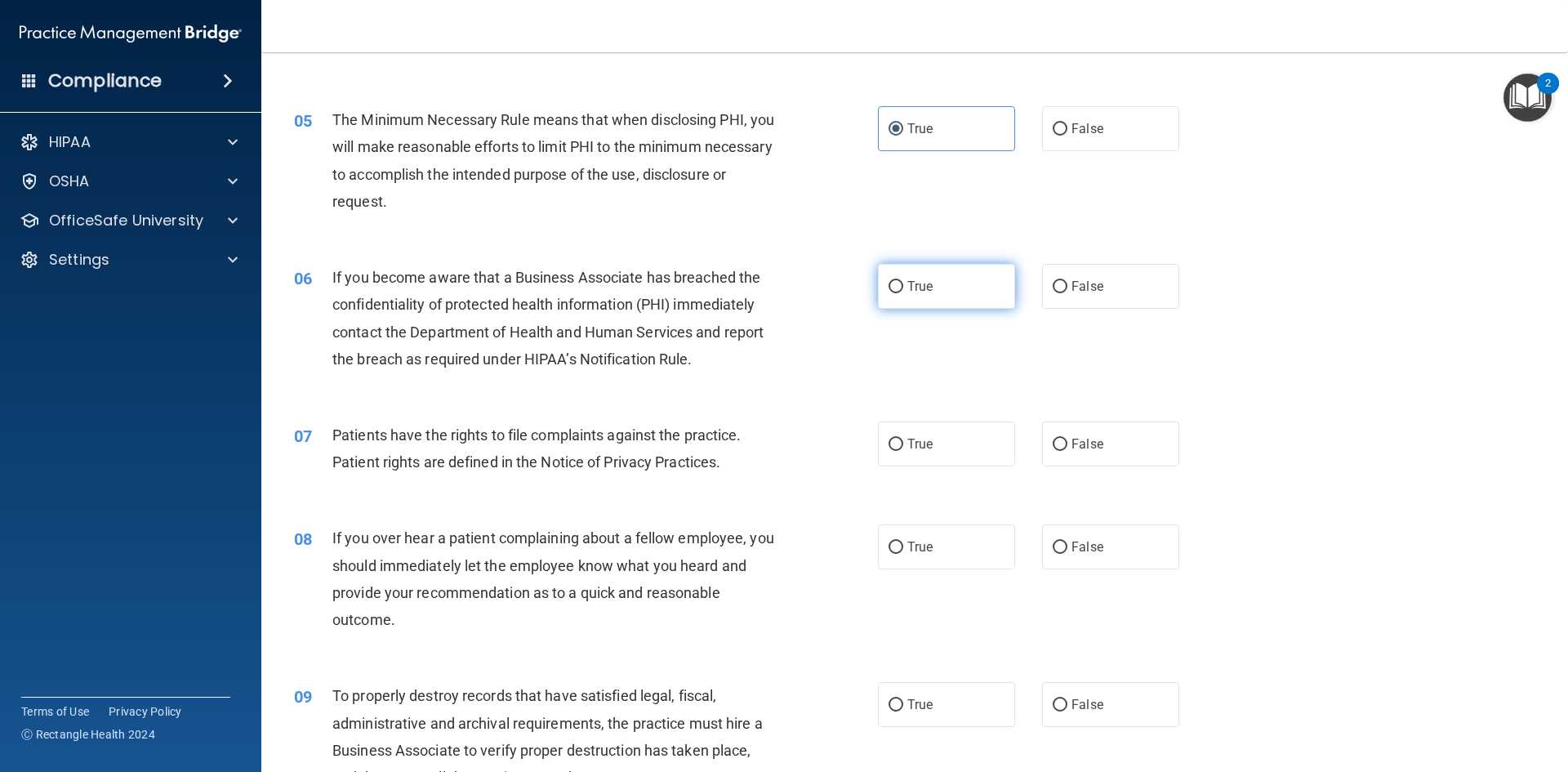
click at [895, 277] on label "True" at bounding box center [946, 286] width 137 height 45
click at [895, 281] on input "True" at bounding box center [896, 287] width 15 height 12
radio input "true"
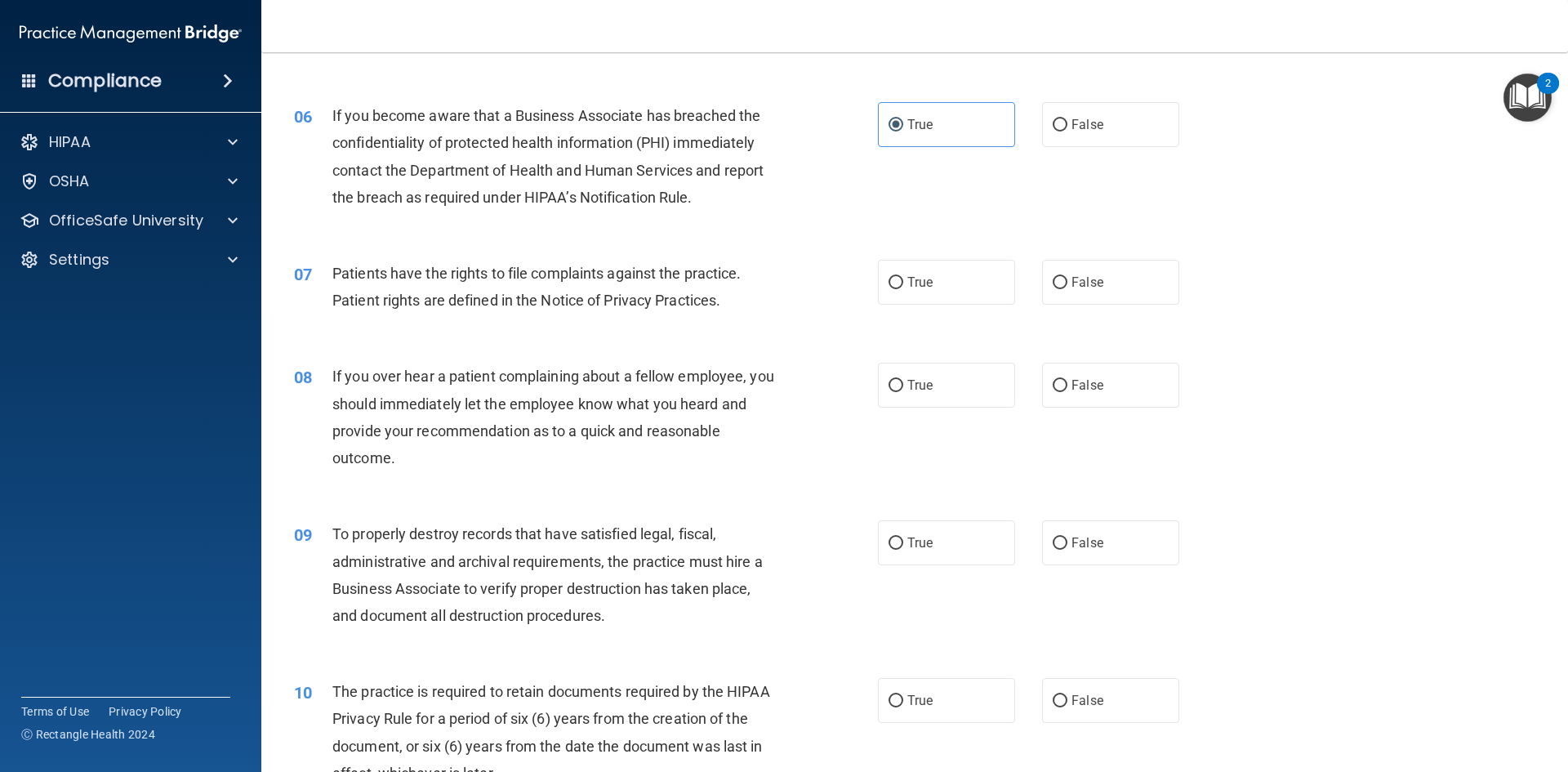
scroll to position [735, 0]
click at [906, 269] on label "True" at bounding box center [946, 280] width 137 height 45
click at [903, 276] on input "True" at bounding box center [896, 282] width 15 height 12
radio input "true"
click at [1060, 371] on label "False" at bounding box center [1110, 383] width 137 height 45
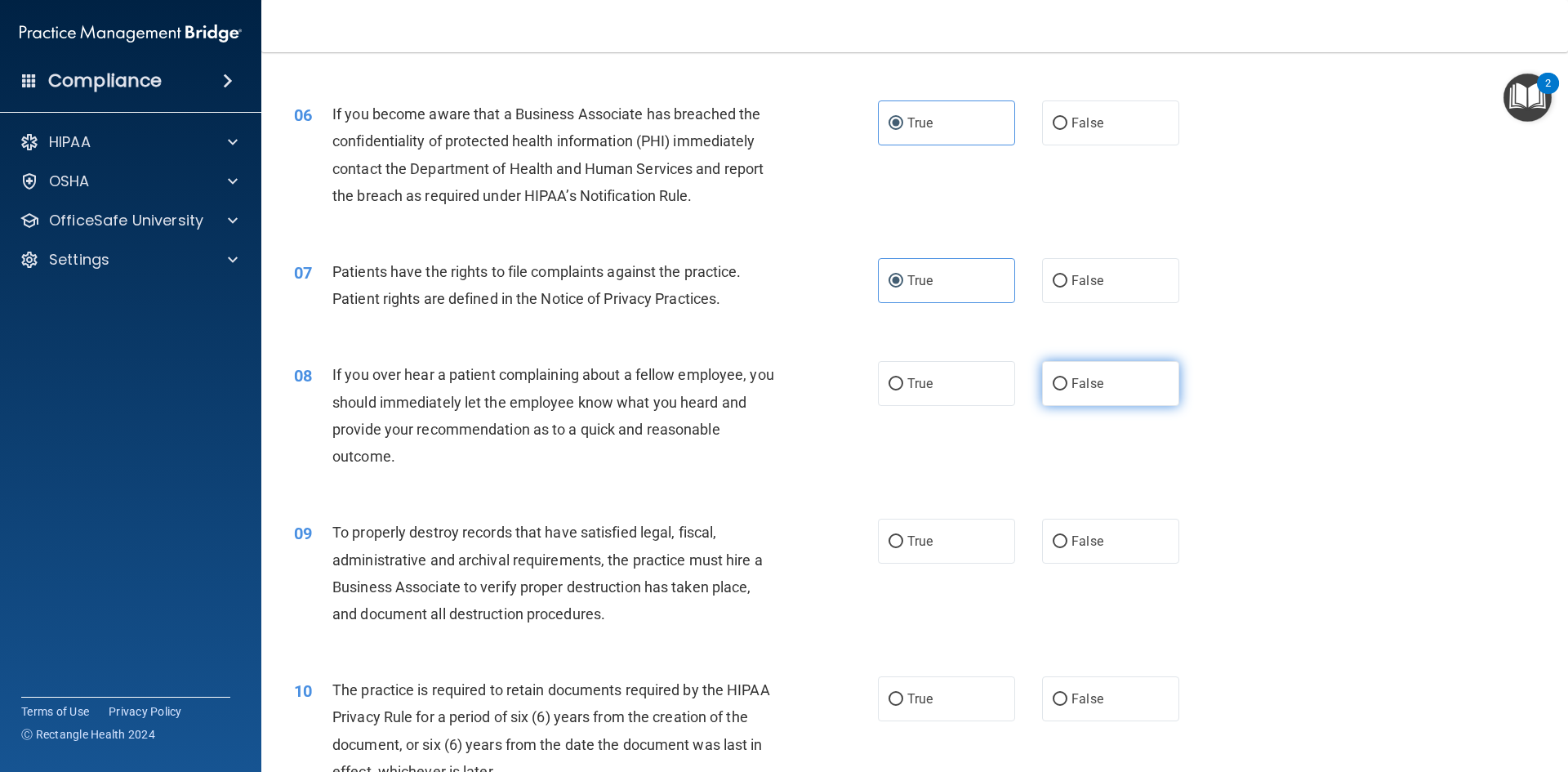
click at [1060, 379] on input "False" at bounding box center [1059, 385] width 15 height 12
radio input "true"
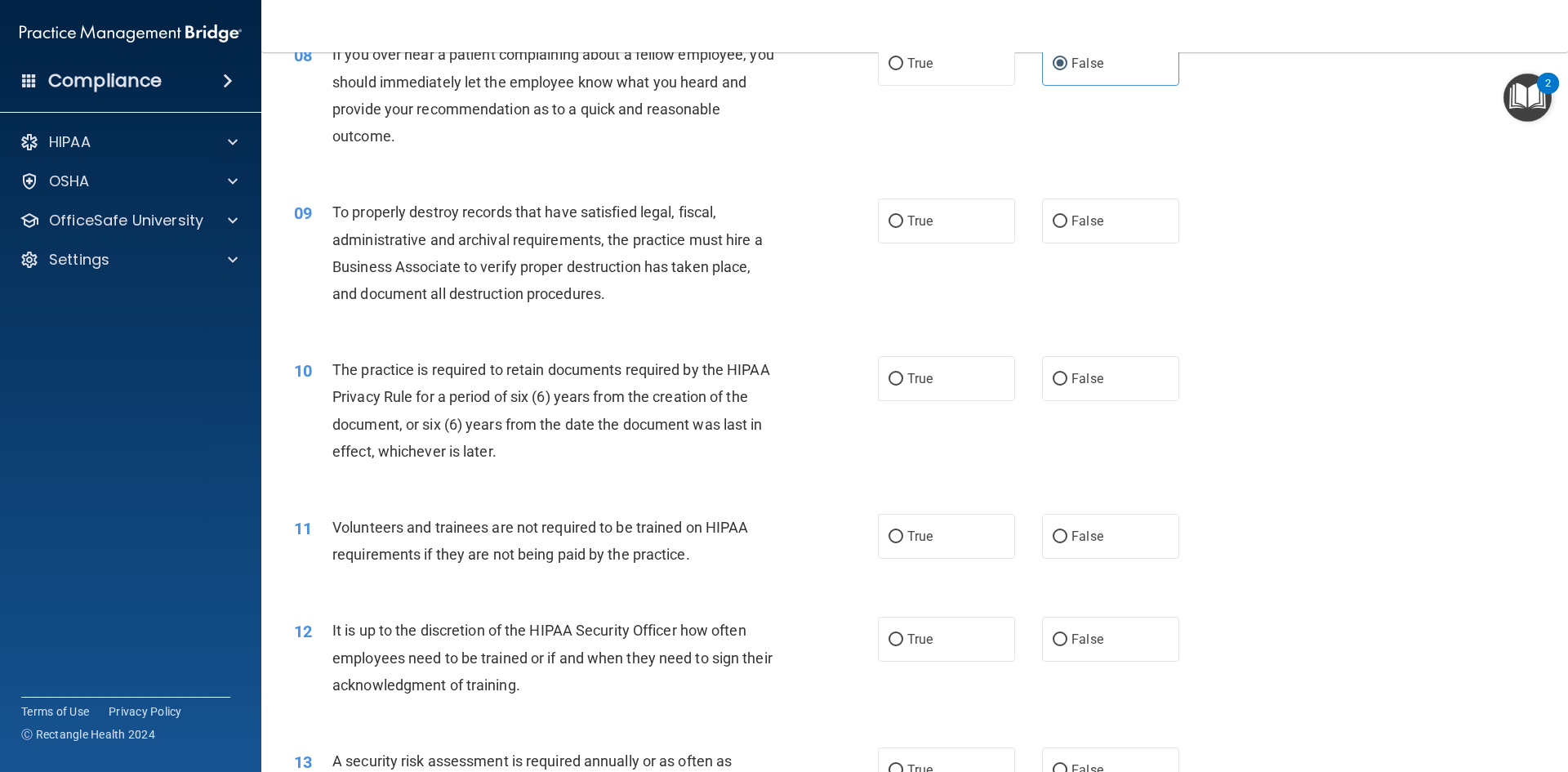
scroll to position [1062, 0]
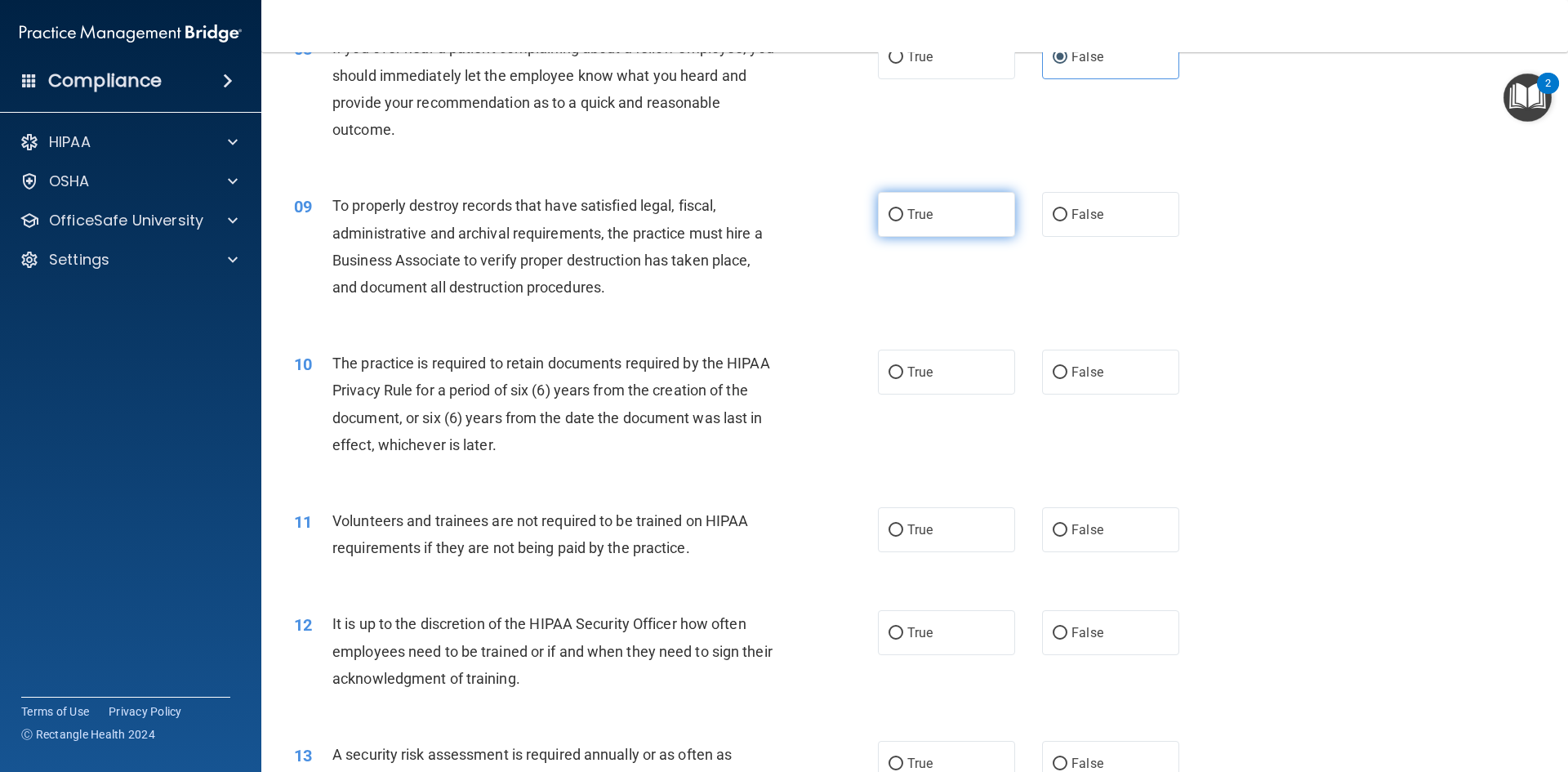
click at [968, 216] on label "True" at bounding box center [946, 214] width 137 height 45
click at [903, 216] on input "True" at bounding box center [896, 216] width 15 height 12
radio input "true"
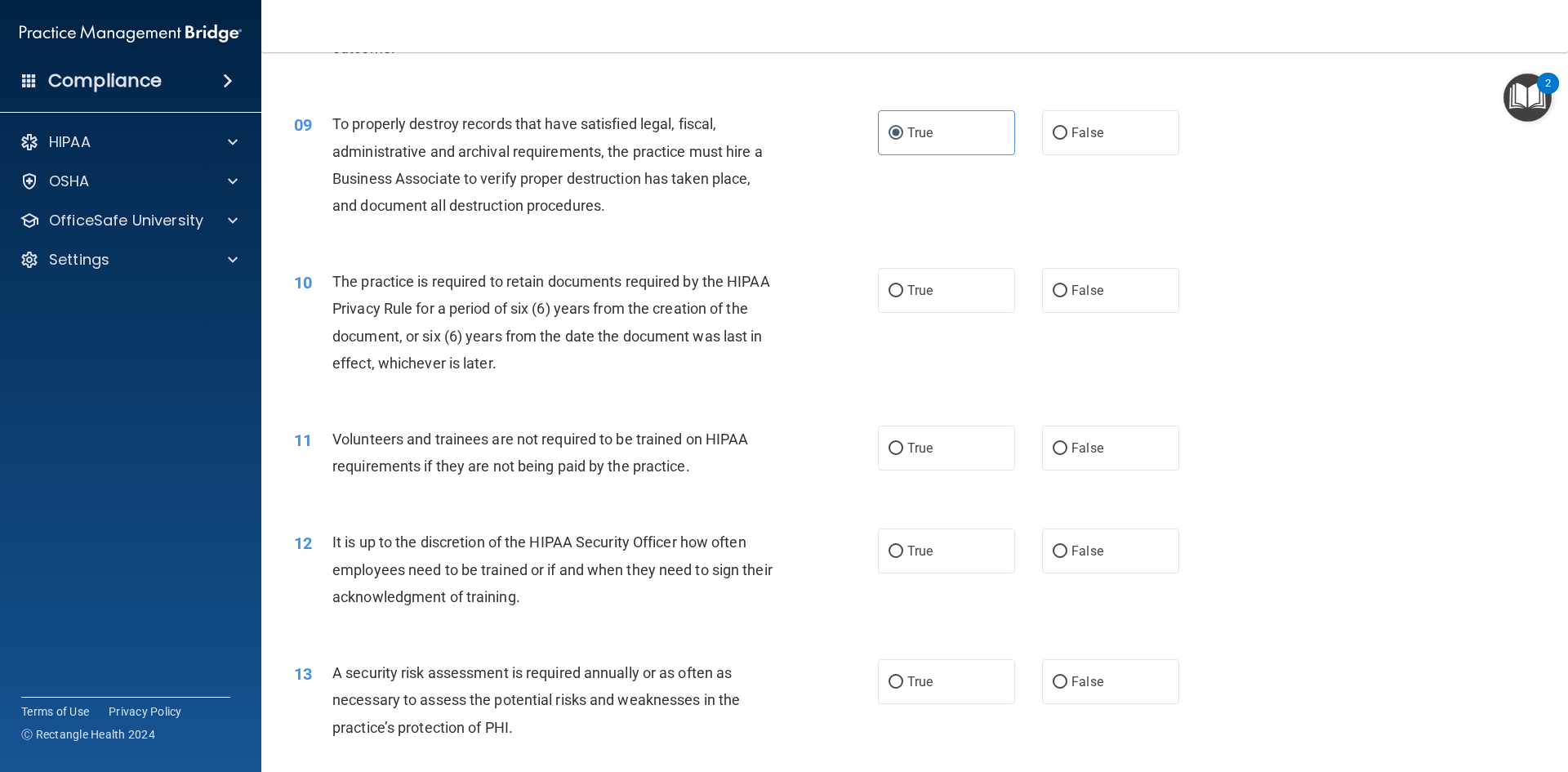
scroll to position [1225, 0]
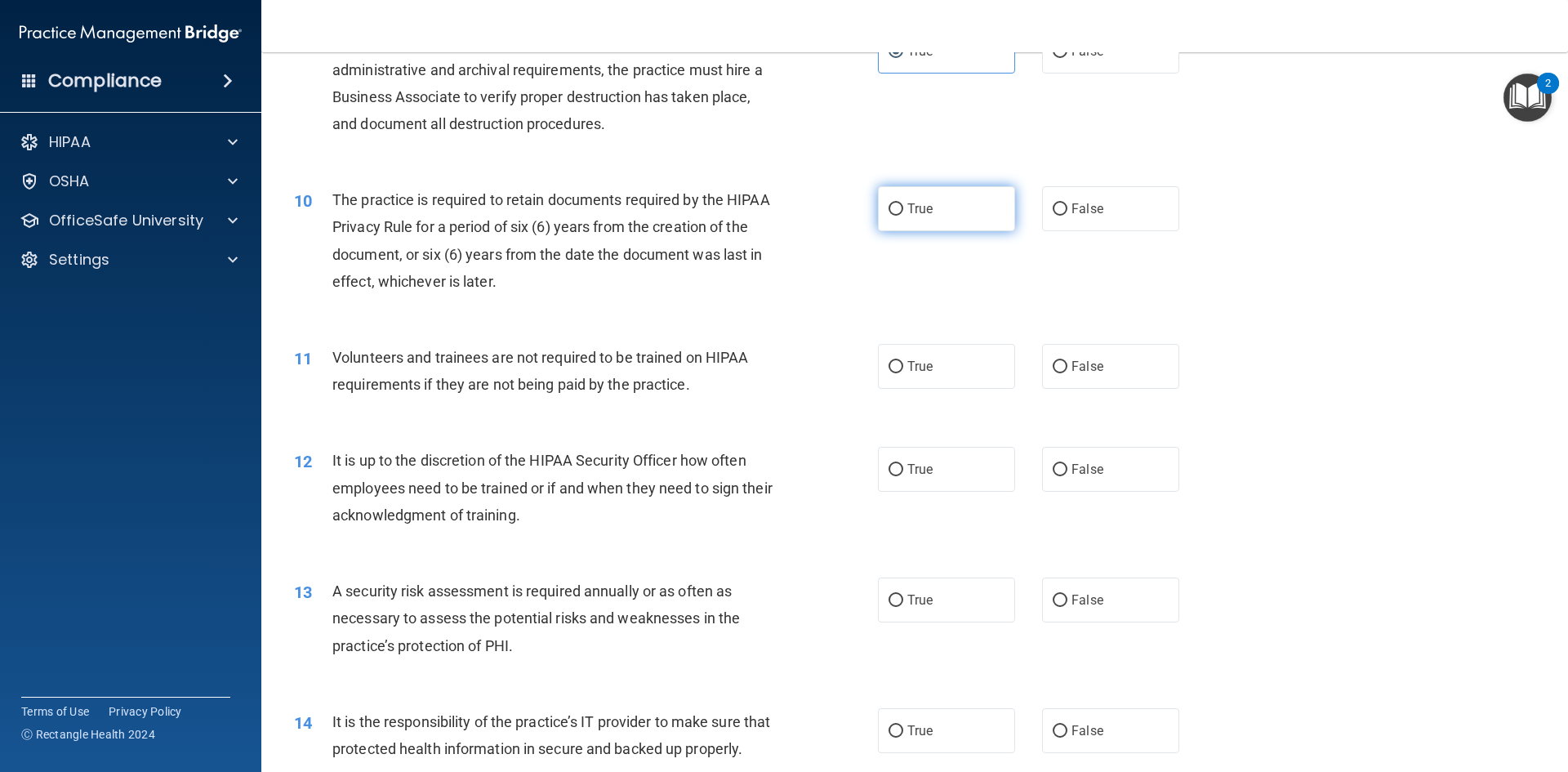
click at [915, 214] on span "True" at bounding box center [920, 209] width 26 height 16
click at [903, 214] on input "True" at bounding box center [896, 210] width 15 height 12
radio input "true"
click at [1131, 373] on label "False" at bounding box center [1110, 366] width 137 height 45
click at [1067, 373] on input "False" at bounding box center [1059, 367] width 15 height 12
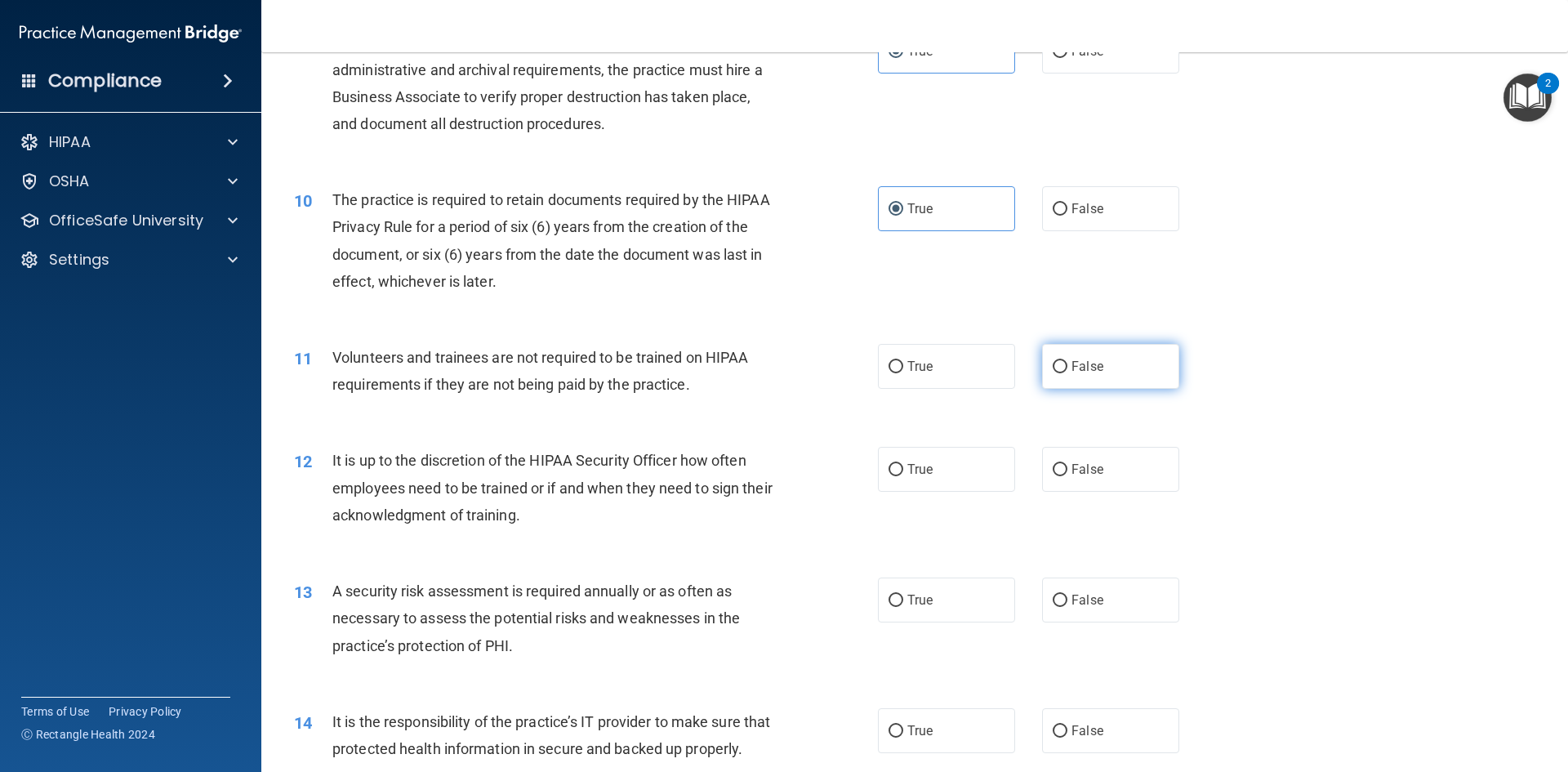
radio input "true"
click at [938, 470] on label "True" at bounding box center [946, 469] width 137 height 45
click at [903, 470] on input "True" at bounding box center [896, 470] width 15 height 12
radio input "true"
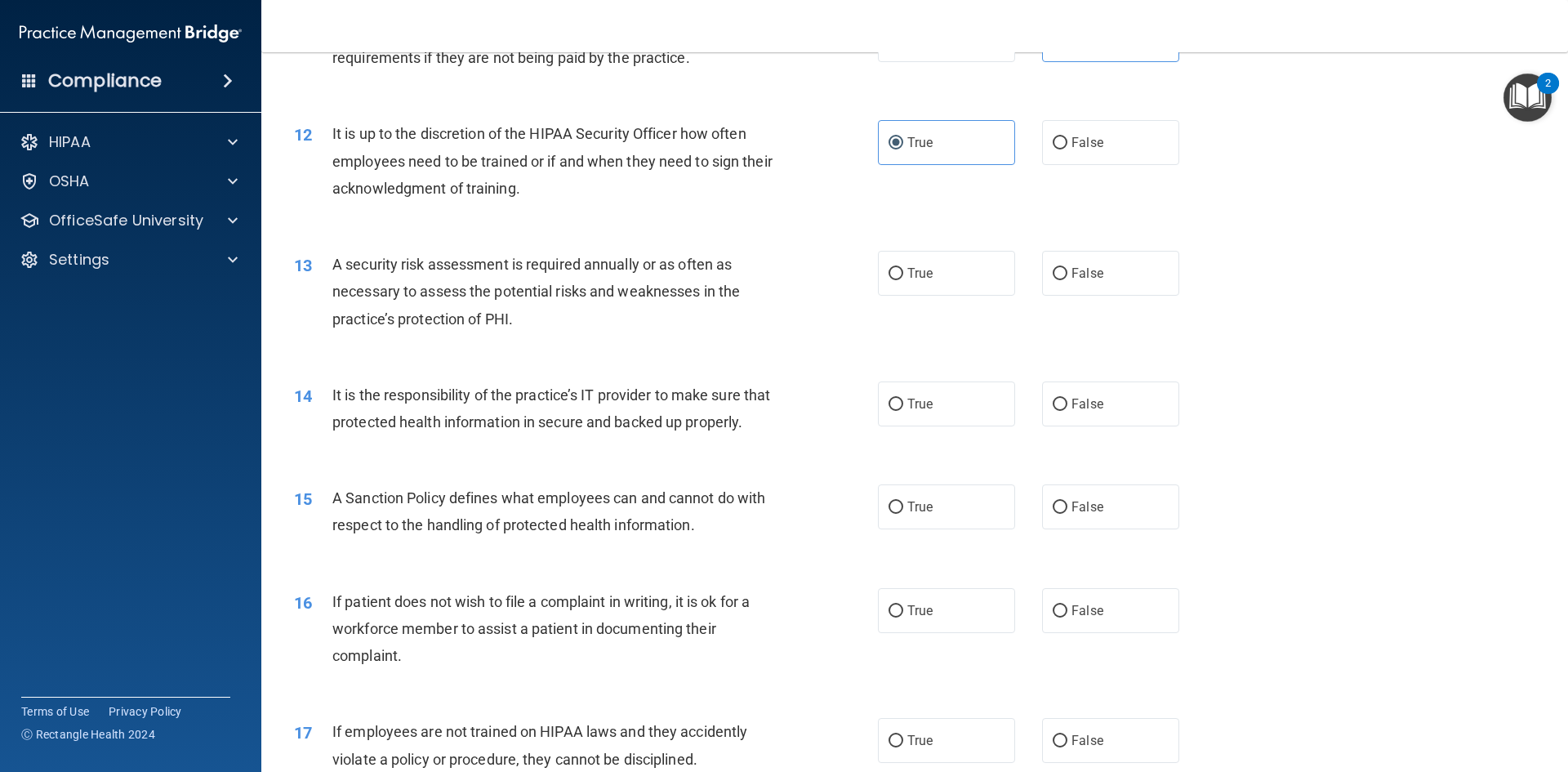
scroll to position [1716, 0]
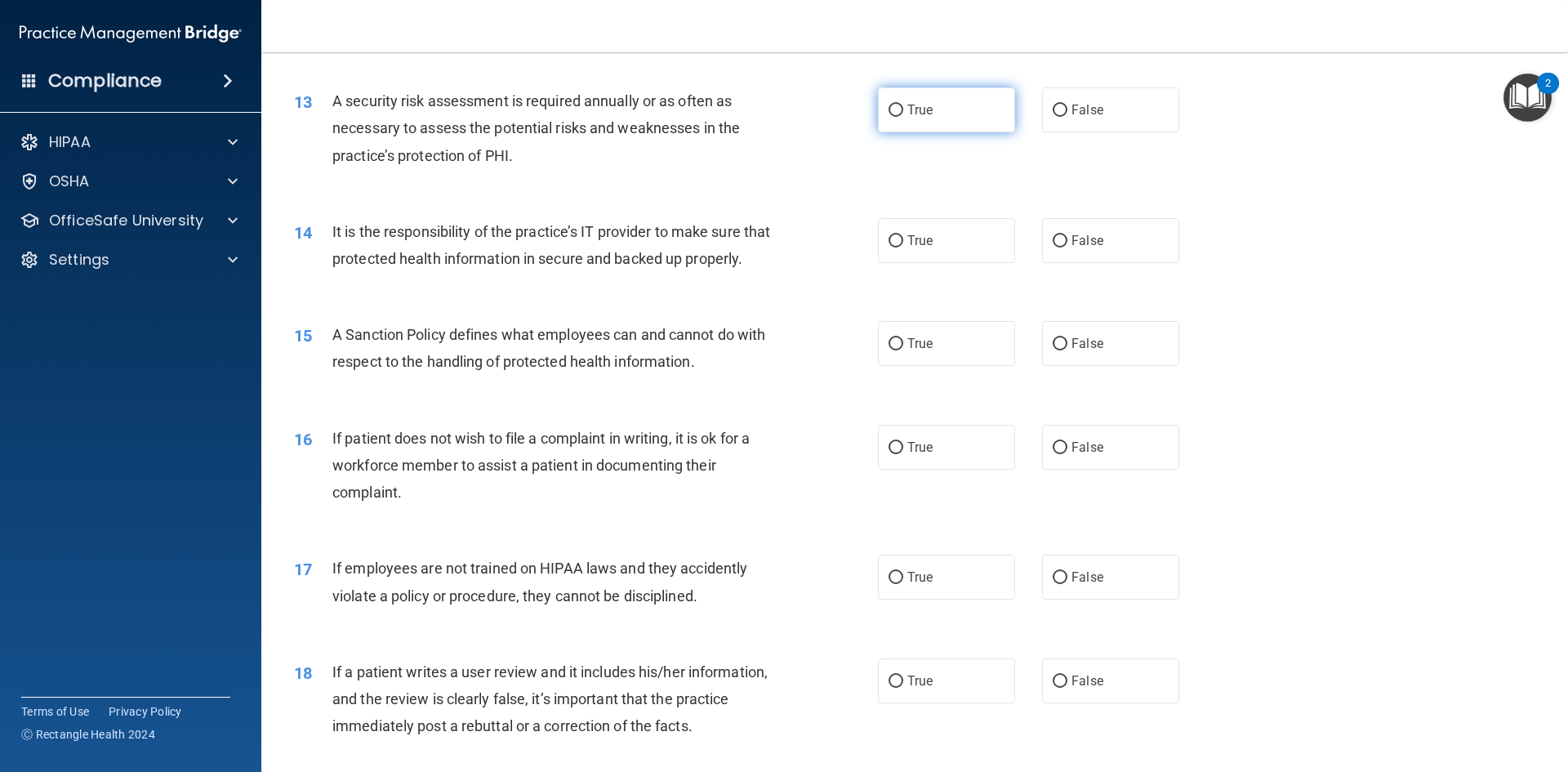
click at [929, 107] on label "True" at bounding box center [946, 109] width 137 height 45
click at [903, 107] on input "True" at bounding box center [896, 111] width 15 height 12
radio input "true"
click at [988, 232] on label "True" at bounding box center [946, 240] width 137 height 45
click at [903, 235] on input "True" at bounding box center [896, 241] width 15 height 12
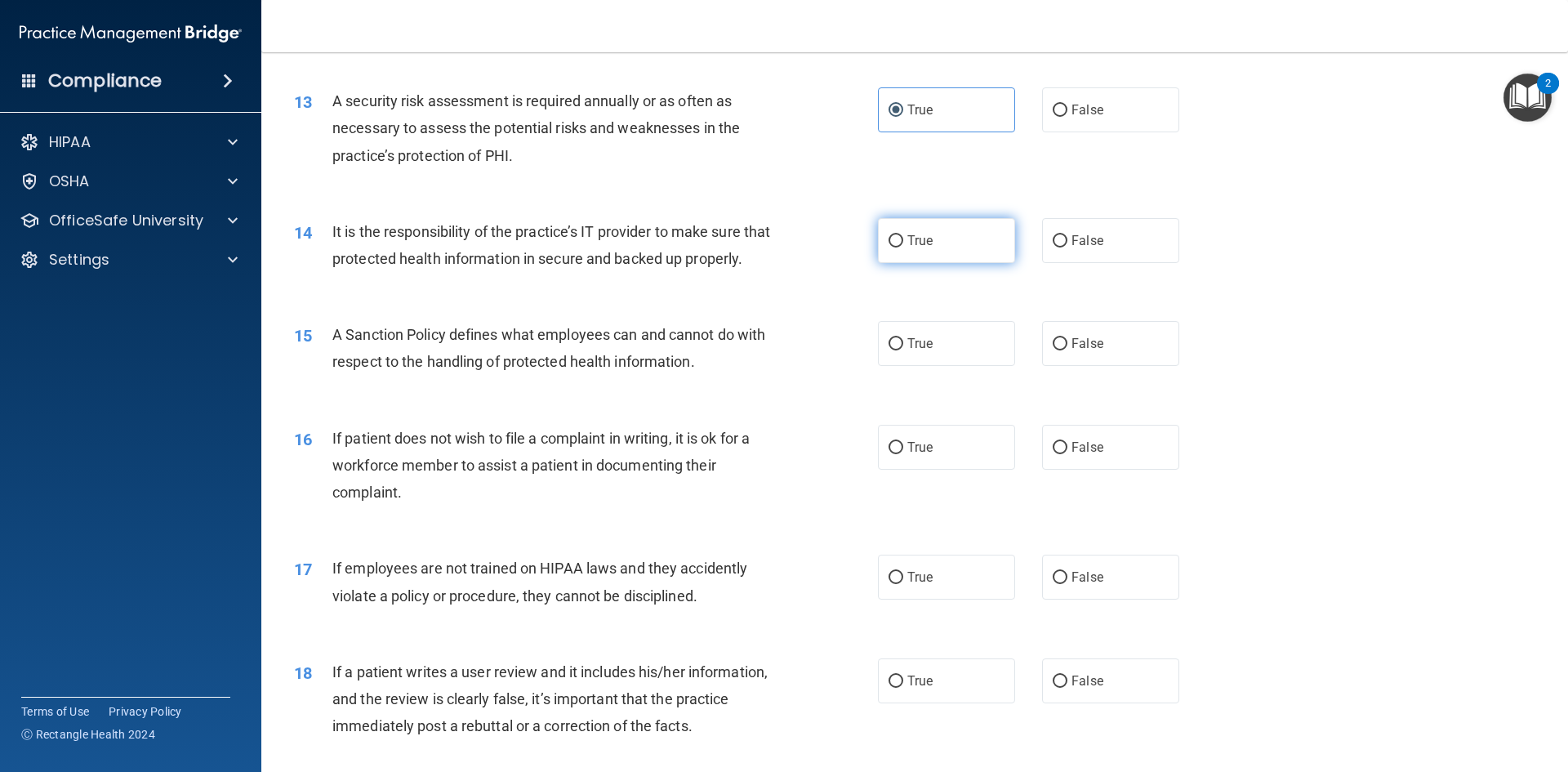
radio input "true"
click at [923, 366] on label "True" at bounding box center [946, 343] width 137 height 45
click at [903, 350] on input "True" at bounding box center [896, 344] width 15 height 12
radio input "true"
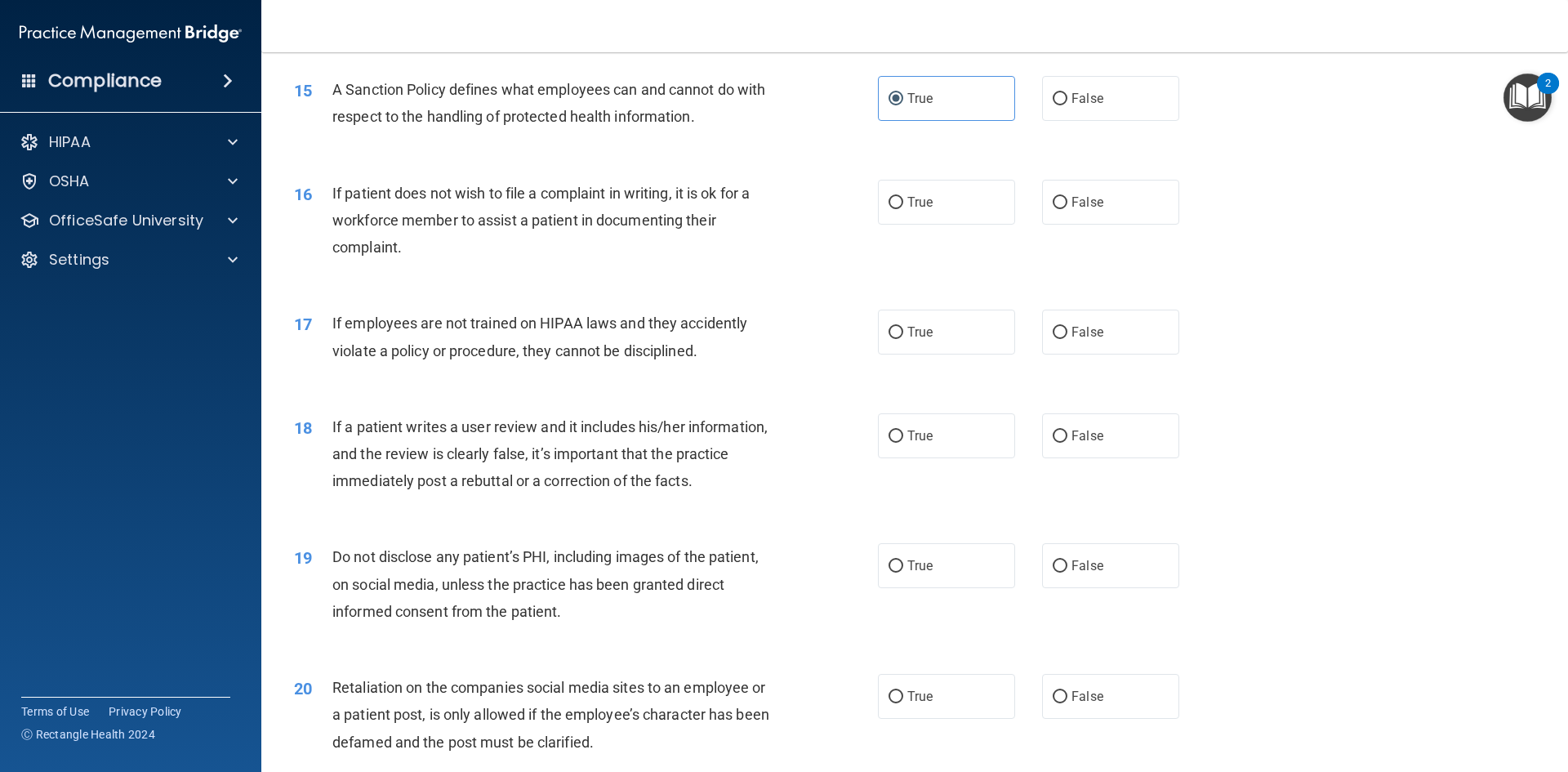
scroll to position [2042, 0]
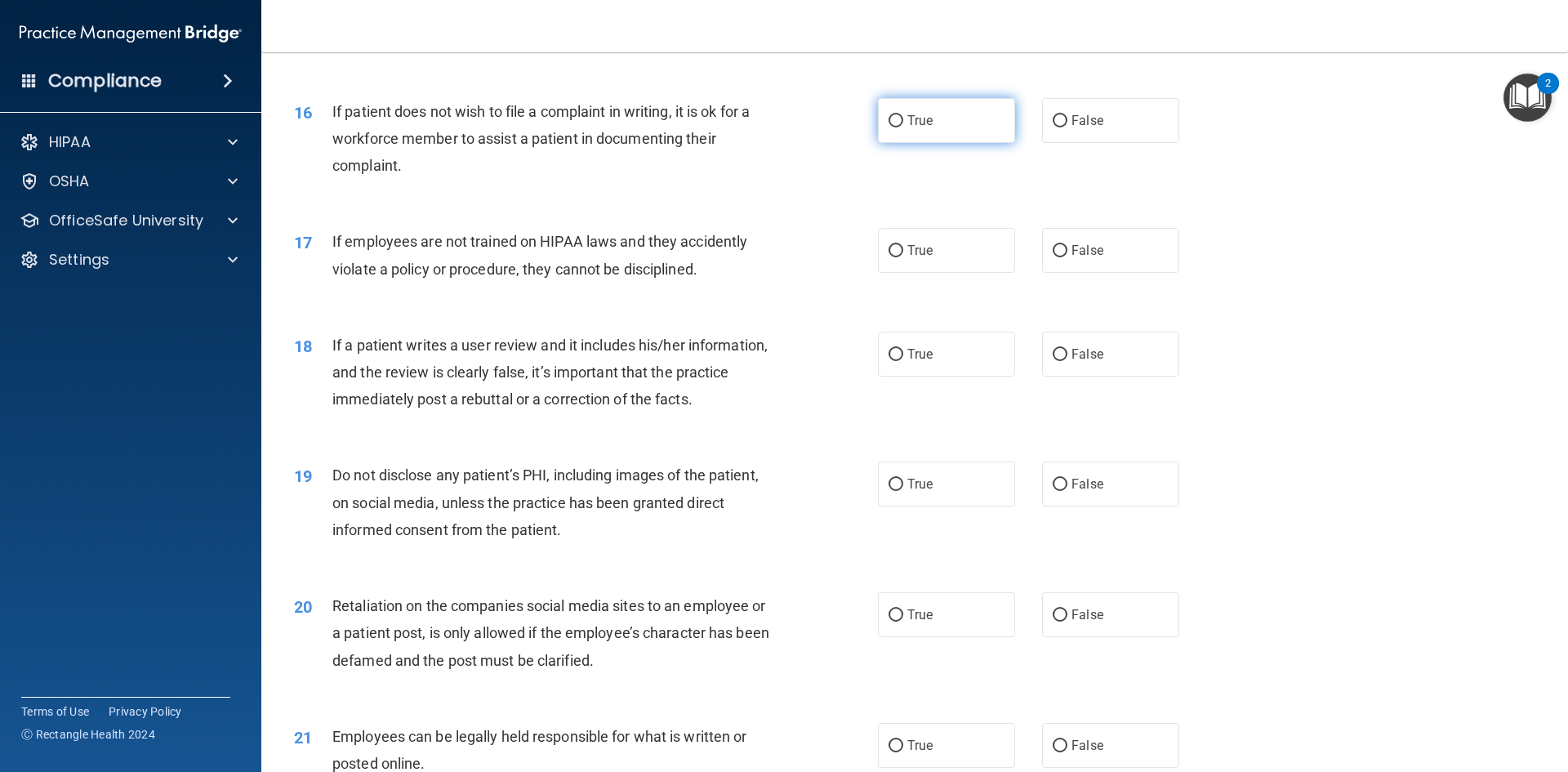
click at [910, 129] on span "True" at bounding box center [920, 121] width 26 height 16
click at [903, 128] on input "True" at bounding box center [896, 121] width 15 height 12
radio input "true"
click at [1112, 268] on label "False" at bounding box center [1110, 250] width 137 height 45
click at [1067, 257] on input "False" at bounding box center [1059, 251] width 15 height 12
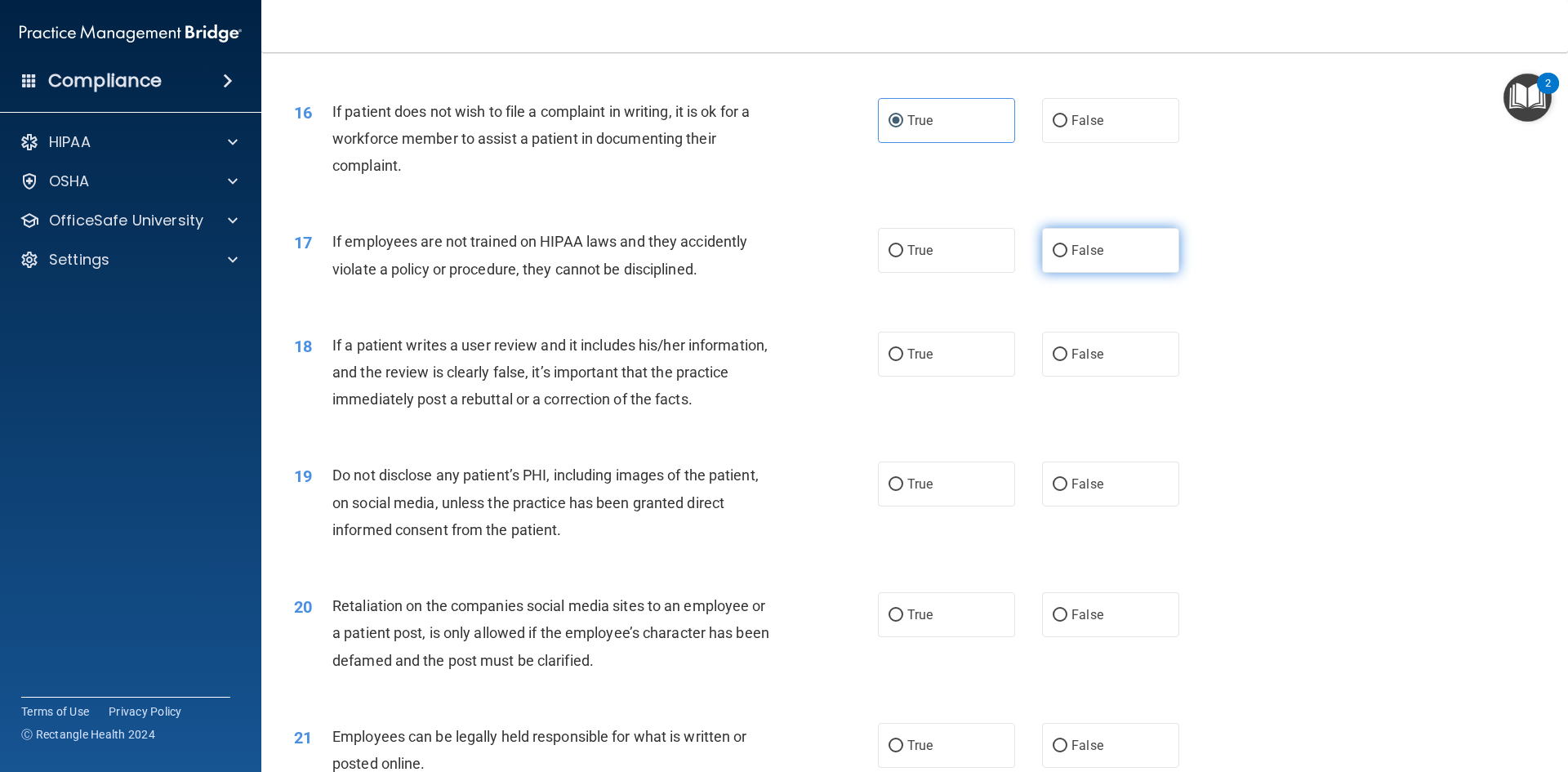
radio input "true"
click at [1089, 362] on span "False" at bounding box center [1087, 354] width 32 height 16
click at [1067, 361] on input "False" at bounding box center [1059, 355] width 15 height 12
radio input "true"
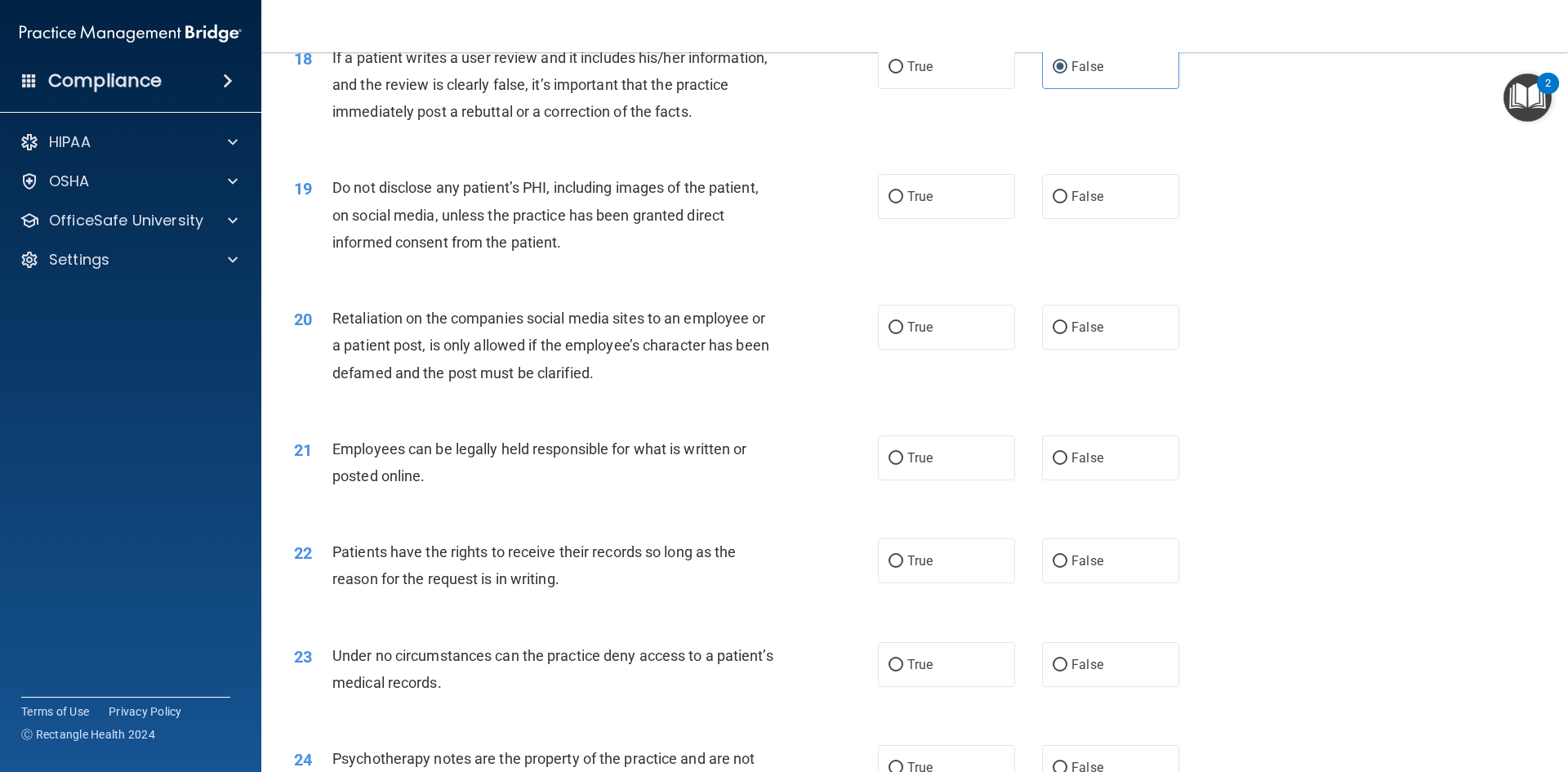
scroll to position [2369, 0]
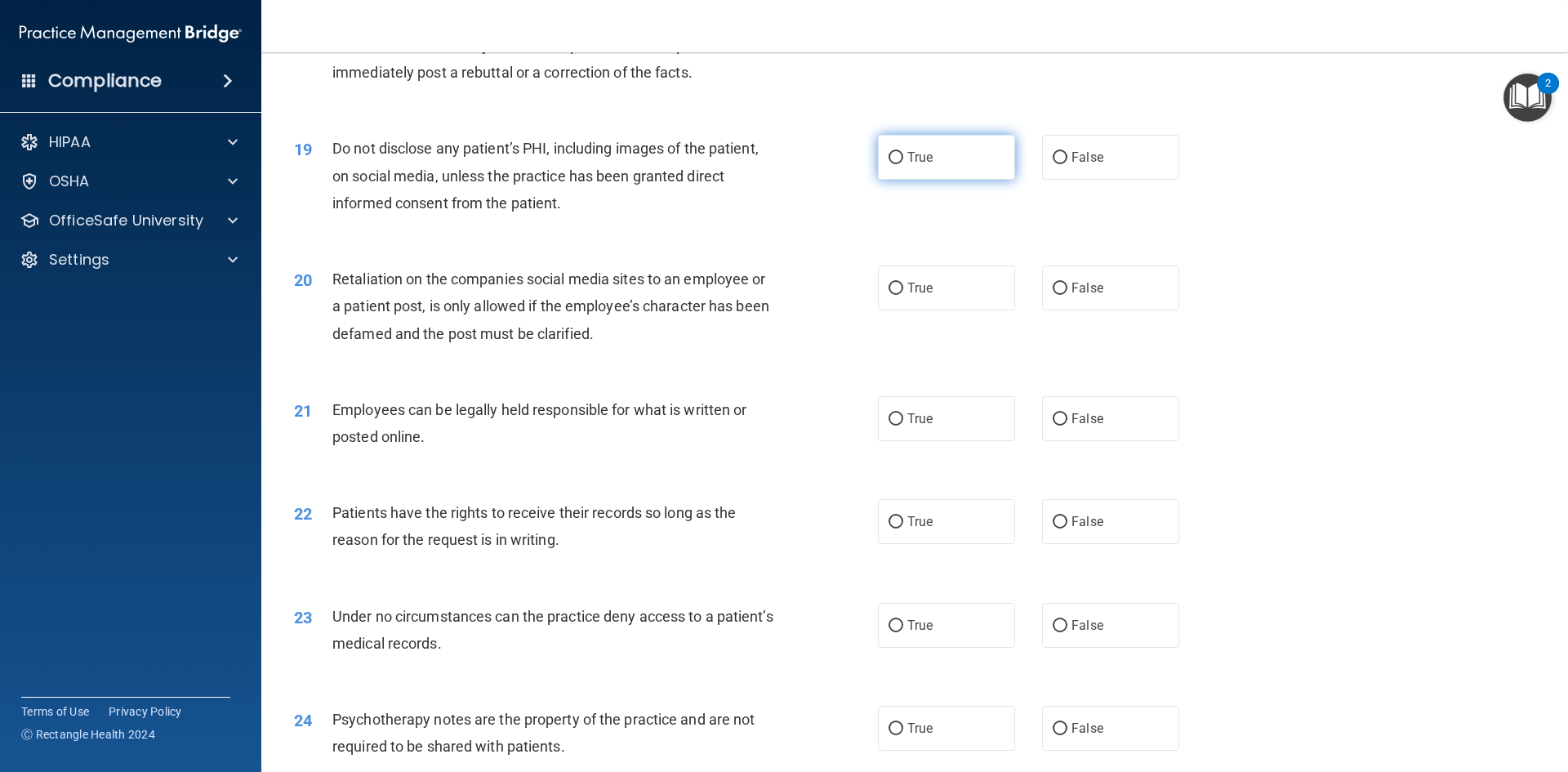
click at [922, 180] on label "True" at bounding box center [946, 157] width 137 height 45
click at [903, 165] on input "True" at bounding box center [896, 158] width 15 height 12
radio input "true"
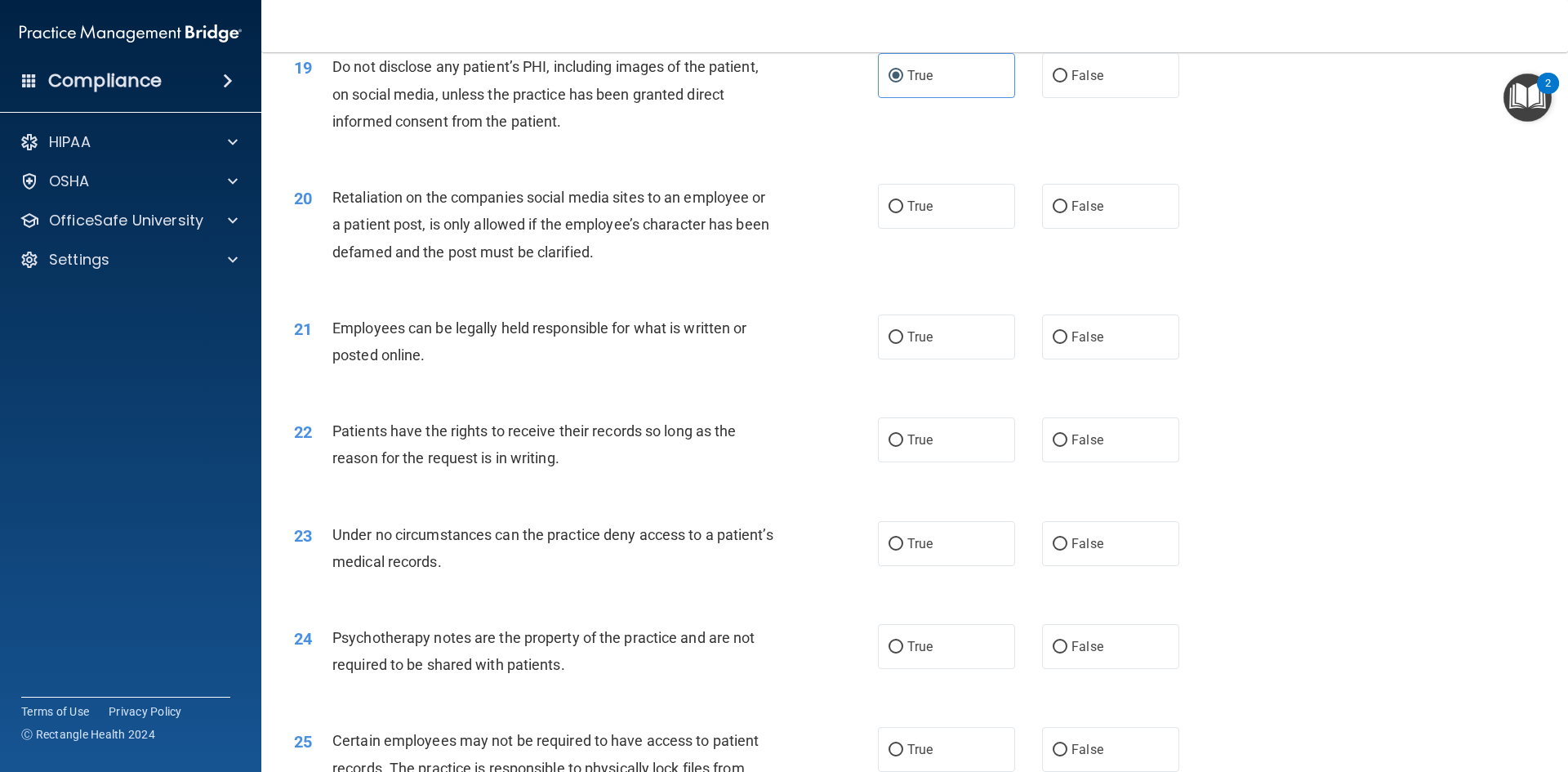
scroll to position [2533, 0]
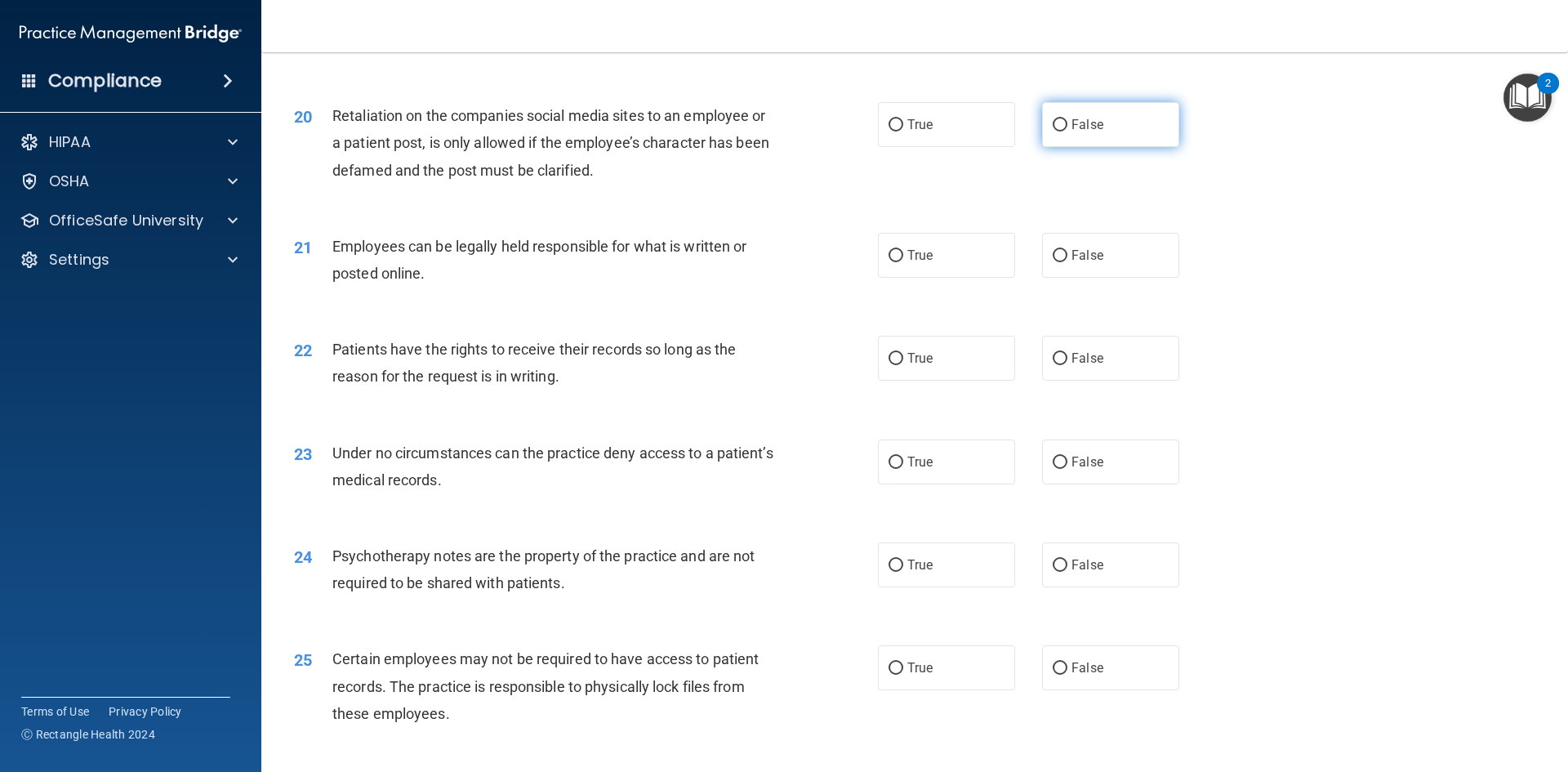
click at [1099, 147] on label "False" at bounding box center [1110, 124] width 137 height 45
click at [1067, 131] on input "False" at bounding box center [1059, 125] width 15 height 12
radio input "true"
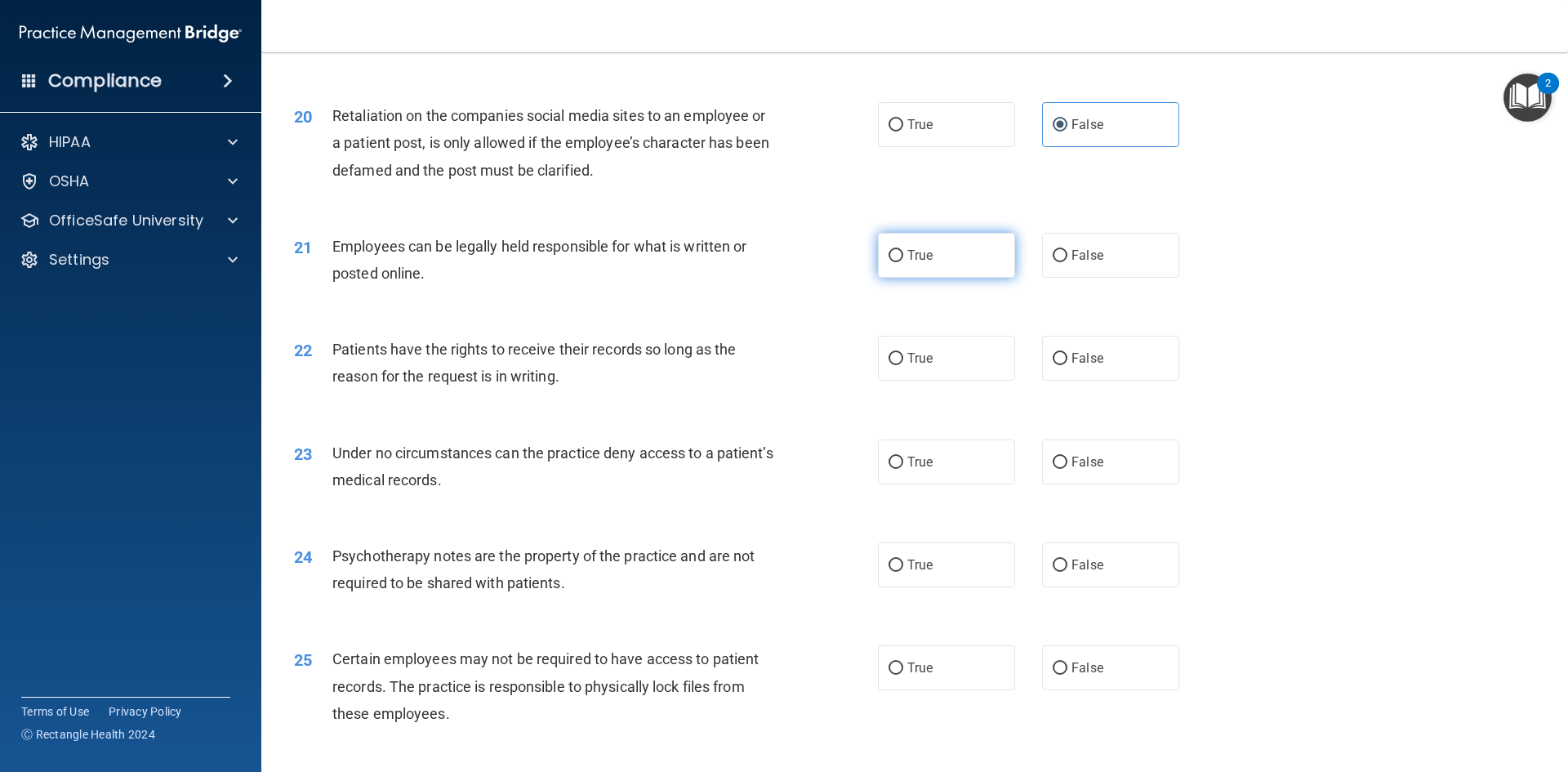
click at [934, 277] on label "True" at bounding box center [946, 254] width 137 height 45
click at [903, 262] on input "True" at bounding box center [896, 256] width 15 height 12
radio input "true"
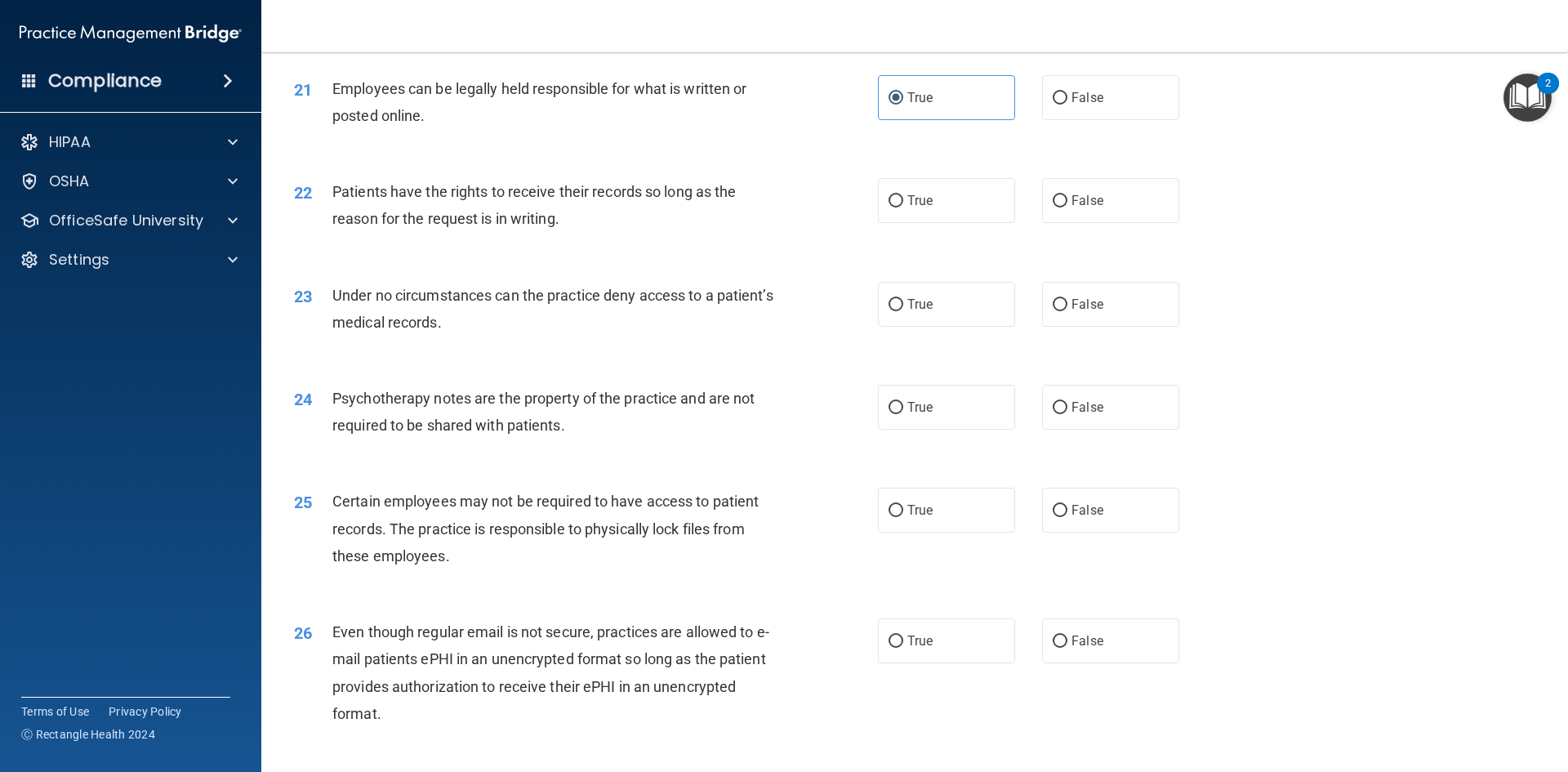
scroll to position [2695, 0]
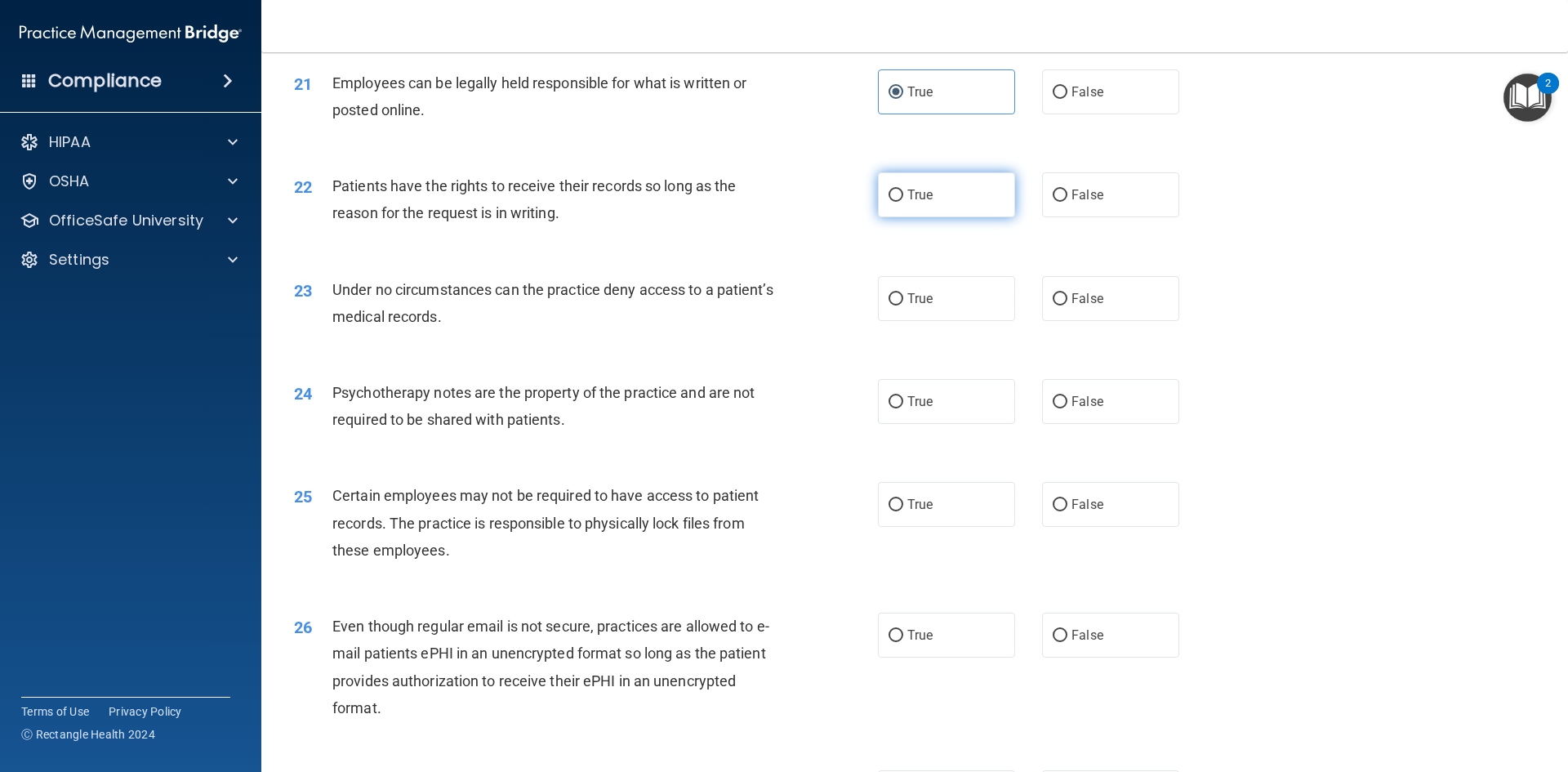
click at [914, 202] on span "True" at bounding box center [920, 195] width 26 height 16
click at [903, 202] on input "True" at bounding box center [896, 195] width 15 height 12
radio input "true"
click at [1110, 321] on label "False" at bounding box center [1110, 298] width 137 height 45
click at [1067, 305] on input "False" at bounding box center [1059, 299] width 15 height 12
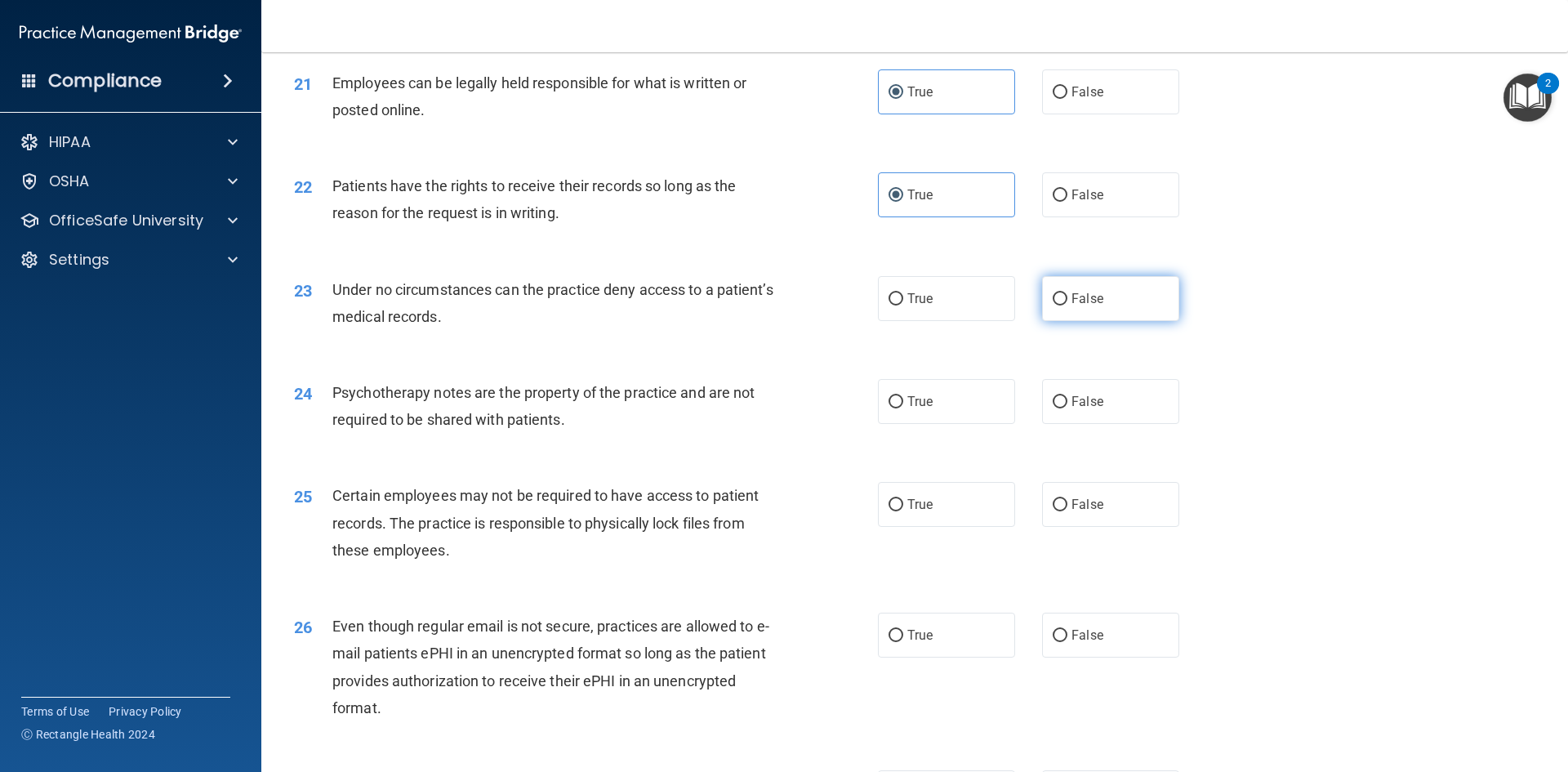
radio input "true"
click at [1091, 409] on span "False" at bounding box center [1087, 401] width 32 height 16
click at [1067, 408] on input "False" at bounding box center [1059, 402] width 15 height 12
radio input "true"
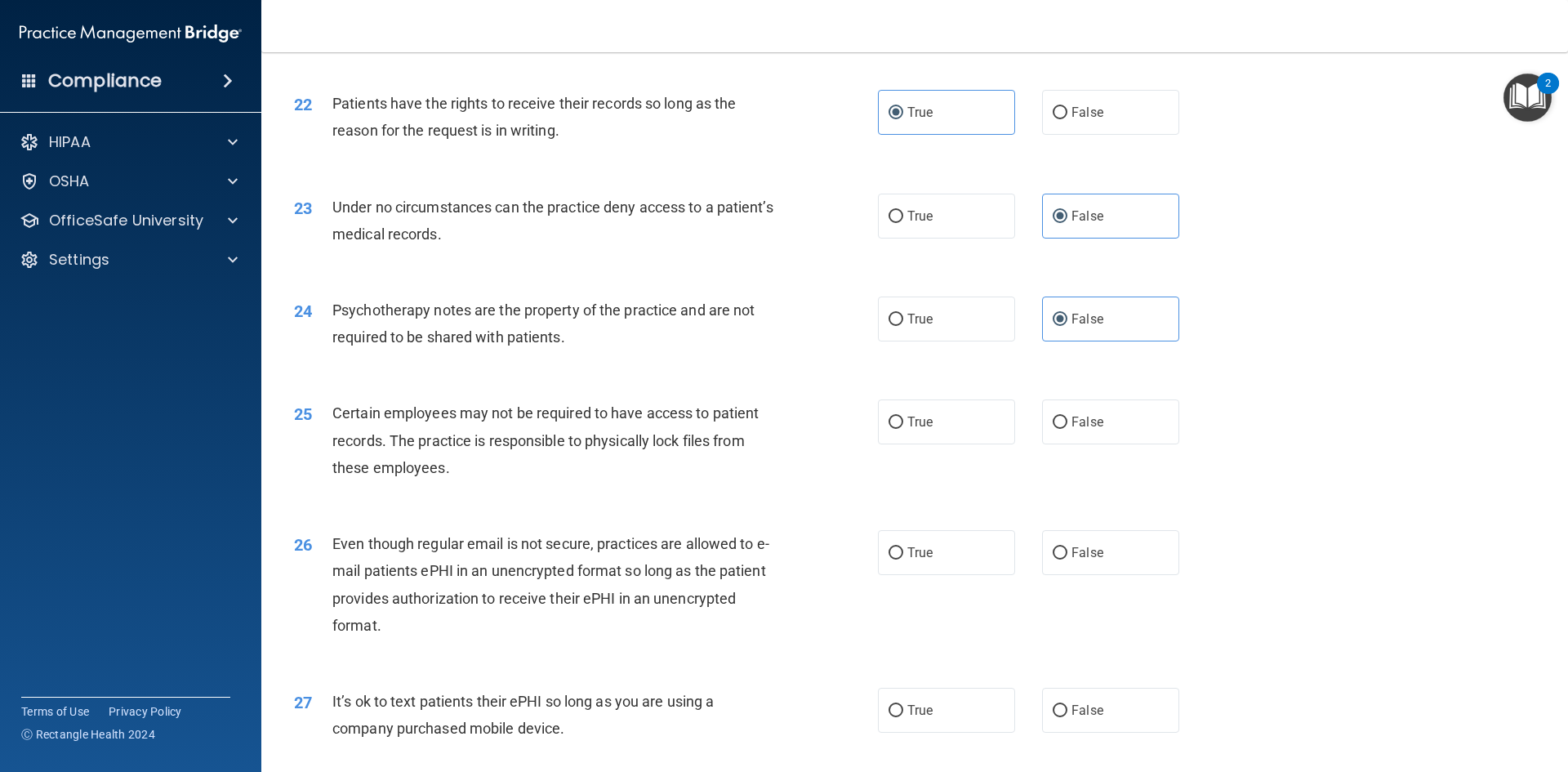
scroll to position [2940, 0]
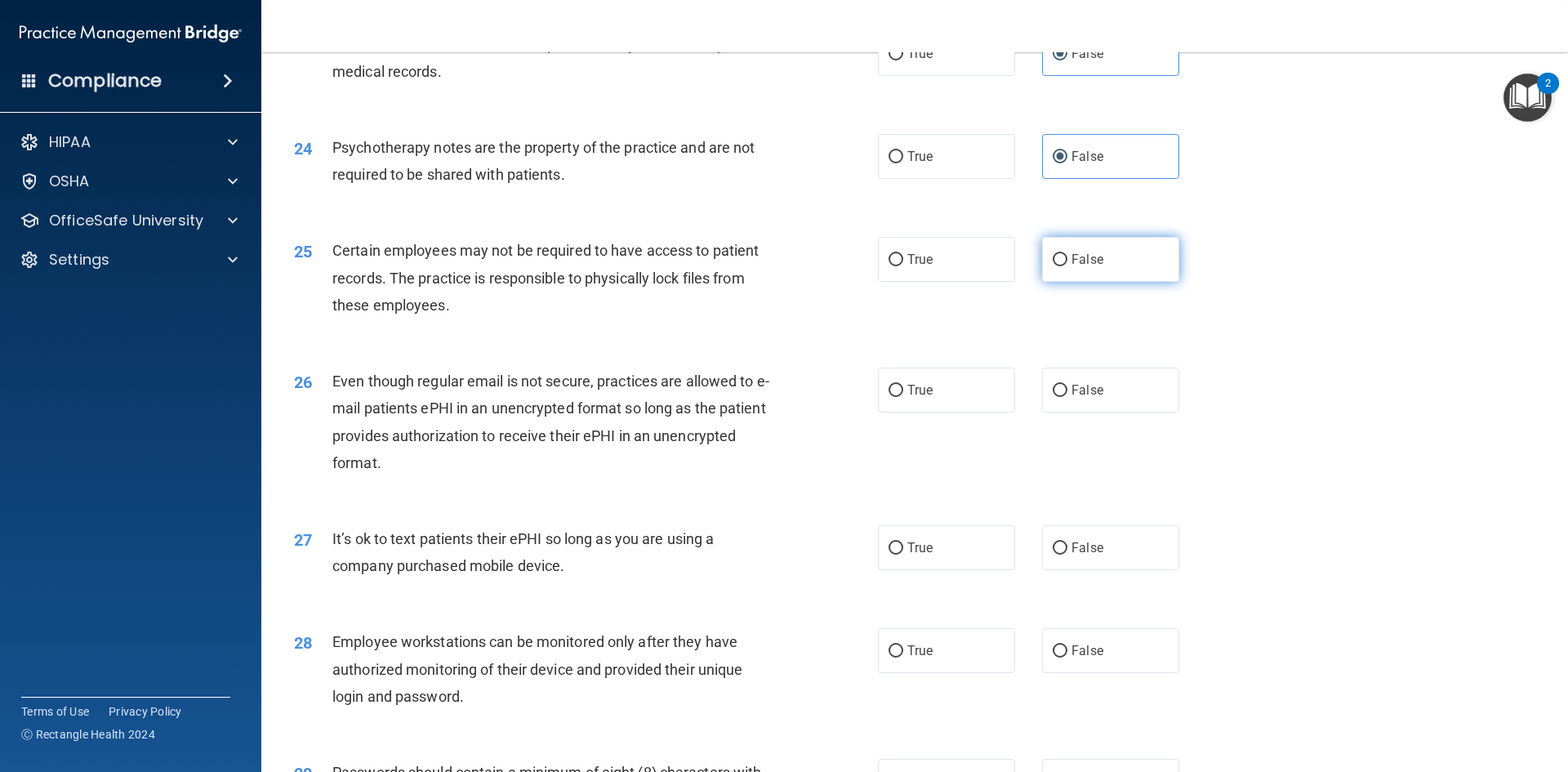
click at [1071, 267] on span "False" at bounding box center [1087, 260] width 32 height 16
click at [1067, 266] on input "False" at bounding box center [1059, 261] width 15 height 12
radio input "true"
click at [1061, 413] on label "False" at bounding box center [1110, 390] width 137 height 45
click at [1061, 397] on input "False" at bounding box center [1059, 391] width 15 height 12
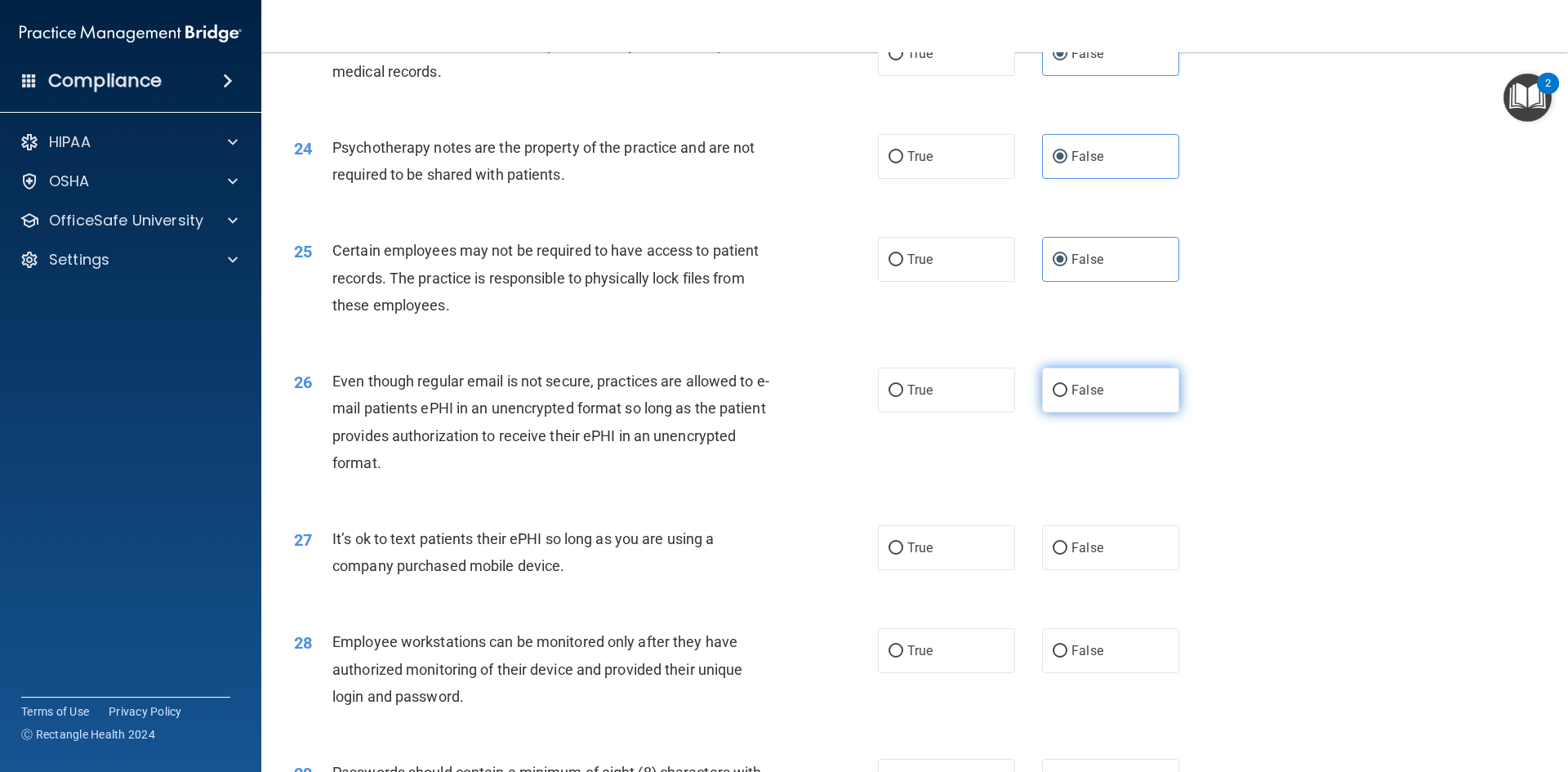
radio input "true"
click at [1094, 570] on label "False" at bounding box center [1110, 548] width 137 height 45
click at [1067, 555] on input "False" at bounding box center [1059, 548] width 15 height 12
radio input "true"
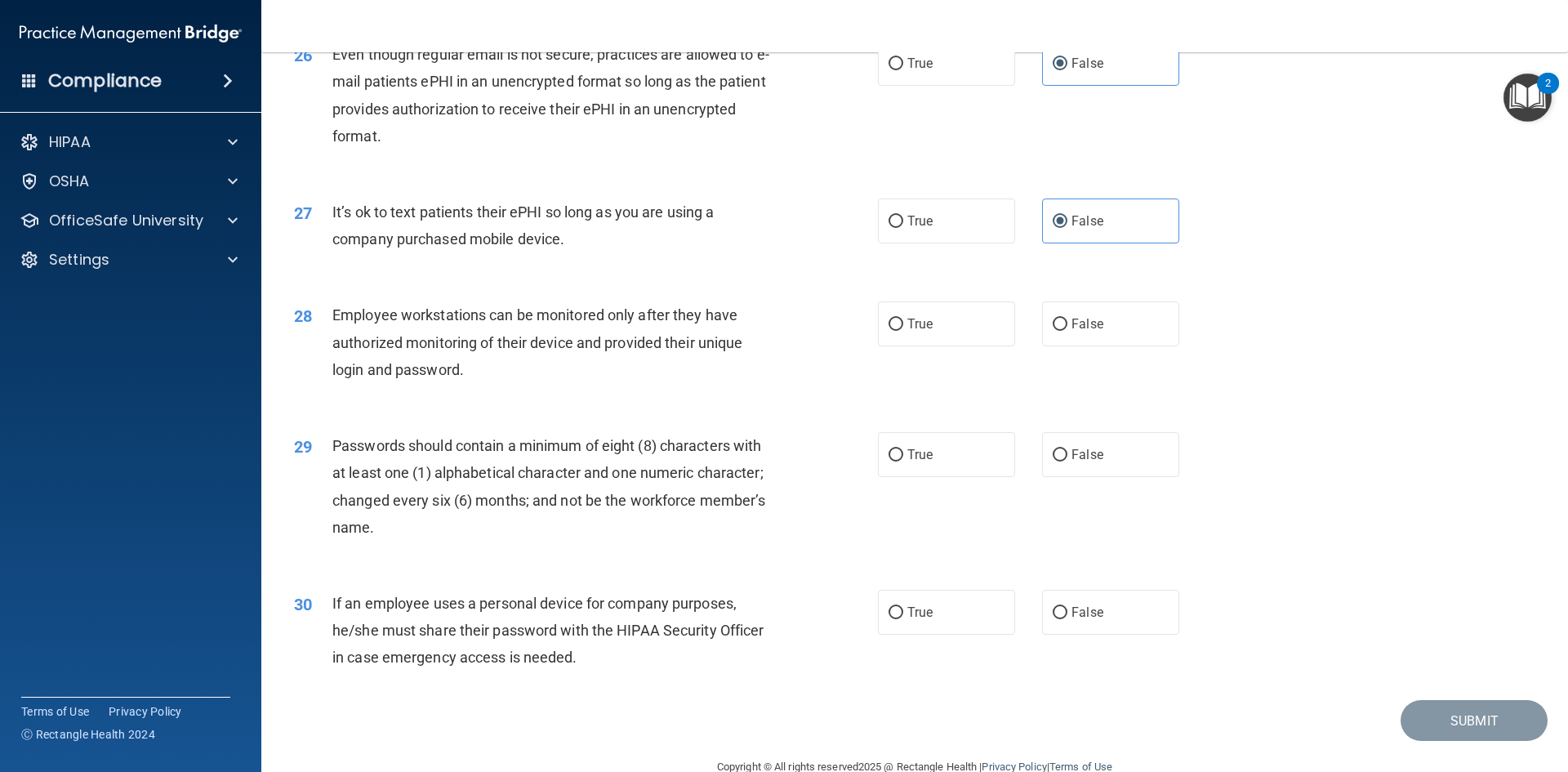
scroll to position [3328, 0]
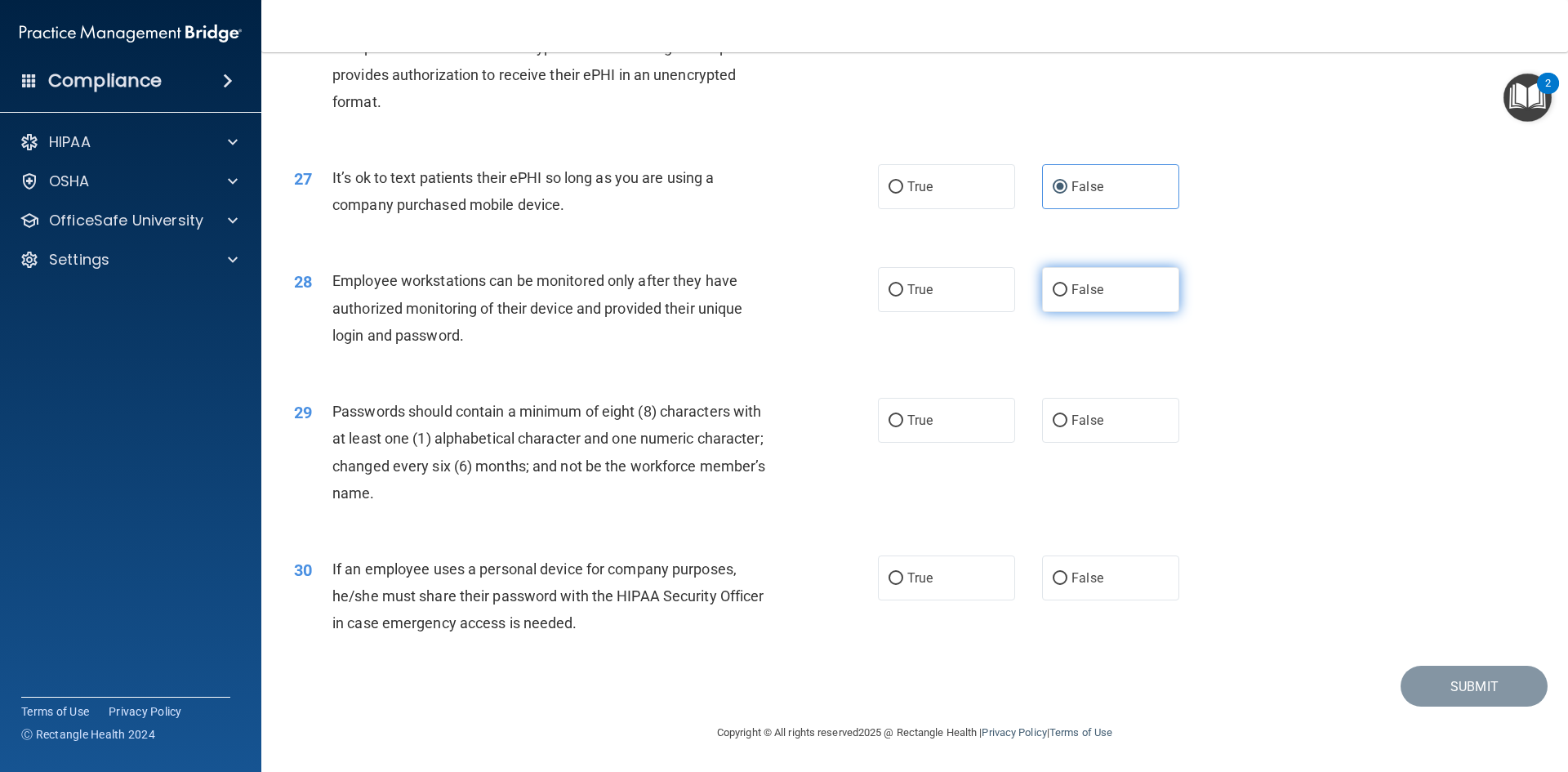
click at [1111, 299] on label "False" at bounding box center [1110, 289] width 137 height 45
click at [1067, 297] on input "False" at bounding box center [1059, 290] width 15 height 12
radio input "true"
click at [1146, 567] on label "False" at bounding box center [1110, 577] width 137 height 45
click at [1067, 572] on input "False" at bounding box center [1059, 578] width 15 height 12
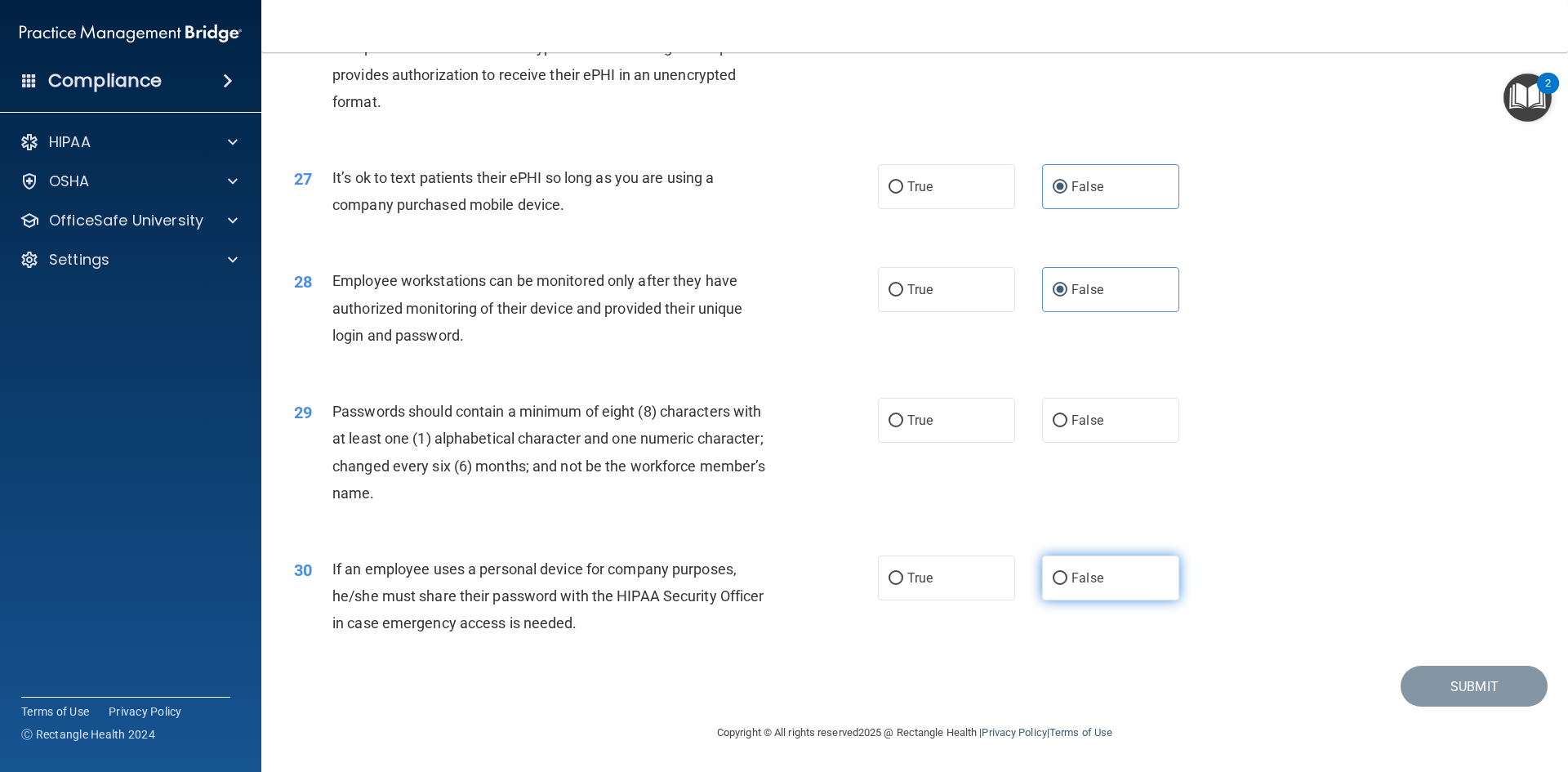
radio input "true"
click at [959, 414] on label "True" at bounding box center [946, 420] width 137 height 45
click at [903, 415] on input "True" at bounding box center [896, 421] width 15 height 12
radio input "true"
click at [1425, 688] on button "Submit" at bounding box center [1473, 686] width 147 height 41
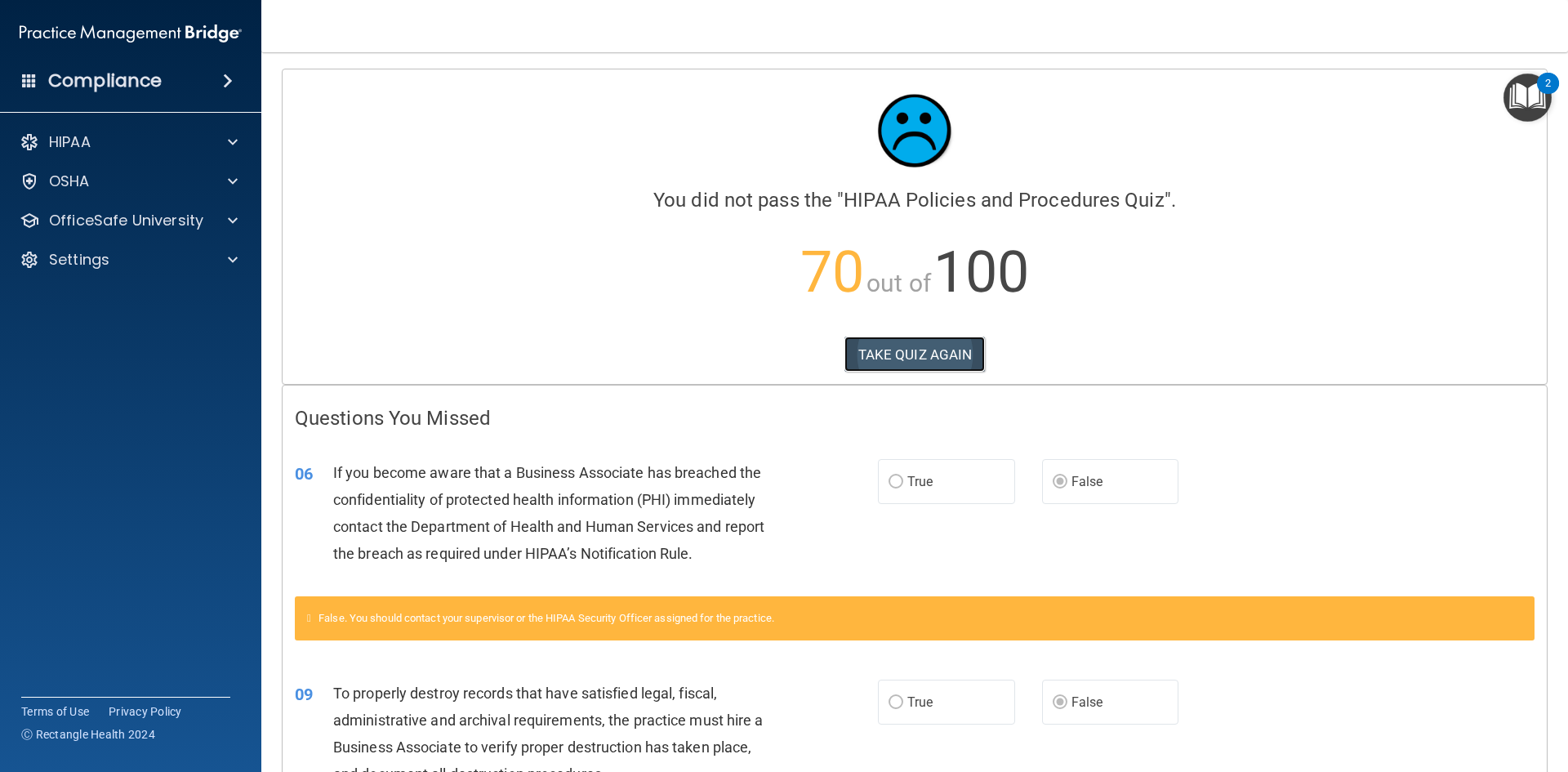
click at [899, 363] on button "TAKE QUIZ AGAIN" at bounding box center [914, 354] width 142 height 36
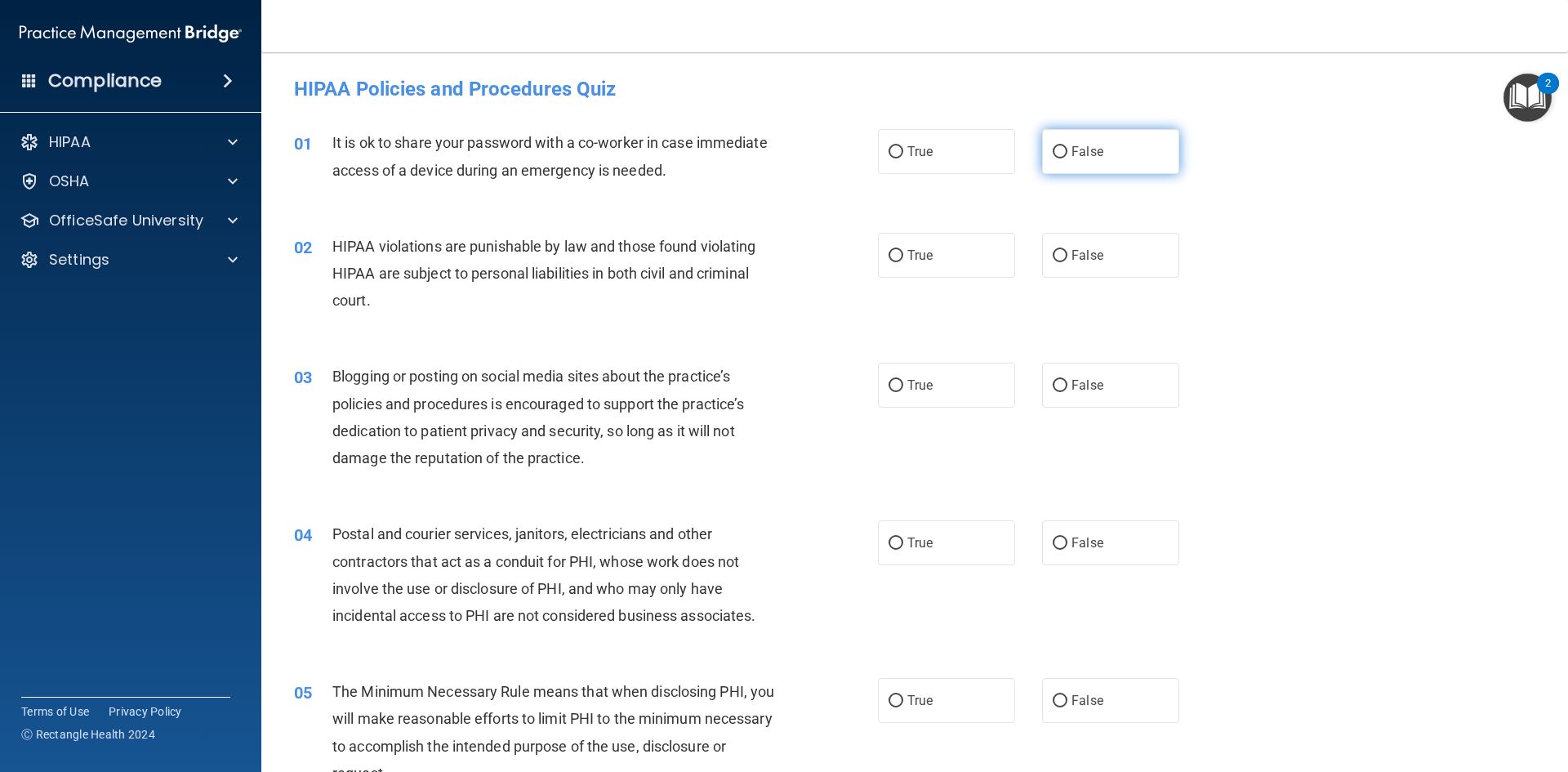
click at [1076, 160] on label "False" at bounding box center [1110, 151] width 137 height 45
click at [1067, 158] on input "False" at bounding box center [1059, 152] width 15 height 12
radio input "true"
click at [969, 263] on label "True" at bounding box center [946, 254] width 137 height 45
click at [903, 262] on input "True" at bounding box center [896, 256] width 15 height 12
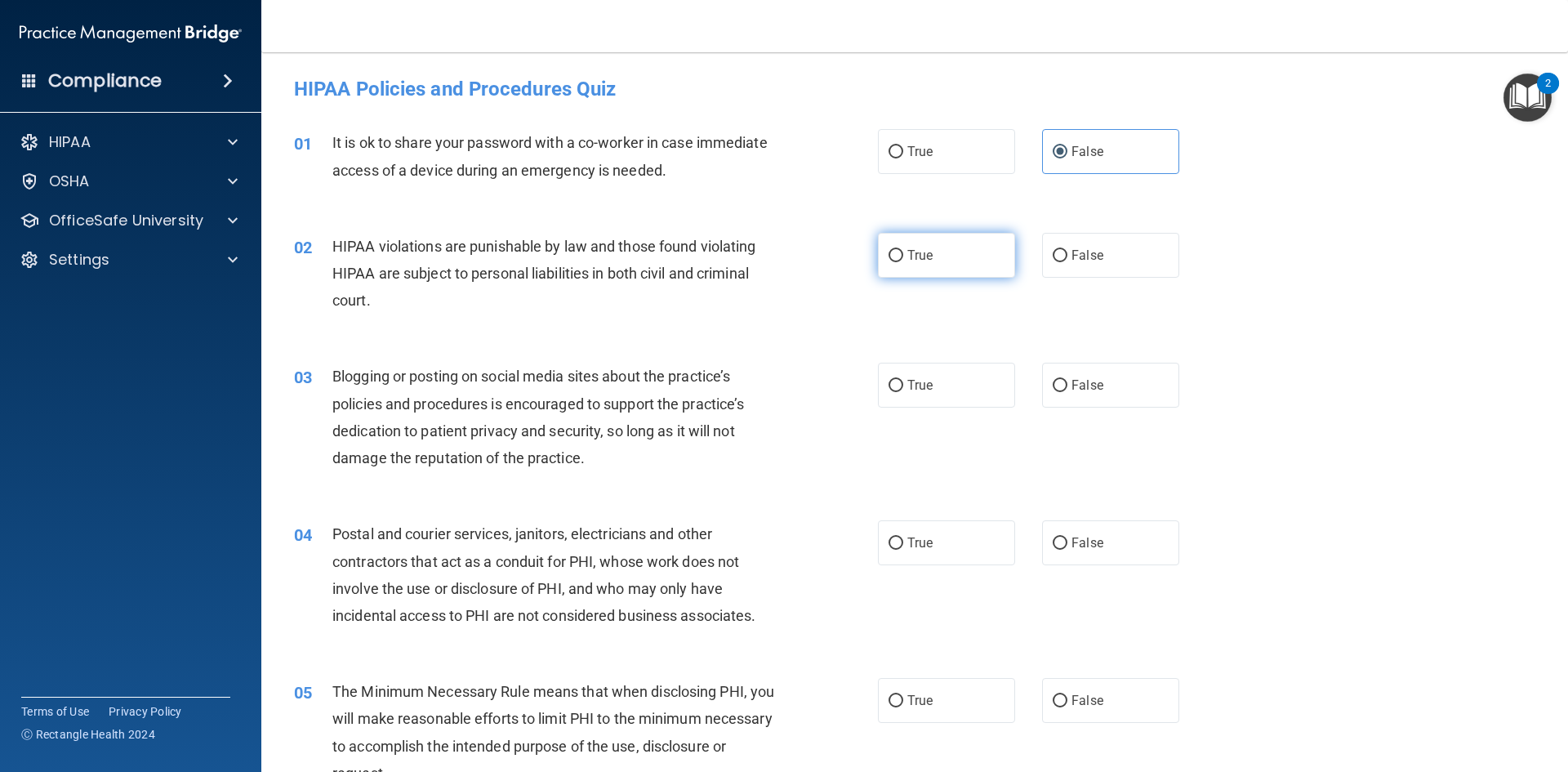
radio input "true"
click at [1055, 384] on input "False" at bounding box center [1059, 386] width 15 height 12
radio input "true"
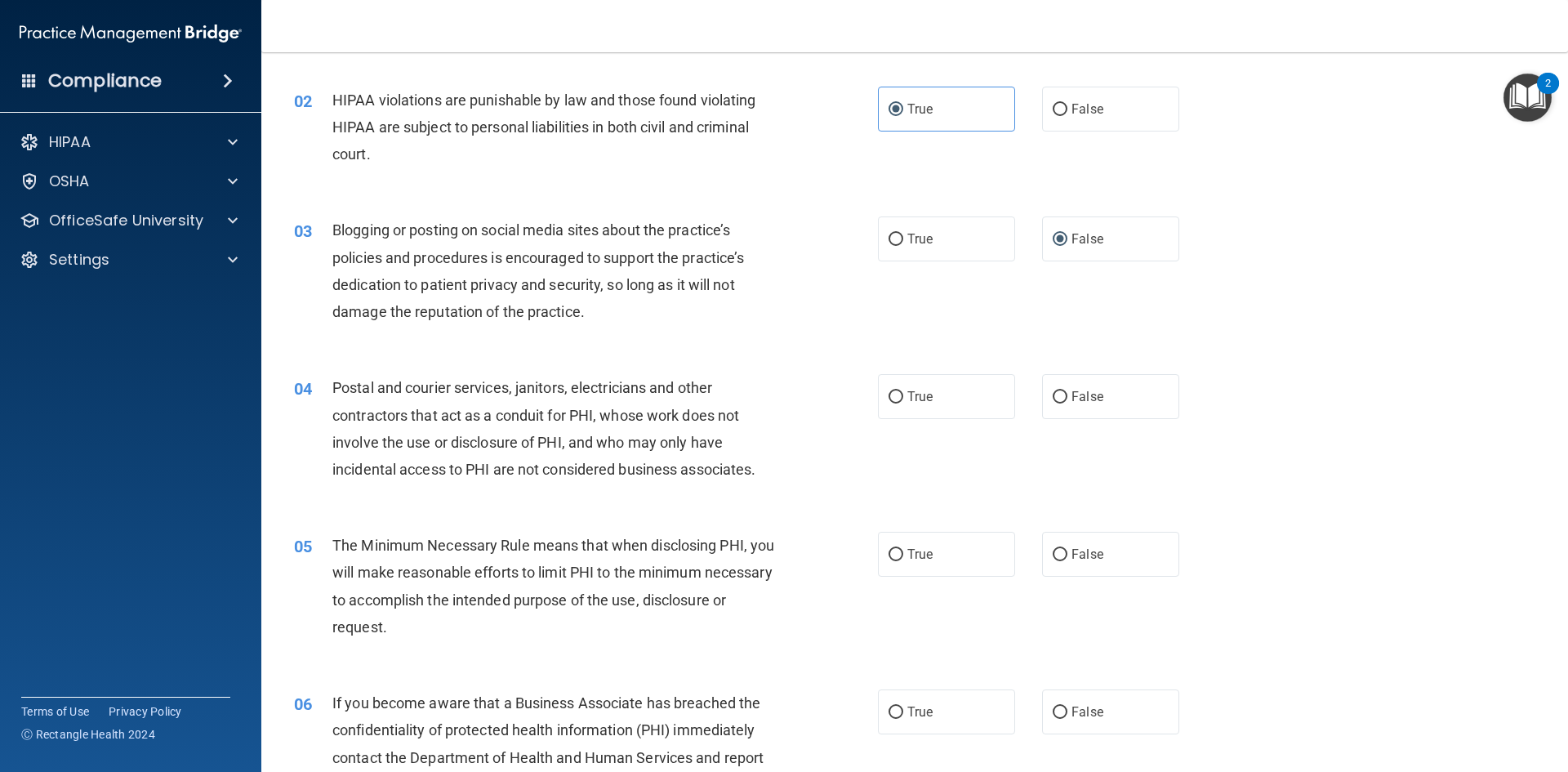
scroll to position [164, 0]
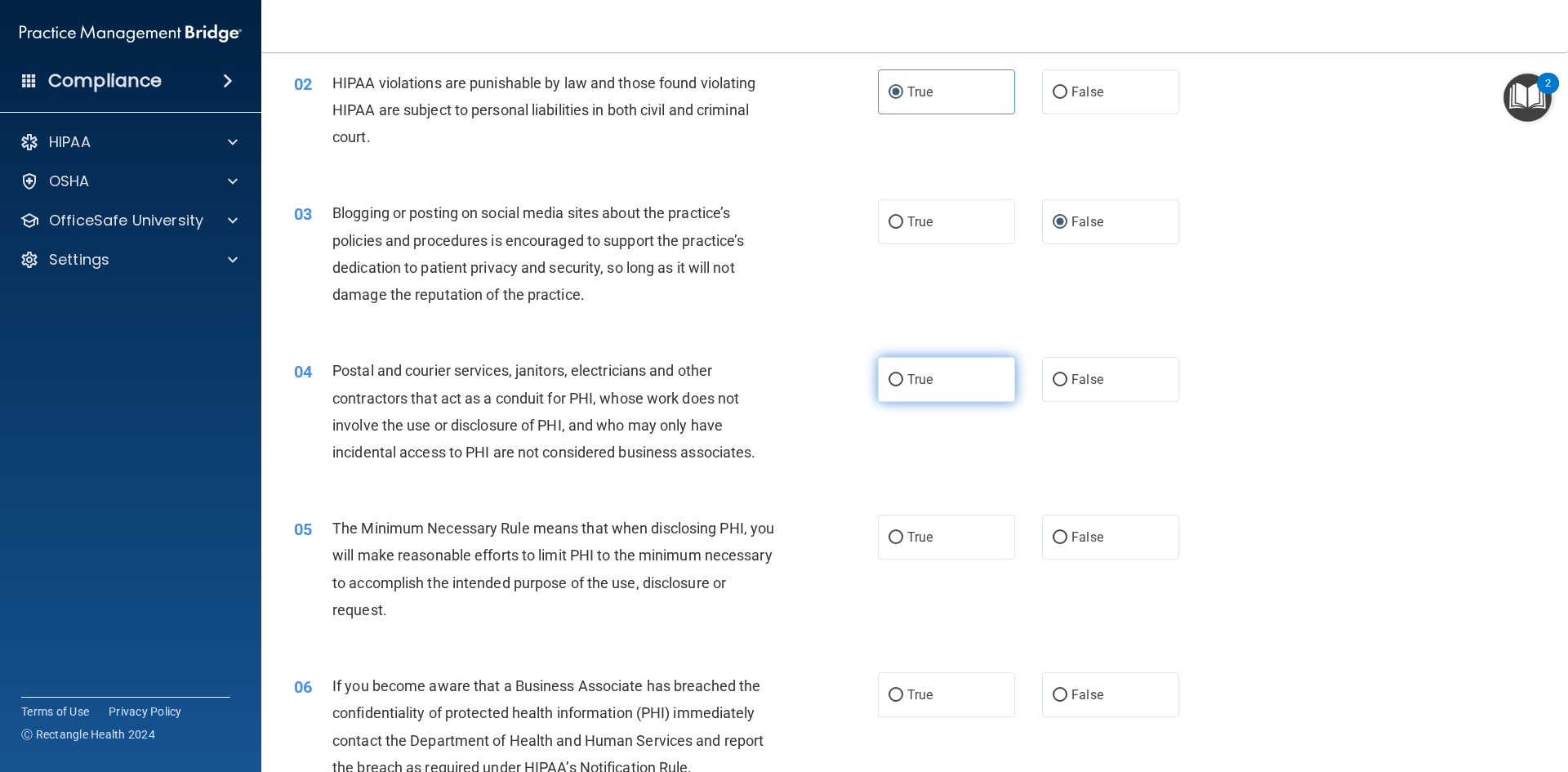
click at [962, 395] on label "True" at bounding box center [946, 379] width 137 height 45
click at [903, 386] on input "True" at bounding box center [896, 380] width 15 height 12
radio input "true"
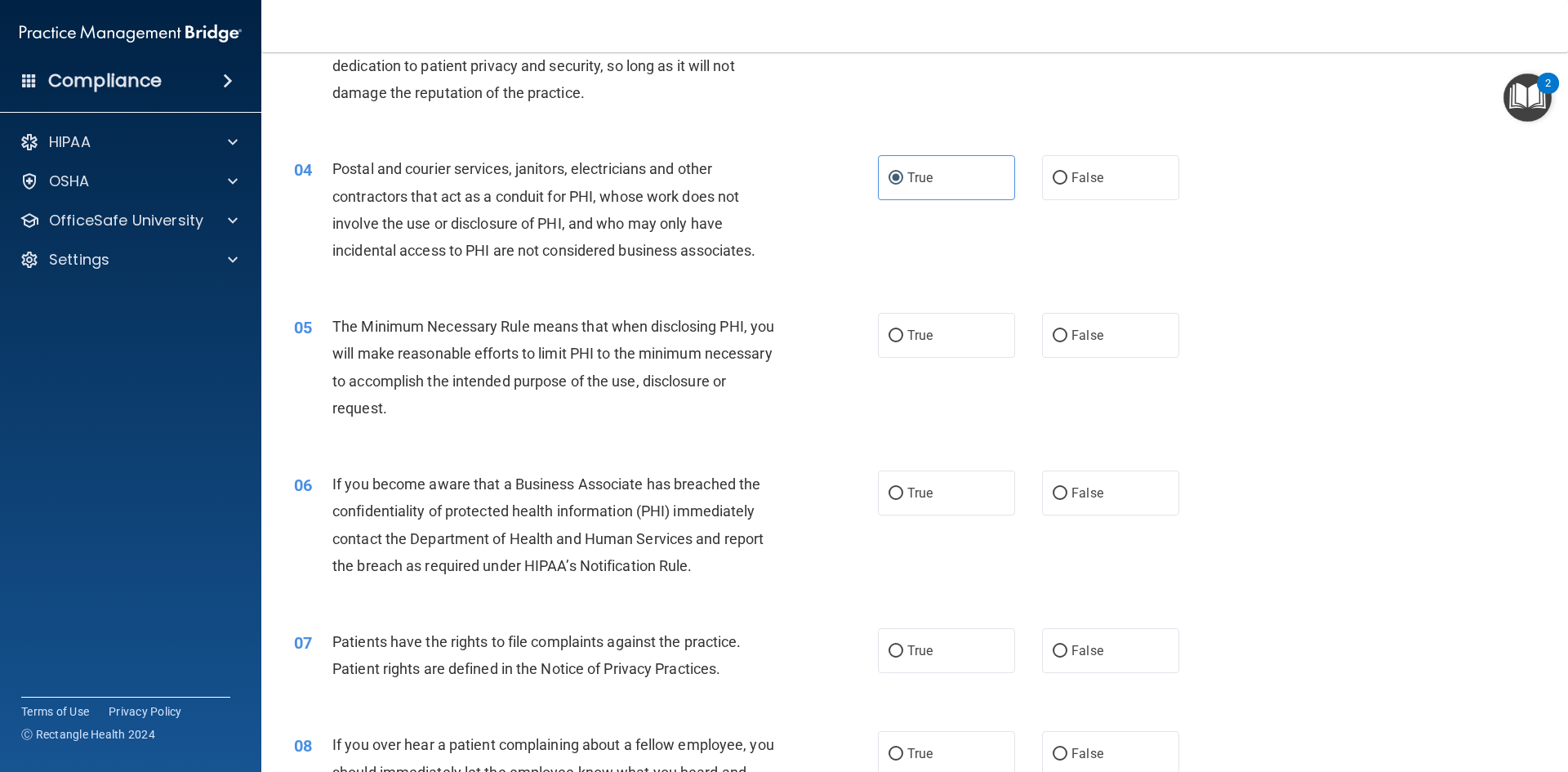
scroll to position [408, 0]
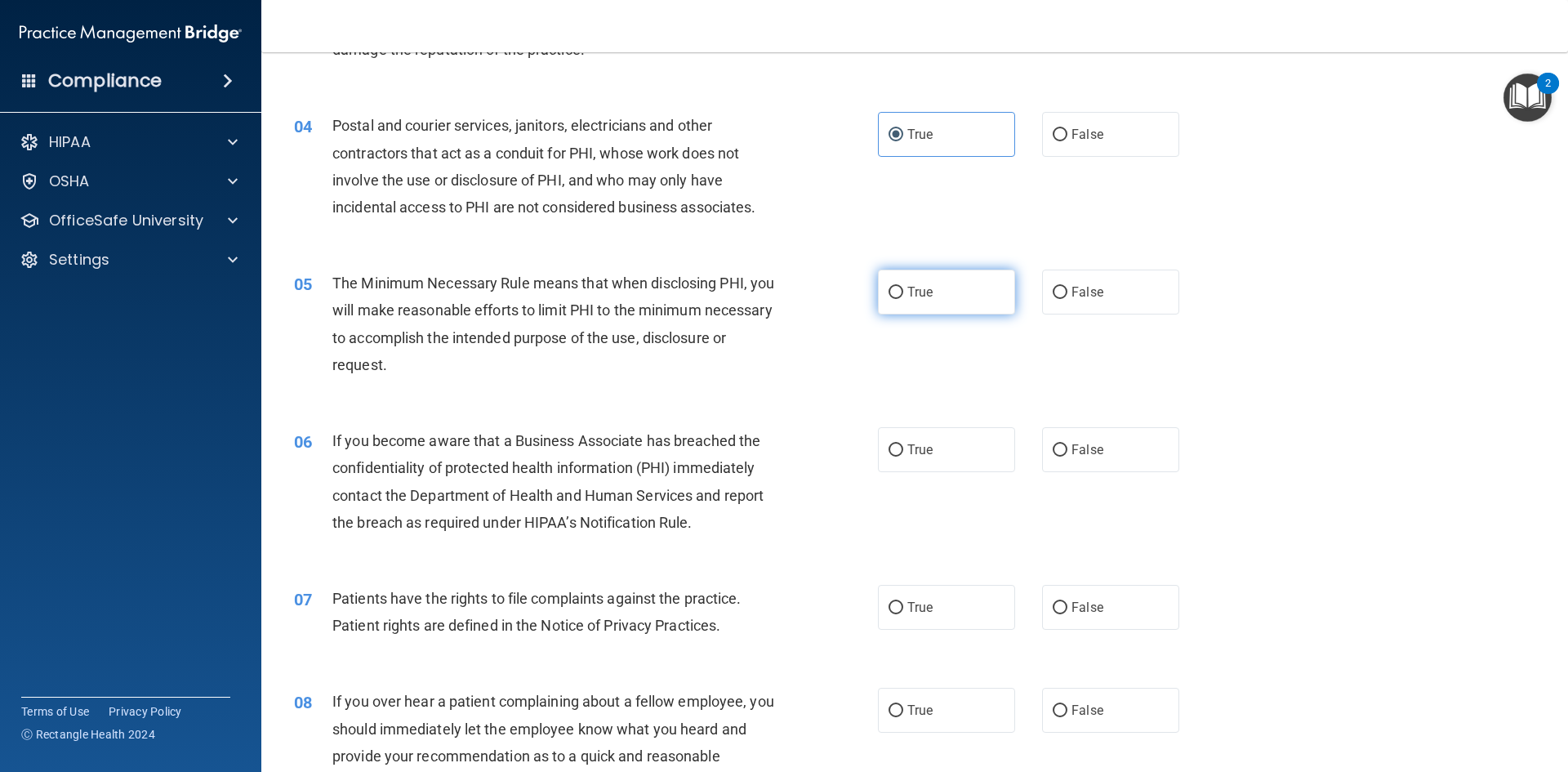
click at [884, 310] on label "True" at bounding box center [946, 291] width 137 height 45
click at [889, 299] on input "True" at bounding box center [896, 293] width 15 height 12
radio input "true"
click at [1111, 458] on label "False" at bounding box center [1110, 449] width 137 height 45
click at [1067, 457] on input "False" at bounding box center [1059, 451] width 15 height 12
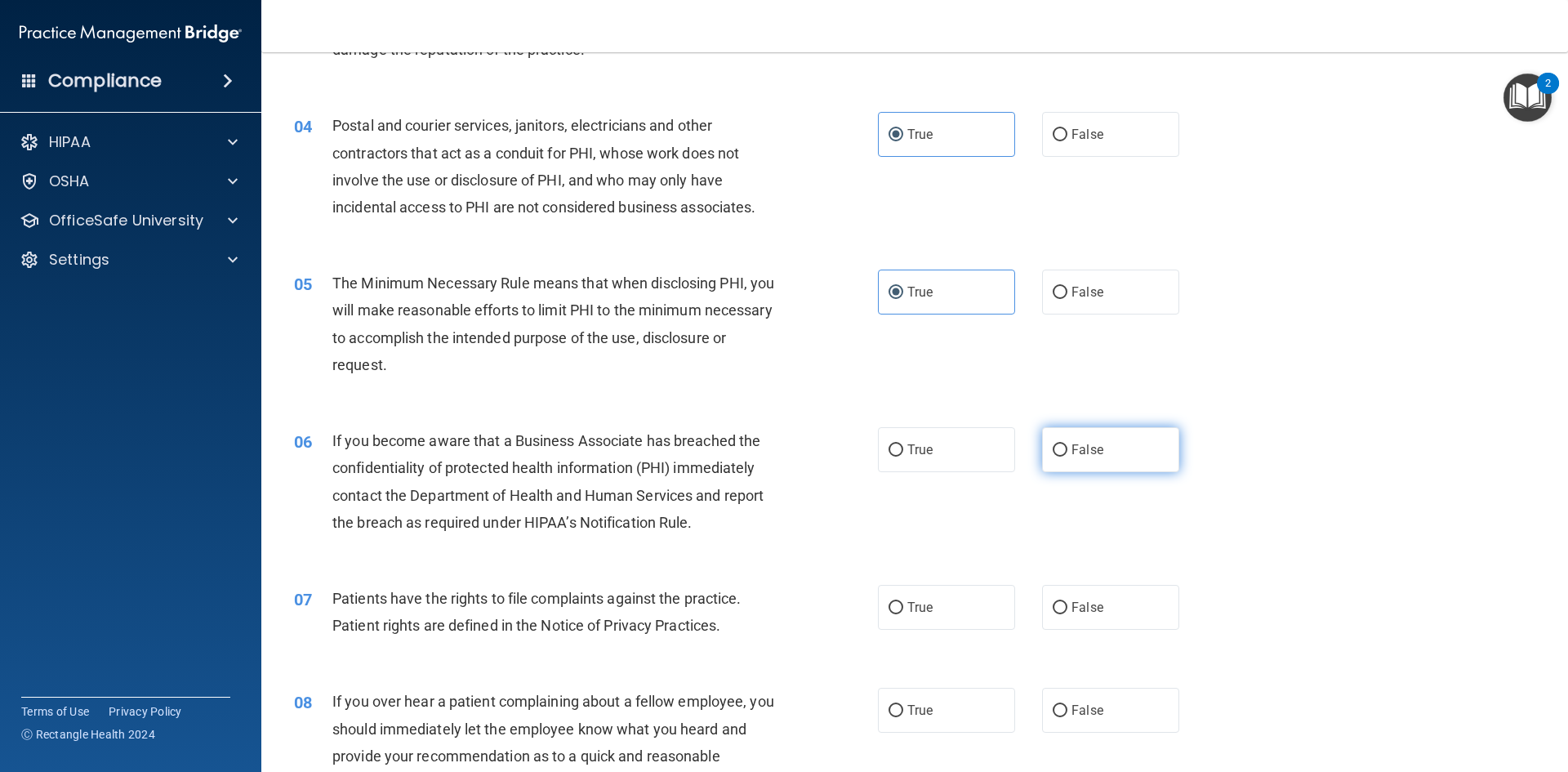
radio input "true"
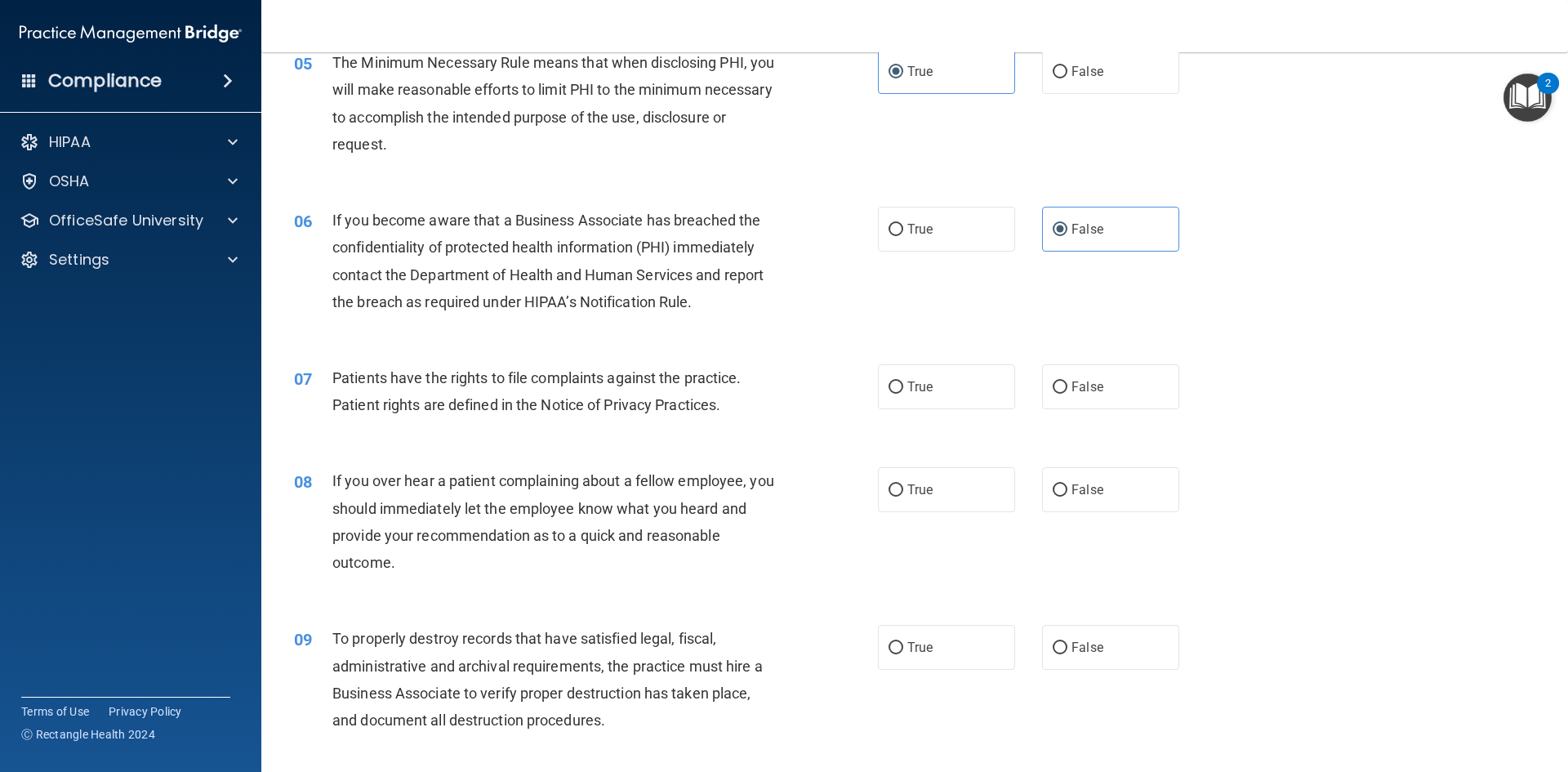
scroll to position [653, 0]
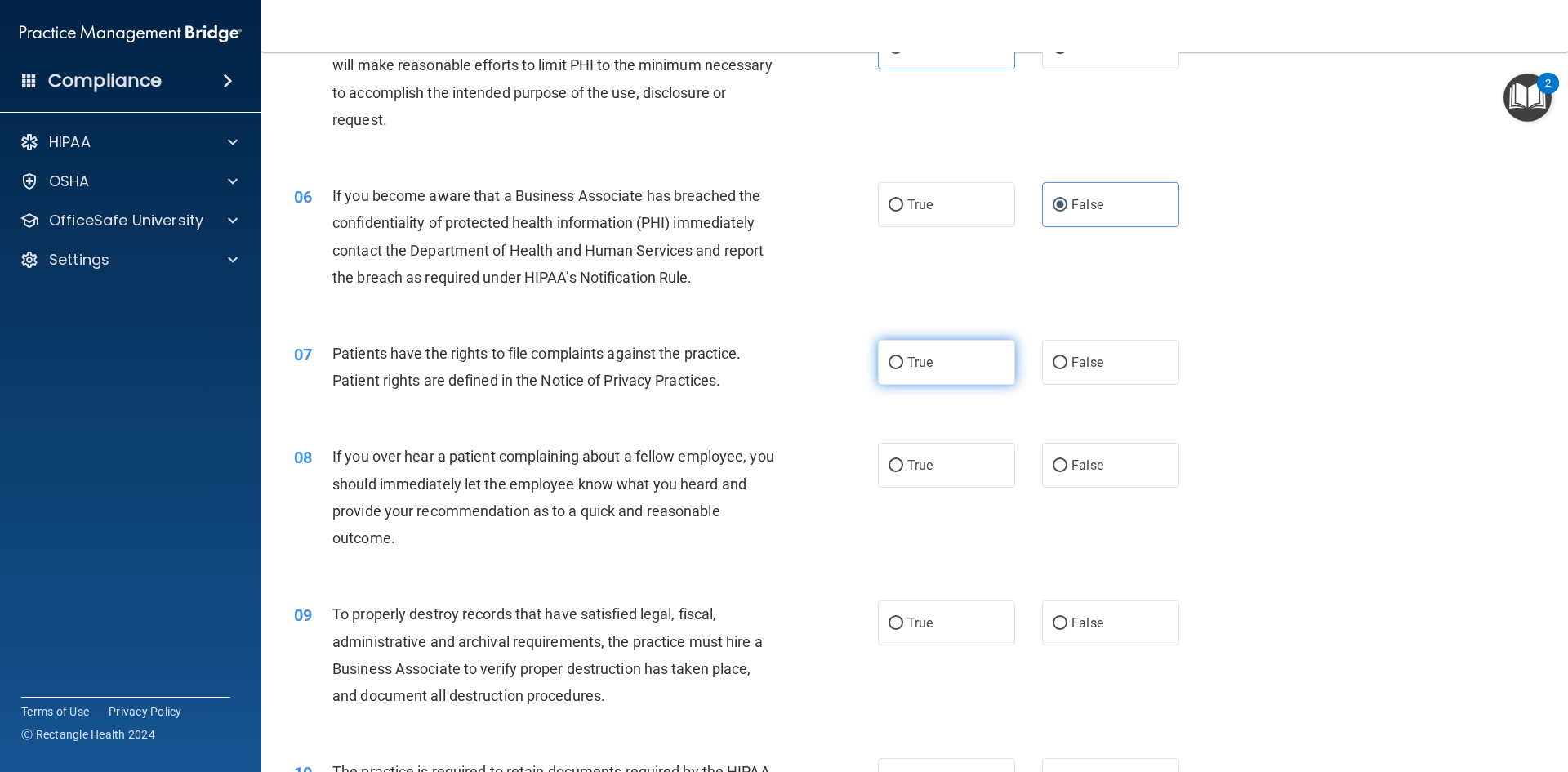
click at [915, 372] on label "True" at bounding box center [946, 362] width 137 height 45
click at [903, 369] on input "True" at bounding box center [896, 363] width 15 height 12
radio input "true"
click at [1112, 473] on label "False" at bounding box center [1110, 465] width 137 height 45
click at [1067, 472] on input "False" at bounding box center [1059, 466] width 15 height 12
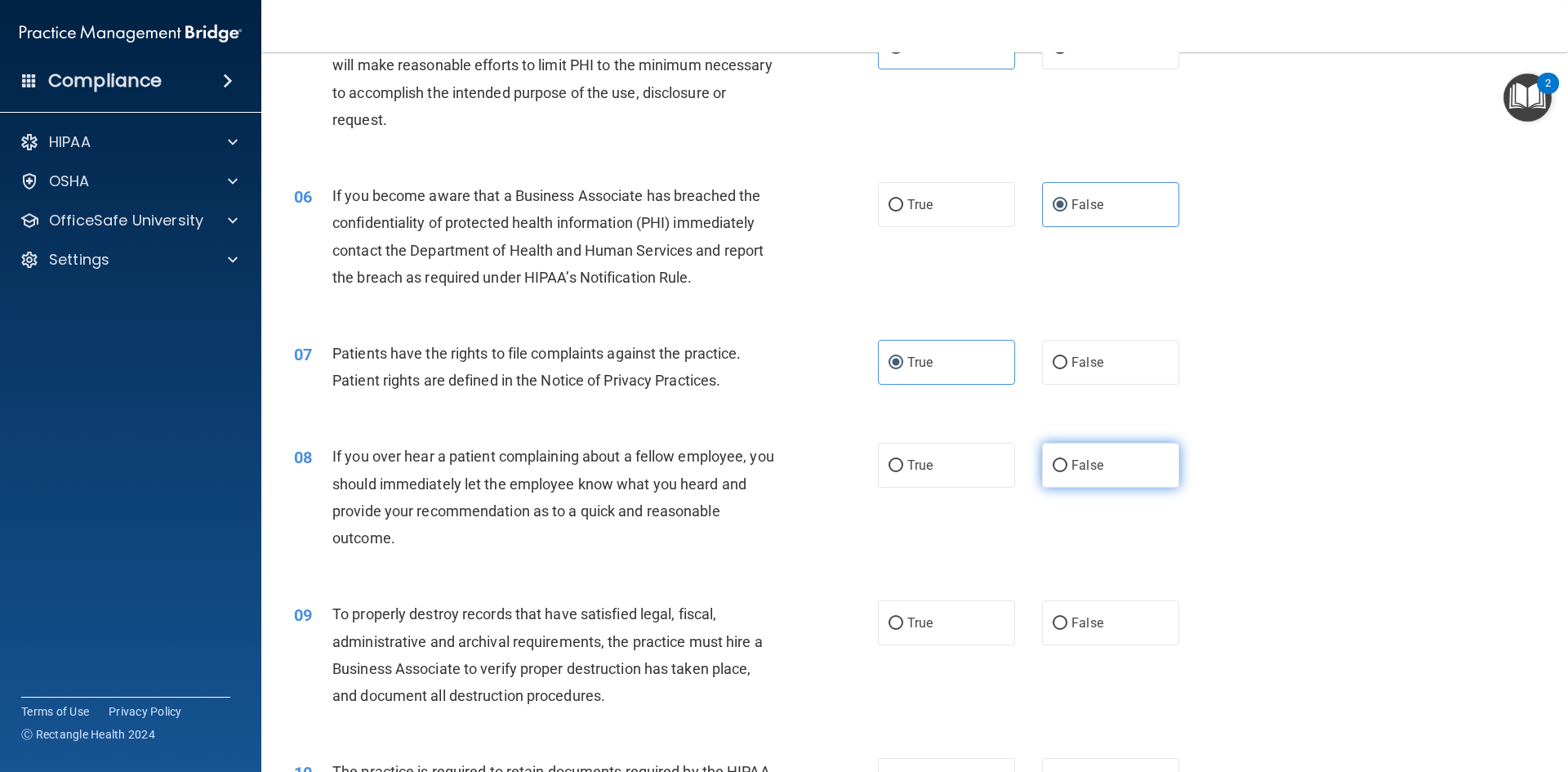
radio input "true"
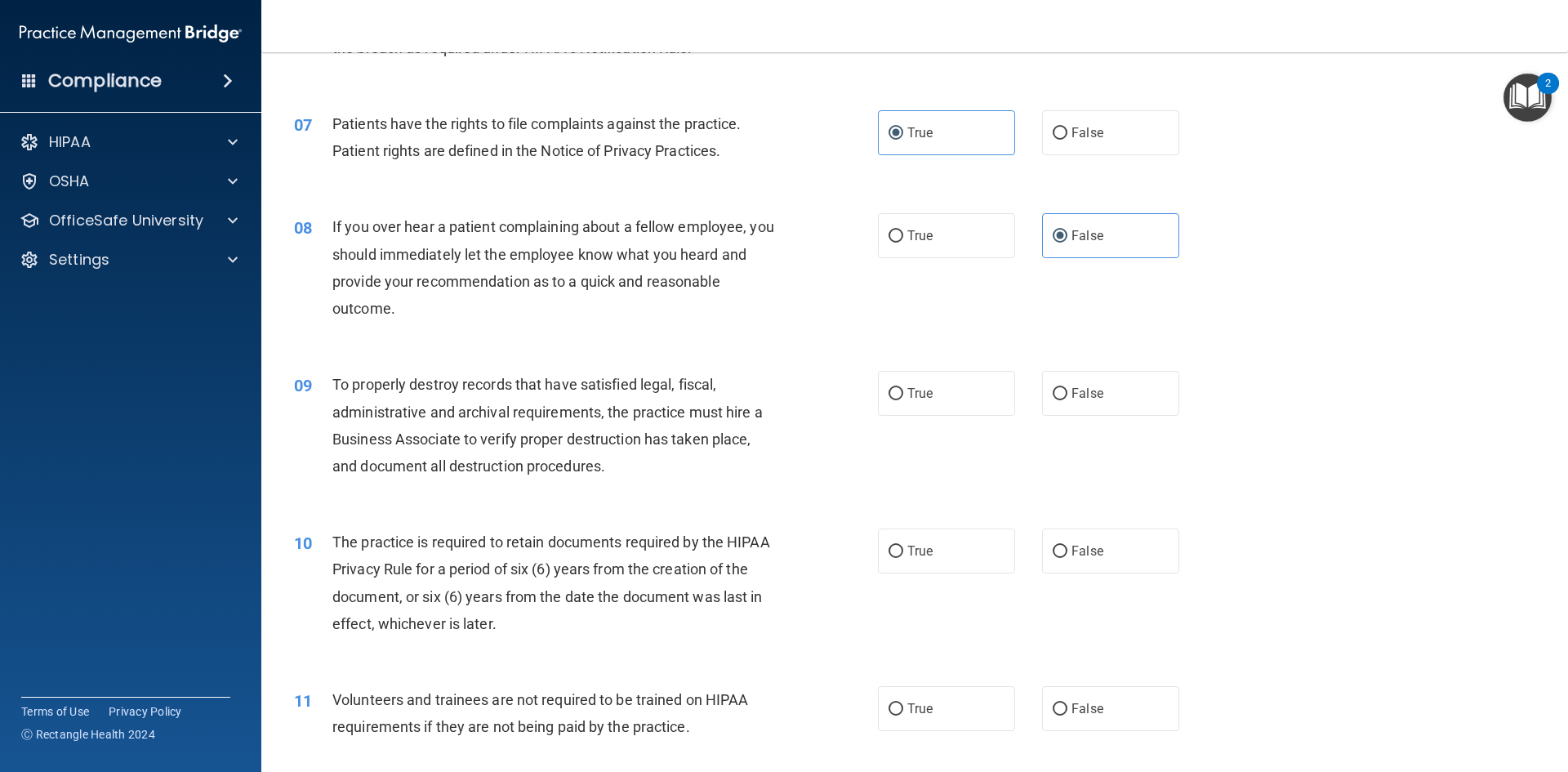
scroll to position [899, 0]
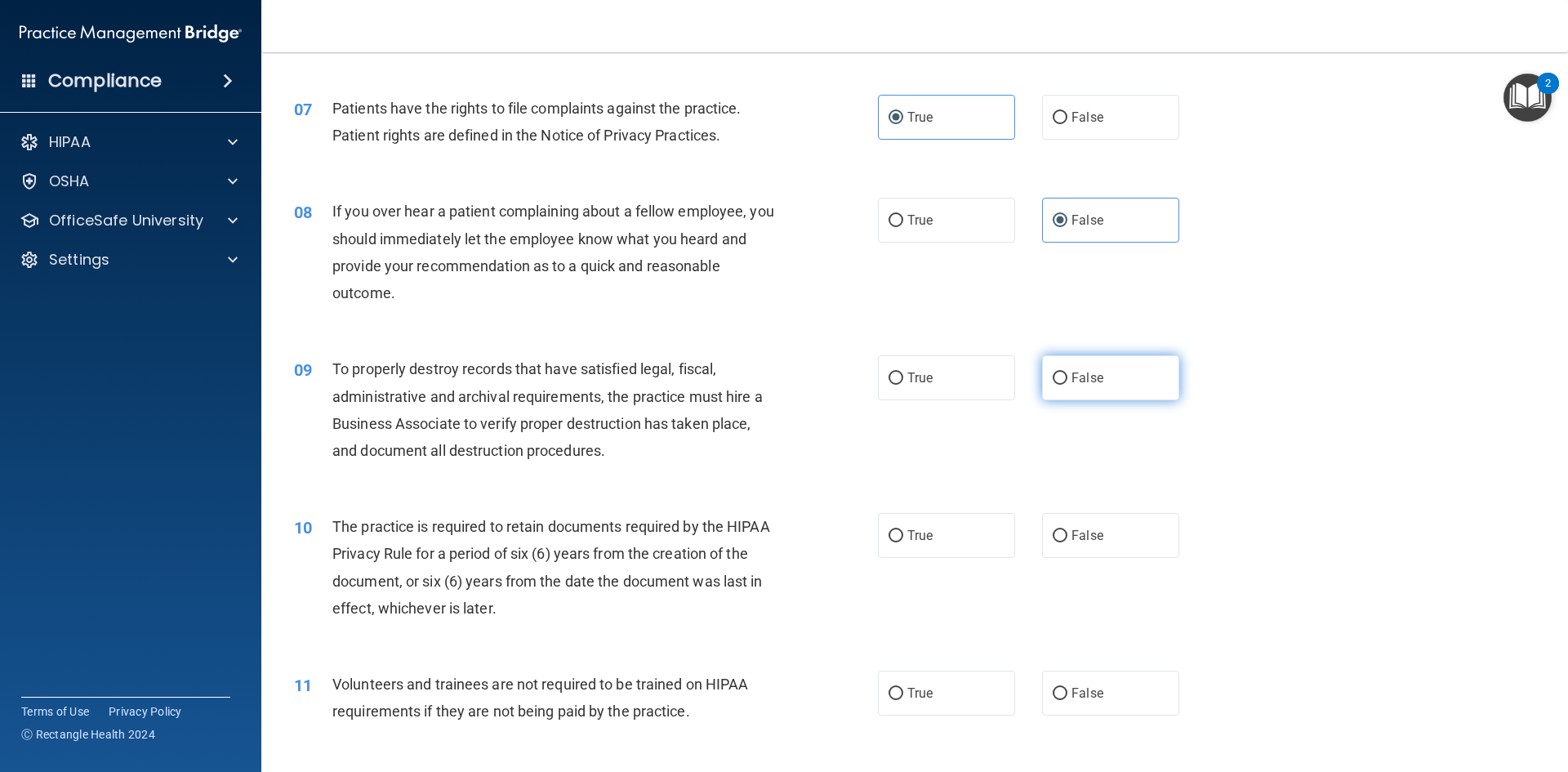
click at [1089, 393] on label "False" at bounding box center [1110, 378] width 137 height 45
click at [1067, 385] on input "False" at bounding box center [1059, 379] width 15 height 12
radio input "true"
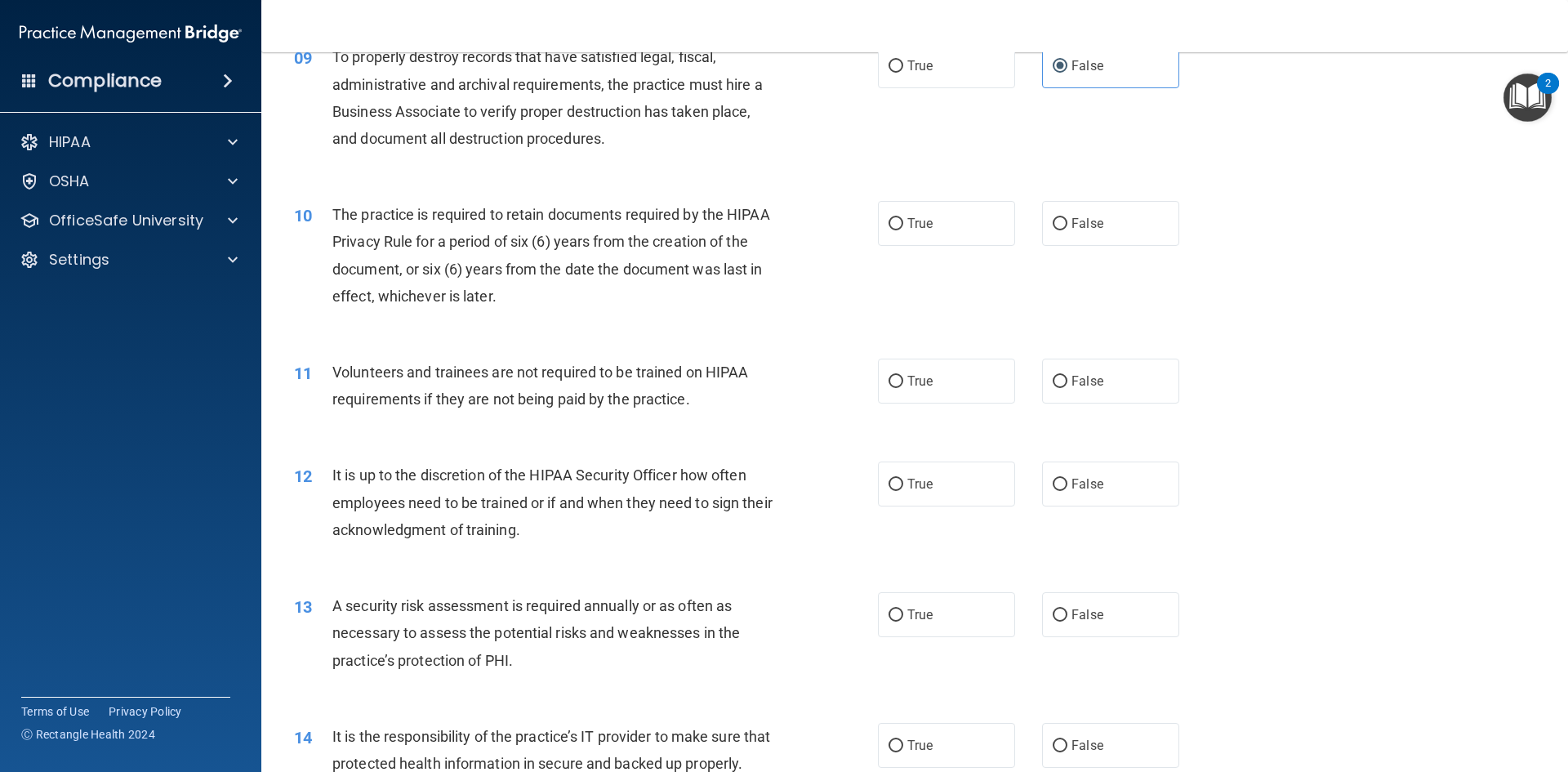
scroll to position [1225, 0]
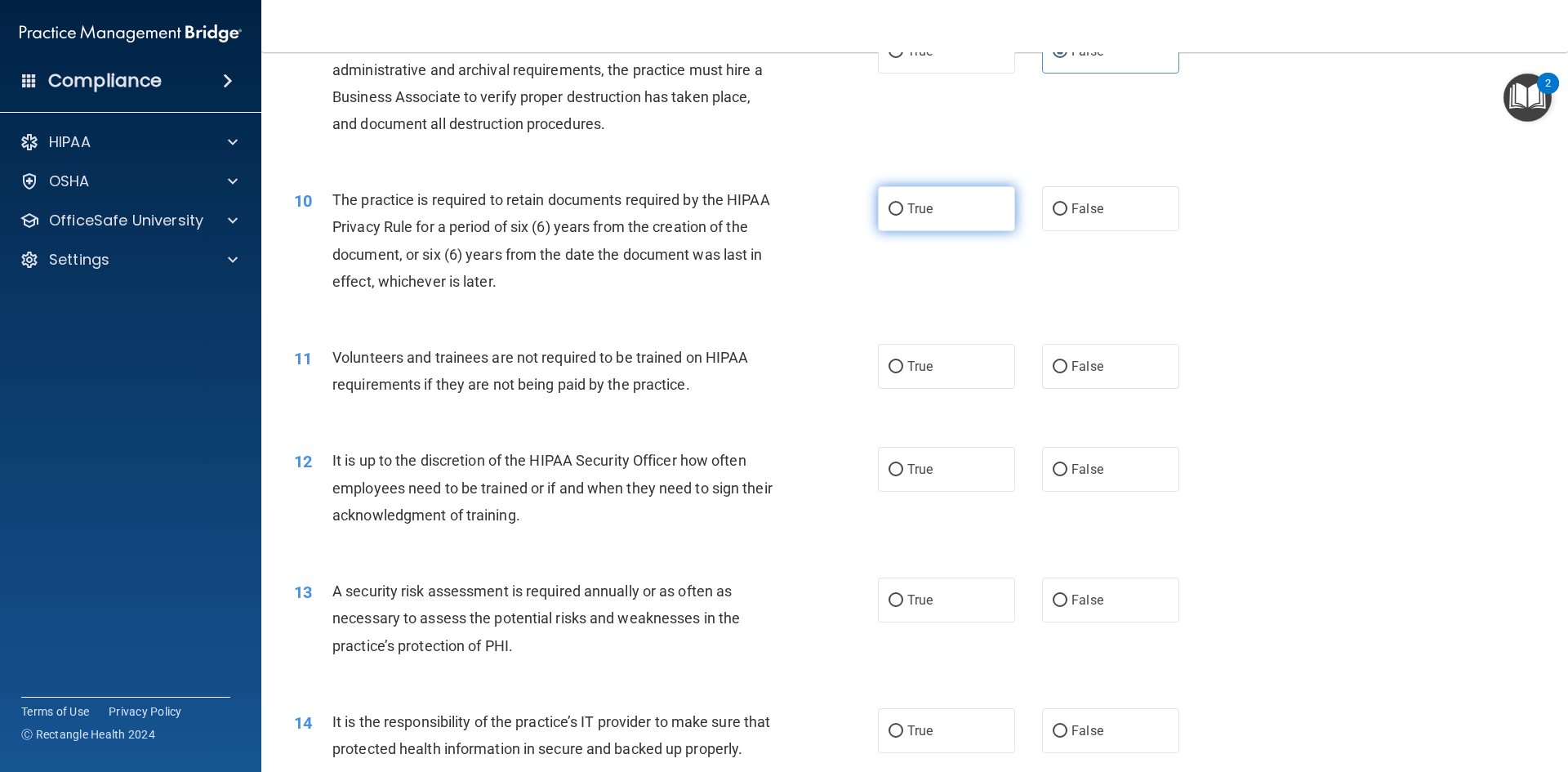
click at [898, 212] on label "True" at bounding box center [946, 209] width 137 height 45
click at [898, 212] on input "True" at bounding box center [896, 210] width 15 height 12
radio input "true"
click at [1103, 367] on label "False" at bounding box center [1110, 366] width 137 height 45
click at [1067, 367] on input "False" at bounding box center [1059, 367] width 15 height 12
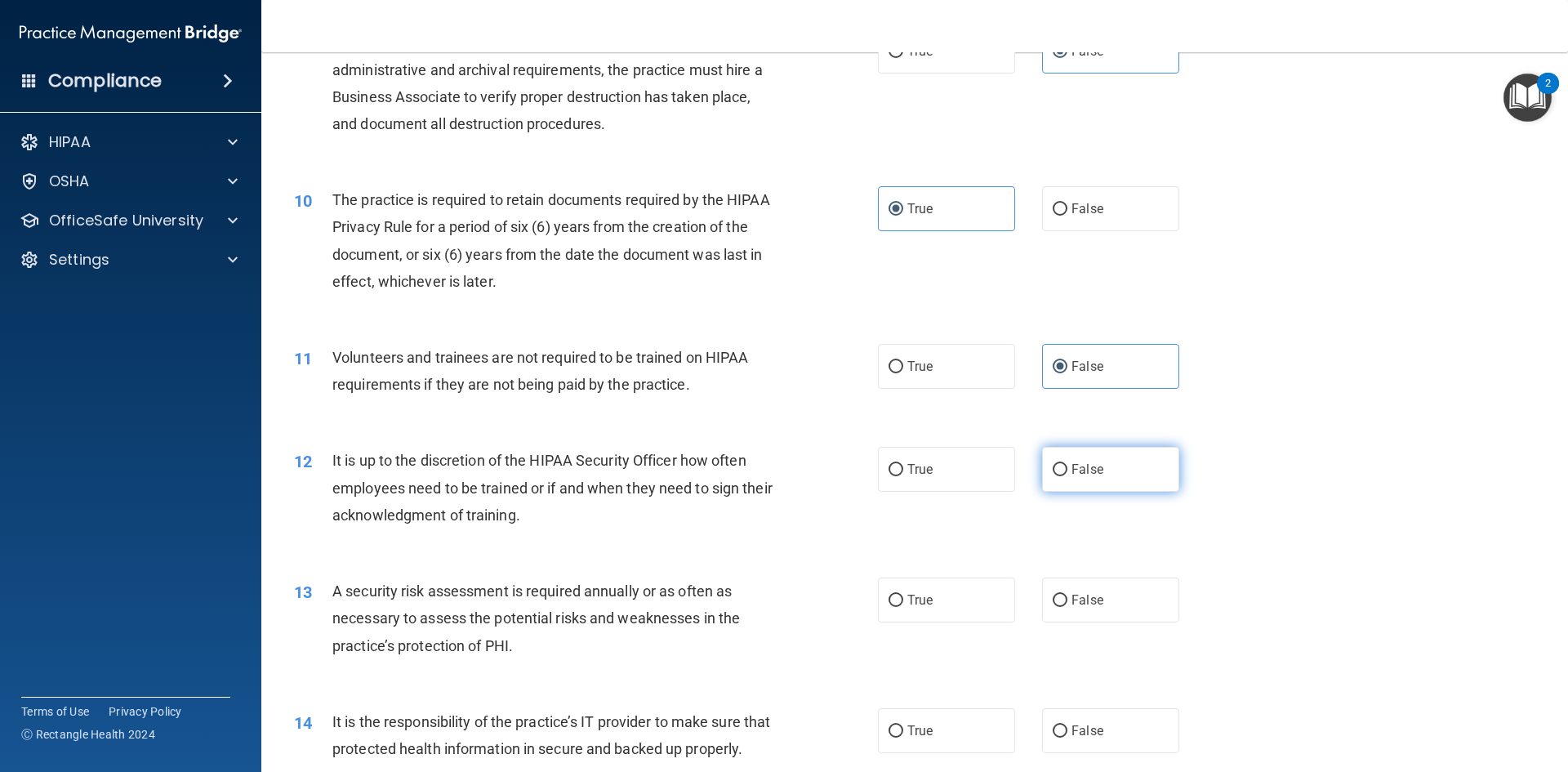
click at [1154, 480] on label "False" at bounding box center [1110, 469] width 137 height 45
click at [1067, 476] on input "False" at bounding box center [1059, 470] width 15 height 12
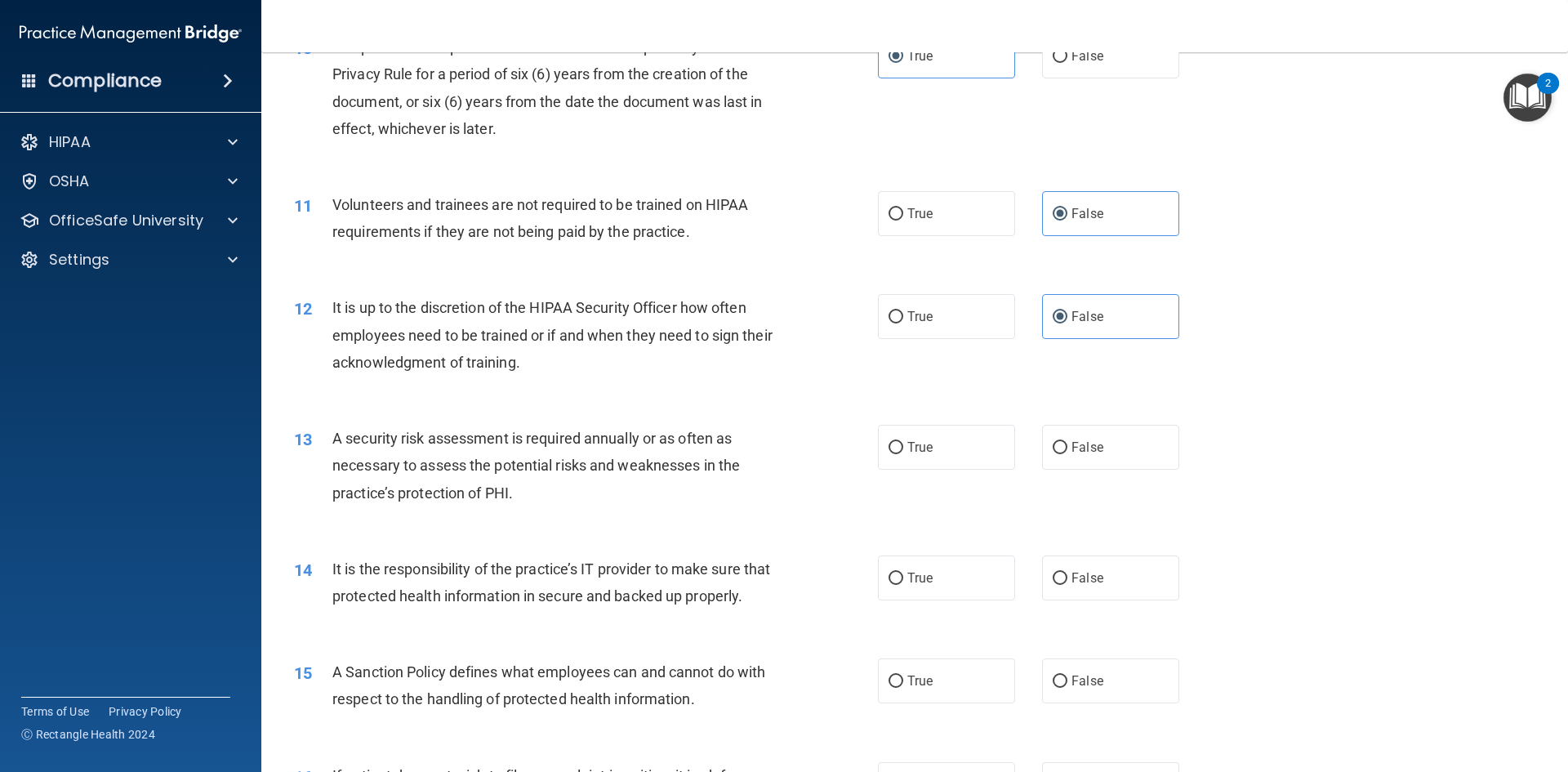
scroll to position [1388, 0]
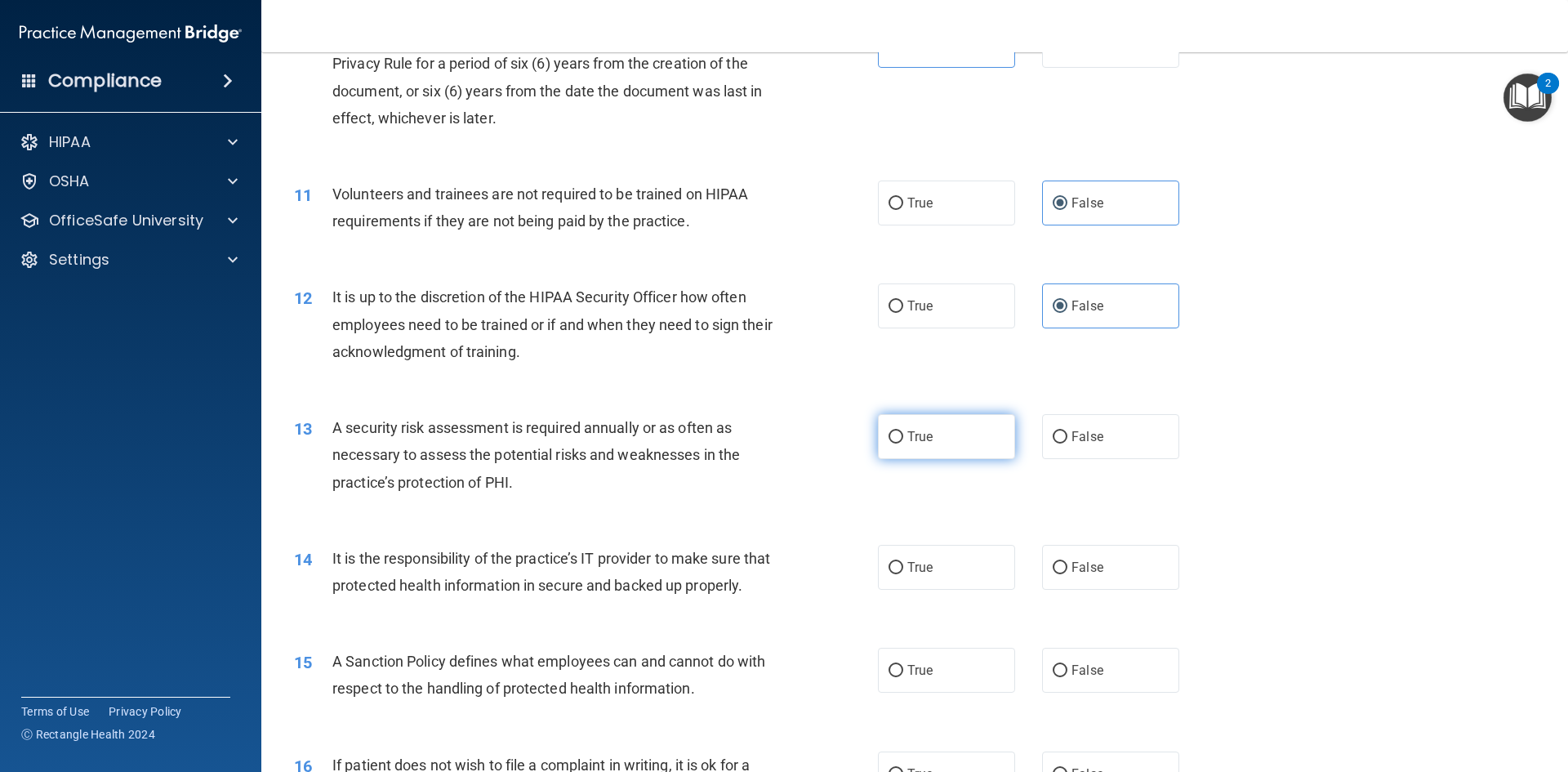
click at [920, 444] on span "True" at bounding box center [920, 437] width 26 height 16
click at [903, 444] on input "True" at bounding box center [896, 437] width 15 height 12
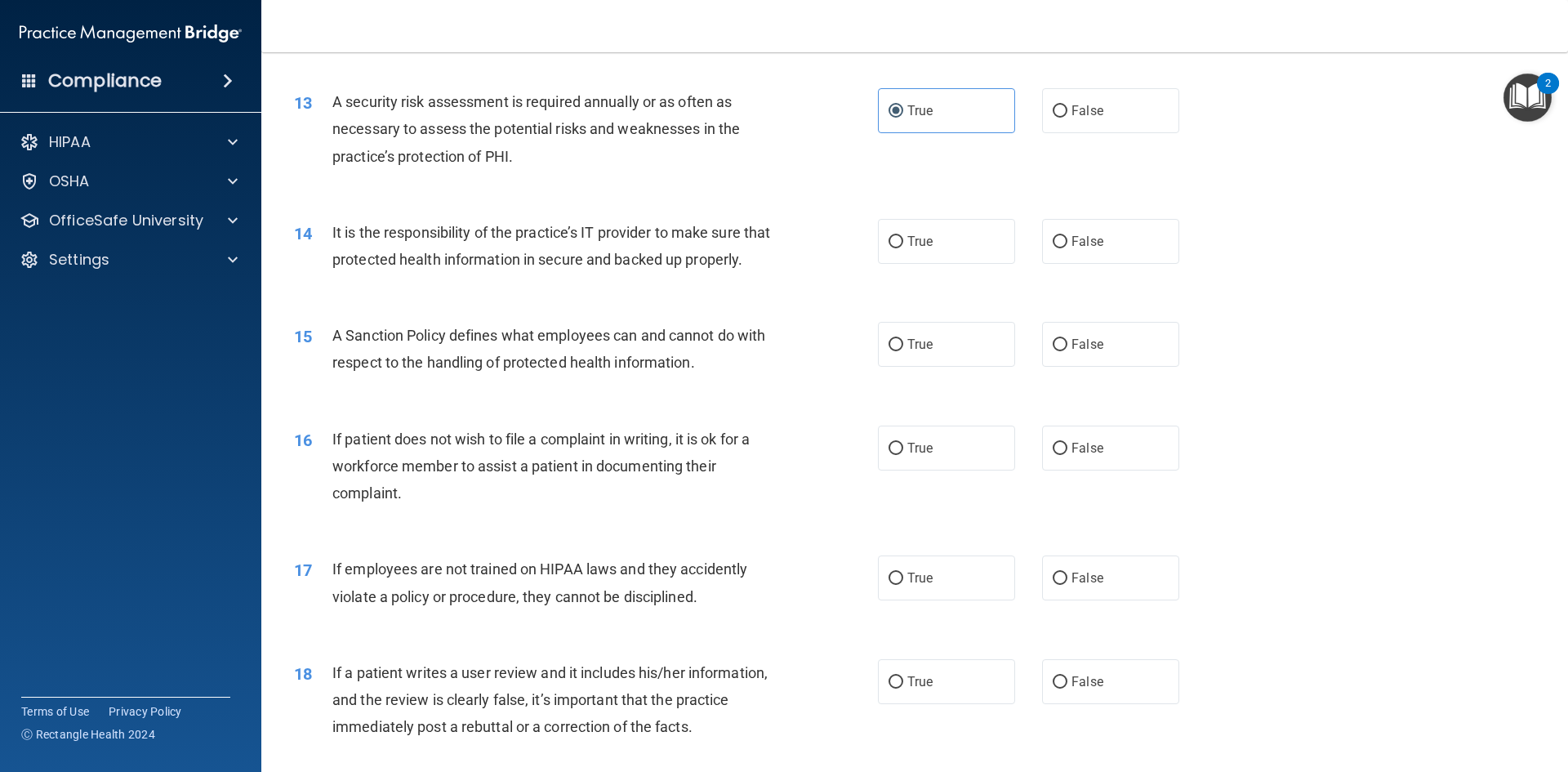
scroll to position [1716, 0]
click at [1058, 260] on label "False" at bounding box center [1110, 240] width 137 height 45
click at [1058, 247] on input "False" at bounding box center [1059, 241] width 15 height 12
click at [923, 351] on span "True" at bounding box center [920, 343] width 26 height 16
click at [903, 350] on input "True" at bounding box center [896, 344] width 15 height 12
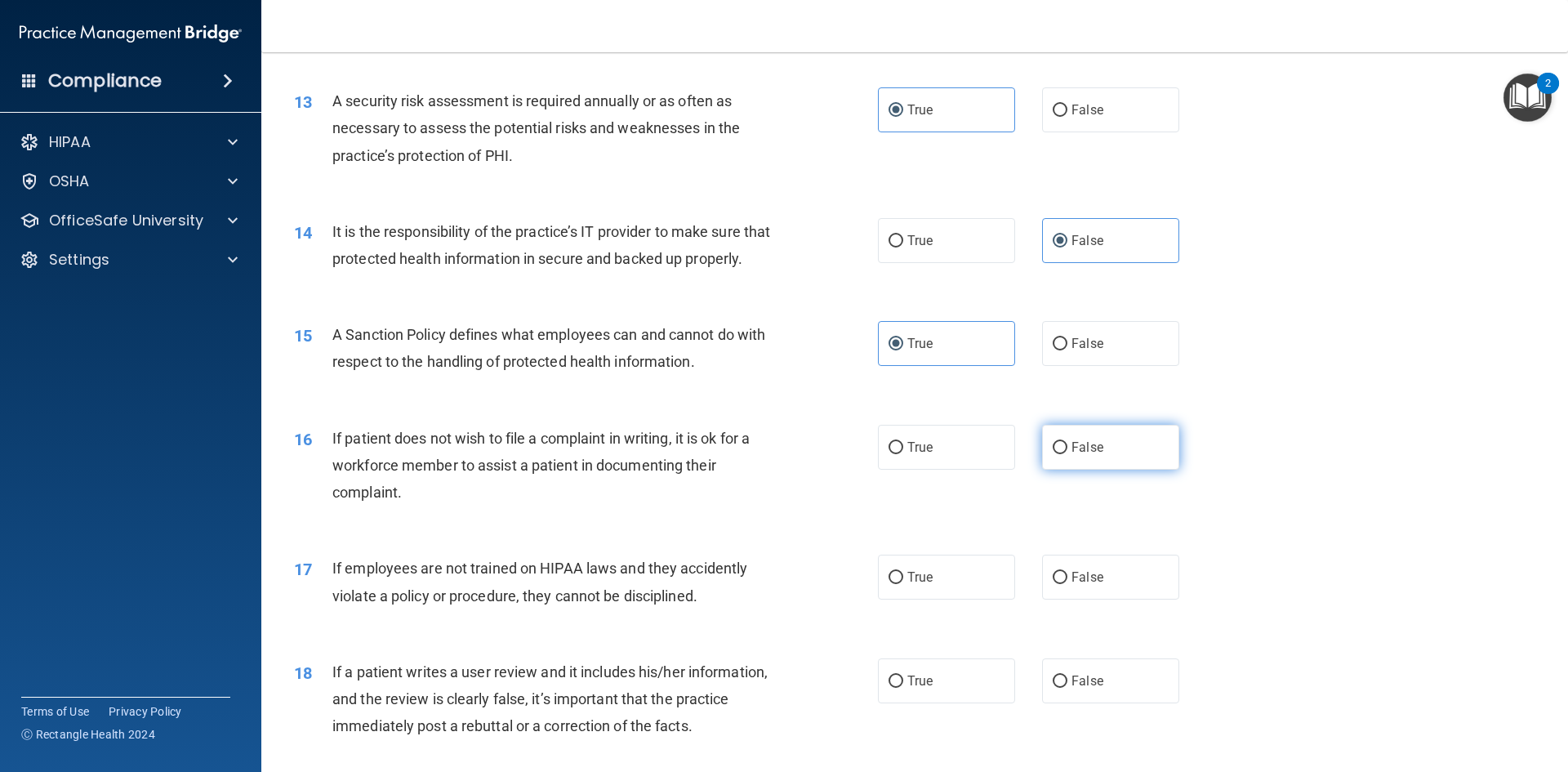
click at [1105, 470] on label "False" at bounding box center [1110, 447] width 137 height 45
click at [1067, 454] on input "False" at bounding box center [1059, 448] width 15 height 12
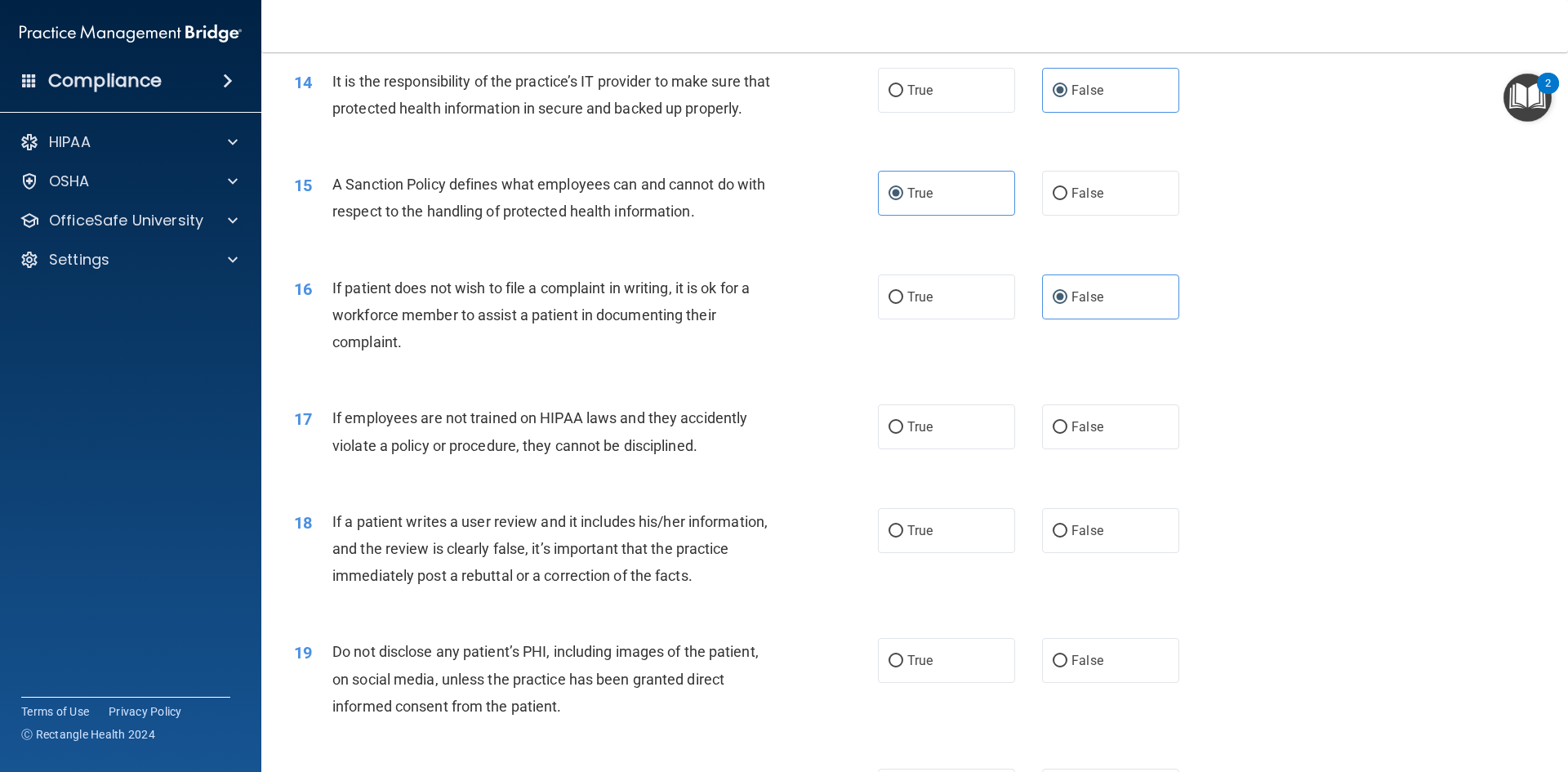
scroll to position [1879, 0]
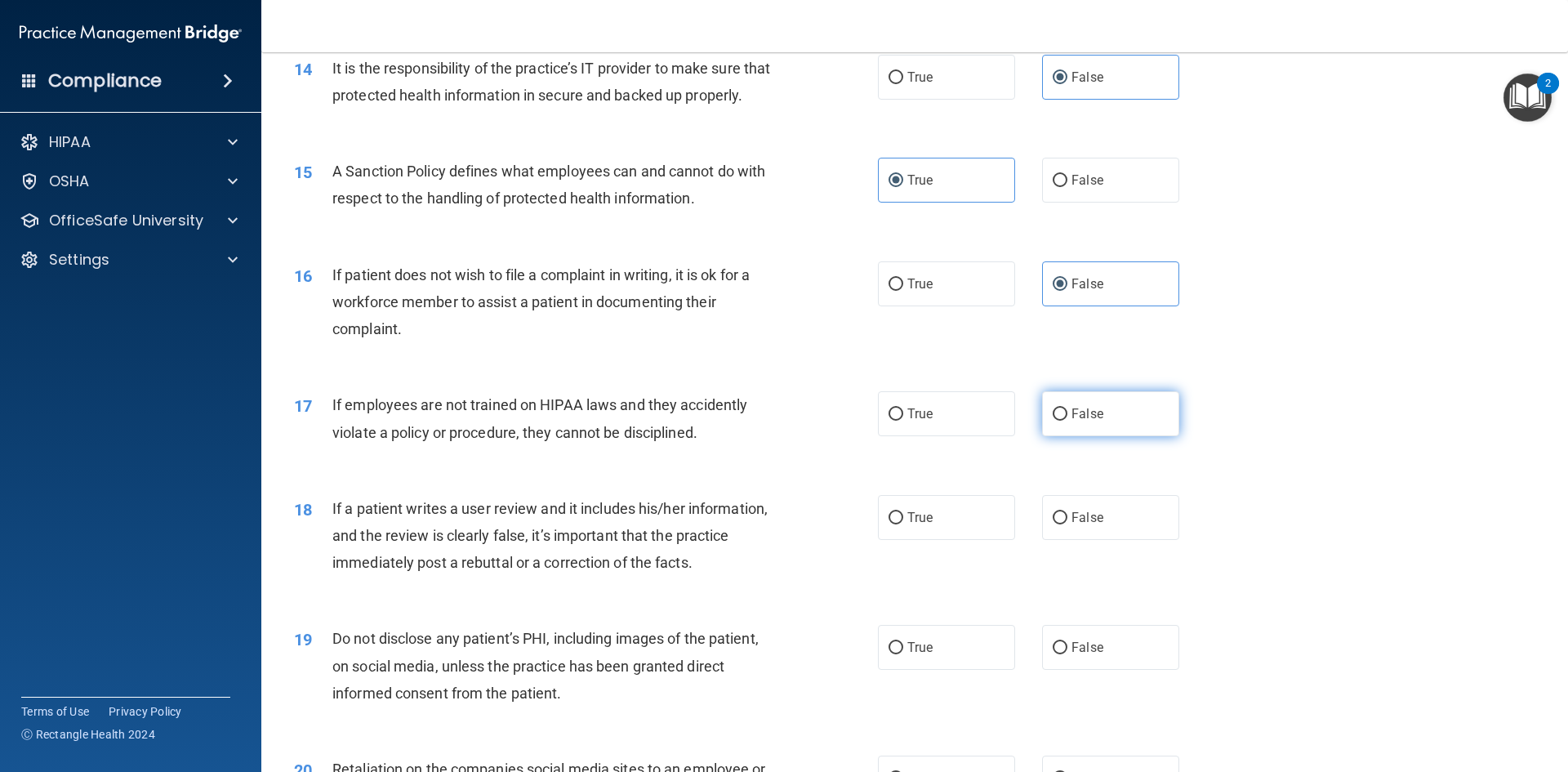
click at [1089, 422] on span "False" at bounding box center [1087, 414] width 32 height 16
click at [1067, 421] on input "False" at bounding box center [1059, 415] width 15 height 12
click at [1078, 526] on span "False" at bounding box center [1087, 518] width 32 height 16
click at [1067, 525] on input "False" at bounding box center [1059, 518] width 15 height 12
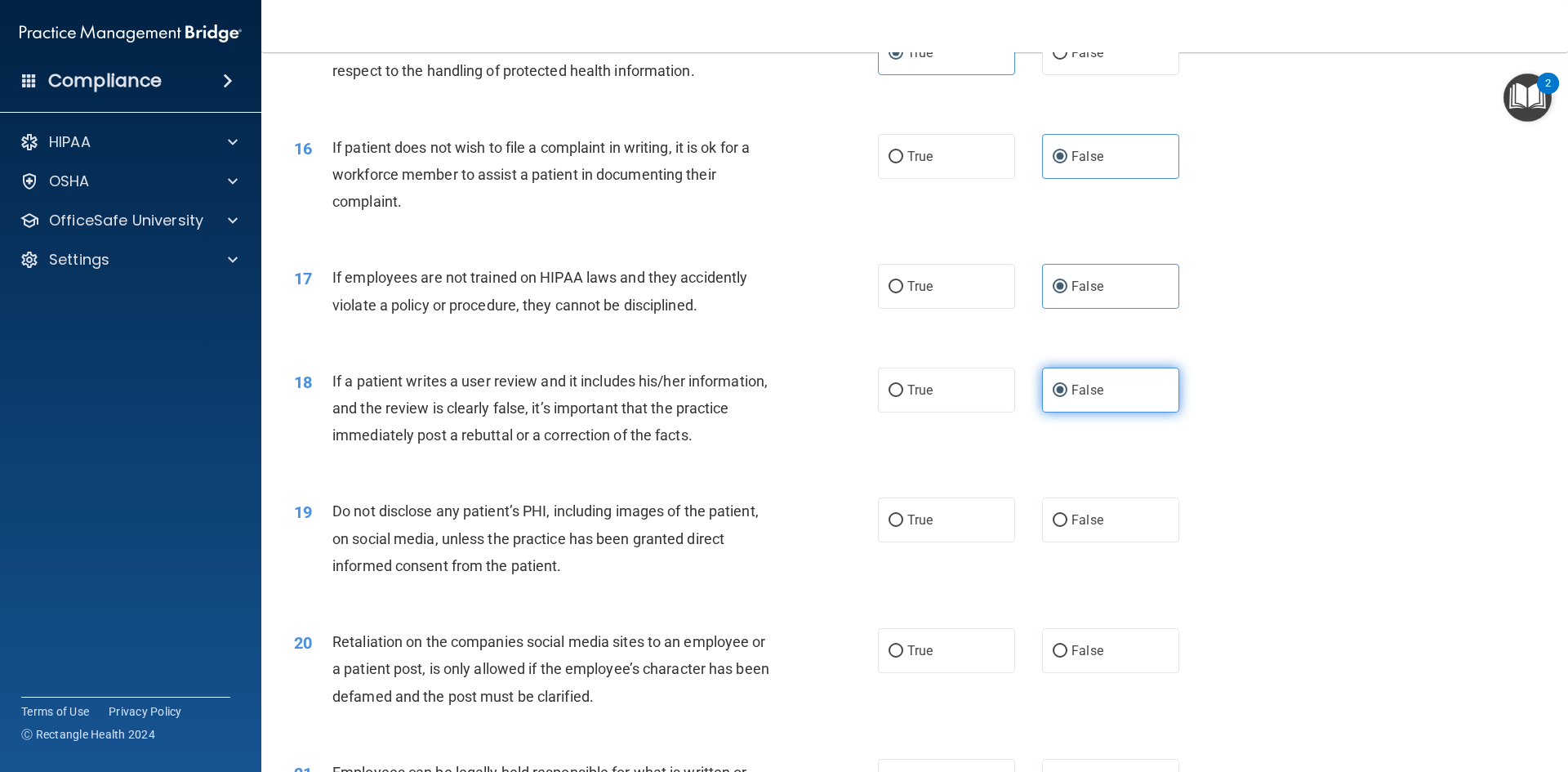
scroll to position [2042, 0]
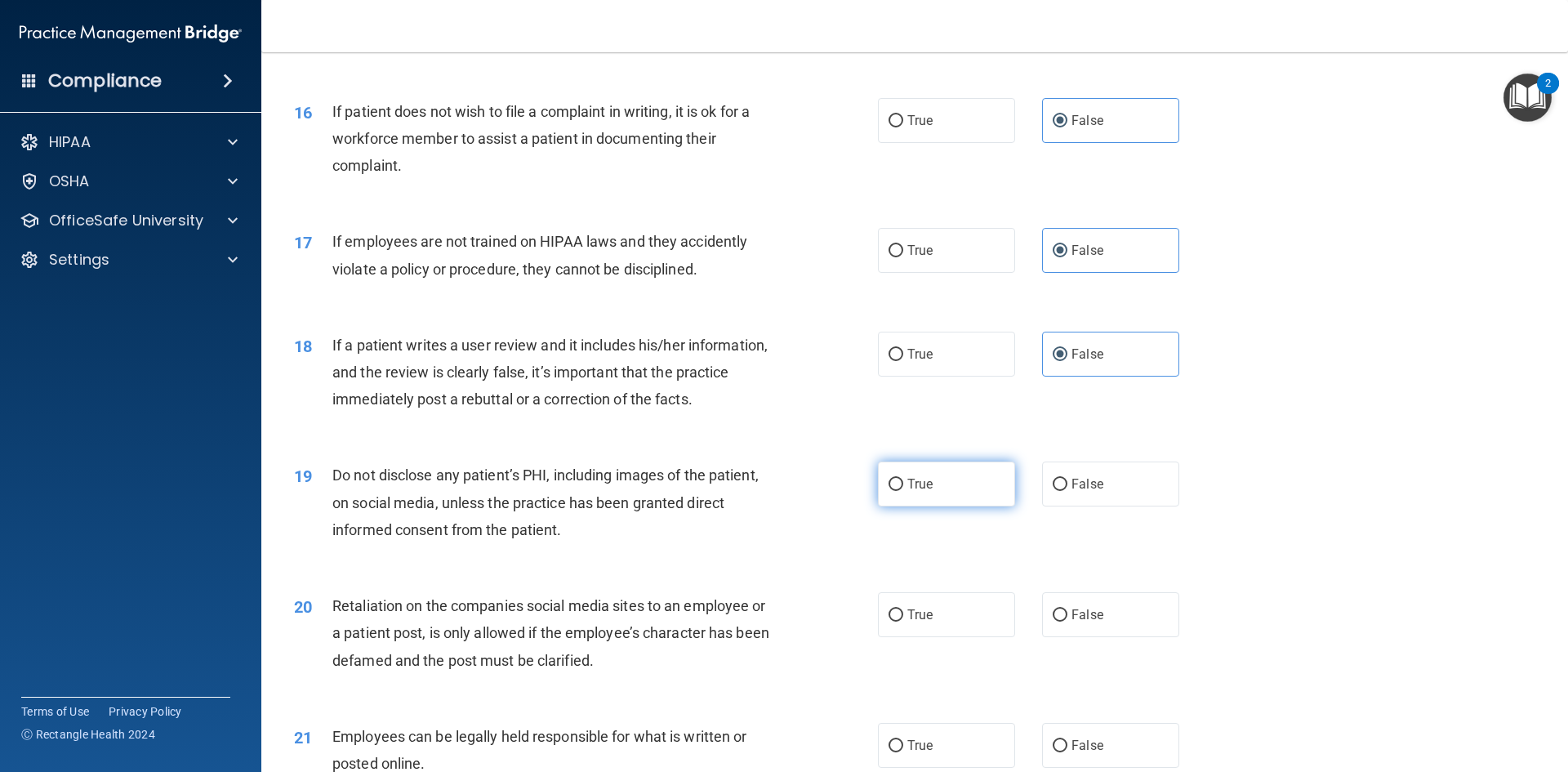
click at [889, 491] on input "True" at bounding box center [896, 485] width 15 height 12
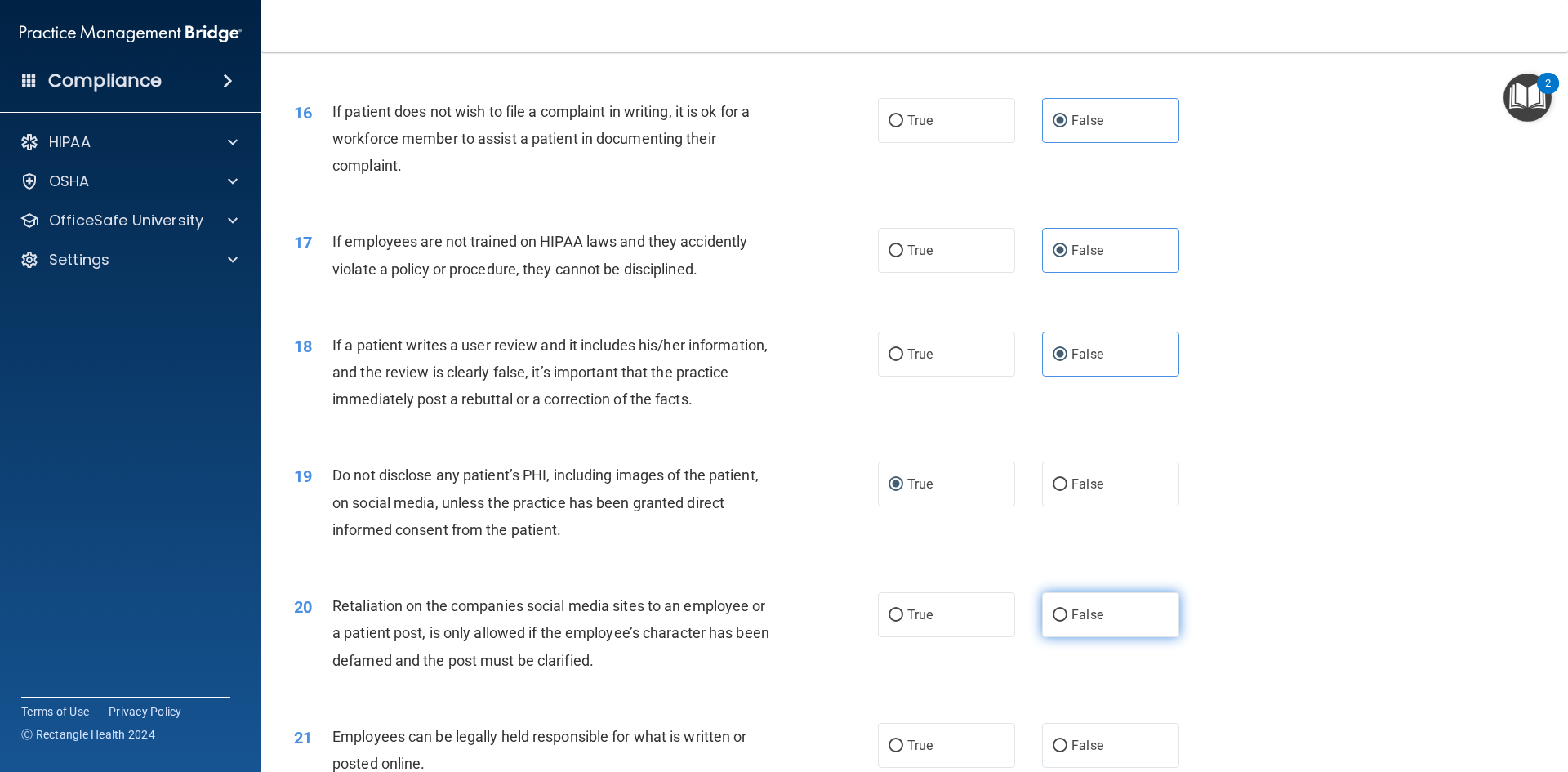
click at [1123, 637] on label "False" at bounding box center [1110, 614] width 137 height 45
click at [1067, 621] on input "False" at bounding box center [1059, 615] width 15 height 12
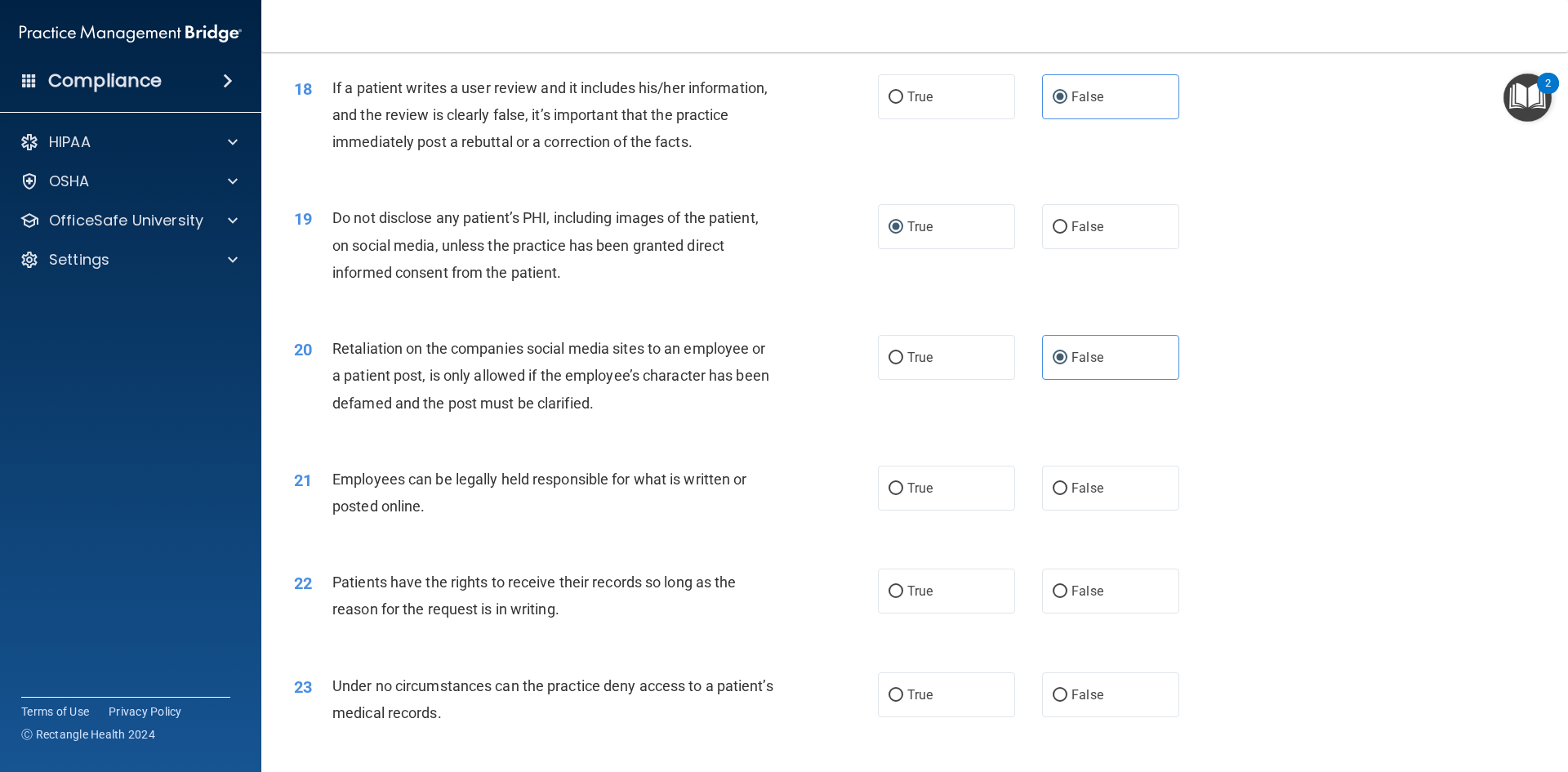
scroll to position [2369, 0]
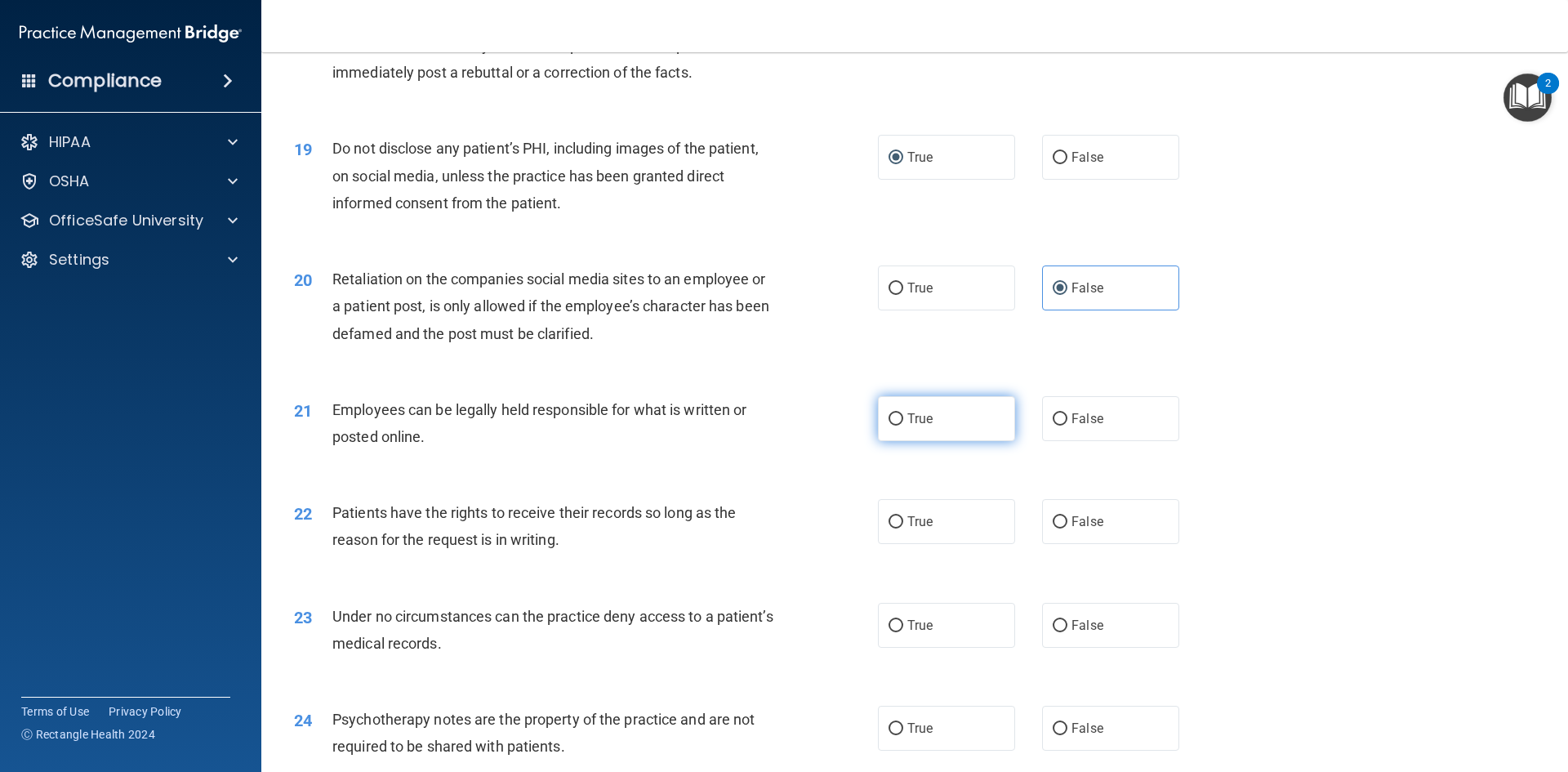
click at [954, 441] on label "True" at bounding box center [946, 418] width 137 height 45
click at [903, 425] on input "True" at bounding box center [896, 420] width 15 height 12
click at [1052, 528] on input "False" at bounding box center [1059, 522] width 15 height 12
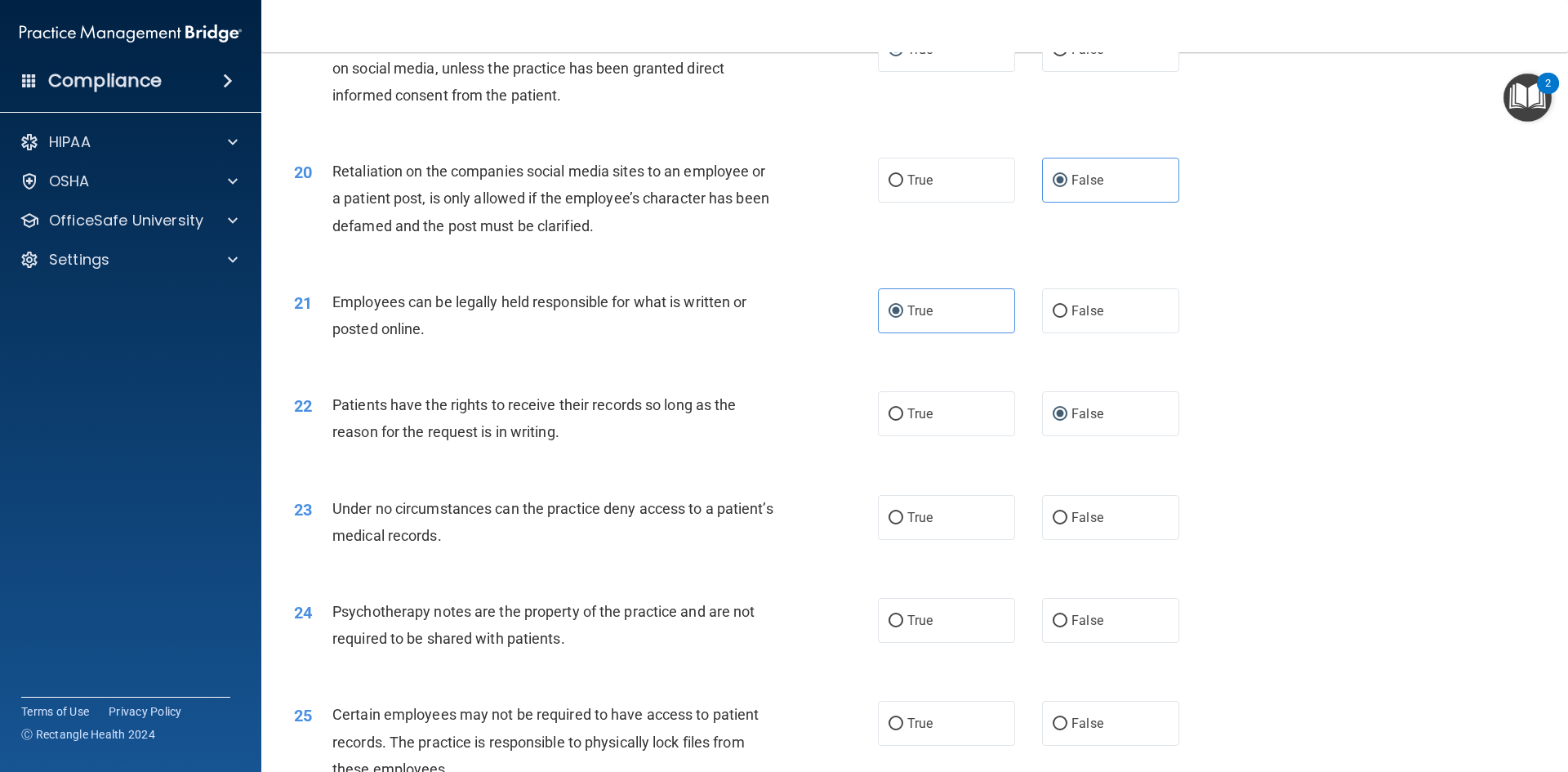
scroll to position [2614, 0]
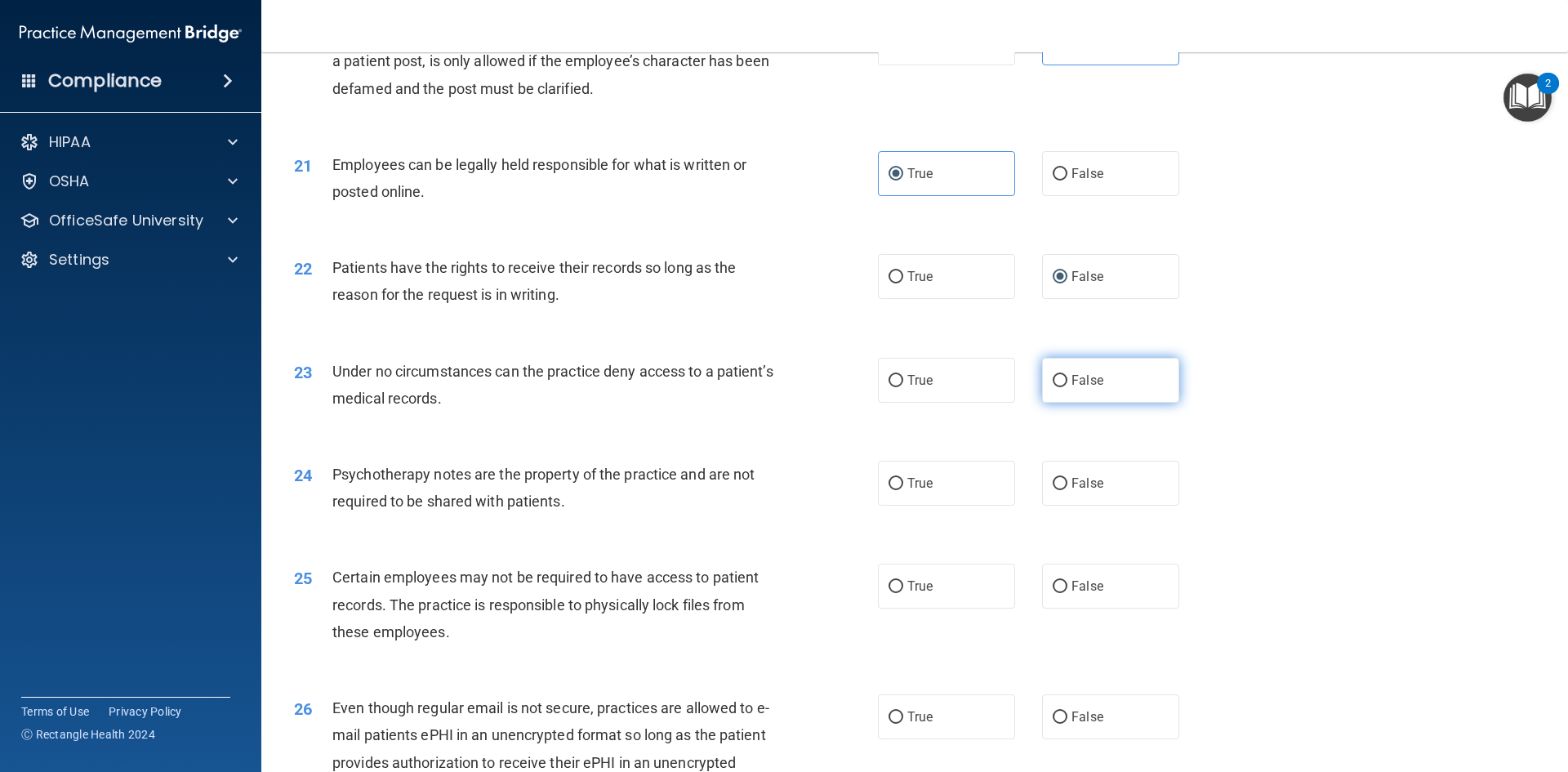
click at [1089, 388] on span "False" at bounding box center [1087, 380] width 32 height 16
click at [1067, 387] on input "False" at bounding box center [1059, 381] width 15 height 12
click at [911, 491] on span "True" at bounding box center [920, 483] width 26 height 16
click at [903, 490] on input "True" at bounding box center [896, 484] width 15 height 12
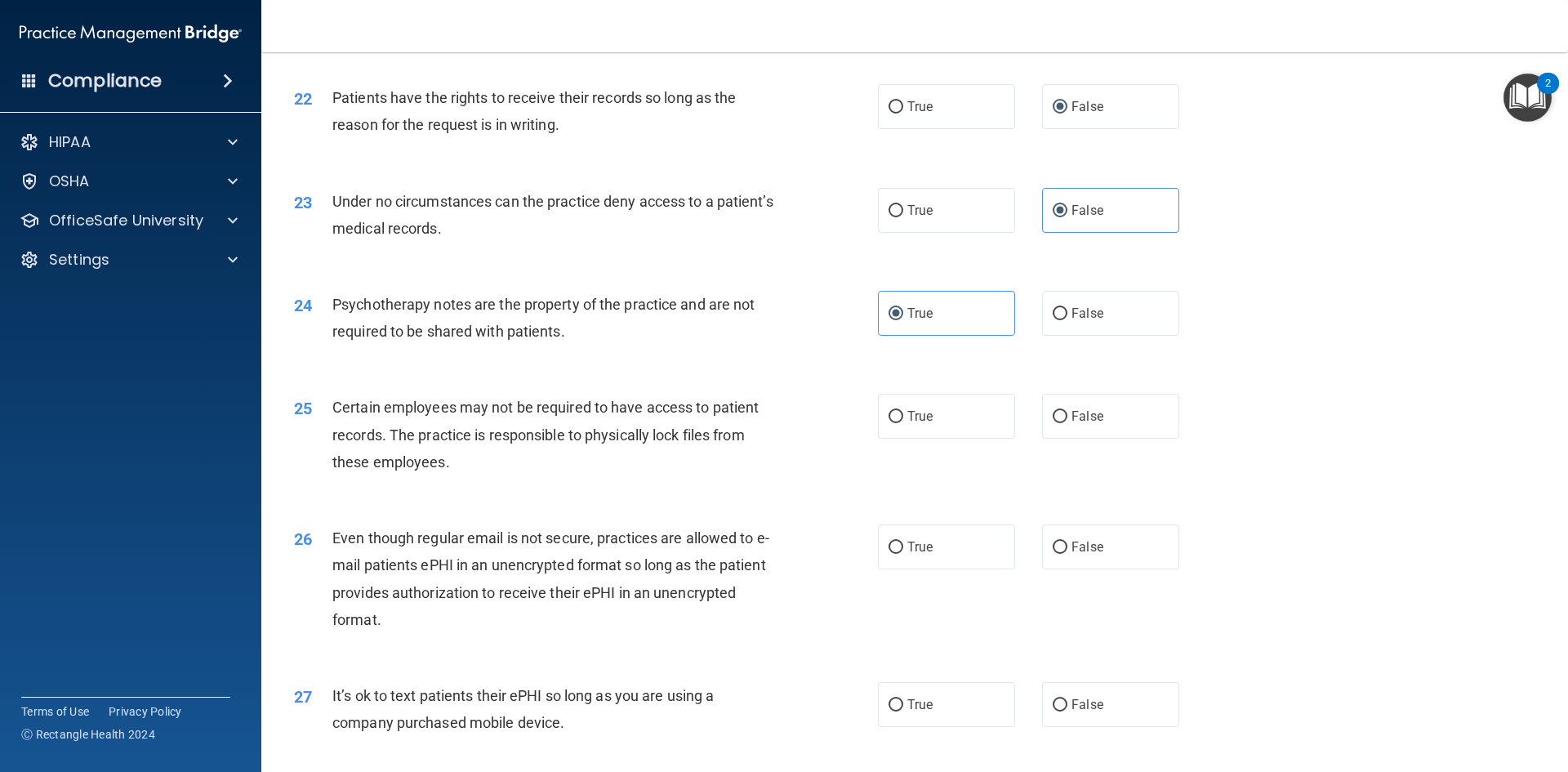
scroll to position [2859, 0]
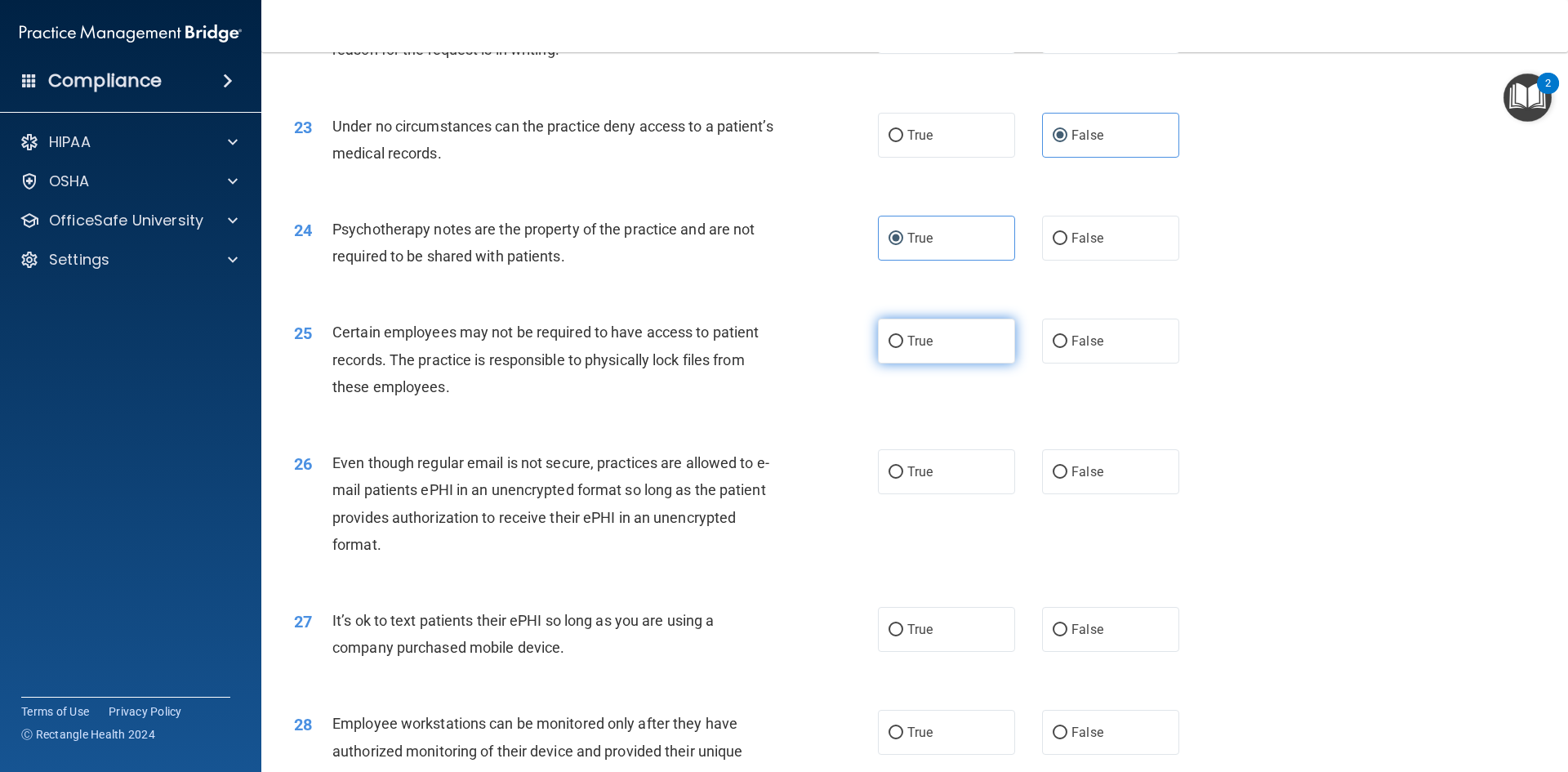
click at [910, 364] on label "True" at bounding box center [946, 341] width 137 height 45
click at [903, 348] on input "True" at bounding box center [896, 342] width 15 height 12
click at [895, 479] on input "True" at bounding box center [896, 473] width 15 height 12
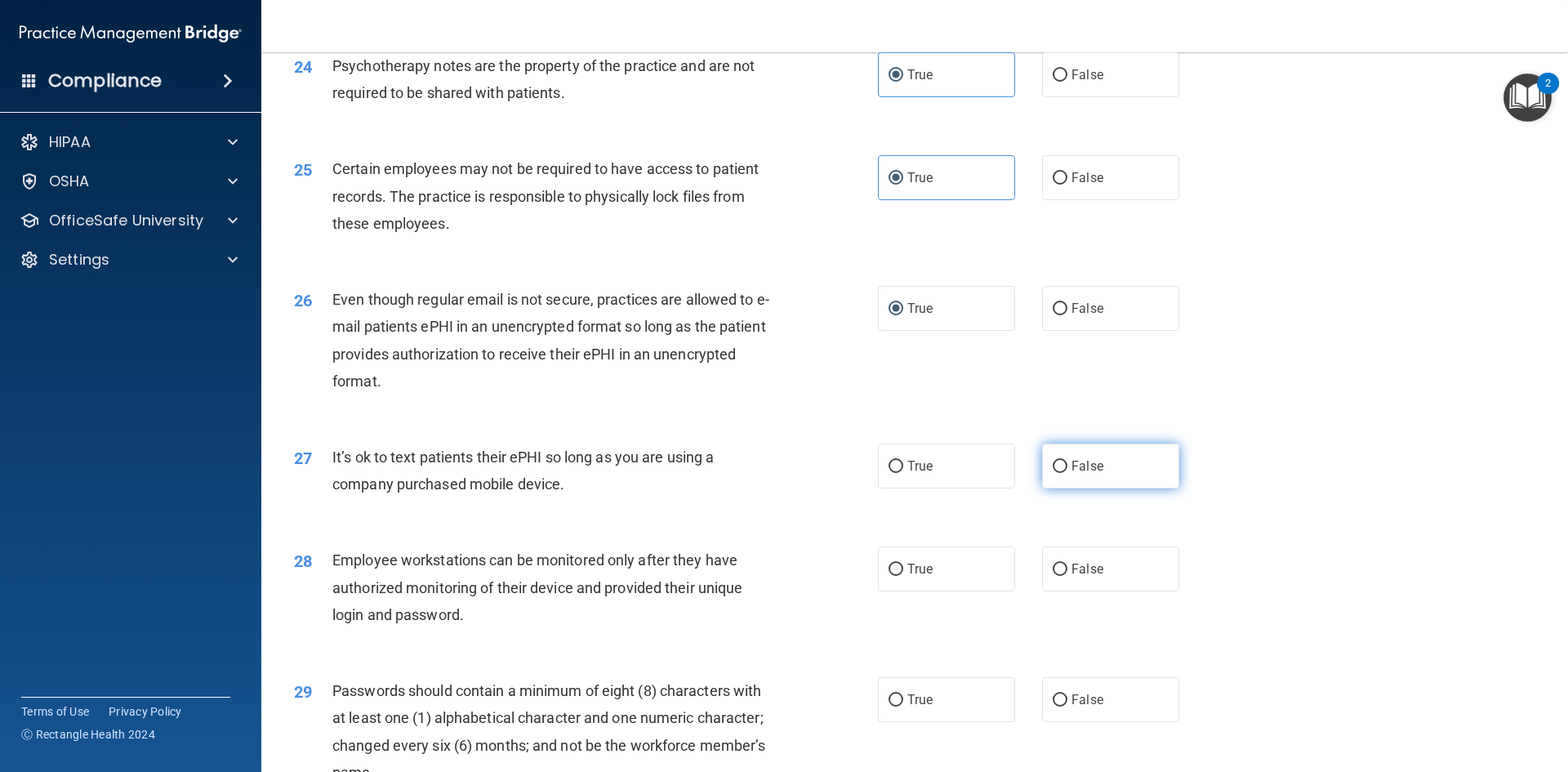
click at [1077, 474] on span "False" at bounding box center [1087, 467] width 32 height 16
click at [1067, 473] on input "False" at bounding box center [1059, 467] width 15 height 12
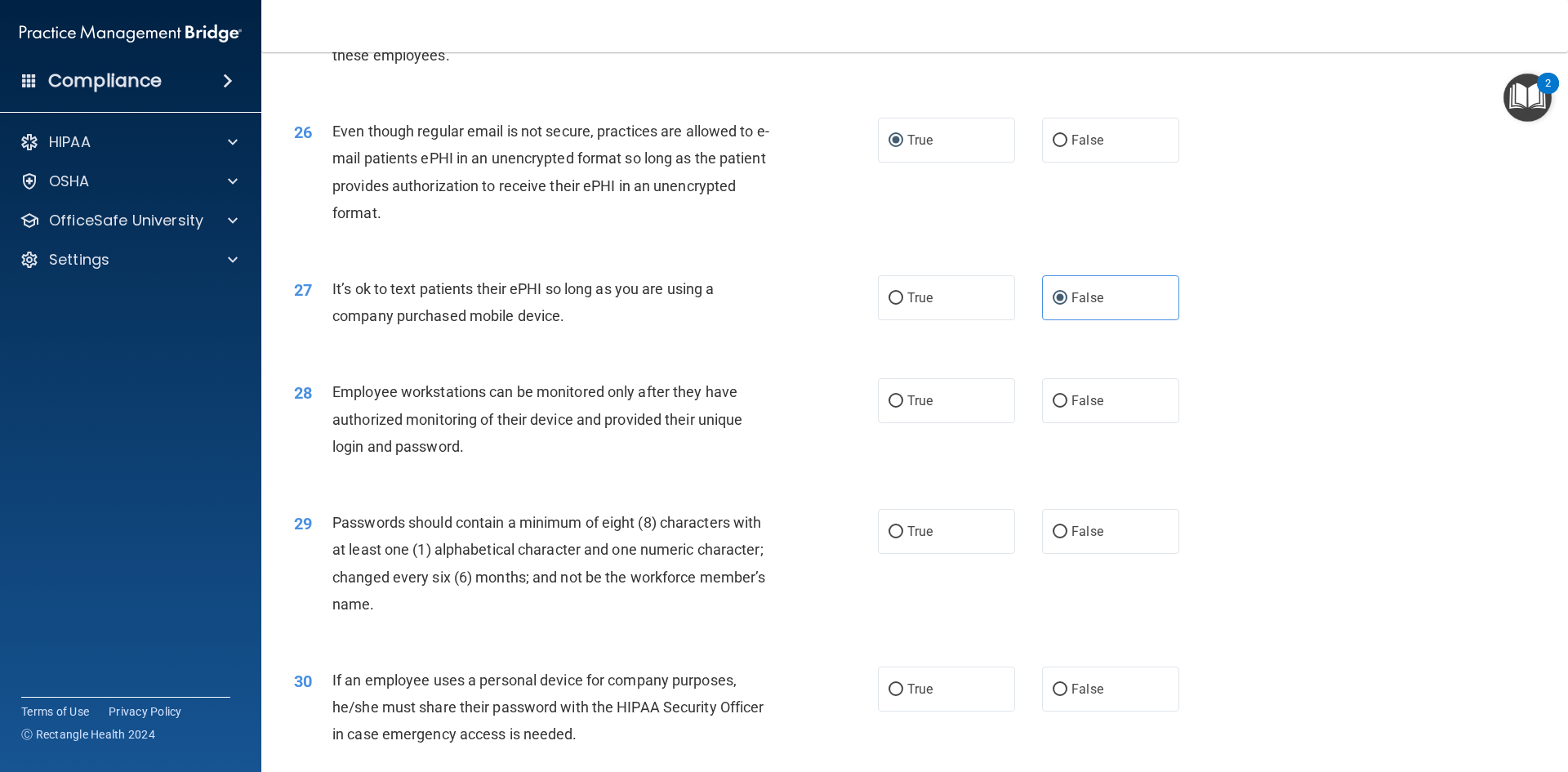
scroll to position [3268, 0]
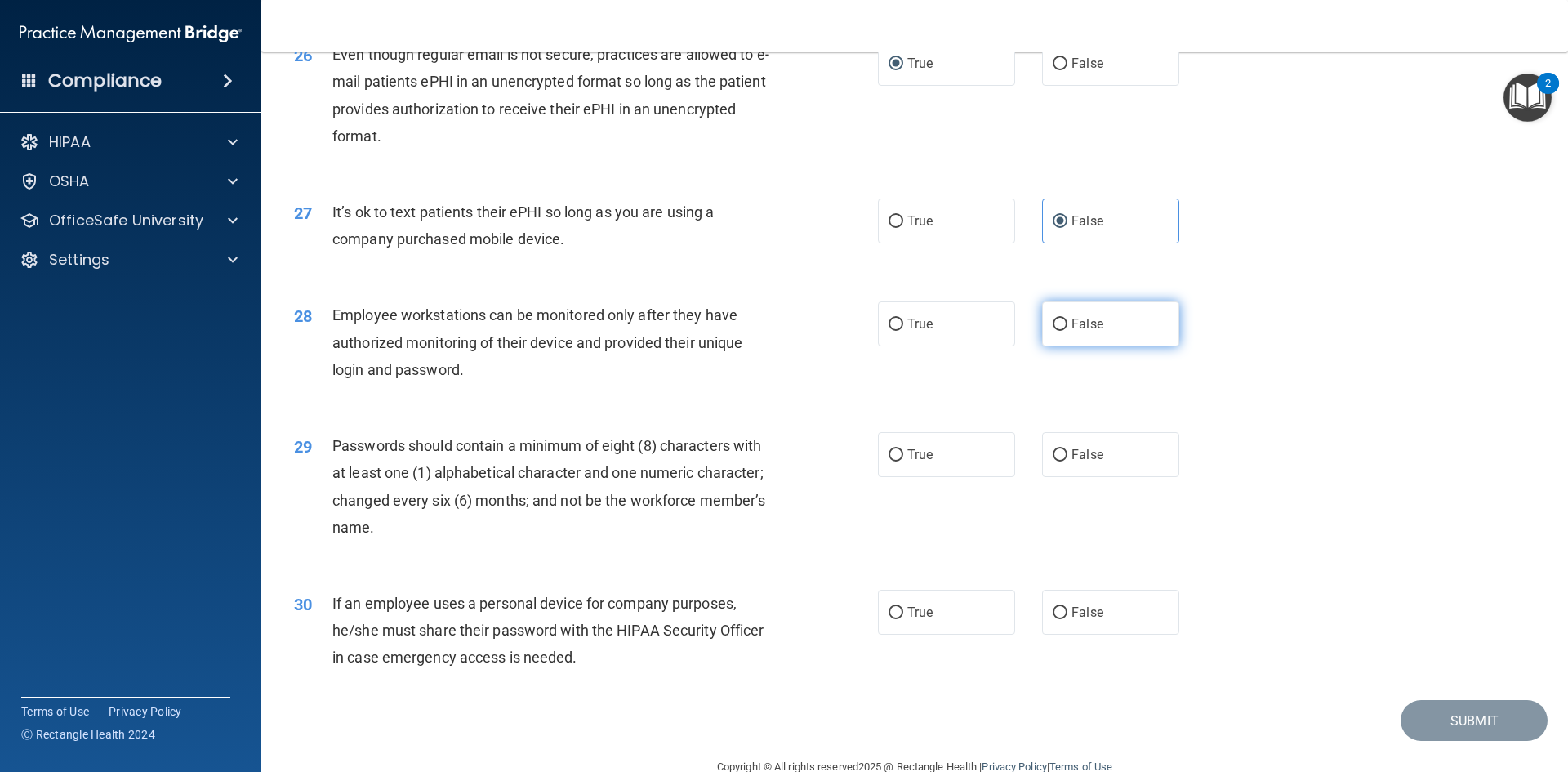
click at [1073, 332] on span "False" at bounding box center [1087, 324] width 32 height 16
click at [1067, 331] on input "False" at bounding box center [1059, 325] width 15 height 12
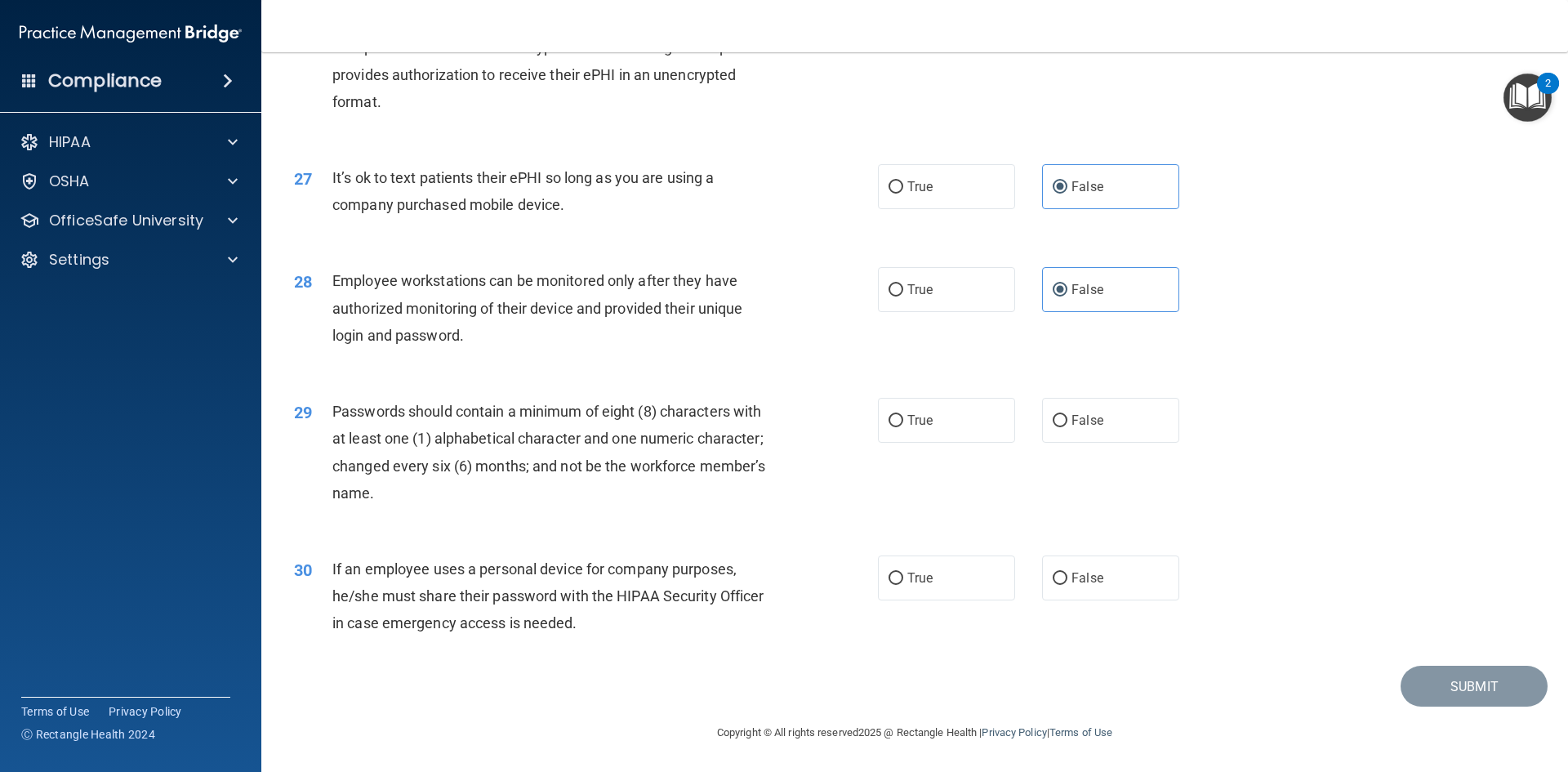
scroll to position [3328, 0]
click at [930, 428] on label "True" at bounding box center [946, 420] width 137 height 45
click at [903, 427] on input "True" at bounding box center [896, 421] width 15 height 12
click at [1095, 581] on label "False" at bounding box center [1110, 577] width 137 height 45
click at [1067, 581] on input "False" at bounding box center [1059, 578] width 15 height 12
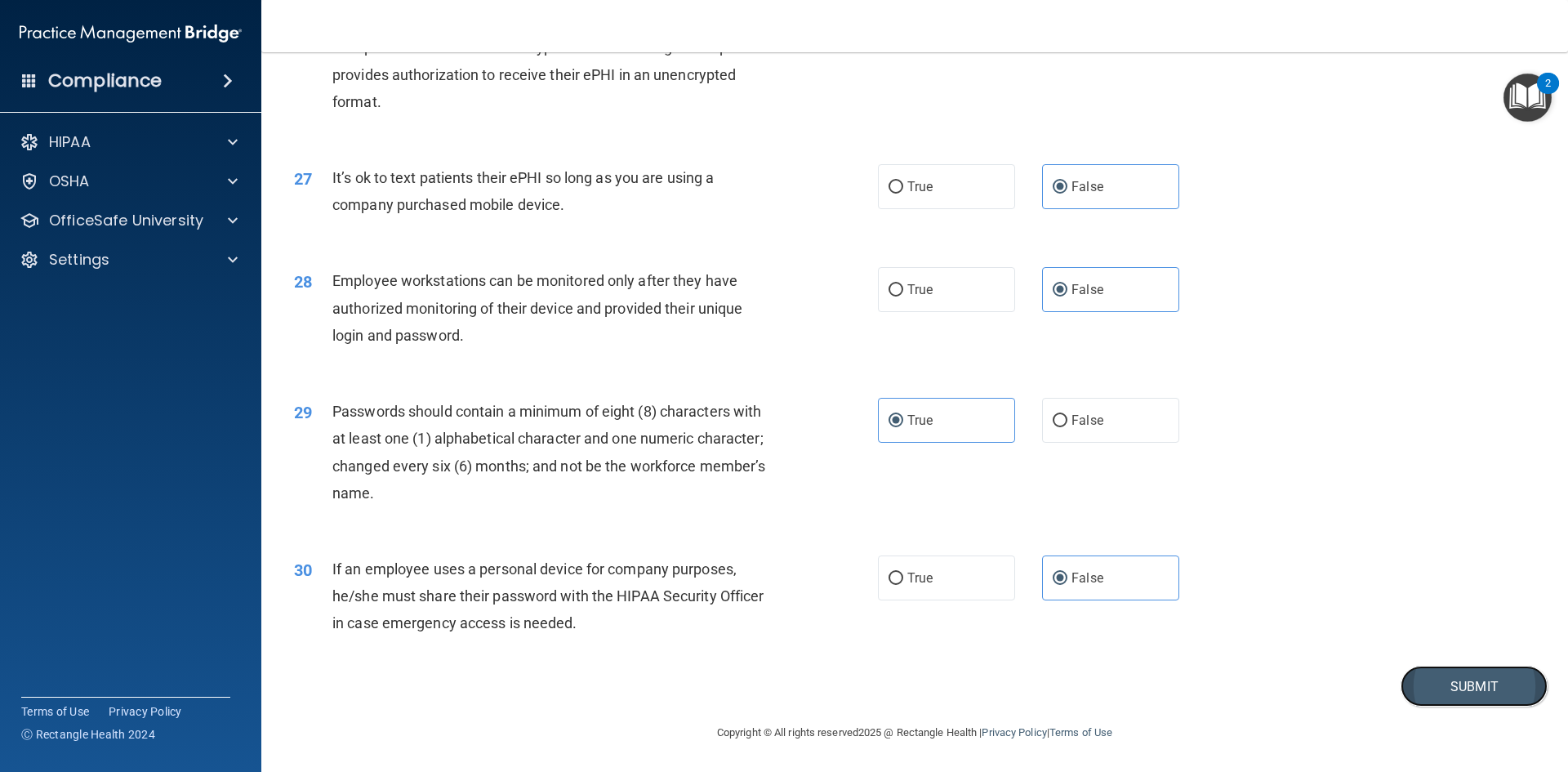
click at [1444, 697] on button "Submit" at bounding box center [1473, 686] width 147 height 41
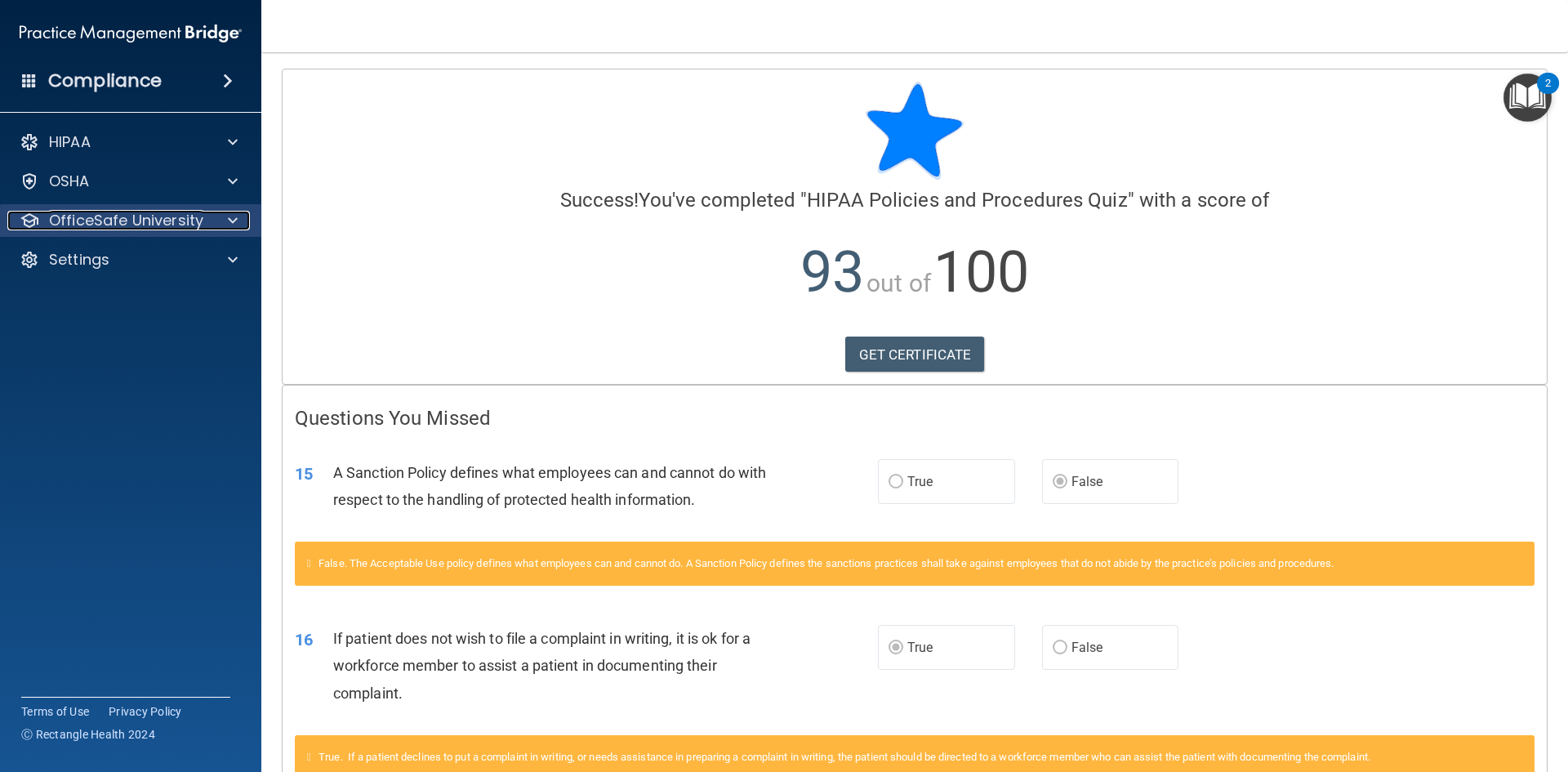
click at [128, 210] on p "OfficeSafe University" at bounding box center [126, 220] width 154 height 19
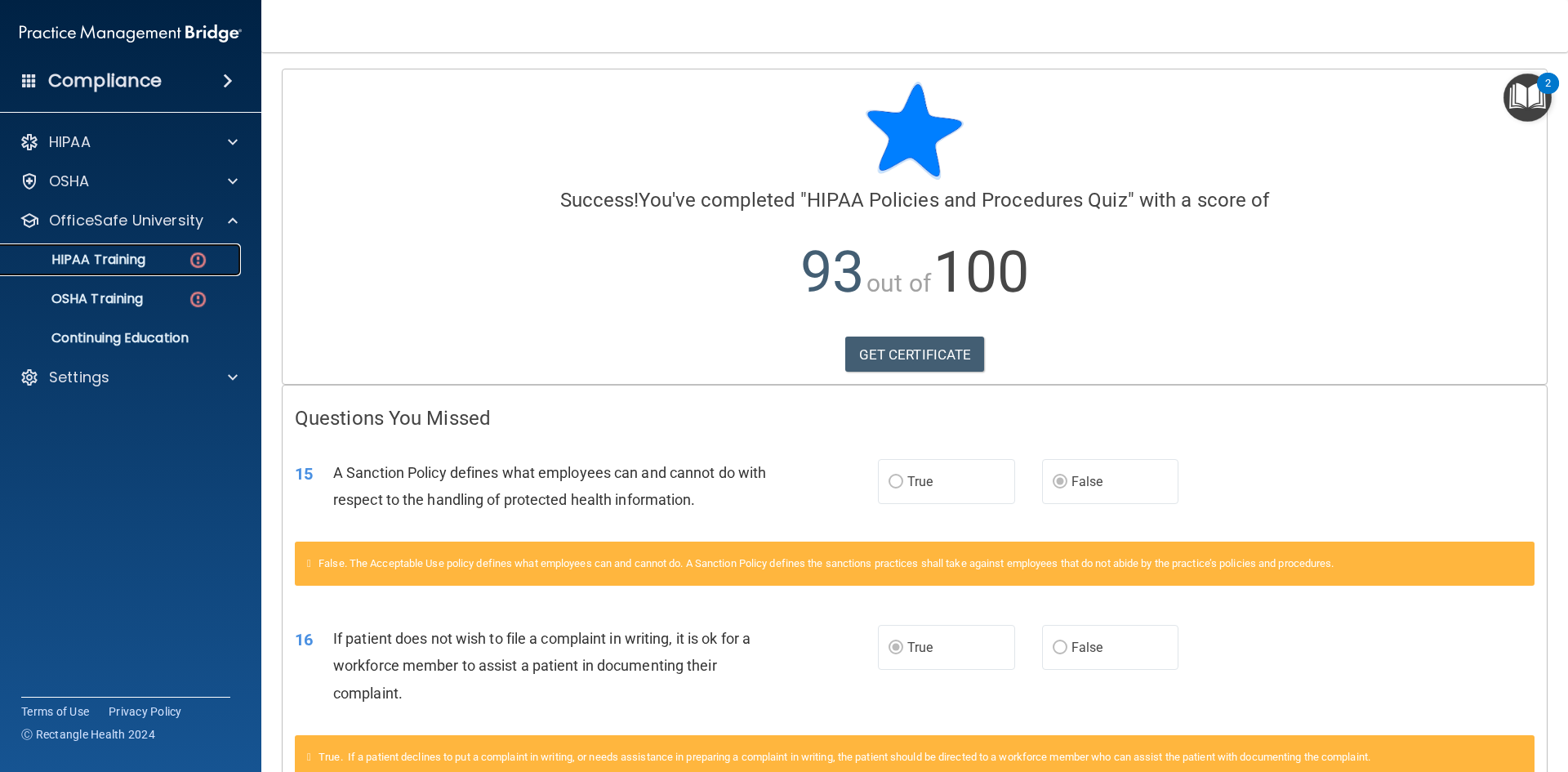
click at [159, 254] on div "HIPAA Training" at bounding box center [121, 260] width 223 height 17
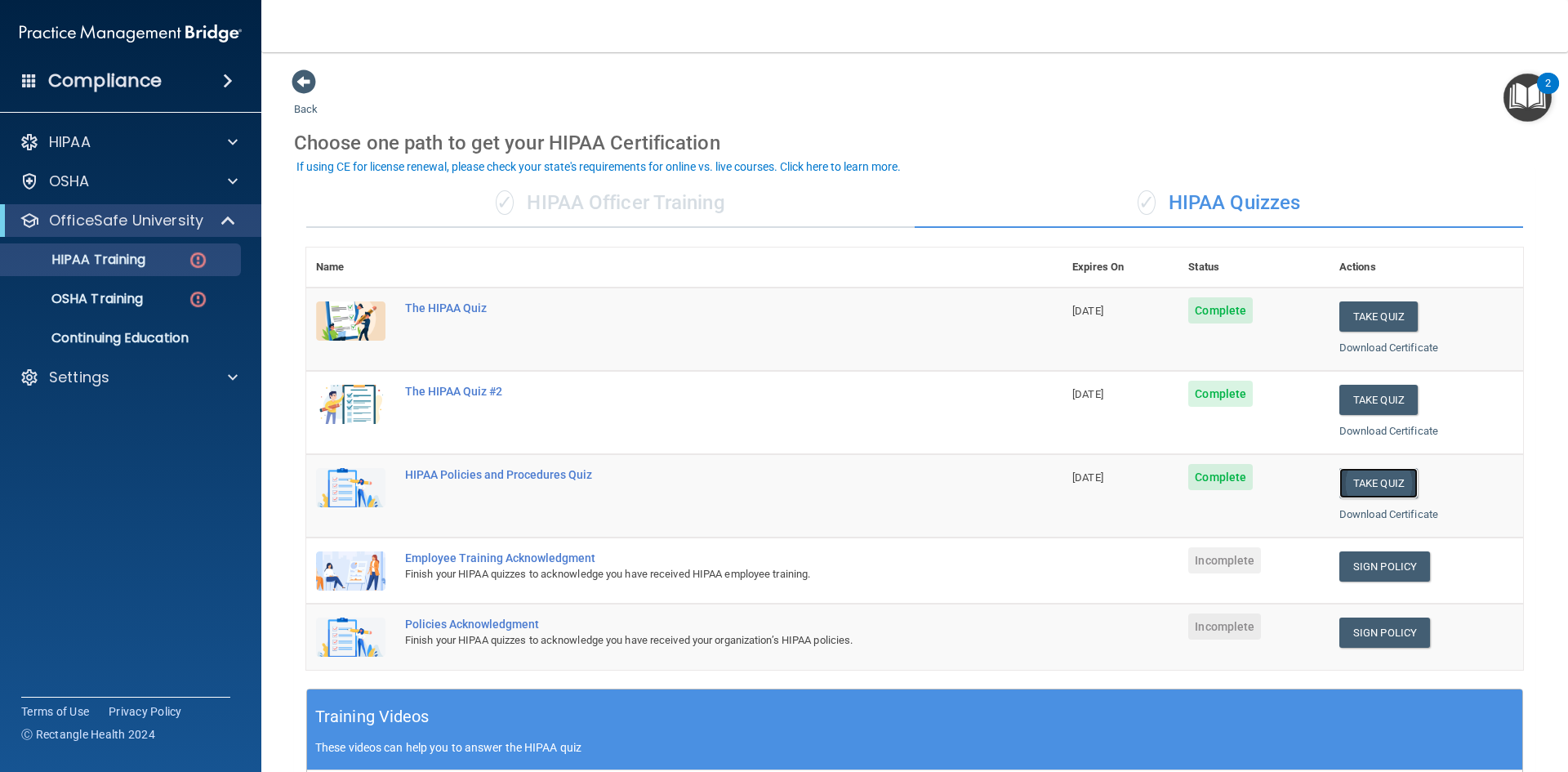
click at [1350, 493] on button "Take Quiz" at bounding box center [1378, 483] width 78 height 30
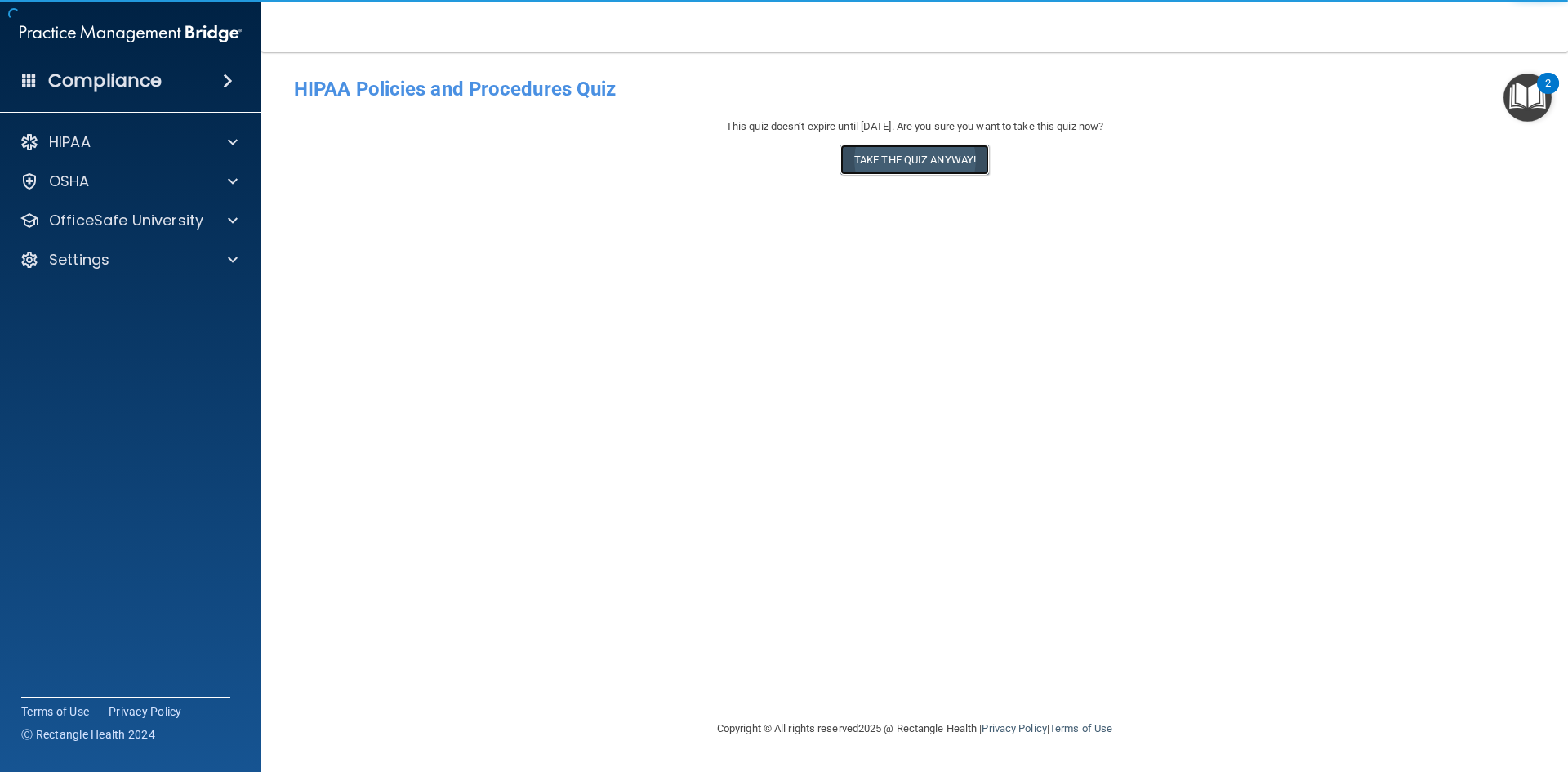
click at [963, 170] on button "Take the quiz anyway!" at bounding box center [914, 159] width 149 height 30
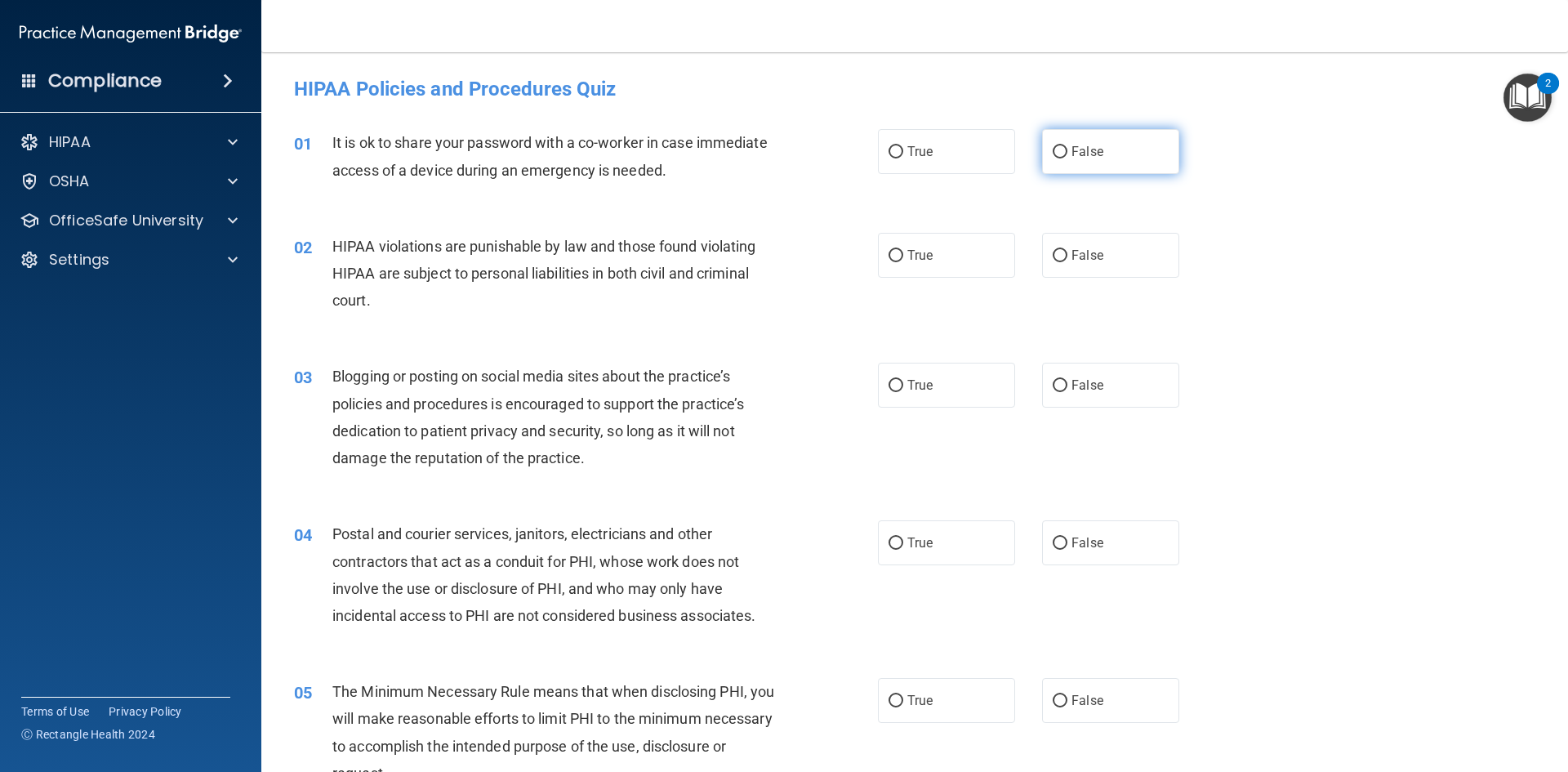
click at [1081, 148] on span "False" at bounding box center [1087, 151] width 32 height 16
click at [1067, 148] on input "False" at bounding box center [1059, 152] width 15 height 12
click at [932, 252] on label "True" at bounding box center [946, 254] width 137 height 45
click at [903, 252] on input "True" at bounding box center [896, 256] width 15 height 12
click at [1052, 384] on input "False" at bounding box center [1059, 386] width 15 height 12
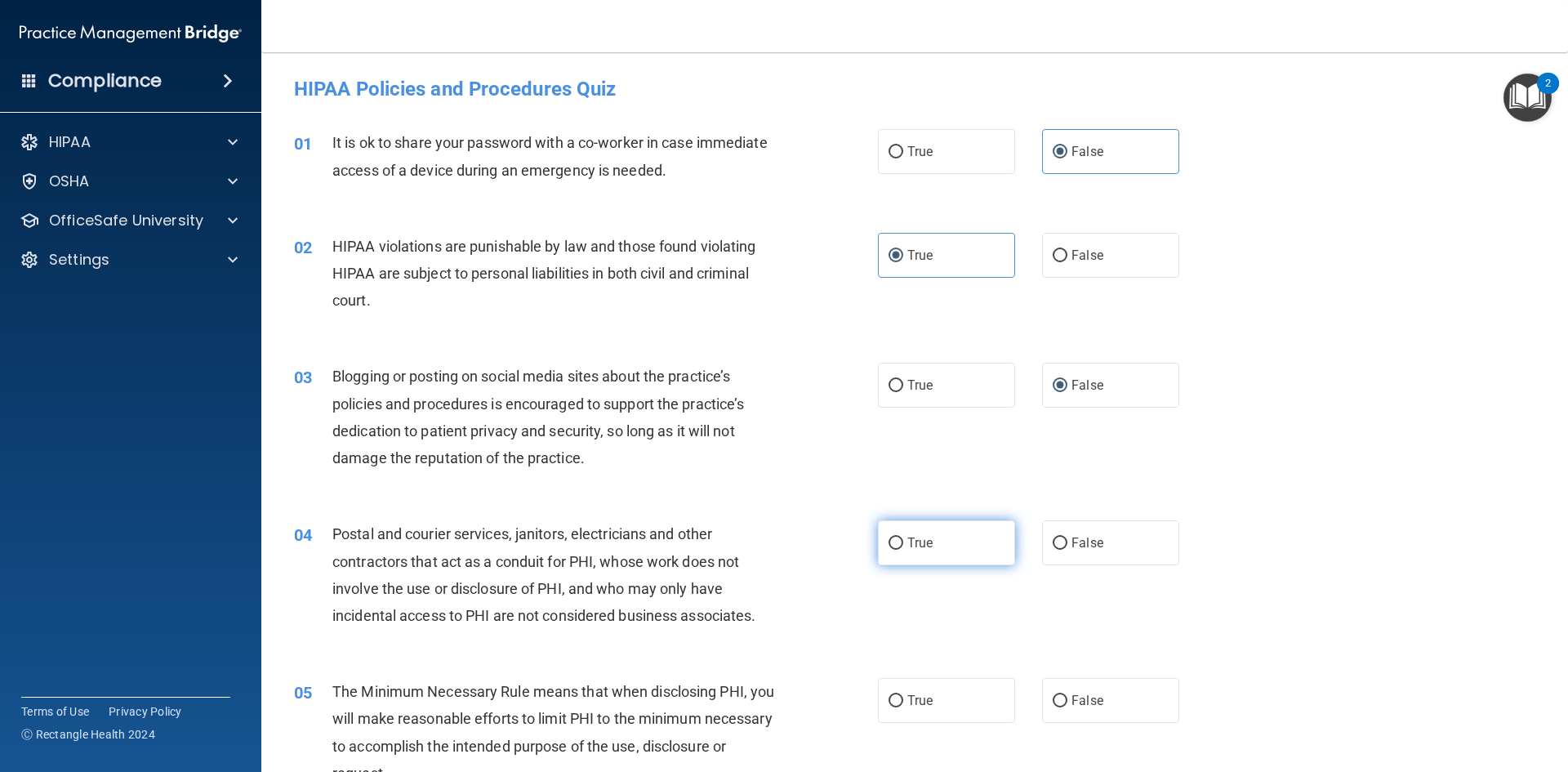
click at [988, 540] on label "True" at bounding box center [946, 542] width 137 height 45
click at [903, 540] on input "True" at bounding box center [896, 544] width 15 height 12
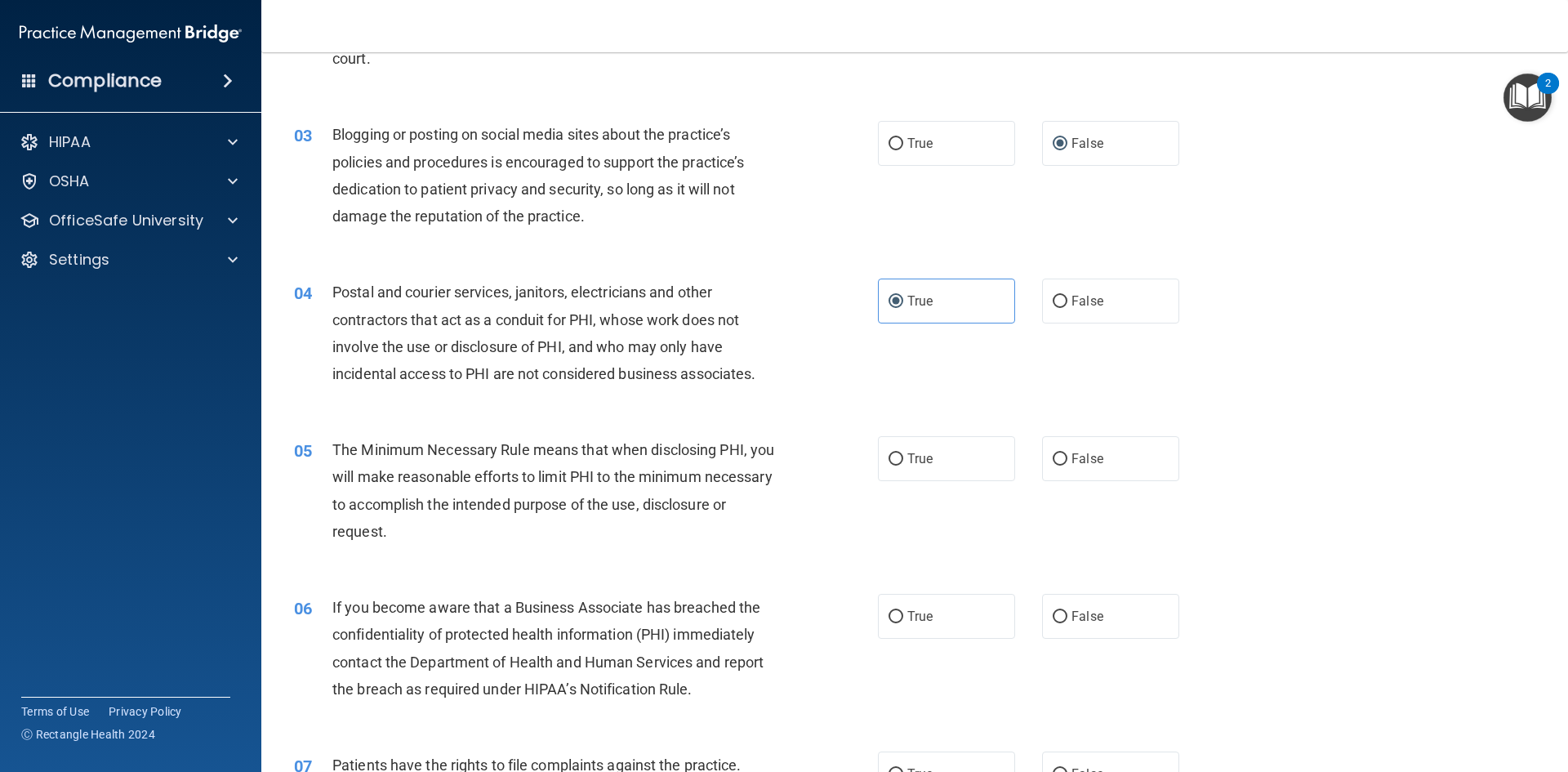
scroll to position [245, 0]
click at [929, 454] on label "True" at bounding box center [946, 455] width 137 height 45
click at [903, 454] on input "True" at bounding box center [896, 456] width 15 height 12
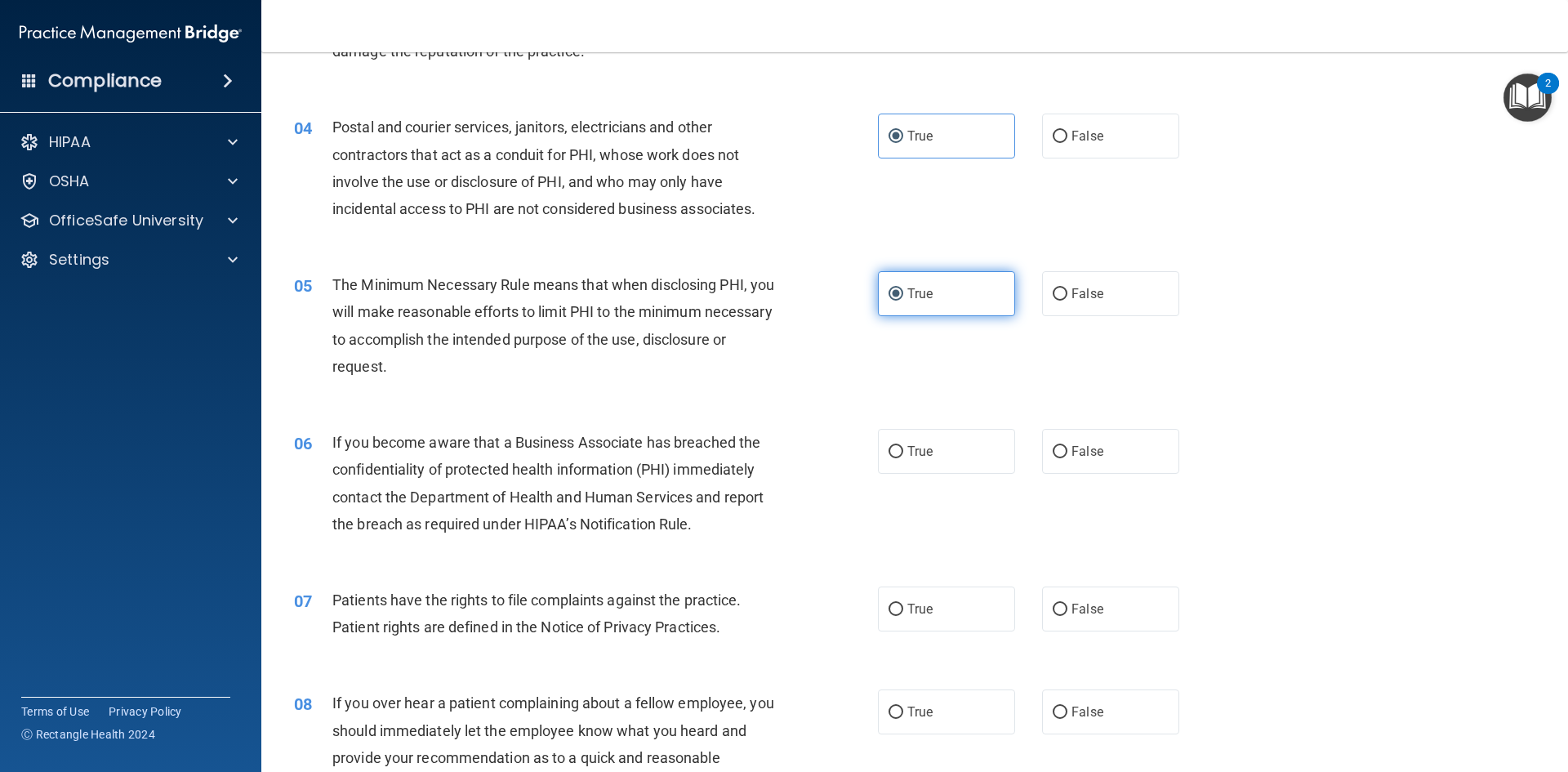
scroll to position [408, 0]
click at [1073, 459] on label "False" at bounding box center [1110, 449] width 137 height 45
click at [1067, 457] on input "False" at bounding box center [1059, 451] width 15 height 12
click at [900, 611] on label "True" at bounding box center [946, 607] width 137 height 45
click at [900, 611] on input "True" at bounding box center [896, 608] width 15 height 12
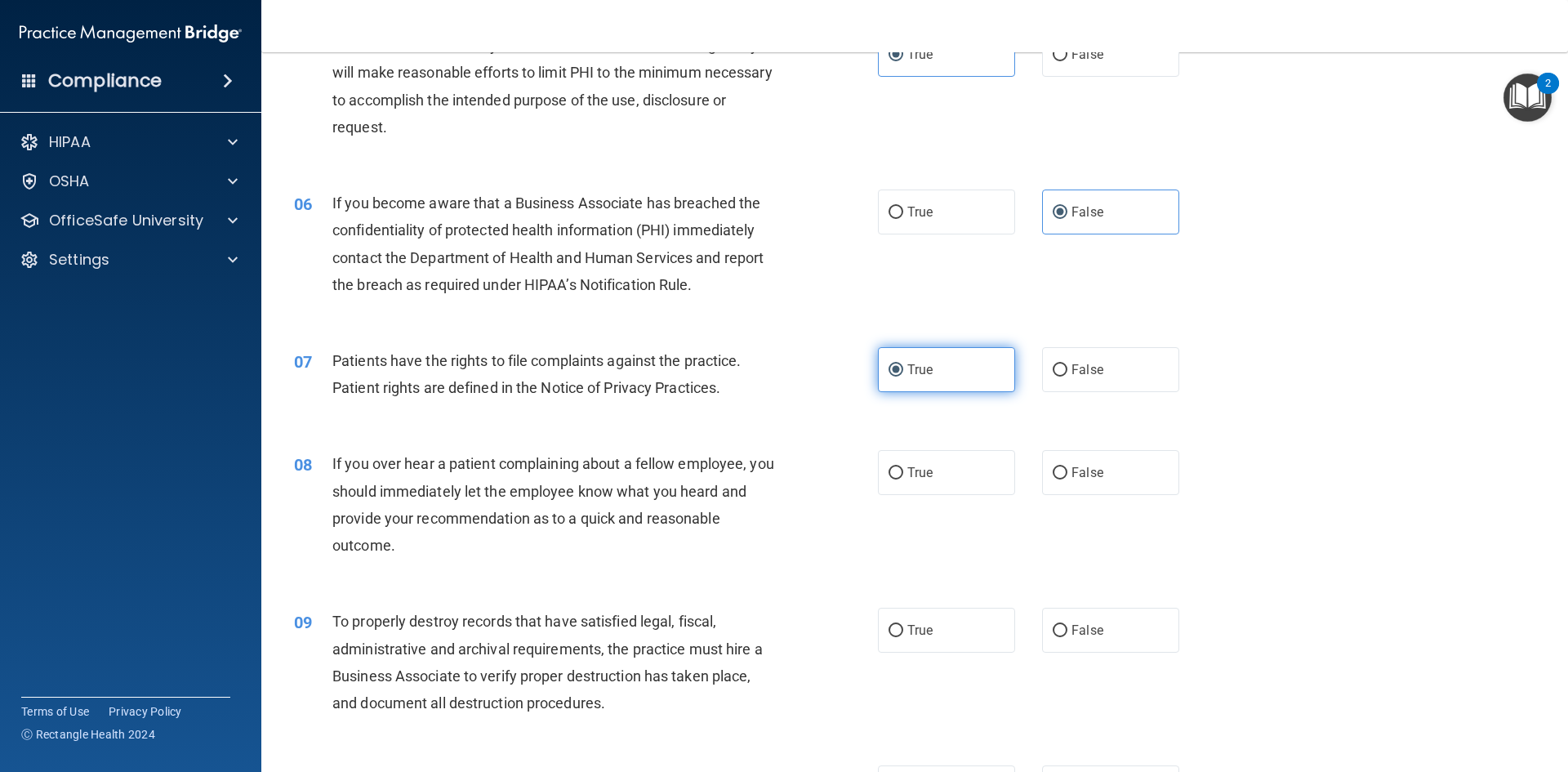
scroll to position [653, 0]
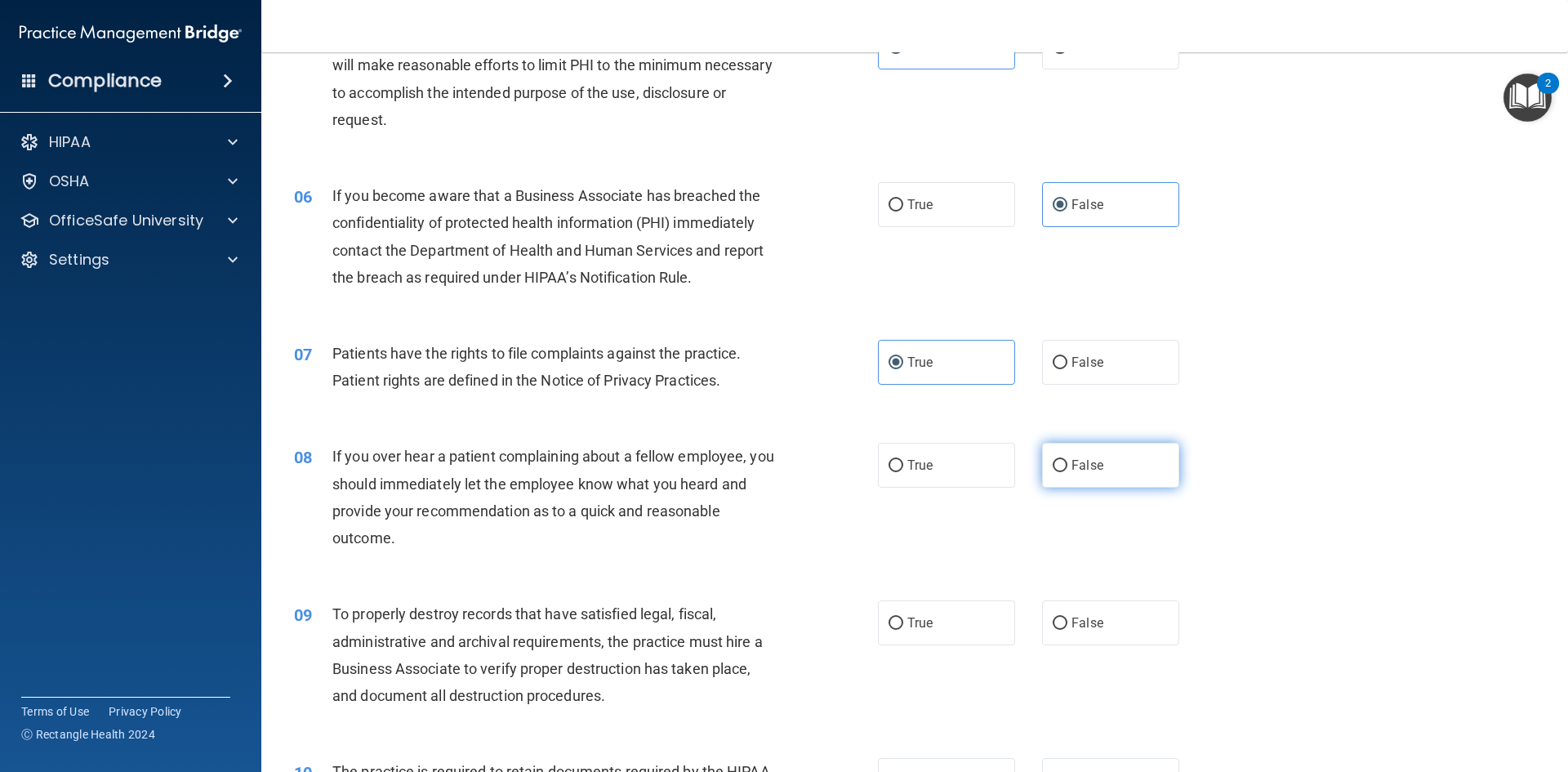
click at [1079, 470] on span "False" at bounding box center [1087, 466] width 32 height 16
click at [1067, 470] on input "False" at bounding box center [1059, 466] width 15 height 12
click at [1071, 623] on span "False" at bounding box center [1087, 623] width 32 height 16
click at [1067, 623] on input "False" at bounding box center [1059, 623] width 15 height 12
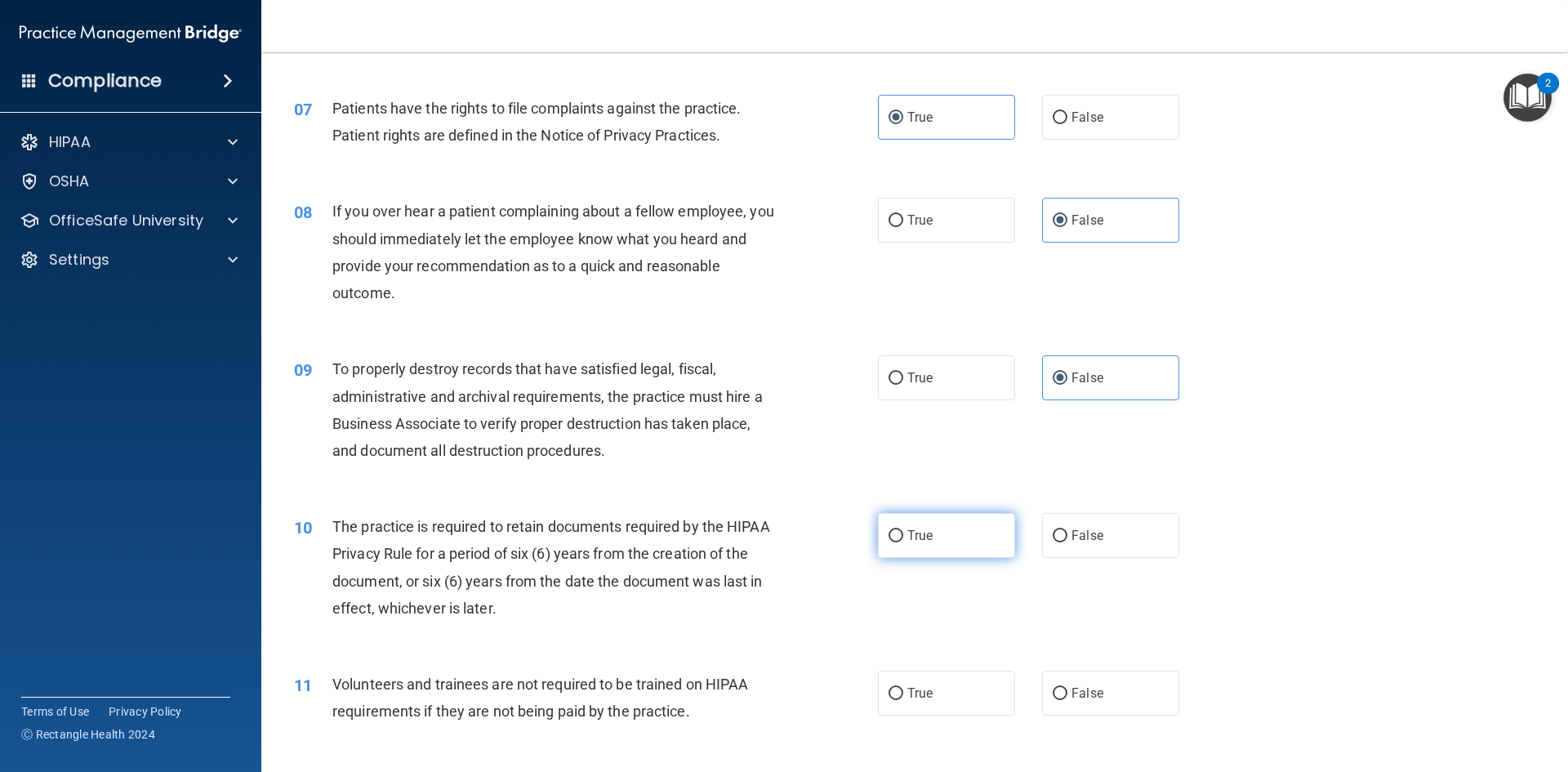
click at [931, 531] on label "True" at bounding box center [946, 535] width 137 height 45
click at [903, 531] on input "True" at bounding box center [896, 536] width 15 height 12
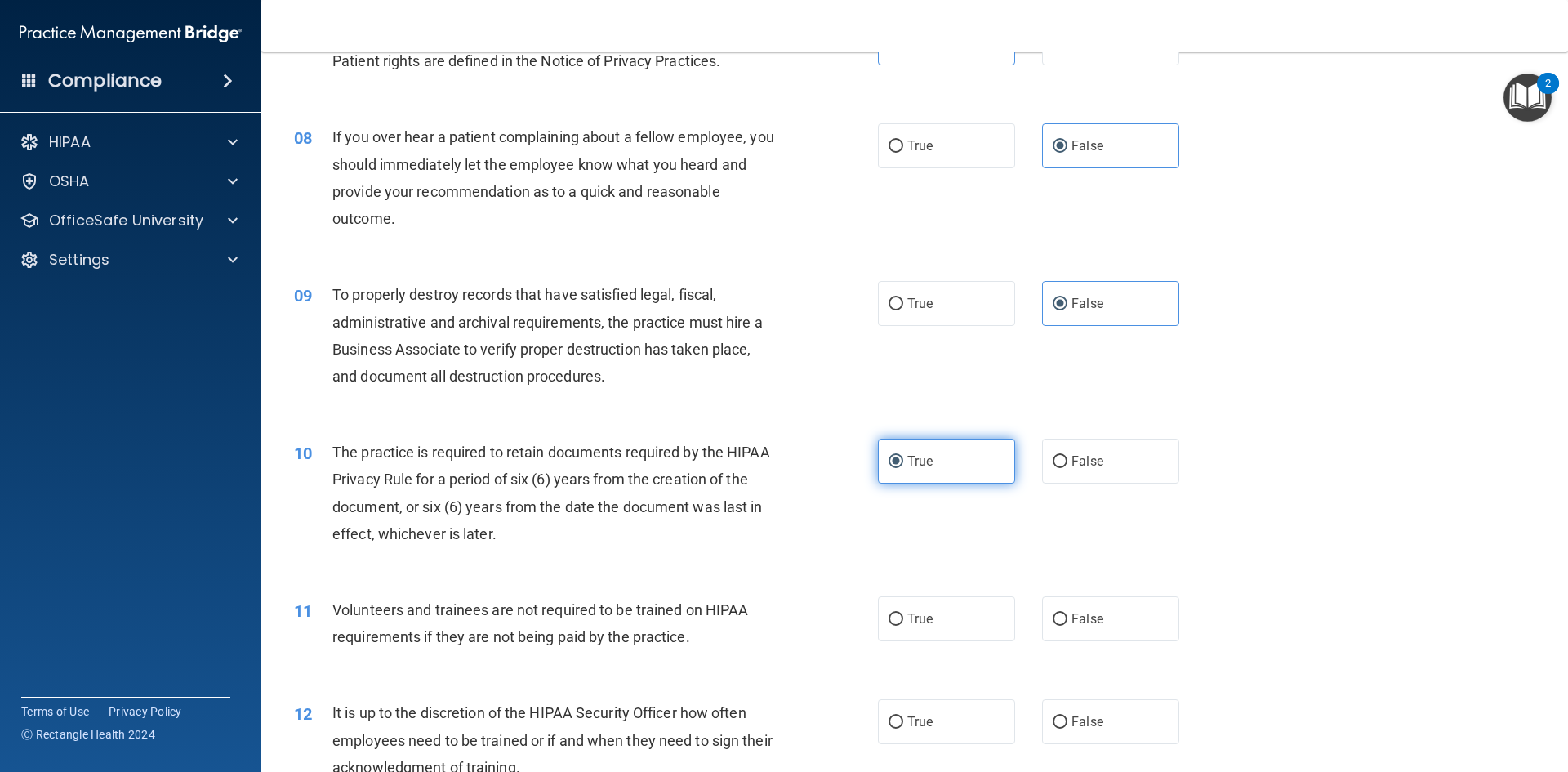
scroll to position [1062, 0]
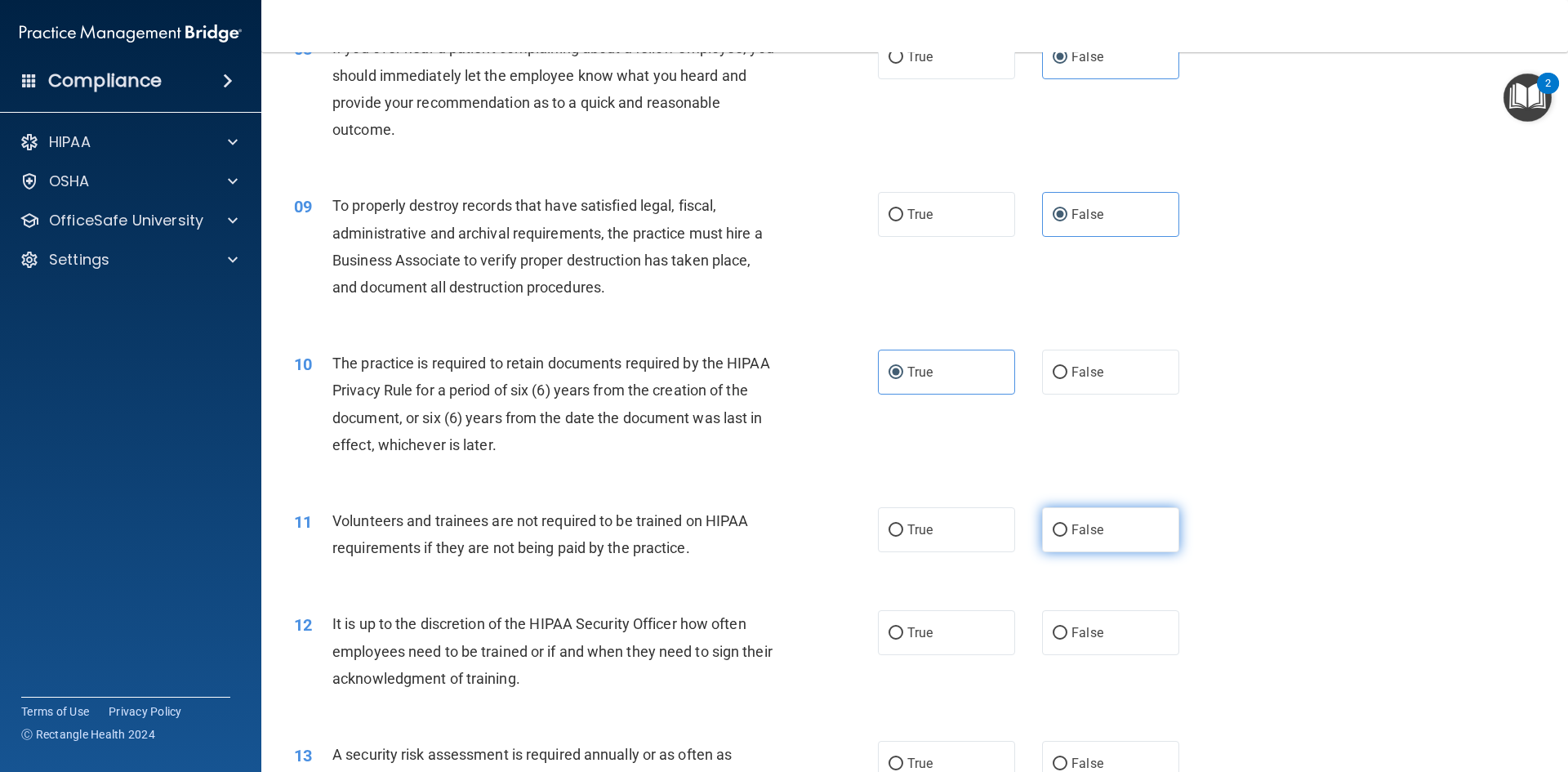
click at [1071, 532] on span "False" at bounding box center [1087, 530] width 32 height 16
click at [1067, 532] on input "False" at bounding box center [1059, 531] width 15 height 12
click at [1071, 629] on span "False" at bounding box center [1087, 633] width 32 height 16
click at [1067, 629] on input "False" at bounding box center [1059, 634] width 15 height 12
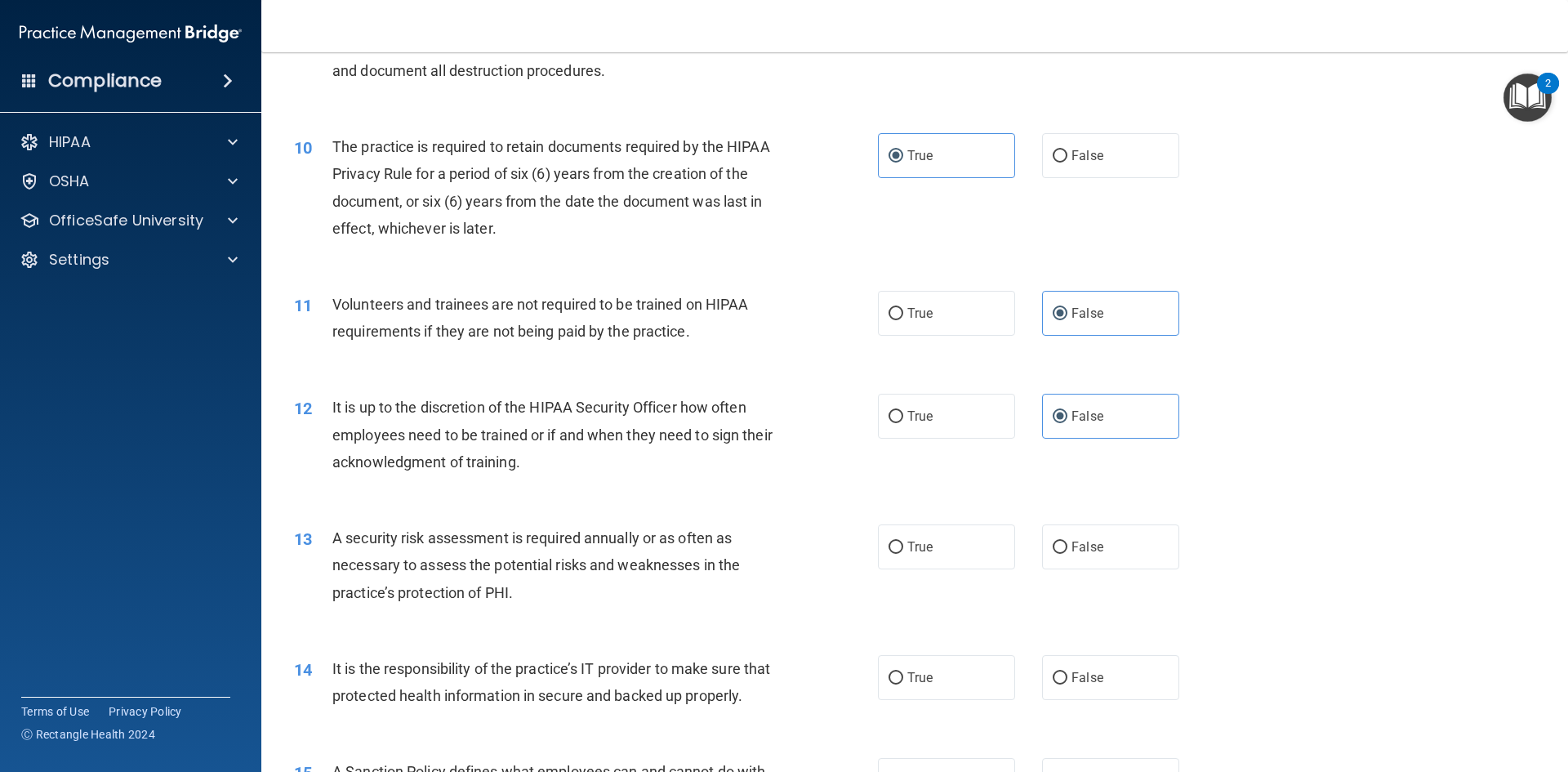
scroll to position [1307, 0]
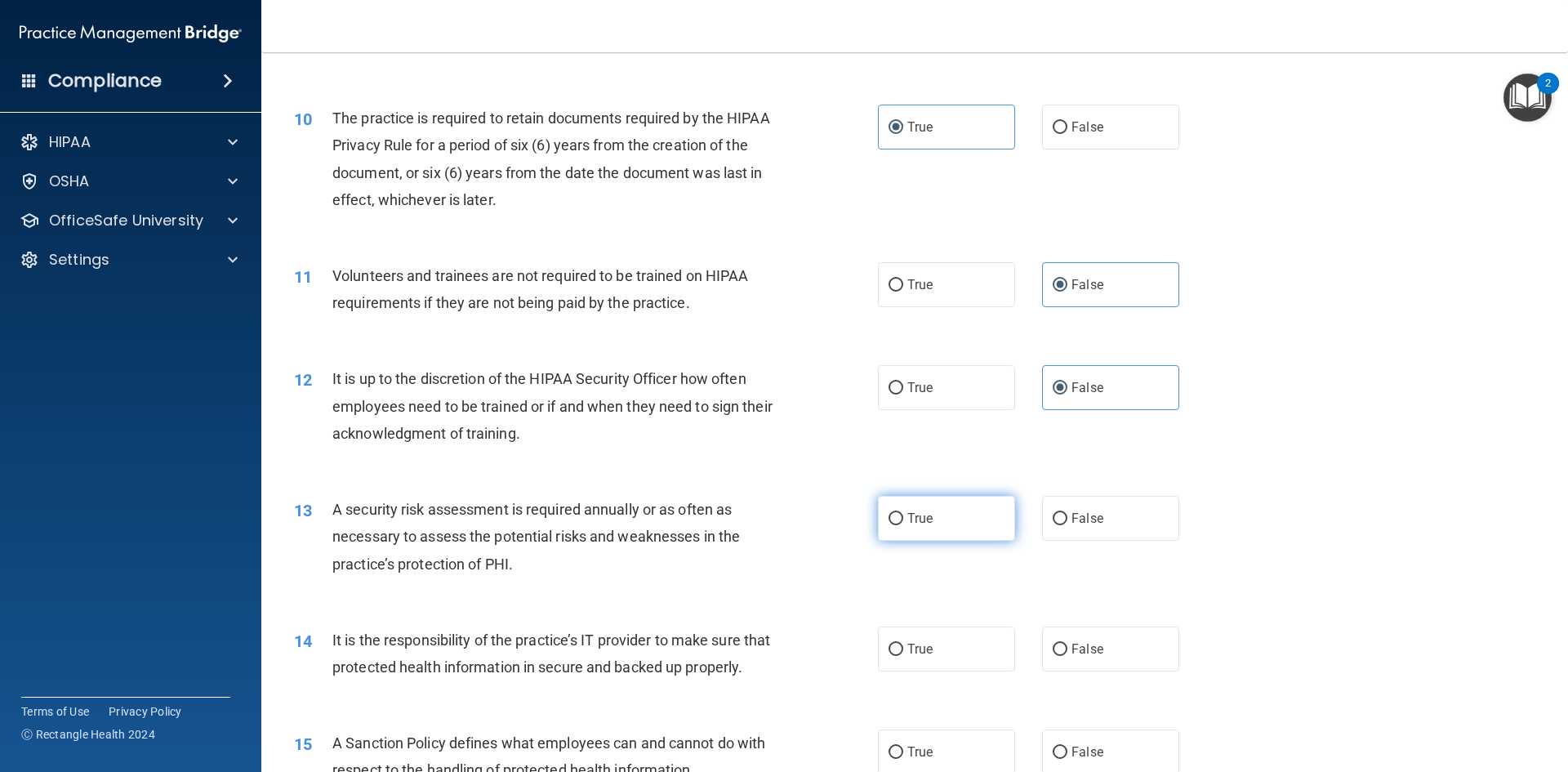
click at [877, 520] on label "True" at bounding box center [946, 518] width 137 height 45
click at [889, 520] on input "True" at bounding box center [896, 519] width 15 height 12
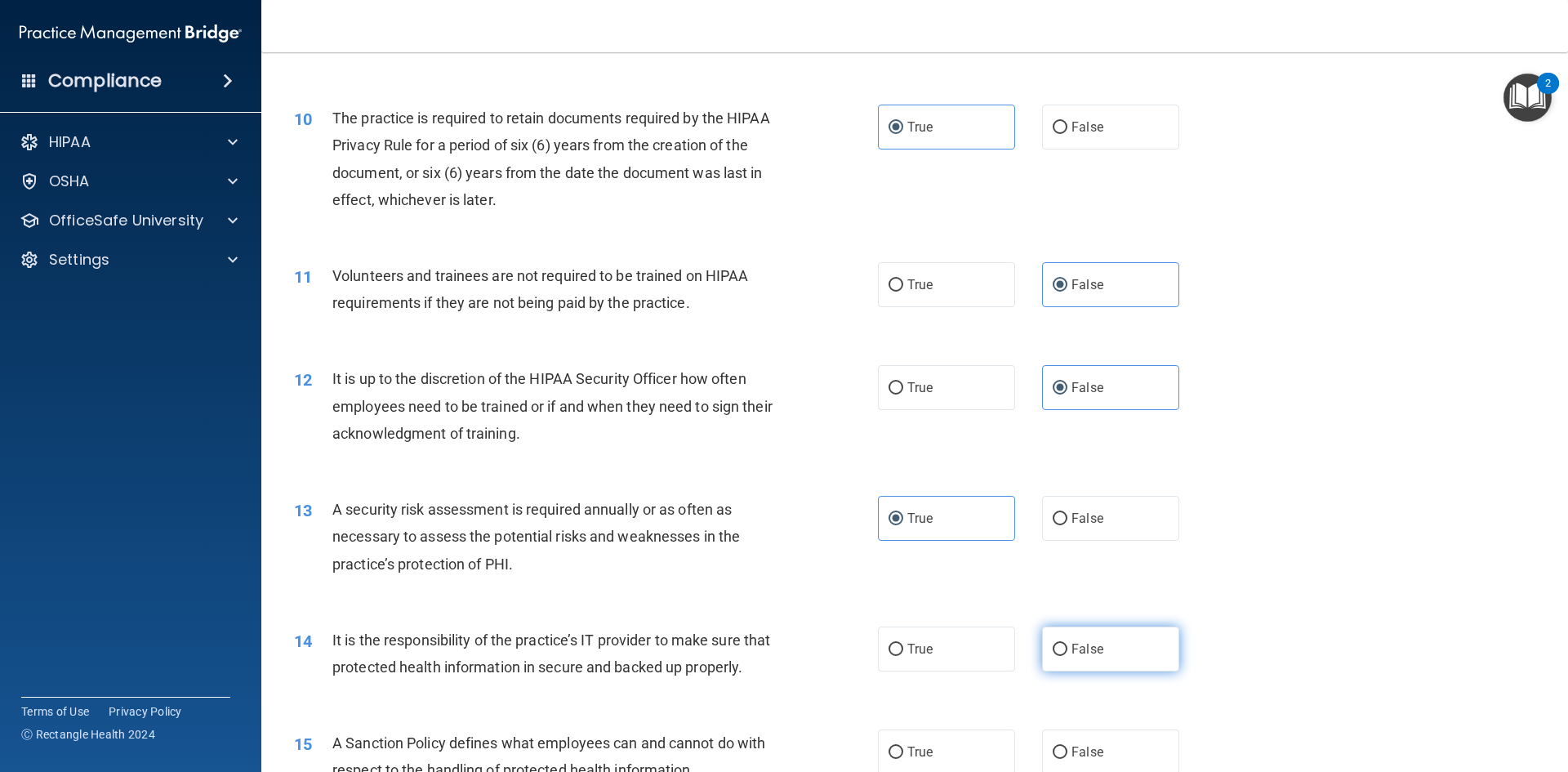
click at [1059, 637] on label "False" at bounding box center [1110, 649] width 137 height 45
click at [1059, 643] on input "False" at bounding box center [1059, 650] width 15 height 12
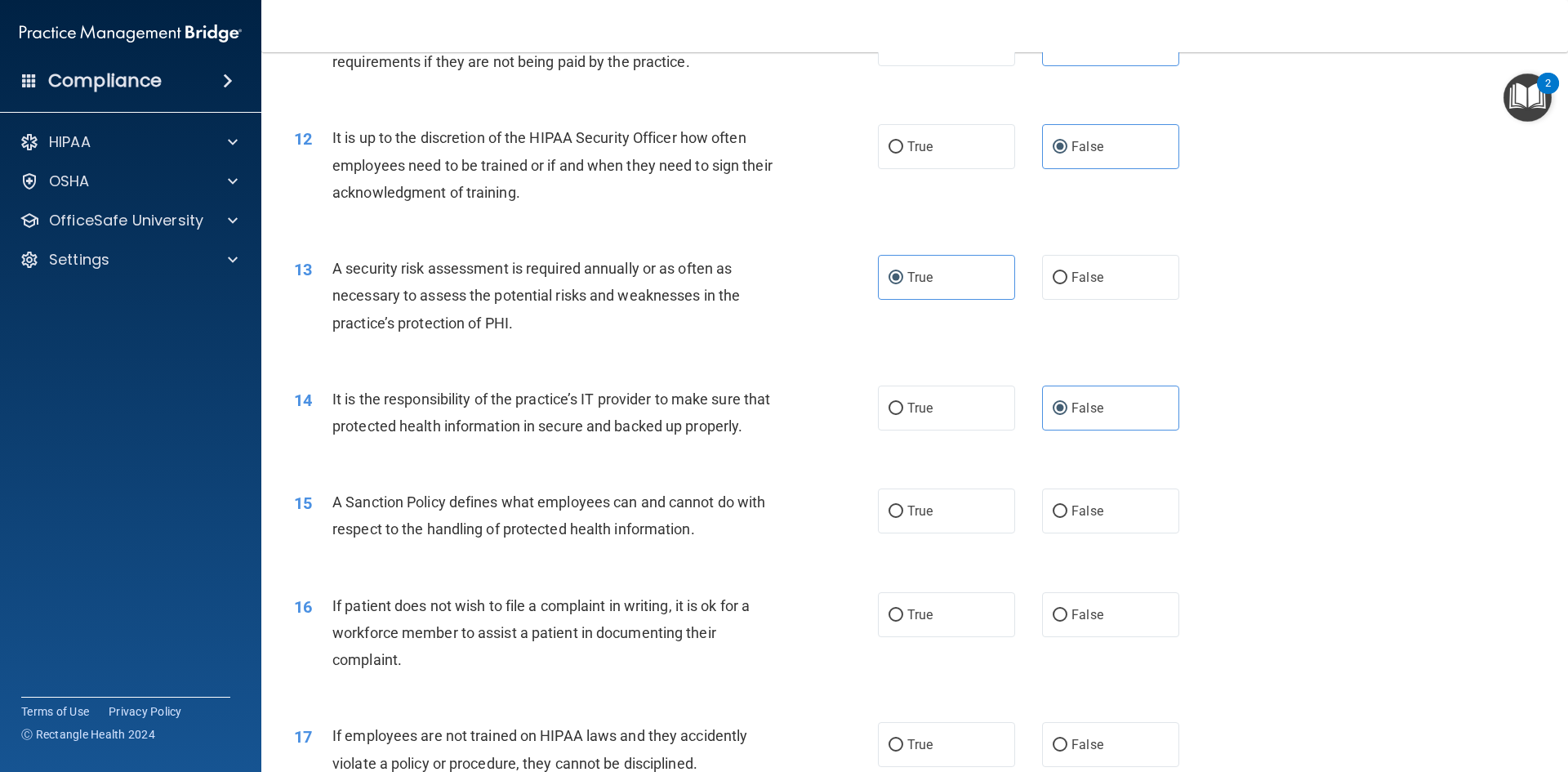
scroll to position [1552, 0]
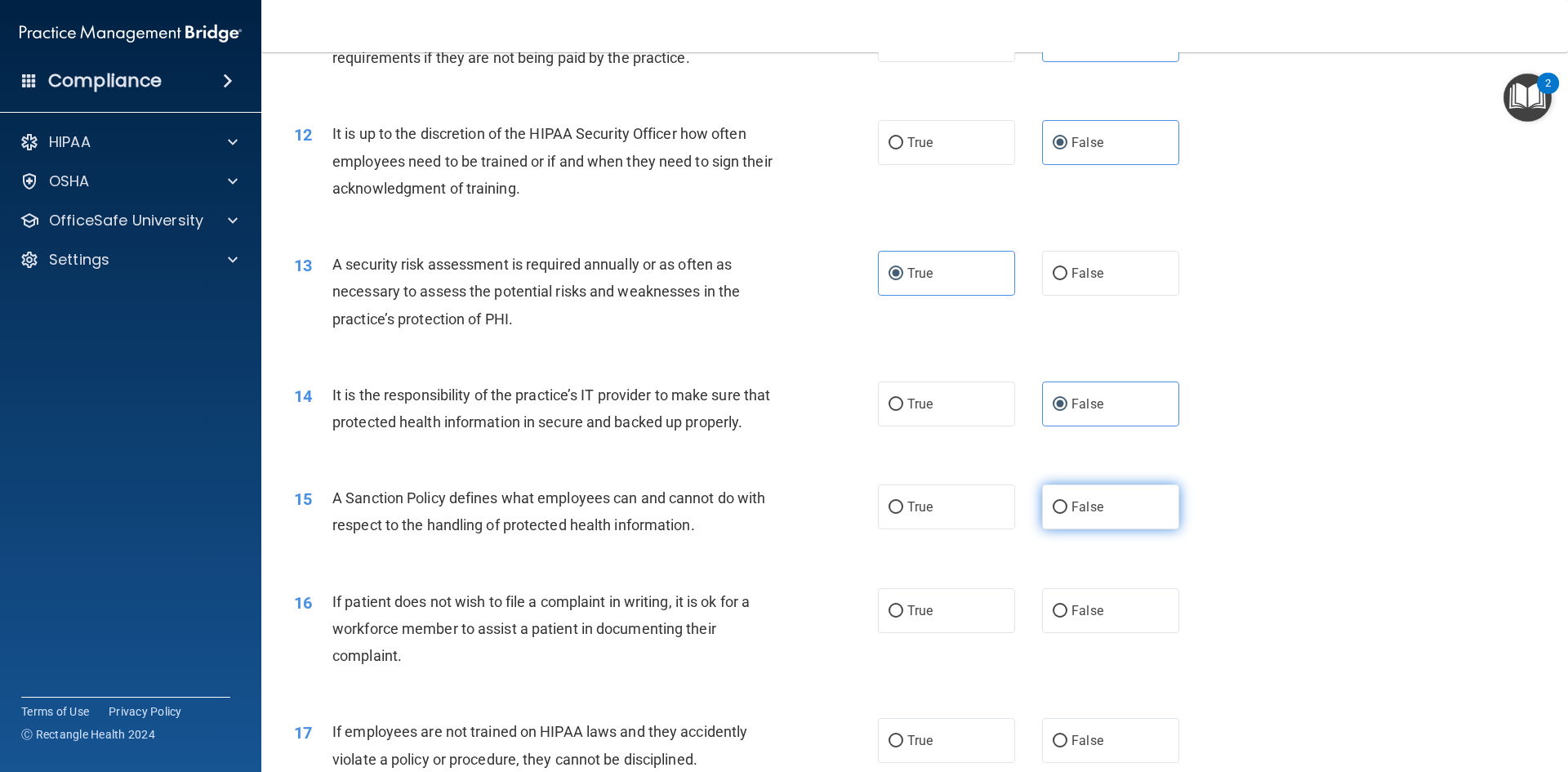
click at [1071, 515] on span "False" at bounding box center [1087, 507] width 32 height 16
click at [1067, 514] on input "False" at bounding box center [1059, 508] width 15 height 12
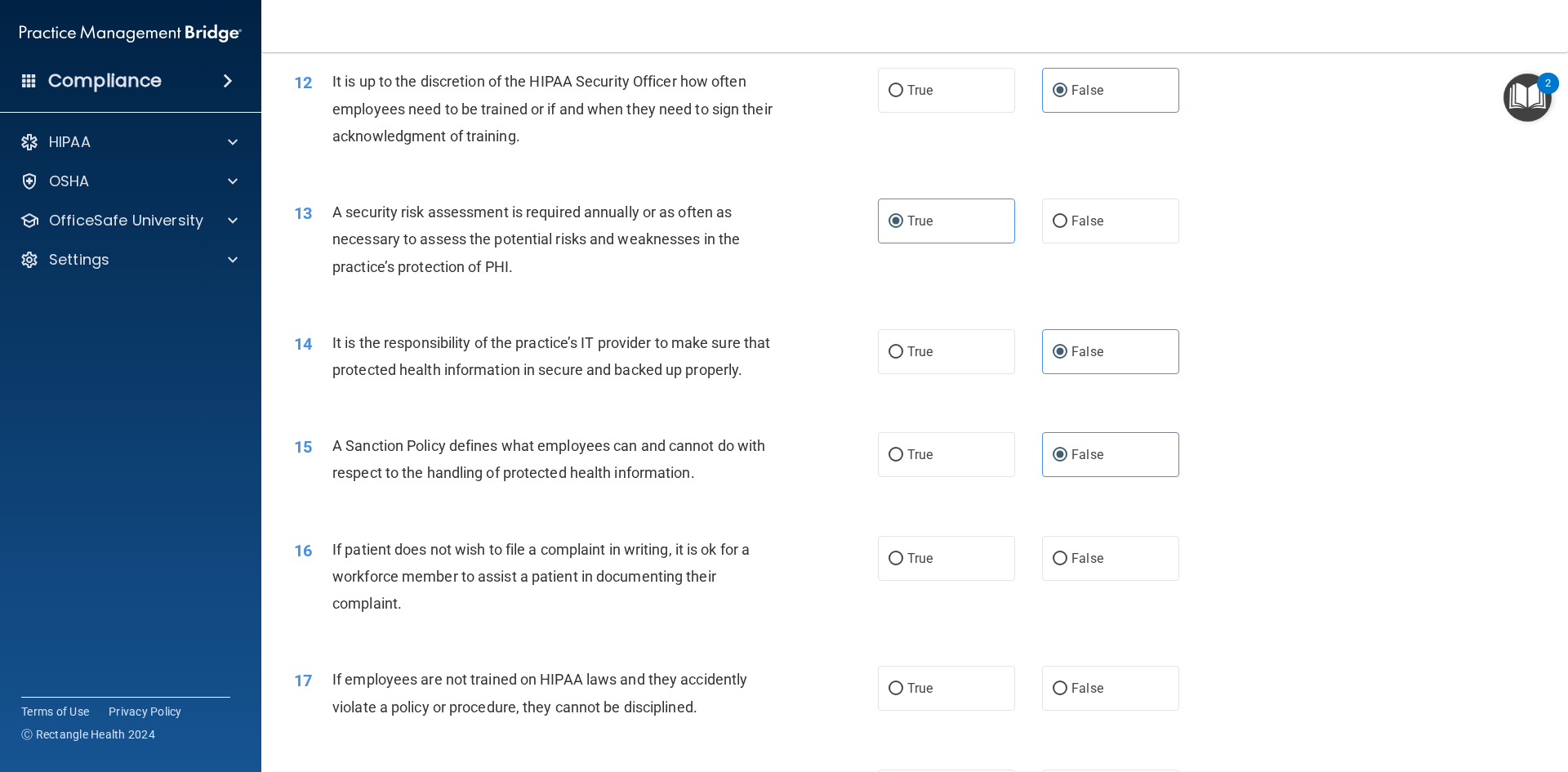
scroll to position [1716, 0]
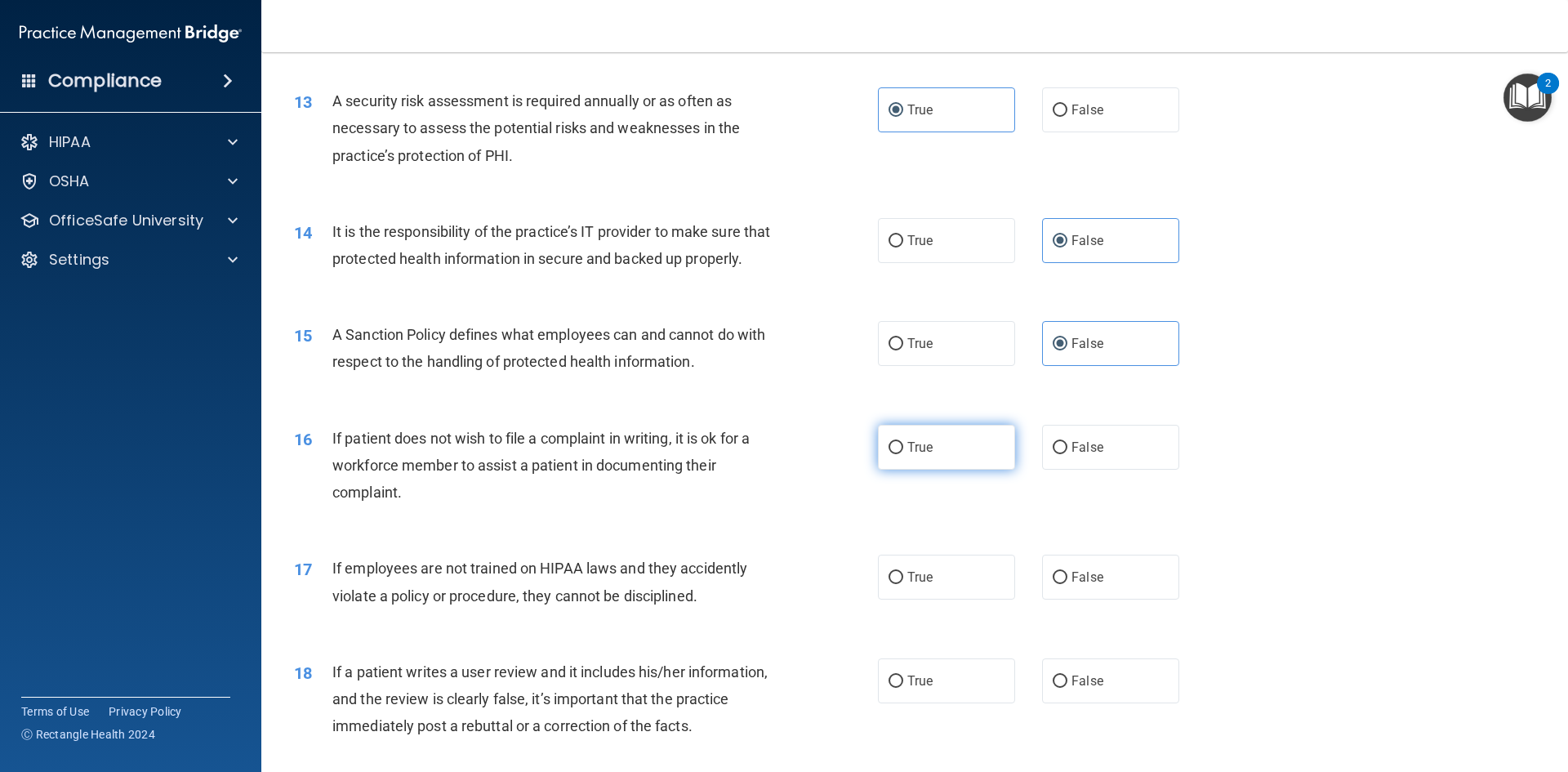
click at [923, 455] on span "True" at bounding box center [920, 447] width 26 height 16
click at [903, 454] on input "True" at bounding box center [896, 448] width 15 height 12
click at [1103, 598] on label "False" at bounding box center [1110, 577] width 137 height 45
click at [1067, 584] on input "False" at bounding box center [1059, 578] width 15 height 12
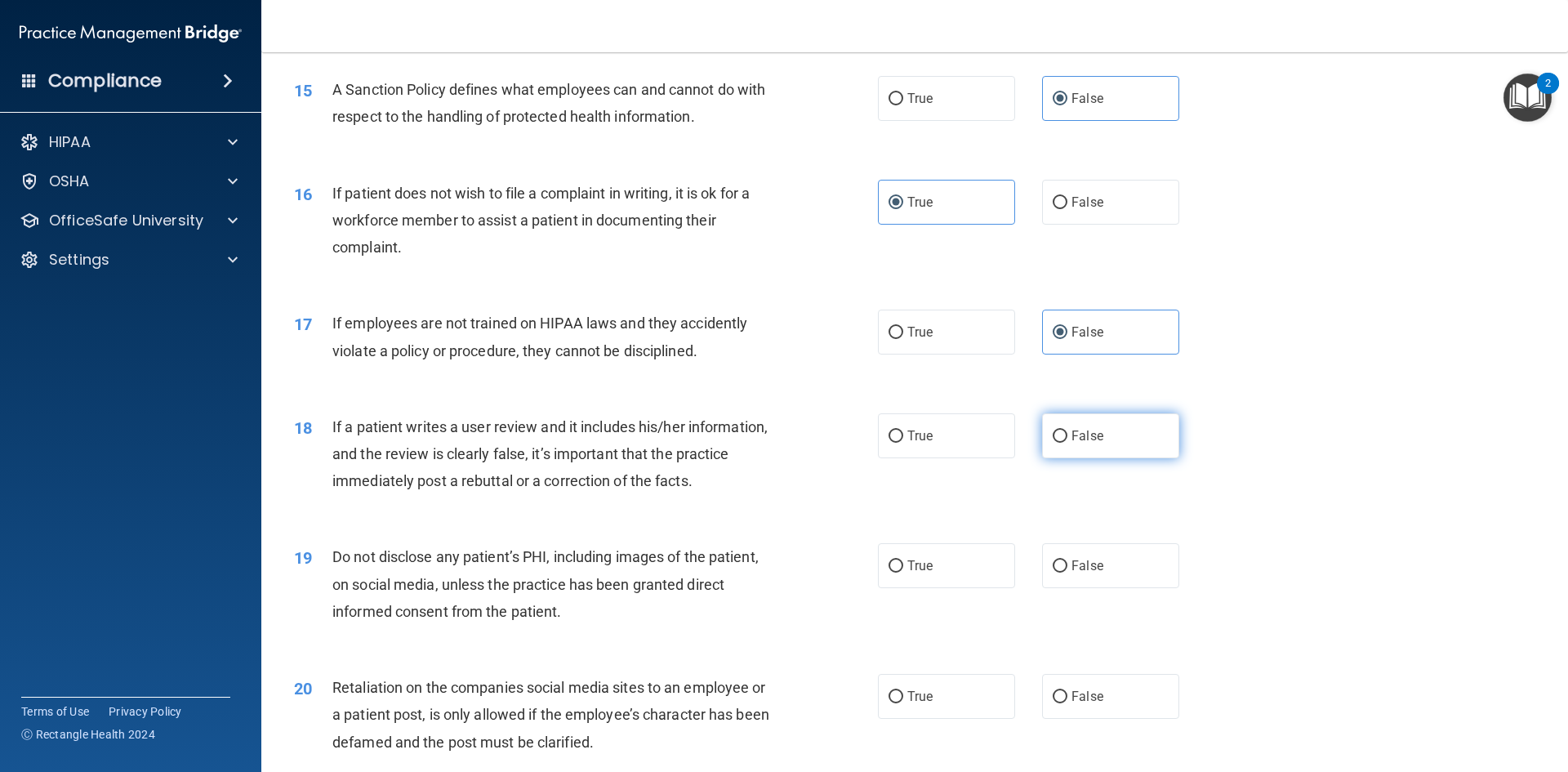
click at [1116, 459] on label "False" at bounding box center [1110, 436] width 137 height 45
click at [1067, 443] on input "False" at bounding box center [1059, 437] width 15 height 12
click at [895, 572] on input "True" at bounding box center [896, 567] width 15 height 12
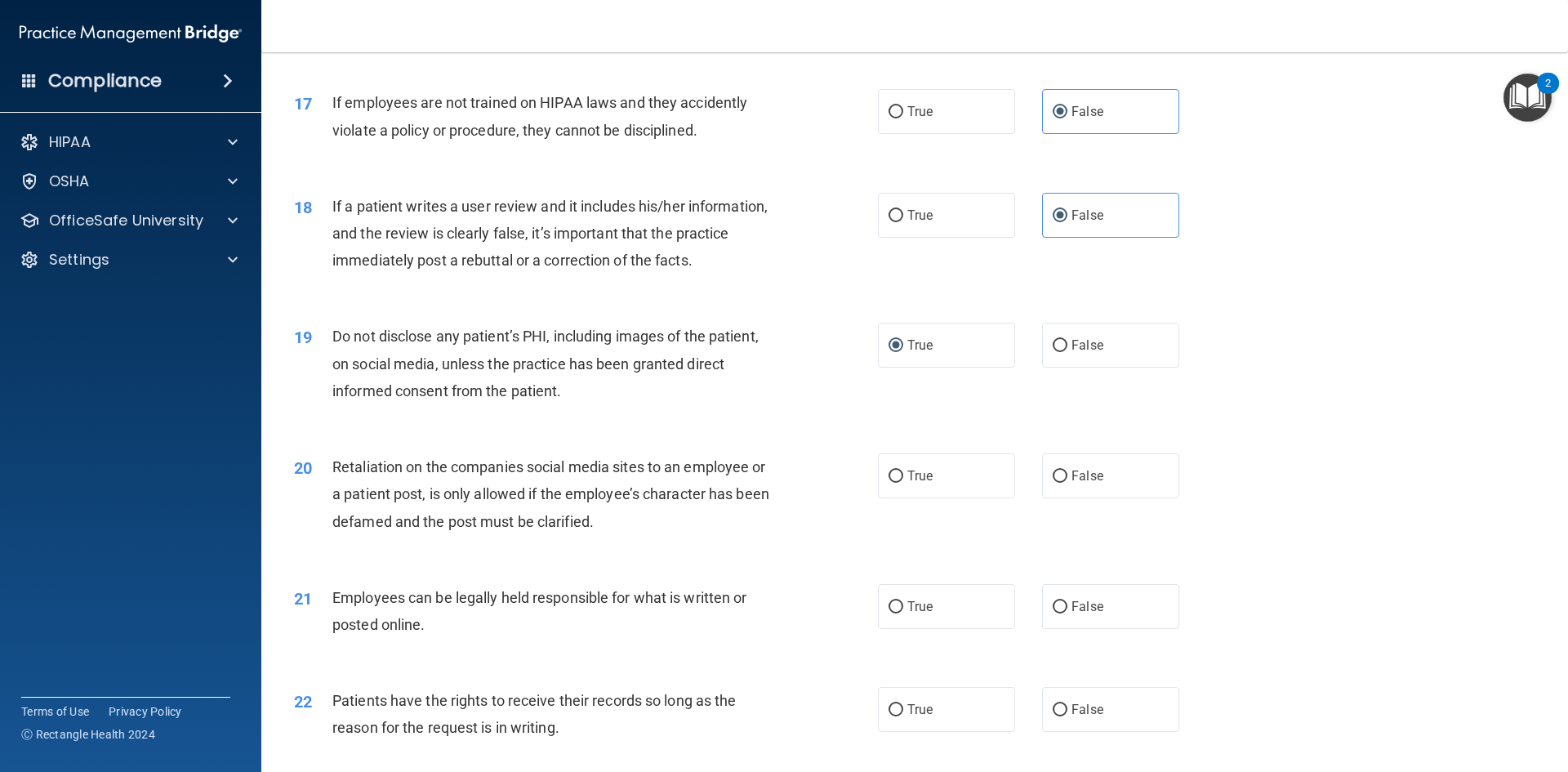
scroll to position [2205, 0]
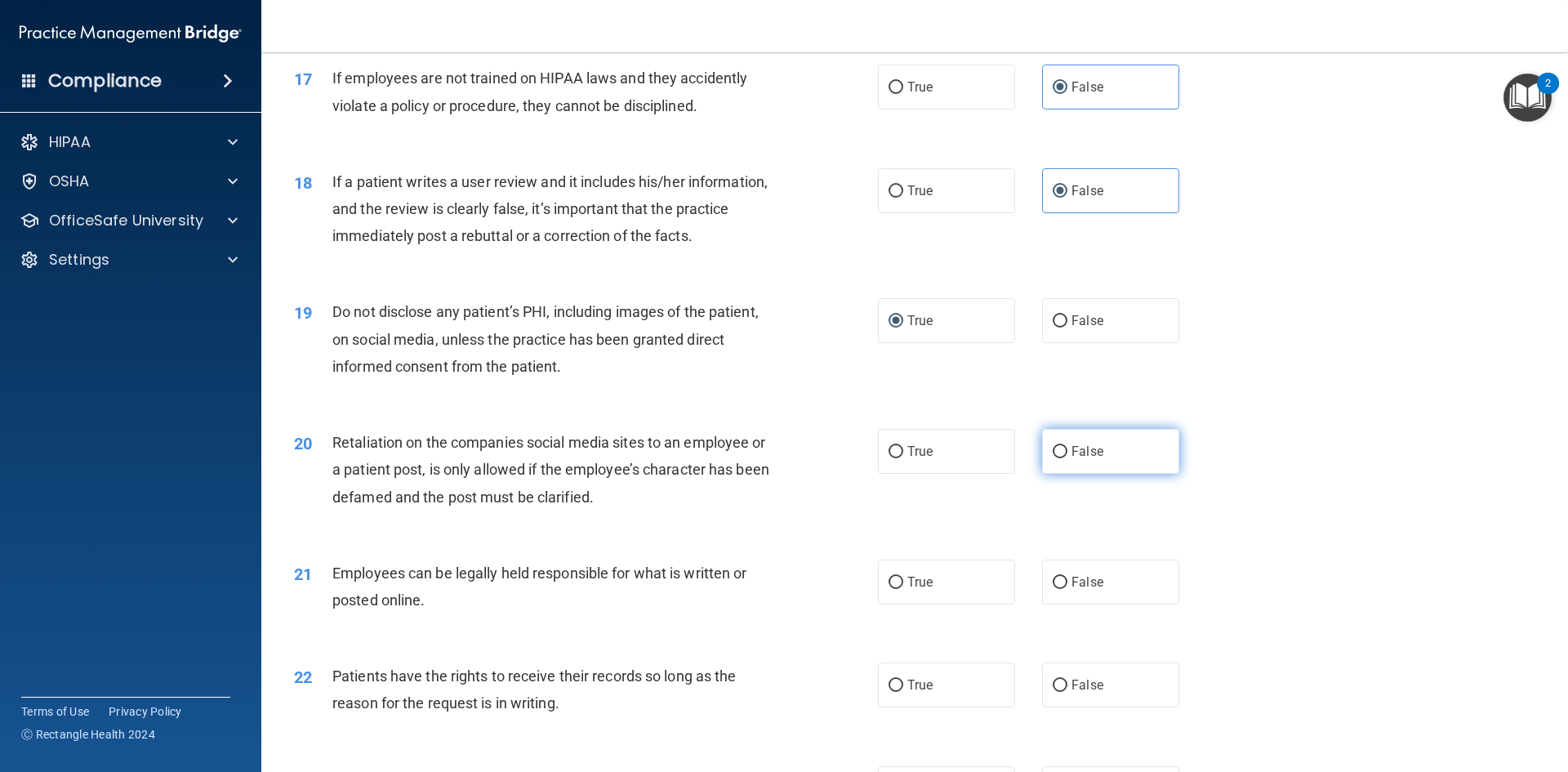
click at [1064, 470] on label "False" at bounding box center [1110, 451] width 137 height 45
click at [1064, 459] on input "False" at bounding box center [1059, 452] width 15 height 12
click at [909, 590] on span "True" at bounding box center [920, 582] width 26 height 16
click at [903, 589] on input "True" at bounding box center [896, 583] width 15 height 12
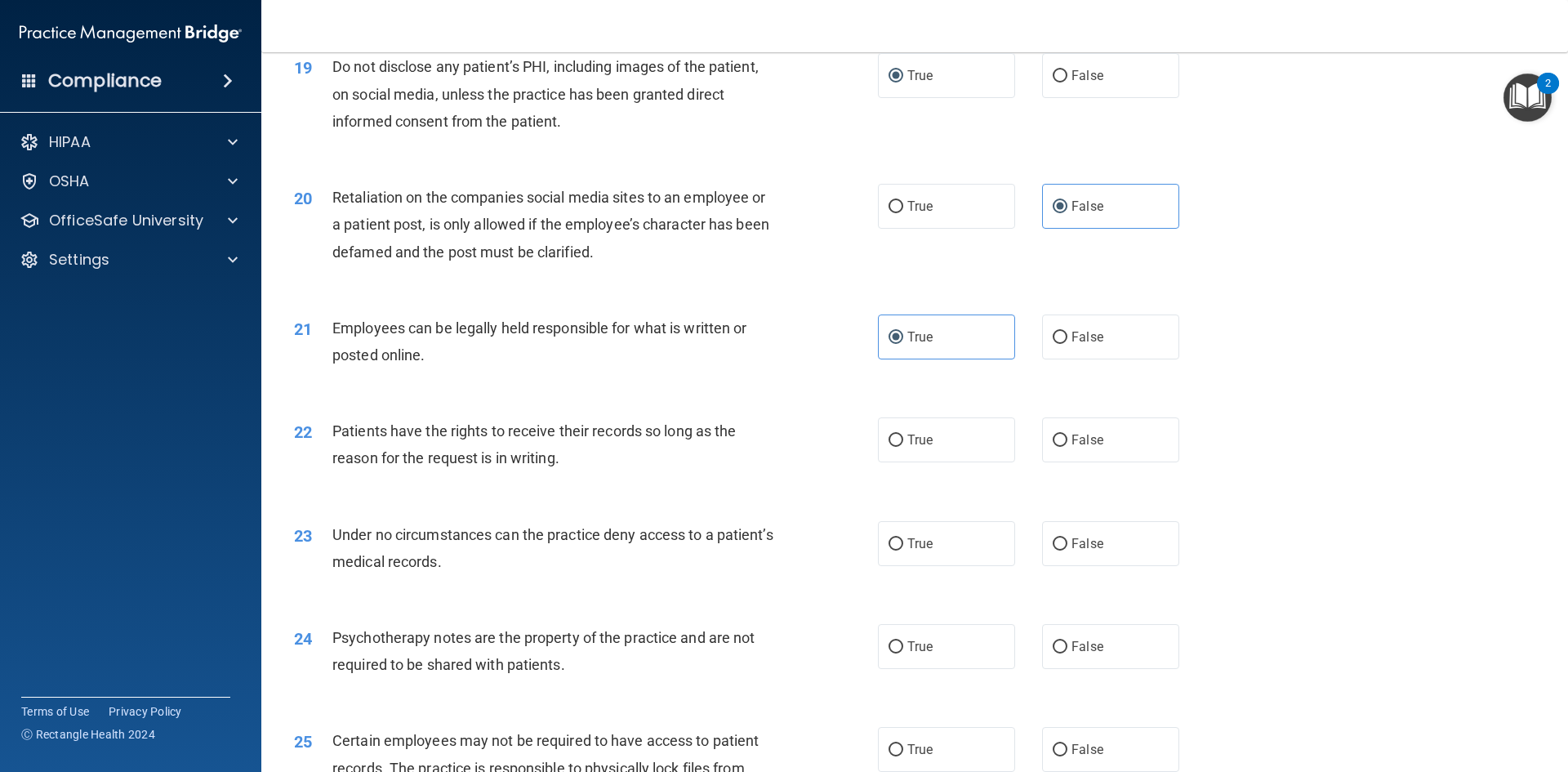
scroll to position [2533, 0]
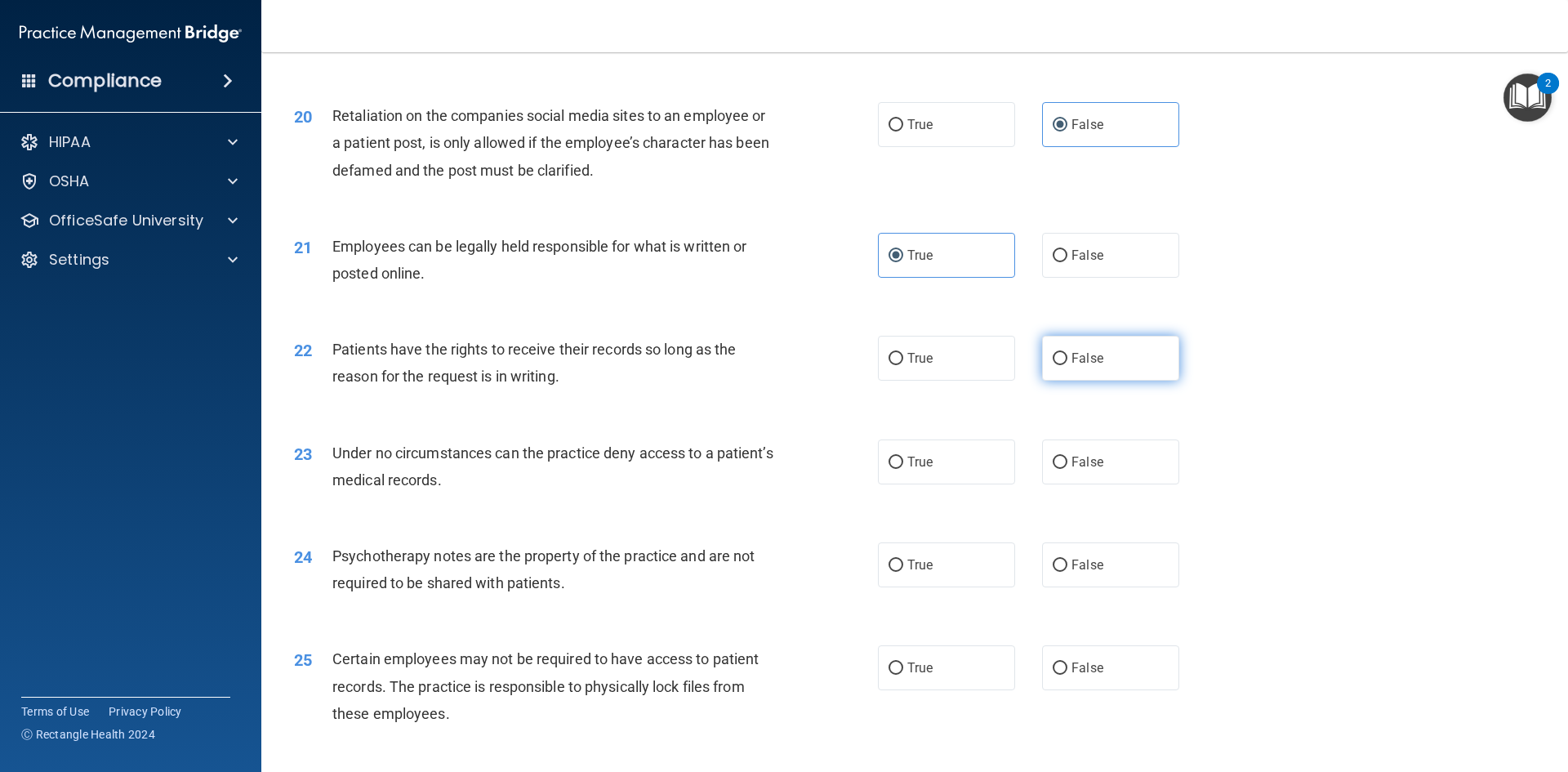
click at [1043, 380] on label "False" at bounding box center [1110, 357] width 137 height 45
click at [1052, 365] on input "False" at bounding box center [1059, 359] width 15 height 12
click at [1083, 484] on label "False" at bounding box center [1110, 461] width 137 height 45
click at [1067, 469] on input "False" at bounding box center [1059, 463] width 15 height 12
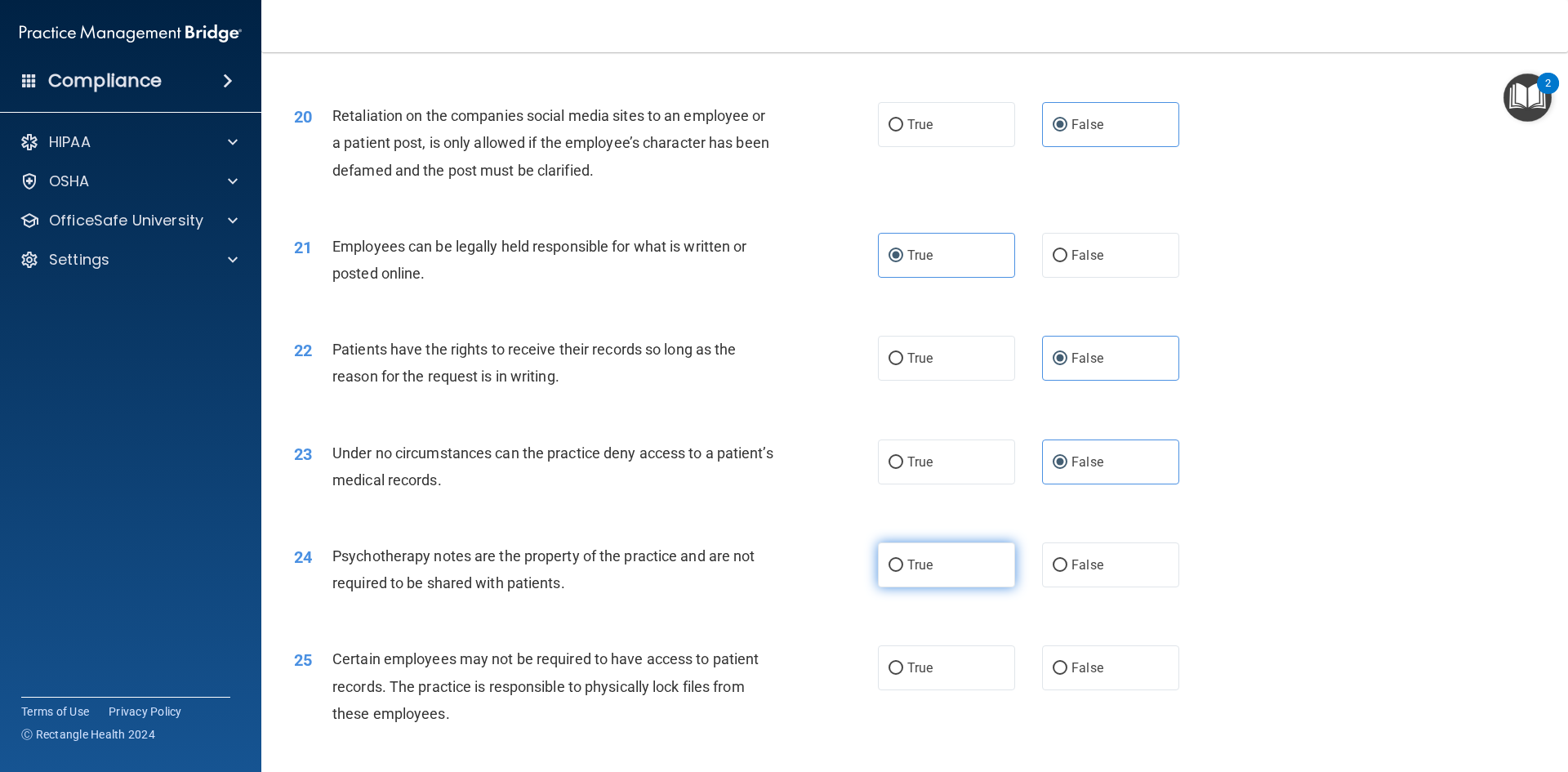
click at [925, 572] on span "True" at bounding box center [920, 565] width 26 height 16
click at [903, 572] on input "True" at bounding box center [896, 566] width 15 height 12
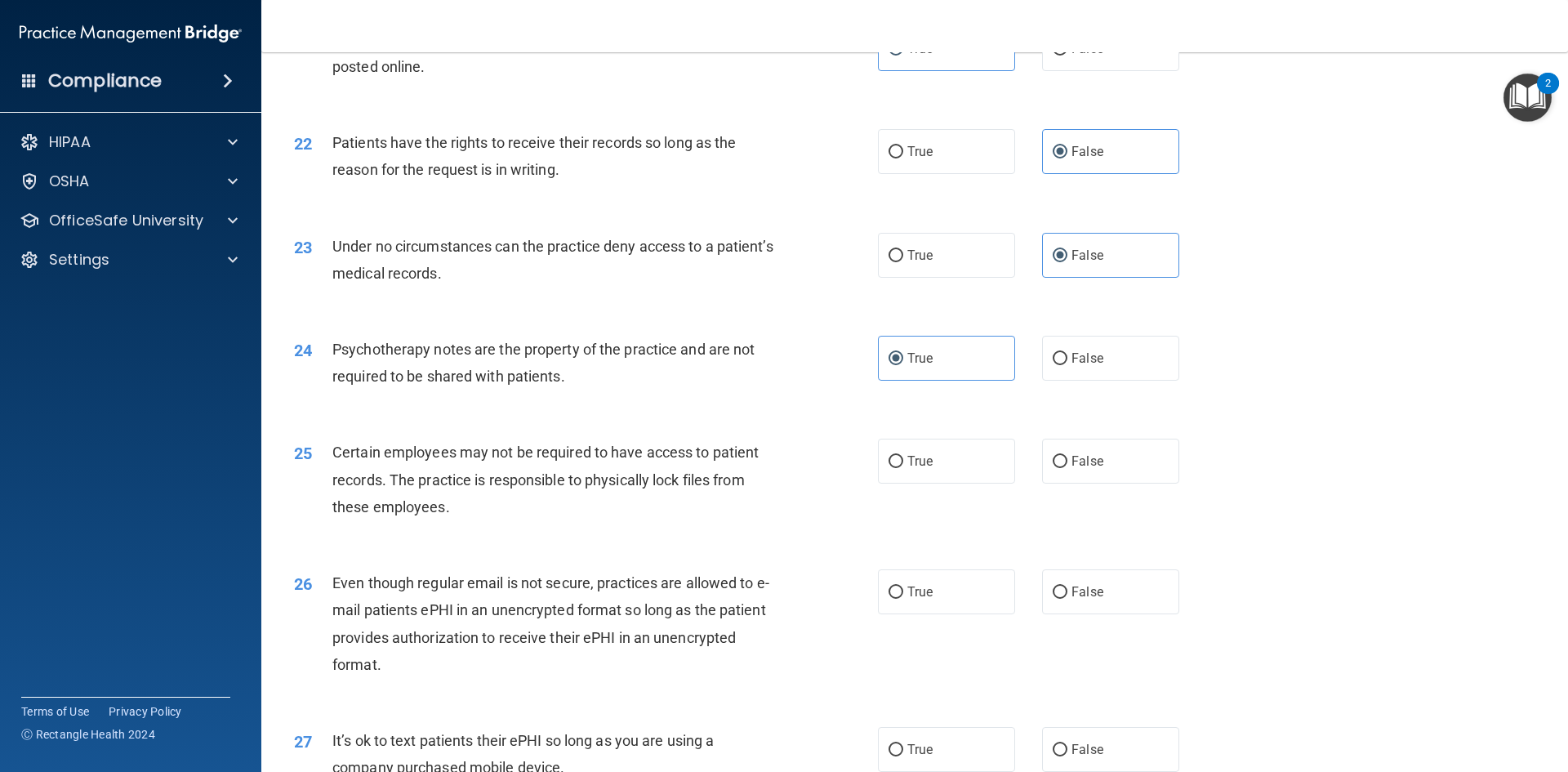
scroll to position [2777, 0]
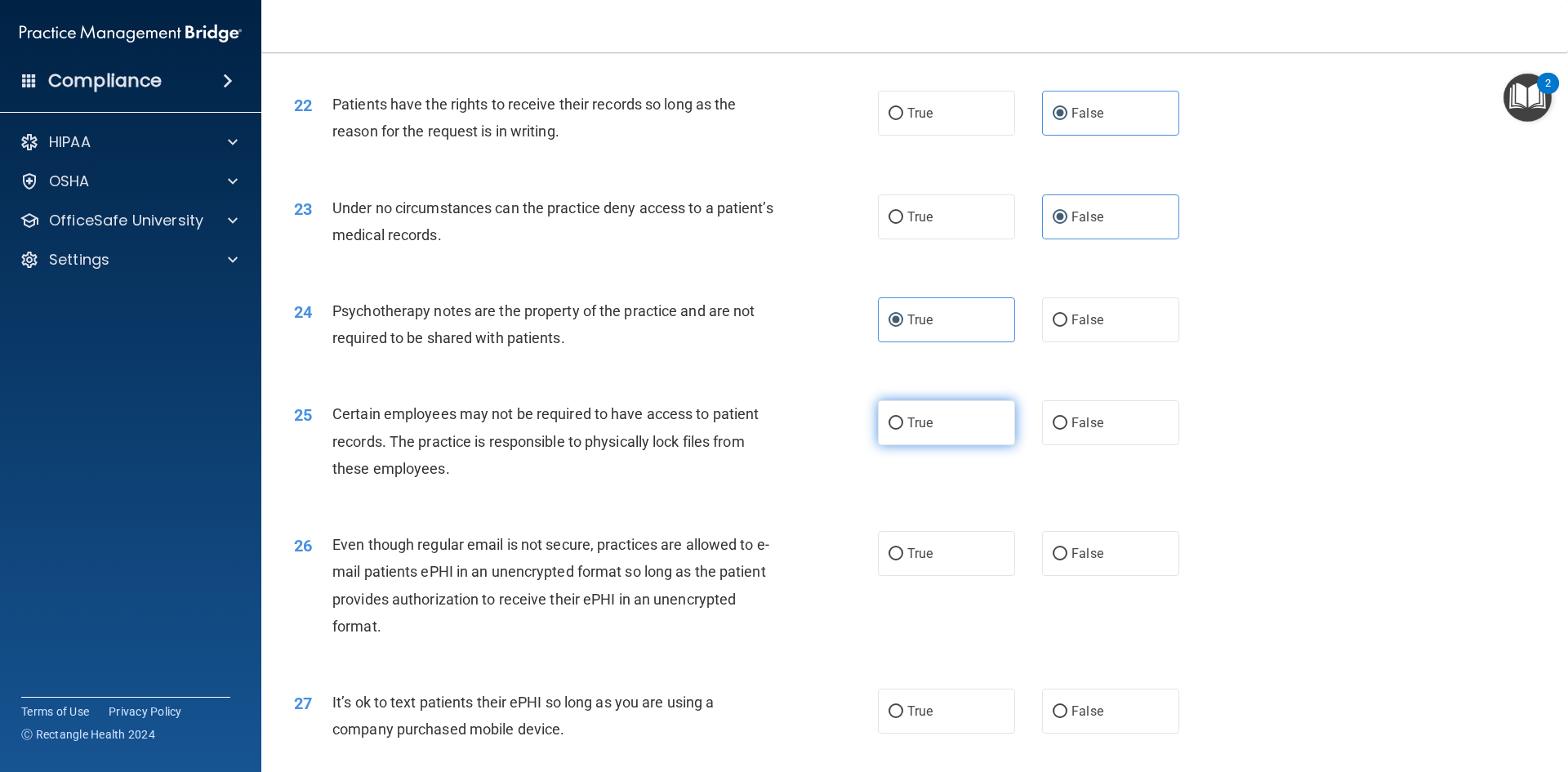
click at [964, 445] on label "True" at bounding box center [946, 423] width 137 height 45
click at [903, 430] on input "True" at bounding box center [896, 423] width 15 height 12
click at [944, 562] on label "True" at bounding box center [946, 553] width 137 height 45
click at [903, 561] on input "True" at bounding box center [896, 555] width 15 height 12
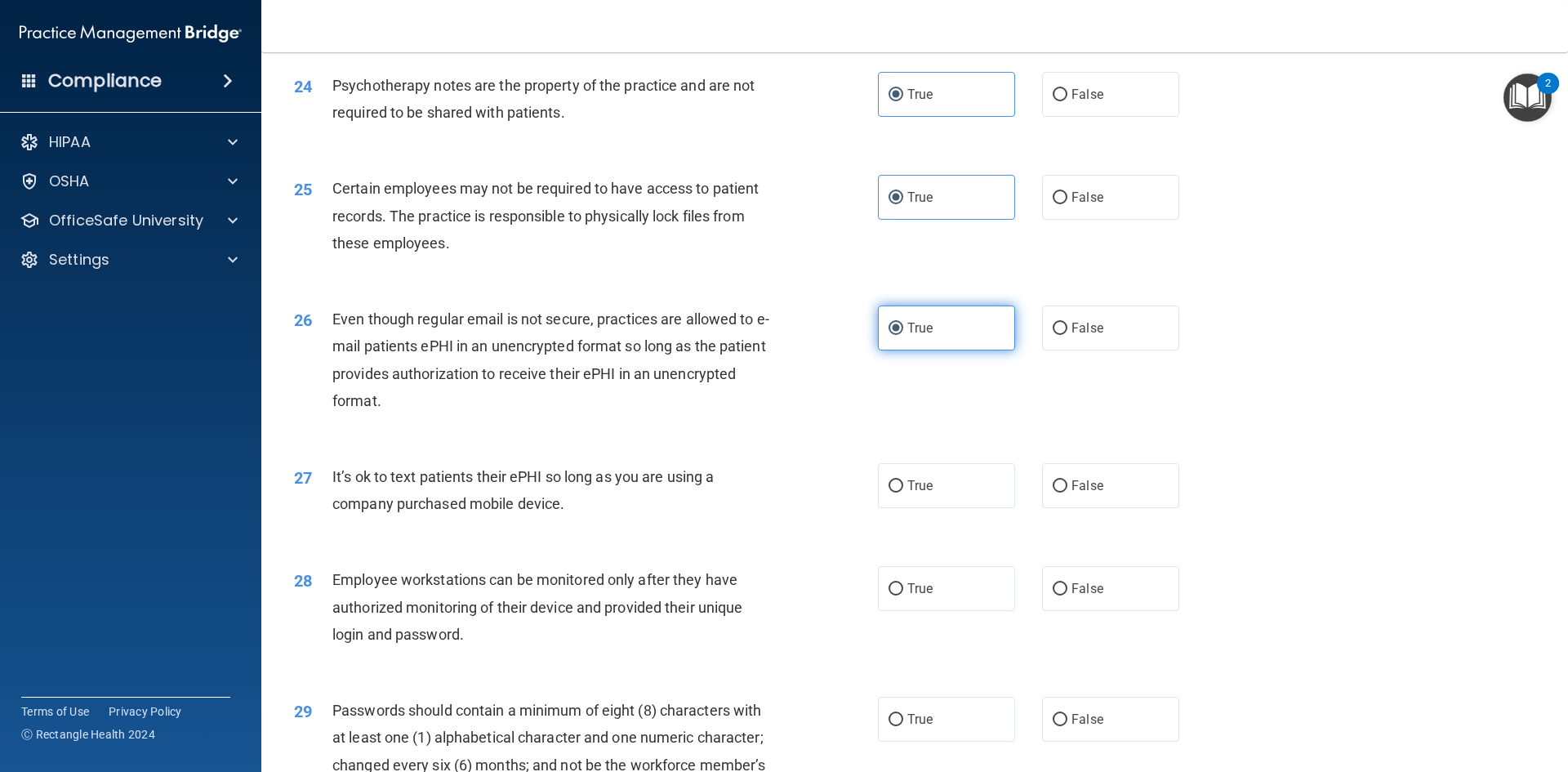
scroll to position [3022, 0]
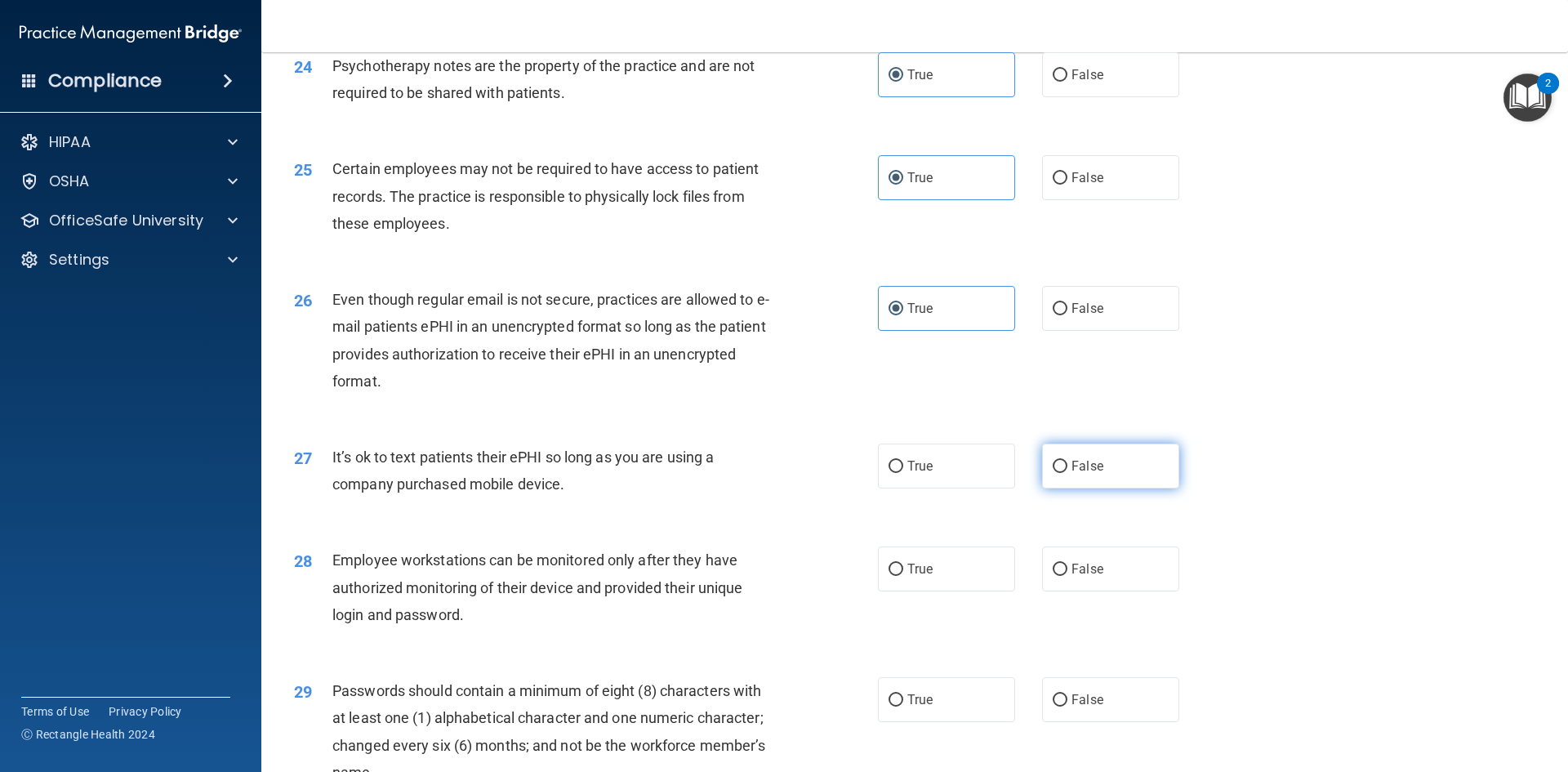
click at [1083, 484] on label "False" at bounding box center [1110, 466] width 137 height 45
click at [1067, 473] on input "False" at bounding box center [1059, 467] width 15 height 12
click at [1067, 587] on label "False" at bounding box center [1110, 569] width 137 height 45
click at [1067, 576] on input "False" at bounding box center [1059, 570] width 15 height 12
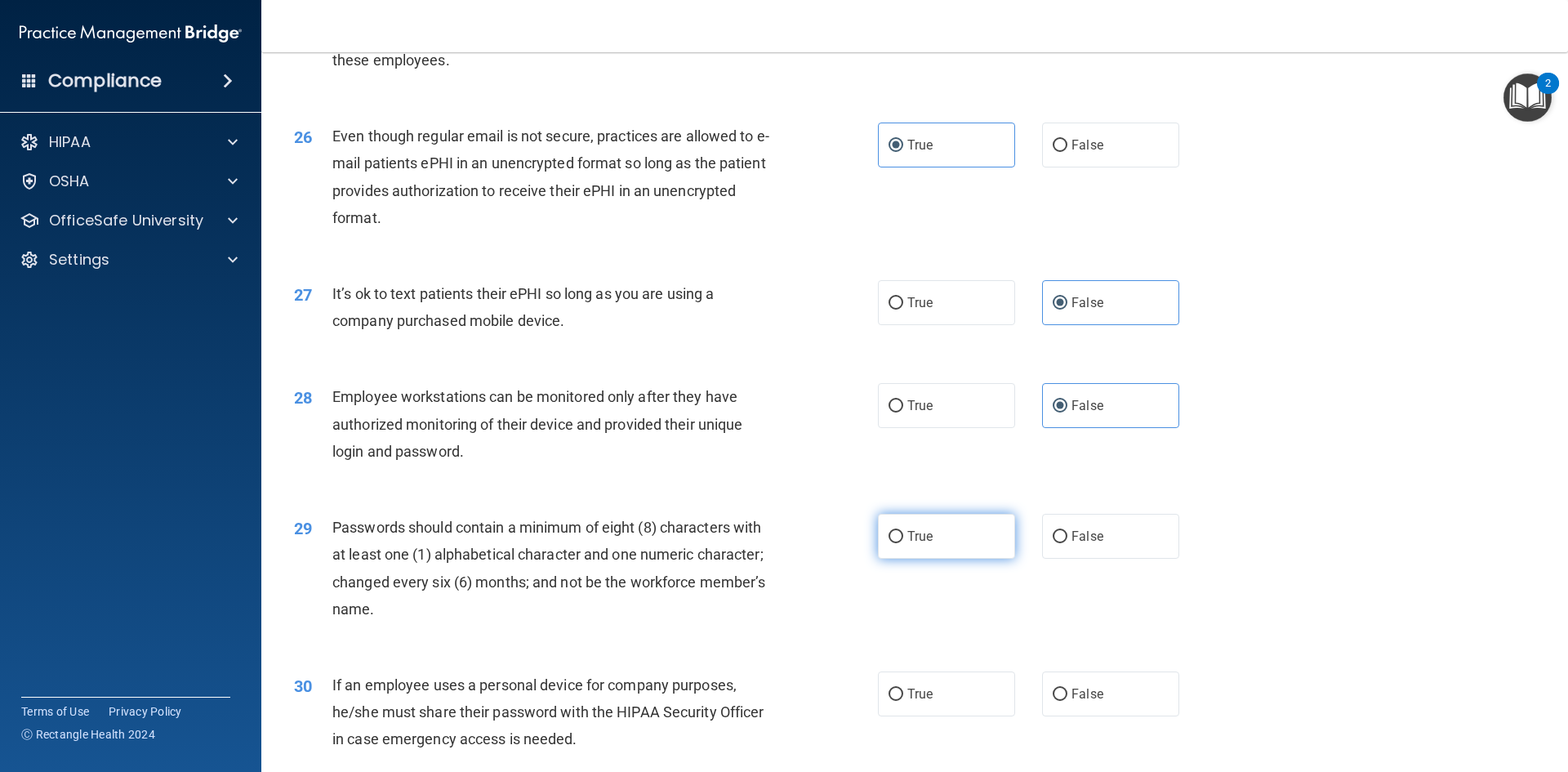
click at [949, 559] on label "True" at bounding box center [946, 536] width 137 height 45
click at [903, 543] on input "True" at bounding box center [896, 537] width 15 height 12
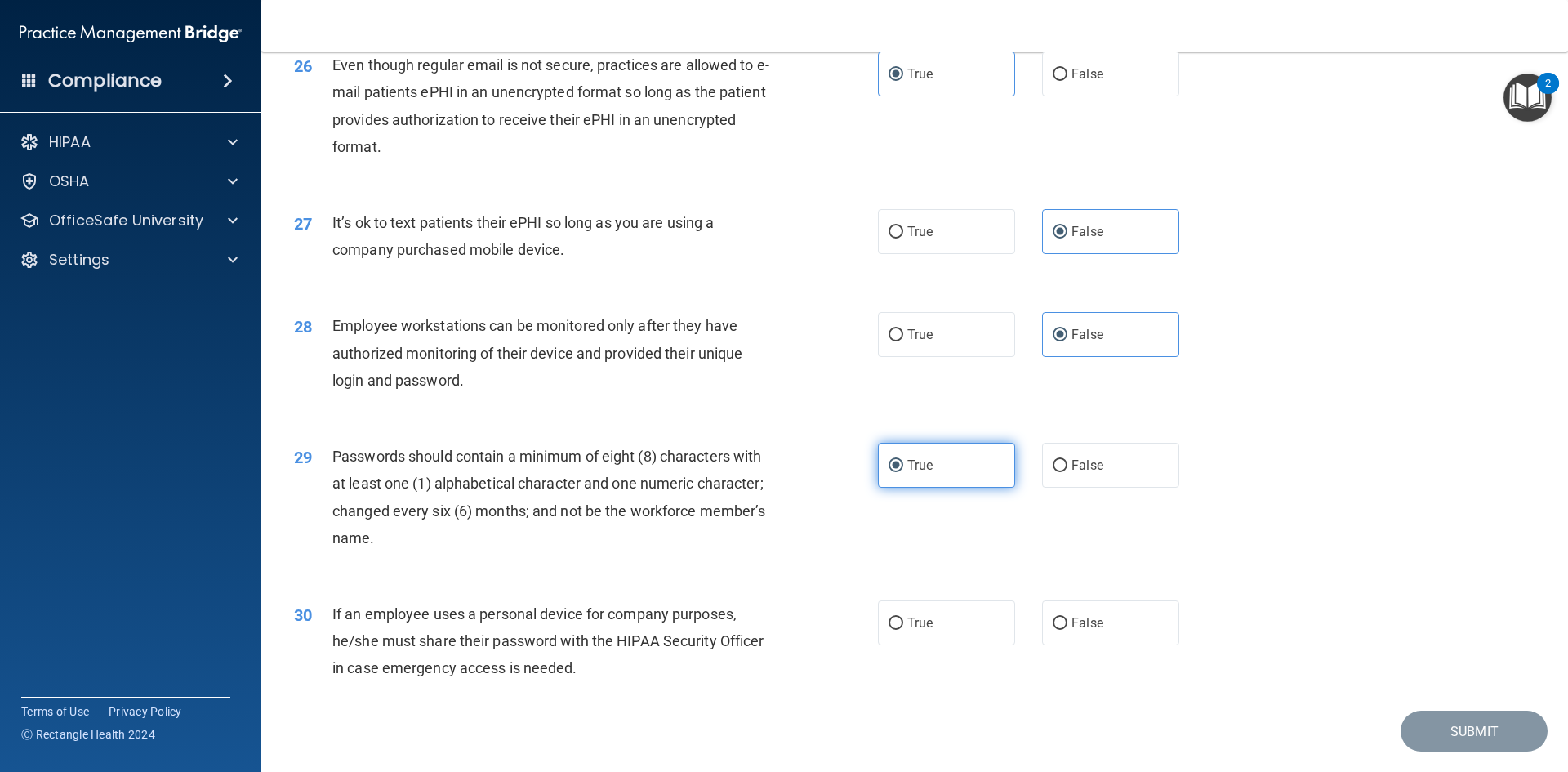
scroll to position [3328, 0]
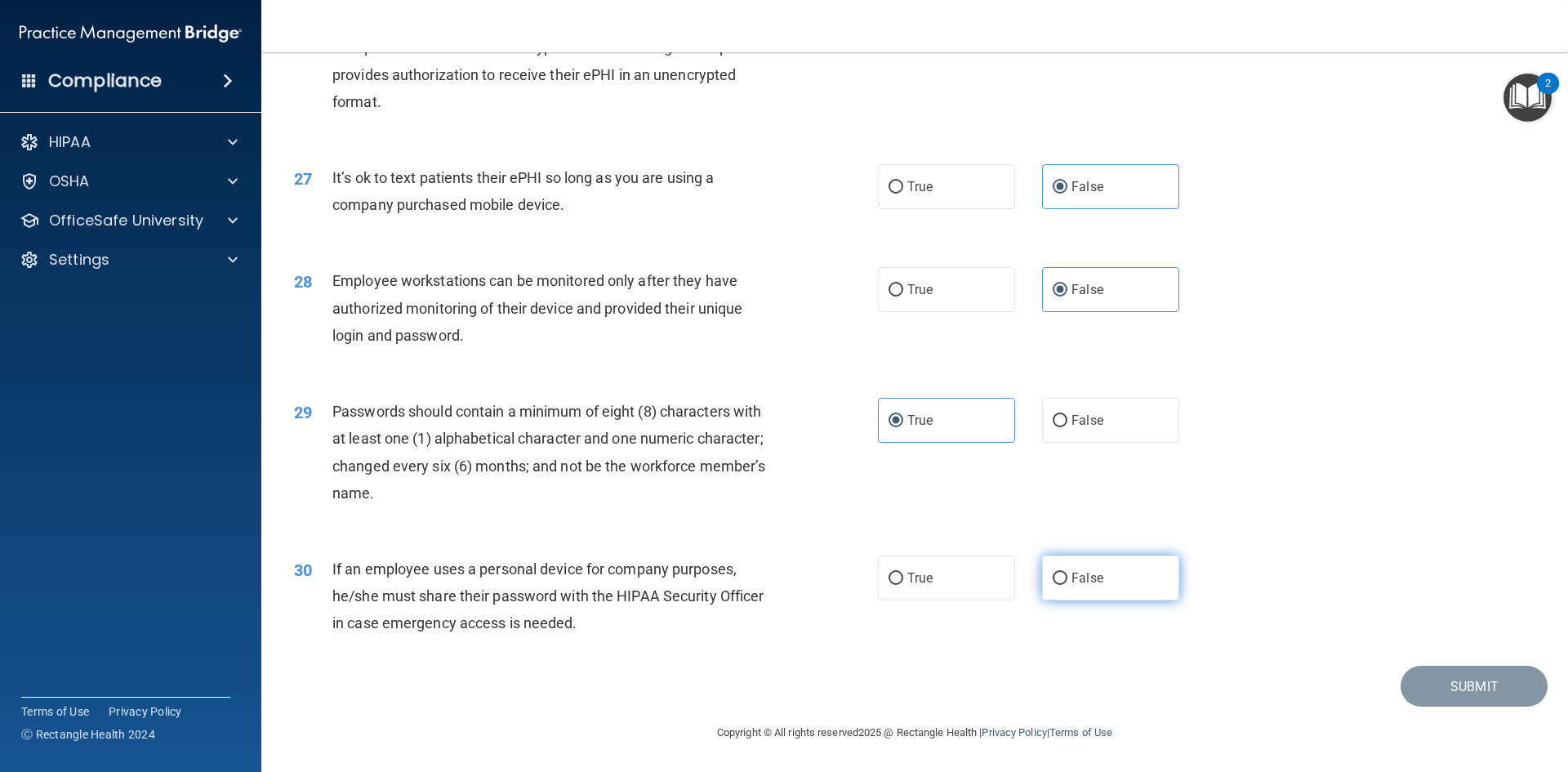
click at [1084, 578] on span "False" at bounding box center [1087, 578] width 32 height 16
click at [1067, 578] on input "False" at bounding box center [1059, 578] width 15 height 12
click at [1430, 682] on button "Submit" at bounding box center [1473, 686] width 147 height 41
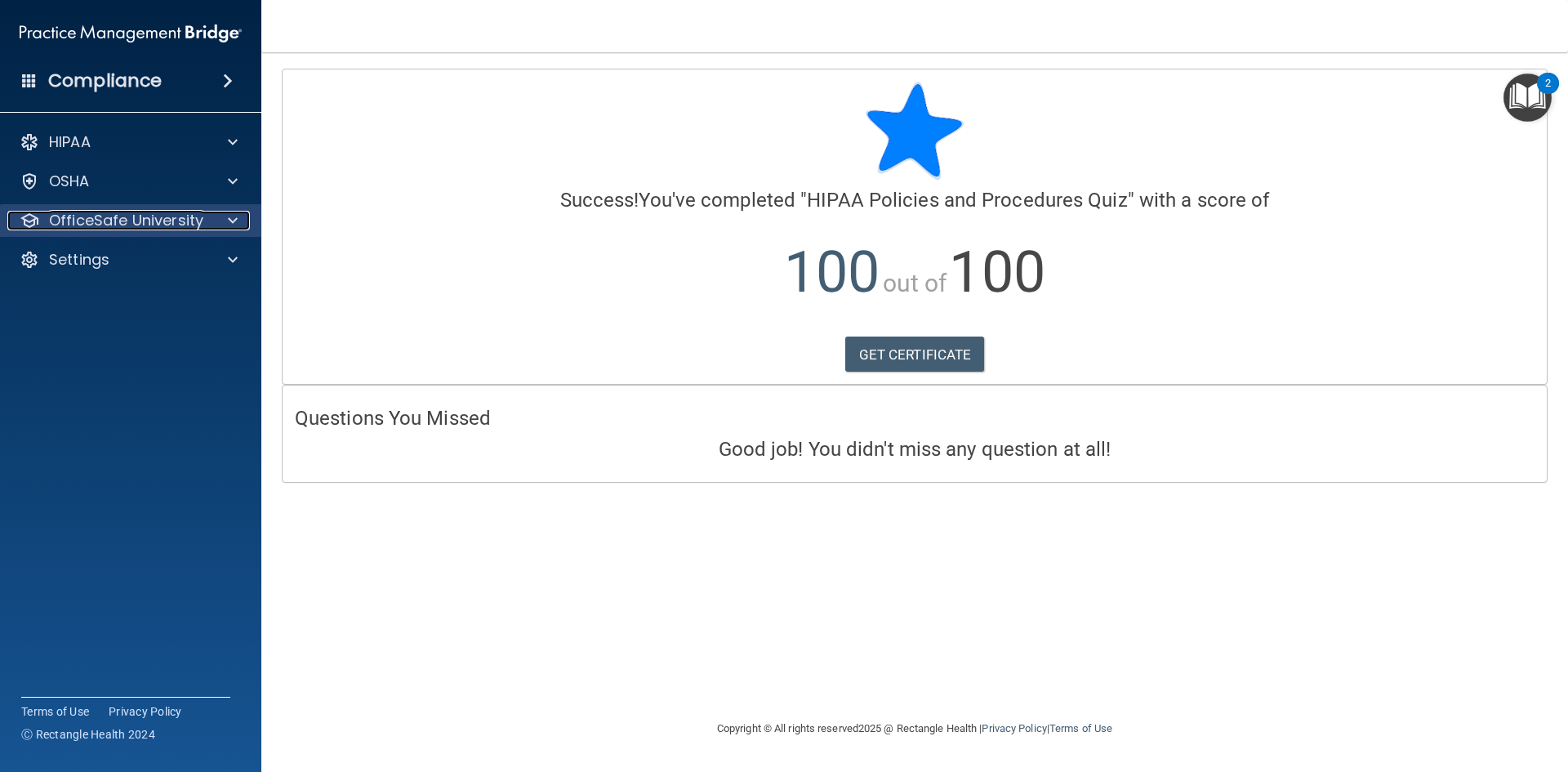
click at [90, 216] on p "OfficeSafe University" at bounding box center [126, 220] width 154 height 19
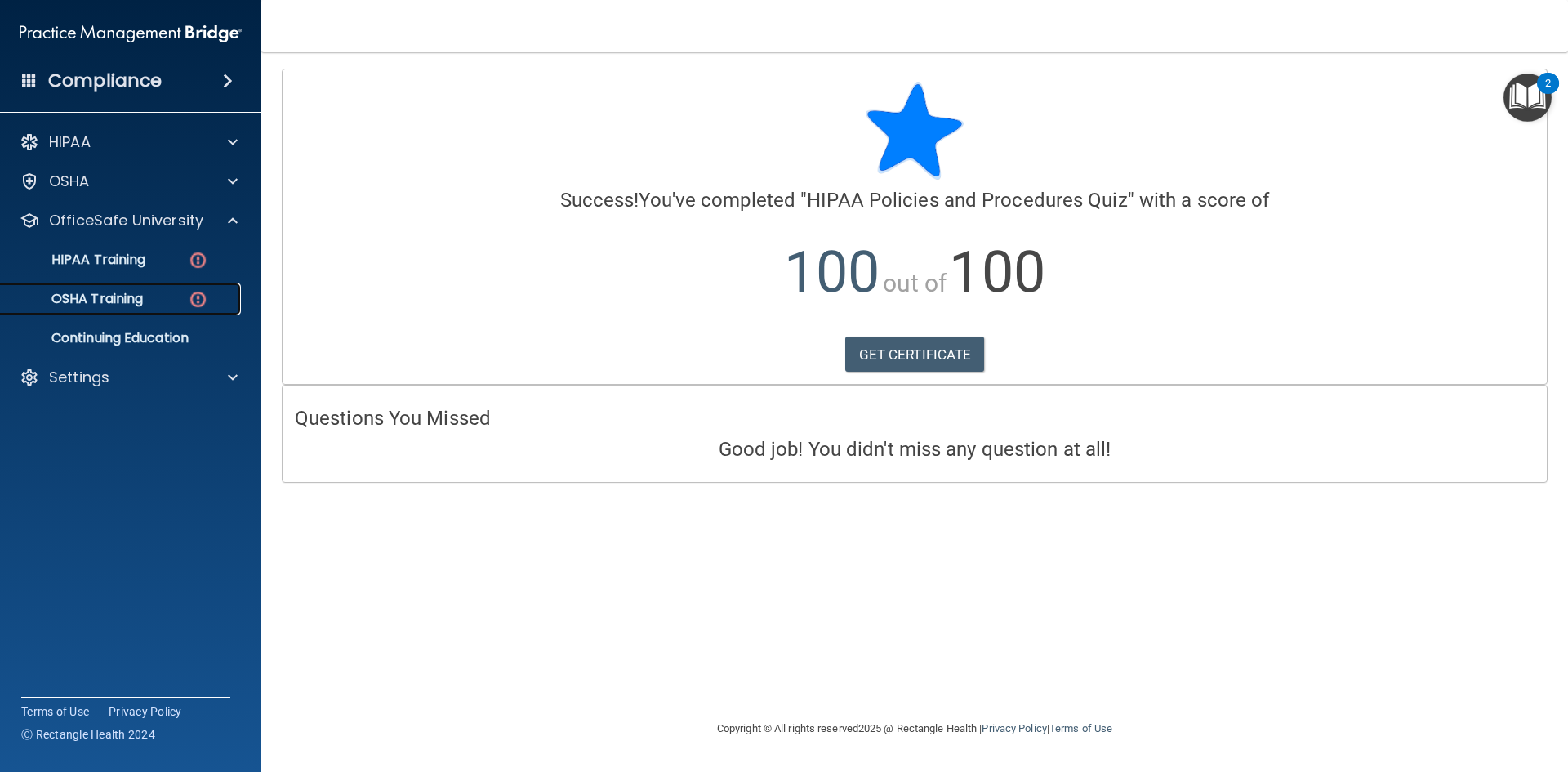
click at [139, 298] on p "OSHA Training" at bounding box center [77, 298] width 132 height 17
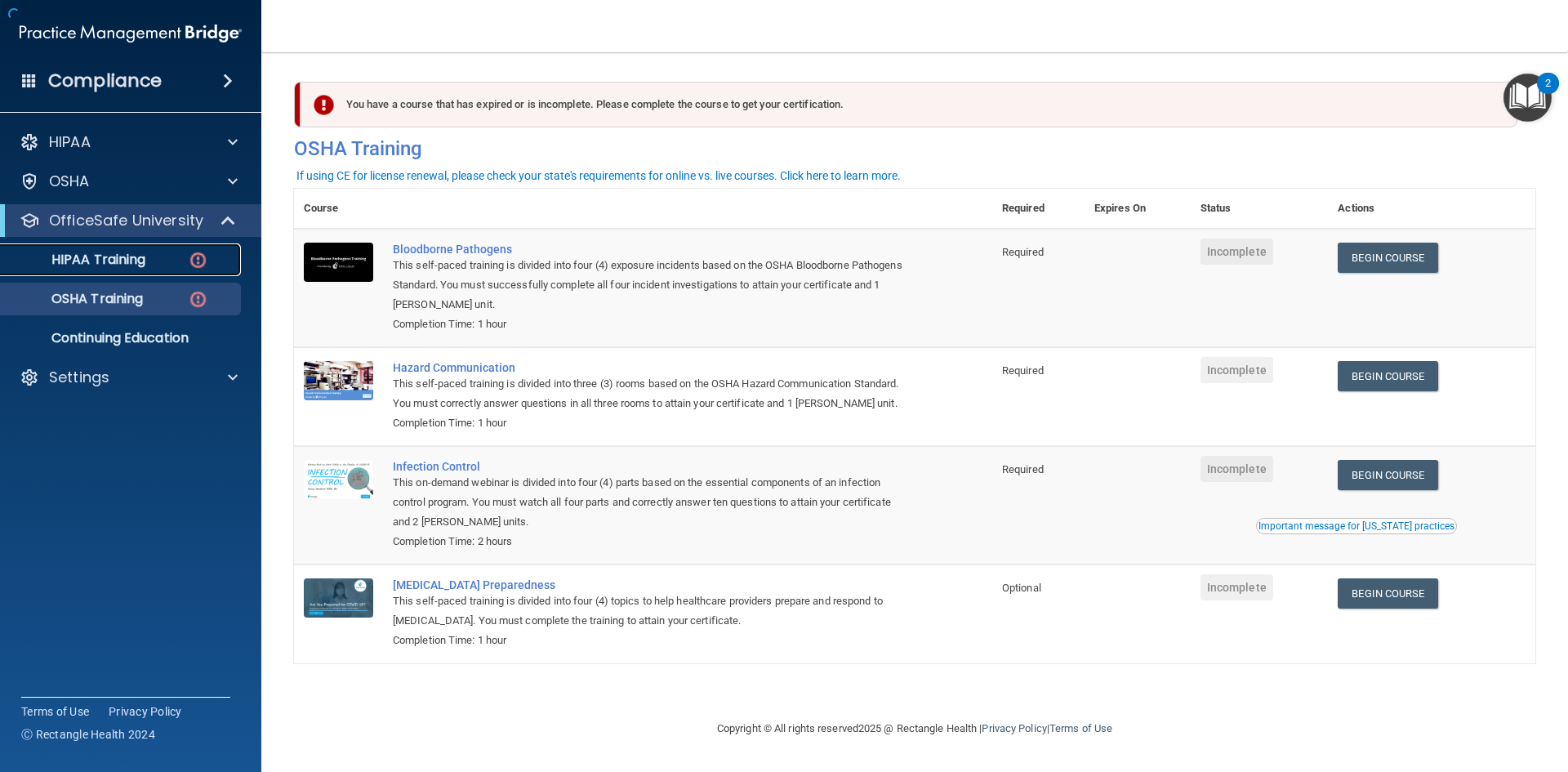
click at [132, 274] on link "HIPAA Training" at bounding box center [112, 260] width 257 height 33
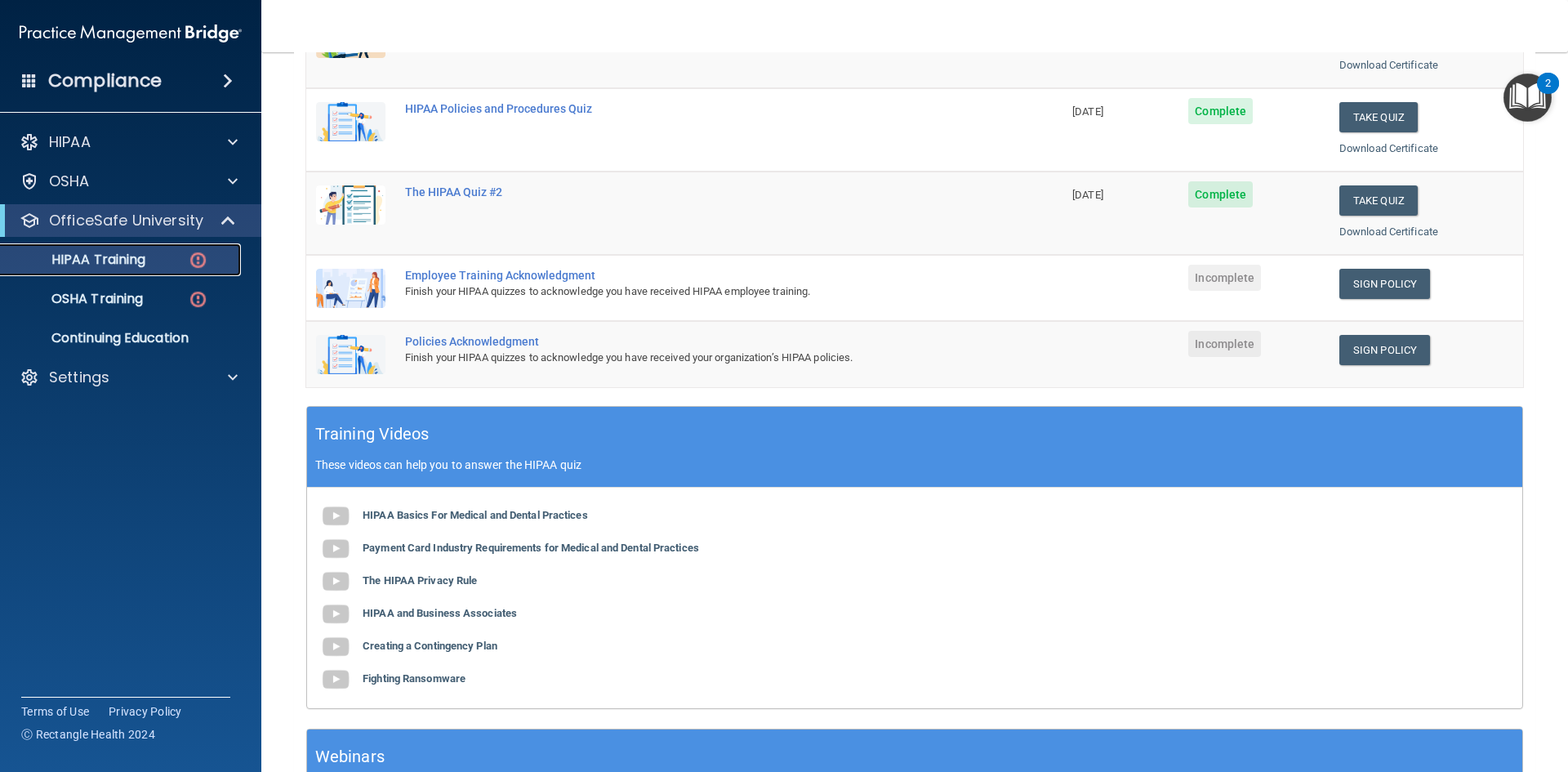
scroll to position [164, 0]
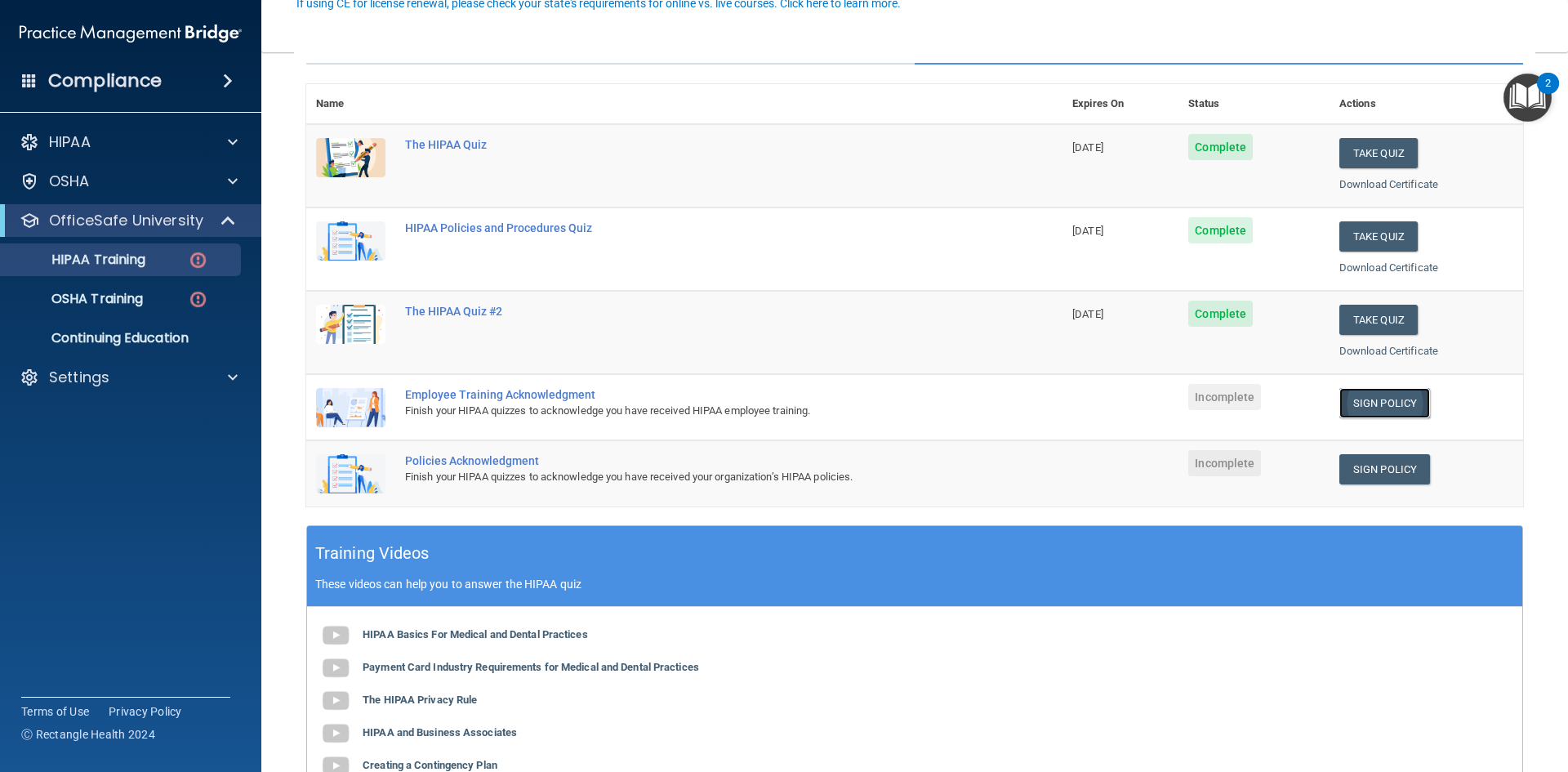
click at [1403, 405] on link "Sign Policy" at bounding box center [1384, 403] width 91 height 30
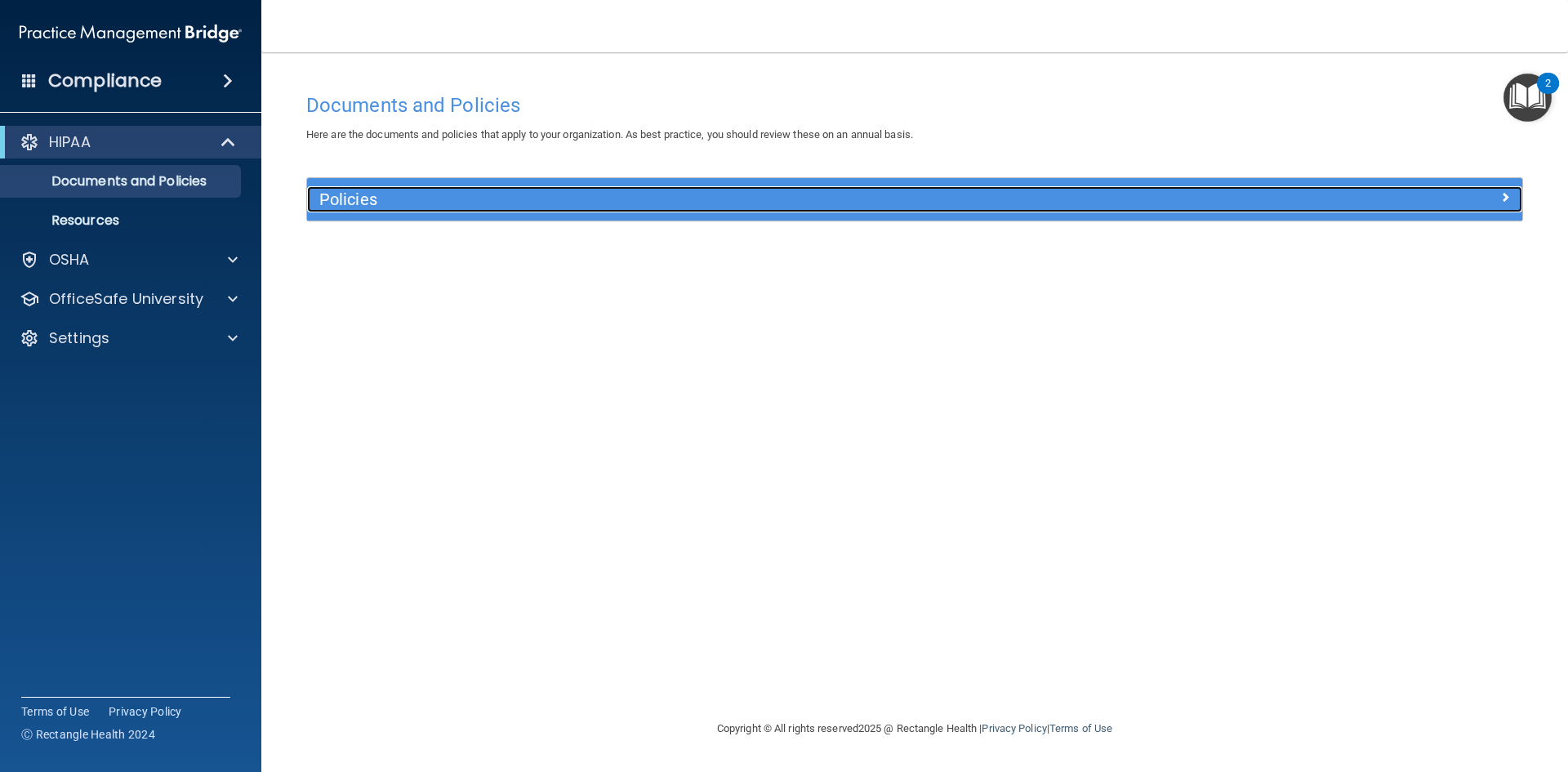
click at [538, 198] on h5 "Policies" at bounding box center [763, 199] width 887 height 18
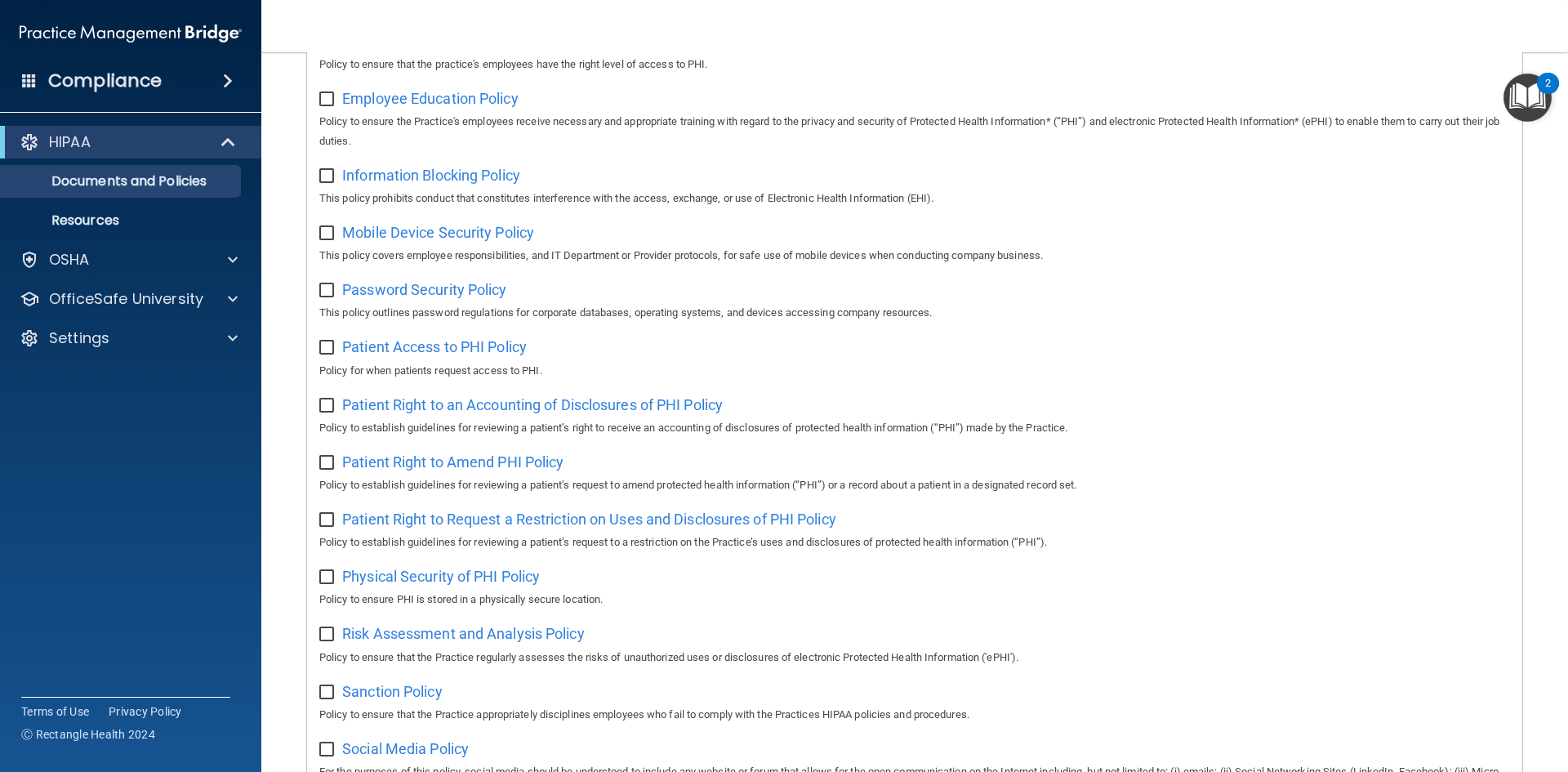
scroll to position [621, 0]
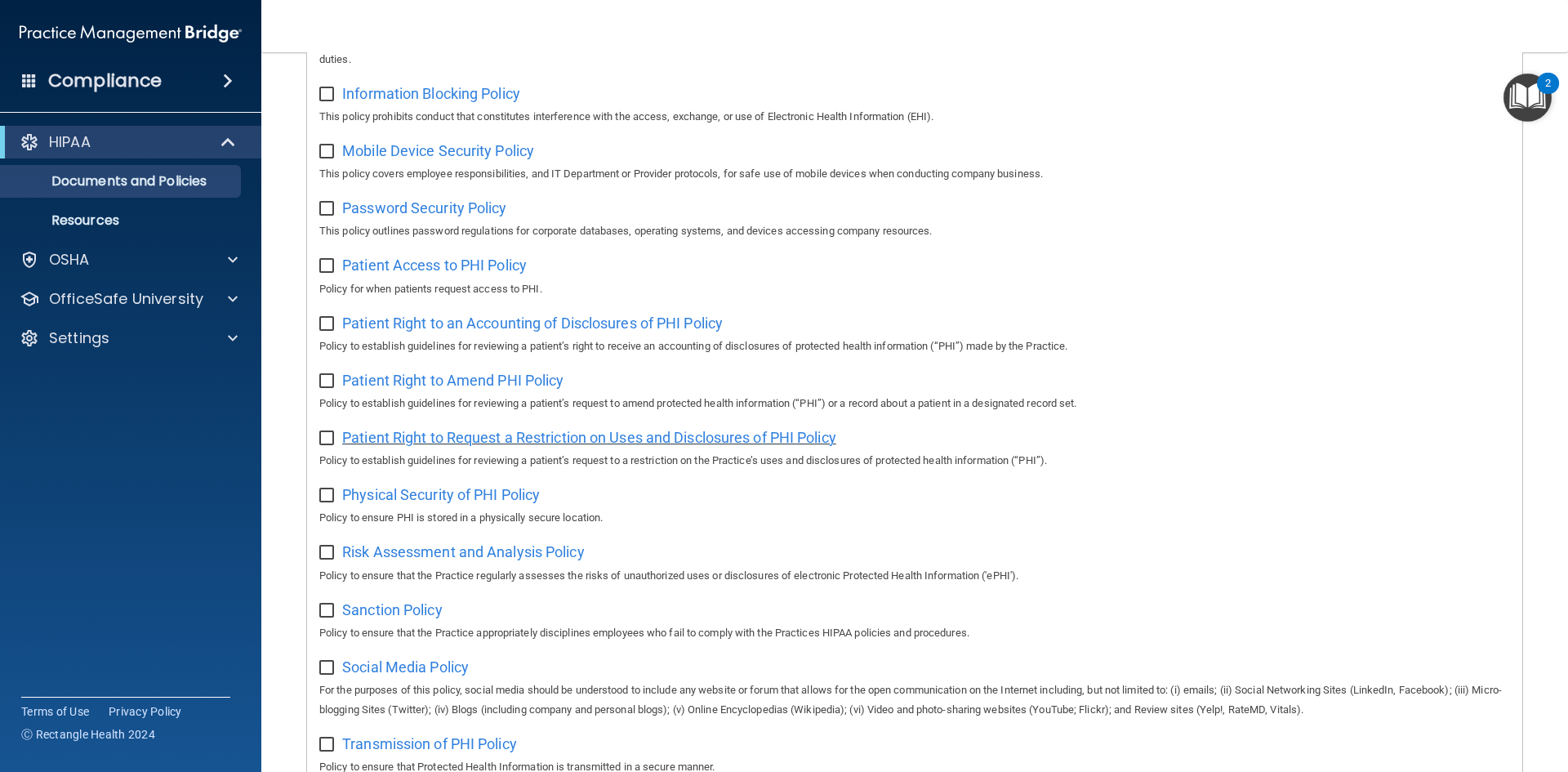
click at [469, 446] on span "Patient Right to Request a Restriction on Uses and Disclosures of PHI Policy" at bounding box center [589, 437] width 494 height 17
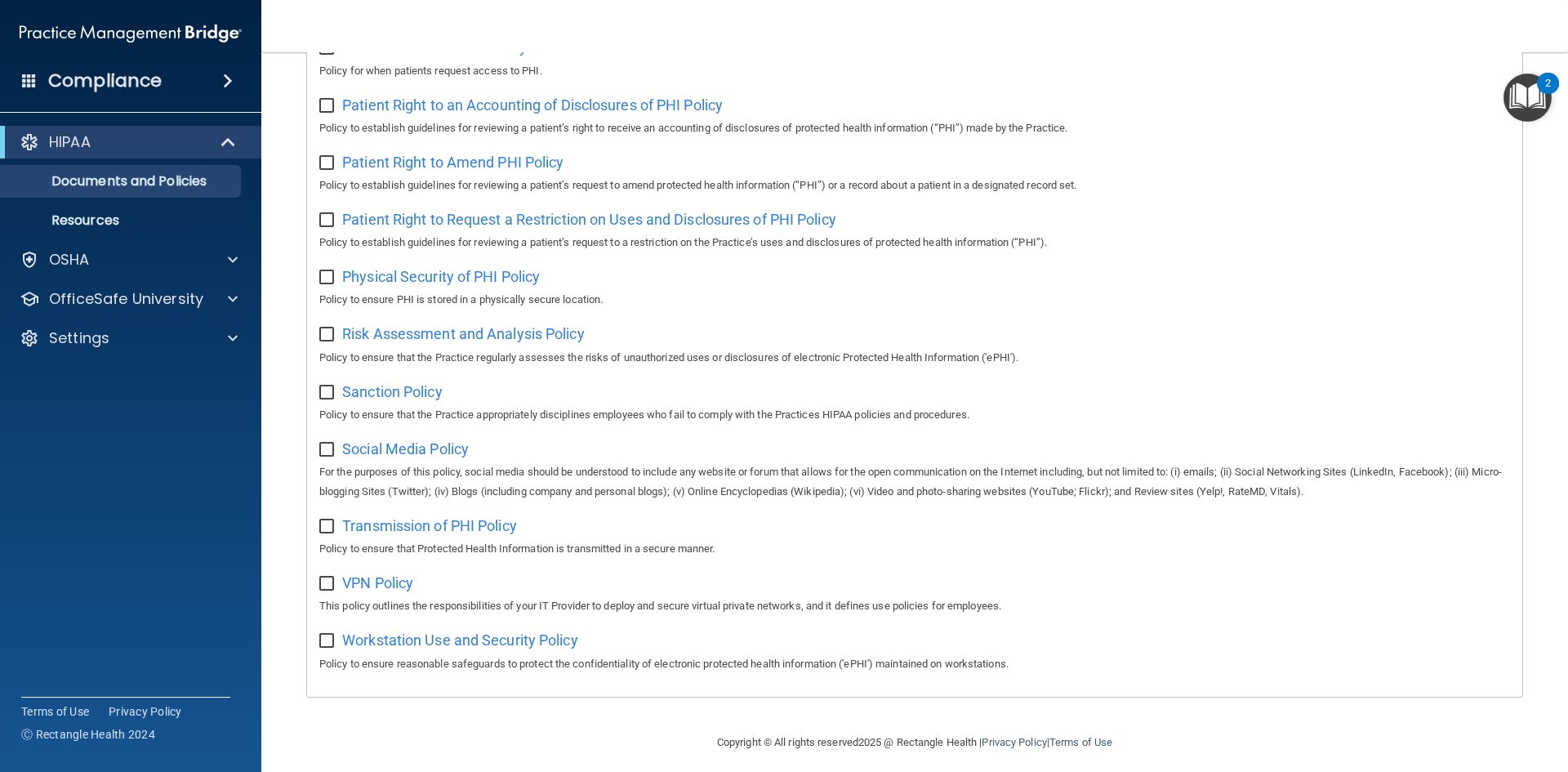
scroll to position [867, 0]
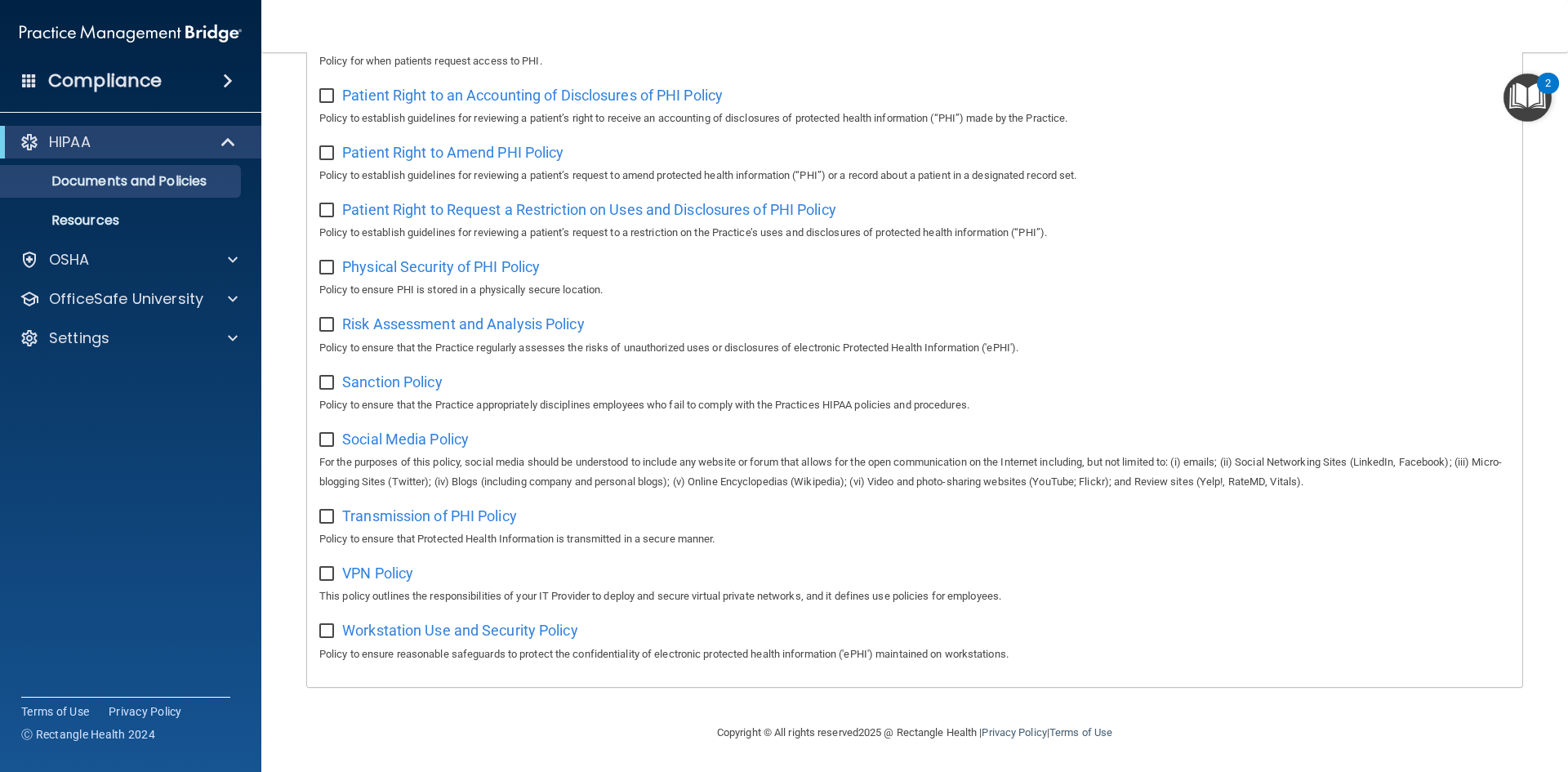
click at [323, 511] on input "checkbox" at bounding box center [328, 517] width 18 height 13
click at [320, 518] on input "checkbox" at bounding box center [328, 517] width 18 height 13
checkbox input "false"
click at [373, 517] on span "Transmission of PHI Policy" at bounding box center [429, 515] width 175 height 17
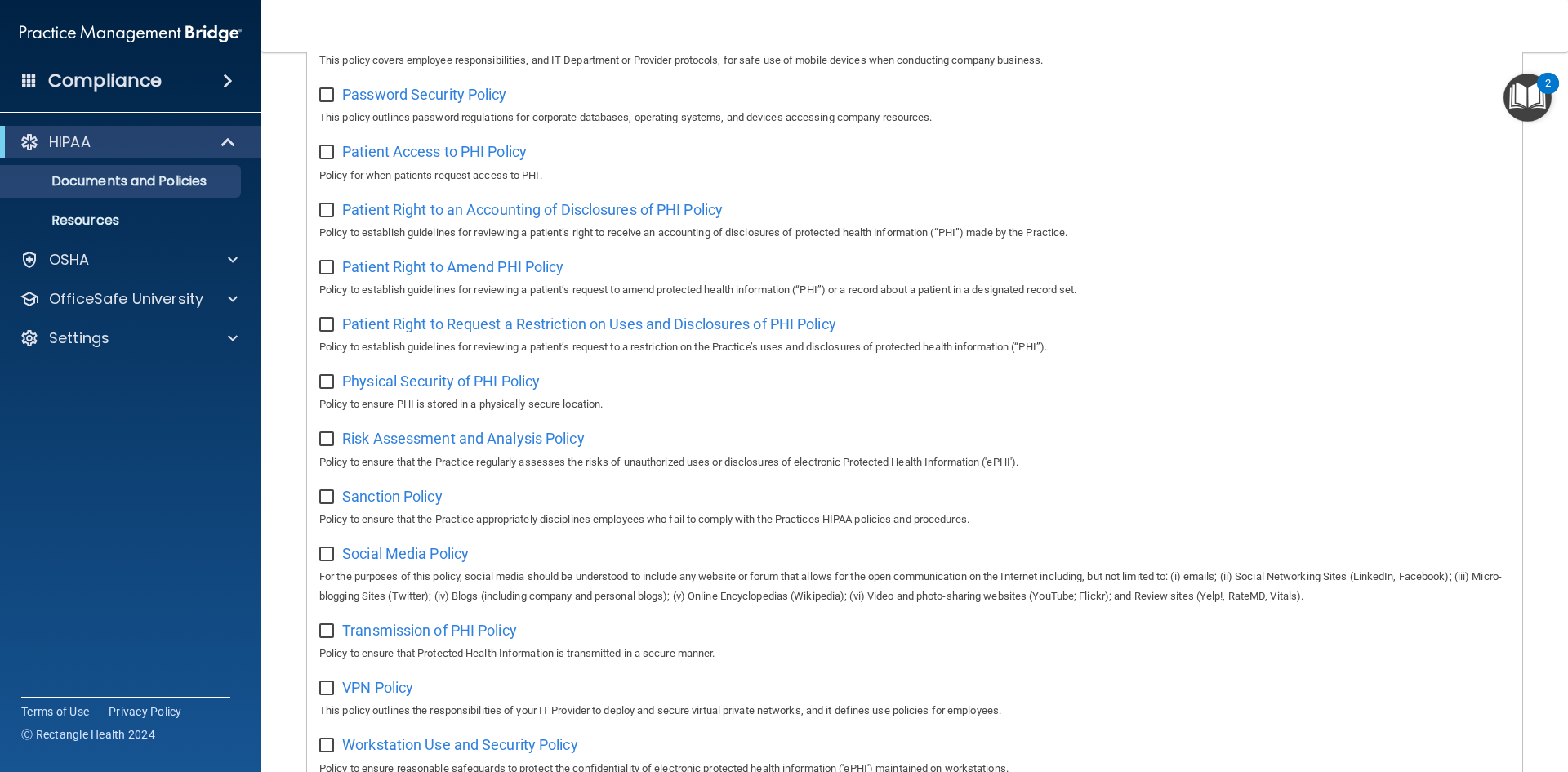
scroll to position [653, 0]
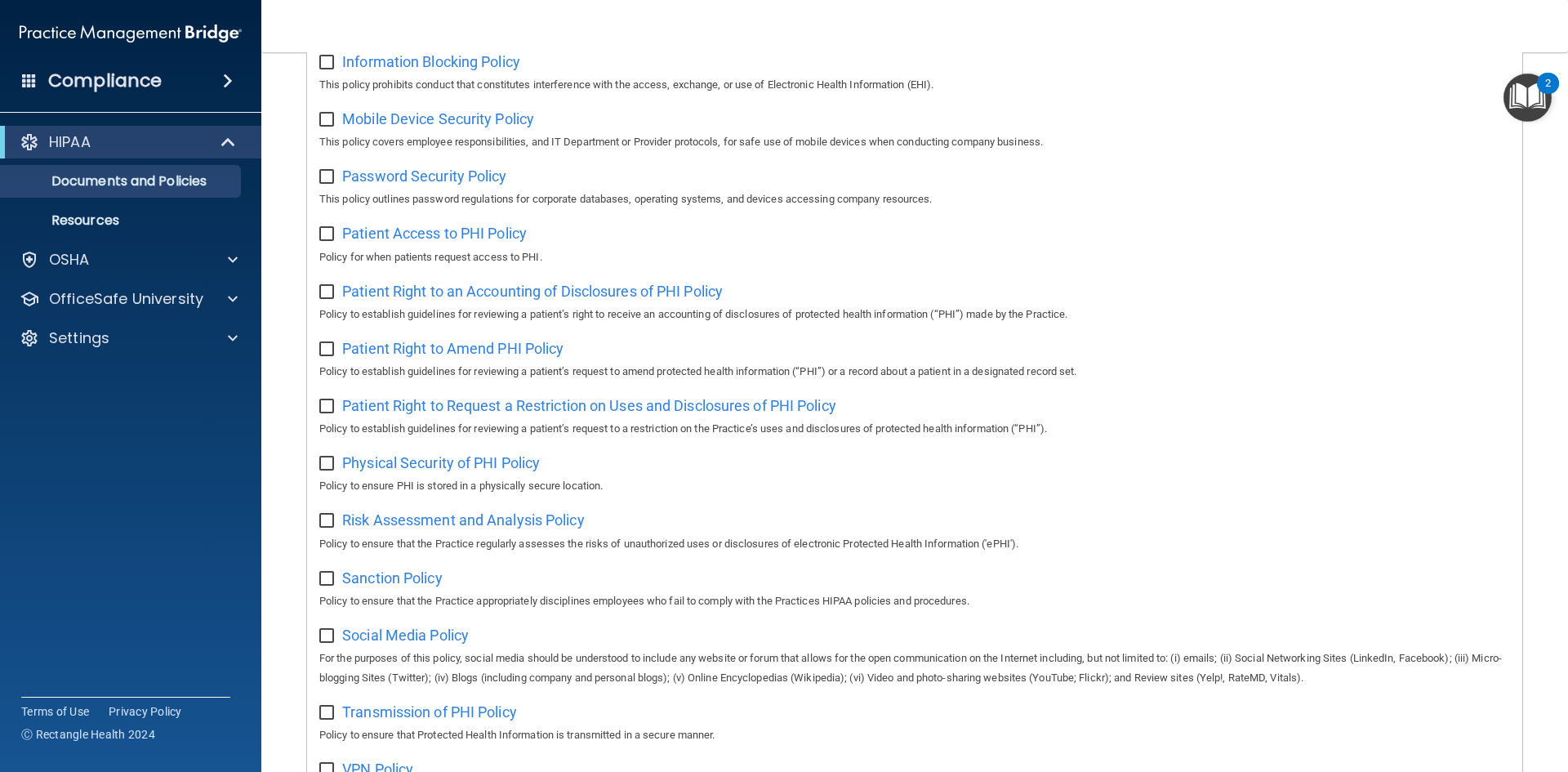
click at [333, 241] on input "checkbox" at bounding box center [328, 234] width 18 height 13
checkbox input "true"
click at [355, 242] on span "Patient Access to PHI Policy" at bounding box center [435, 232] width 185 height 17
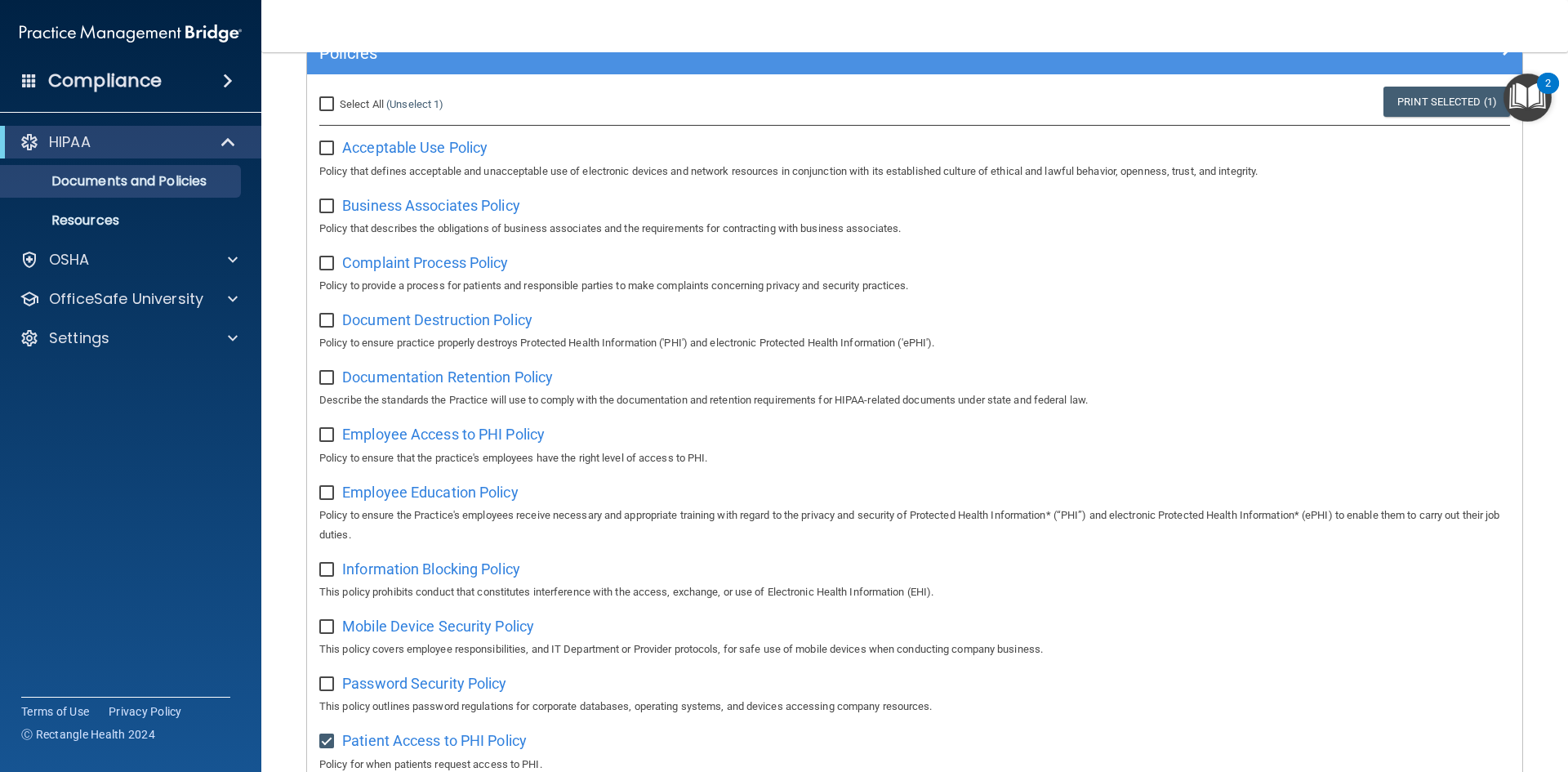
scroll to position [131, 0]
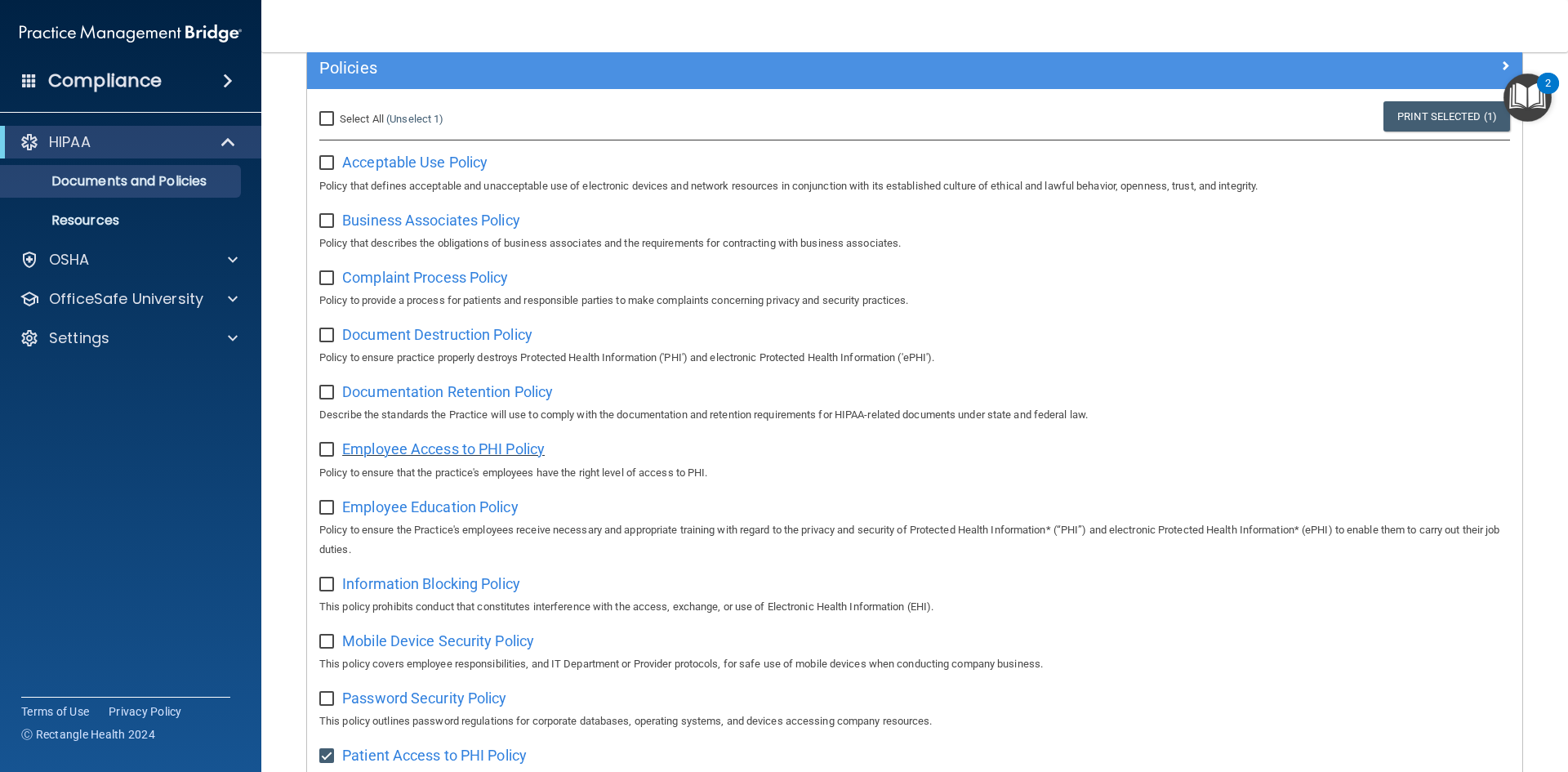
click at [370, 458] on span "Employee Access to PHI Policy" at bounding box center [443, 448] width 202 height 17
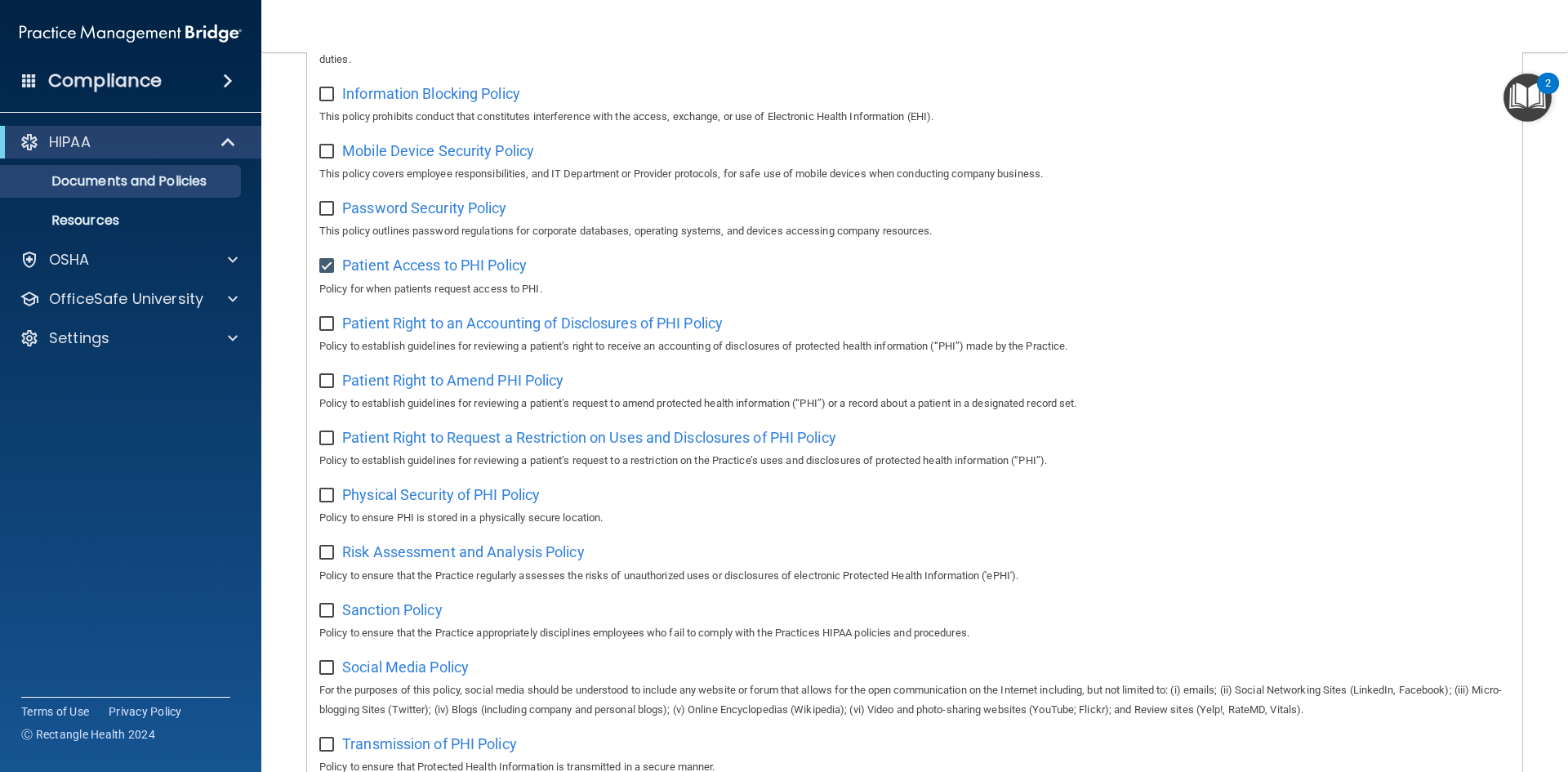
scroll to position [867, 0]
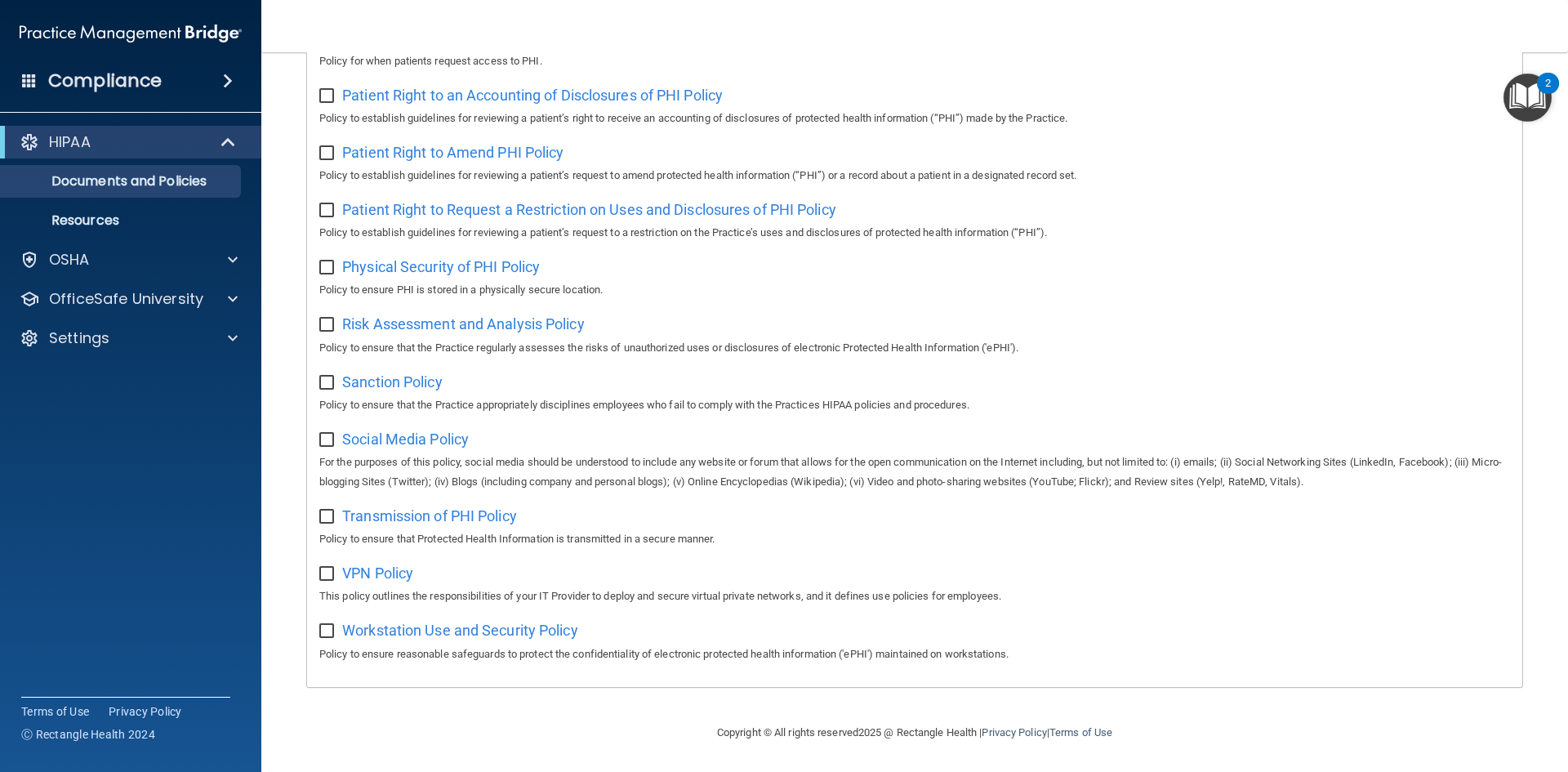
click at [330, 568] on input "checkbox" at bounding box center [328, 574] width 18 height 13
checkbox input "true"
click at [445, 563] on div "VPN Policy This policy outlines the responsibilities of your IT Provider to dep…" at bounding box center [914, 583] width 1191 height 47
click at [392, 583] on div "VPN Policy This policy outlines the responsibilities of your IT Provider to dep…" at bounding box center [914, 583] width 1191 height 47
click at [373, 574] on span "VPN Policy" at bounding box center [377, 572] width 71 height 17
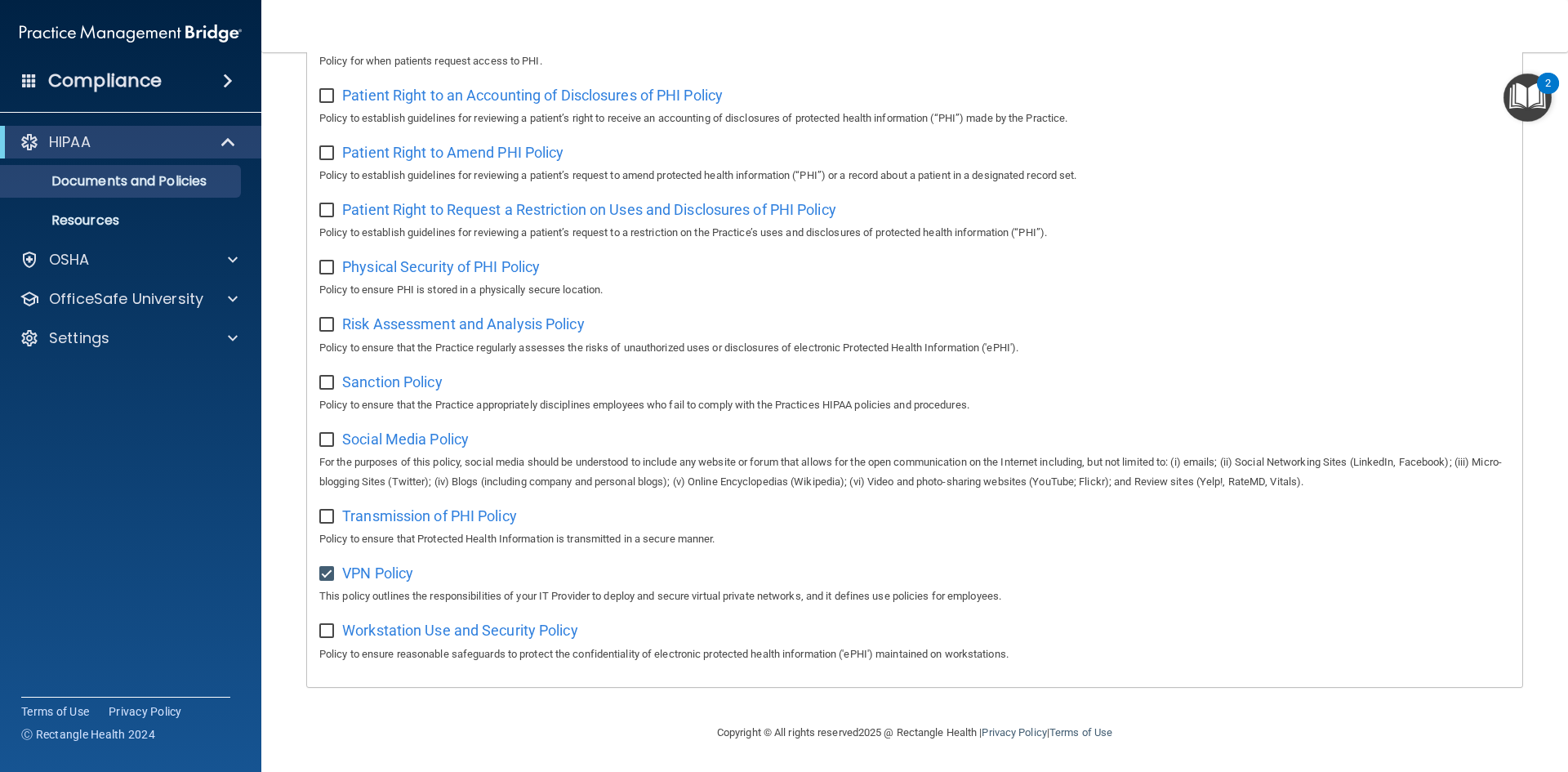
scroll to position [621, 0]
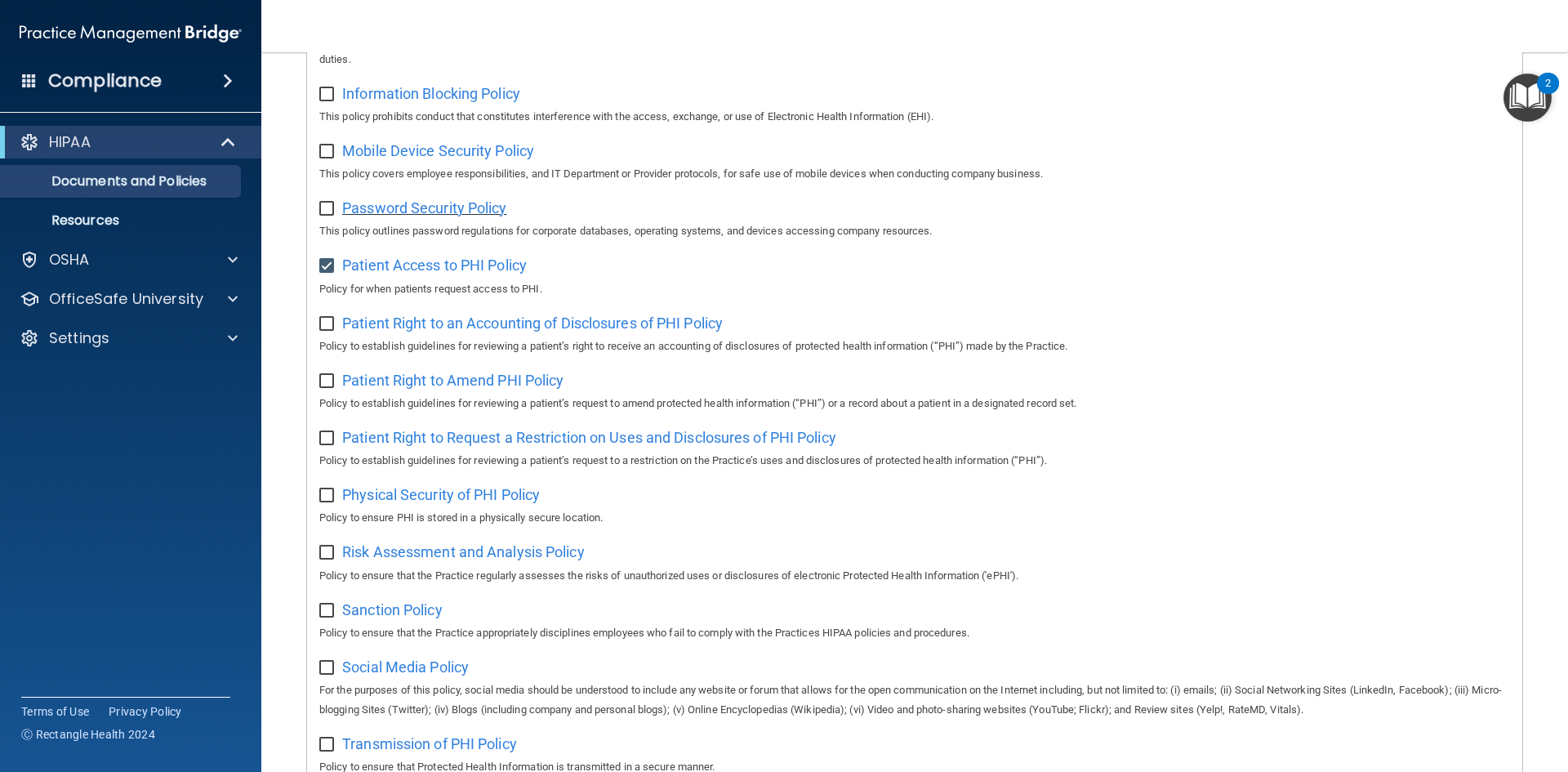
click at [425, 214] on span "Password Security Policy" at bounding box center [424, 207] width 165 height 17
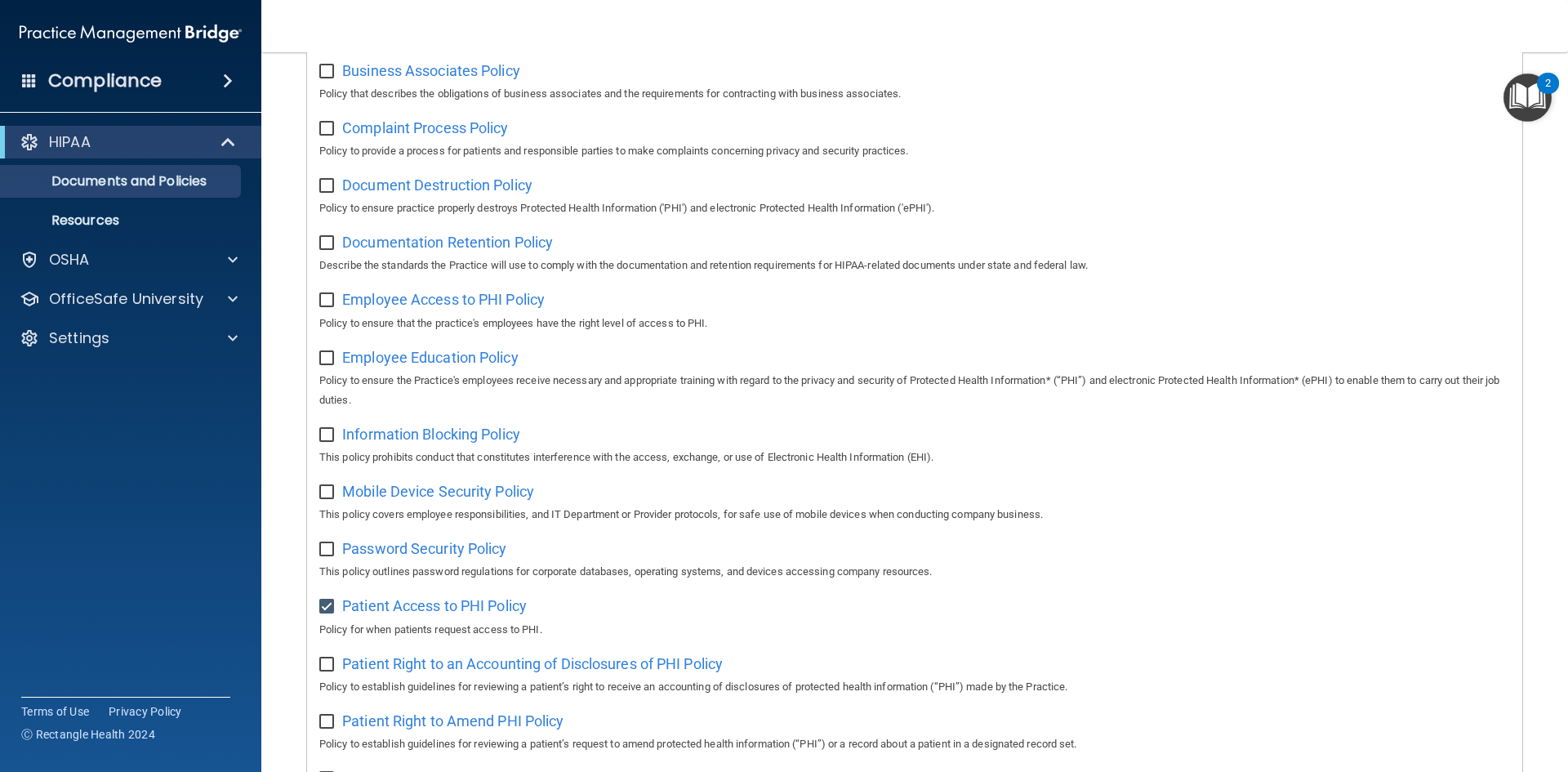
scroll to position [131, 0]
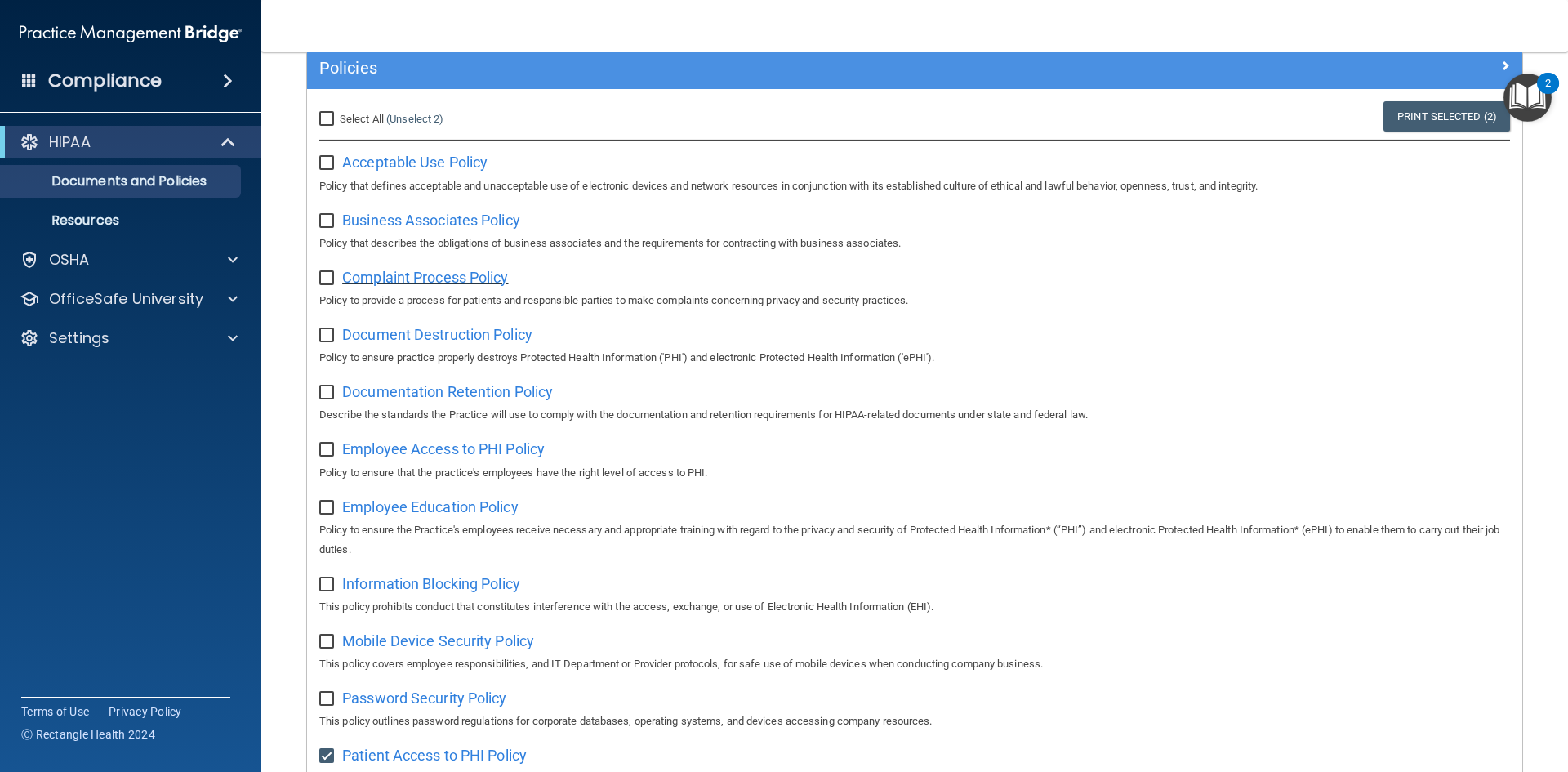
click at [438, 280] on span "Complaint Process Policy" at bounding box center [425, 276] width 165 height 17
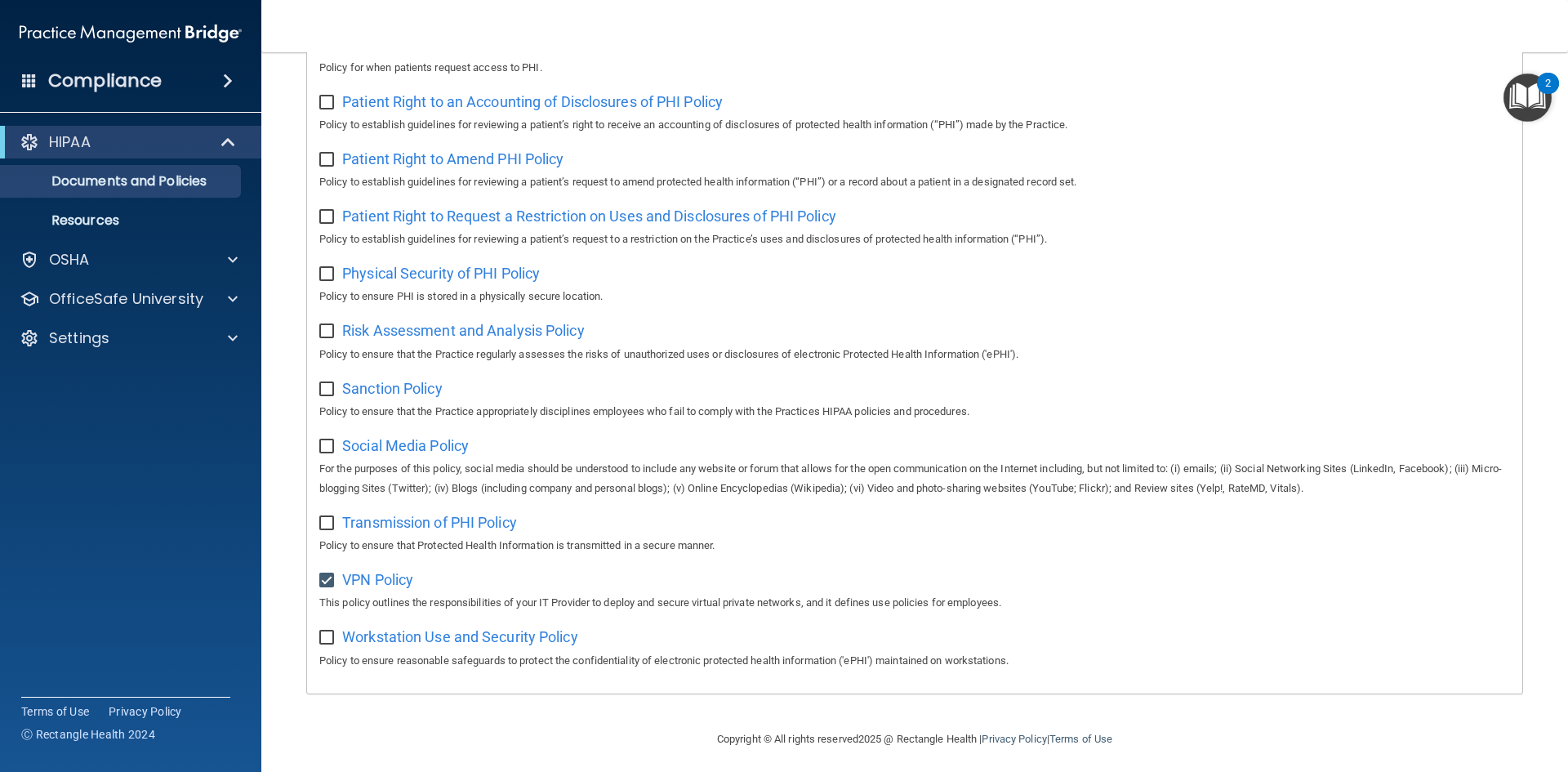
scroll to position [867, 0]
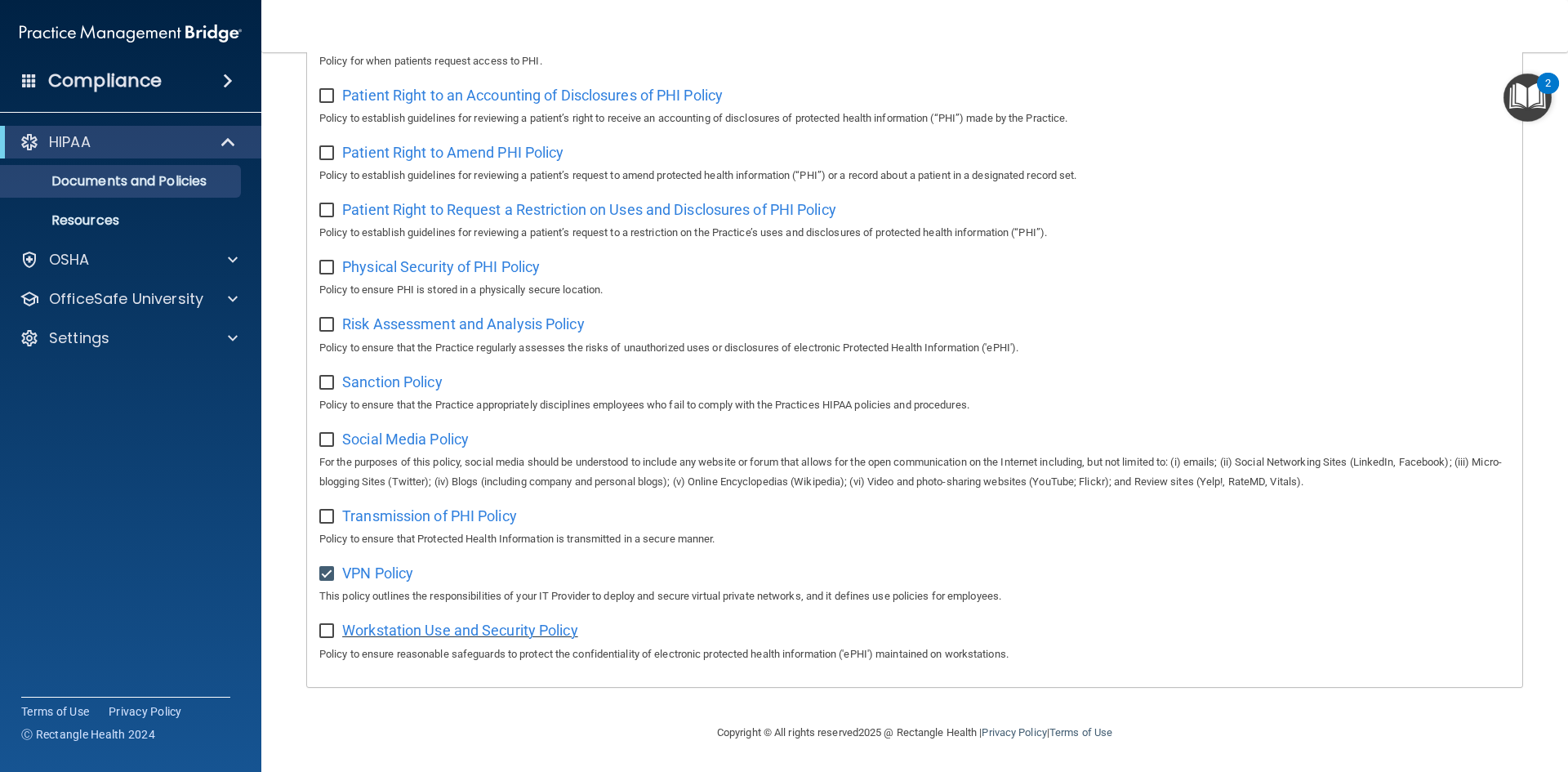
click at [457, 633] on span "Workstation Use and Security Policy" at bounding box center [460, 629] width 236 height 17
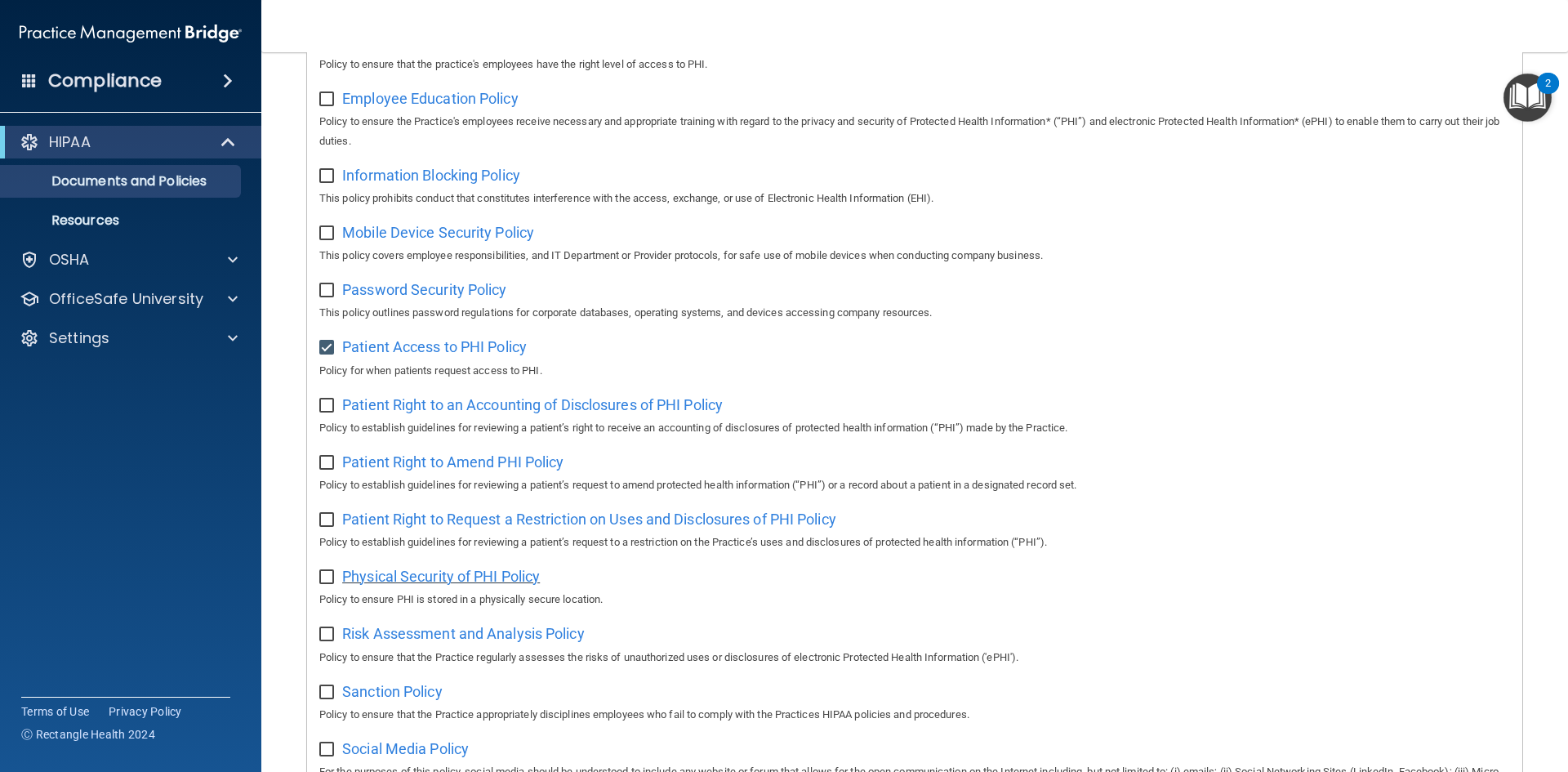
scroll to position [621, 0]
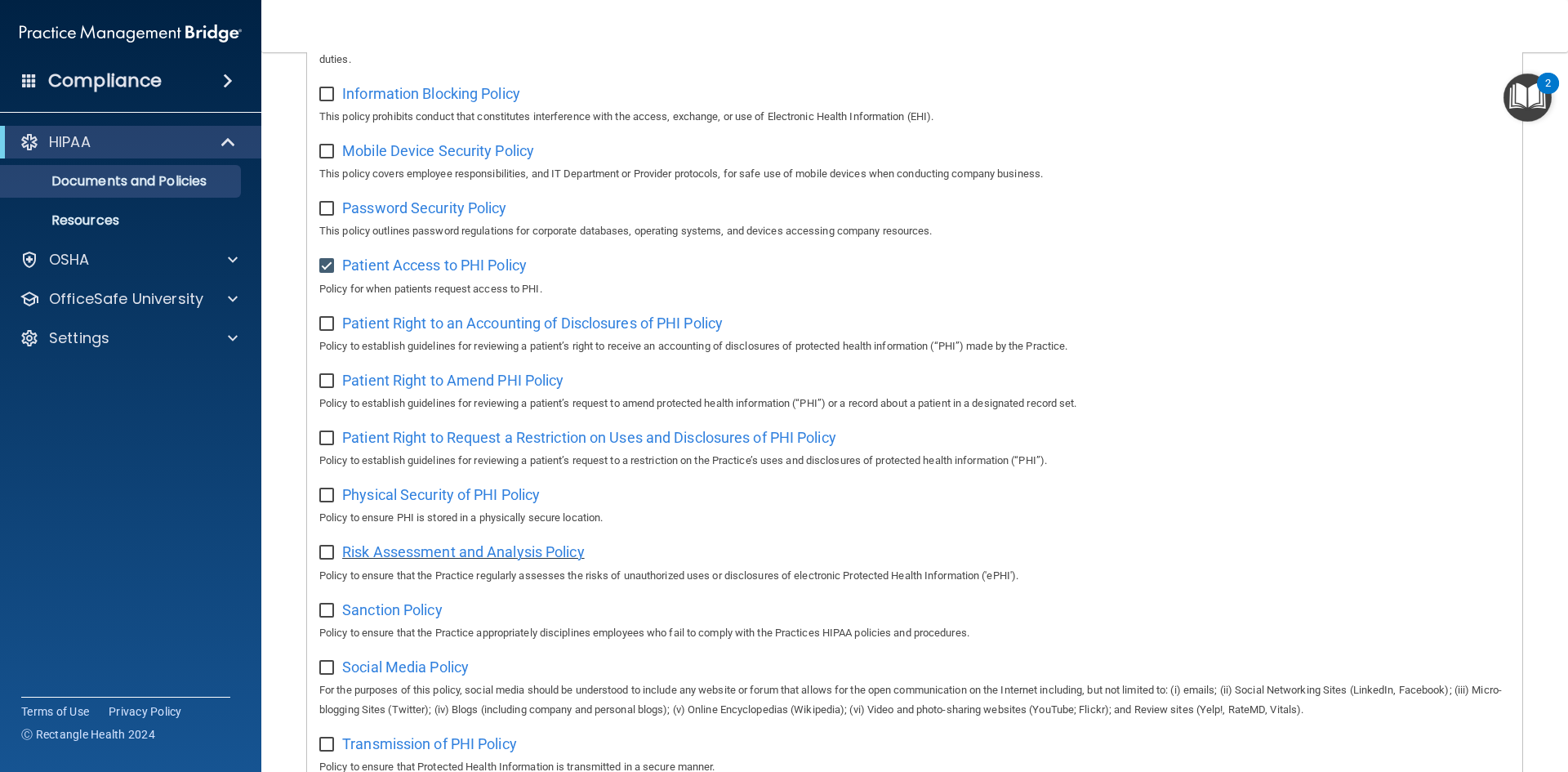
click at [442, 558] on span "Risk Assessment and Analysis Policy" at bounding box center [464, 551] width 243 height 17
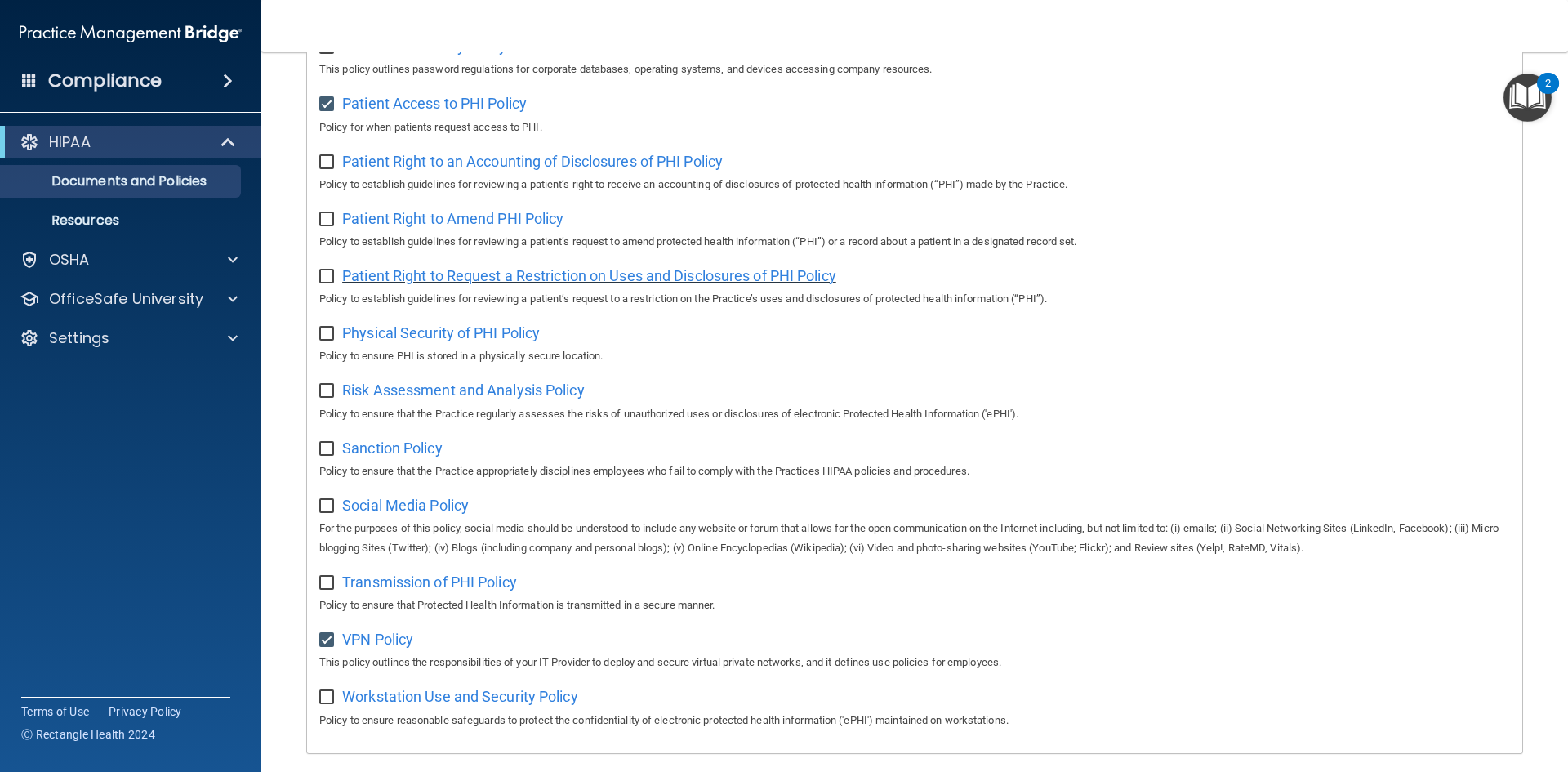
scroll to position [785, 0]
click at [382, 455] on span "Sanction Policy" at bounding box center [392, 445] width 100 height 17
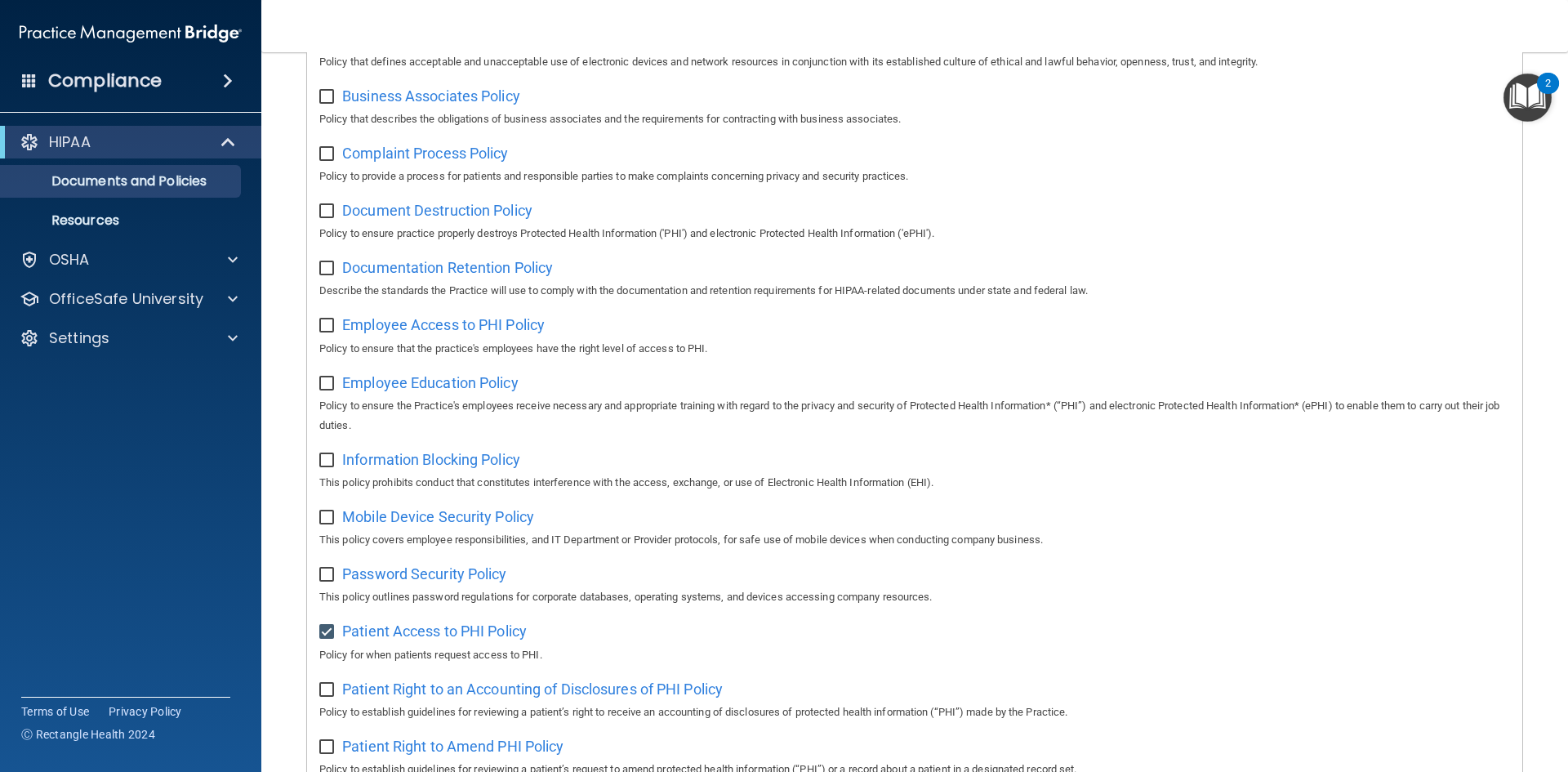
scroll to position [50, 0]
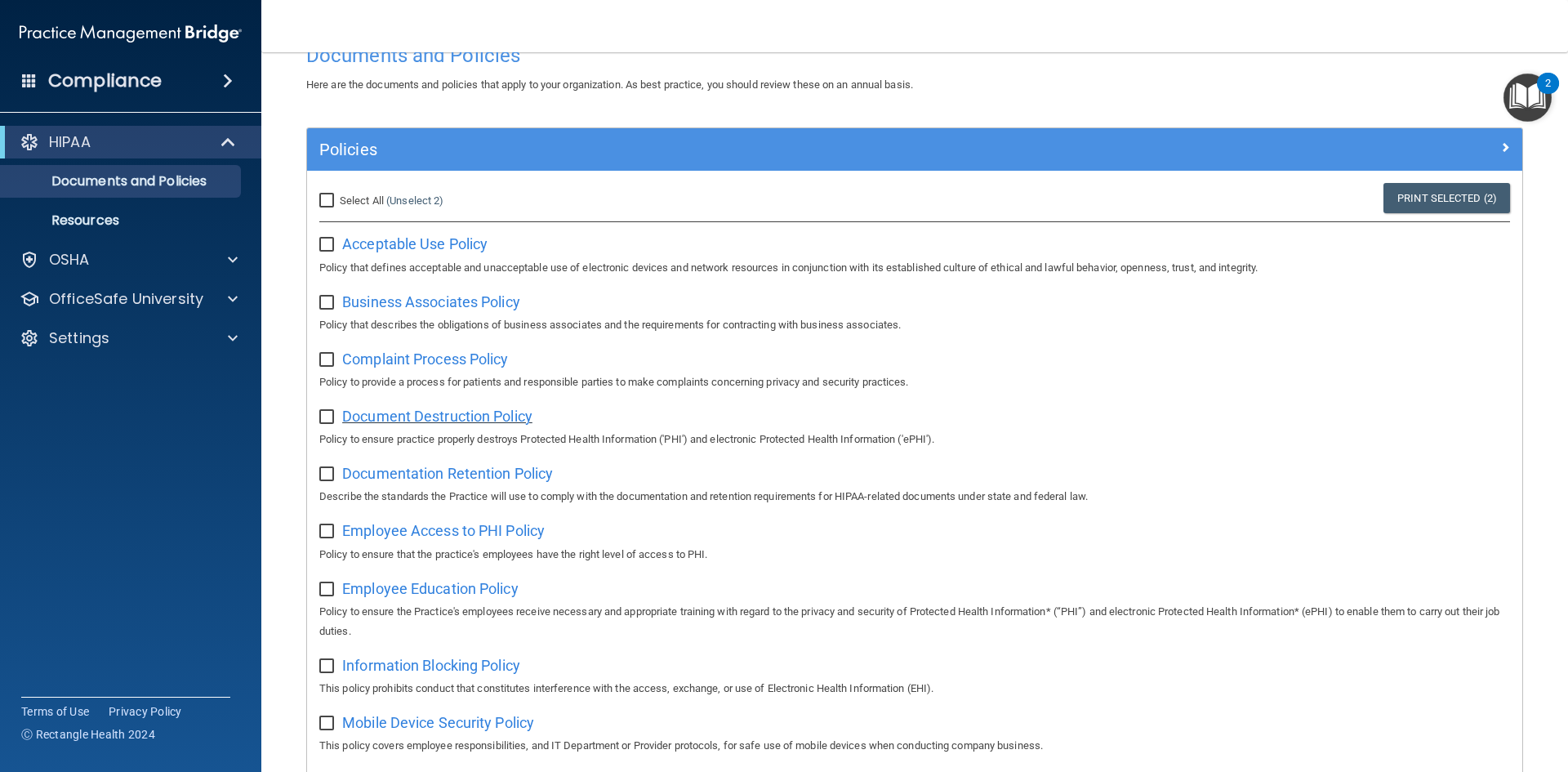
click at [512, 425] on span "Document Destruction Policy" at bounding box center [437, 415] width 190 height 17
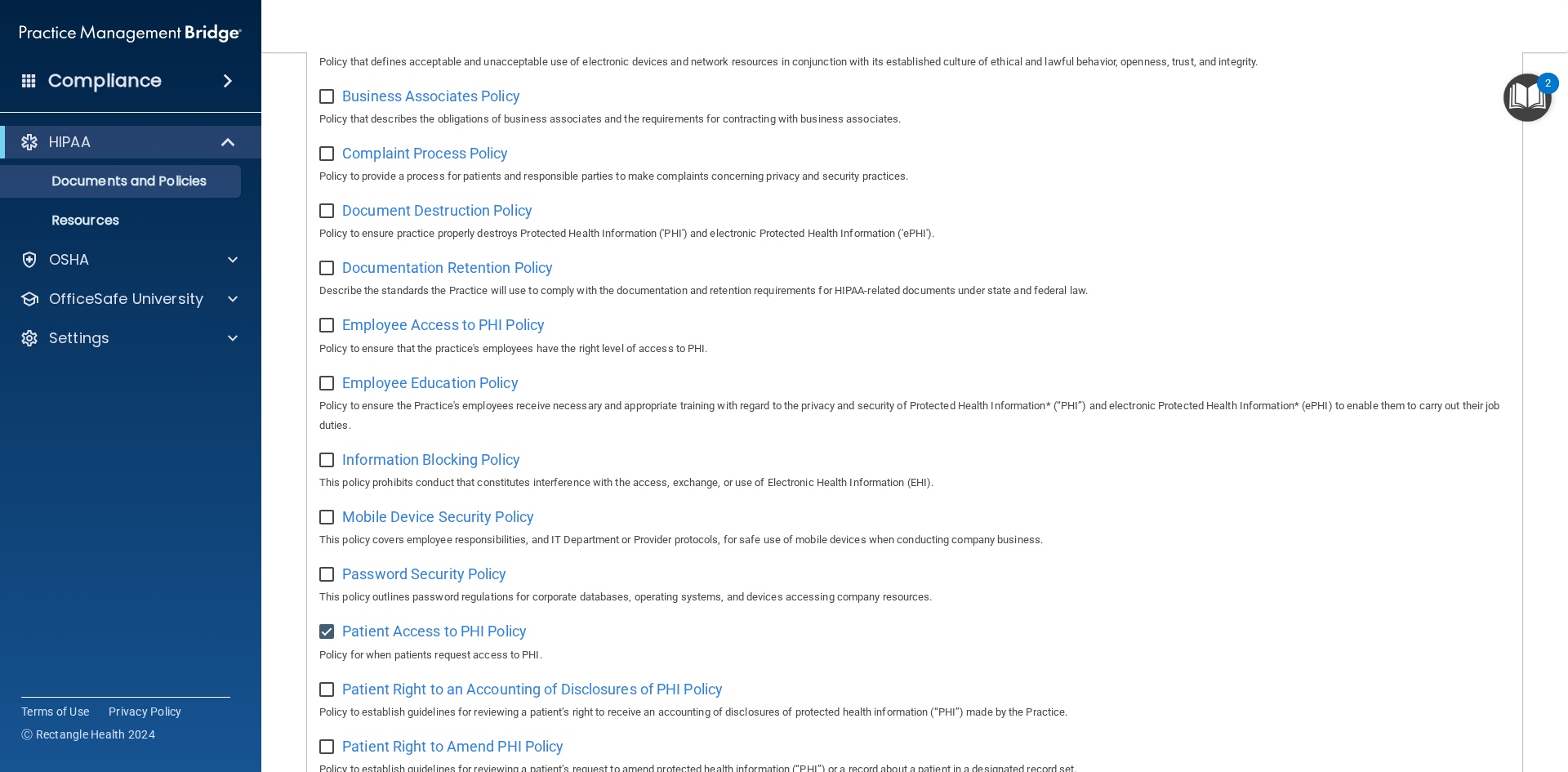
scroll to position [295, 0]
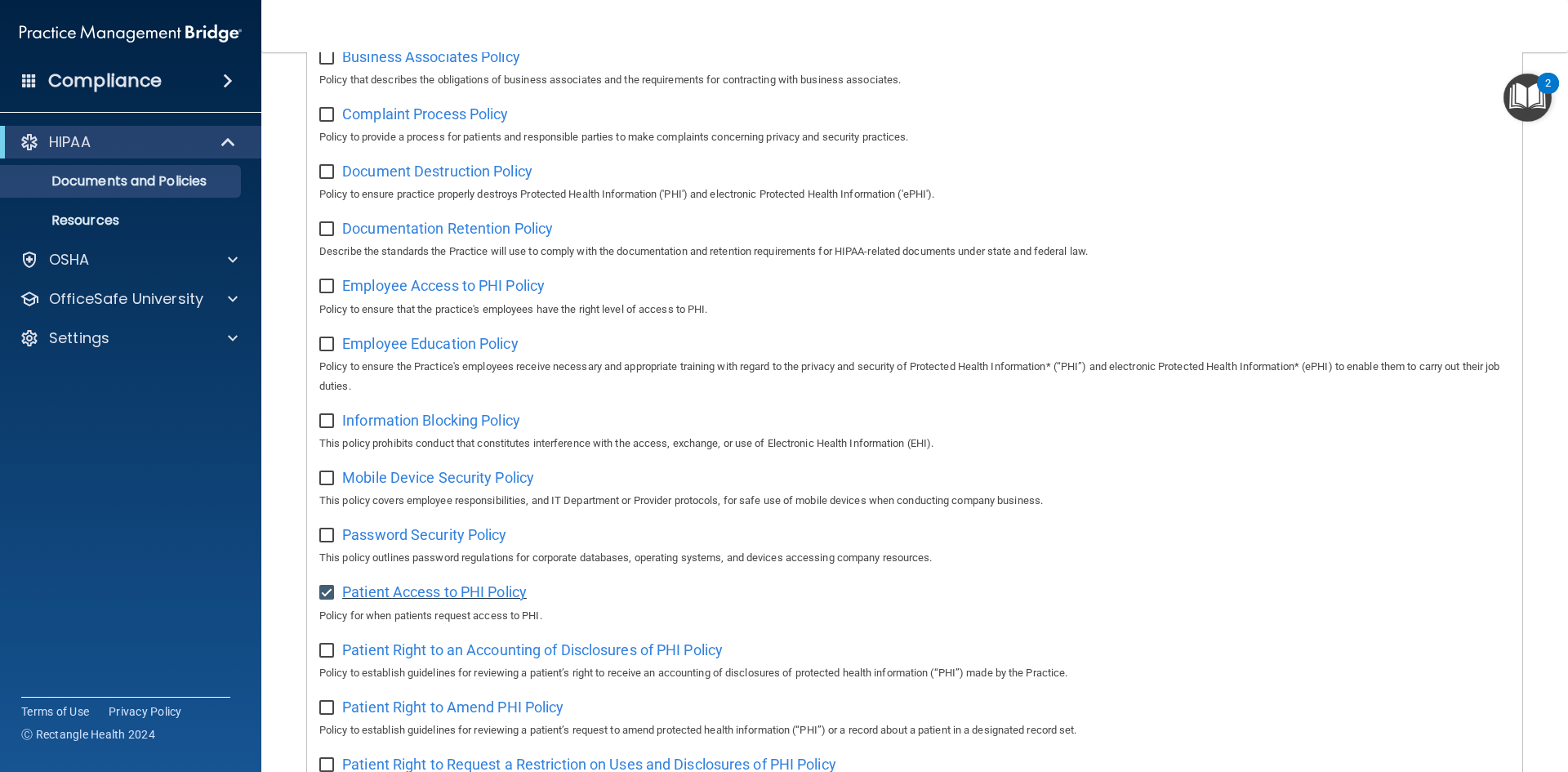
click at [431, 598] on span "Patient Access to PHI Policy" at bounding box center [435, 592] width 185 height 17
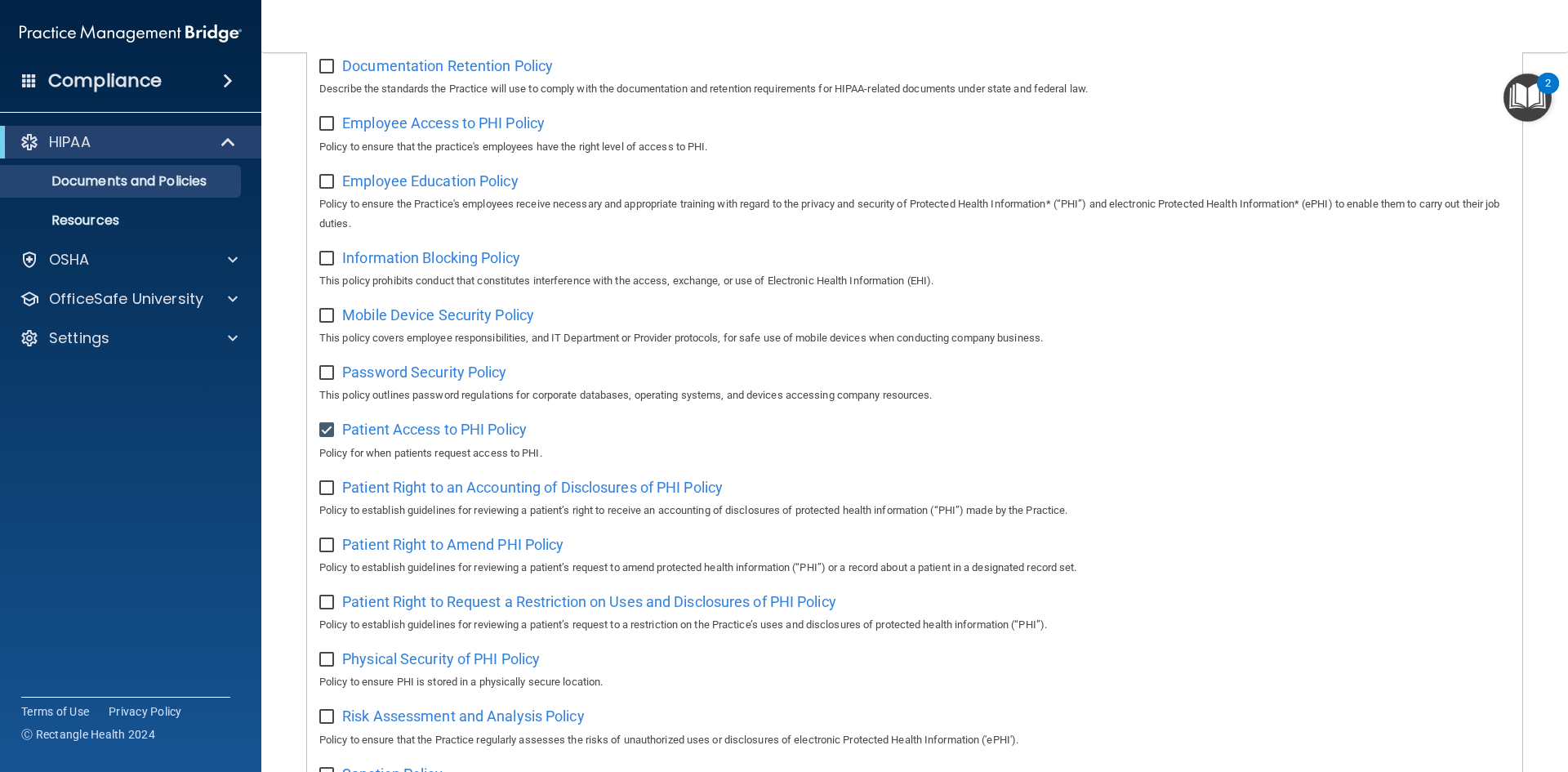
scroll to position [459, 0]
click at [379, 372] on span "Password Security Policy" at bounding box center [424, 371] width 165 height 17
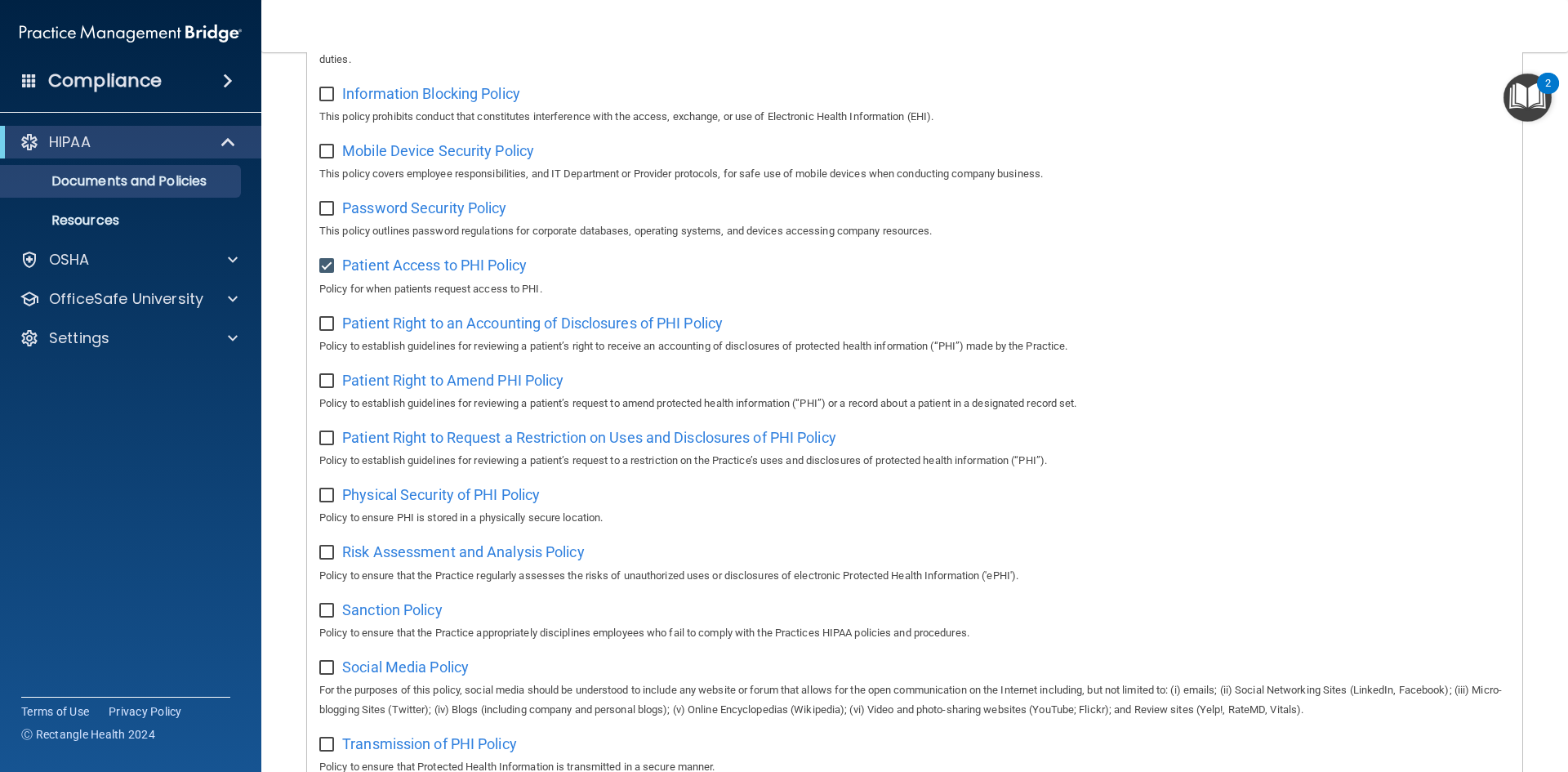
scroll to position [703, 0]
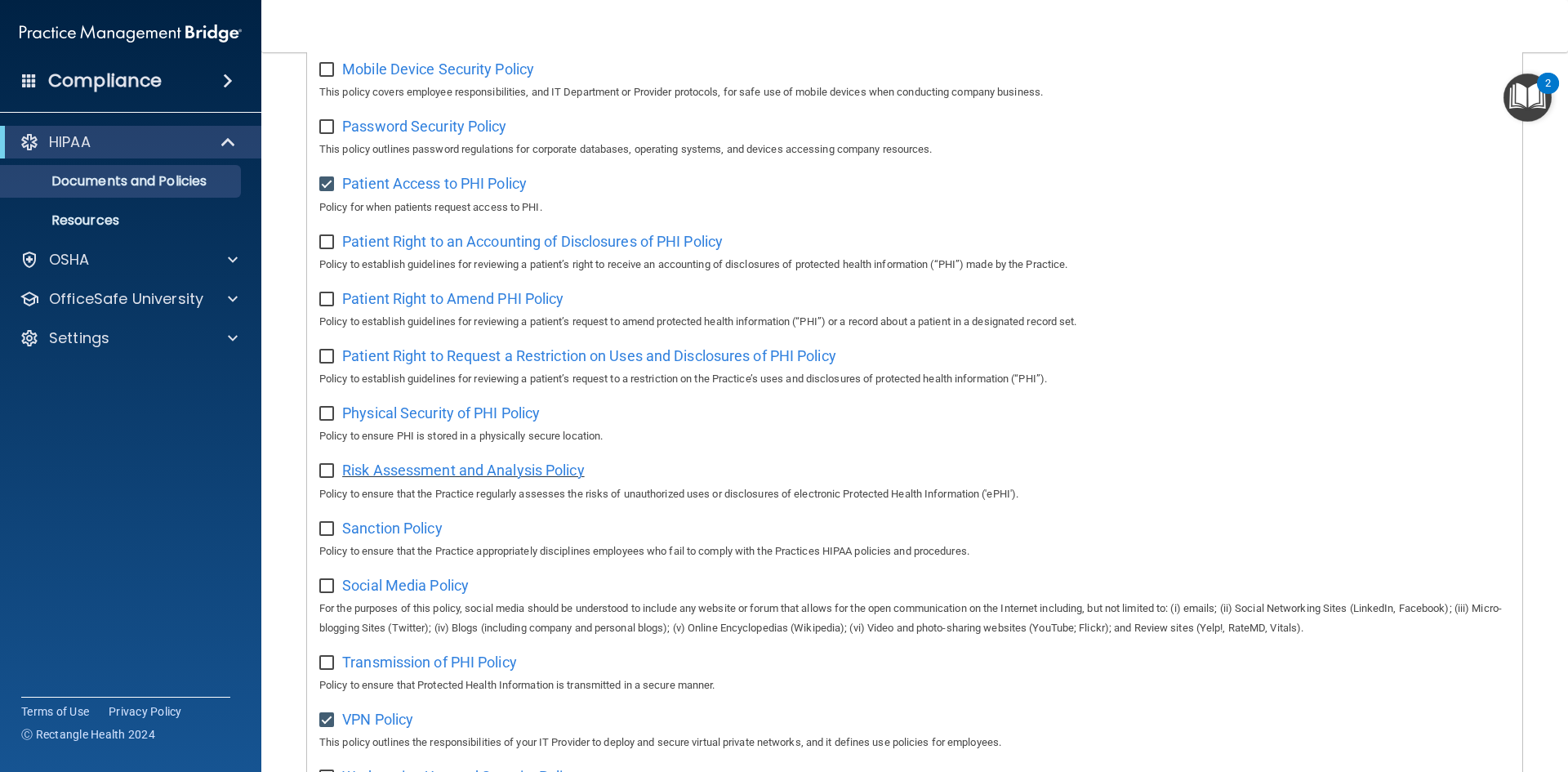
click at [516, 479] on span "Risk Assessment and Analysis Policy" at bounding box center [464, 469] width 243 height 17
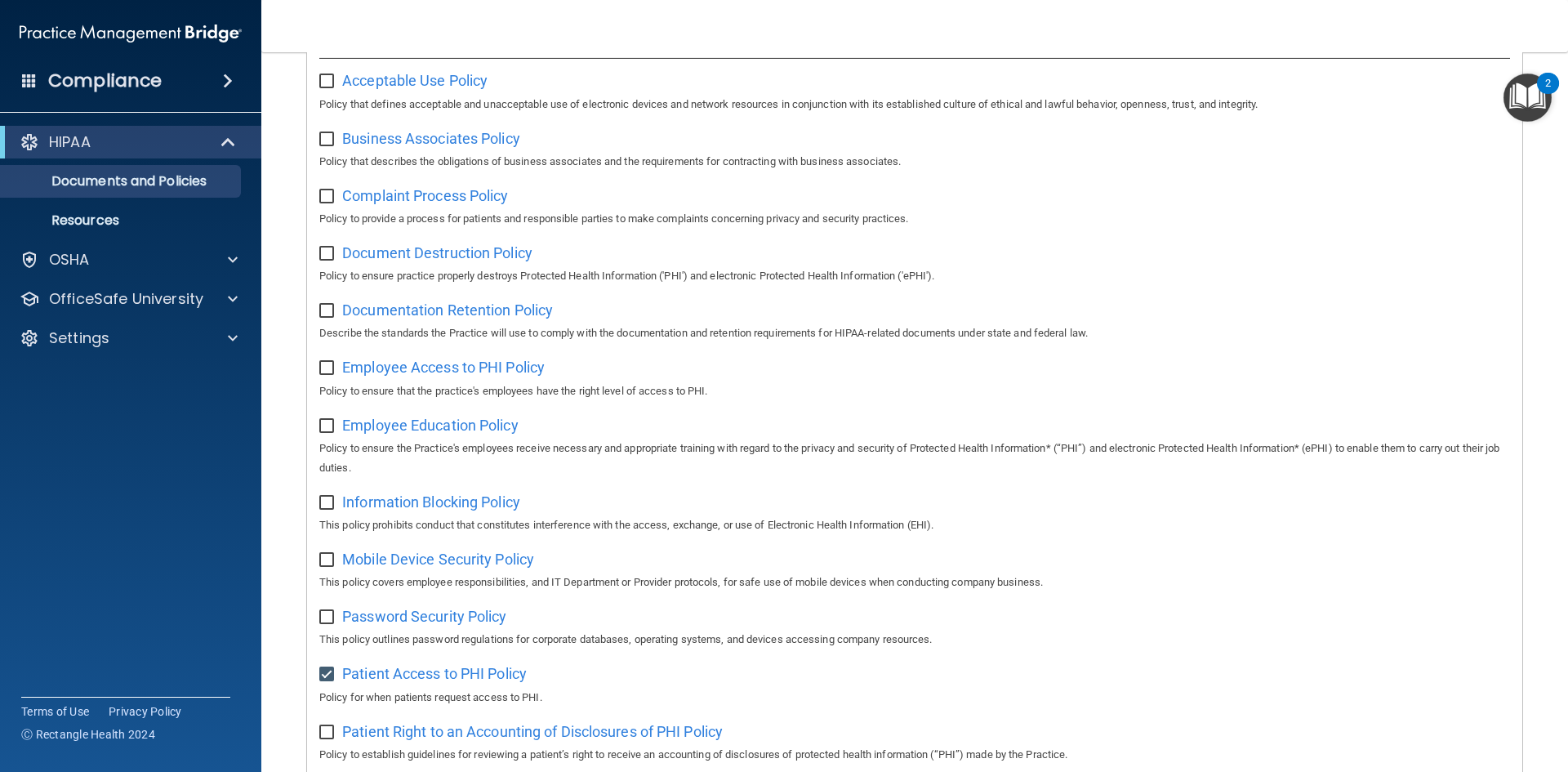
scroll to position [131, 0]
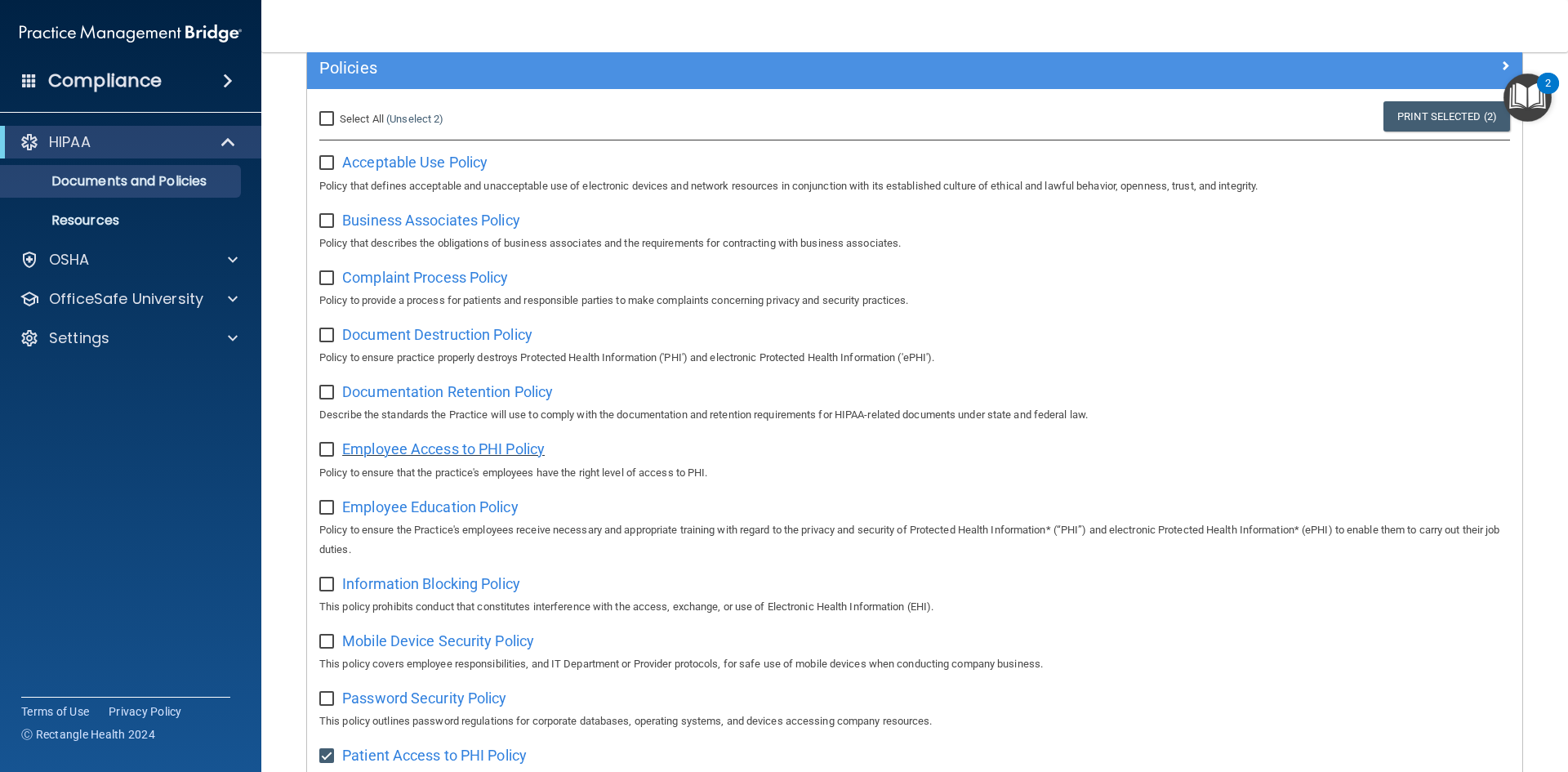
click at [473, 450] on span "Employee Access to PHI Policy" at bounding box center [443, 448] width 202 height 17
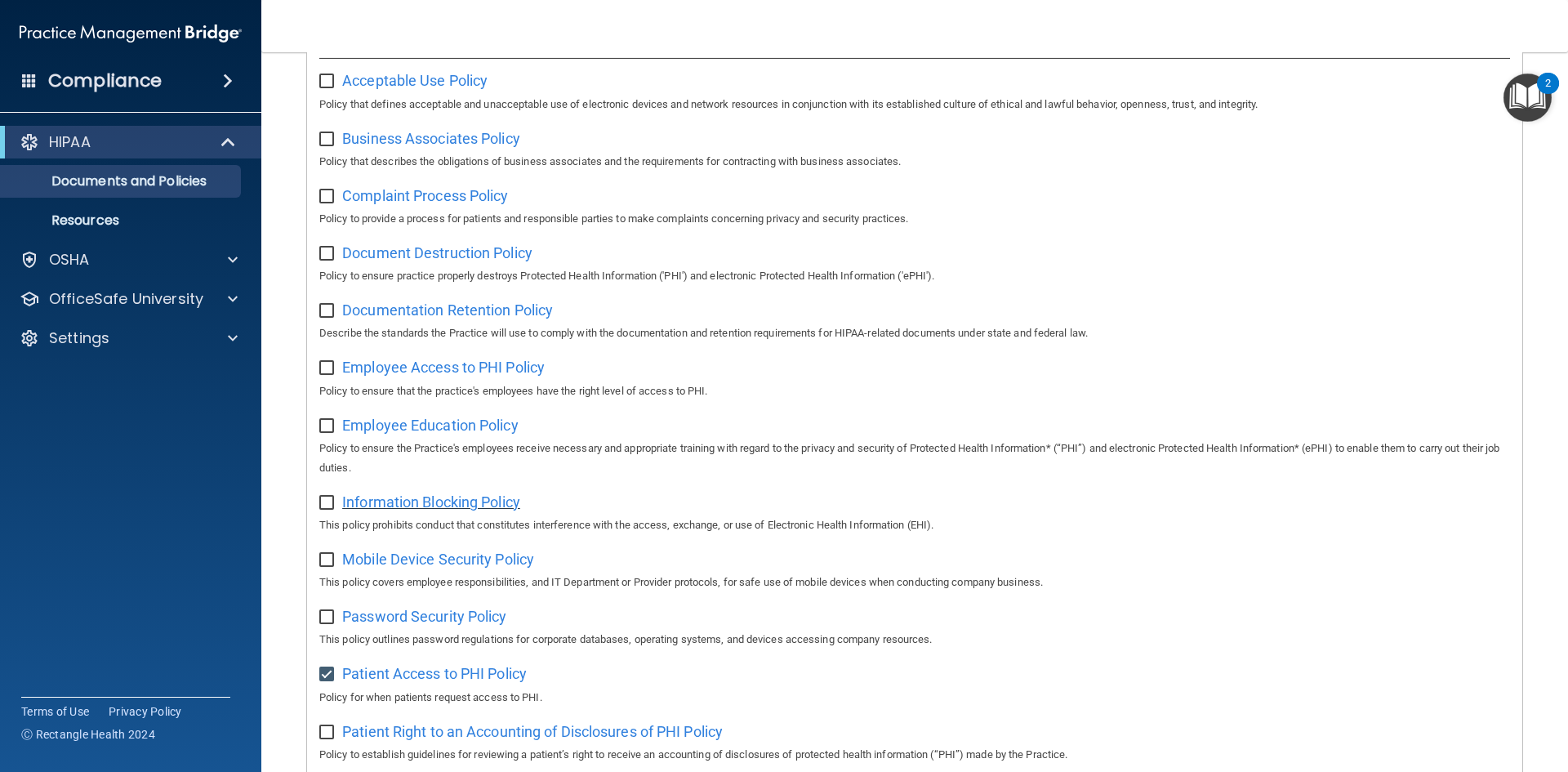
scroll to position [131, 0]
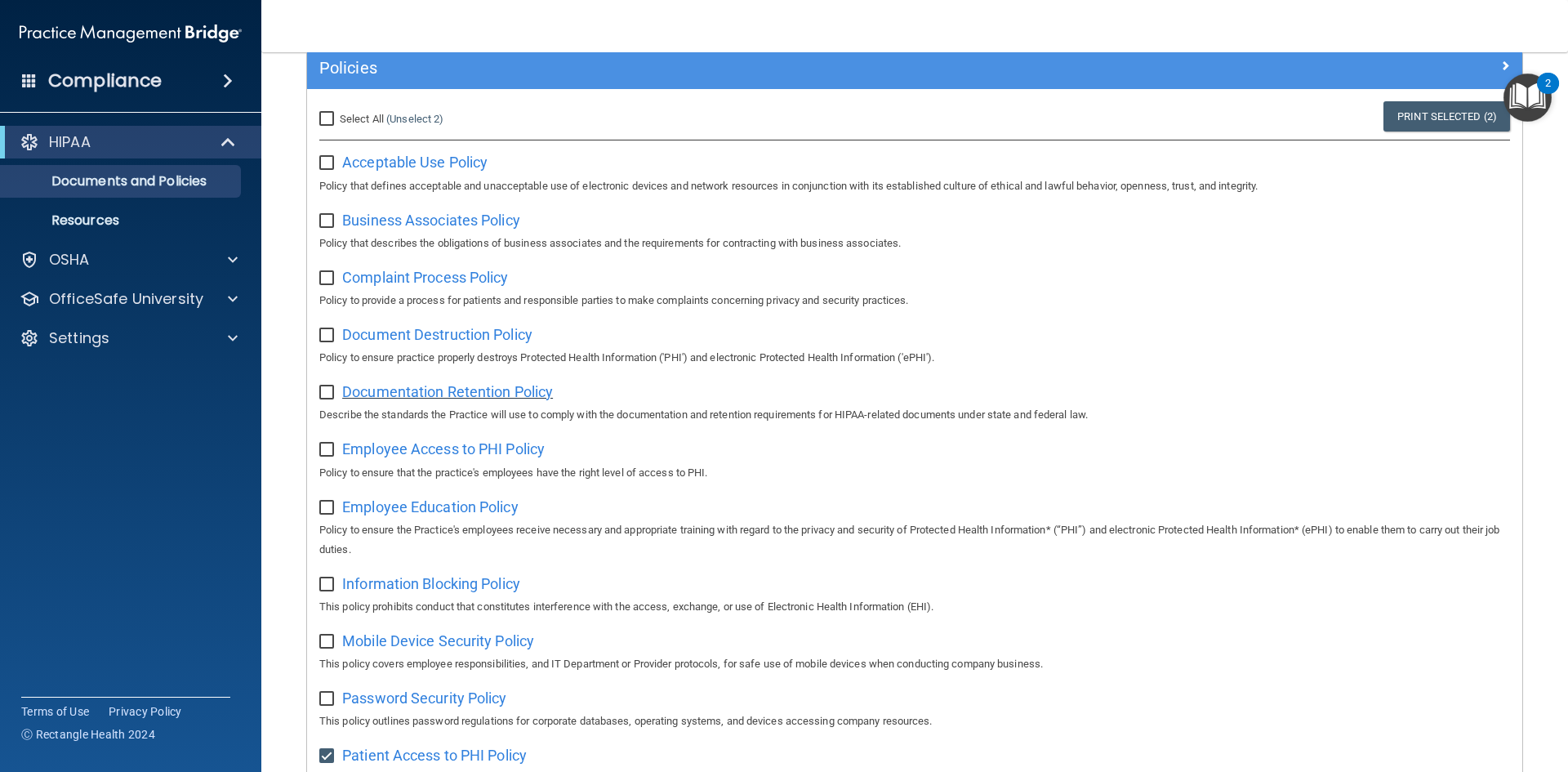
click at [470, 393] on span "Documentation Retention Policy" at bounding box center [447, 391] width 210 height 17
click at [377, 515] on span "Employee Education Policy" at bounding box center [430, 506] width 176 height 17
click at [455, 164] on span "Acceptable Use Policy" at bounding box center [414, 161] width 145 height 17
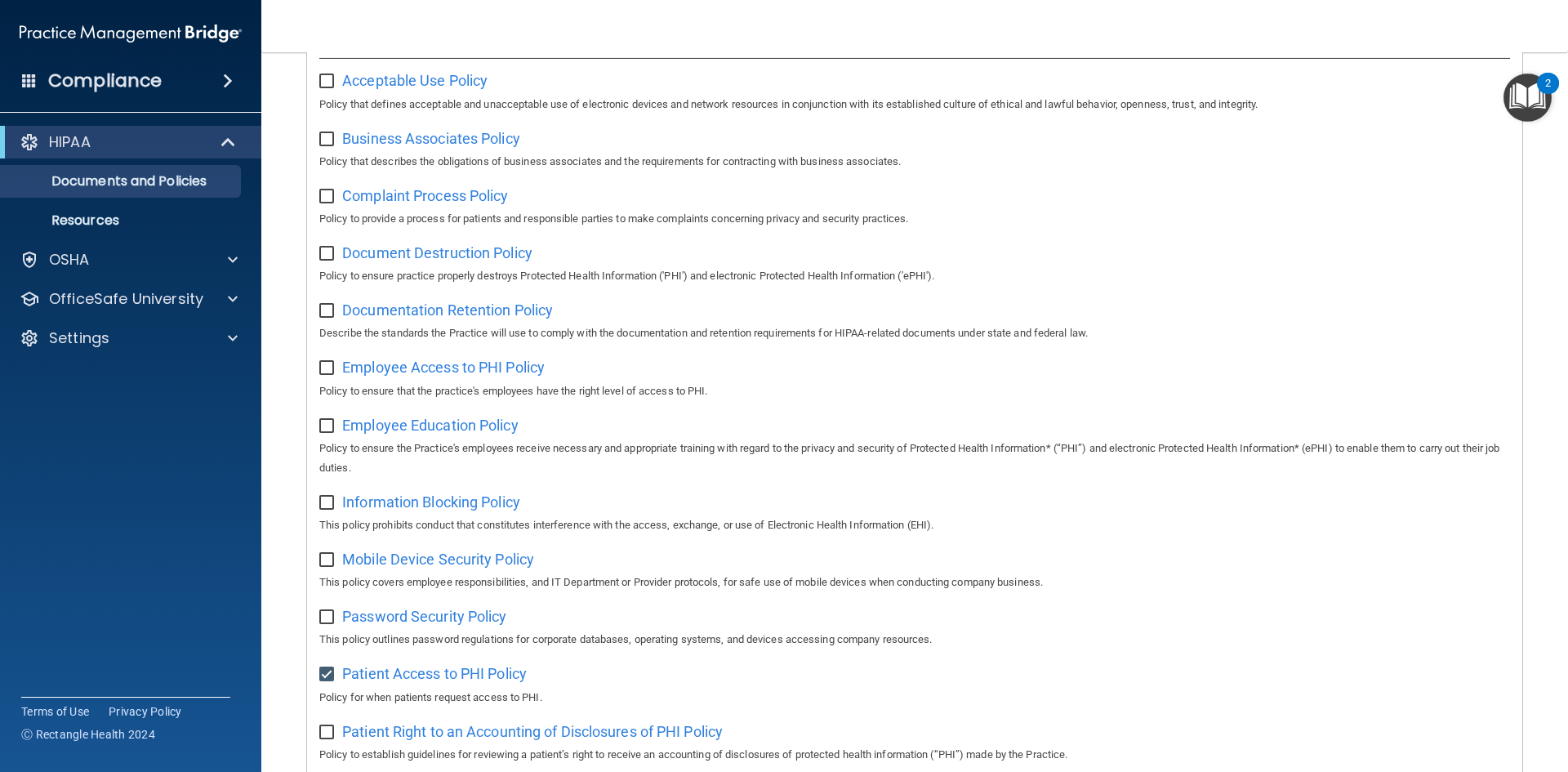
scroll to position [295, 0]
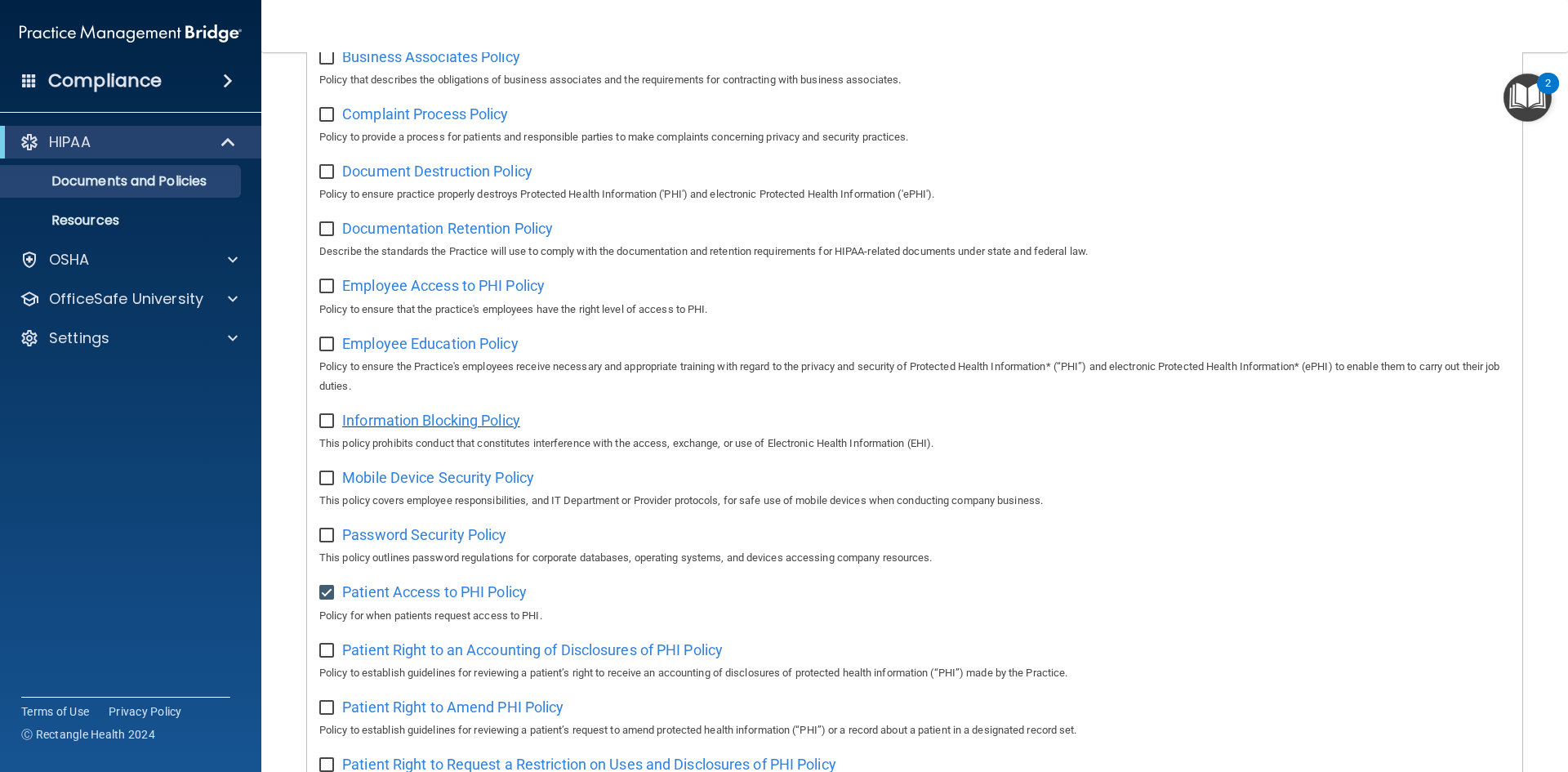
click at [434, 423] on span "Information Blocking Policy" at bounding box center [431, 420] width 178 height 17
click at [476, 177] on span "Document Destruction Policy" at bounding box center [437, 171] width 190 height 17
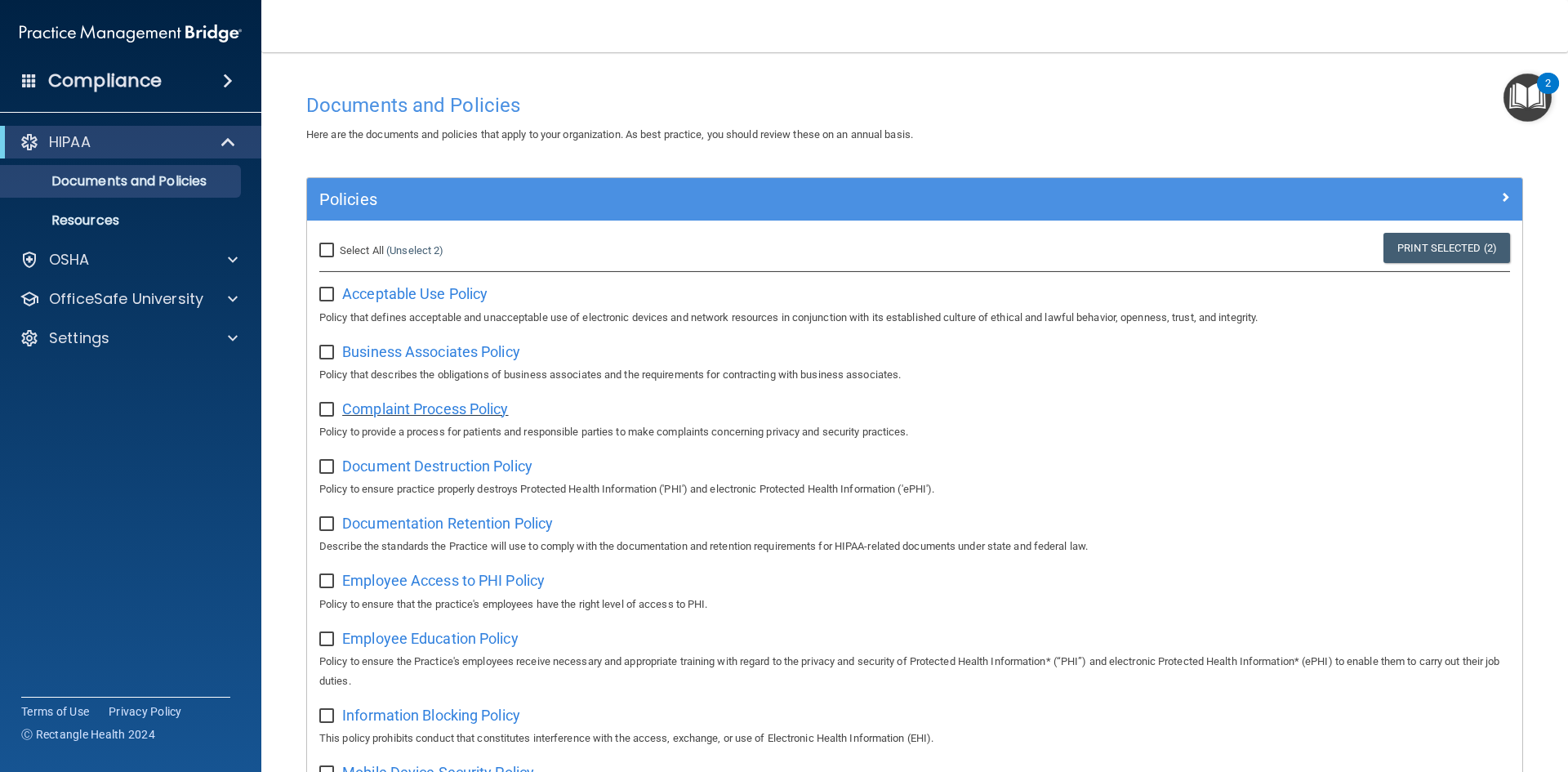
click at [448, 414] on span "Complaint Process Policy" at bounding box center [425, 408] width 165 height 17
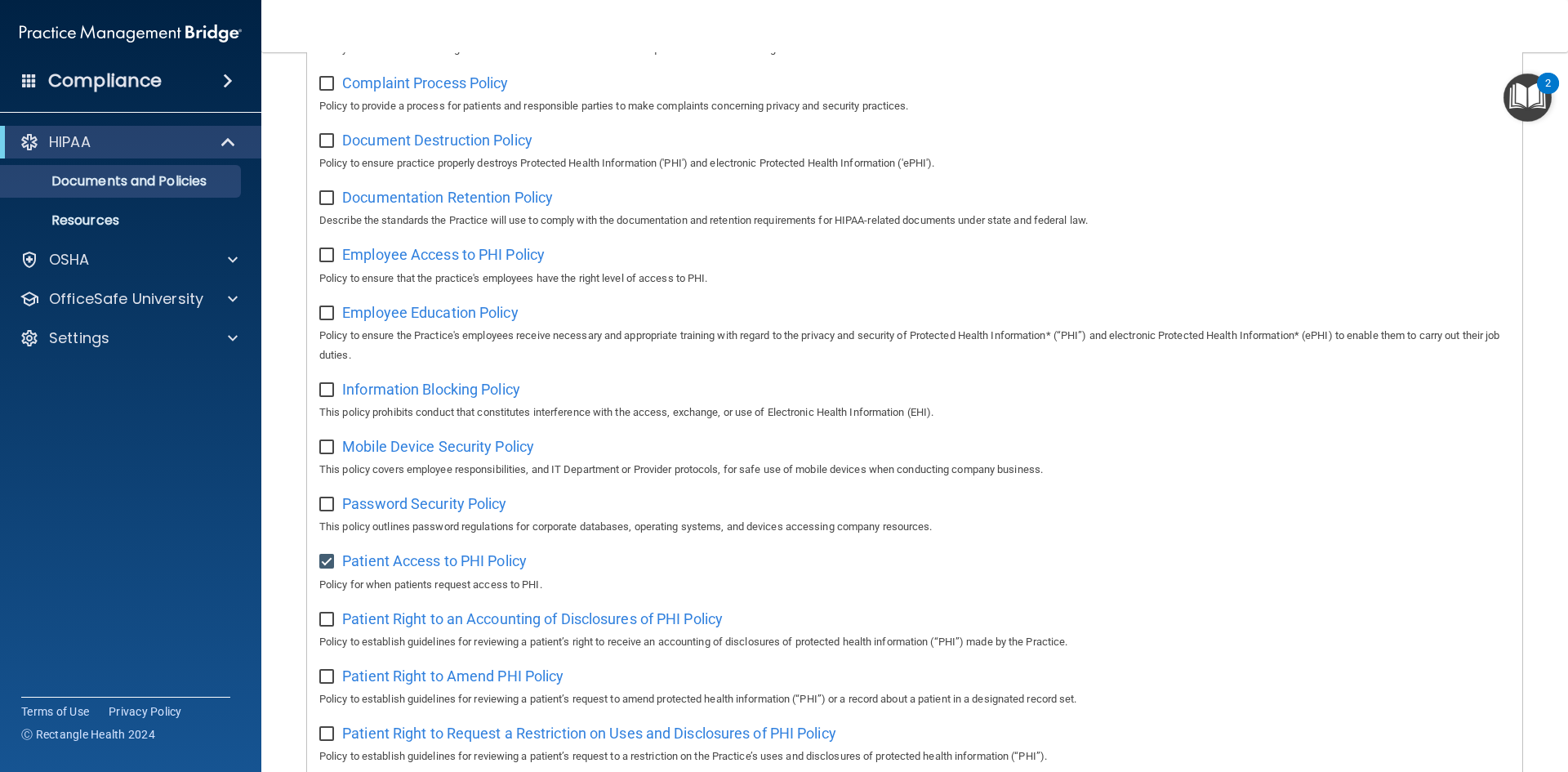
scroll to position [327, 0]
click at [475, 561] on span "Patient Access to PHI Policy" at bounding box center [435, 559] width 185 height 17
click at [458, 256] on span "Employee Access to PHI Policy" at bounding box center [443, 253] width 202 height 17
click at [442, 509] on span "Password Security Policy" at bounding box center [424, 502] width 165 height 17
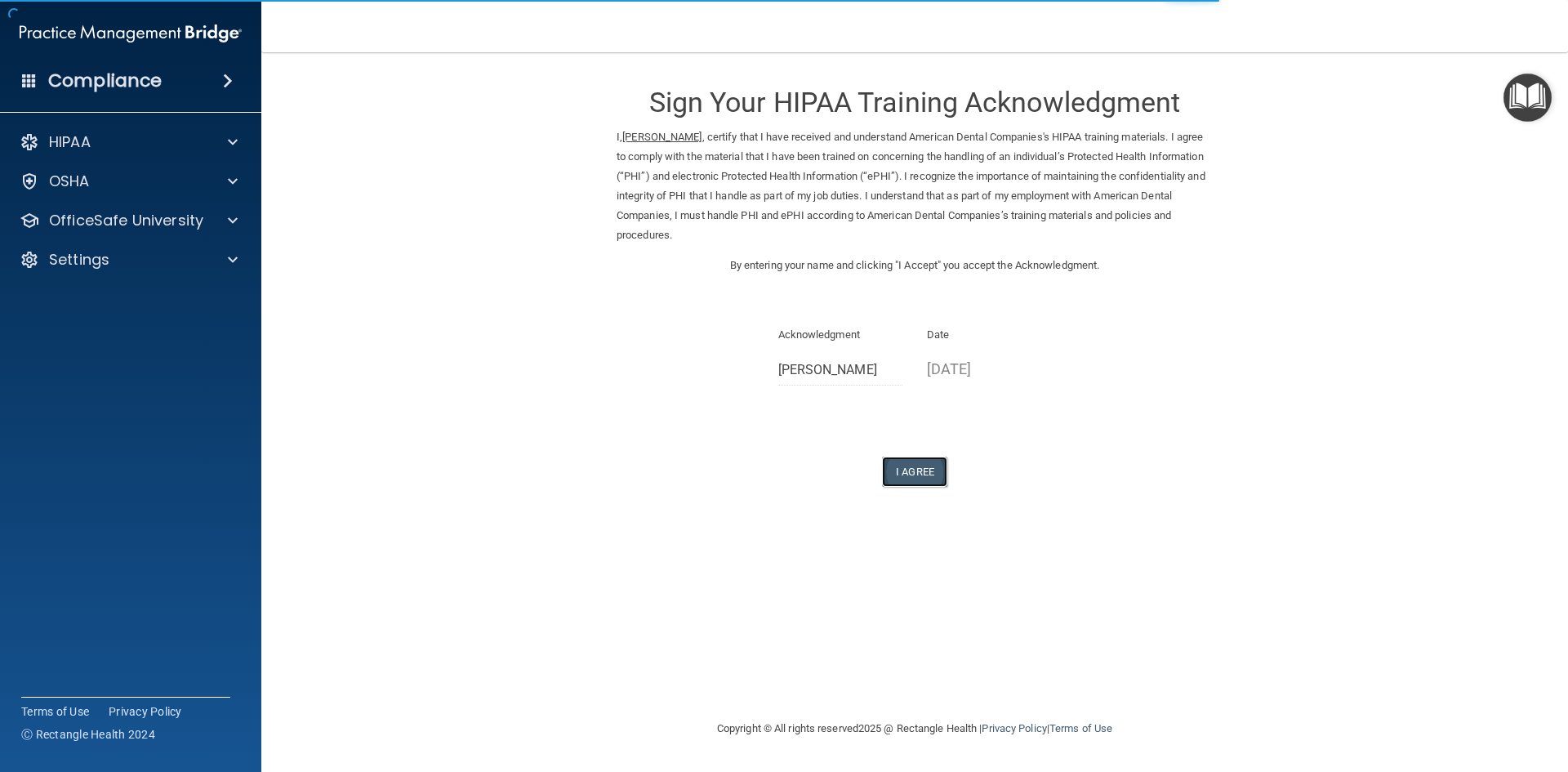
click at [910, 467] on button "I Agree" at bounding box center [914, 472] width 65 height 30
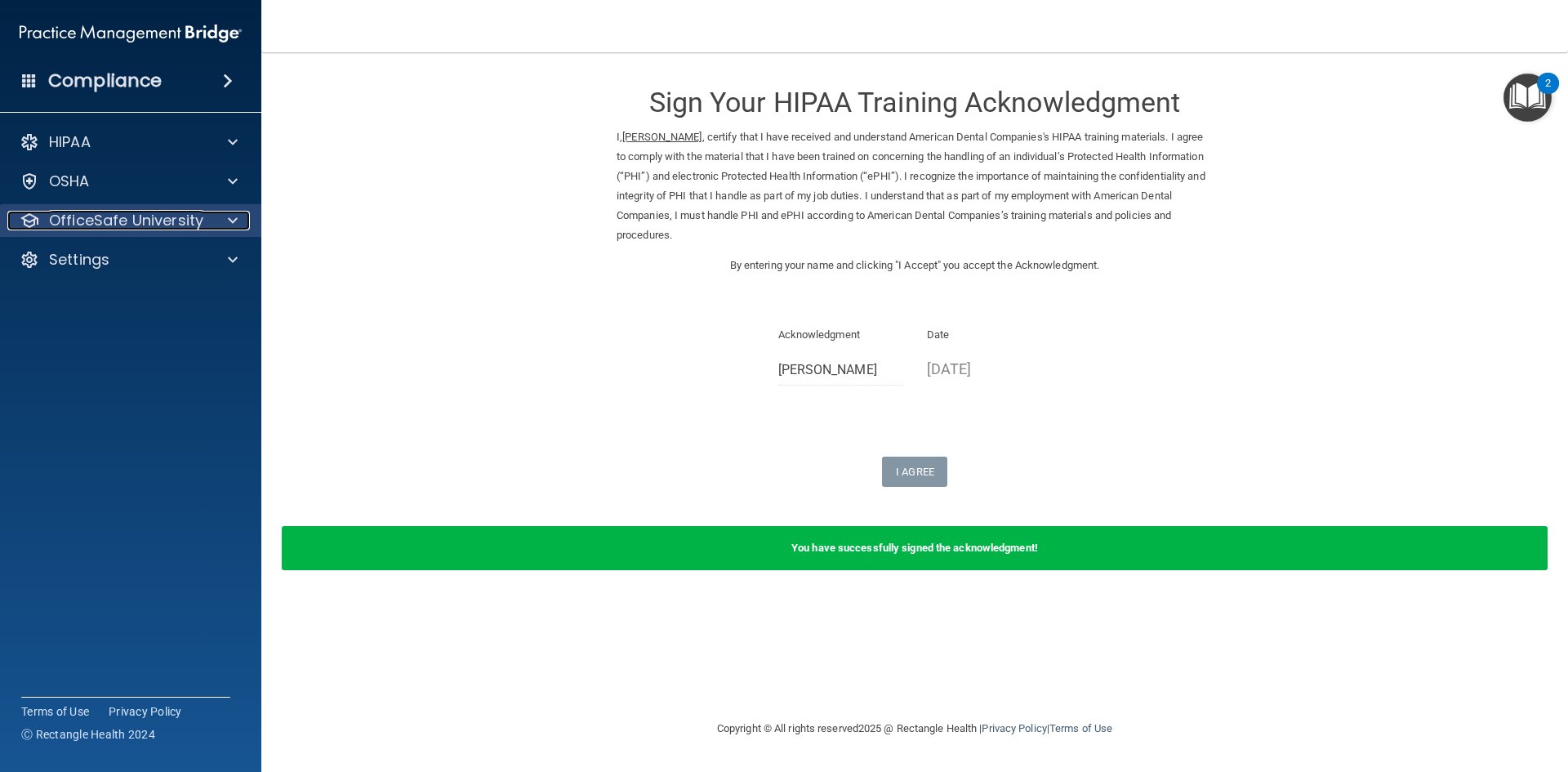
click at [153, 227] on p "OfficeSafe University" at bounding box center [126, 220] width 154 height 19
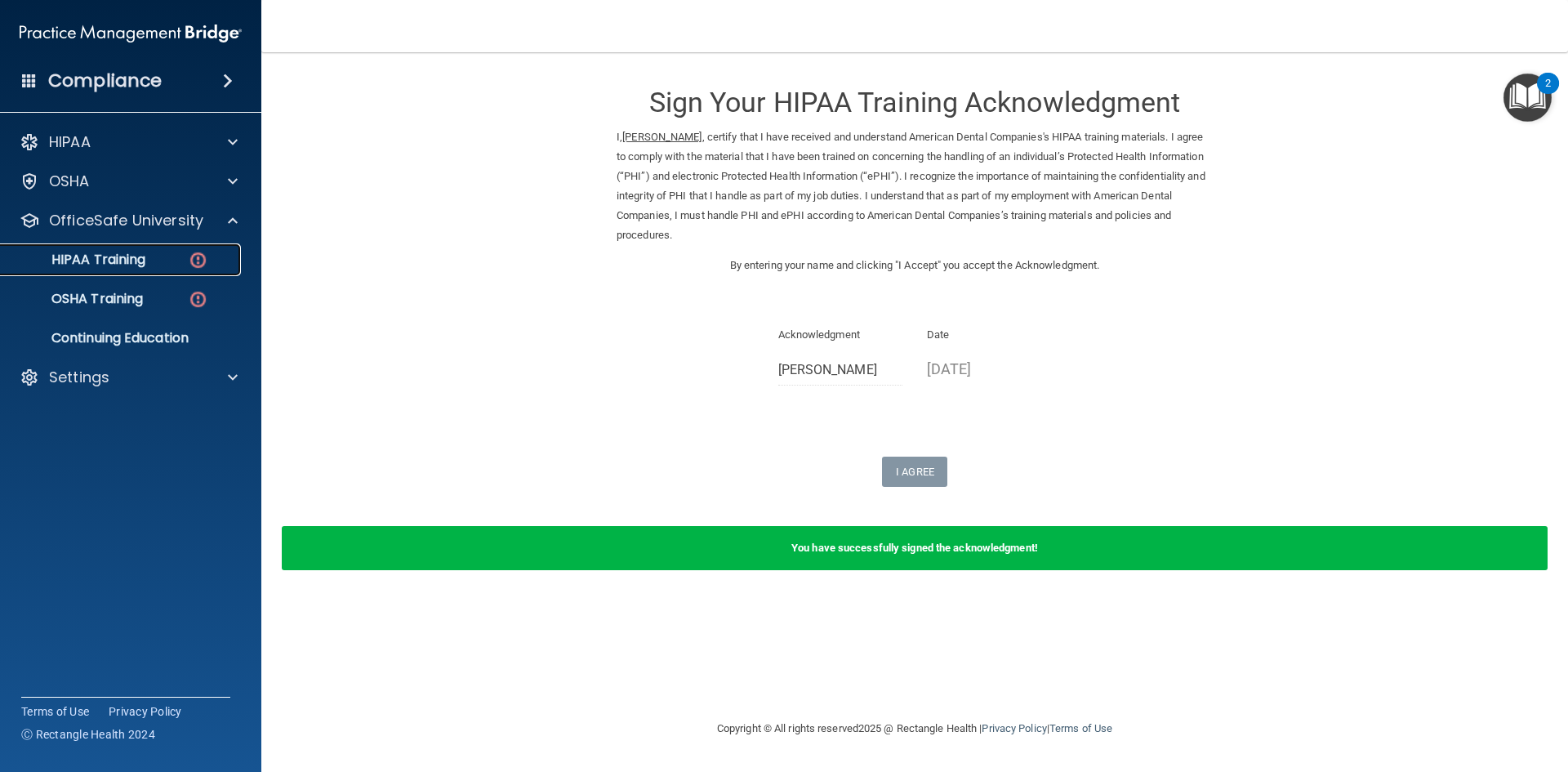
click at [143, 262] on p "HIPAA Training" at bounding box center [77, 260] width 135 height 17
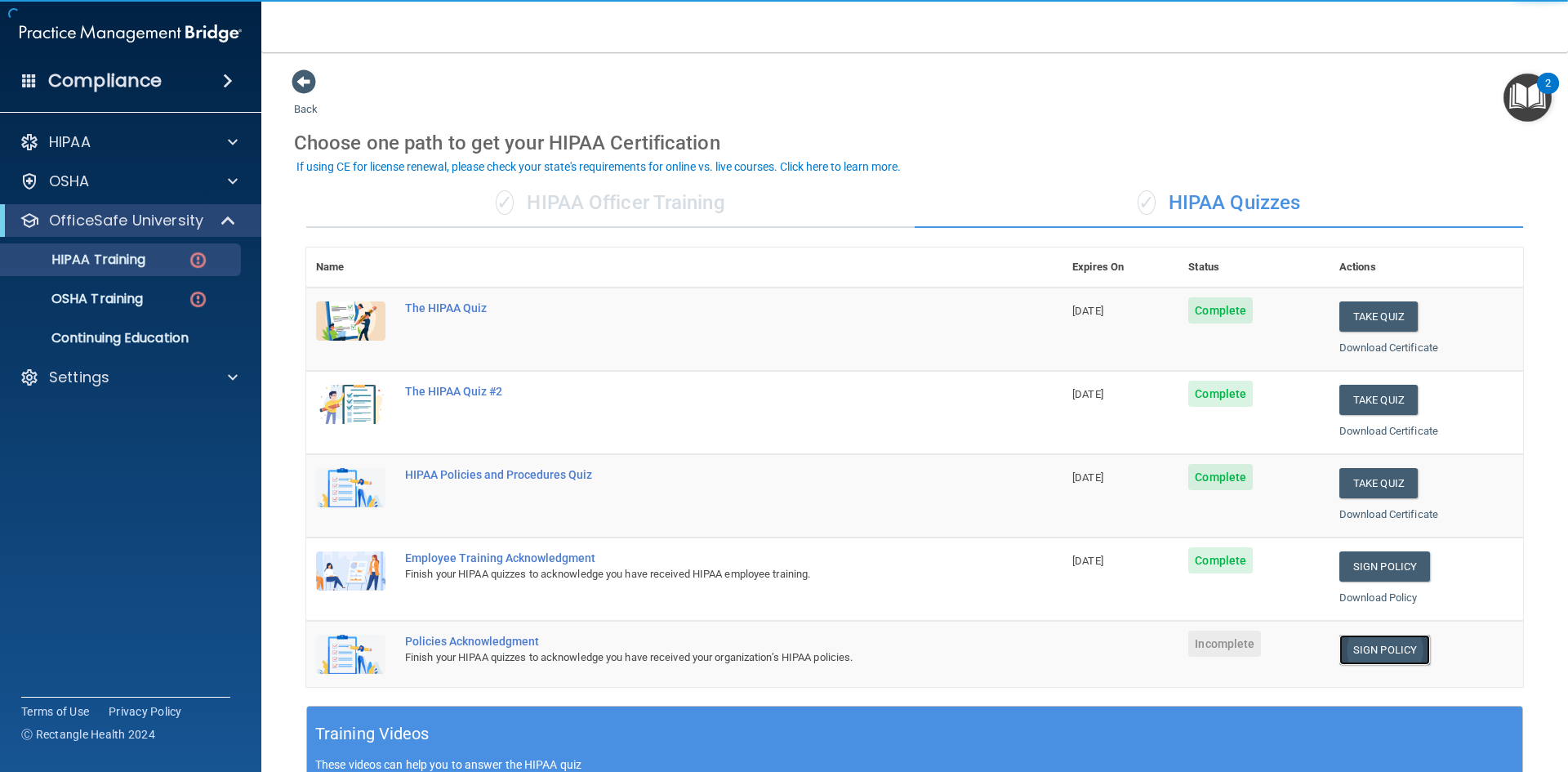
click at [1388, 658] on link "Sign Policy" at bounding box center [1384, 650] width 91 height 30
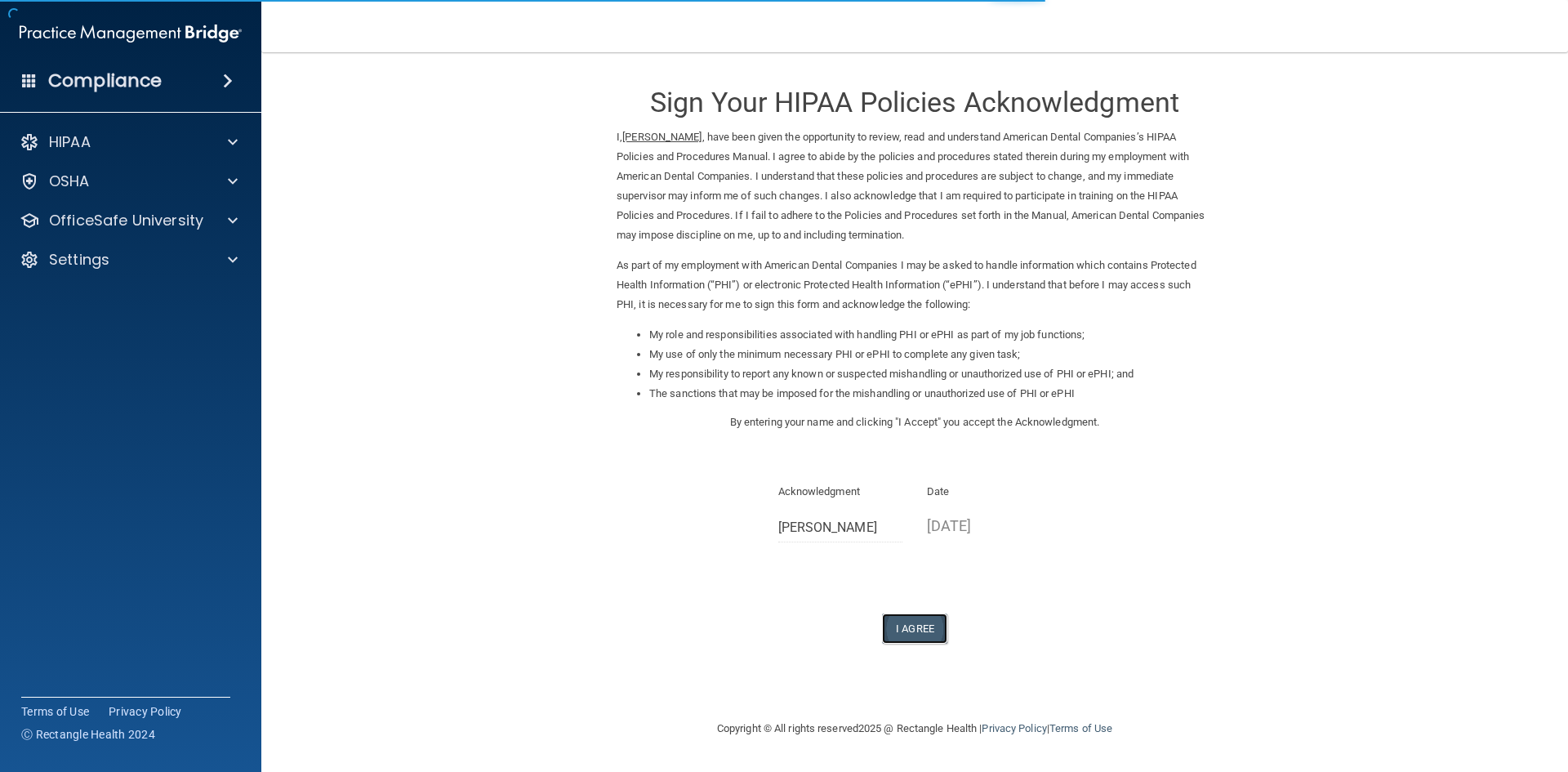
click at [909, 620] on button "I Agree" at bounding box center [914, 629] width 65 height 30
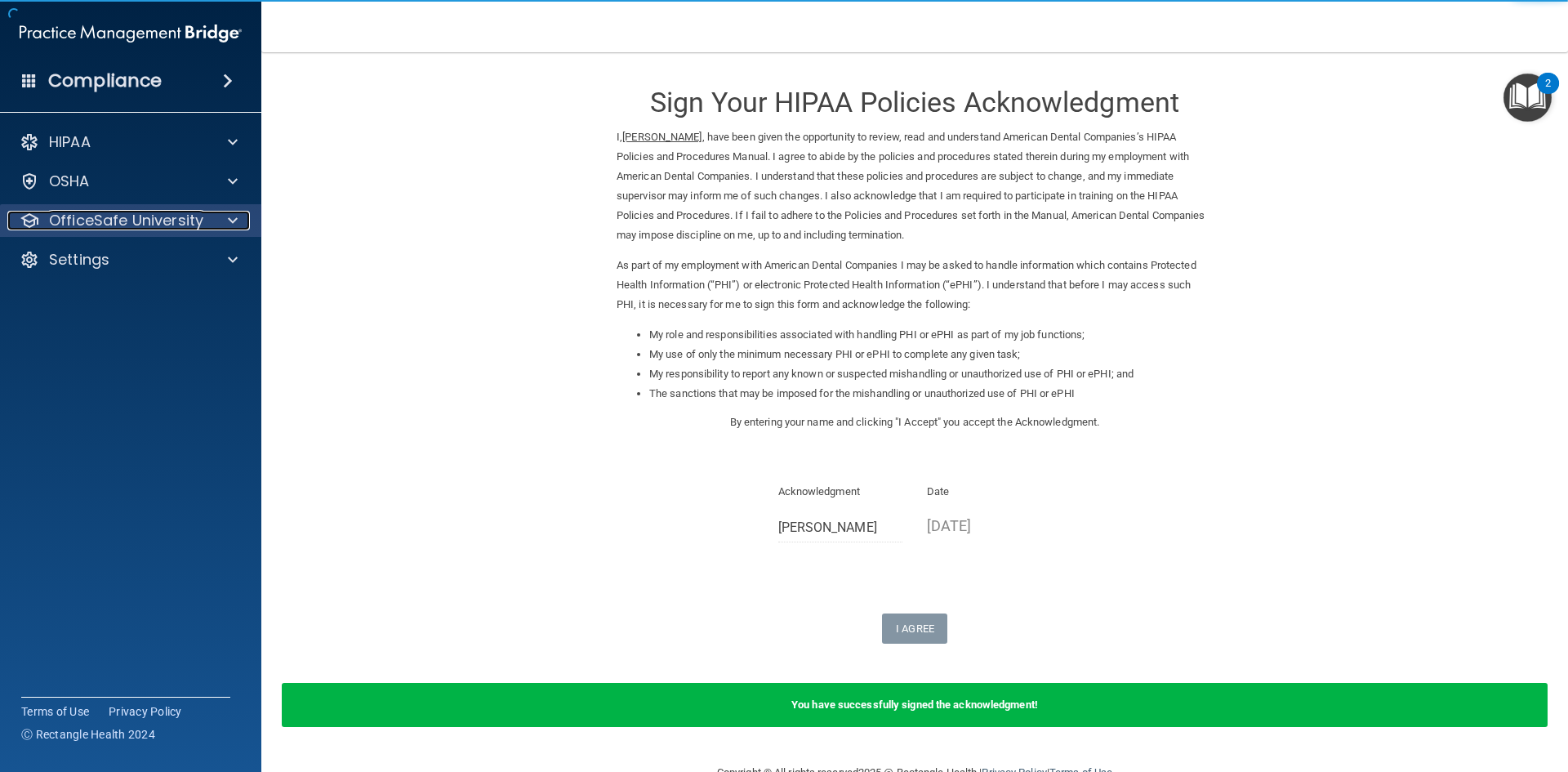
click at [190, 217] on p "OfficeSafe University" at bounding box center [126, 220] width 154 height 19
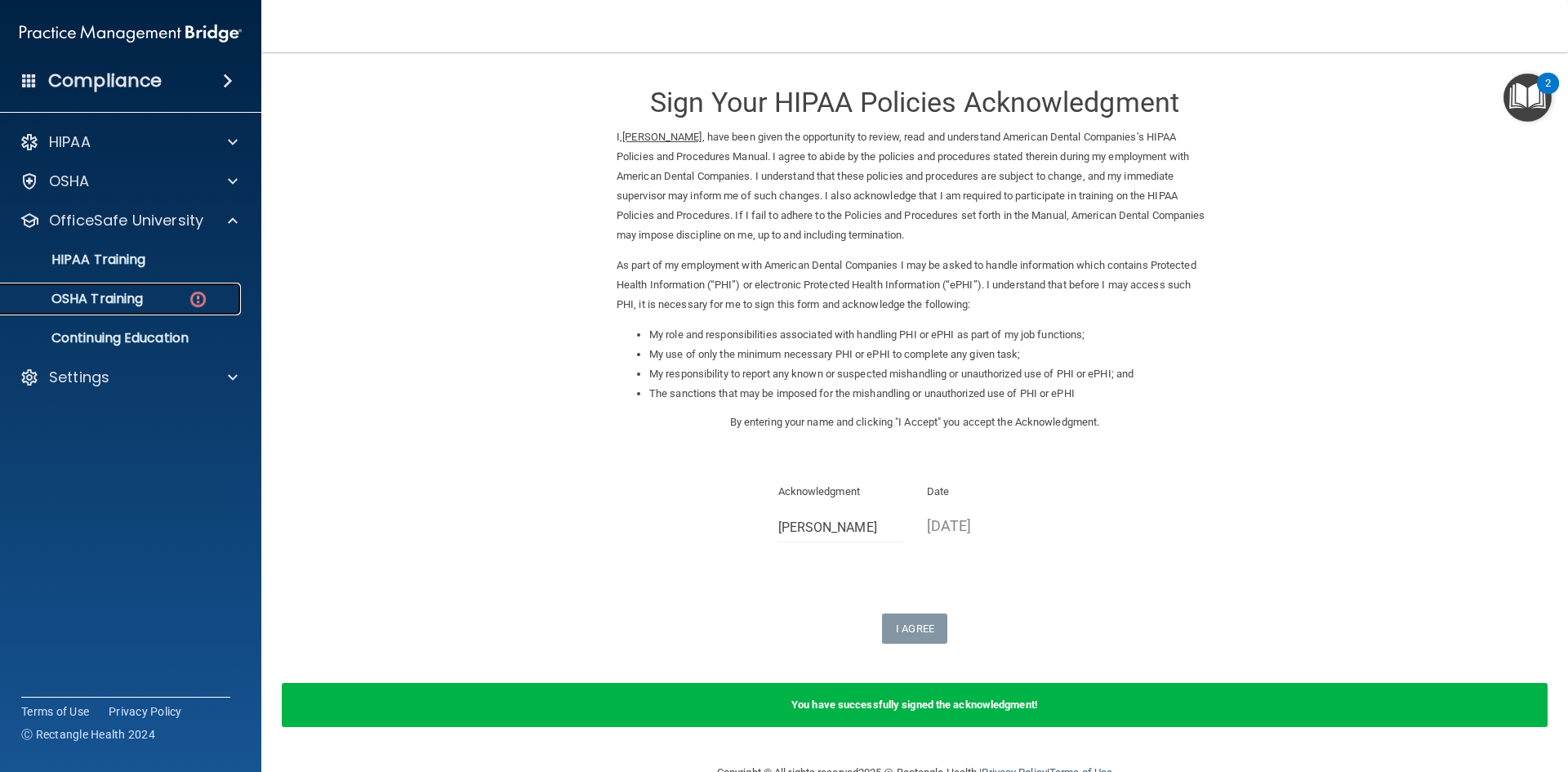
click at [194, 306] on img at bounding box center [197, 298] width 20 height 20
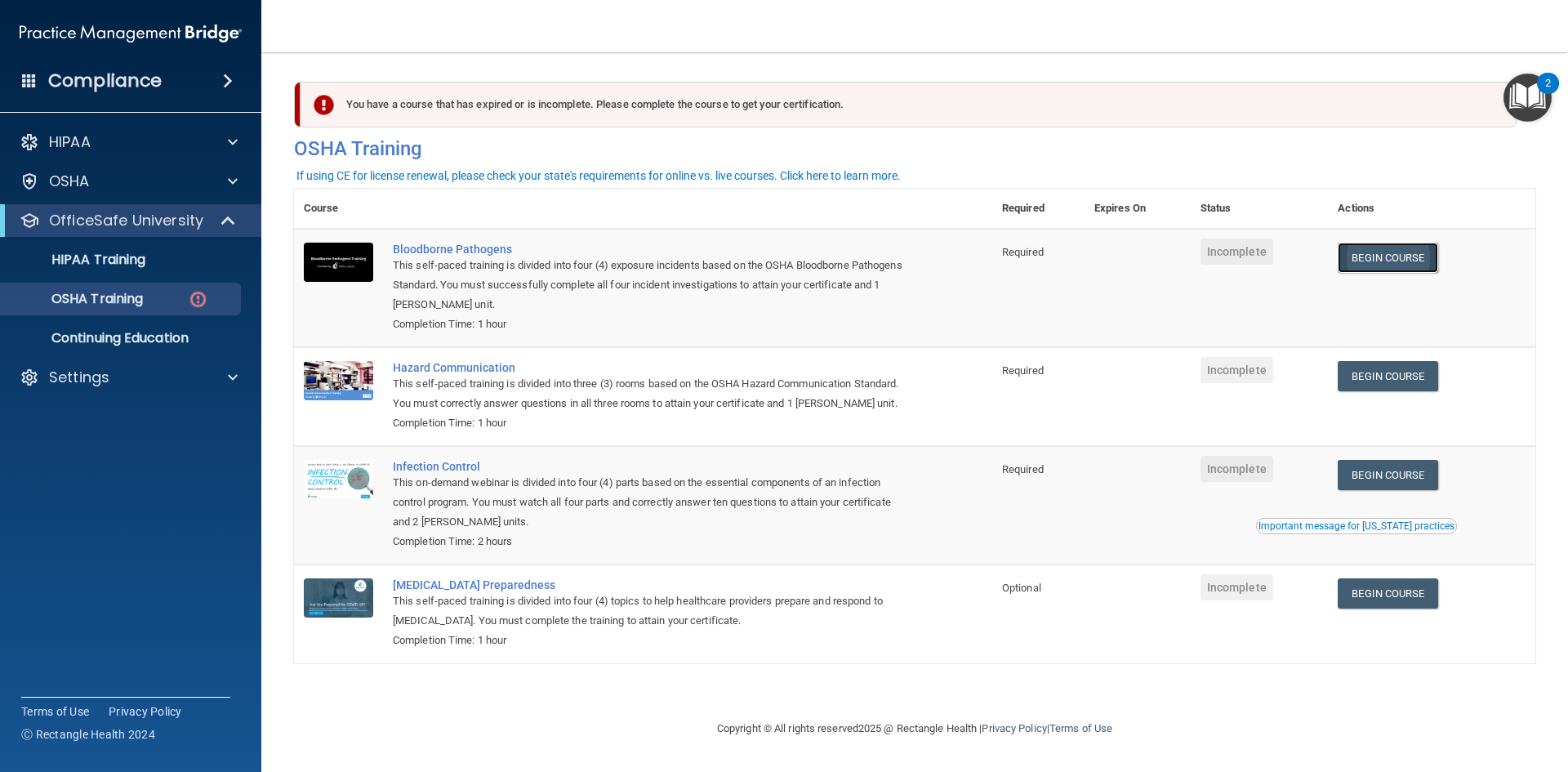
click at [1418, 271] on link "Begin Course" at bounding box center [1387, 258] width 99 height 30
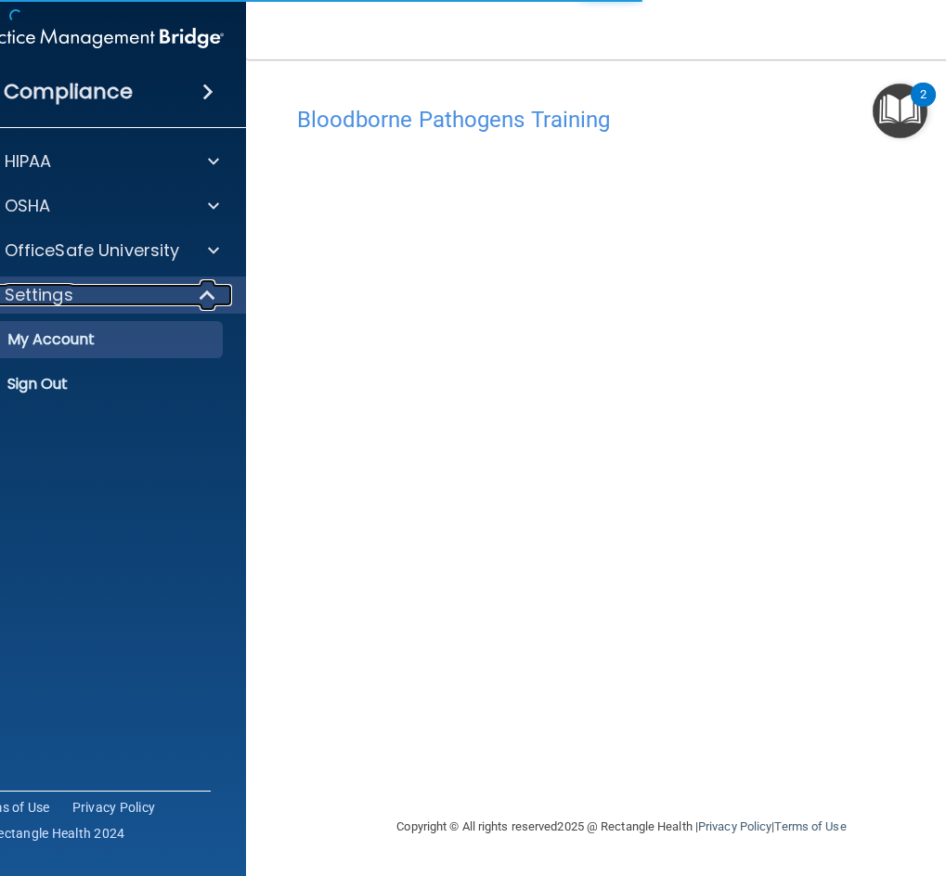
click at [95, 298] on div "Settings" at bounding box center [71, 295] width 229 height 22
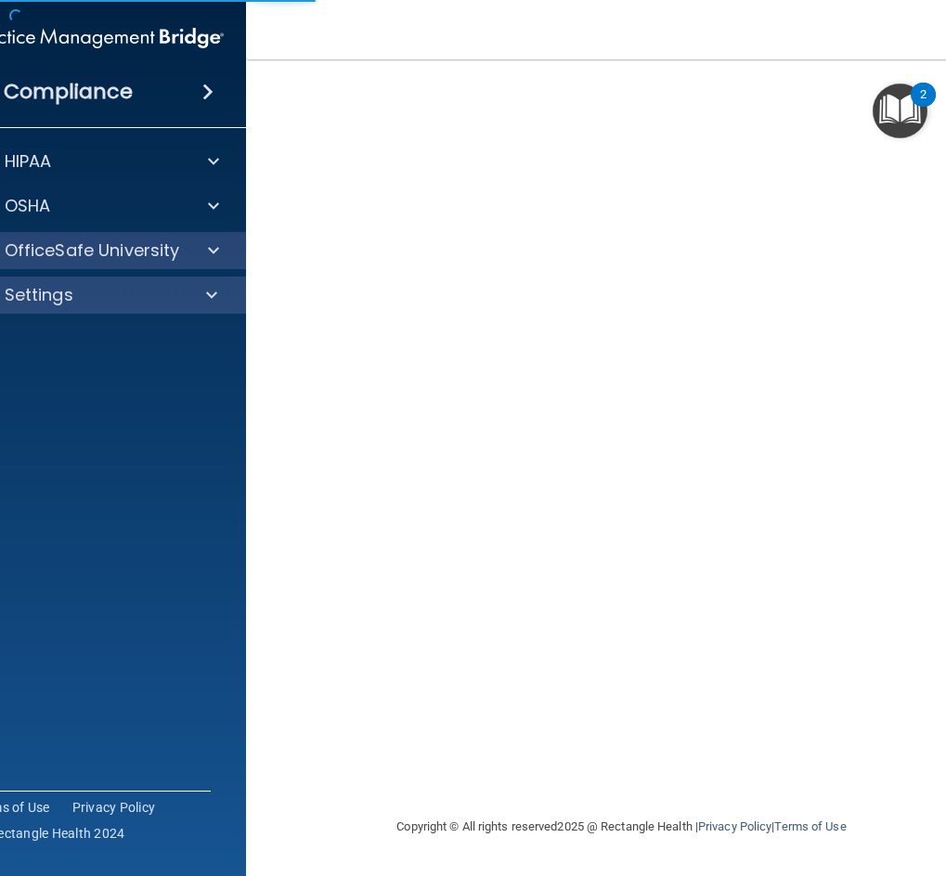
click at [96, 237] on div "OfficeSafe University" at bounding box center [98, 250] width 298 height 37
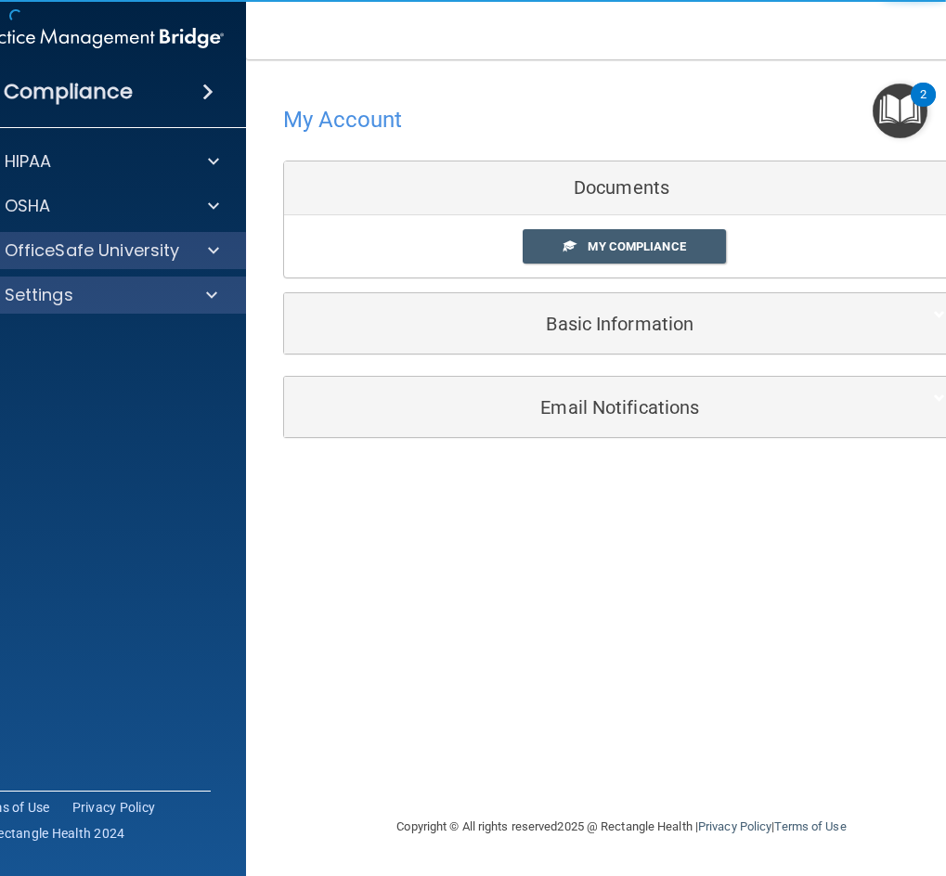
click at [206, 262] on div "OfficeSafe University" at bounding box center [98, 250] width 298 height 37
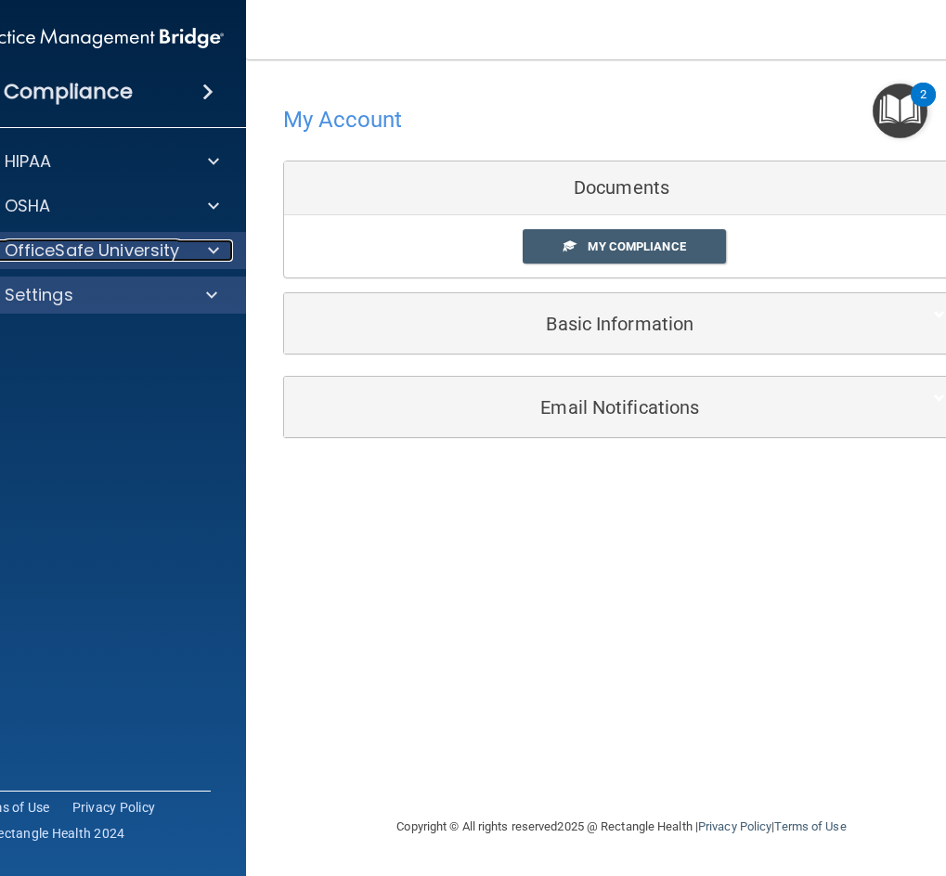
click at [86, 255] on p "OfficeSafe University" at bounding box center [92, 250] width 175 height 22
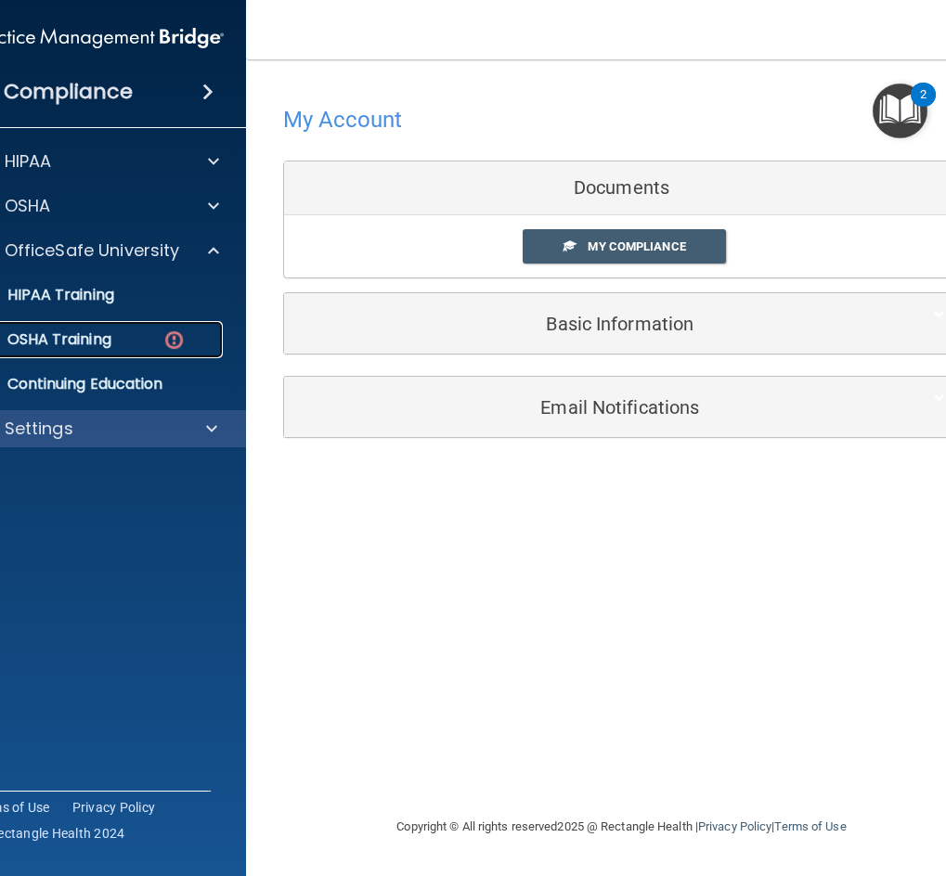
click at [69, 338] on p "OSHA Training" at bounding box center [36, 339] width 150 height 19
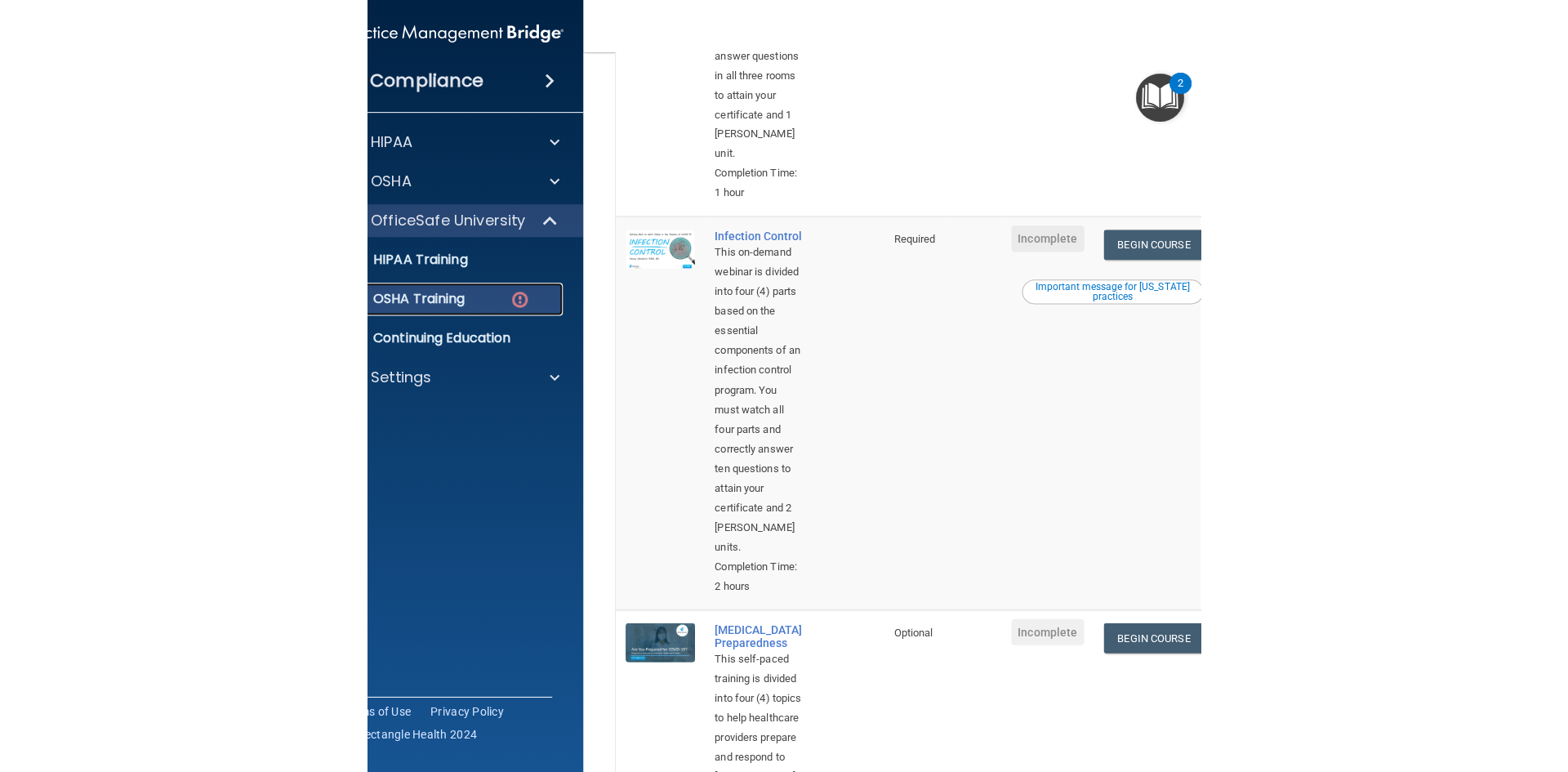
scroll to position [705, 0]
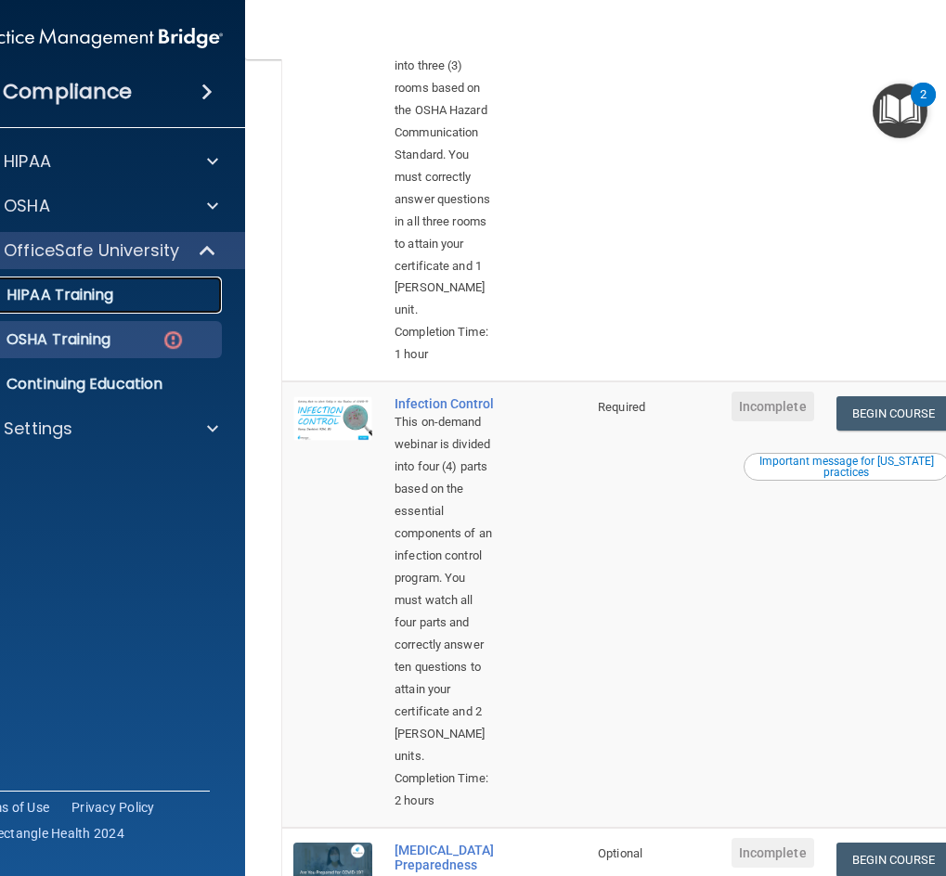
click at [48, 296] on p "HIPAA Training" at bounding box center [36, 295] width 153 height 19
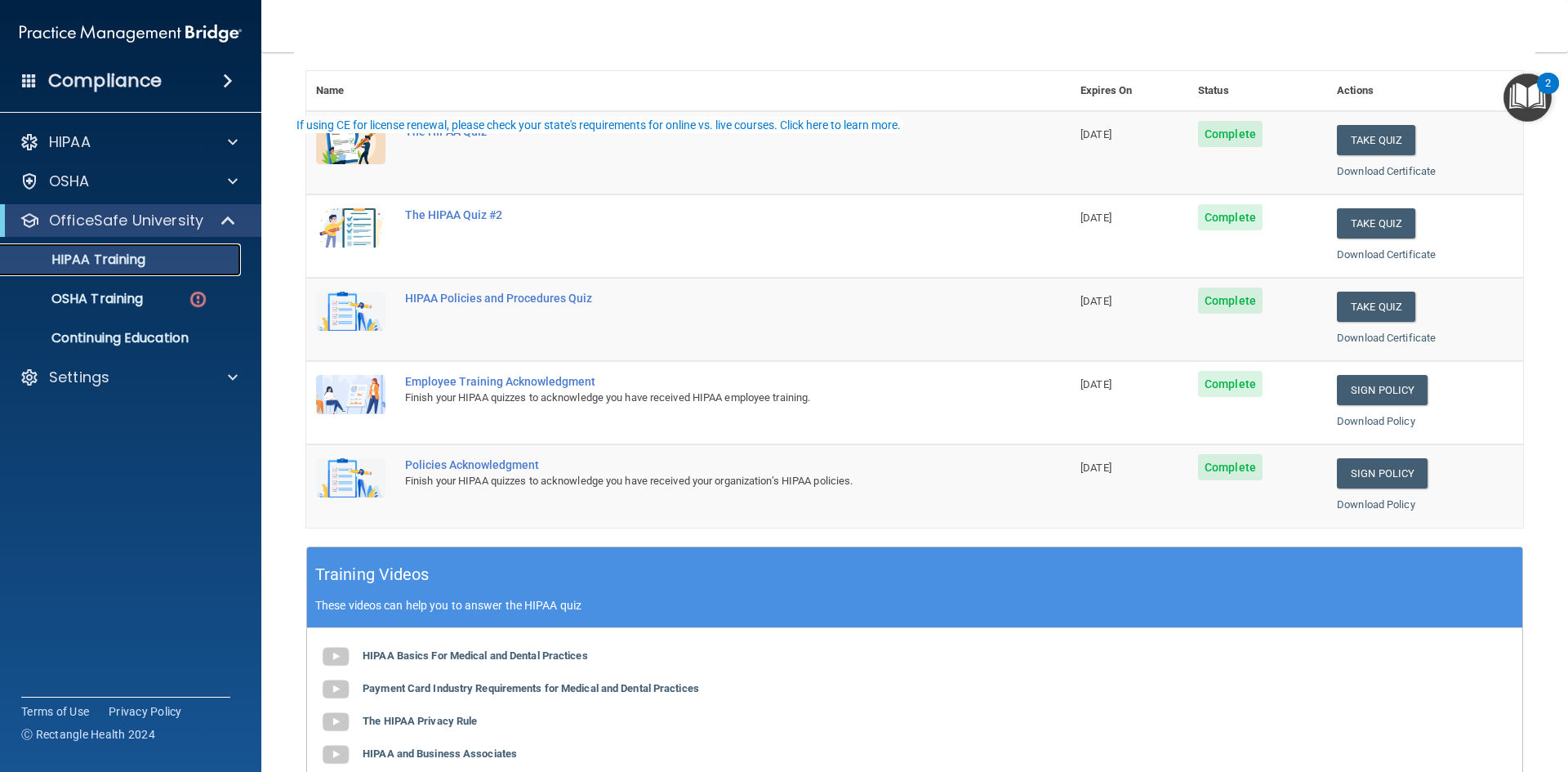
scroll to position [327, 0]
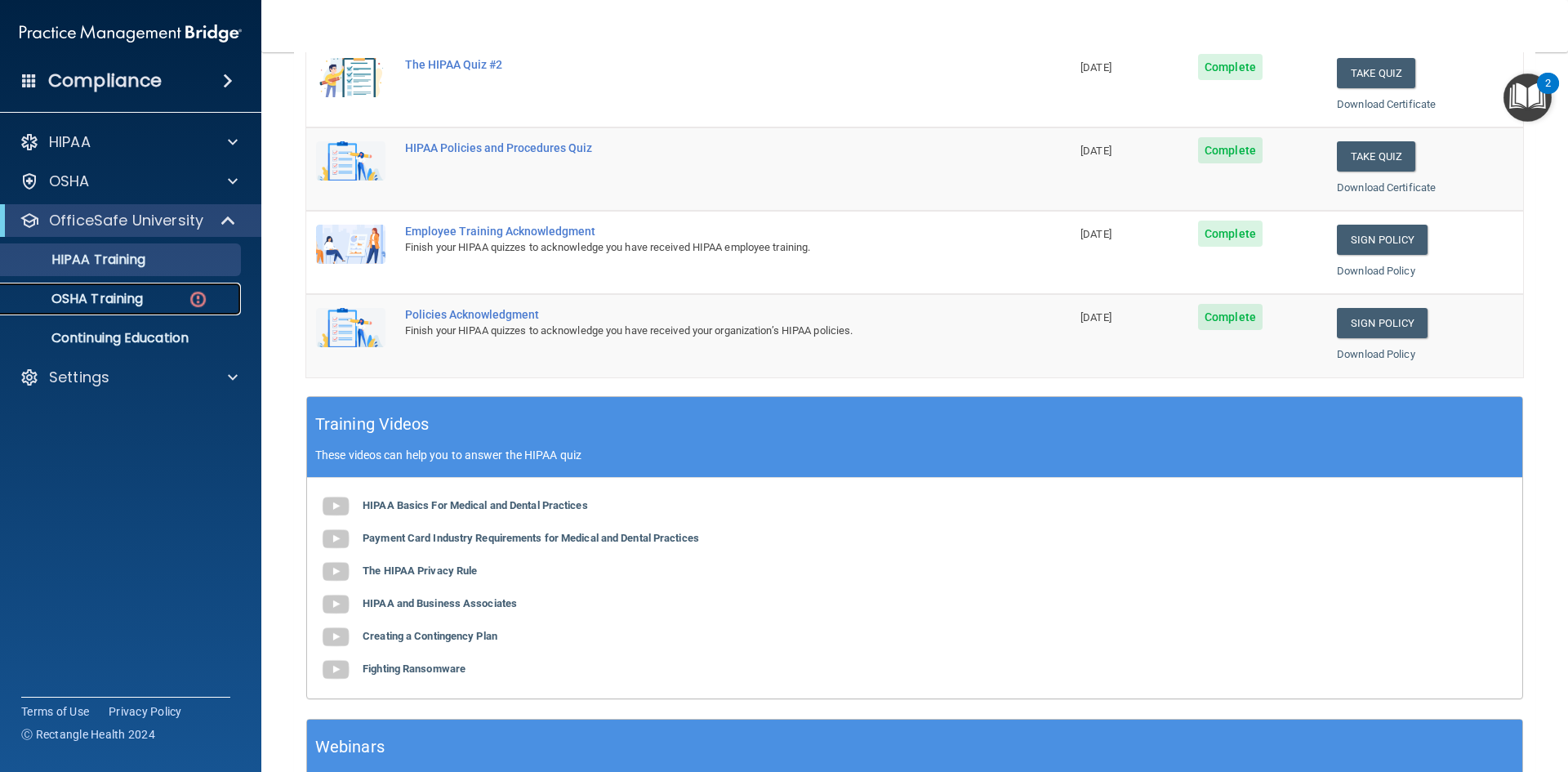
click at [106, 298] on p "OSHA Training" at bounding box center [77, 298] width 132 height 17
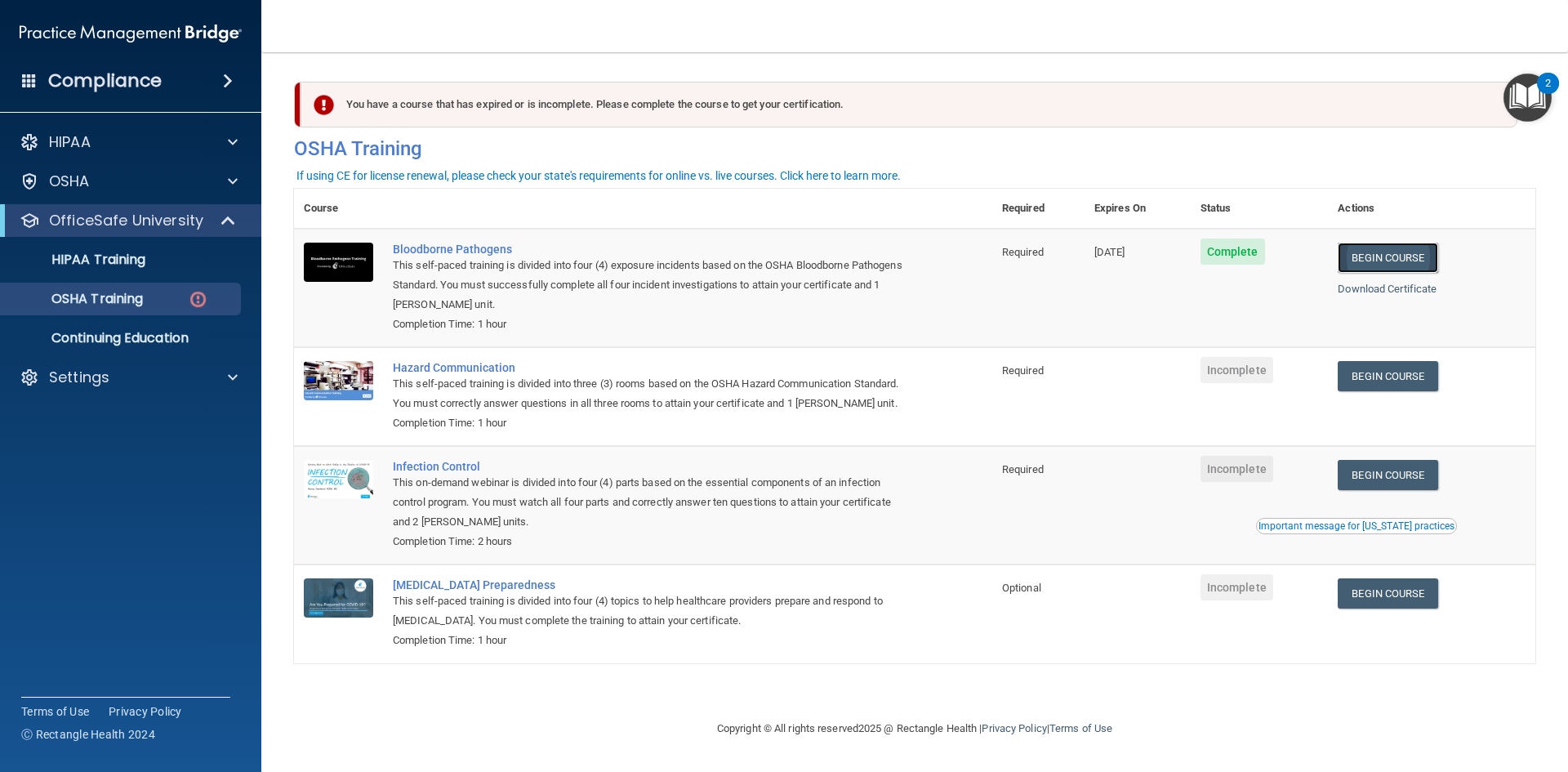
click at [1397, 260] on link "Begin Course" at bounding box center [1387, 258] width 99 height 30
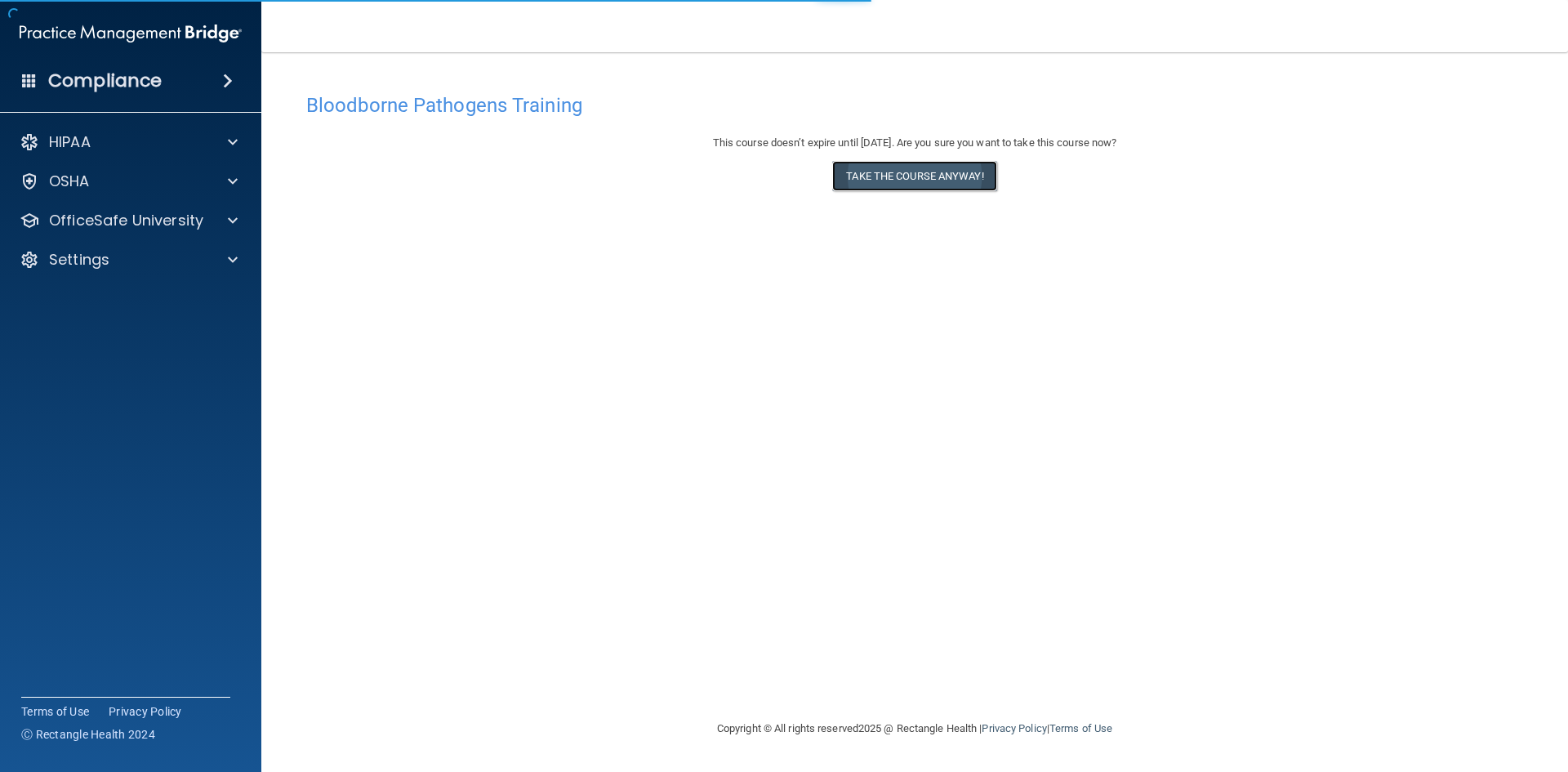
click at [956, 187] on button "Take the course anyway!" at bounding box center [914, 176] width 165 height 30
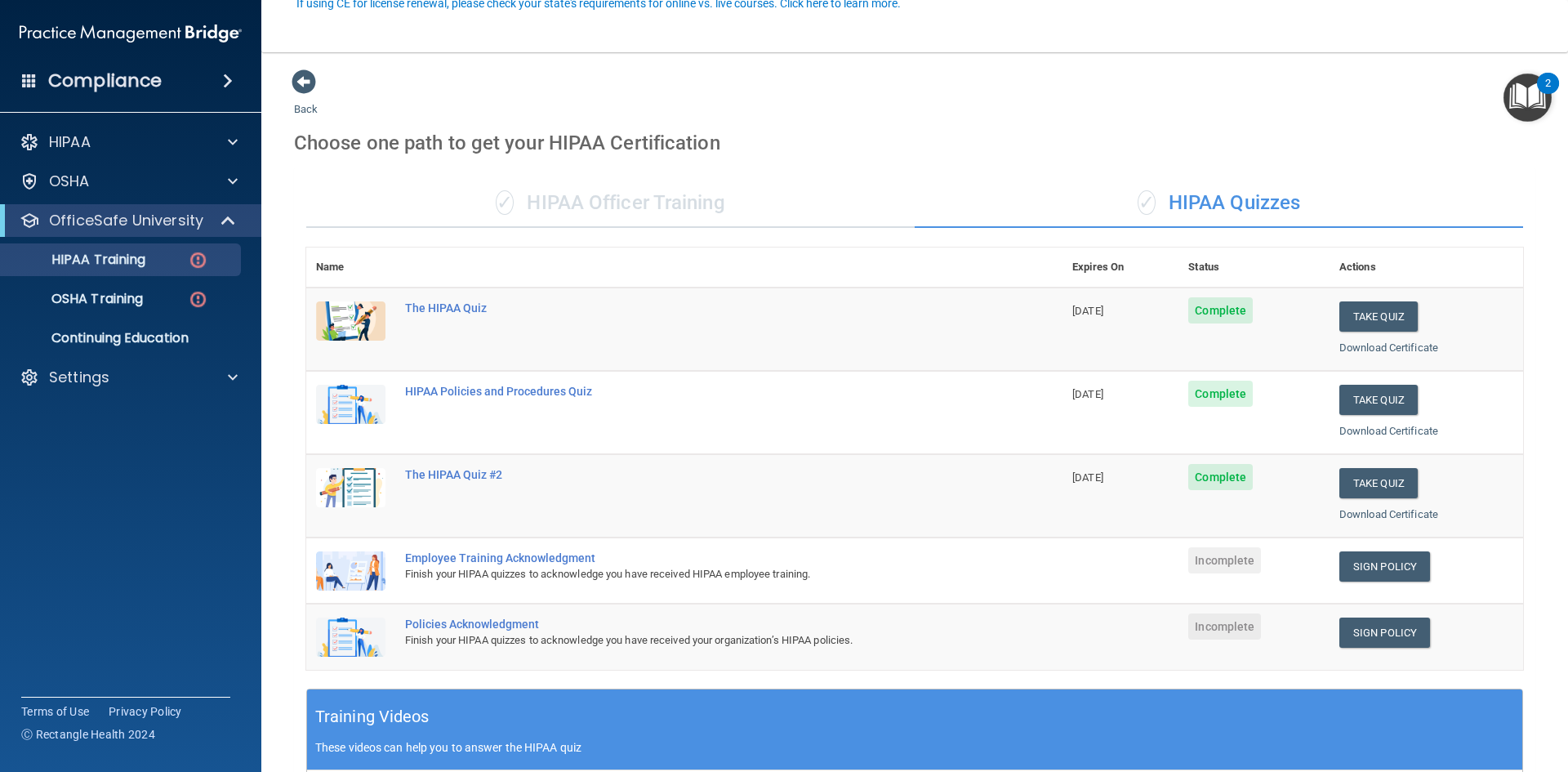
scroll to position [164, 0]
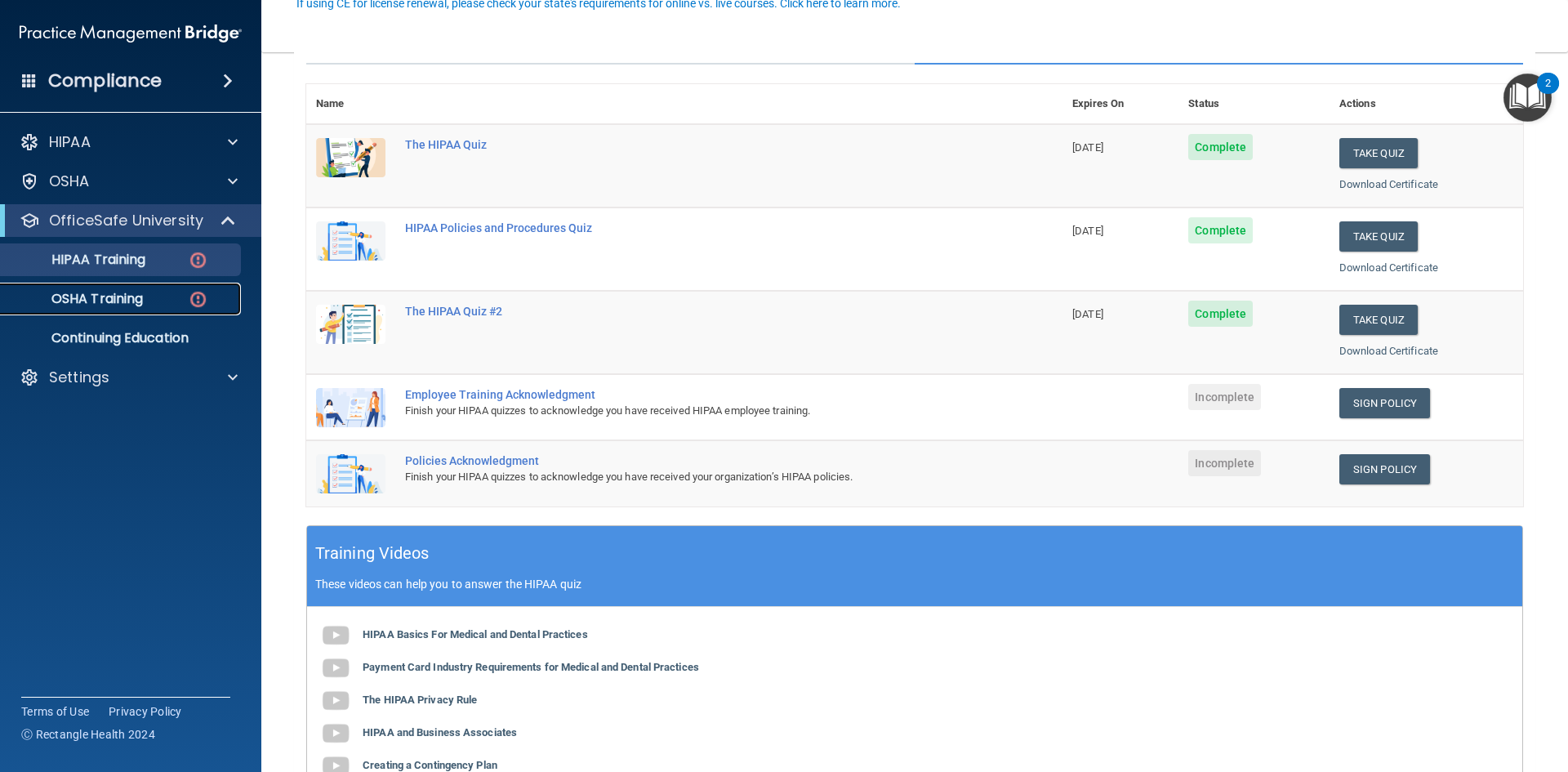
click at [104, 298] on p "OSHA Training" at bounding box center [77, 298] width 132 height 17
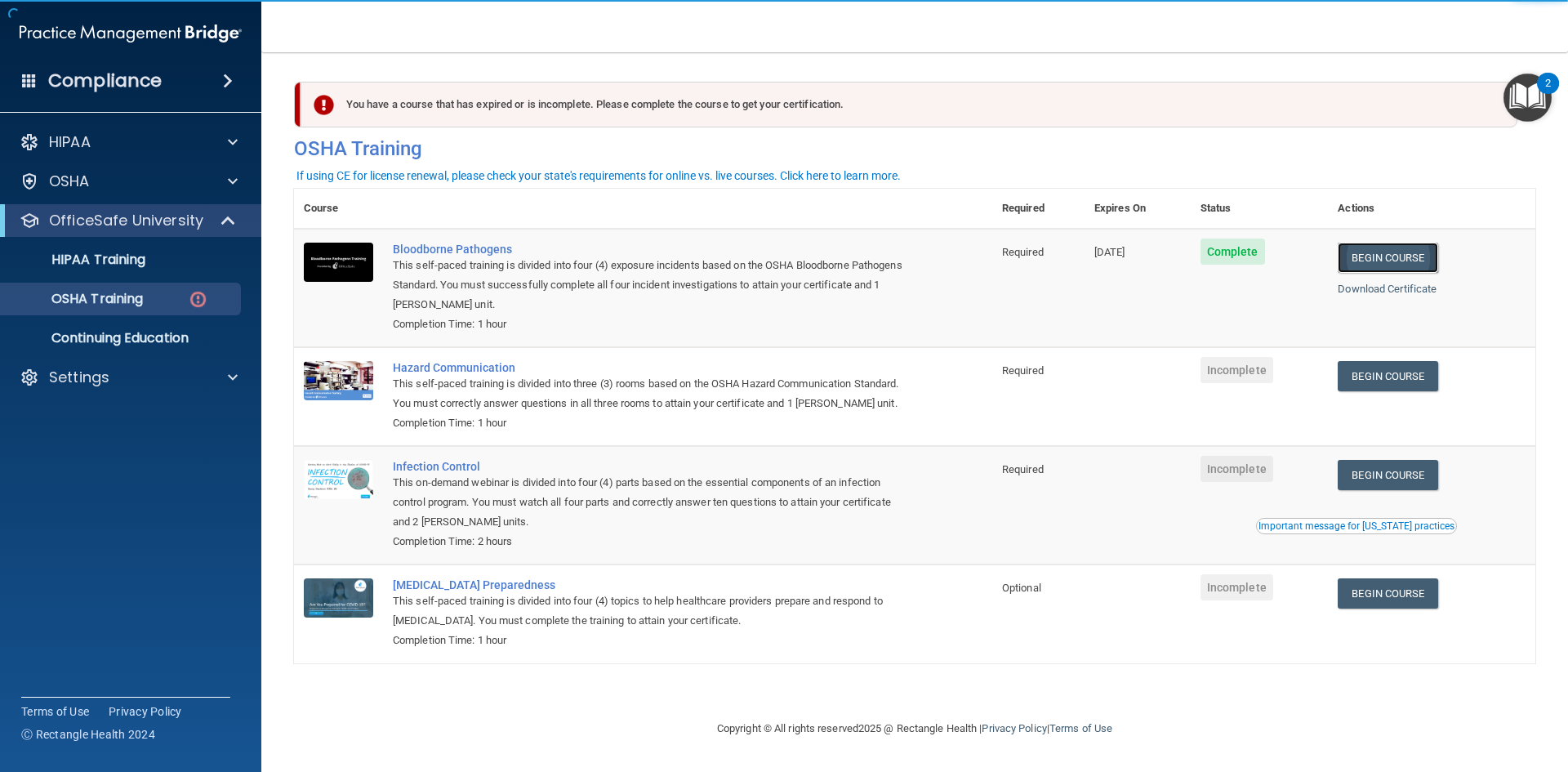
click at [1419, 251] on link "Begin Course" at bounding box center [1387, 258] width 99 height 30
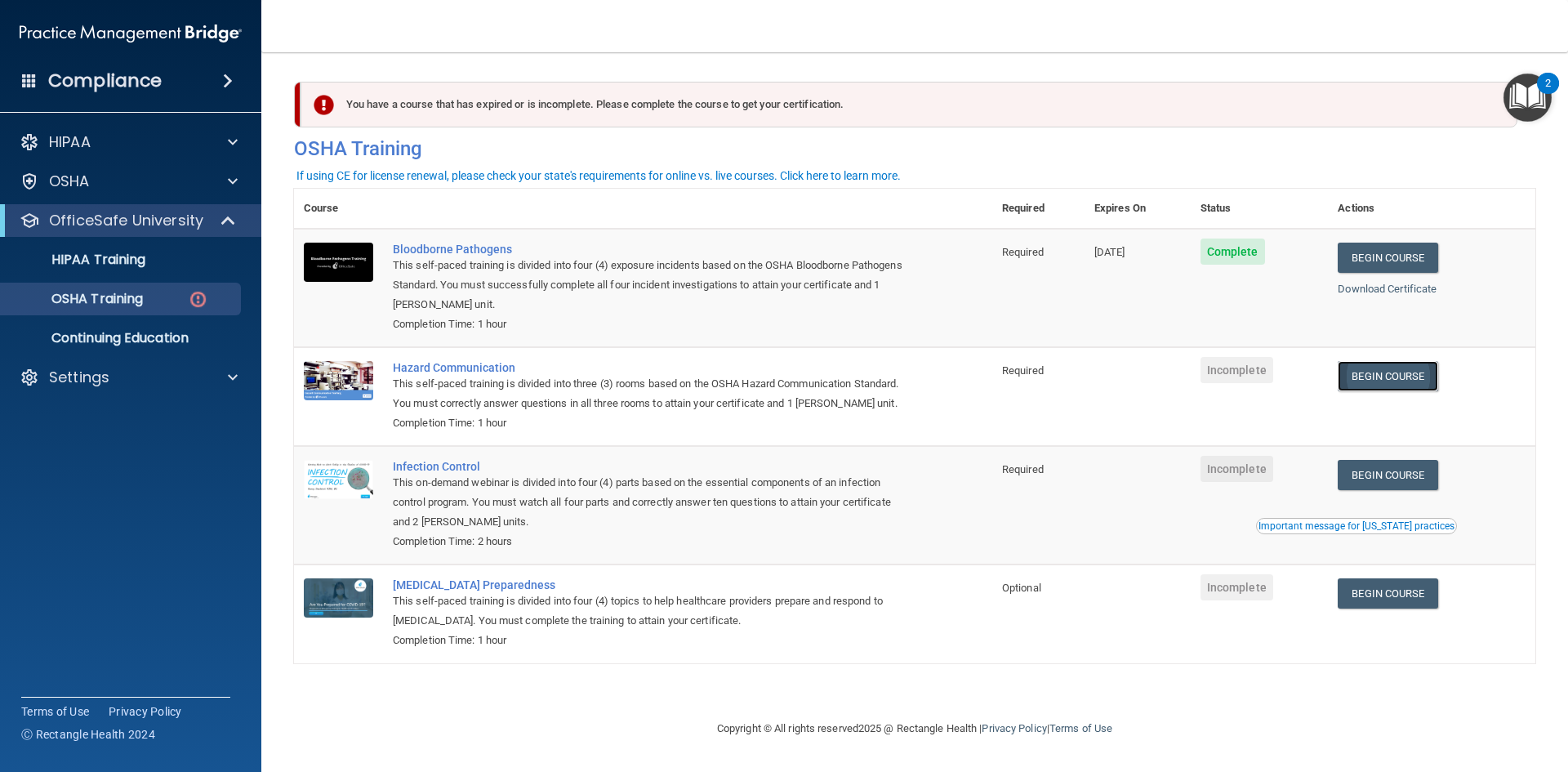
click at [1398, 366] on link "Begin Course" at bounding box center [1387, 376] width 99 height 30
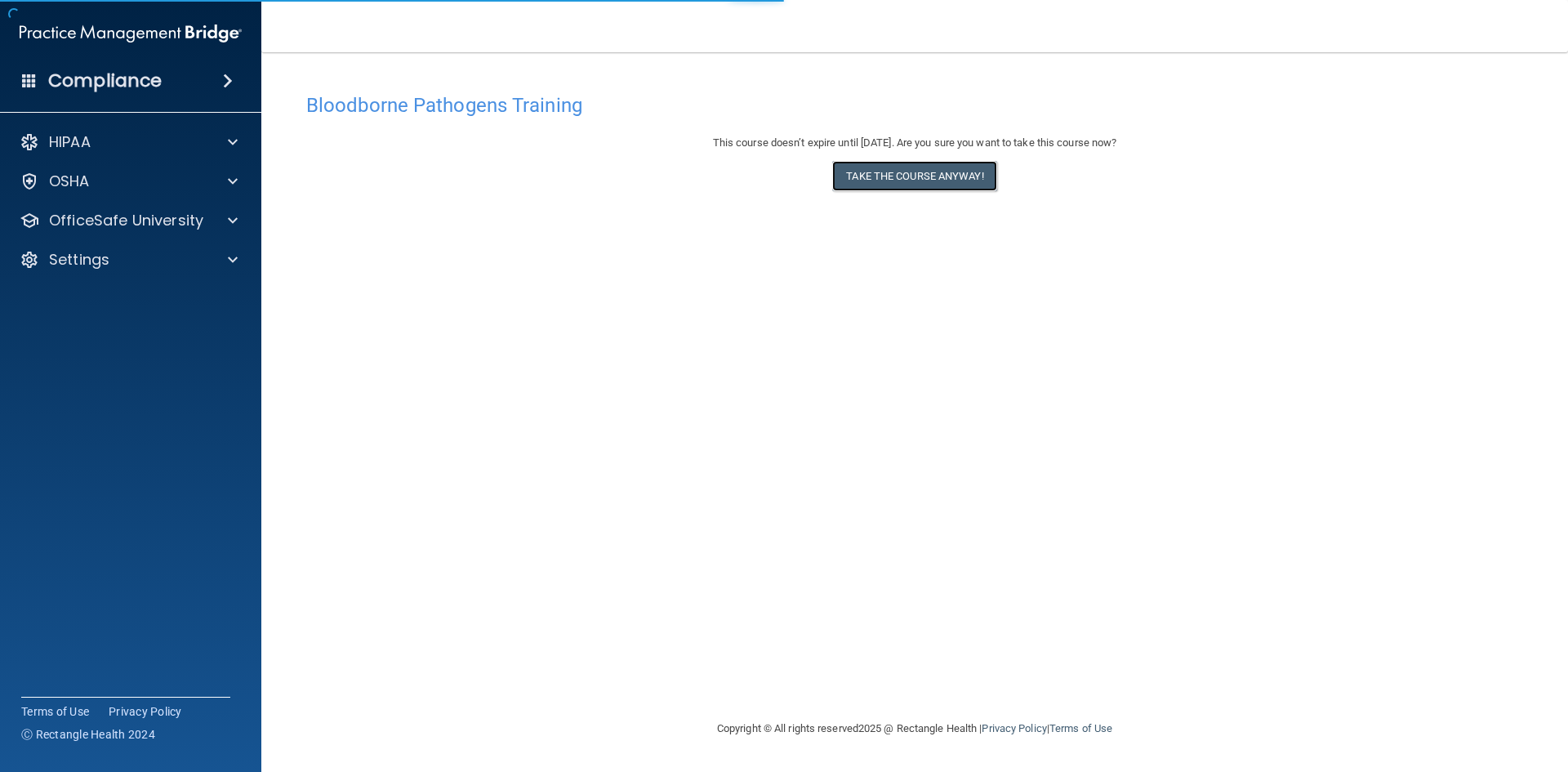
click at [930, 180] on button "Take the course anyway!" at bounding box center [914, 176] width 165 height 30
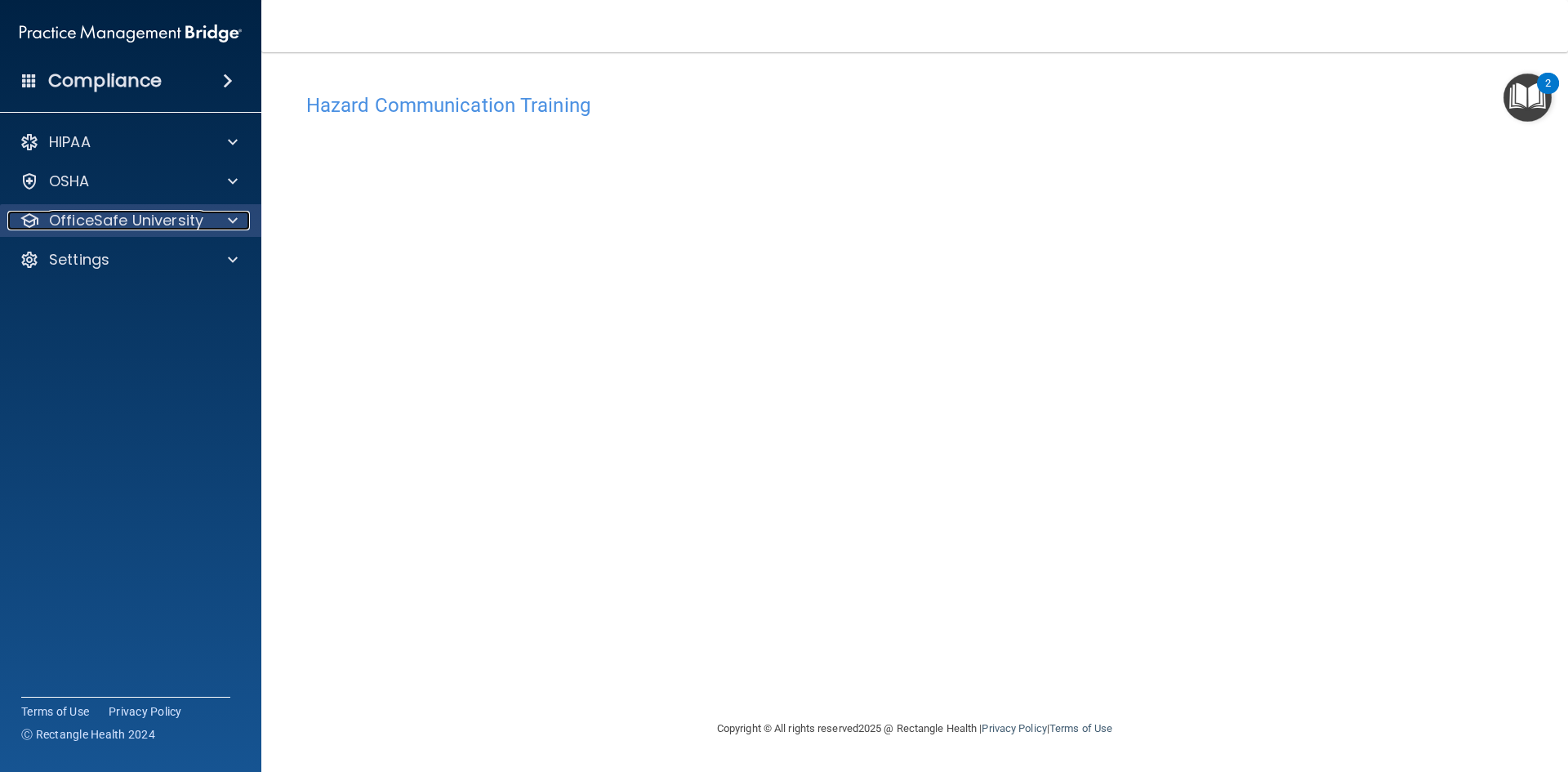
click at [213, 211] on div at bounding box center [230, 220] width 40 height 19
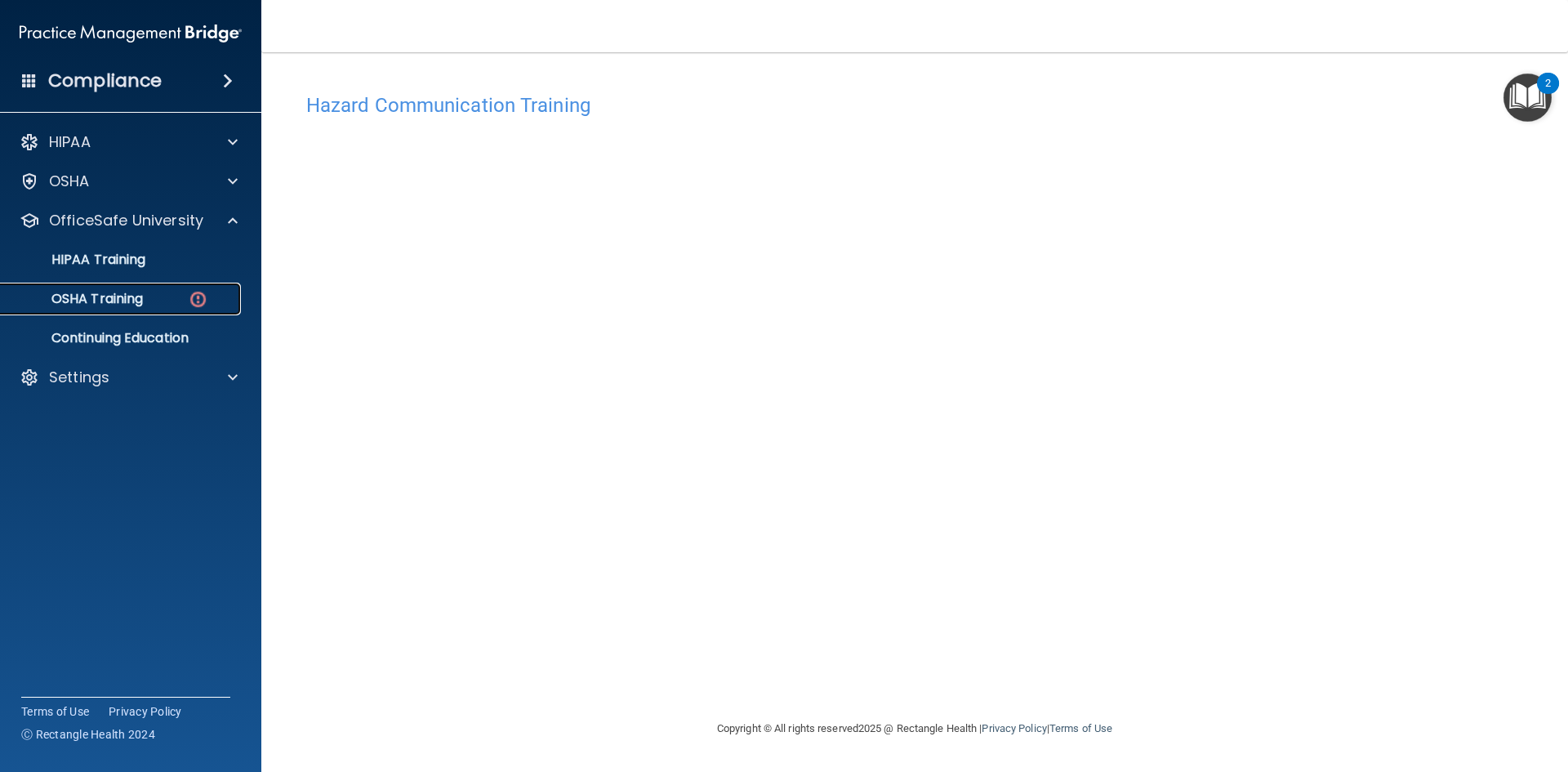
click at [165, 296] on div "OSHA Training" at bounding box center [121, 298] width 223 height 17
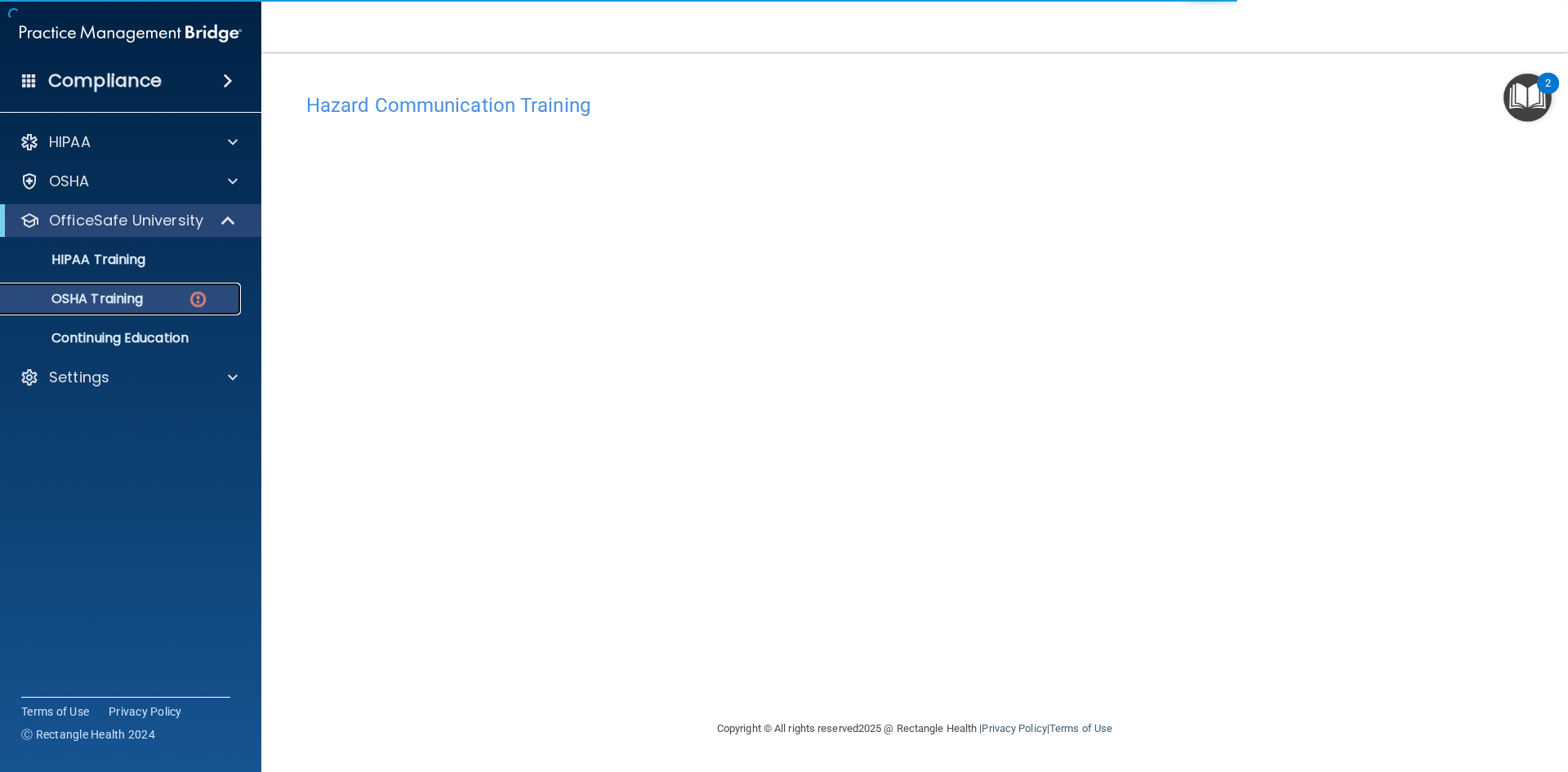
click at [109, 299] on p "OSHA Training" at bounding box center [77, 298] width 132 height 17
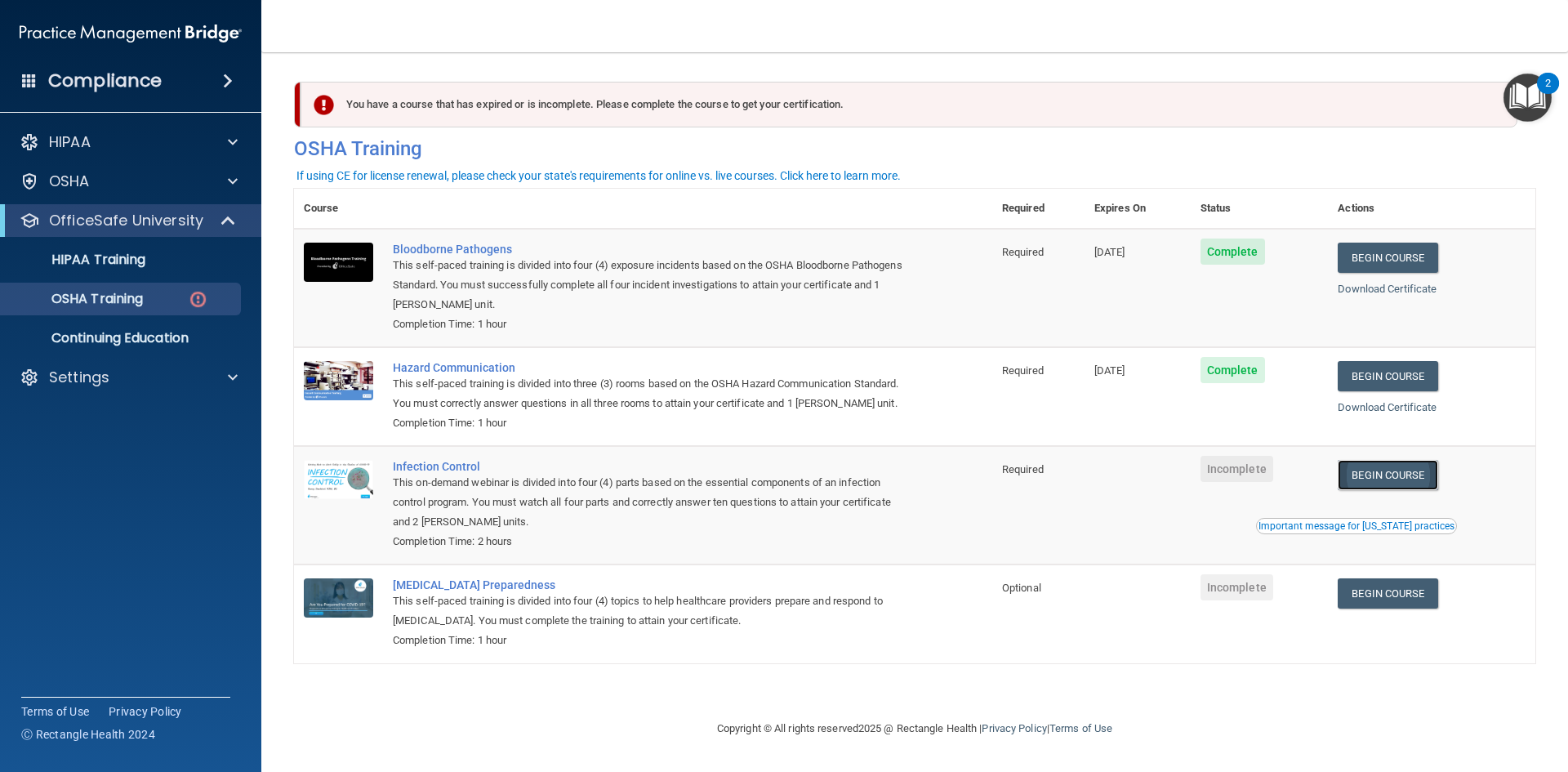
click at [1415, 483] on link "Begin Course" at bounding box center [1387, 474] width 99 height 30
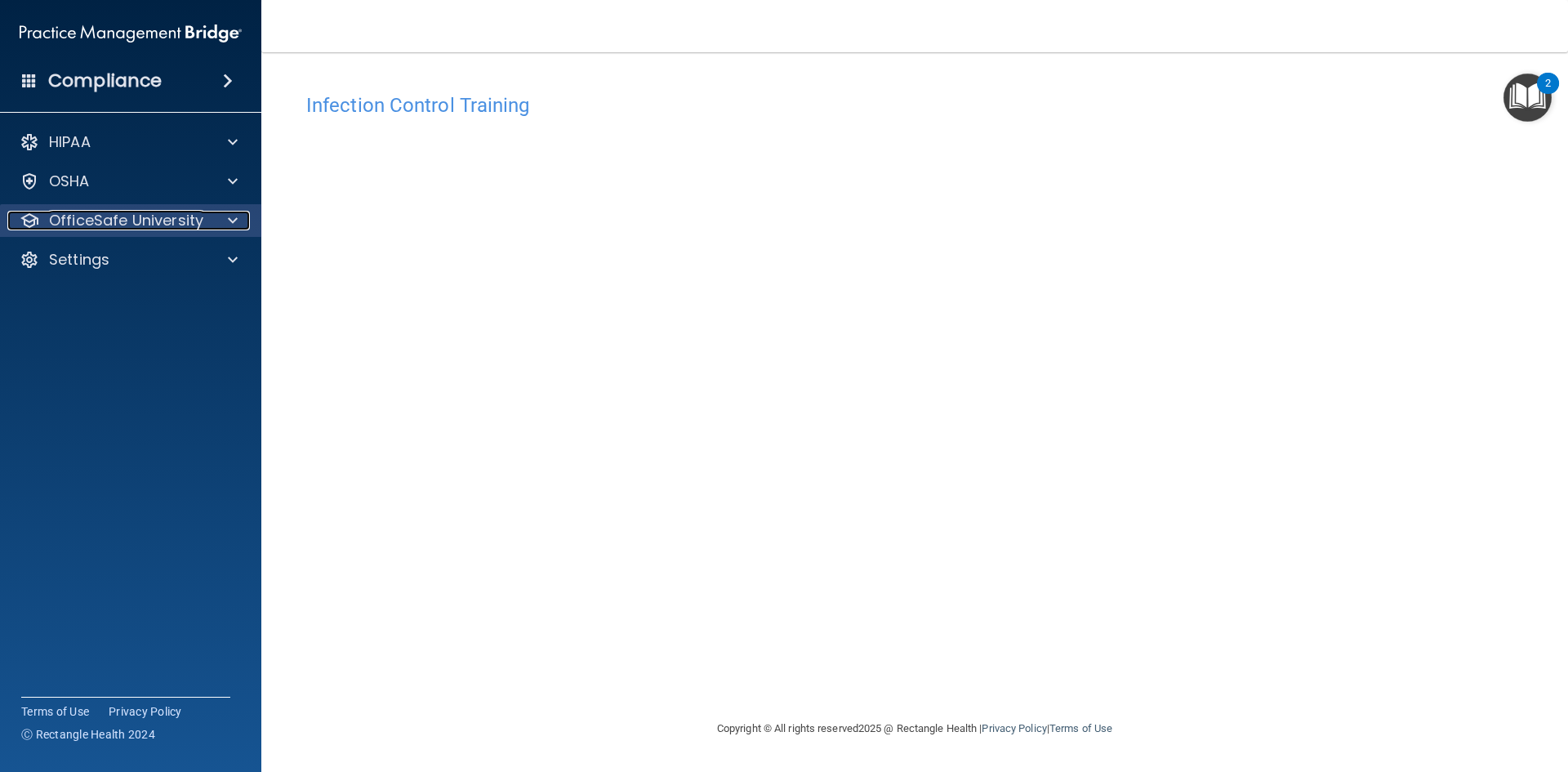
click at [87, 215] on p "OfficeSafe University" at bounding box center [126, 220] width 154 height 19
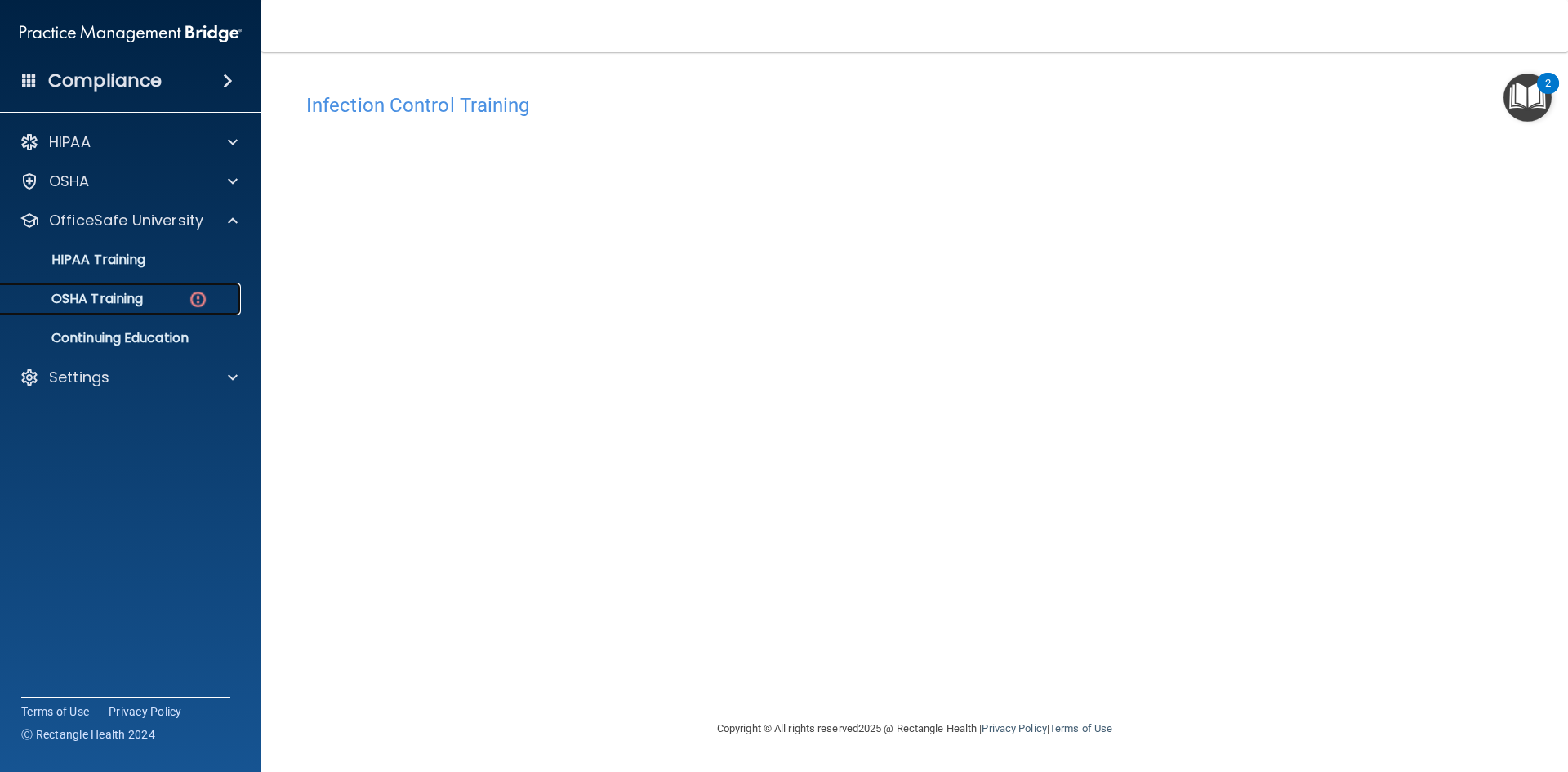
click at [116, 301] on p "OSHA Training" at bounding box center [77, 298] width 132 height 17
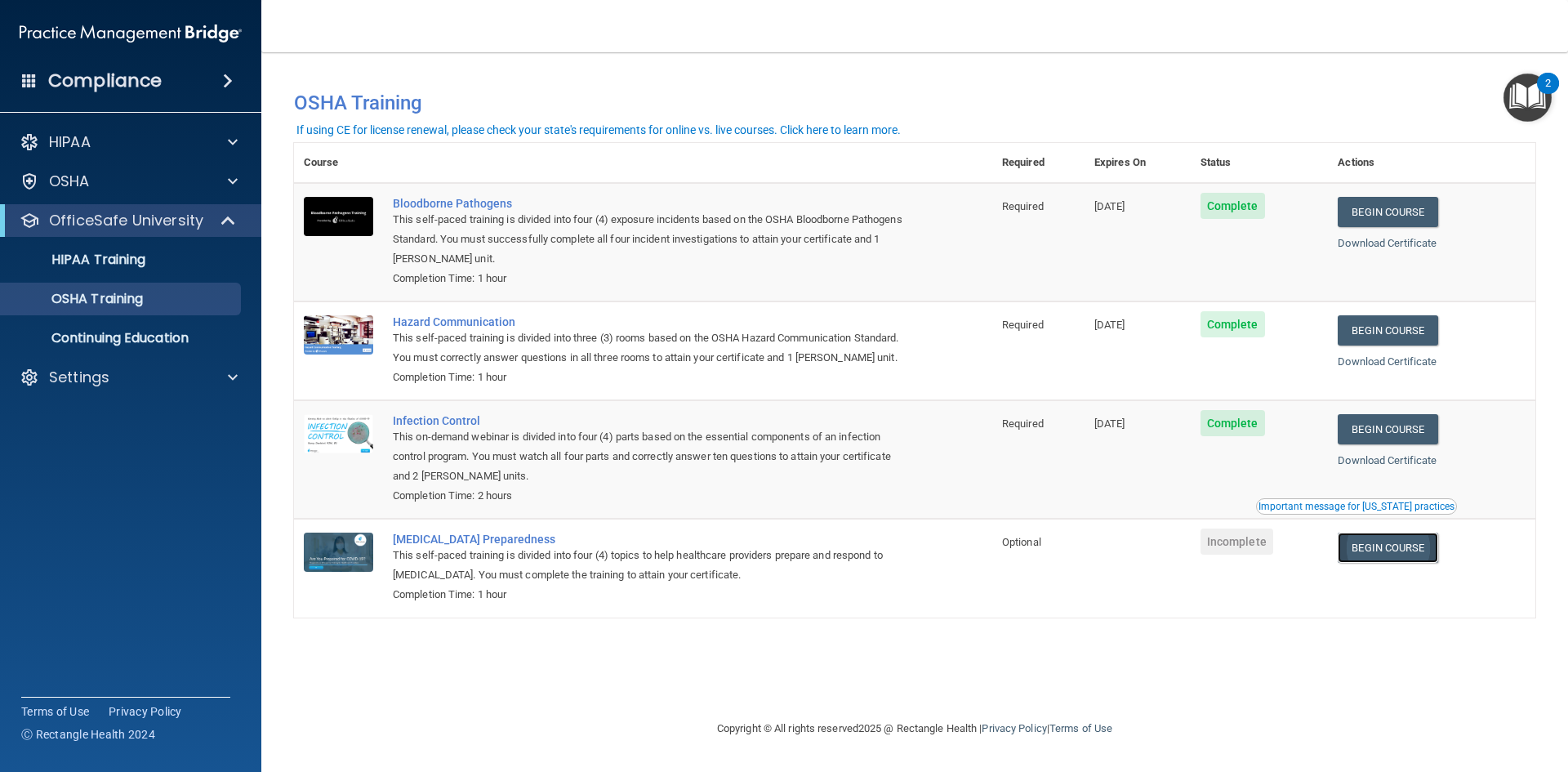
click at [1406, 546] on link "Begin Course" at bounding box center [1387, 548] width 99 height 30
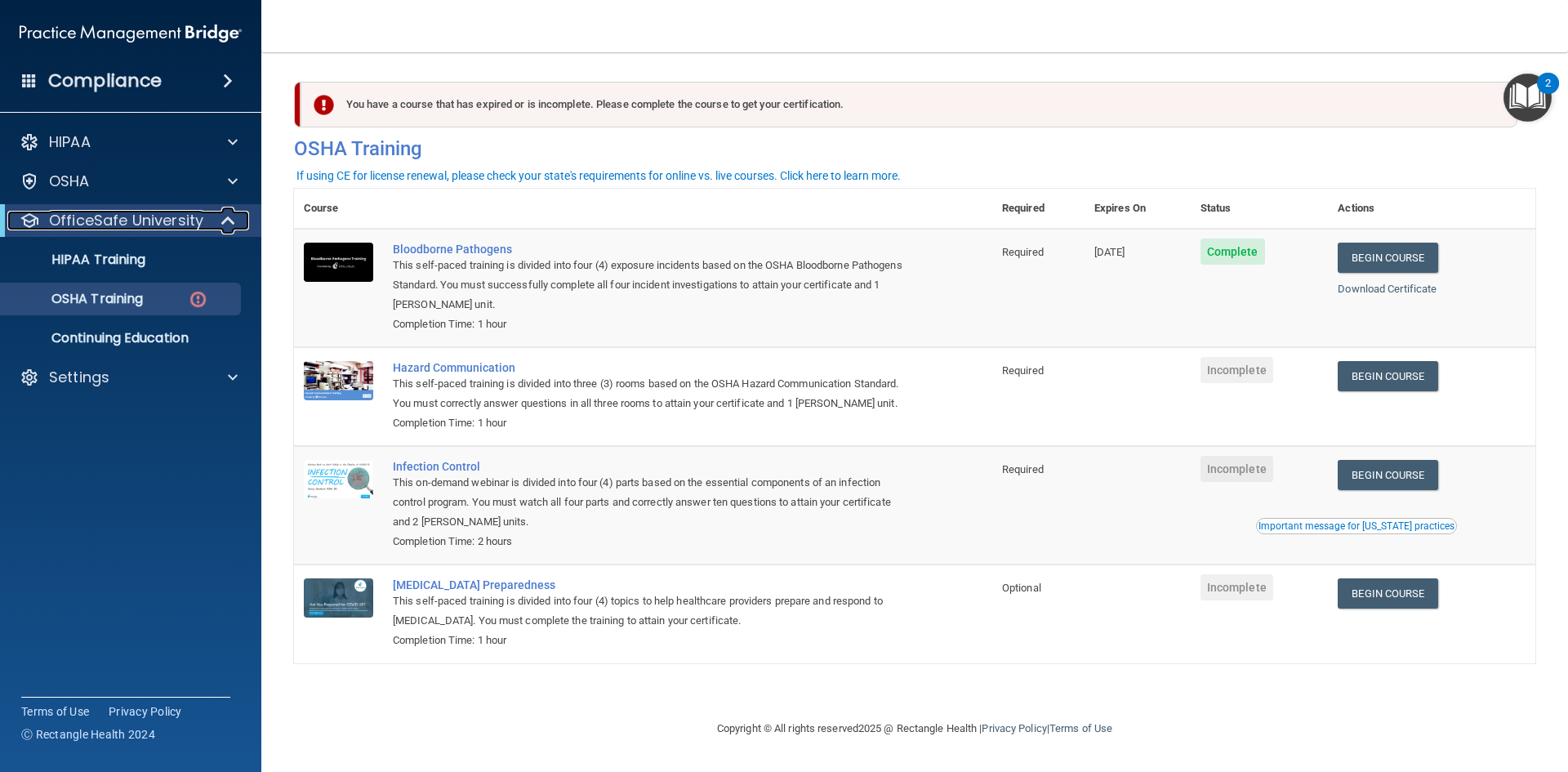
click at [172, 215] on p "OfficeSafe University" at bounding box center [126, 220] width 154 height 19
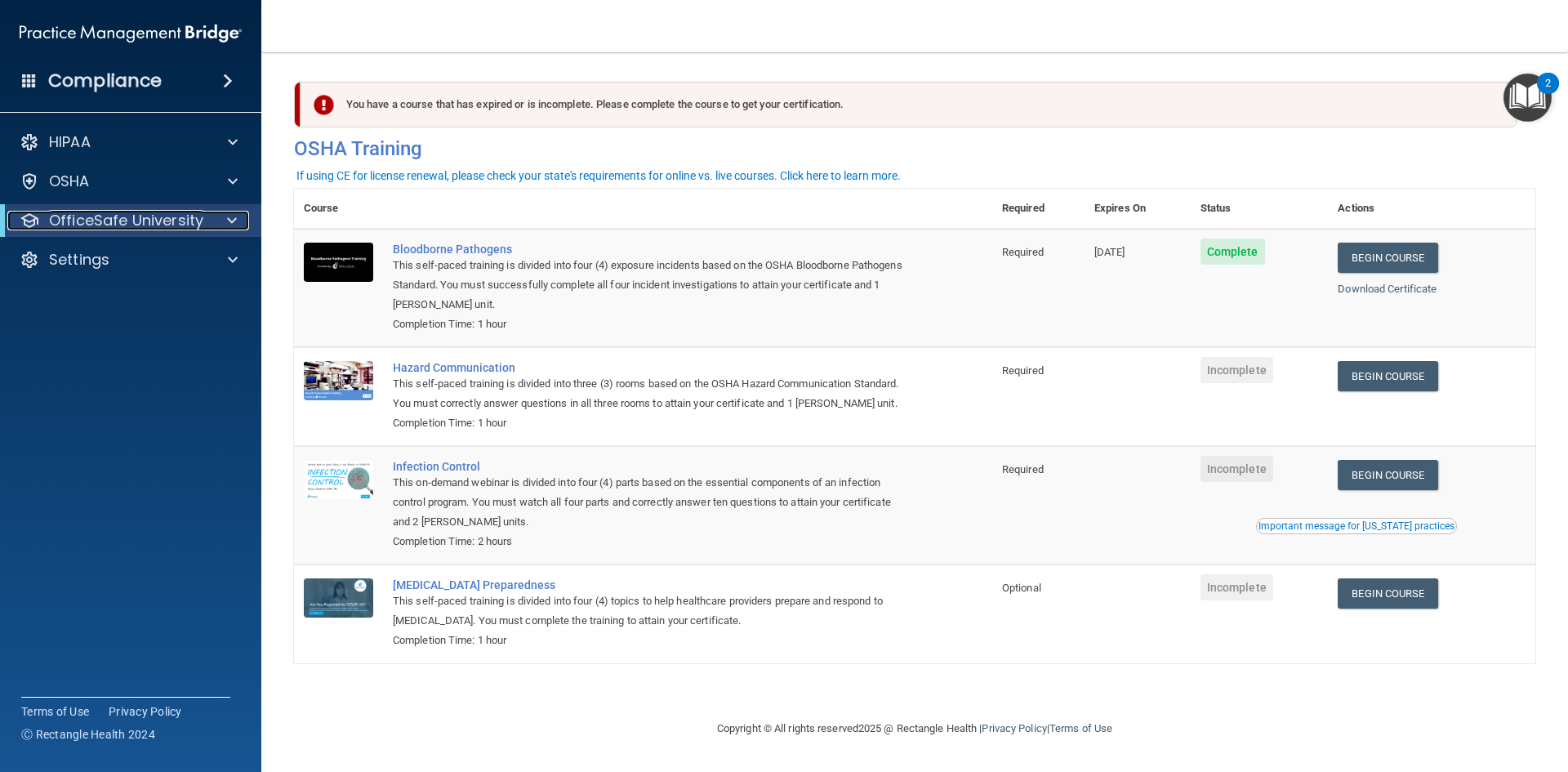
click at [149, 210] on p "OfficeSafe University" at bounding box center [126, 220] width 154 height 19
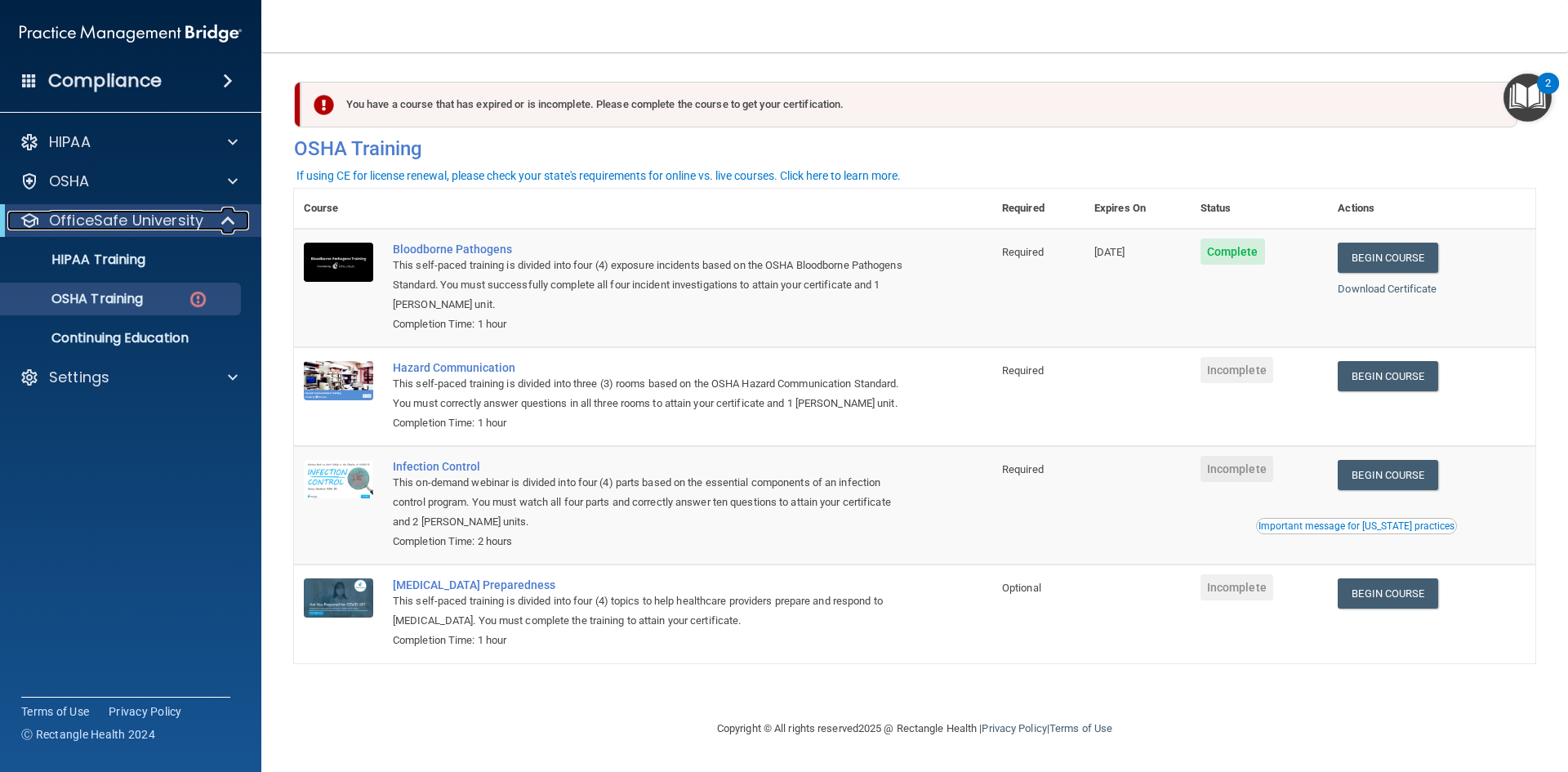
click at [149, 228] on p "OfficeSafe University" at bounding box center [126, 220] width 154 height 19
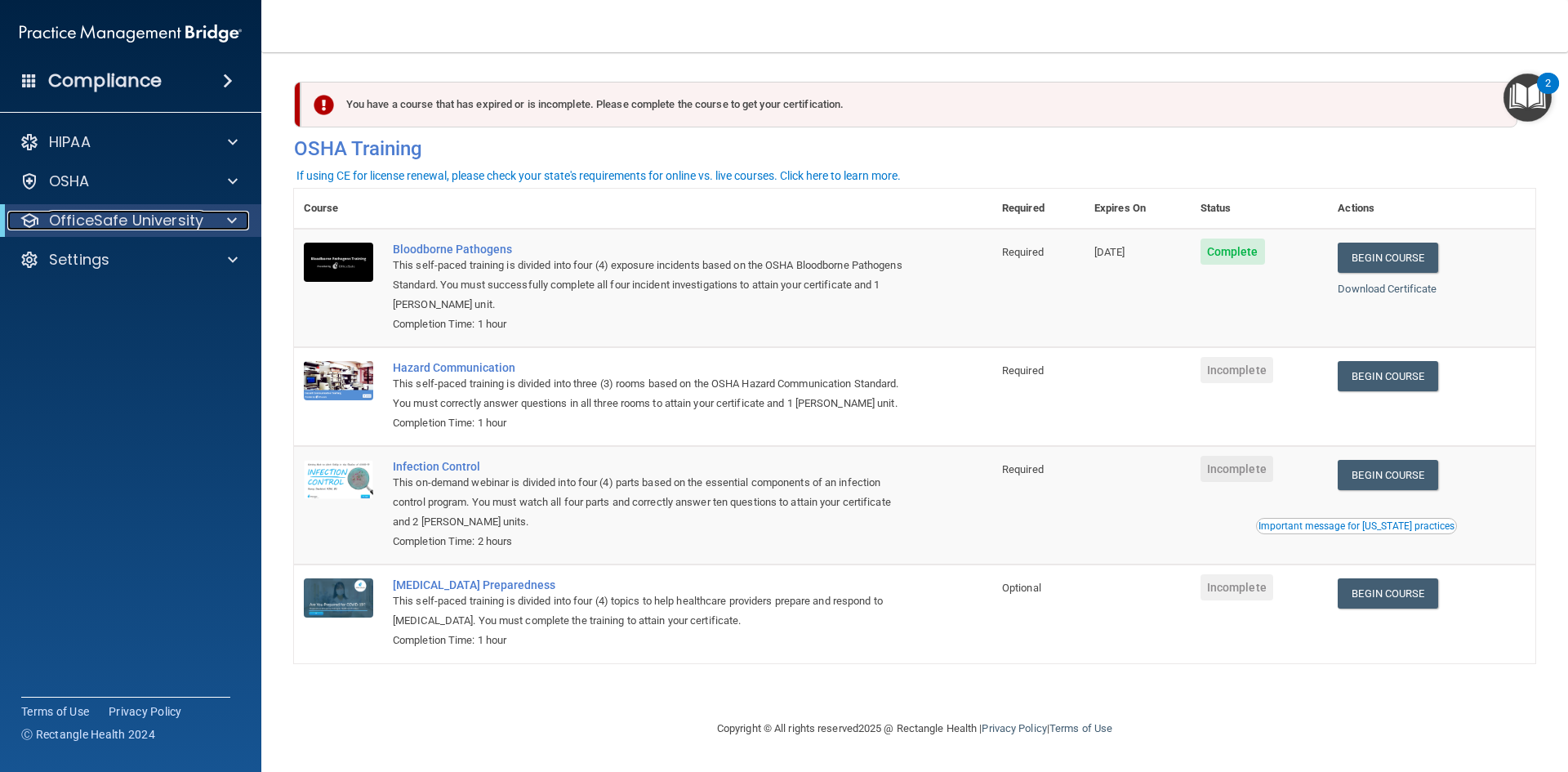
click at [112, 220] on p "OfficeSafe University" at bounding box center [126, 220] width 154 height 19
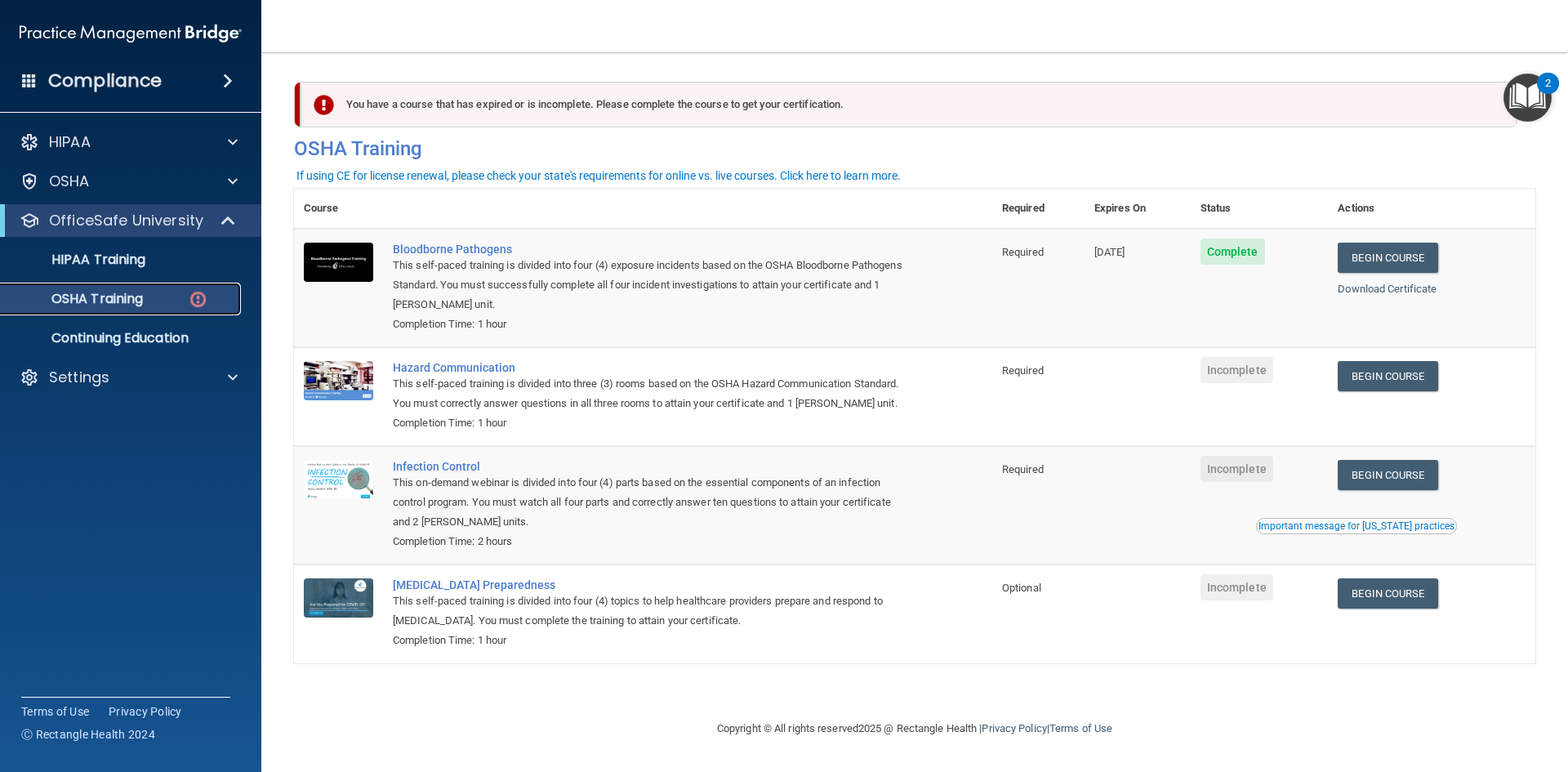
click at [114, 293] on p "OSHA Training" at bounding box center [77, 298] width 132 height 17
click at [105, 254] on p "HIPAA Training" at bounding box center [77, 260] width 135 height 17
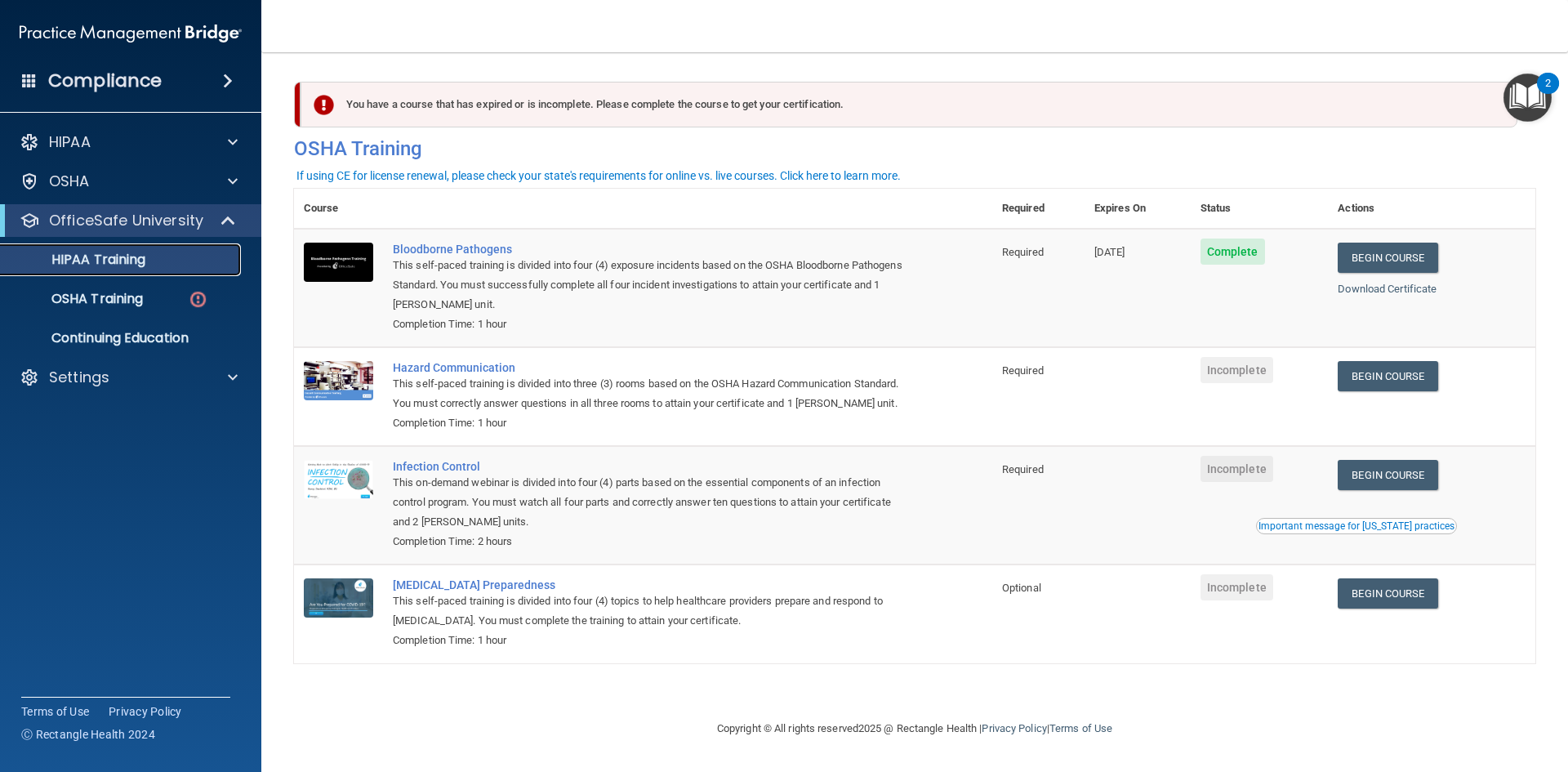
click at [105, 254] on p "HIPAA Training" at bounding box center [77, 260] width 135 height 17
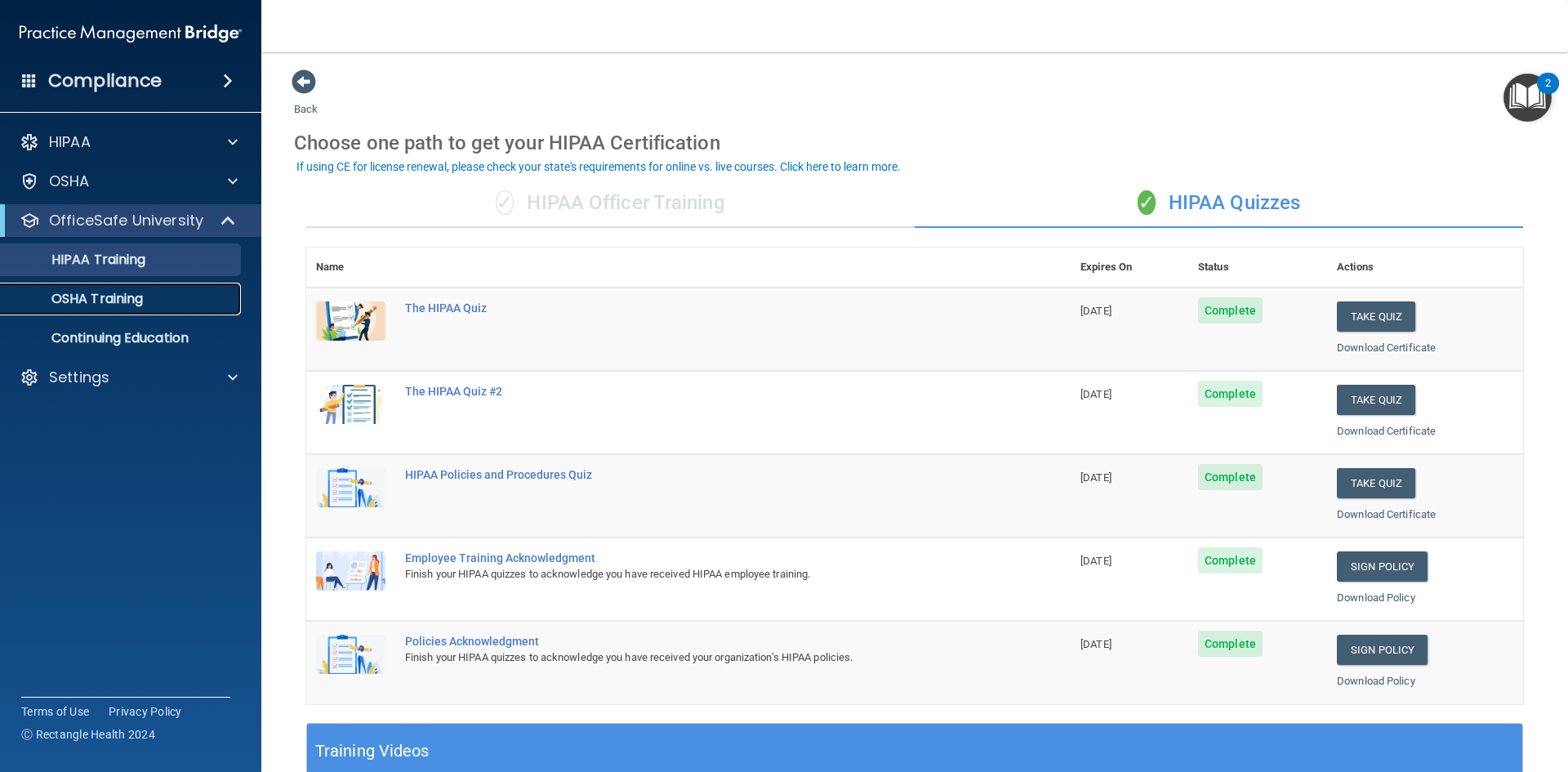
click at [97, 301] on p "OSHA Training" at bounding box center [77, 298] width 132 height 17
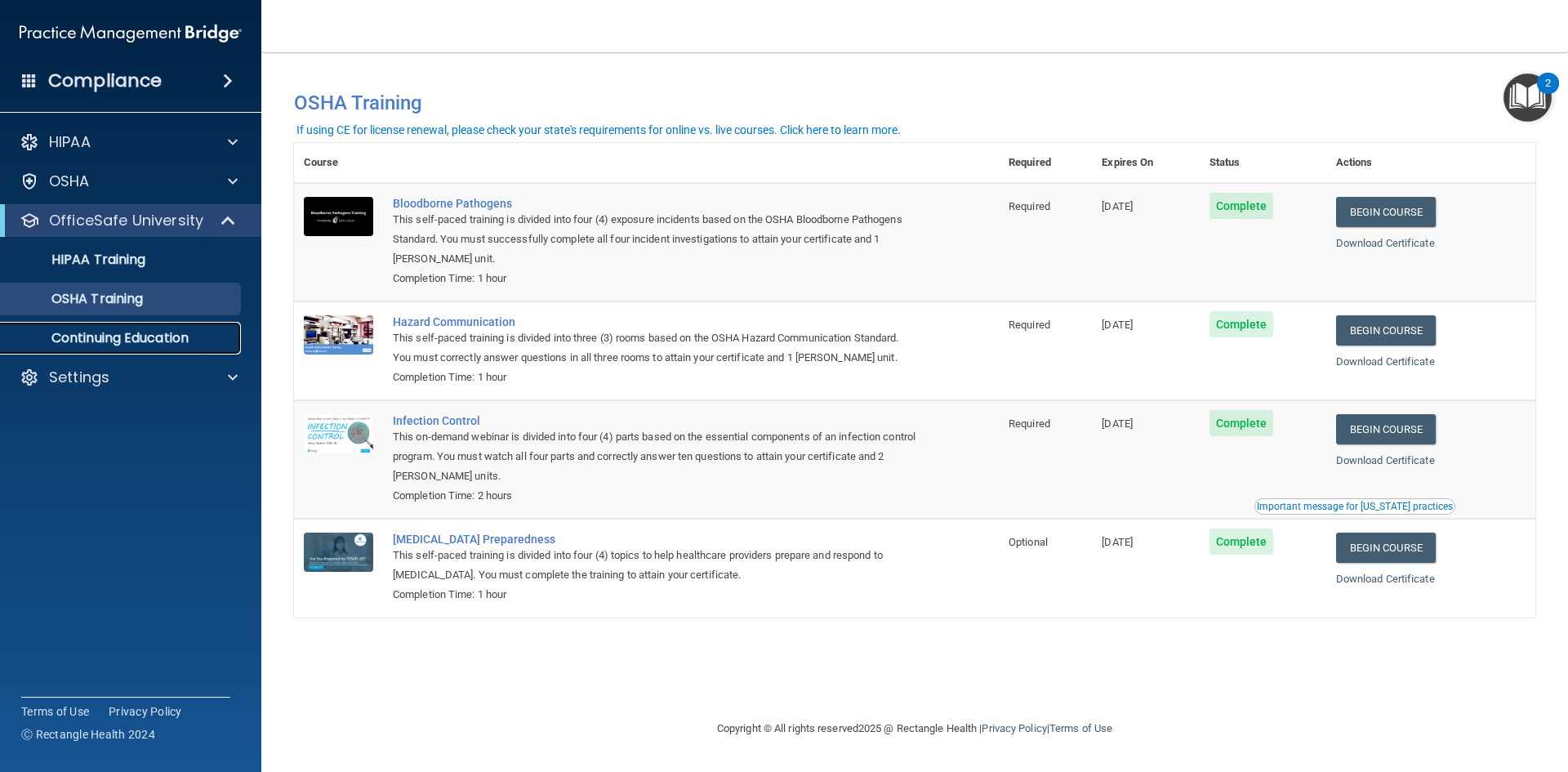
click at [147, 338] on p "Continuing Education" at bounding box center [121, 338] width 223 height 17
